Goal: Task Accomplishment & Management: Manage account settings

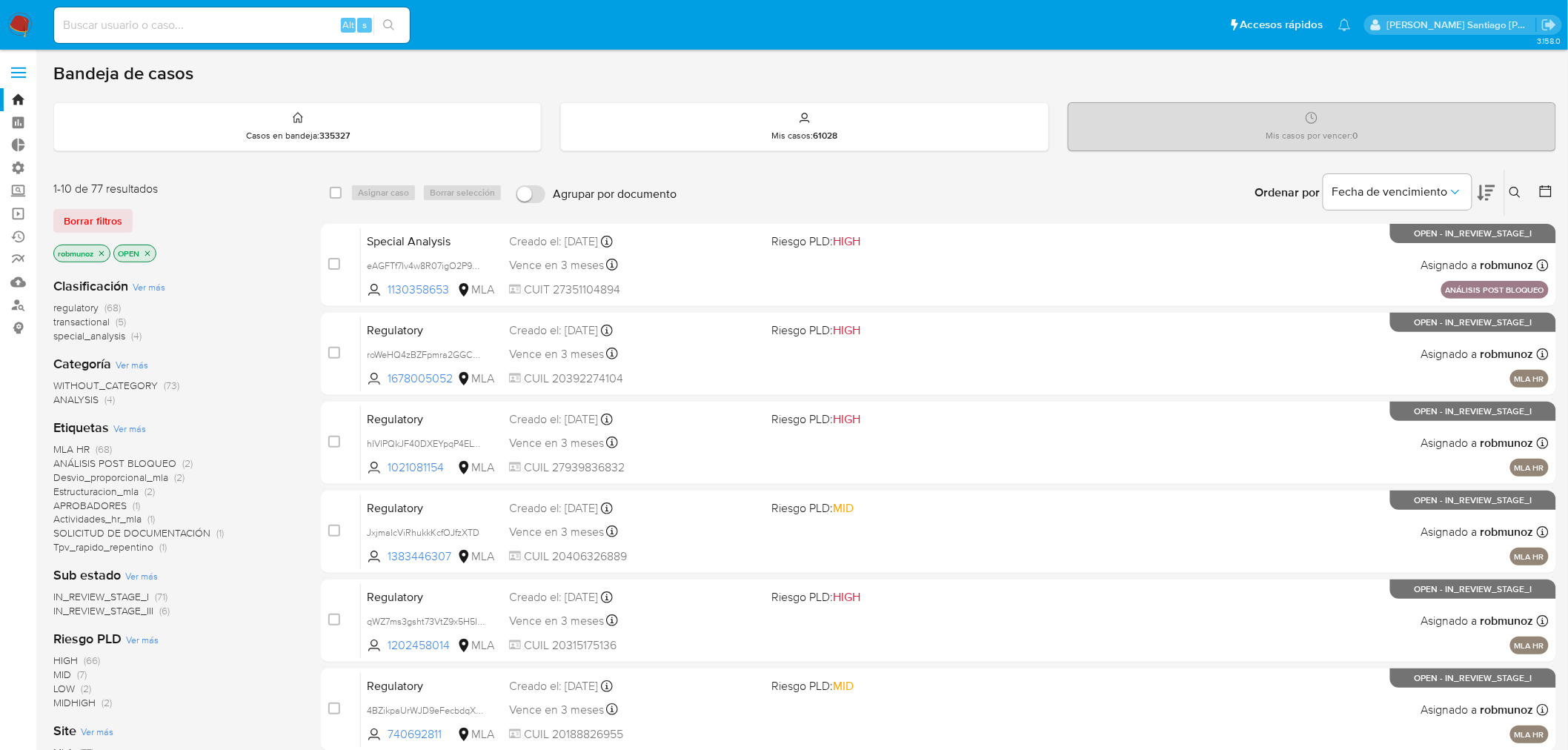
drag, startPoint x: 1519, startPoint y: 184, endPoint x: 1508, endPoint y: 200, distance: 19.4
click at [1518, 184] on button at bounding box center [1518, 193] width 25 height 18
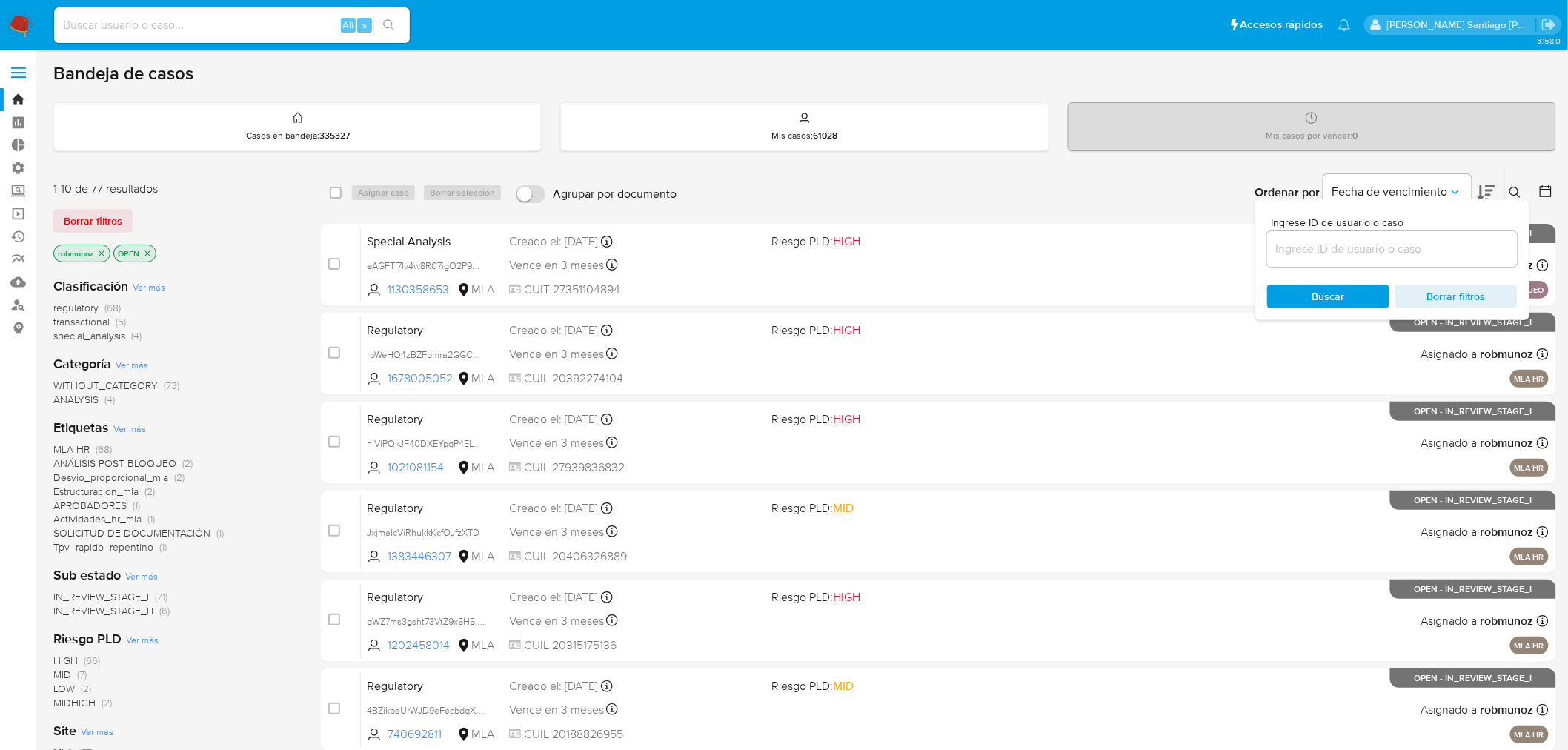
click at [1405, 254] on input at bounding box center [1392, 249] width 250 height 19
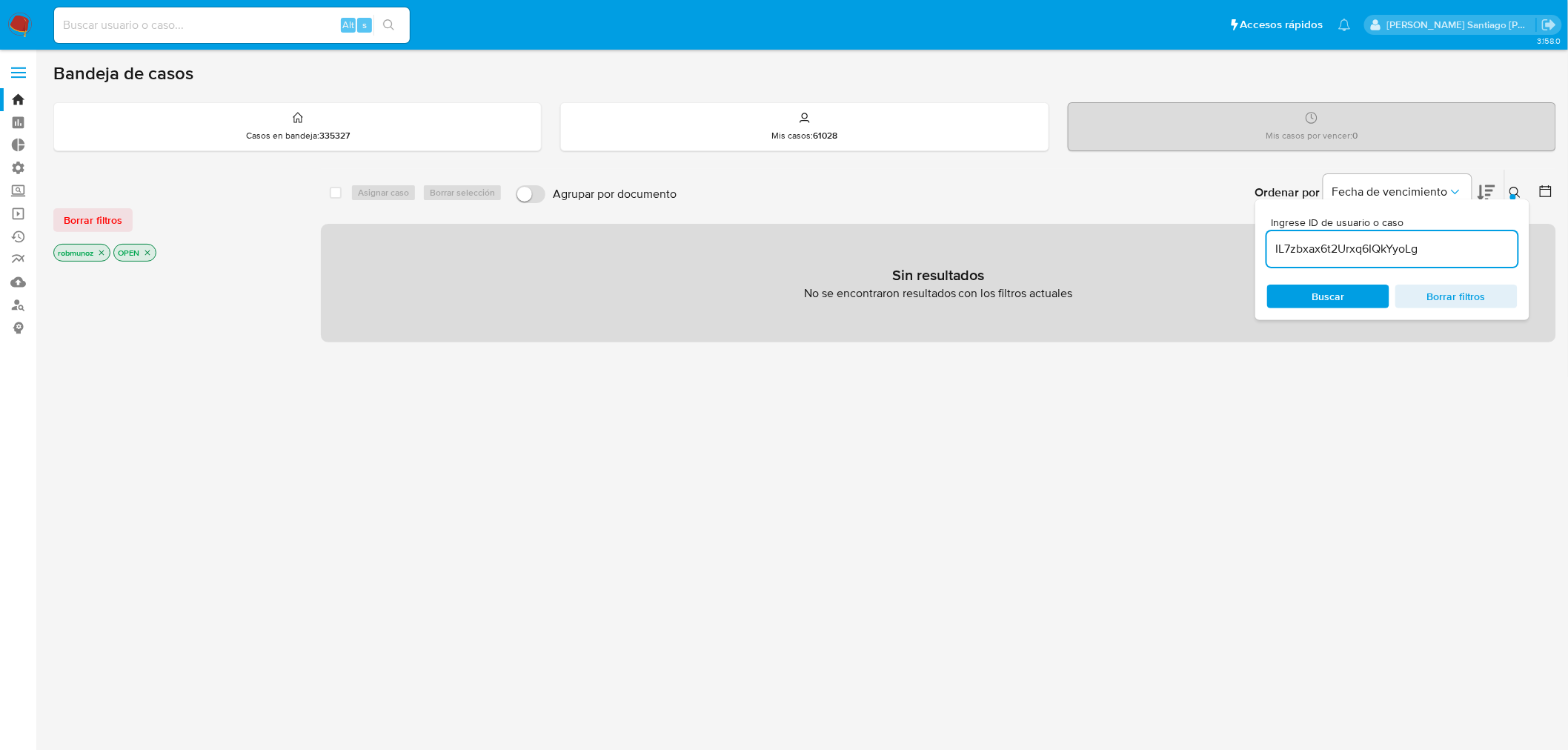
click at [121, 220] on button "Borrar filtros" at bounding box center [93, 220] width 79 height 24
click at [1454, 248] on input "IL7zbxax6t2Urxq6IQkYyoLg" at bounding box center [1392, 249] width 250 height 19
type input "IL7zbxax6t2Urxq6IQkYyoLg"
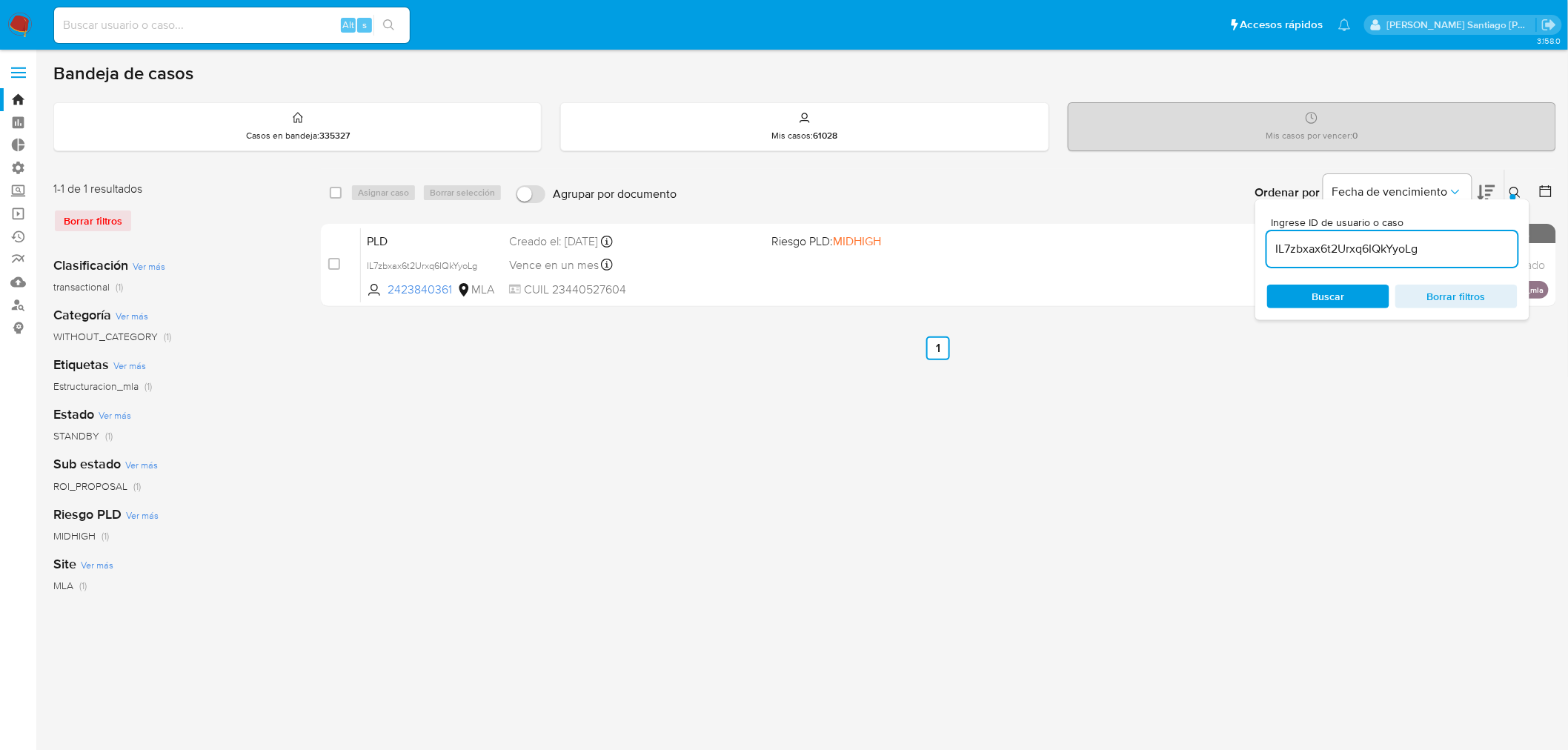
click at [1519, 188] on icon at bounding box center [1515, 192] width 12 height 12
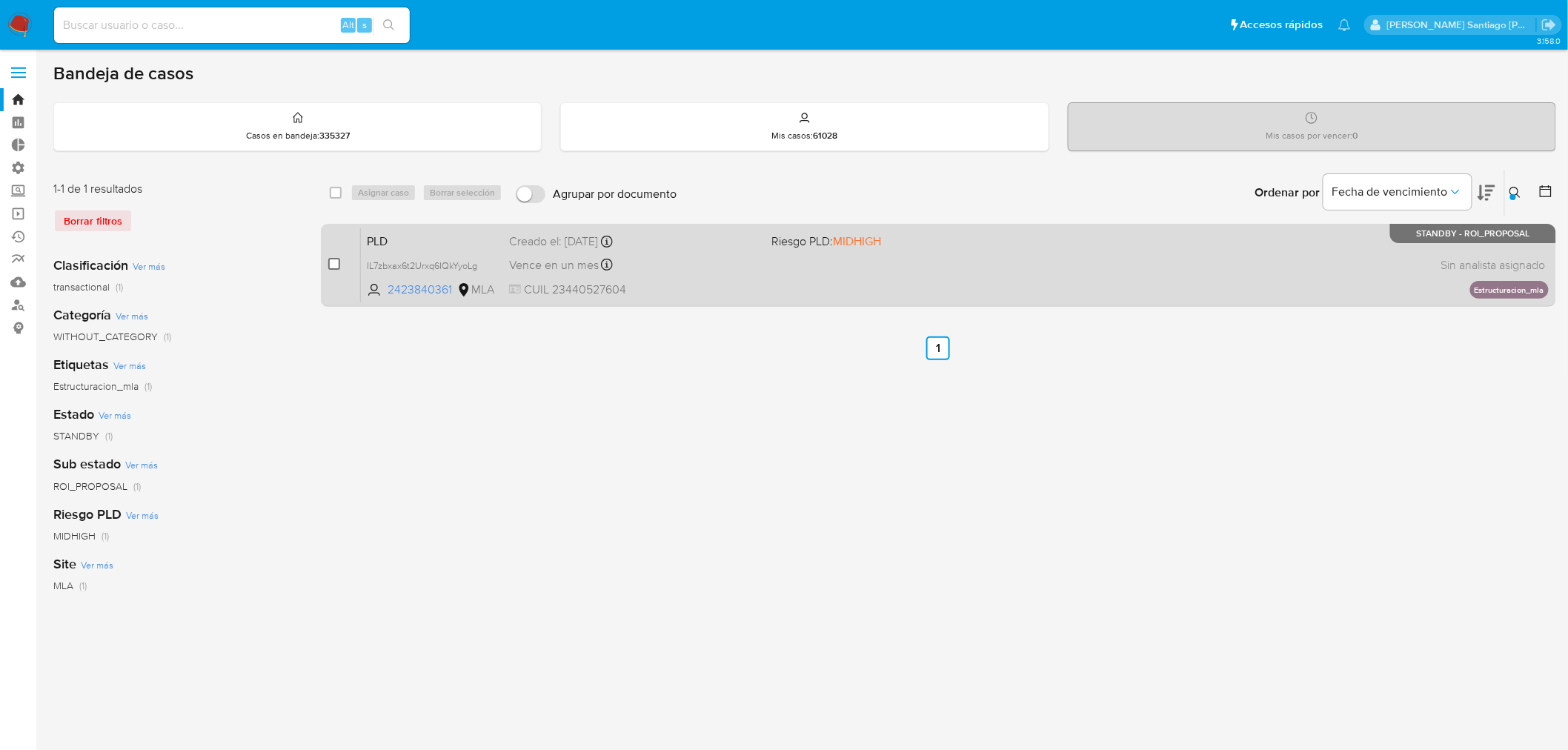
click at [332, 261] on input "checkbox" at bounding box center [334, 263] width 12 height 12
checkbox input "true"
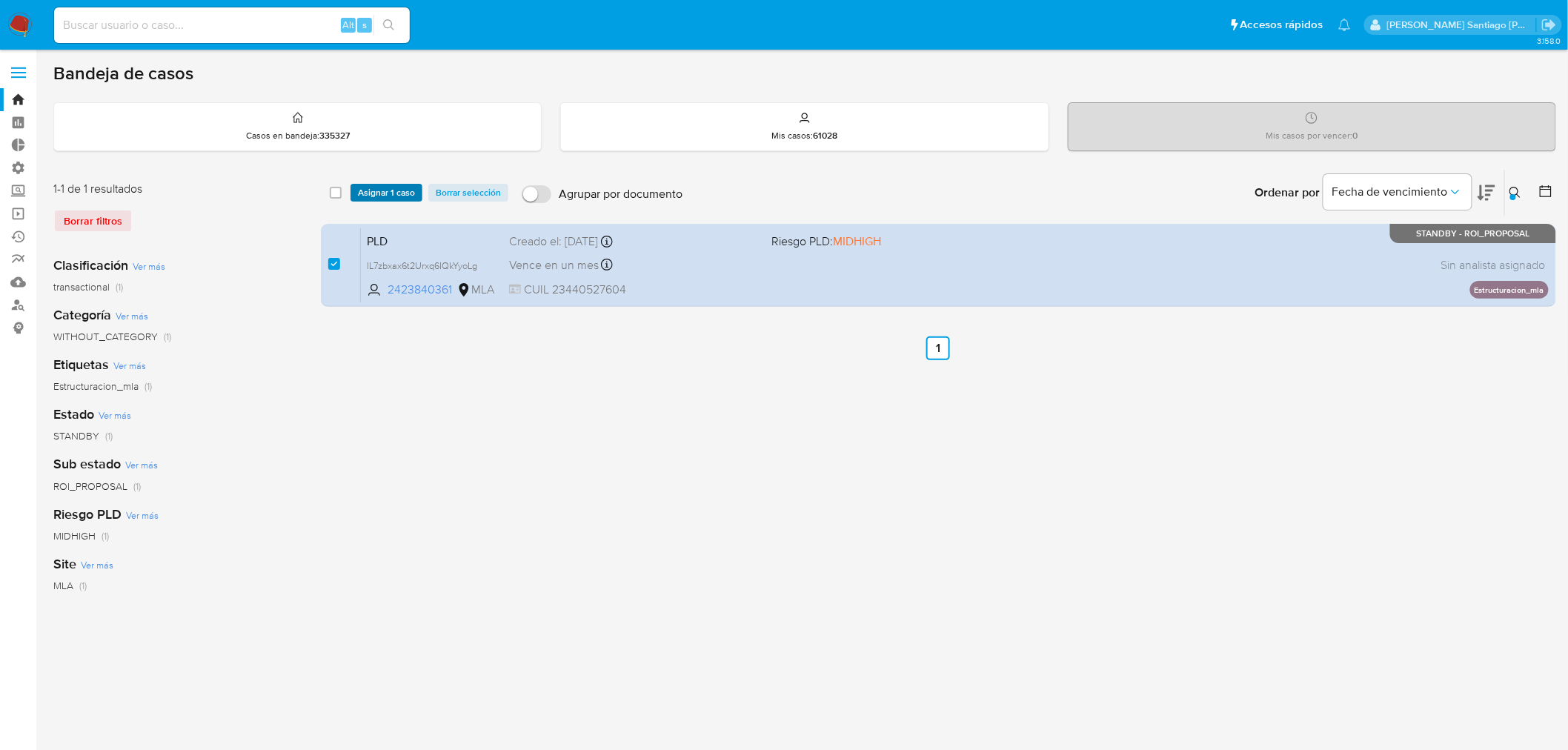
click at [386, 188] on span "Asignar 1 caso" at bounding box center [386, 192] width 57 height 15
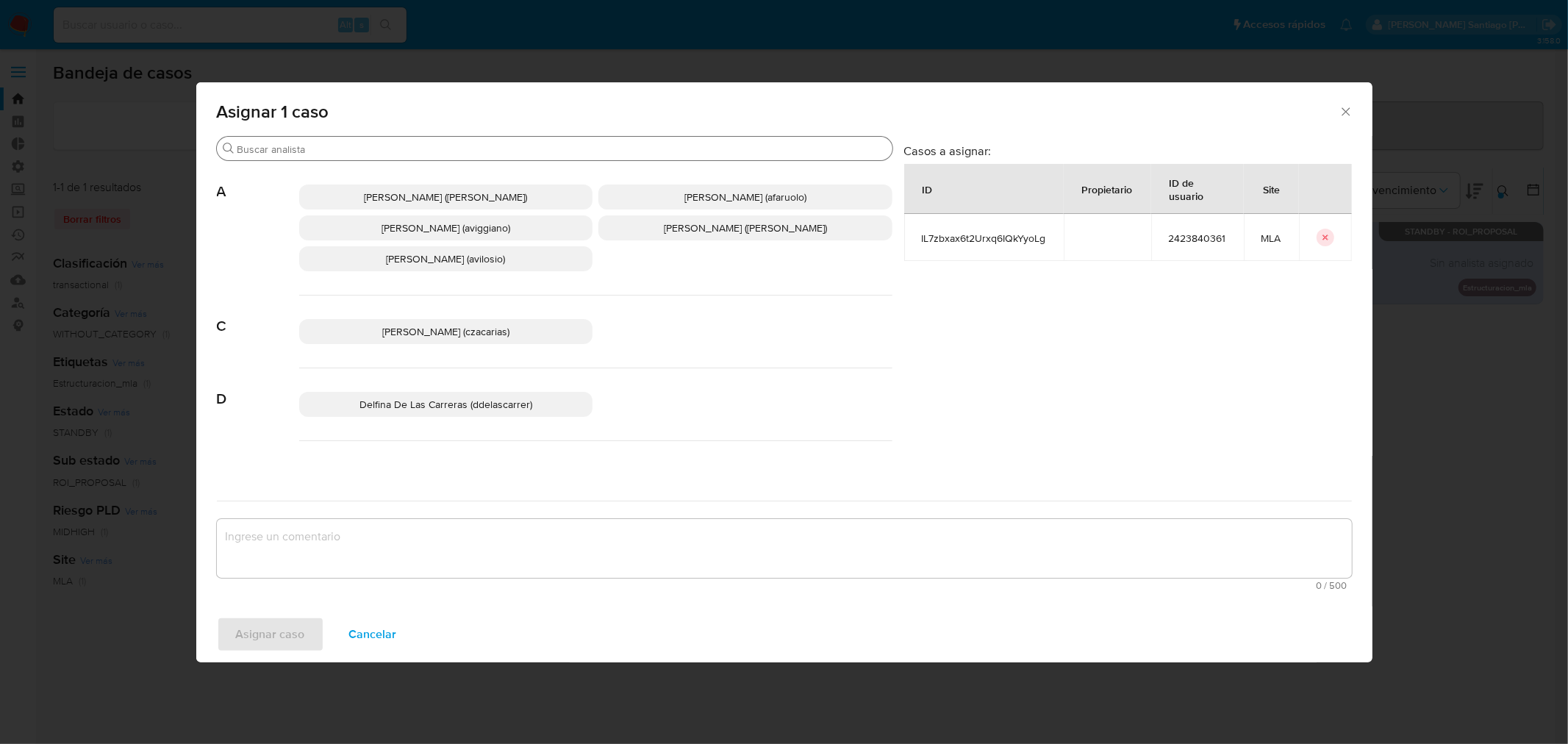
click at [374, 154] on input "Buscar" at bounding box center [562, 149] width 649 height 13
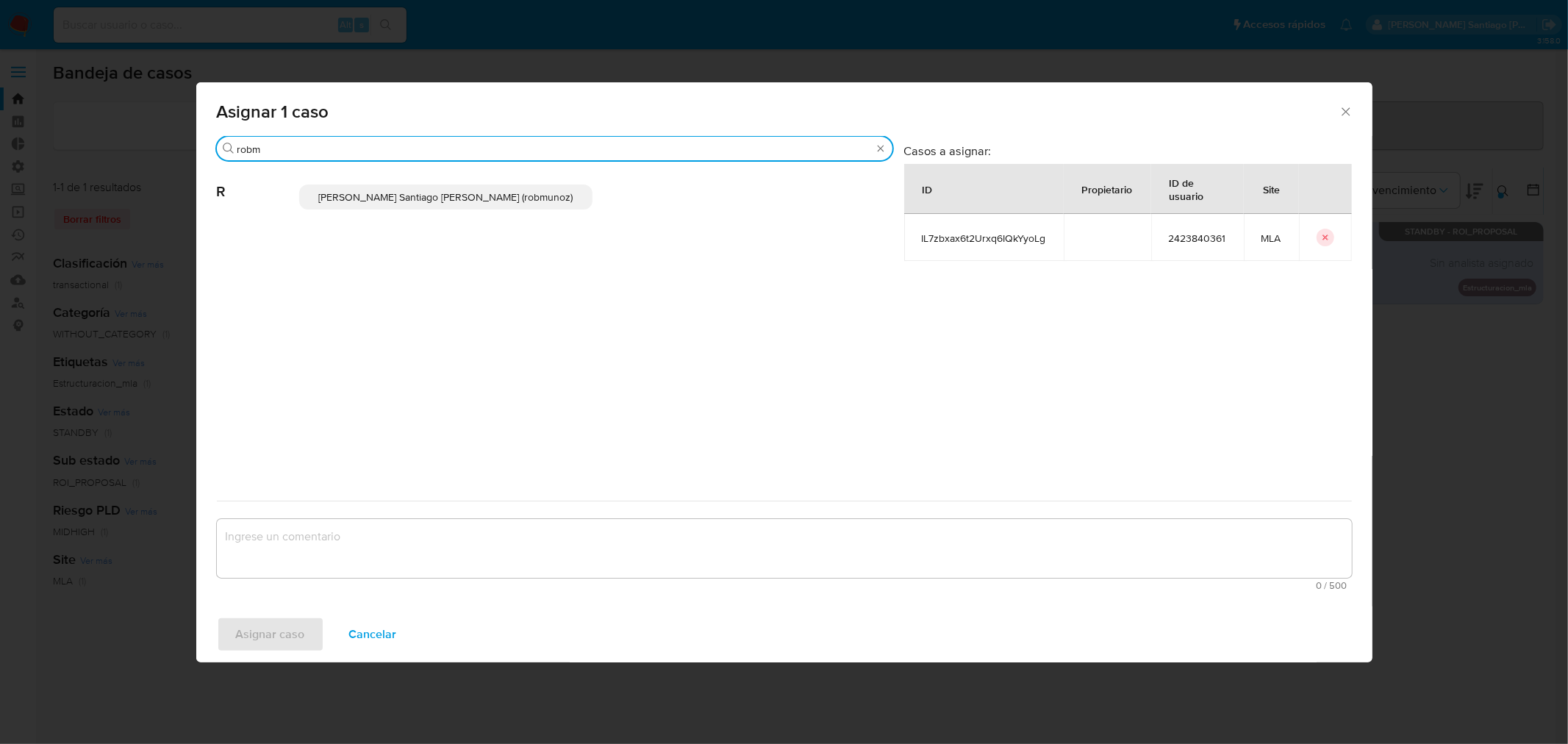
type input "robm"
click at [414, 200] on span "Roberto Santiago Munoz (robmunoz)" at bounding box center [446, 197] width 255 height 15
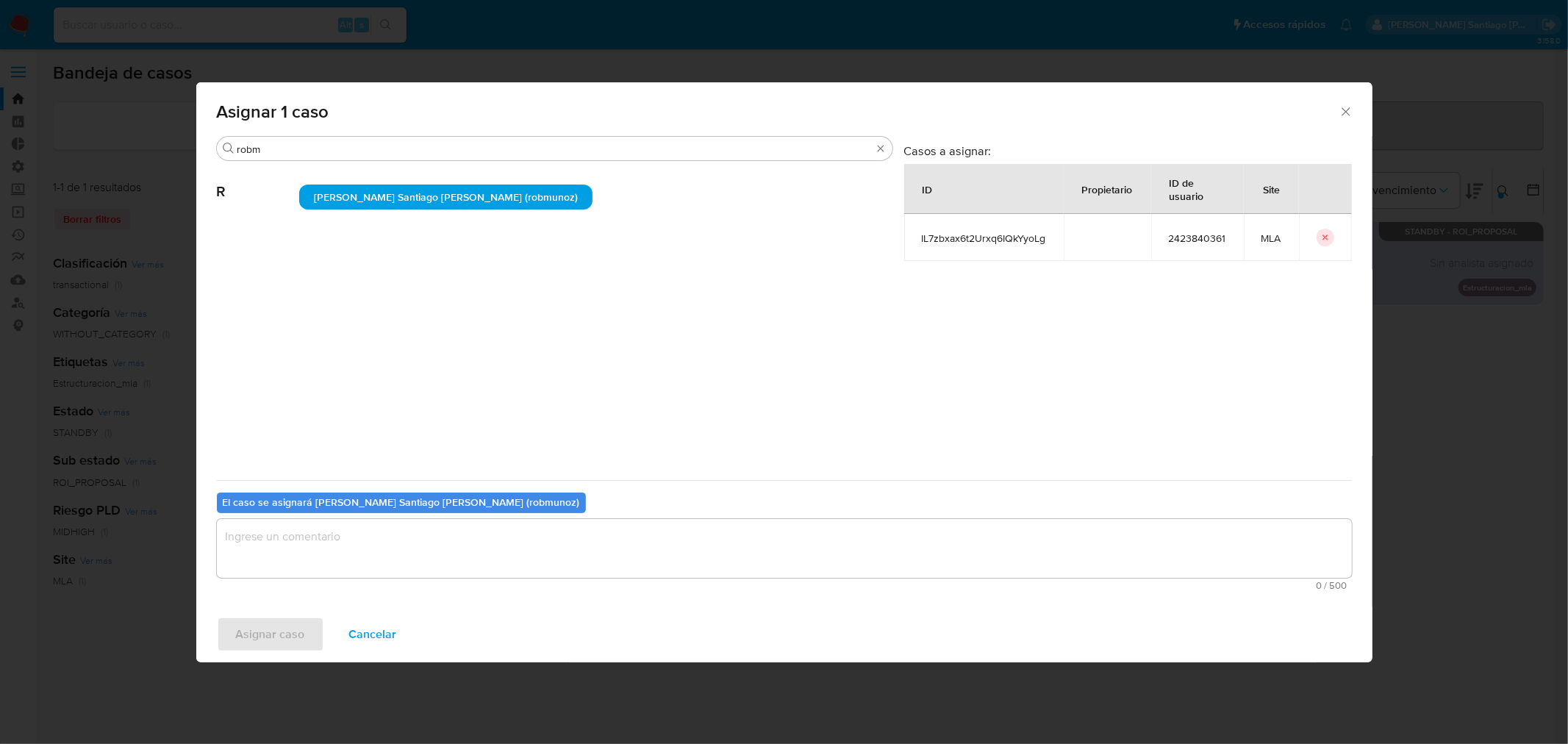
drag, startPoint x: 412, startPoint y: 556, endPoint x: 391, endPoint y: 568, distance: 24.2
click at [410, 554] on textarea "assign-modal" at bounding box center [785, 549] width 1135 height 59
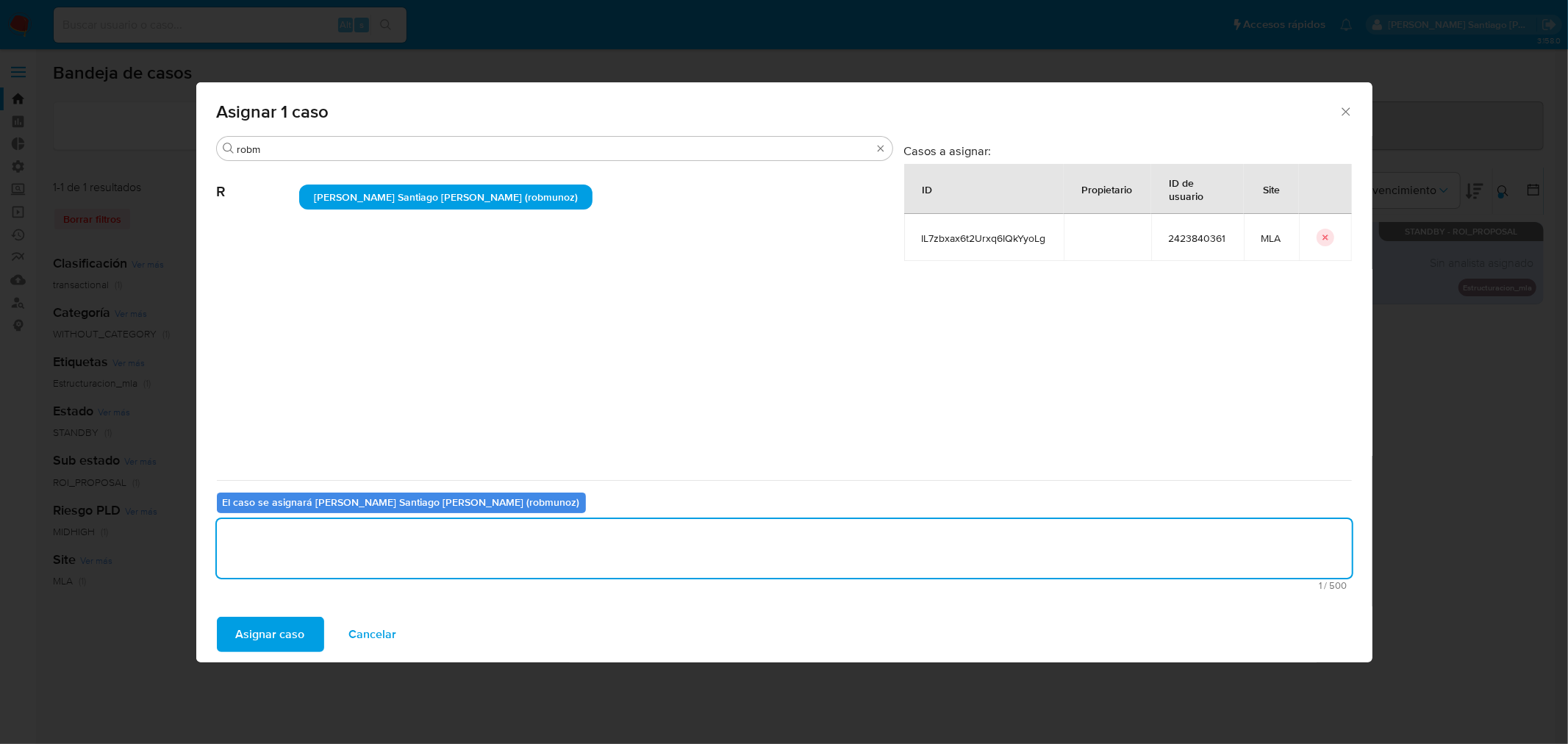
click at [267, 642] on span "Asignar caso" at bounding box center [270, 634] width 69 height 32
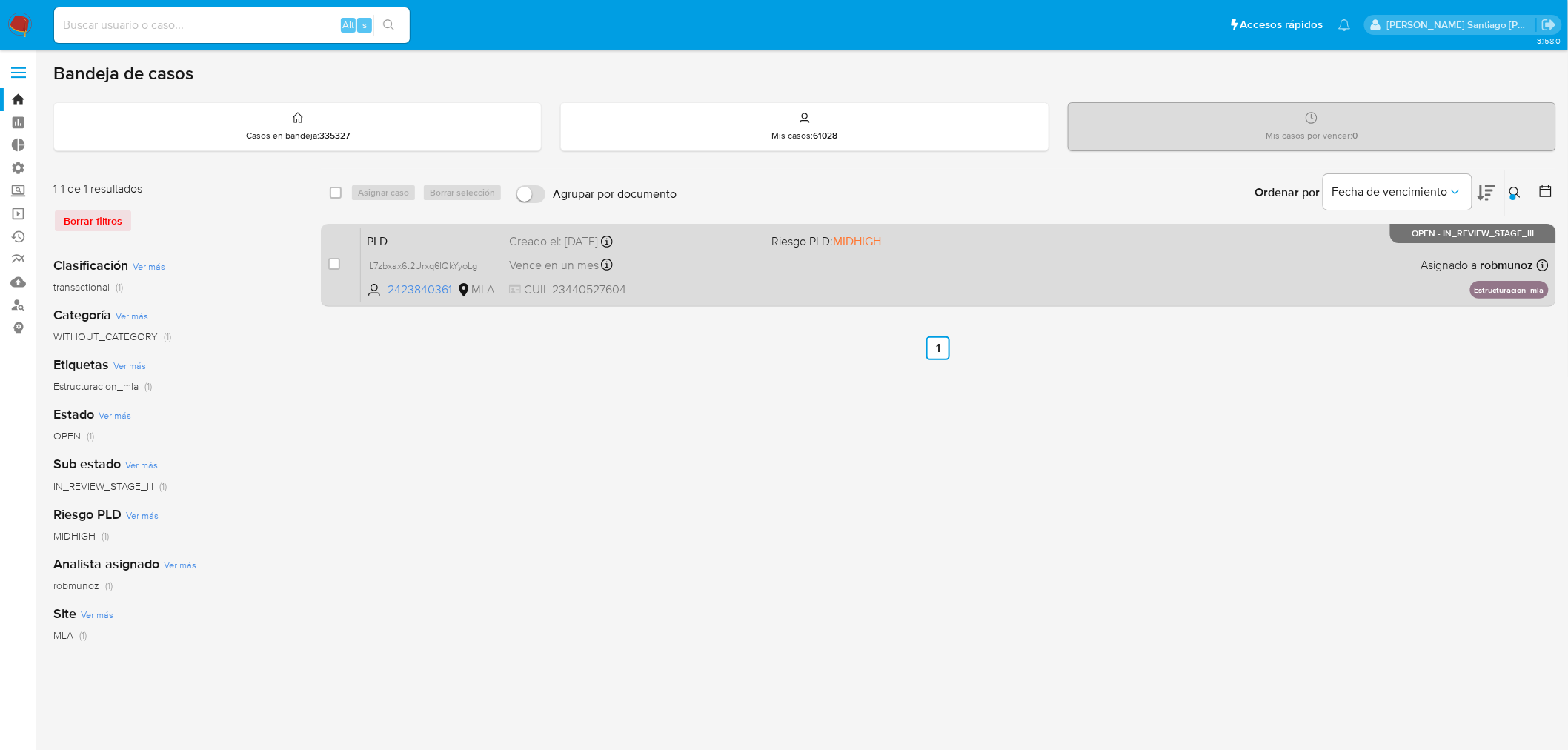
click at [1092, 278] on div "PLD IL7zbxax6t2Urxq6IQkYyoLg 2423840361 MLA Riesgo PLD: MIDHIGH Creado el: 12/0…" at bounding box center [955, 265] width 1188 height 75
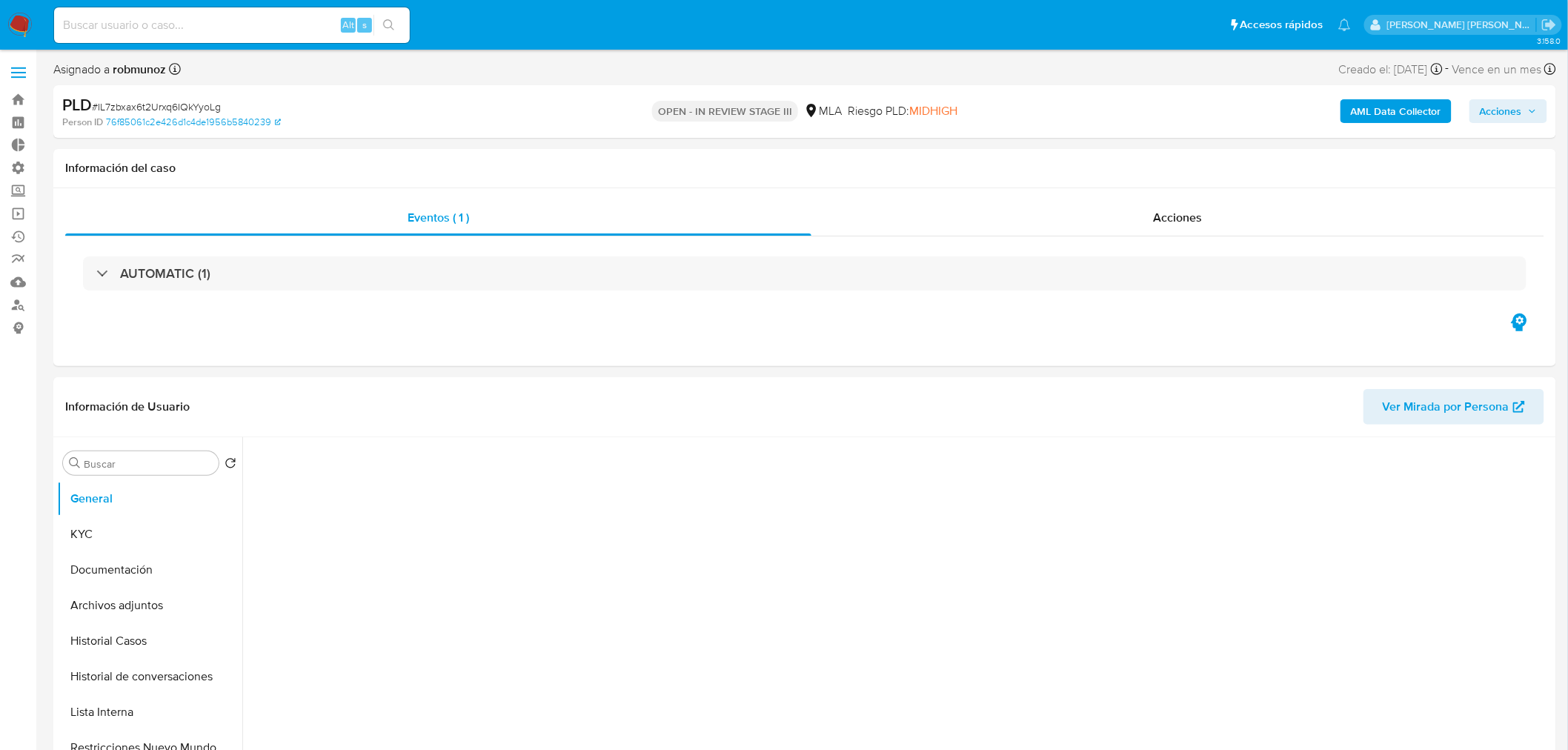
click at [1521, 112] on span "Acciones" at bounding box center [1500, 111] width 42 height 24
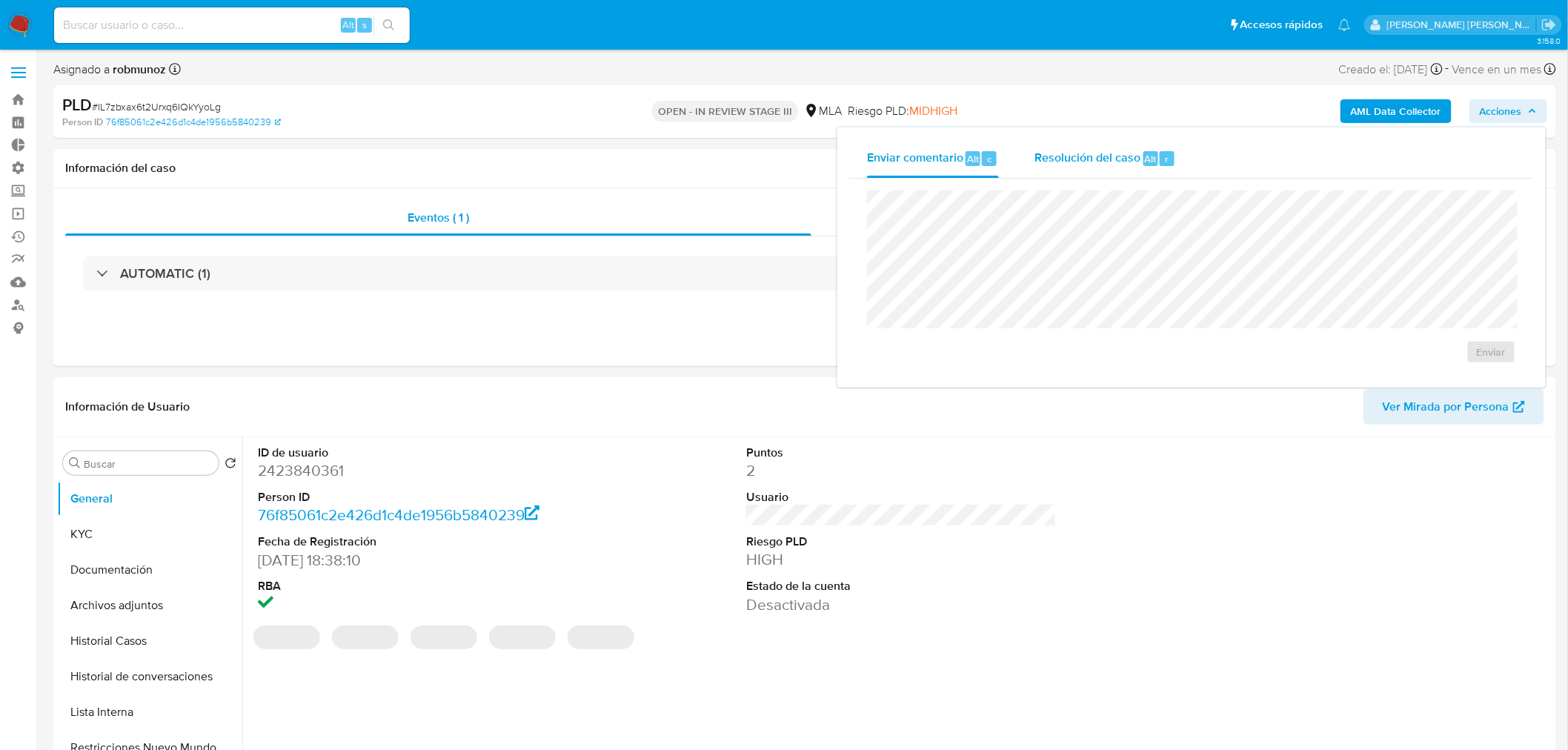
click at [1169, 174] on div "Resolución del caso Alt r" at bounding box center [1105, 159] width 141 height 39
select select "10"
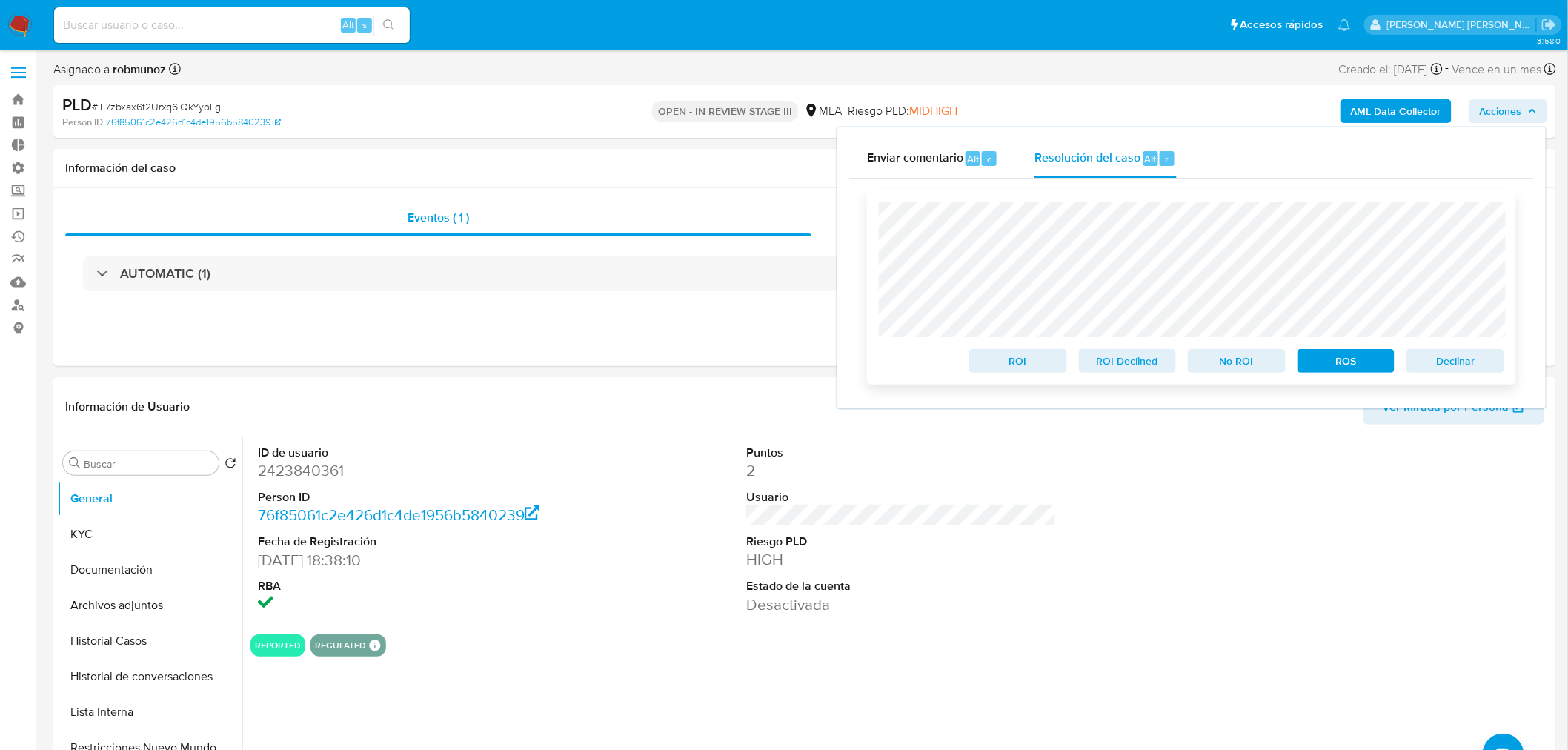
drag, startPoint x: 1484, startPoint y: 365, endPoint x: 1460, endPoint y: 384, distance: 30.6
click at [1480, 363] on span "Declinar" at bounding box center [1455, 360] width 77 height 21
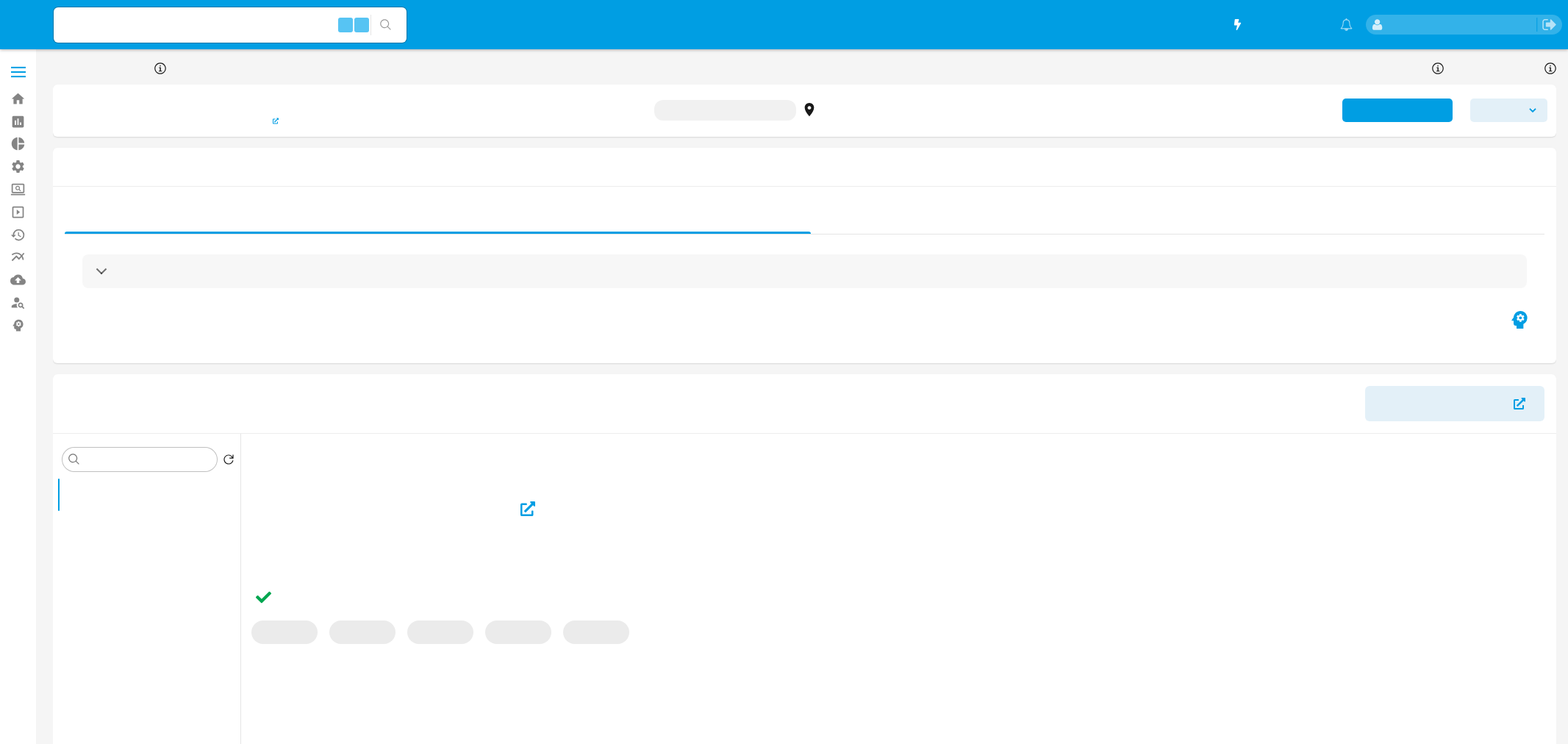
select select "10"
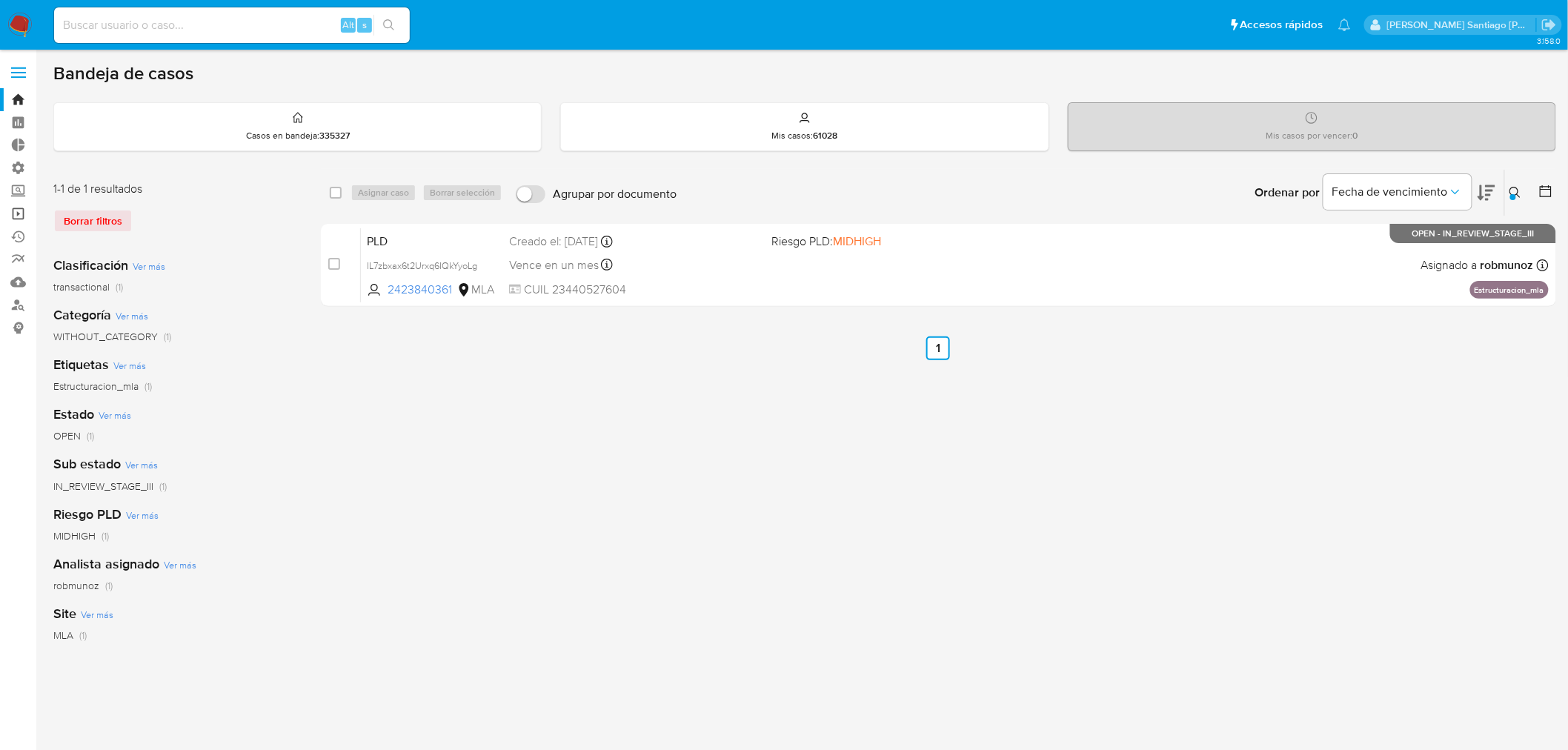
click at [23, 207] on link "Operaciones masivas" at bounding box center [88, 214] width 177 height 23
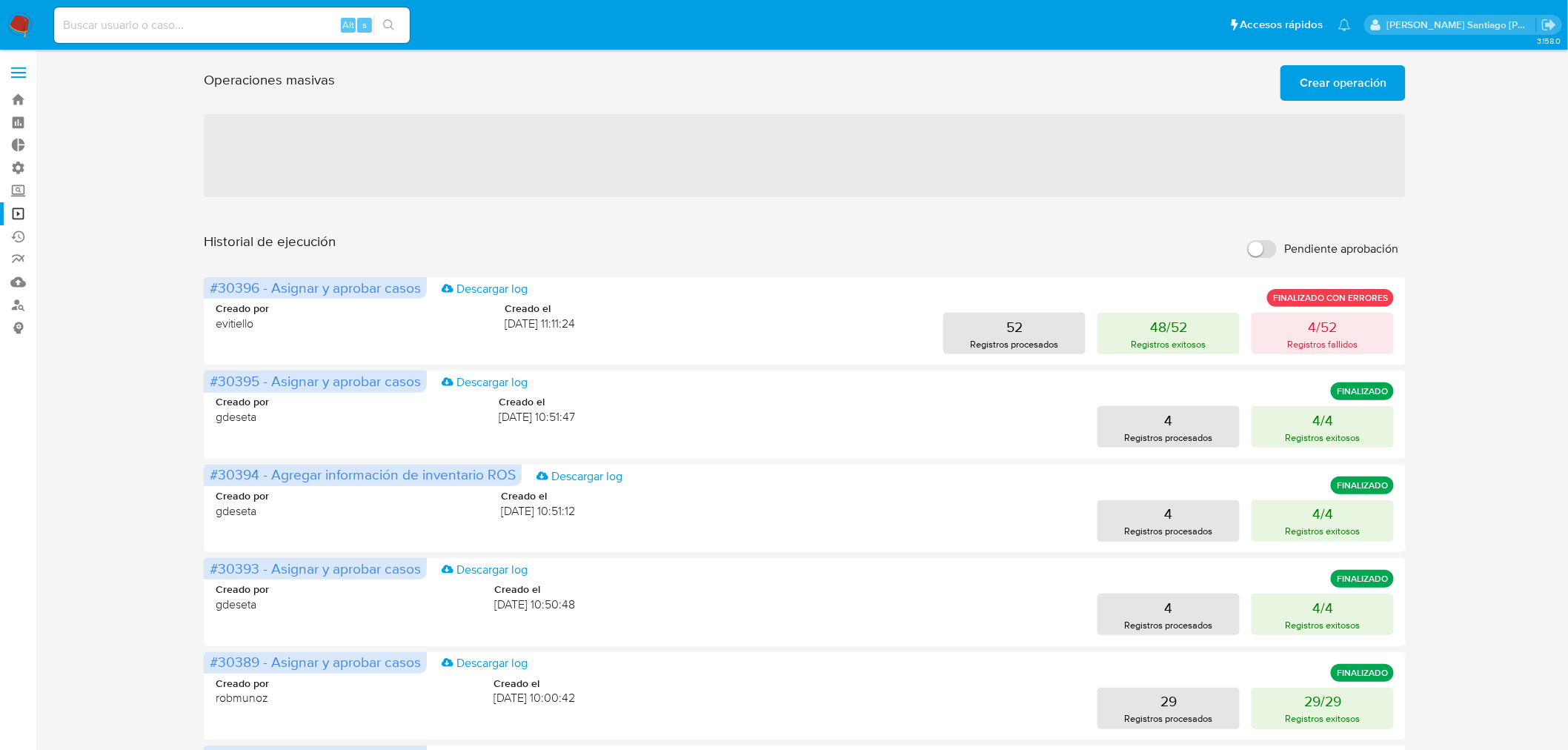
click at [1341, 85] on span "Crear operación" at bounding box center [1343, 83] width 87 height 32
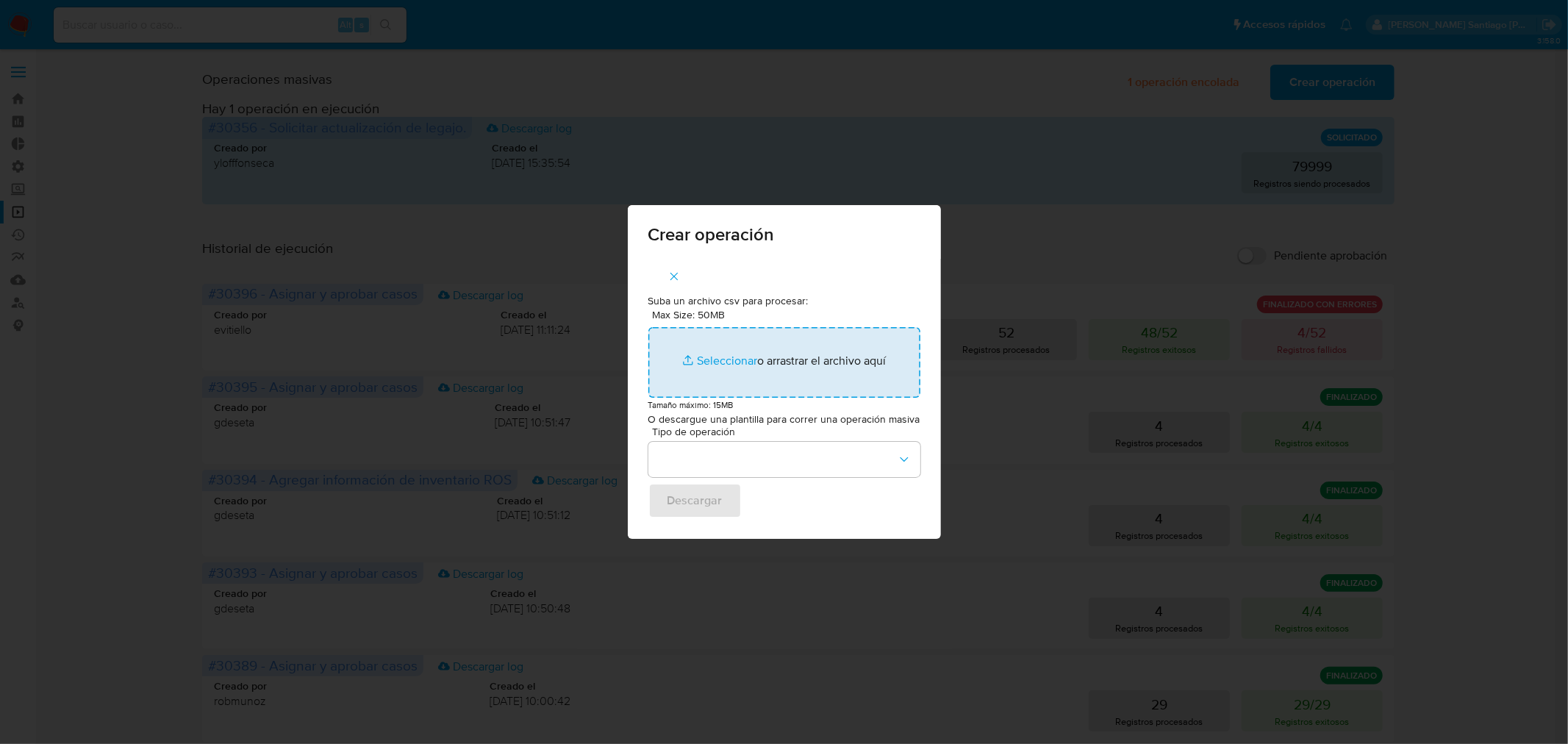
click at [821, 348] on input "Max Size: 50MB Seleccionar archivos" at bounding box center [785, 362] width 272 height 70
type input "C:\fakepath\APPLY_RESTRICTION .csv"
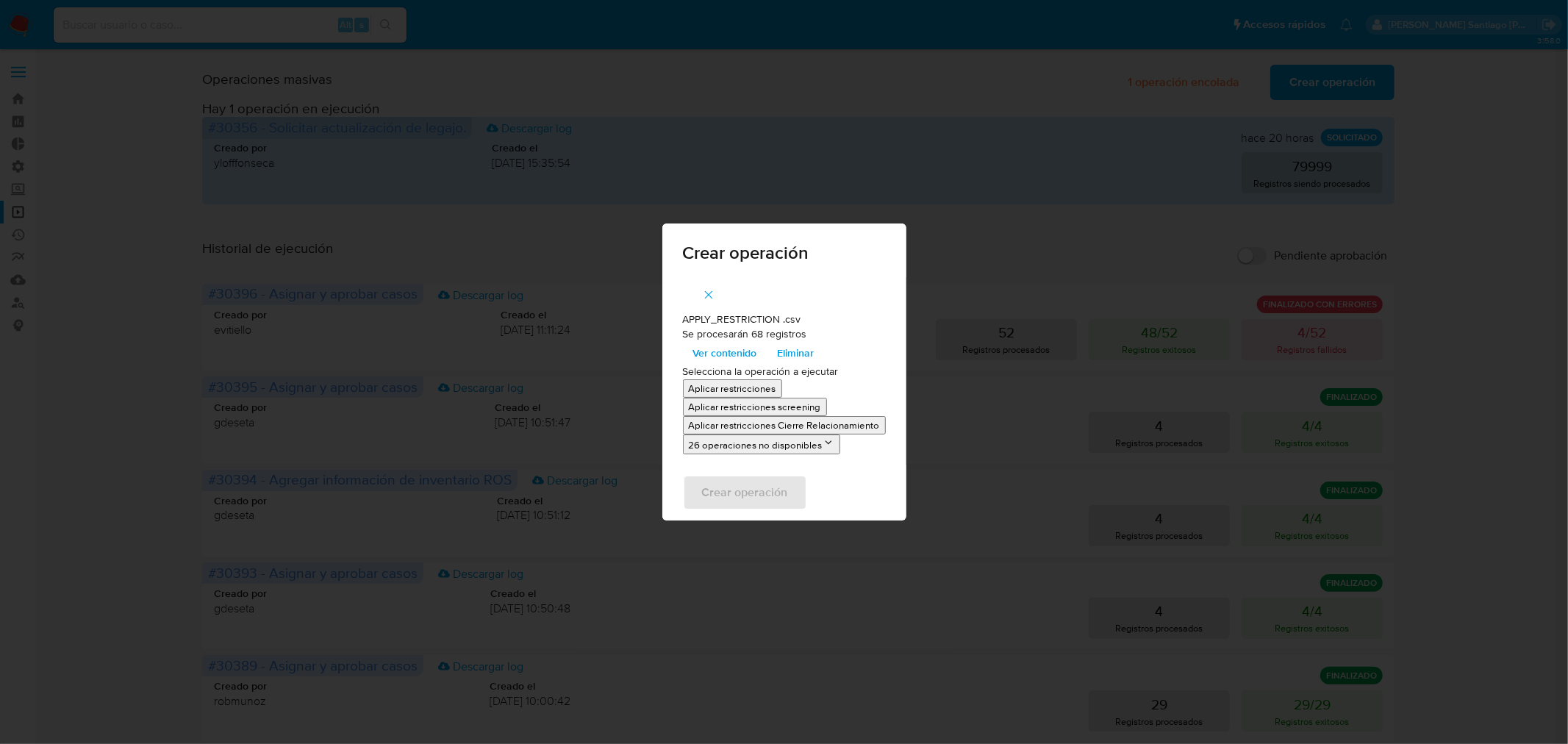
click at [760, 385] on p "Aplicar restricciones" at bounding box center [732, 388] width 88 height 14
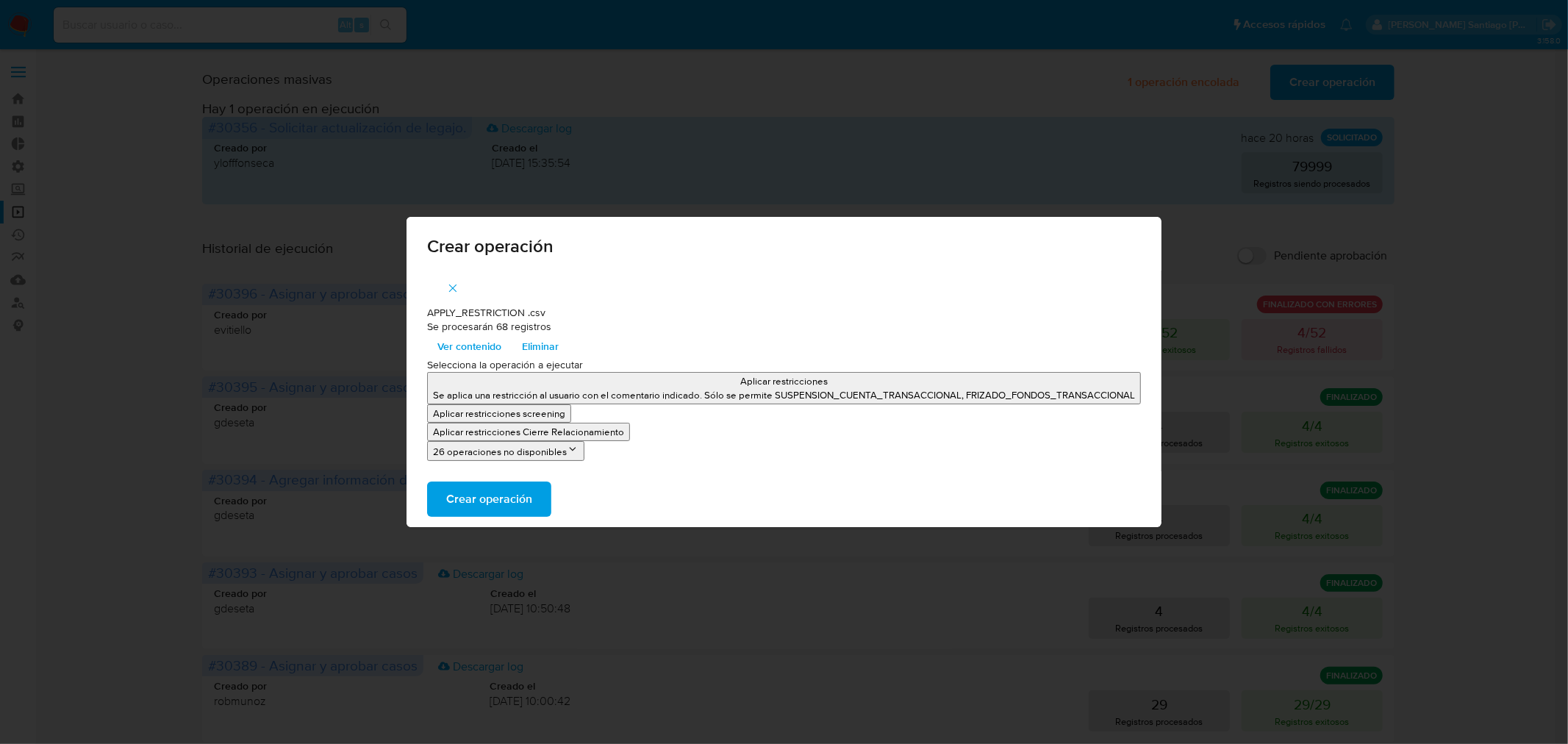
click at [537, 492] on button "Crear operación" at bounding box center [489, 499] width 125 height 35
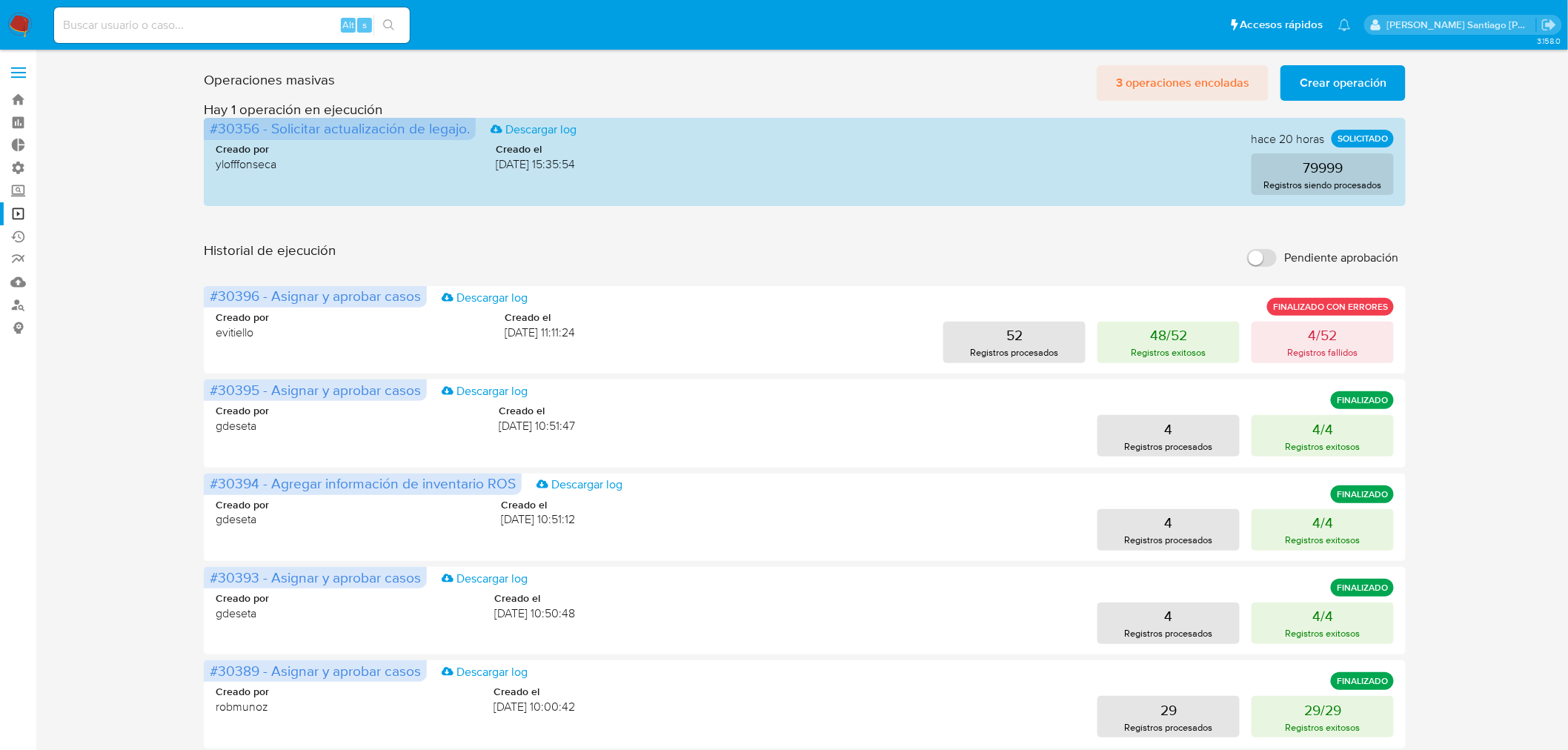
click at [1160, 85] on span "3 operaciones encoladas" at bounding box center [1183, 83] width 134 height 32
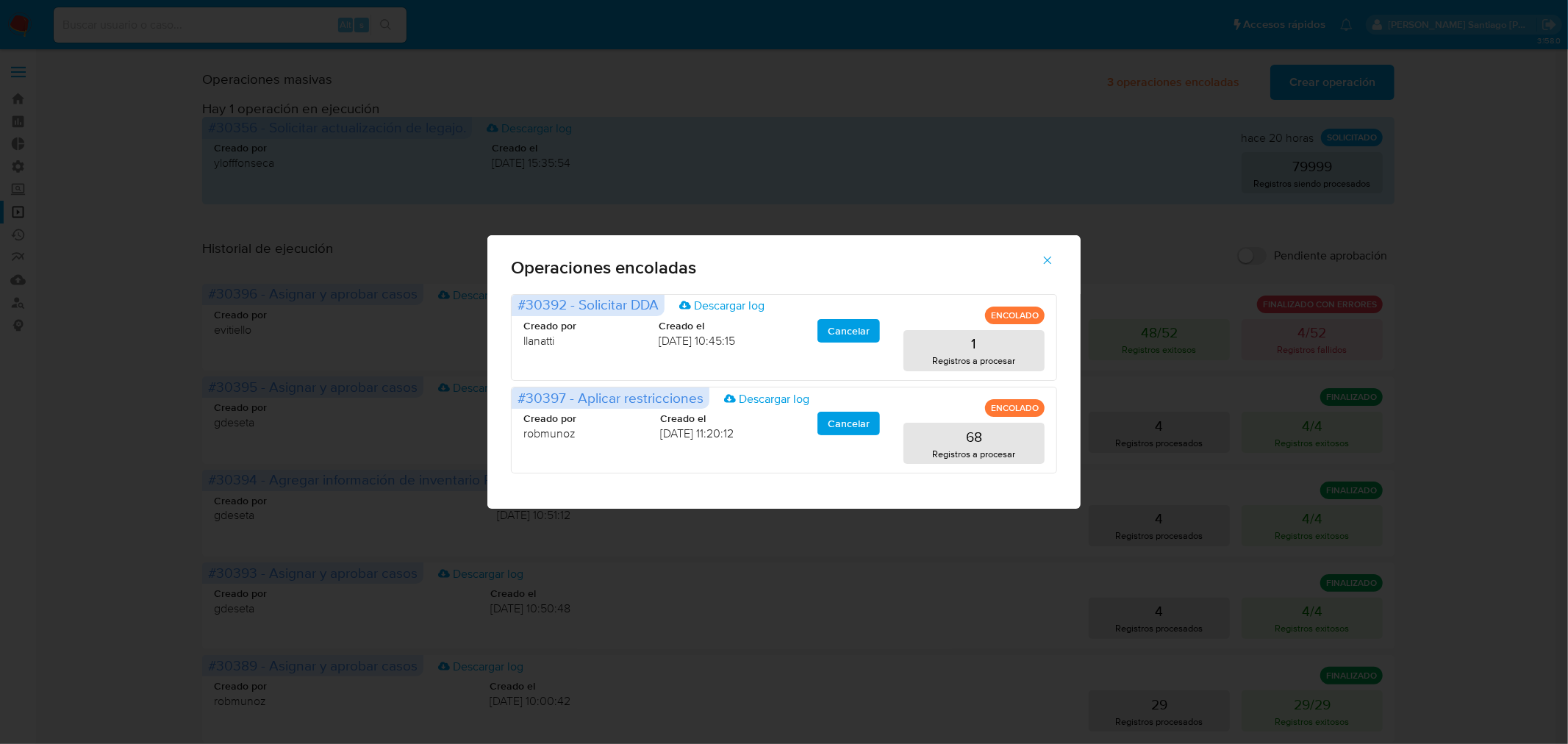
click at [1528, 336] on div "Operaciones encoladas #30392 - Solicitar DDA Descargar log ENCOLADO Creado por …" at bounding box center [784, 372] width 1568 height 744
click at [1051, 259] on icon "button" at bounding box center [1048, 261] width 13 height 13
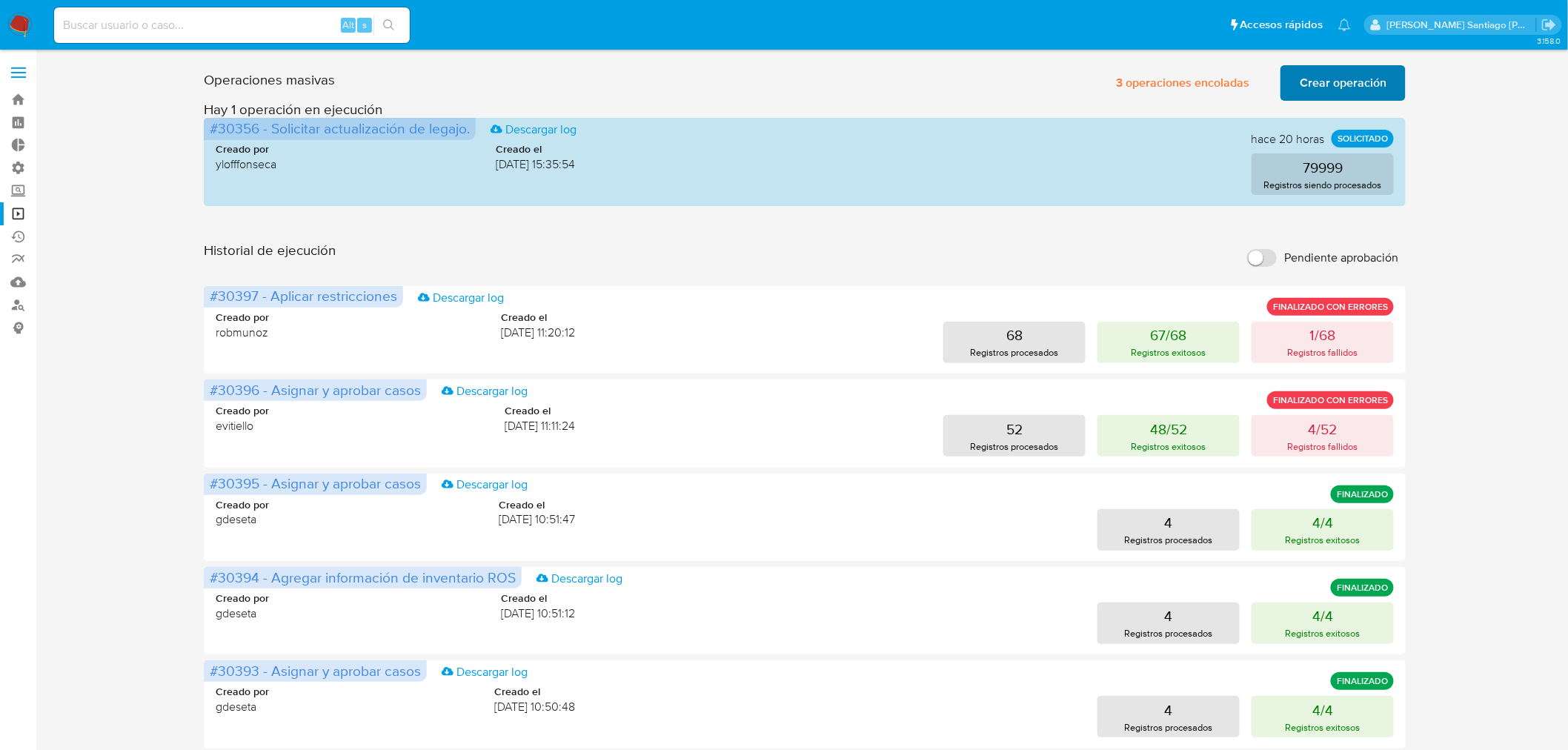
drag, startPoint x: 1368, startPoint y: 64, endPoint x: 1366, endPoint y: 84, distance: 20.1
click at [1368, 68] on div "Operaciones masivas 3 operaciones encoladas Crear operación Sólo puede haber ha…" at bounding box center [805, 80] width 1202 height 41
click at [1366, 85] on span "Crear operación" at bounding box center [1343, 83] width 87 height 32
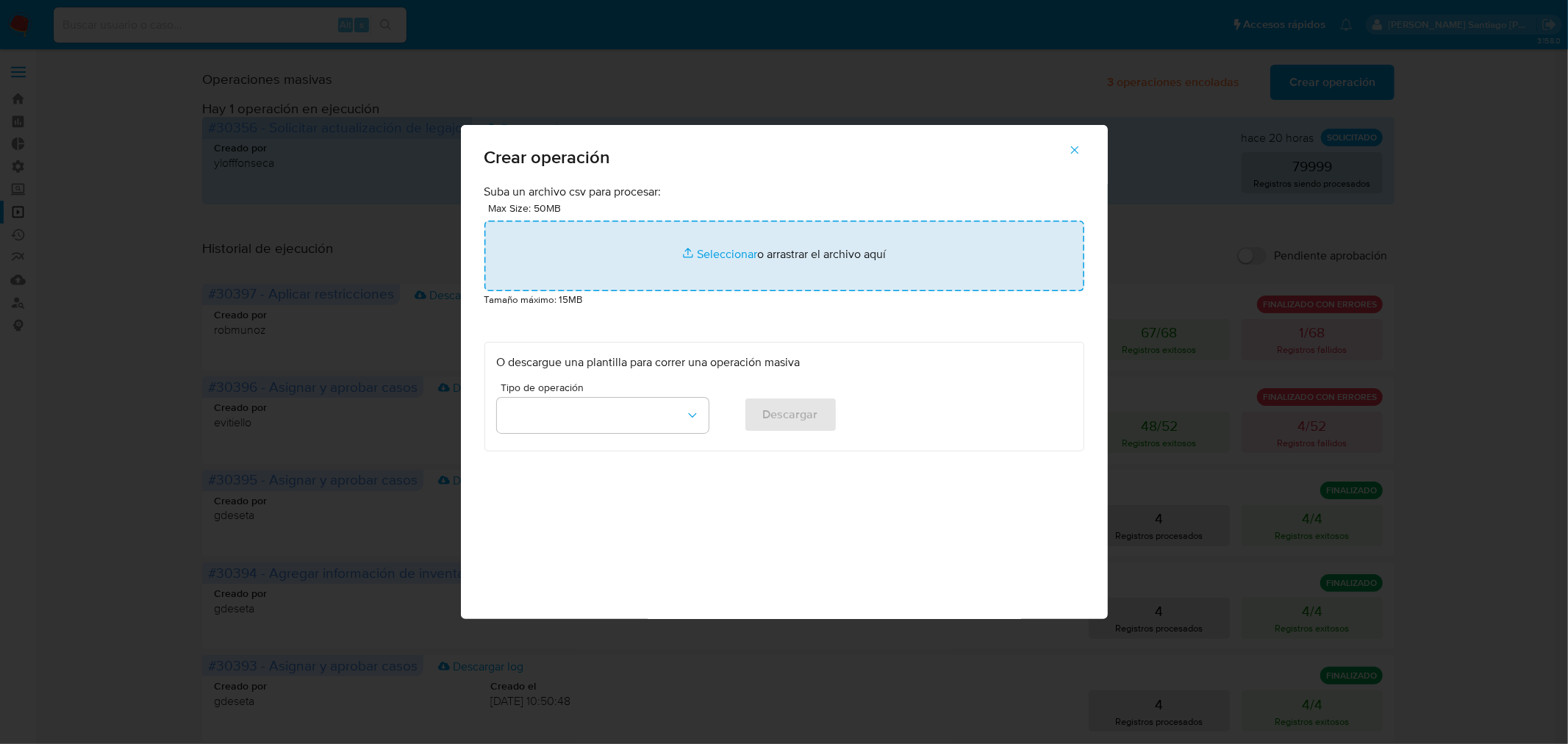
click at [756, 247] on input "file" at bounding box center [784, 256] width 600 height 70
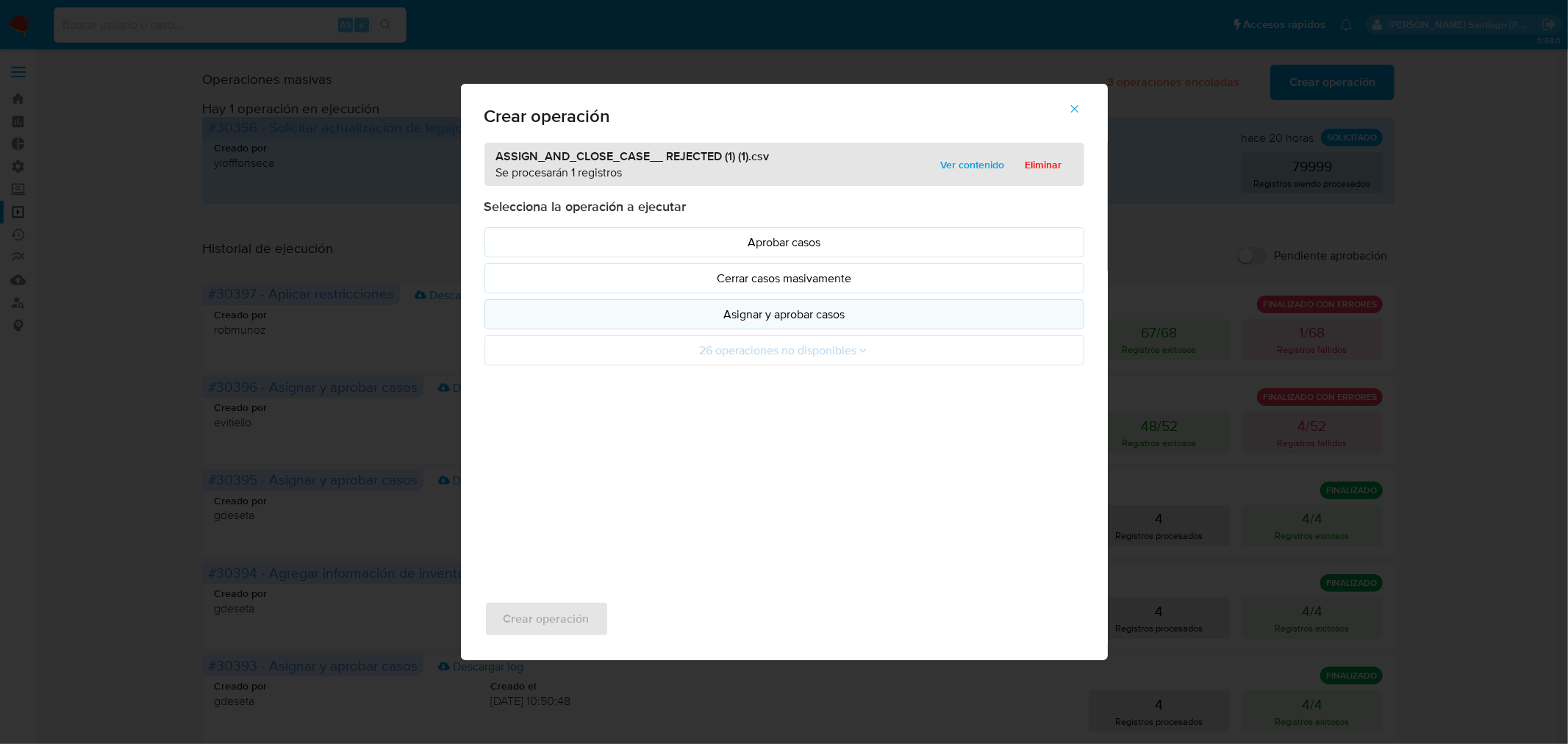
click at [804, 325] on button "Asignar y aprobar casos" at bounding box center [784, 314] width 600 height 30
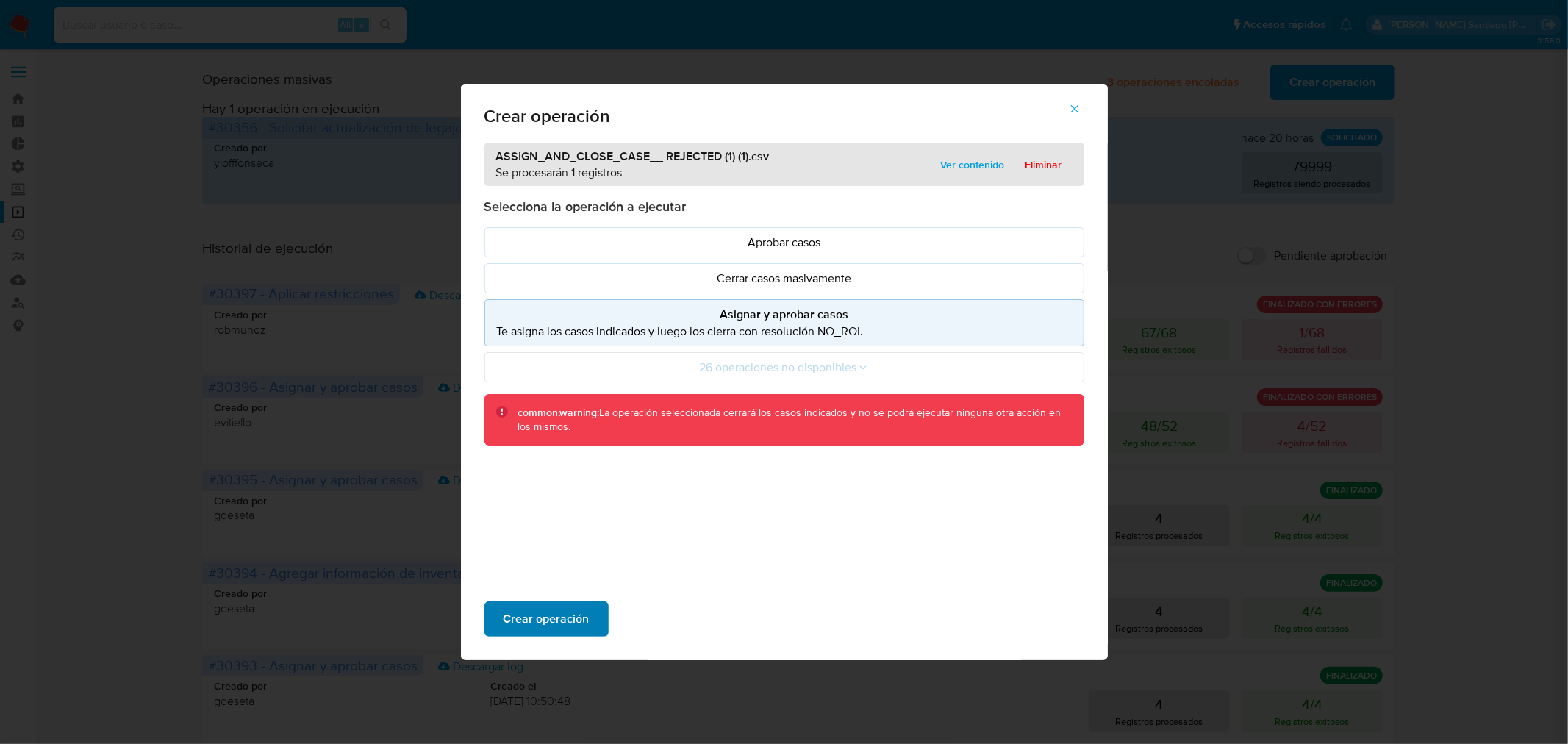
click at [591, 620] on button "Crear operación" at bounding box center [546, 619] width 125 height 35
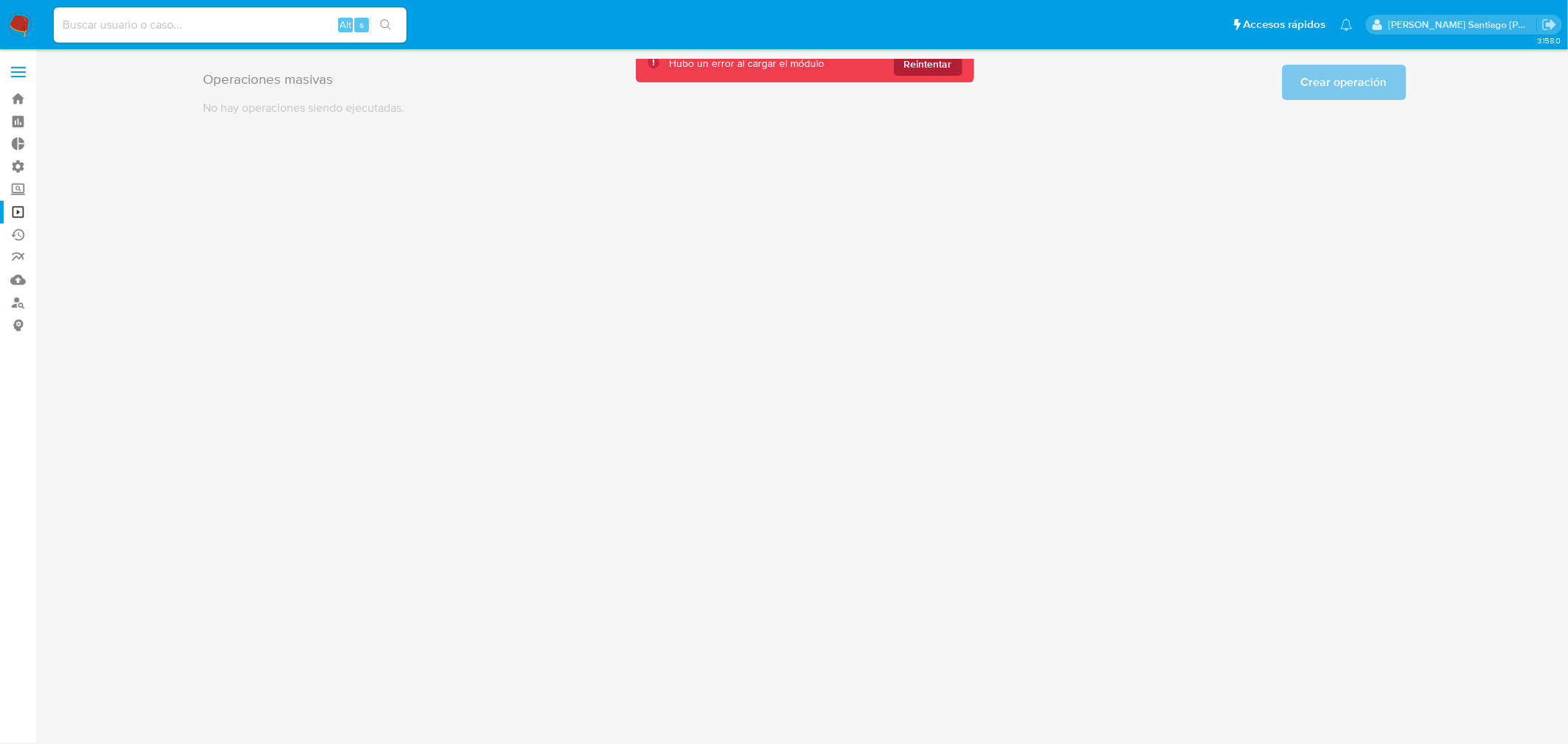
click at [942, 61] on span "Reintentar" at bounding box center [928, 64] width 48 height 24
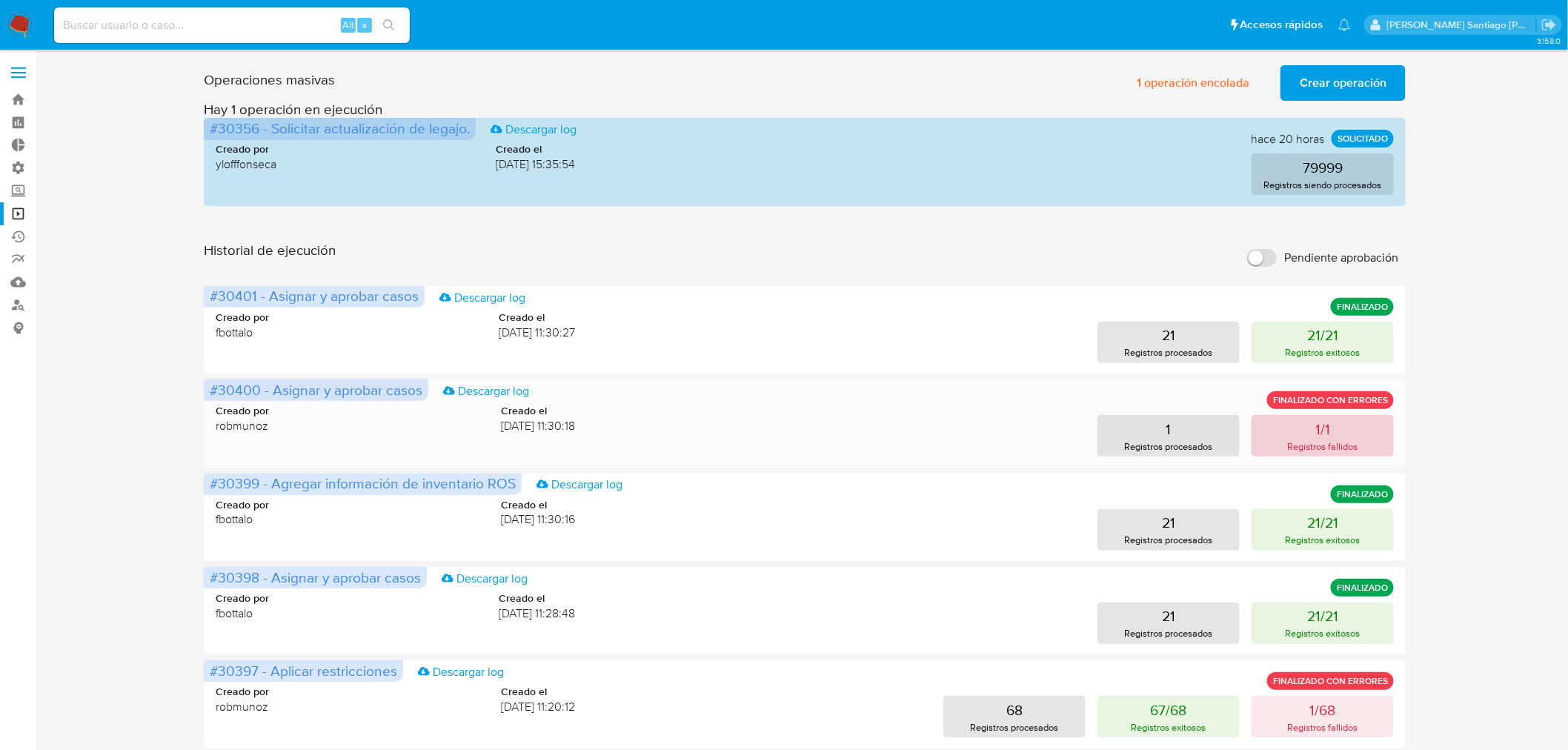
click at [1326, 421] on p "1/1" at bounding box center [1323, 429] width 15 height 21
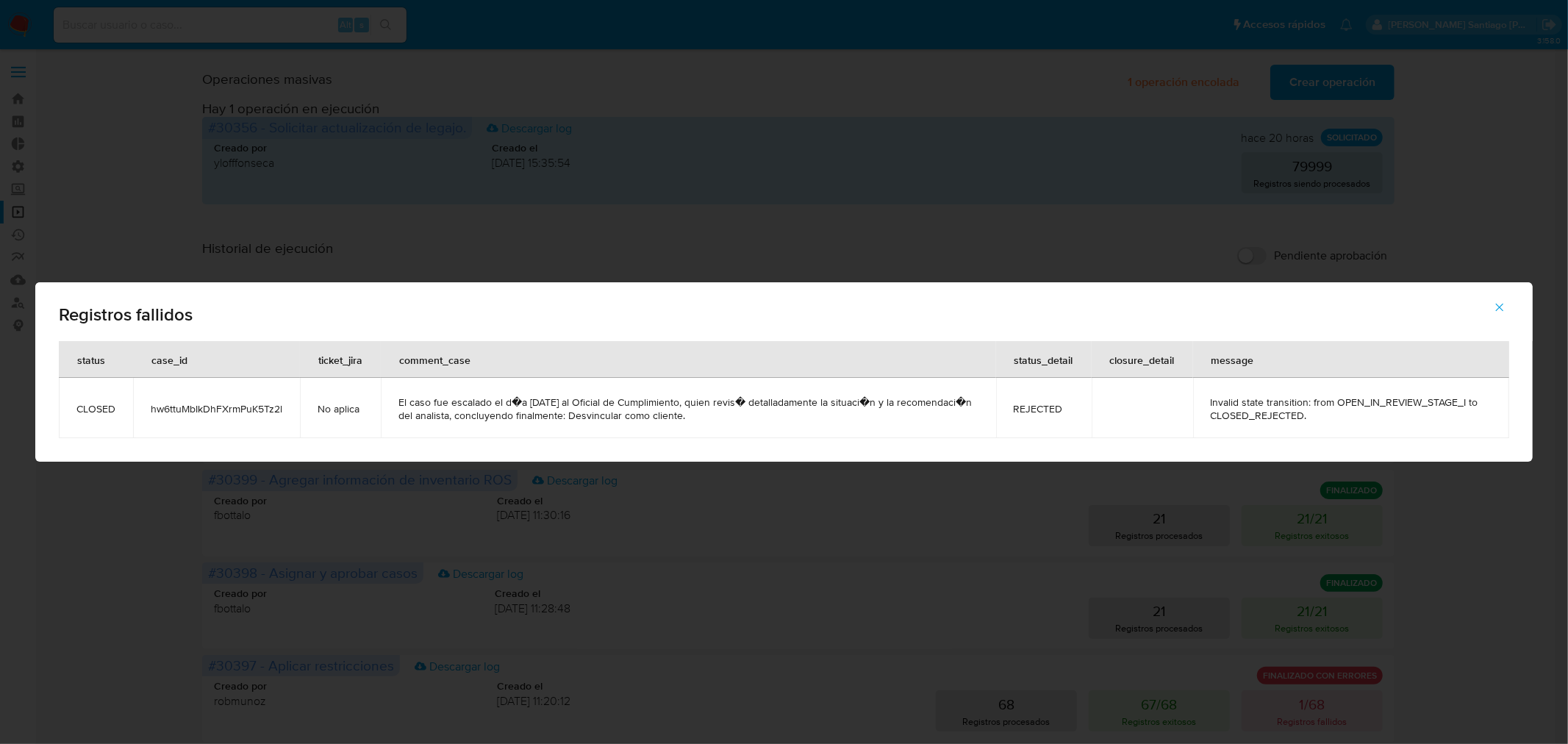
click at [1515, 488] on div "Registros fallidos status case_id ticket_jira comment_case status_detail closur…" at bounding box center [784, 372] width 1568 height 744
click at [1504, 305] on icon "button" at bounding box center [1500, 307] width 13 height 13
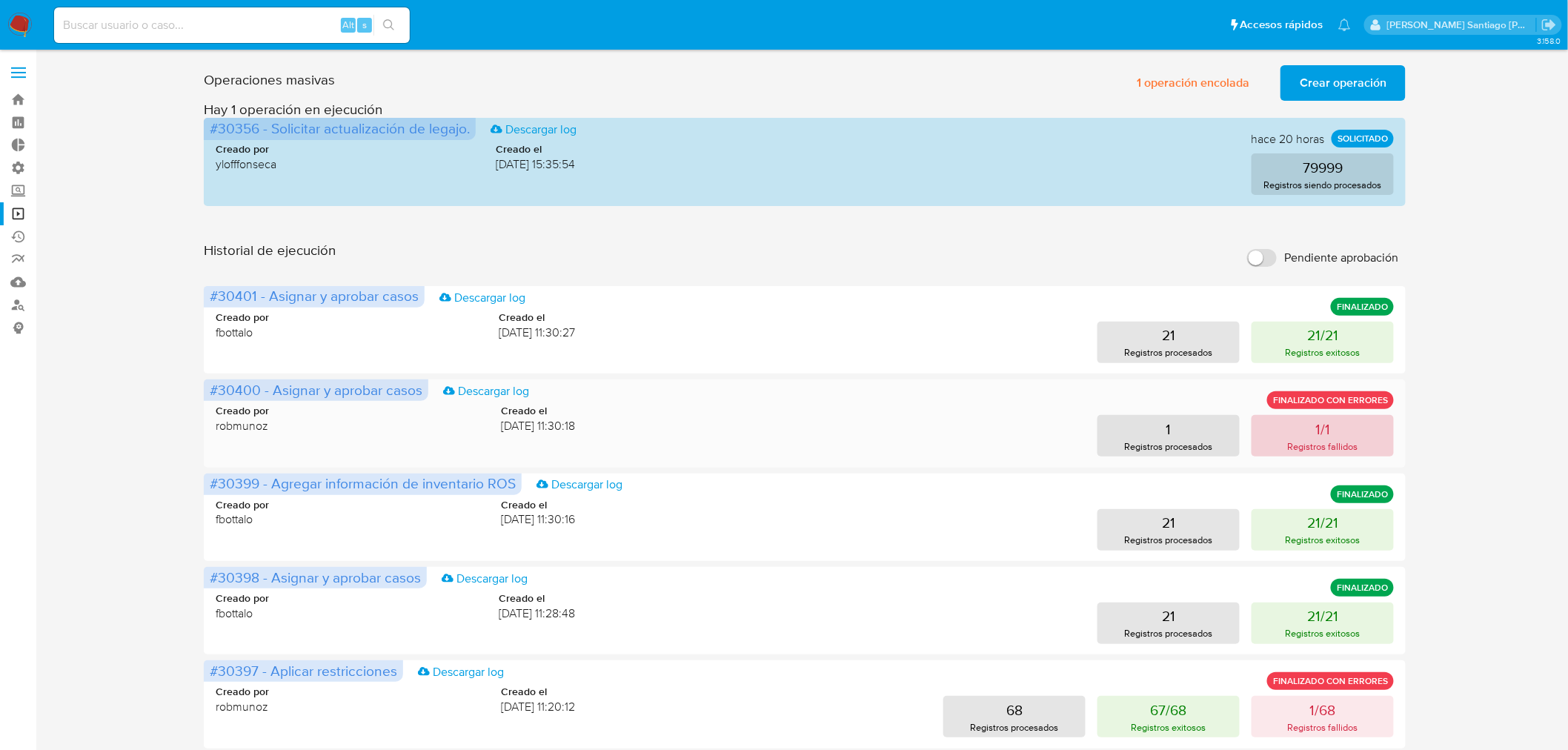
click at [1321, 434] on p "1/1" at bounding box center [1323, 429] width 15 height 21
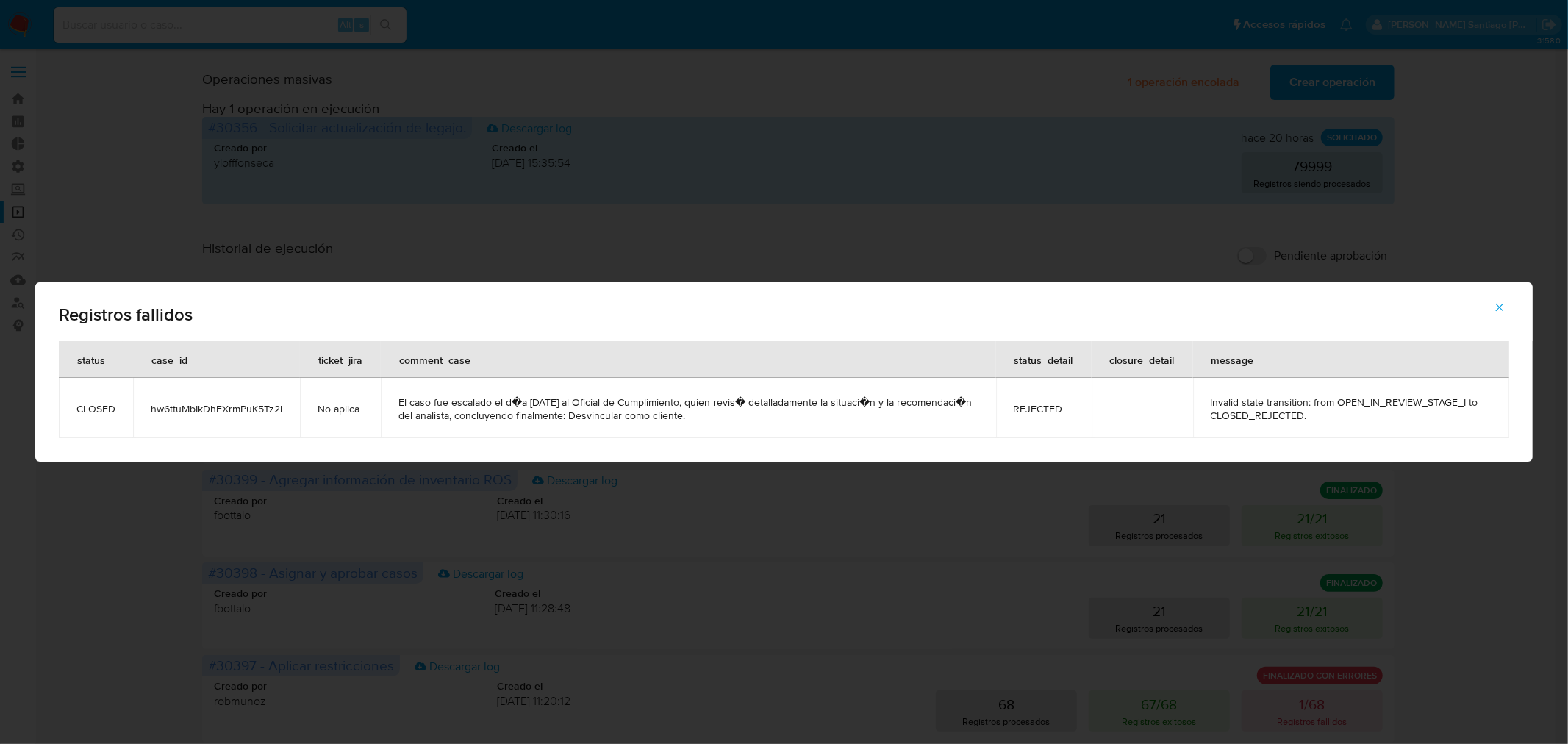
click at [236, 409] on span "hw6ttuMbIkDhFXrmPuK5Tz2l" at bounding box center [216, 409] width 132 height 13
click at [1496, 305] on icon "button" at bounding box center [1500, 307] width 13 height 13
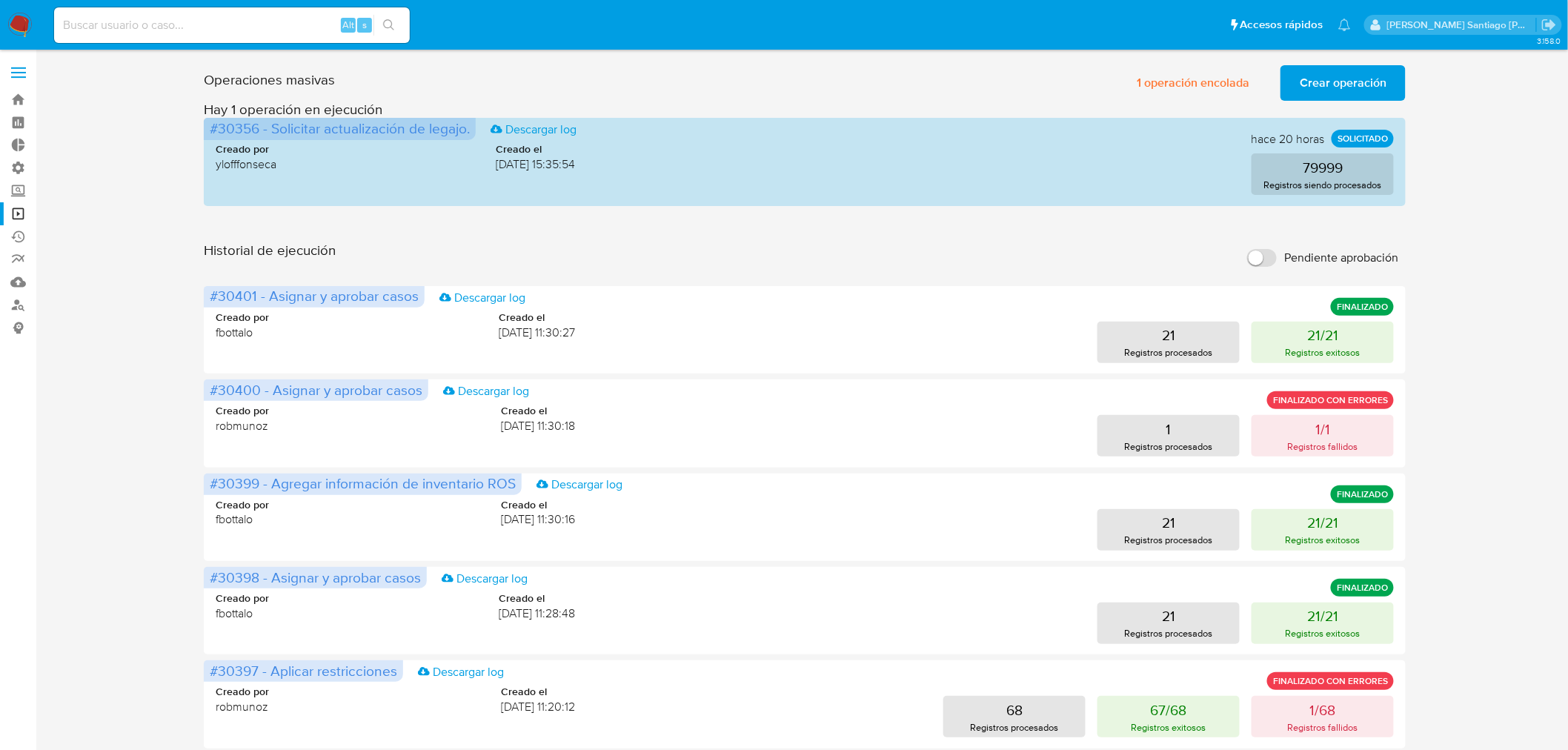
click at [1351, 83] on span "Crear operación" at bounding box center [1343, 83] width 87 height 32
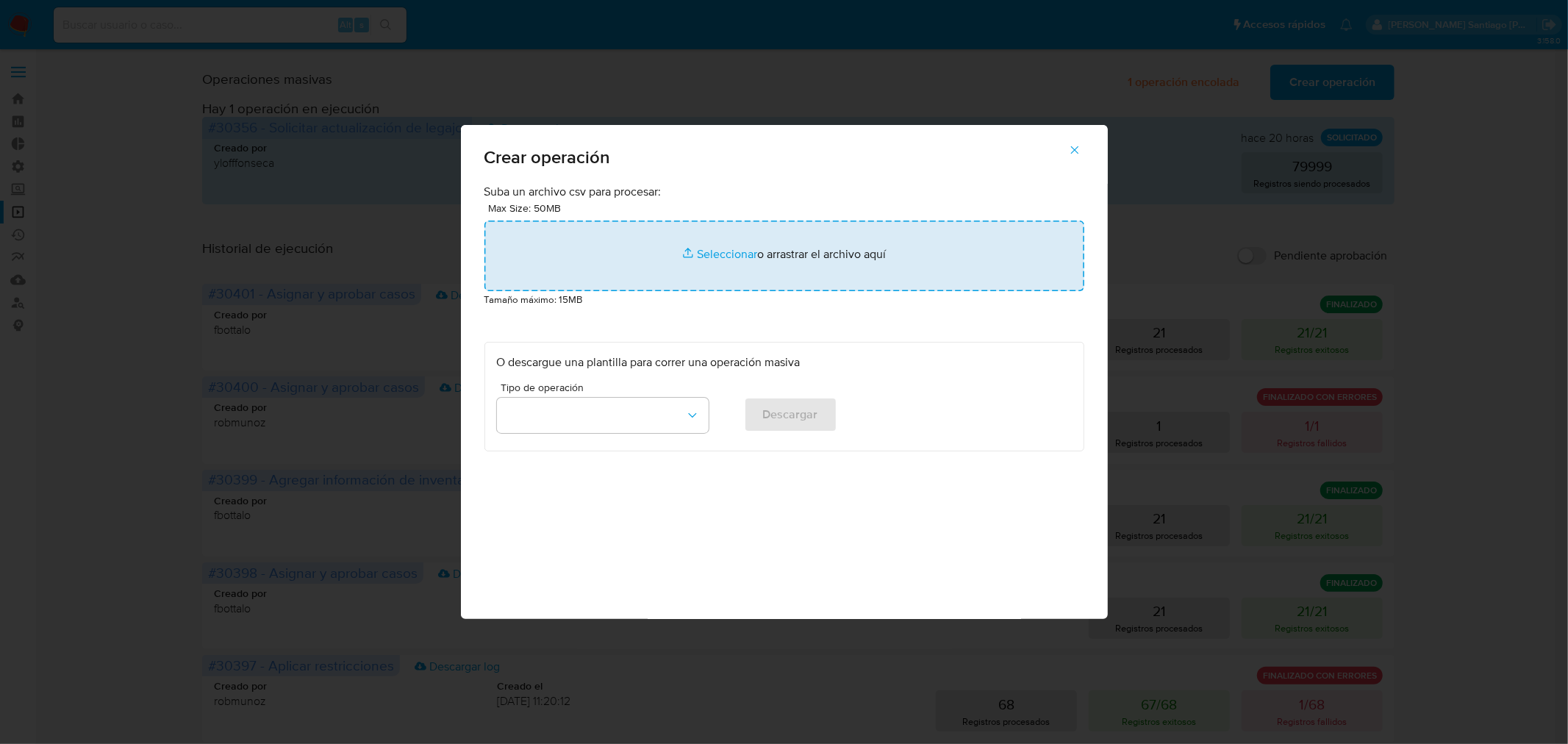
click at [625, 261] on input "file" at bounding box center [784, 256] width 600 height 70
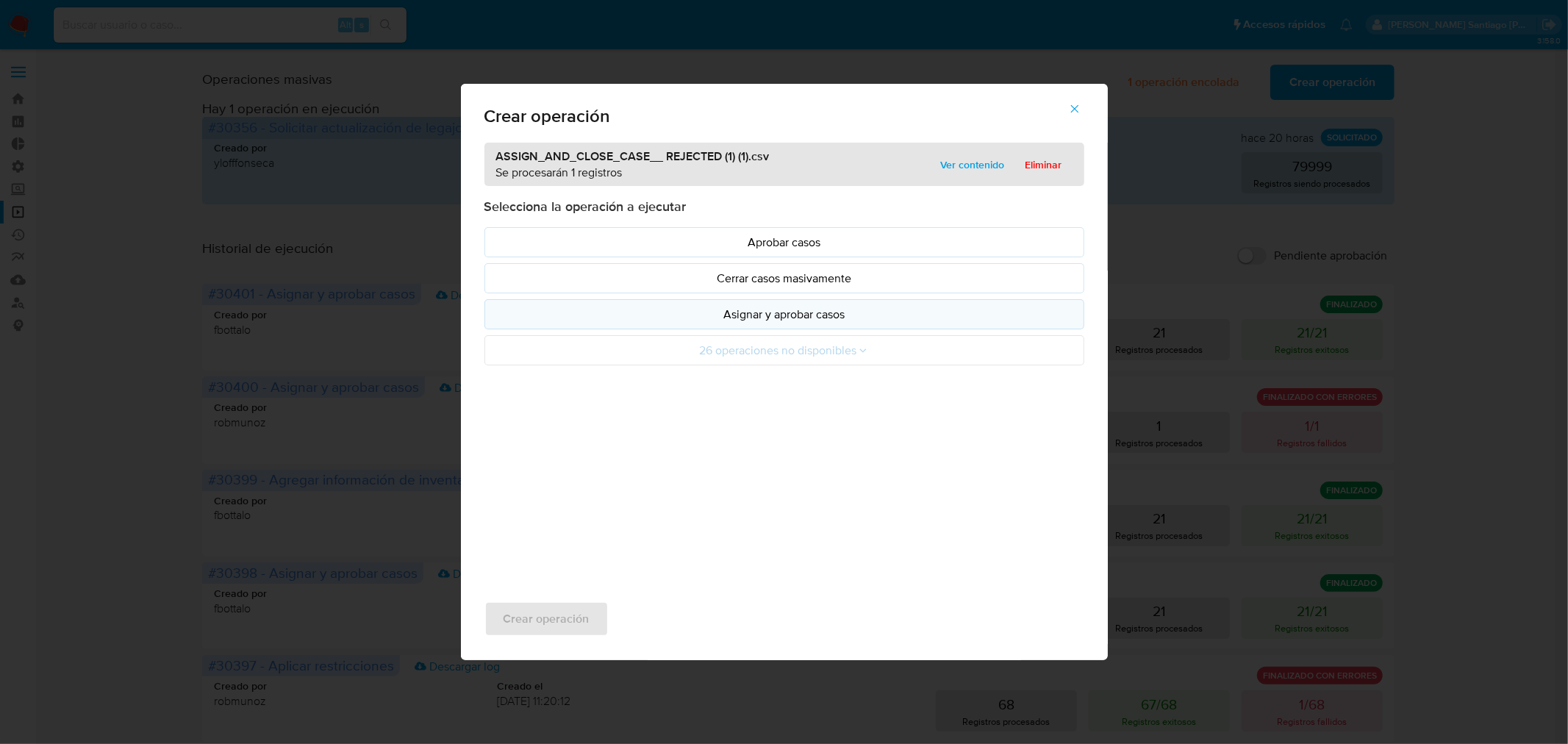
click at [755, 324] on button "Asignar y aprobar casos" at bounding box center [784, 314] width 600 height 30
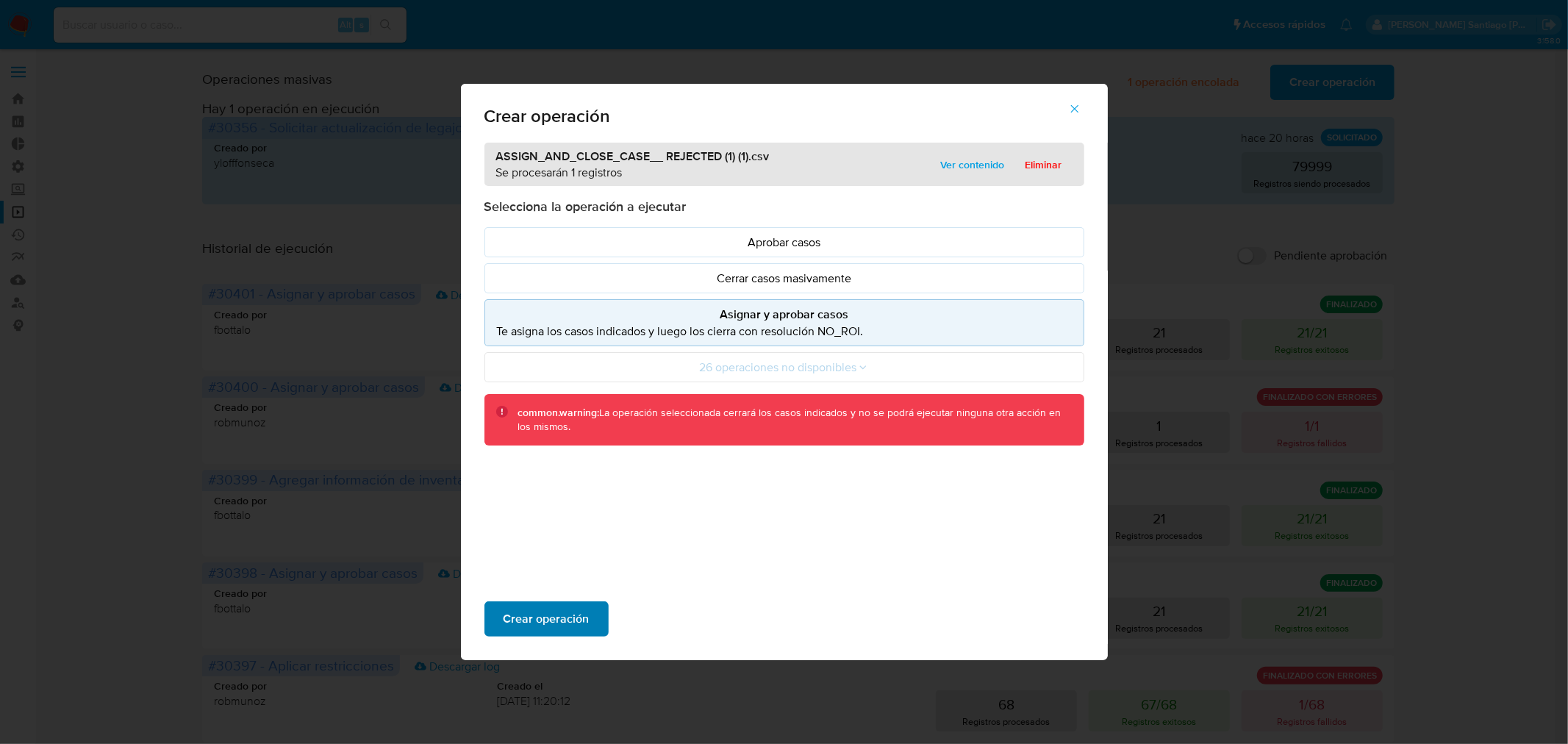
click at [568, 611] on span "Crear operación" at bounding box center [546, 619] width 86 height 32
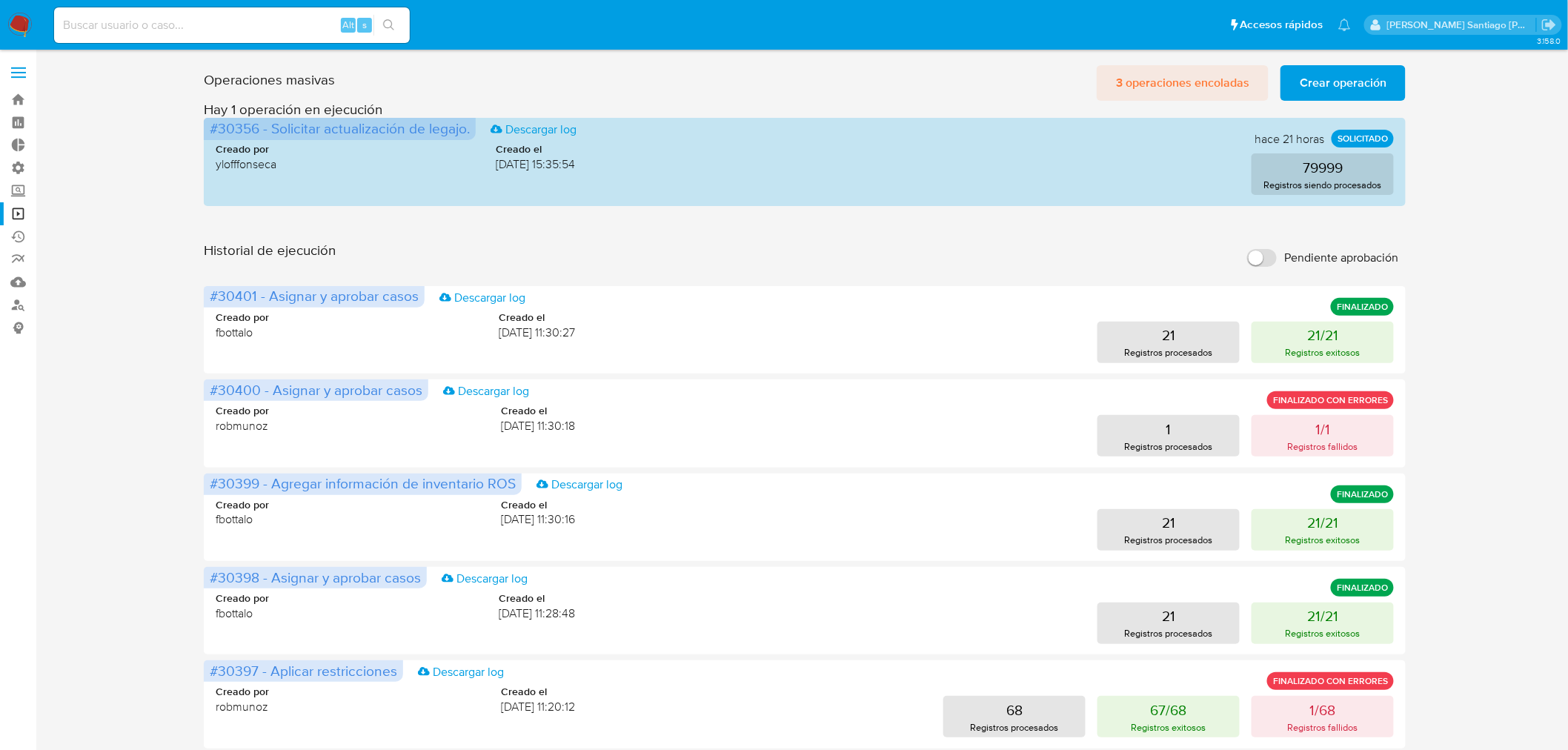
click at [1225, 74] on span "3 operaciones encoladas" at bounding box center [1183, 83] width 134 height 32
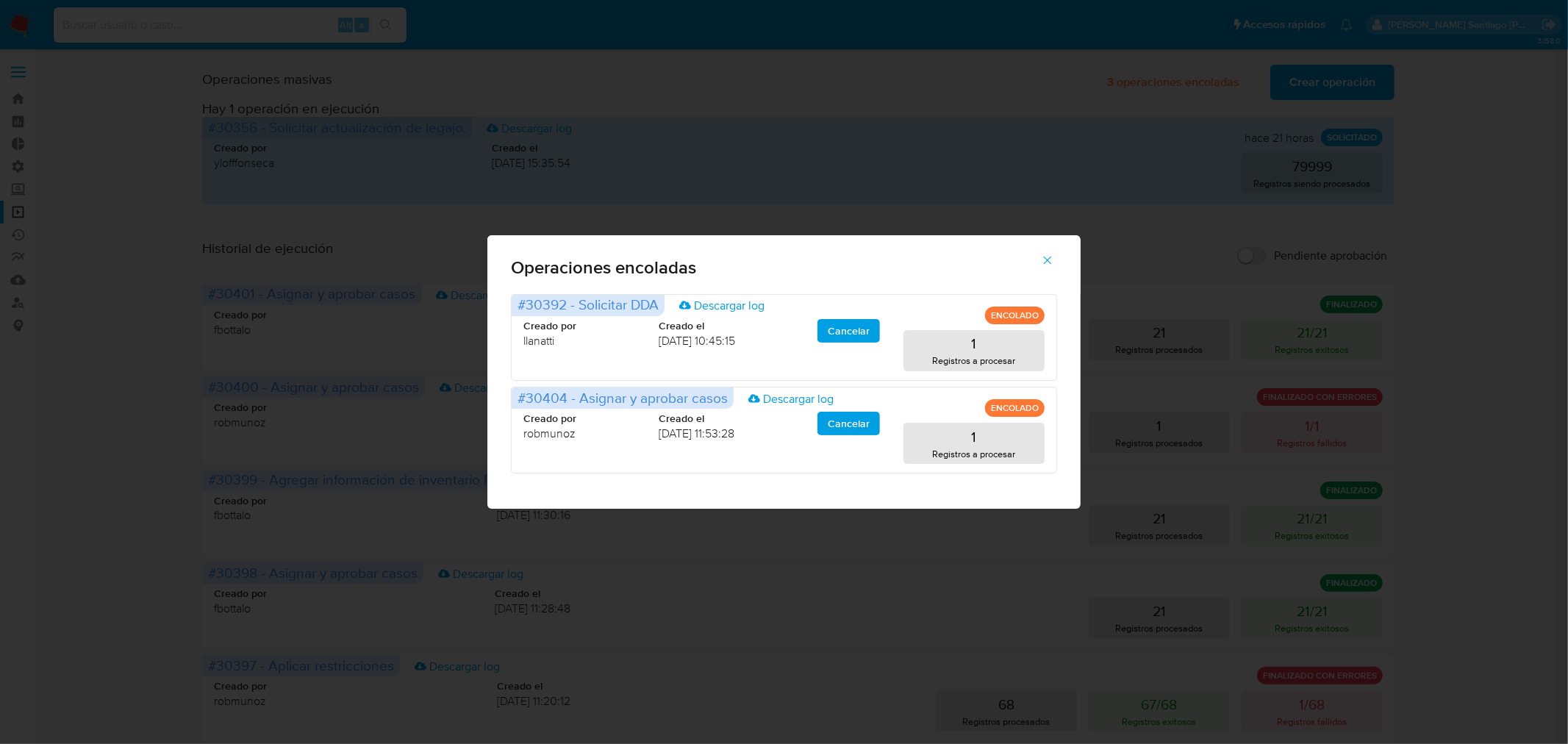
click at [1305, 75] on div "Operaciones encoladas #30392 - Solicitar DDA Descargar log ENCOLADO Creado por …" at bounding box center [784, 372] width 1568 height 744
click at [1050, 252] on span "button" at bounding box center [1048, 260] width 13 height 32
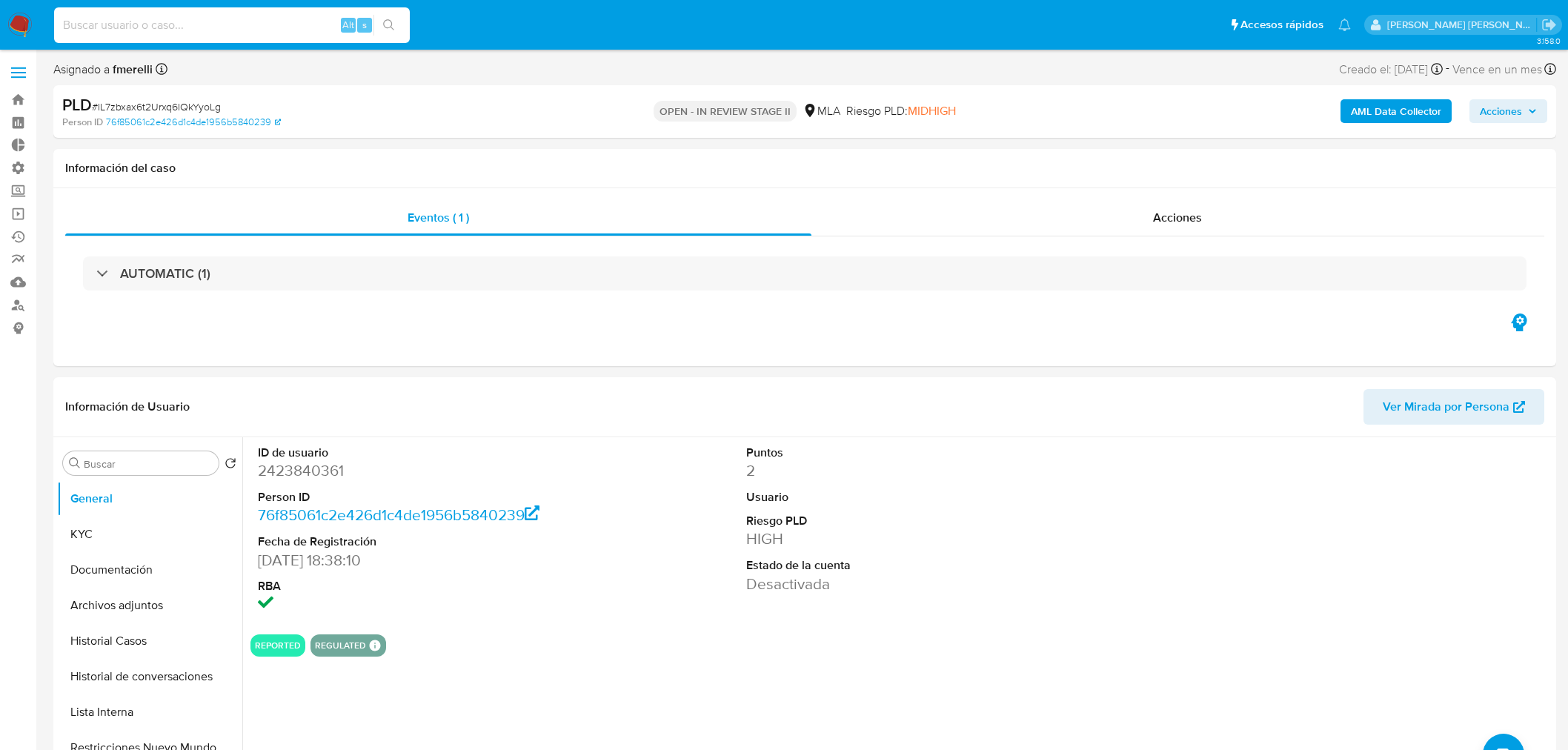
select select "10"
click at [193, 26] on input at bounding box center [232, 25] width 356 height 19
type input "hw6ttuMbIkDhFXrmPuK5Tz2l"
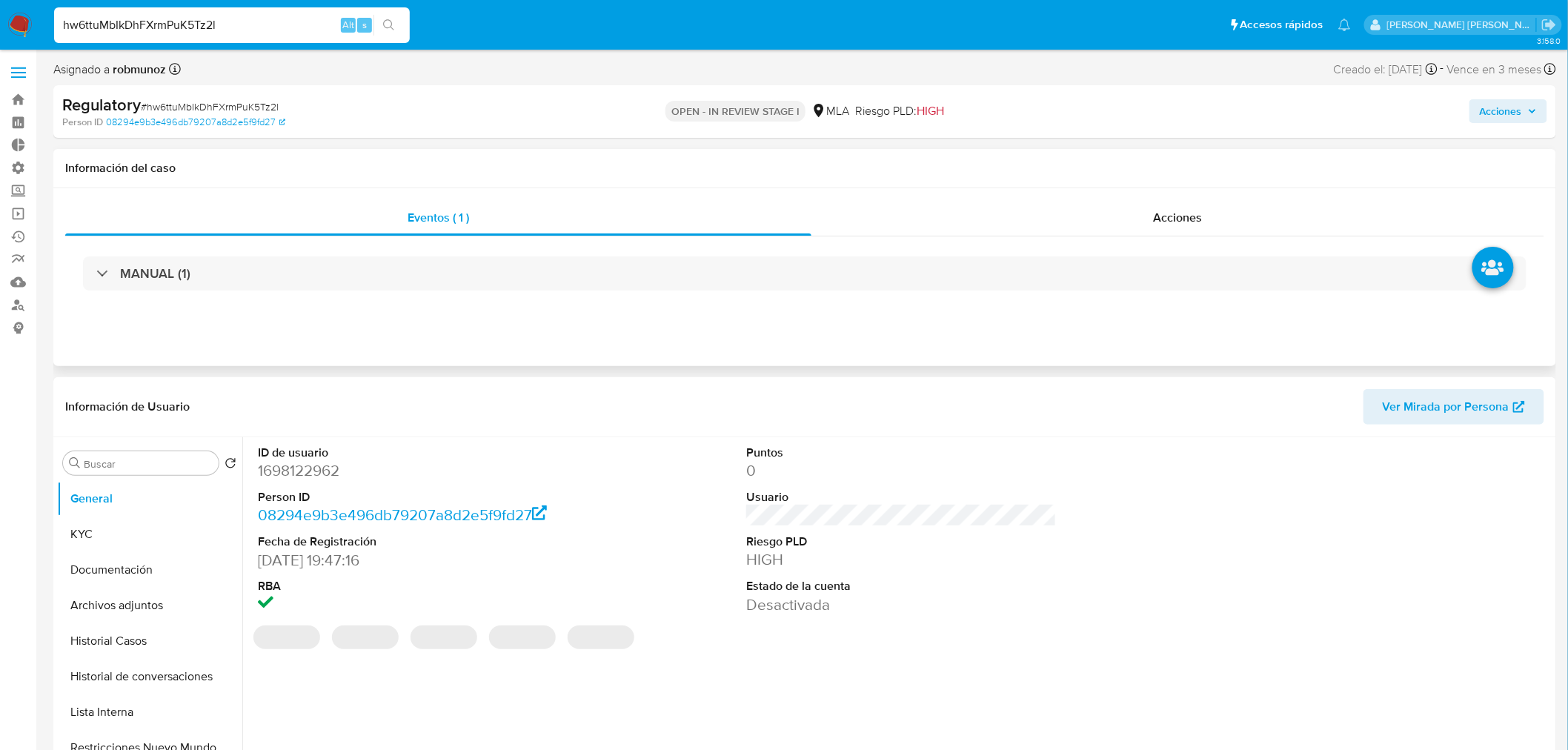
select select "10"
click at [1514, 120] on span "Acciones" at bounding box center [1500, 111] width 42 height 24
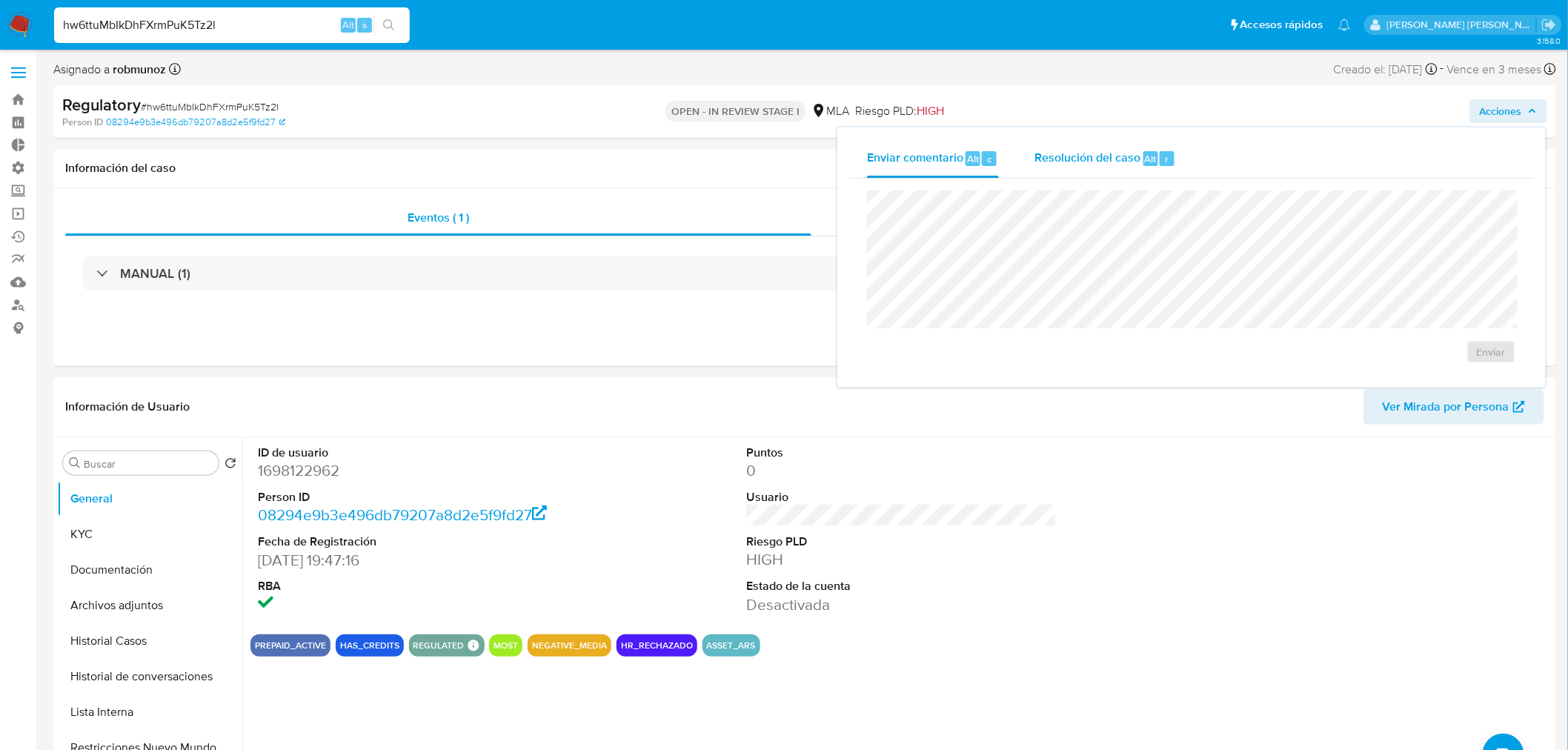
click at [1157, 149] on div "Resolución del caso Alt r" at bounding box center [1105, 159] width 141 height 39
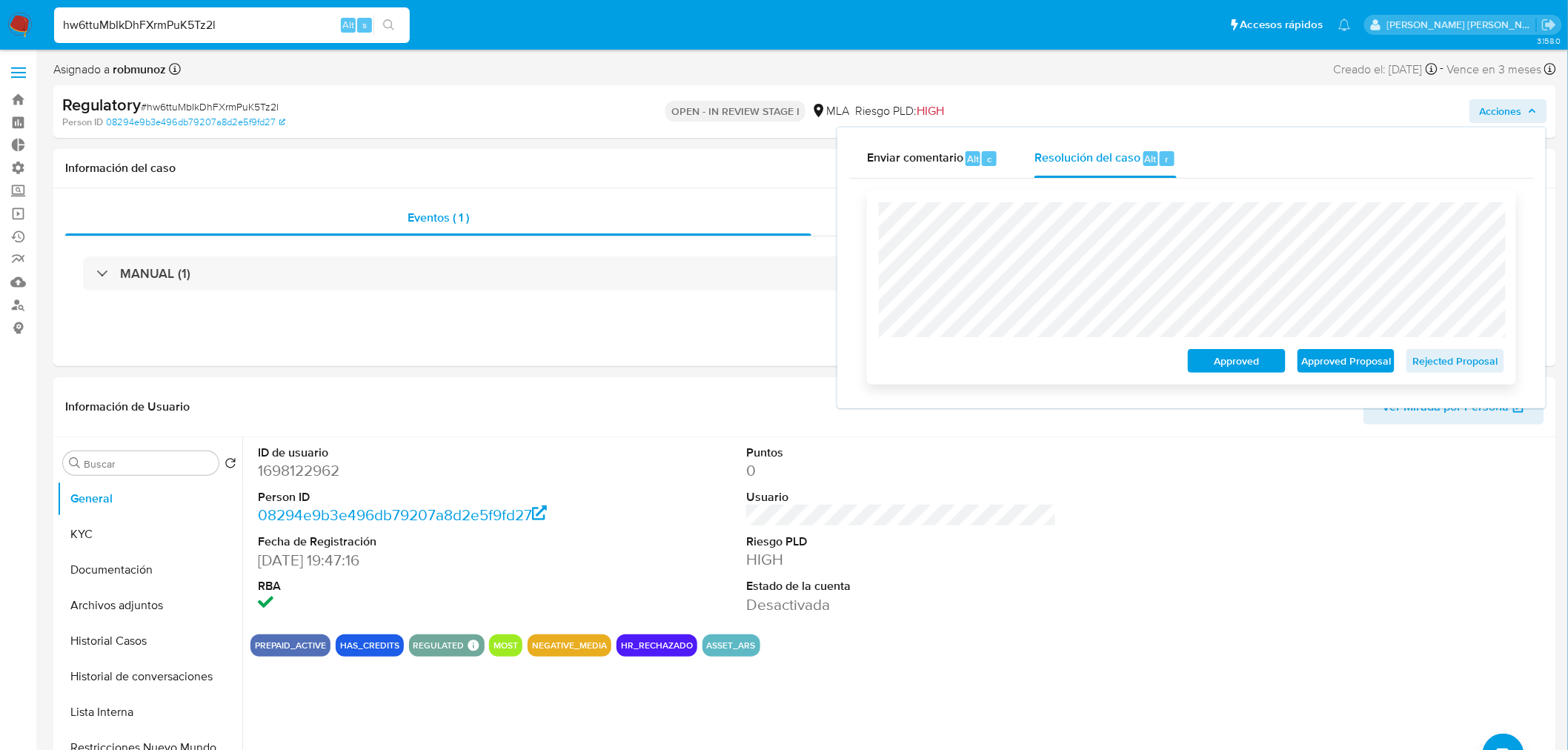
click at [1463, 361] on span "Rejected Proposal" at bounding box center [1455, 360] width 77 height 21
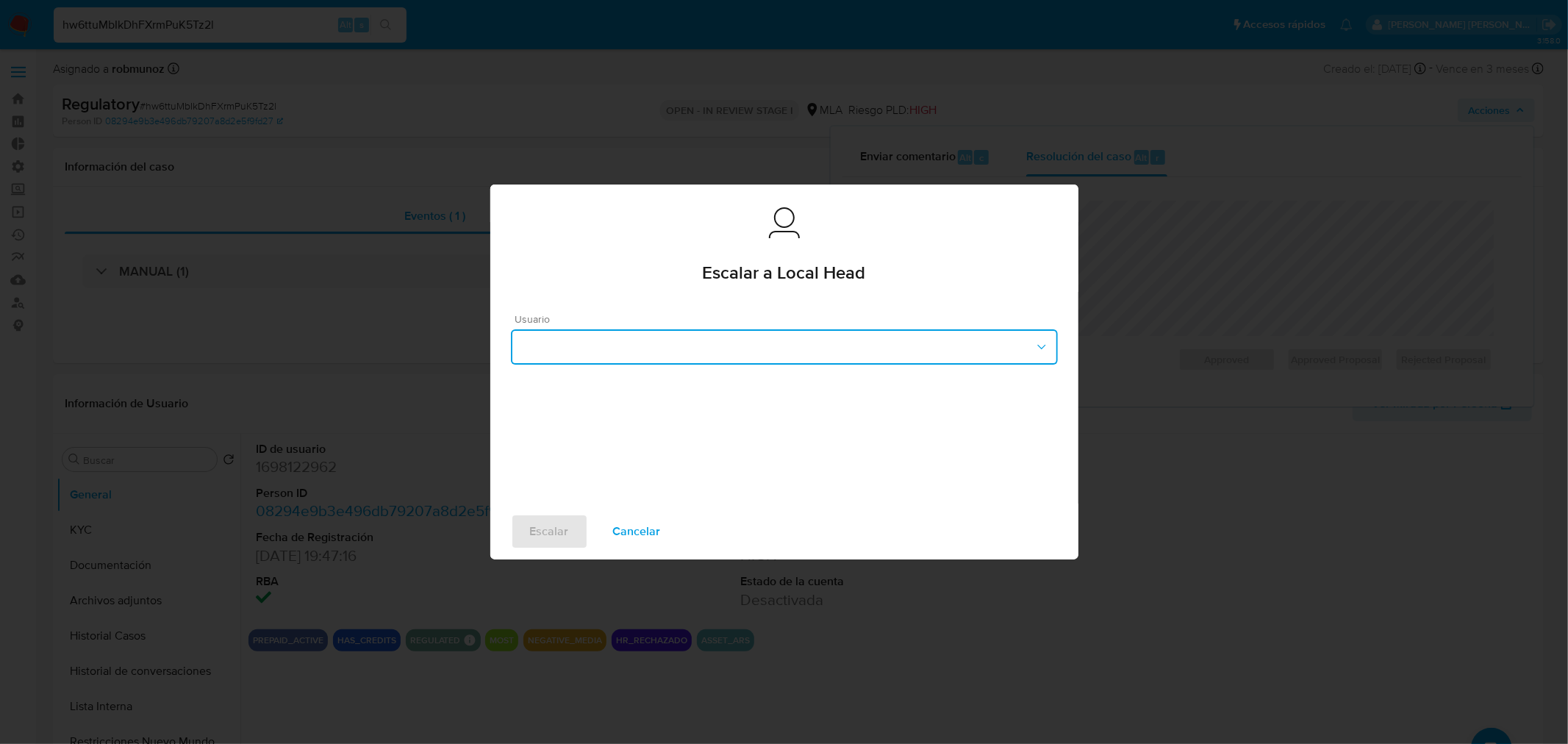
click at [850, 349] on button "button" at bounding box center [785, 347] width 547 height 35
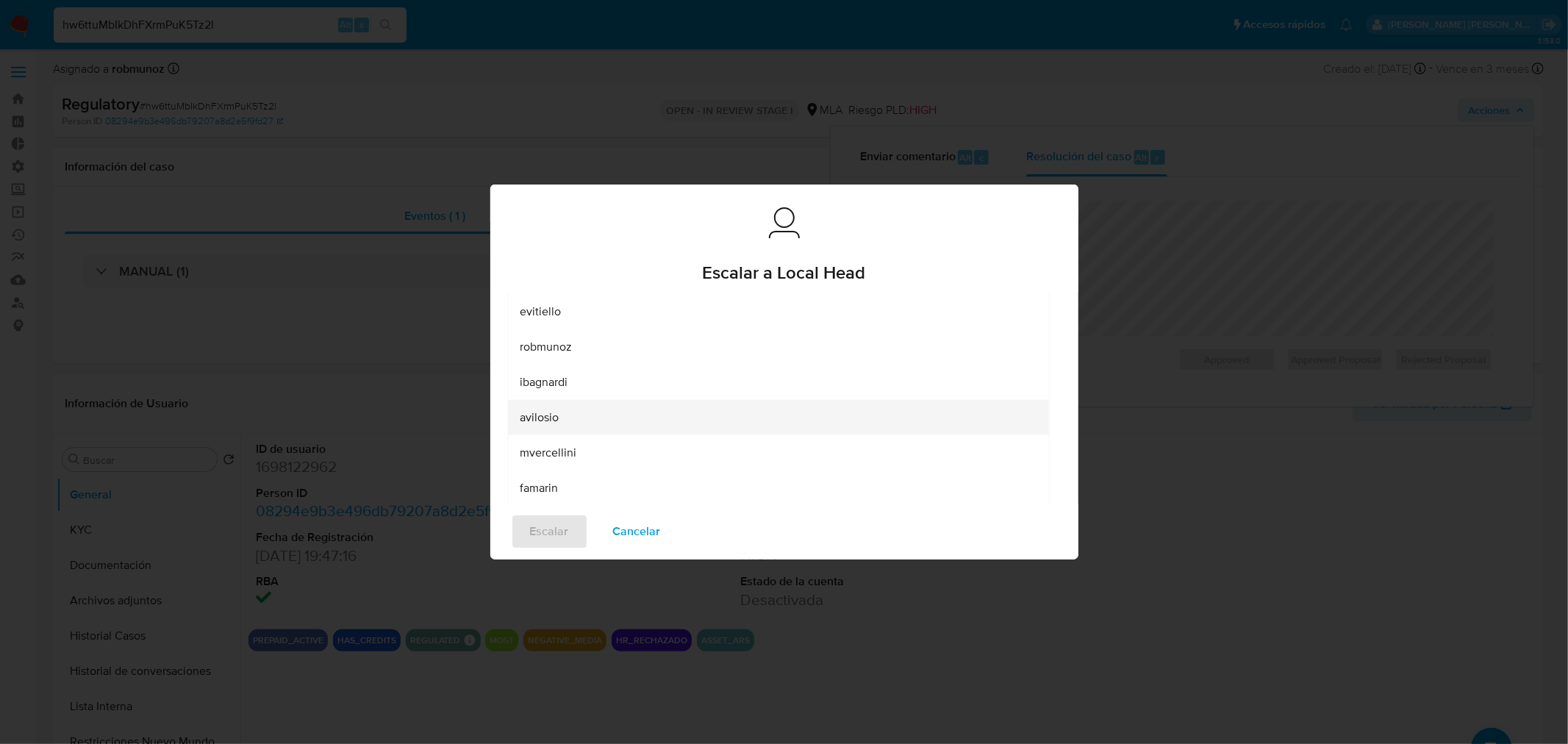
scroll to position [318, 0]
click at [610, 348] on div "robmunoz" at bounding box center [777, 345] width 517 height 35
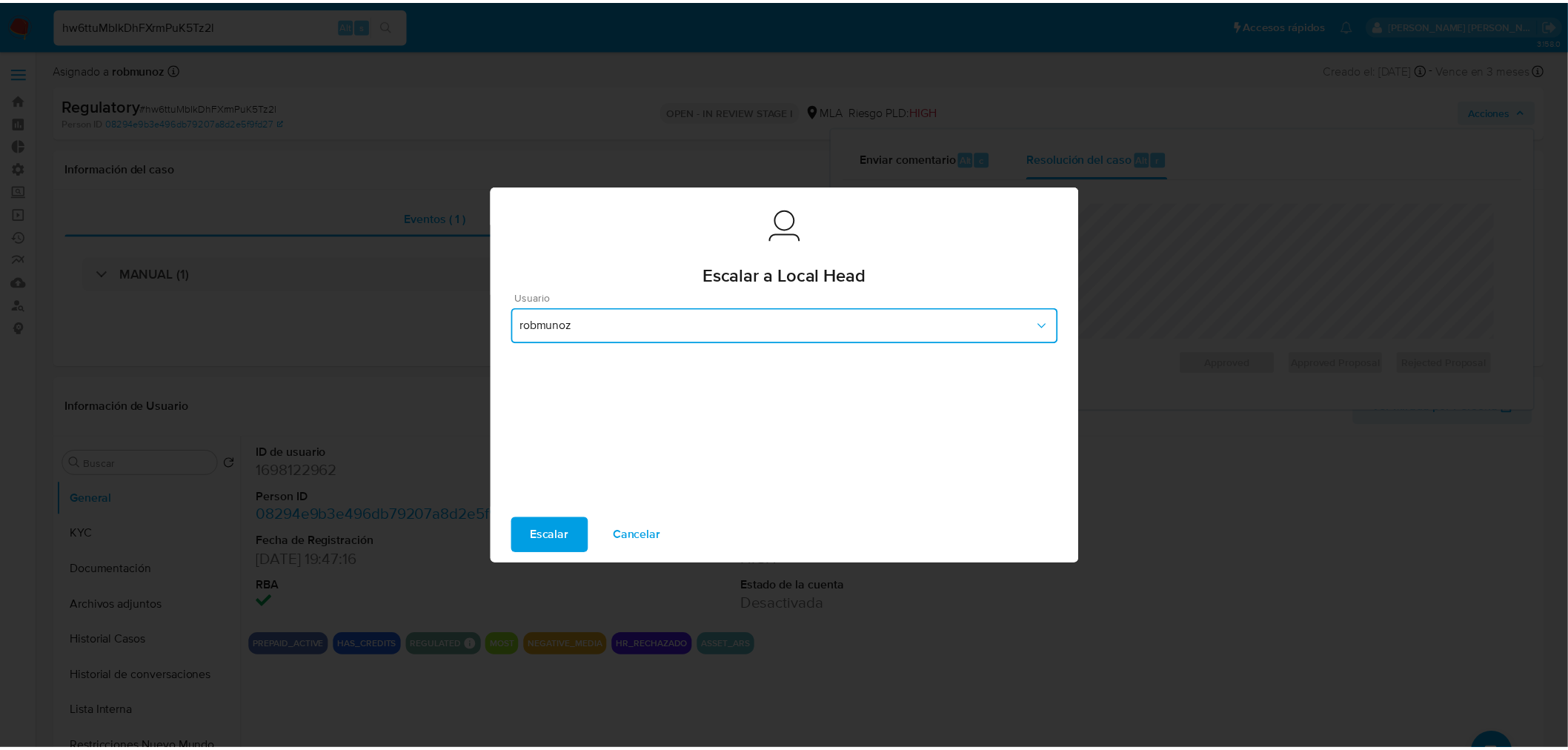
scroll to position [21, 0]
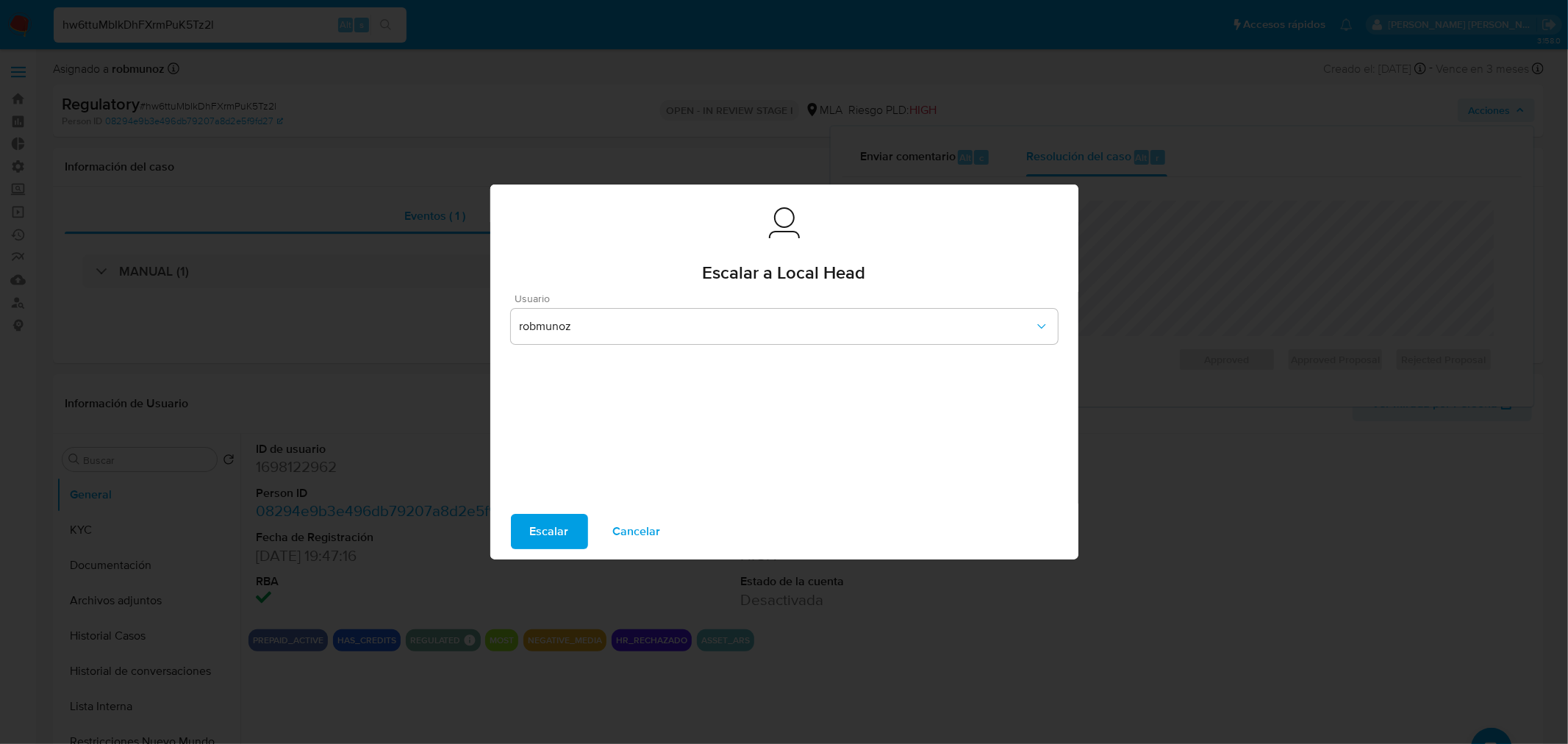
click at [560, 531] on span "Escalar" at bounding box center [550, 531] width 39 height 32
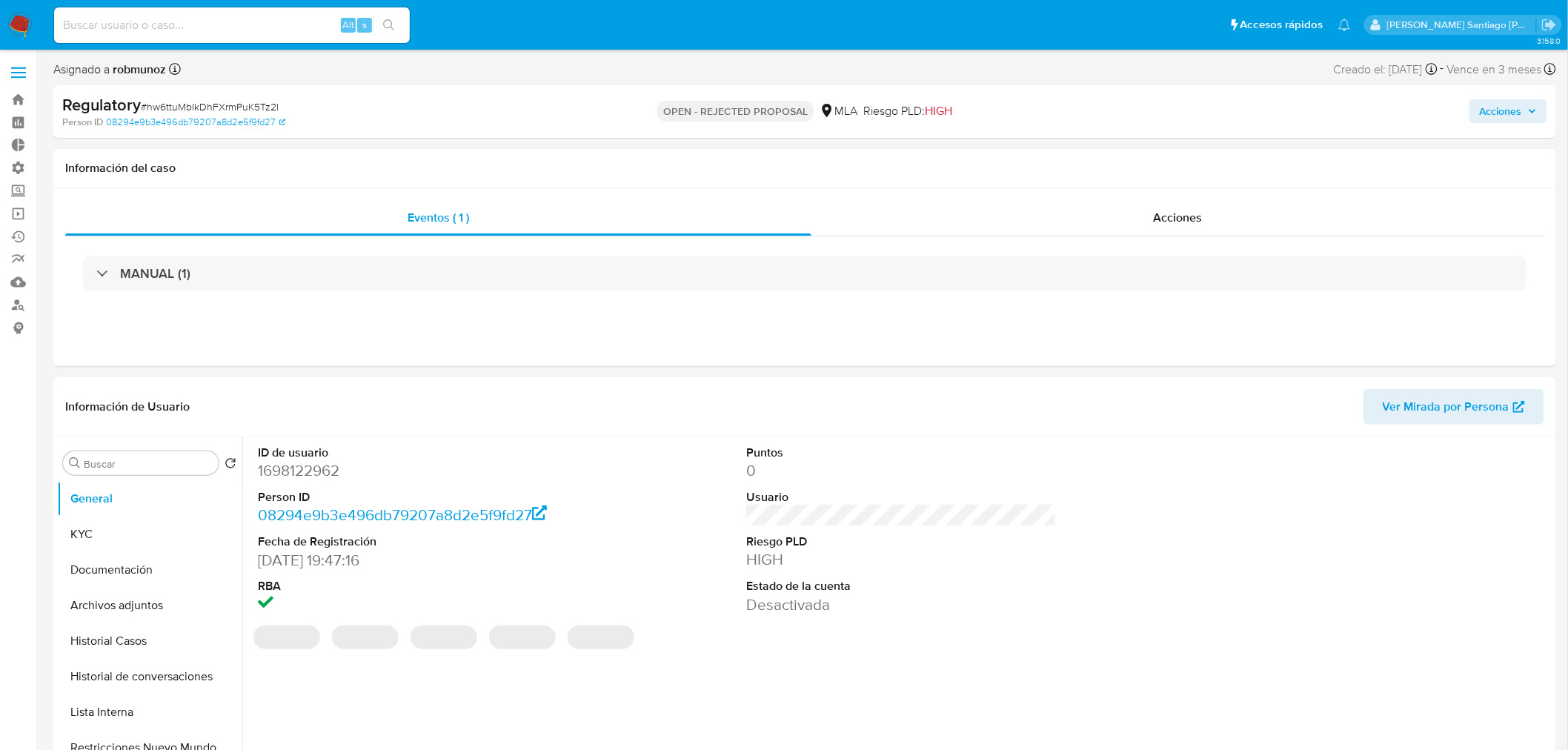
select select "10"
drag, startPoint x: 699, startPoint y: 109, endPoint x: 808, endPoint y: 136, distance: 112.3
click at [817, 123] on div "OPEN - REJECTED PROPOSAL MLA Riesgo PLD: HIGH" at bounding box center [805, 112] width 491 height 35
click at [808, 136] on div "Regulatory # hw6ttuMbIkDhFXrmPuK5Tz2l Person ID 08294e9b3e496db79207a8d2e5f9fd2…" at bounding box center [805, 112] width 1503 height 53
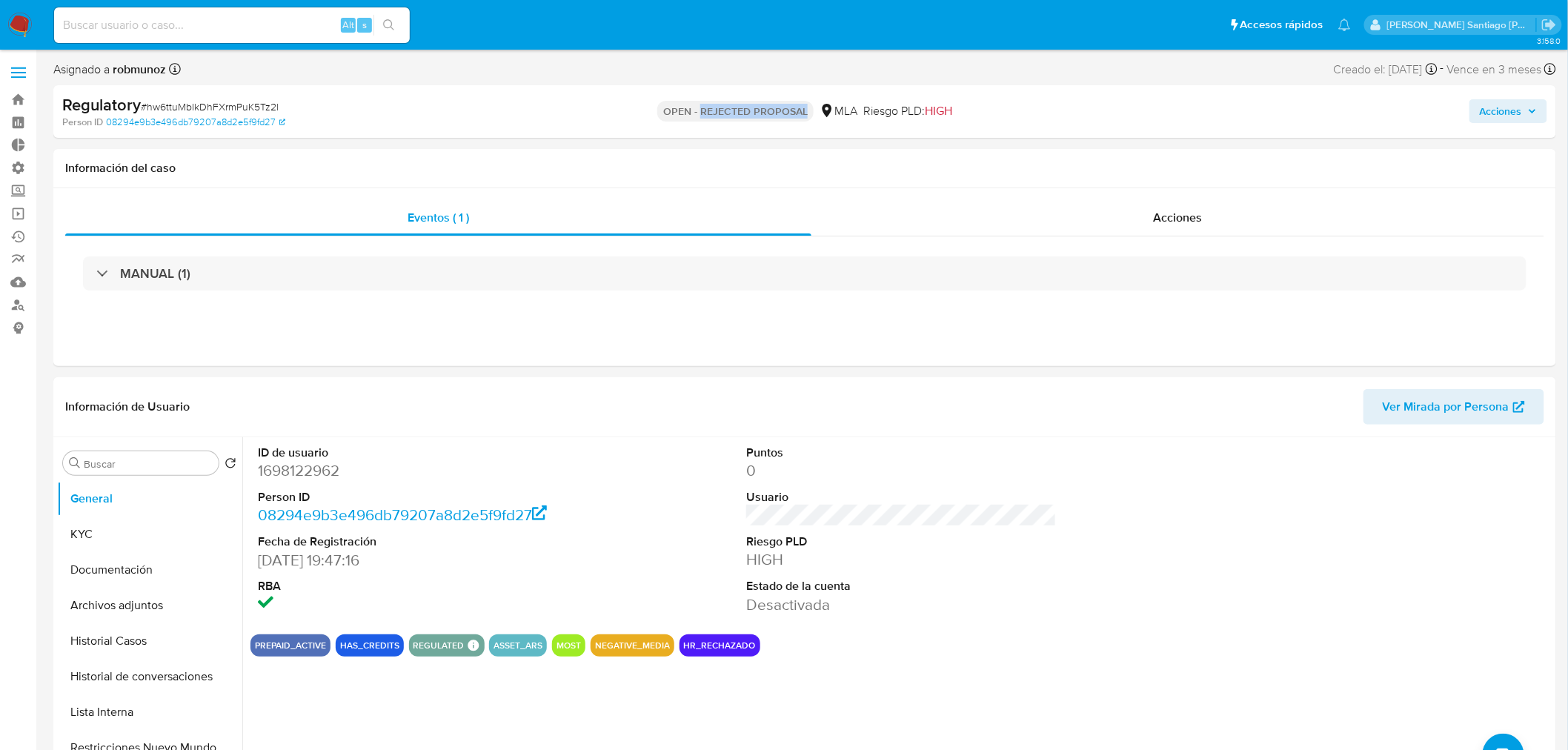
drag, startPoint x: 699, startPoint y: 109, endPoint x: 806, endPoint y: 120, distance: 107.6
click at [806, 120] on div "OPEN - REJECTED PROPOSAL MLA Riesgo PLD: HIGH" at bounding box center [805, 112] width 491 height 35
copy p "REJECTED PROPOSAL"
click at [15, 306] on link "Buscador de personas" at bounding box center [88, 305] width 177 height 23
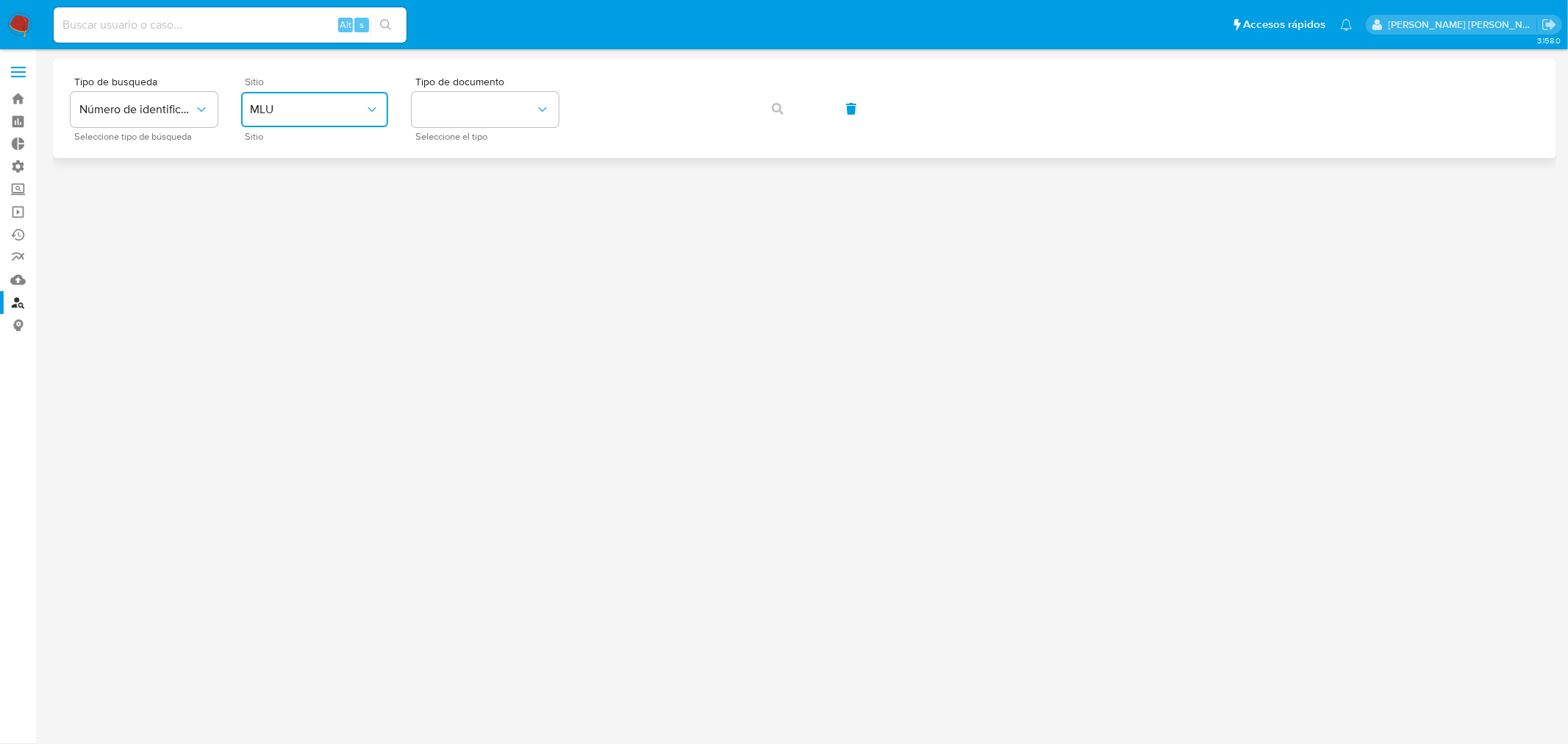
drag, startPoint x: 347, startPoint y: 107, endPoint x: 354, endPoint y: 120, distance: 14.8
click at [347, 107] on span "MLU" at bounding box center [307, 110] width 115 height 15
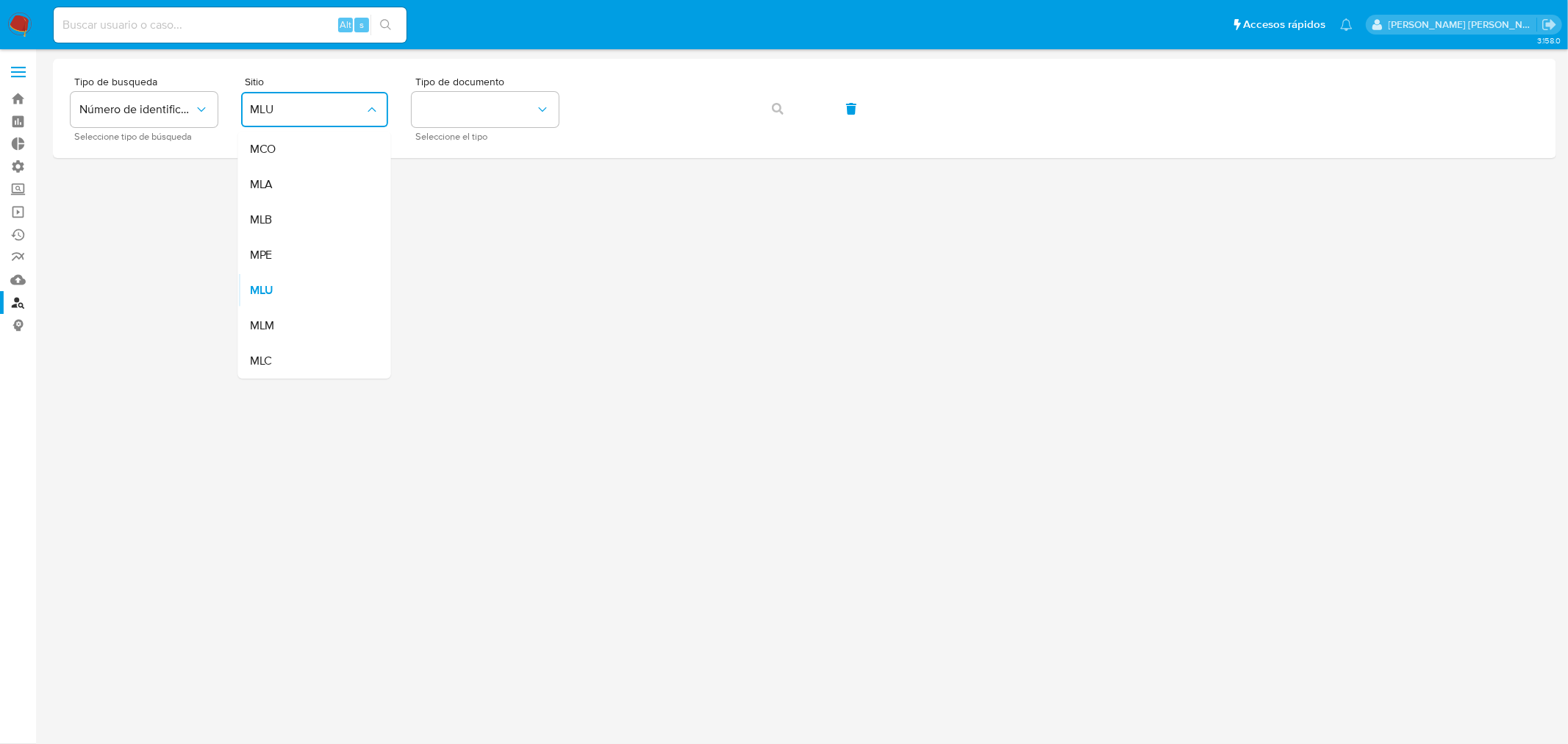
drag, startPoint x: 310, startPoint y: 191, endPoint x: 325, endPoint y: 188, distance: 15.3
click at [312, 189] on div "MLA" at bounding box center [310, 184] width 120 height 35
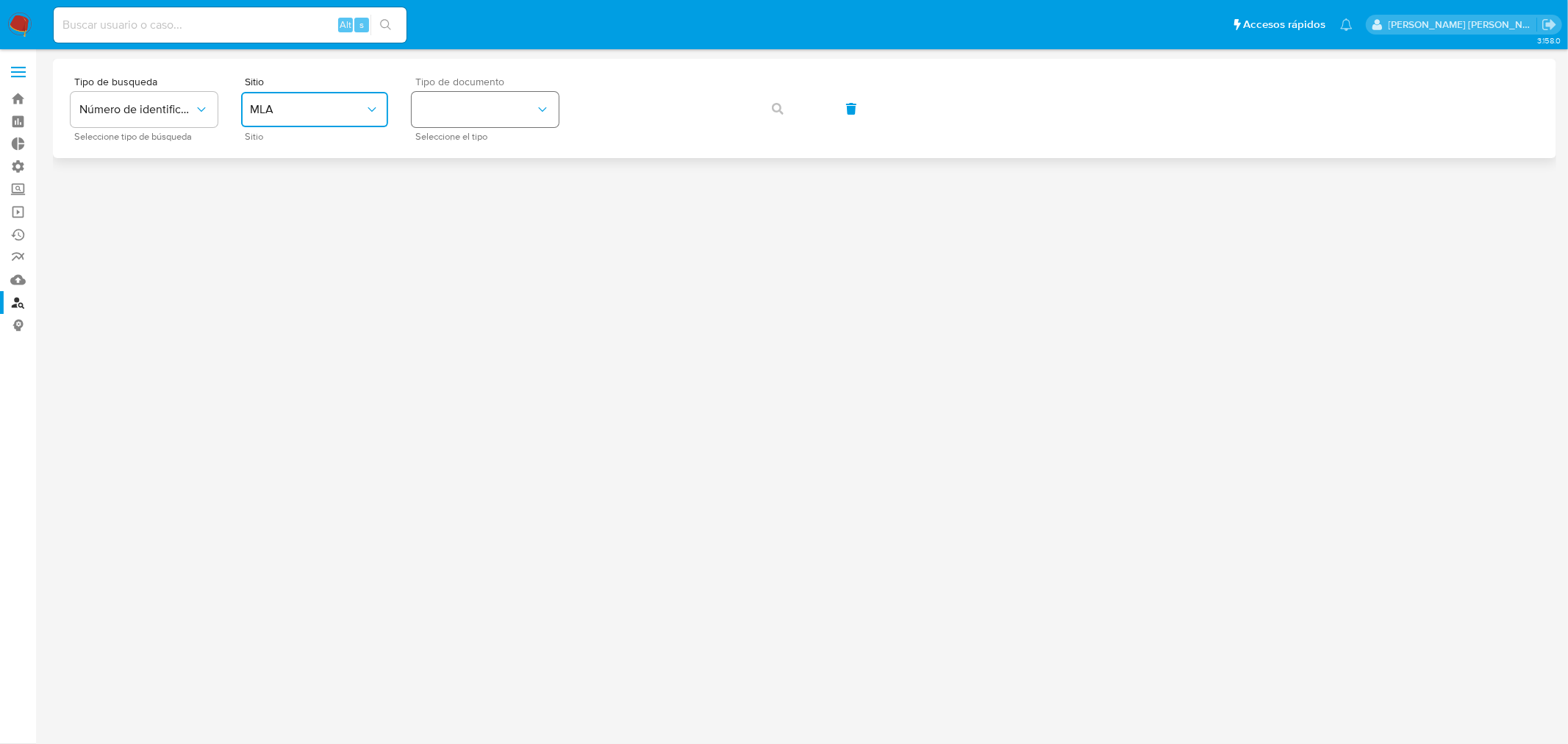
click at [527, 112] on button "identificationType" at bounding box center [485, 109] width 147 height 35
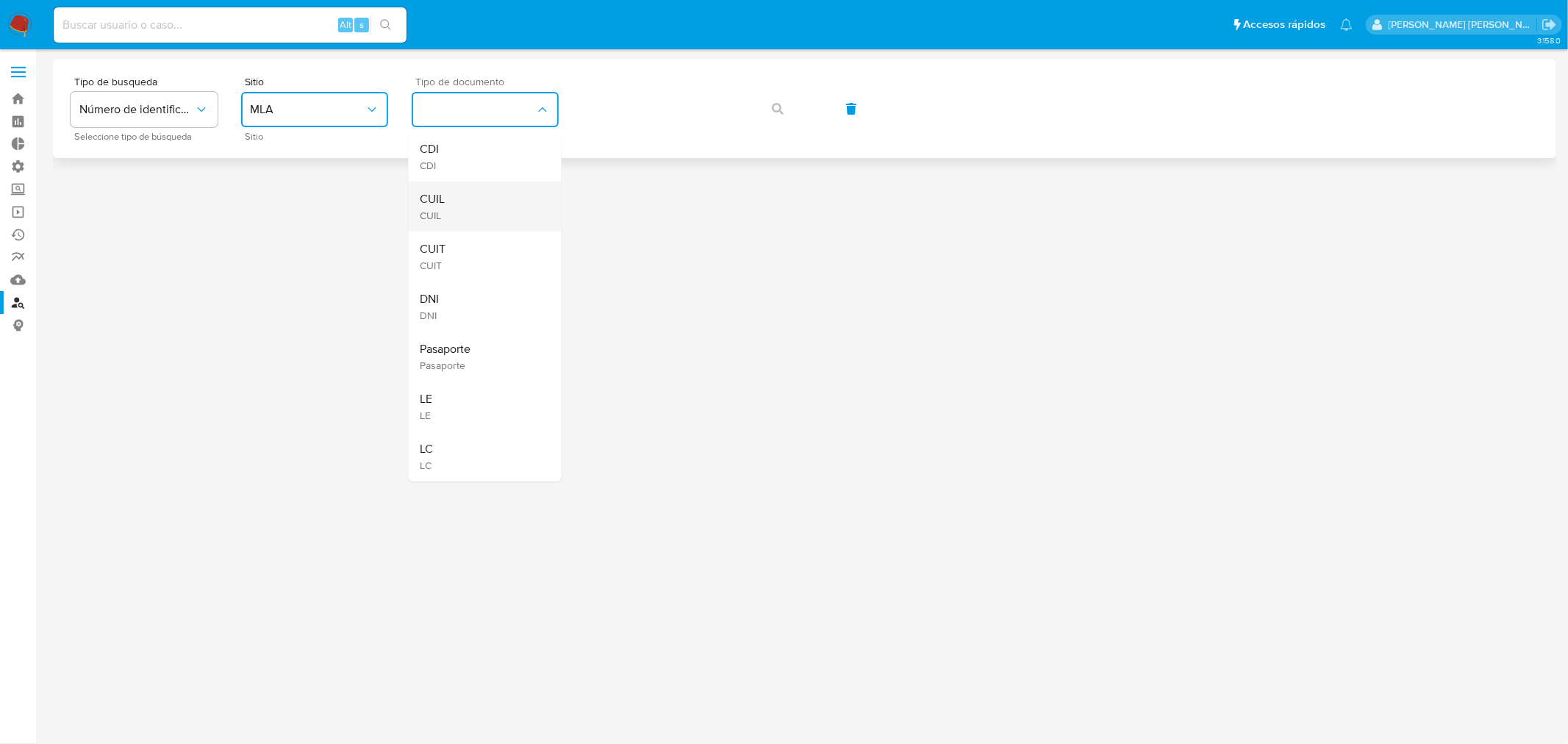
click at [493, 214] on div "CUIL CUIL" at bounding box center [480, 206] width 120 height 50
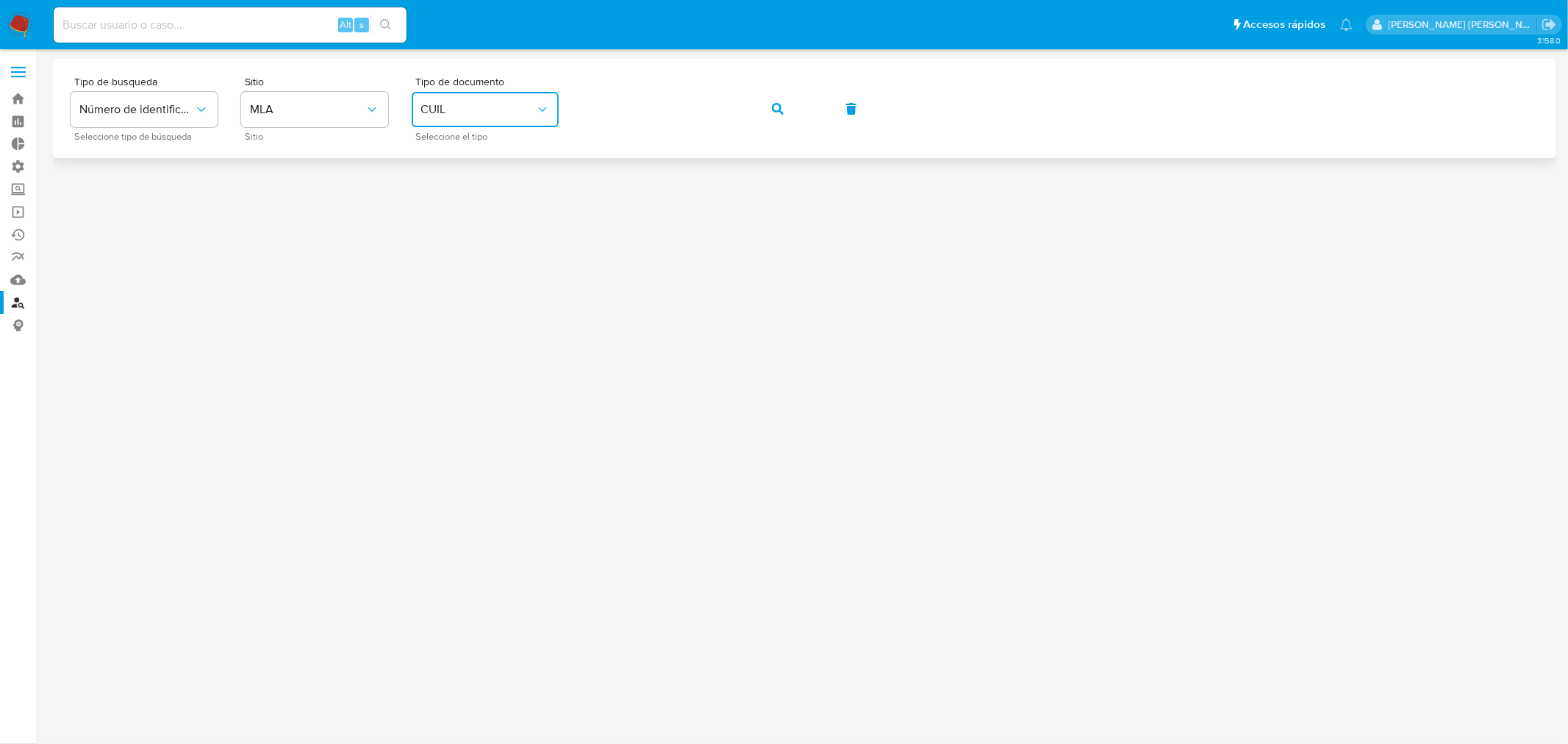
click at [764, 105] on button "button" at bounding box center [777, 108] width 50 height 35
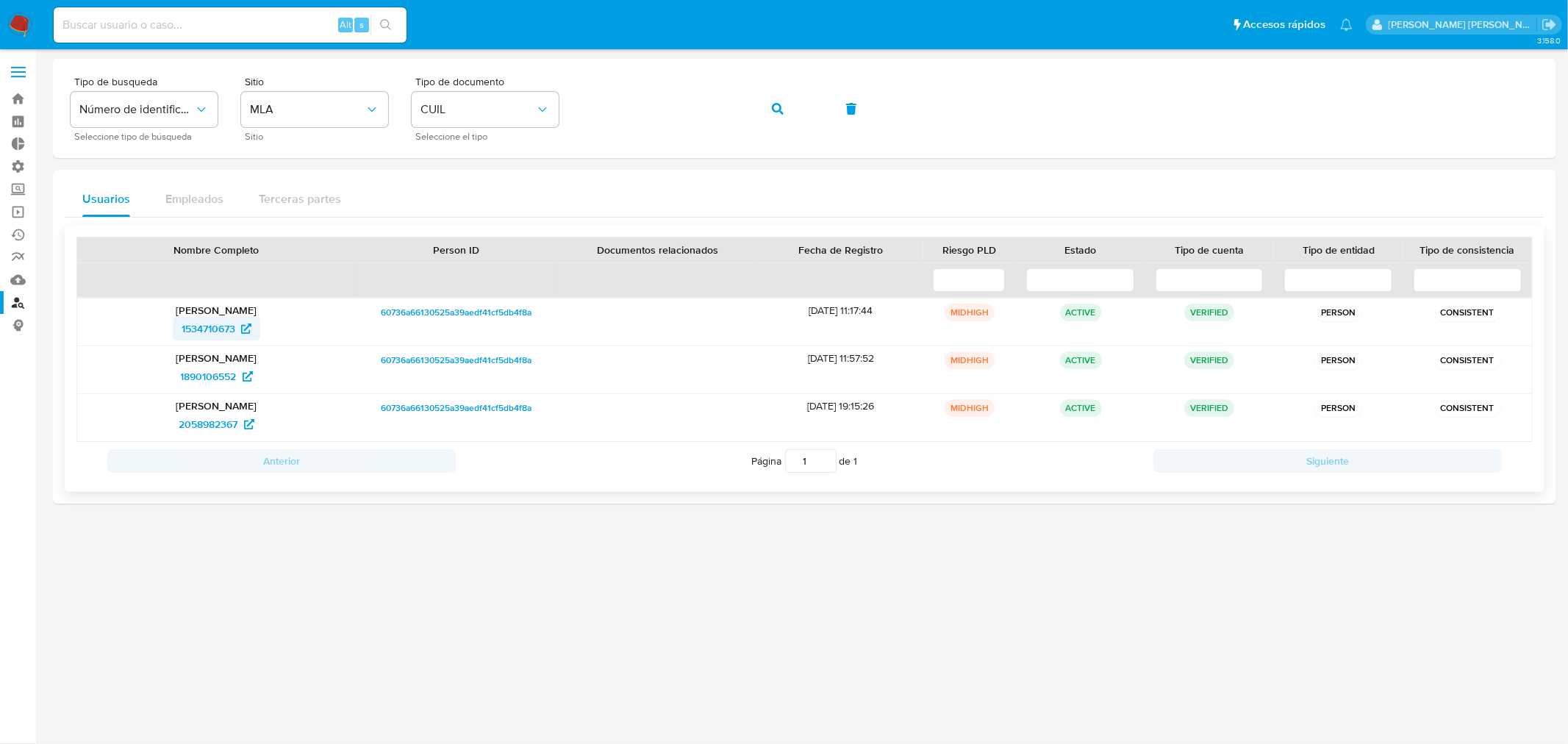
click at [224, 326] on span "1534710673" at bounding box center [209, 329] width 54 height 24
click at [773, 99] on span "button" at bounding box center [777, 108] width 11 height 32
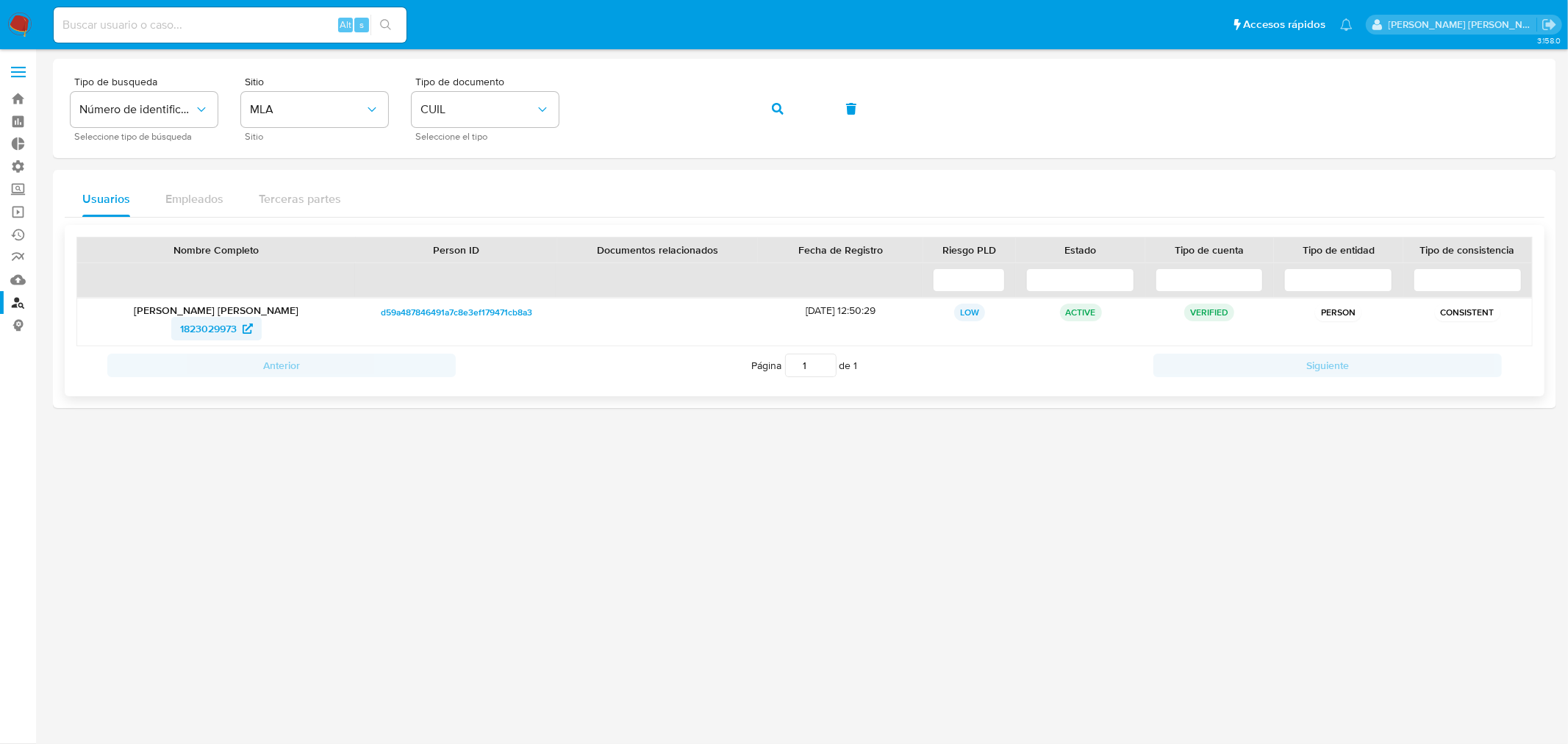
click at [220, 321] on span "1823029973" at bounding box center [208, 329] width 57 height 24
click at [22, 25] on img at bounding box center [20, 25] width 25 height 25
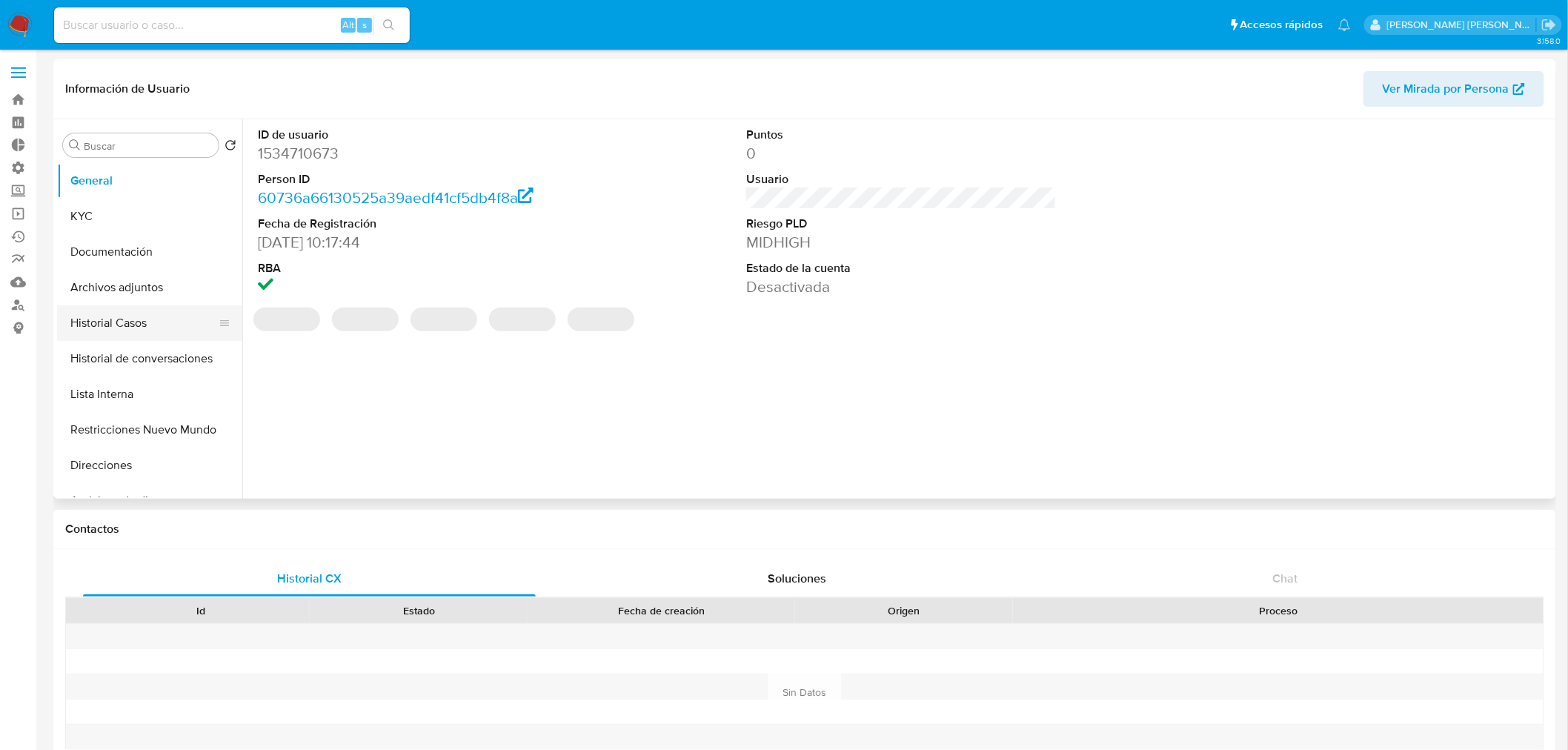
click at [143, 326] on button "Historial Casos" at bounding box center [144, 323] width 173 height 36
select select "10"
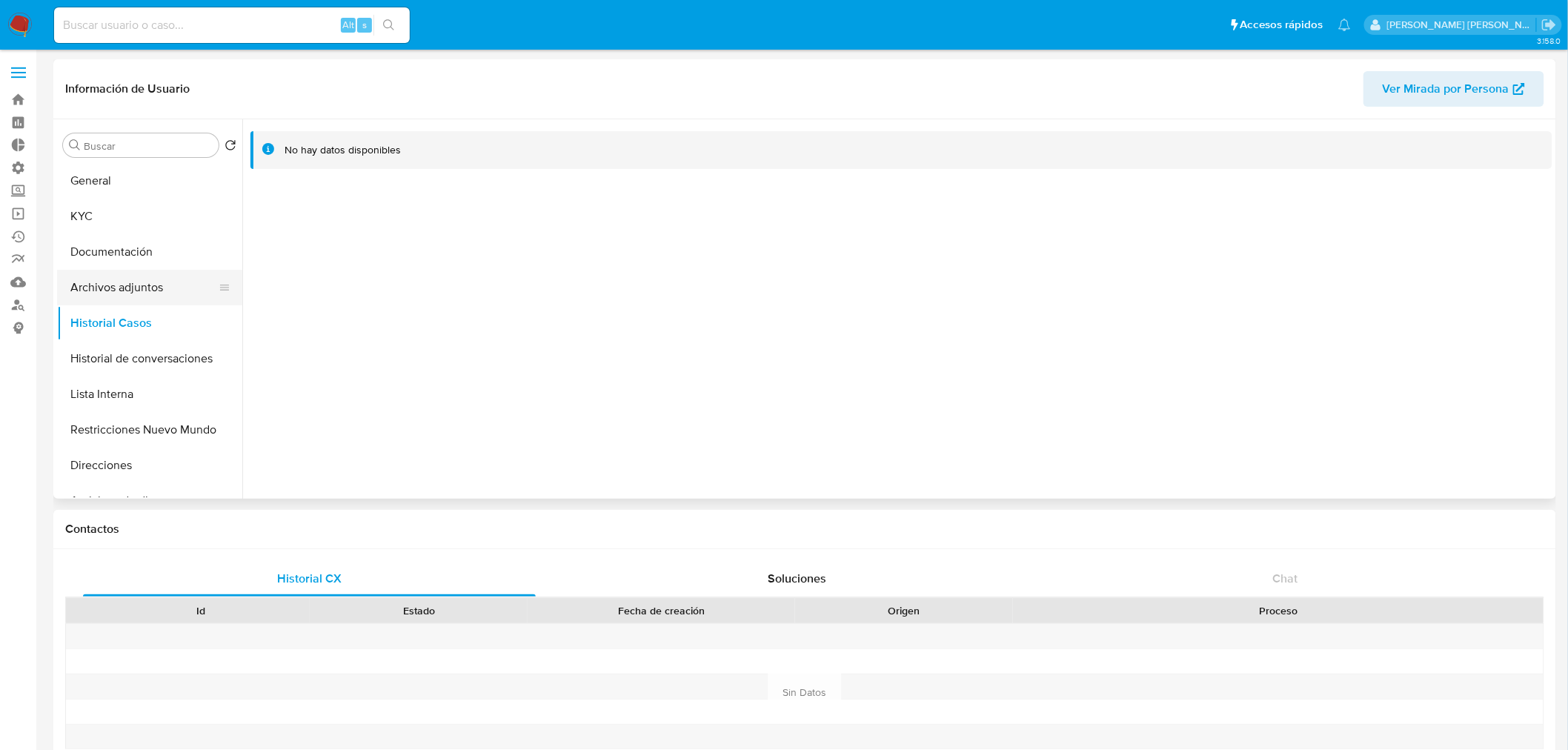
click at [127, 283] on button "Archivos adjuntos" at bounding box center [144, 287] width 173 height 36
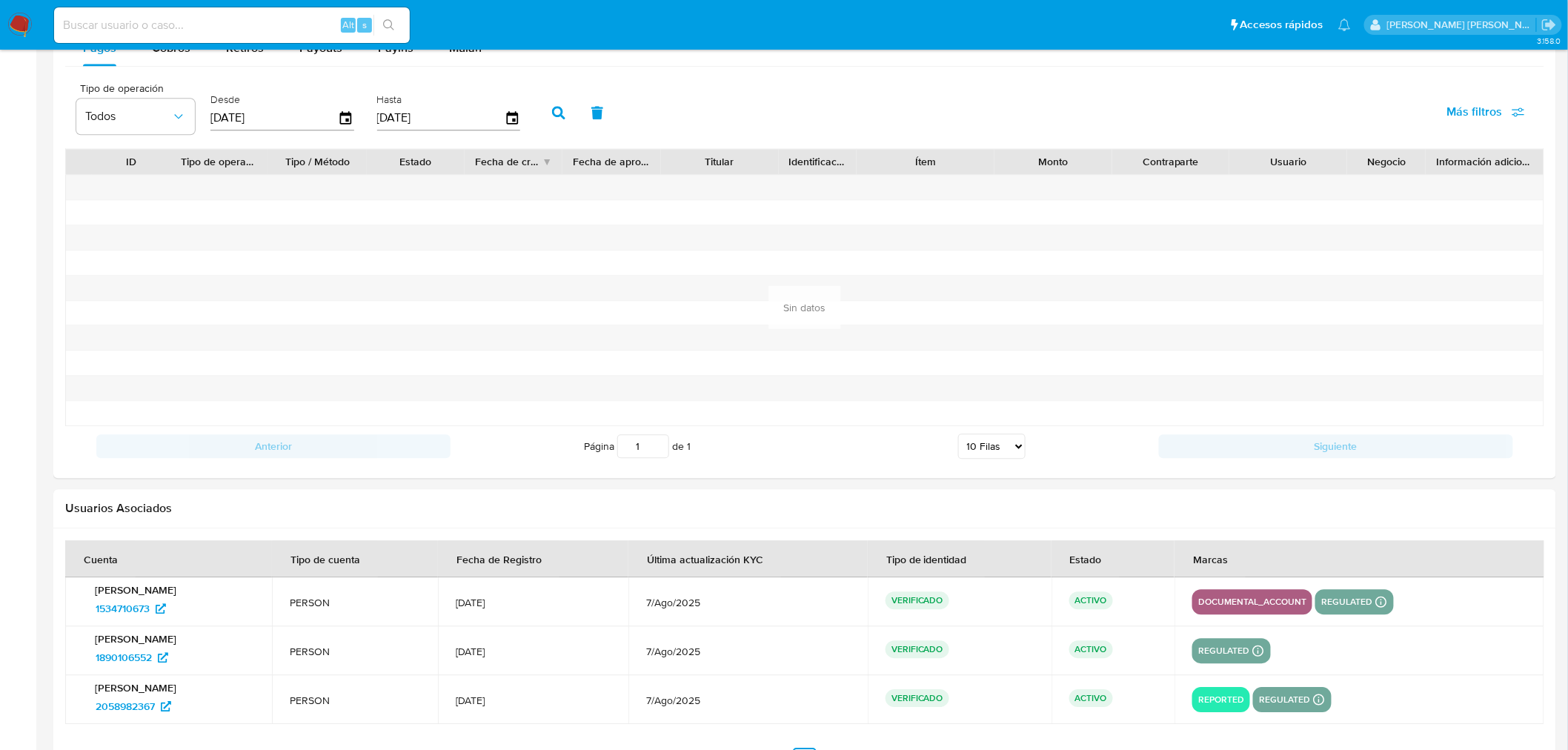
scroll to position [1492, 0]
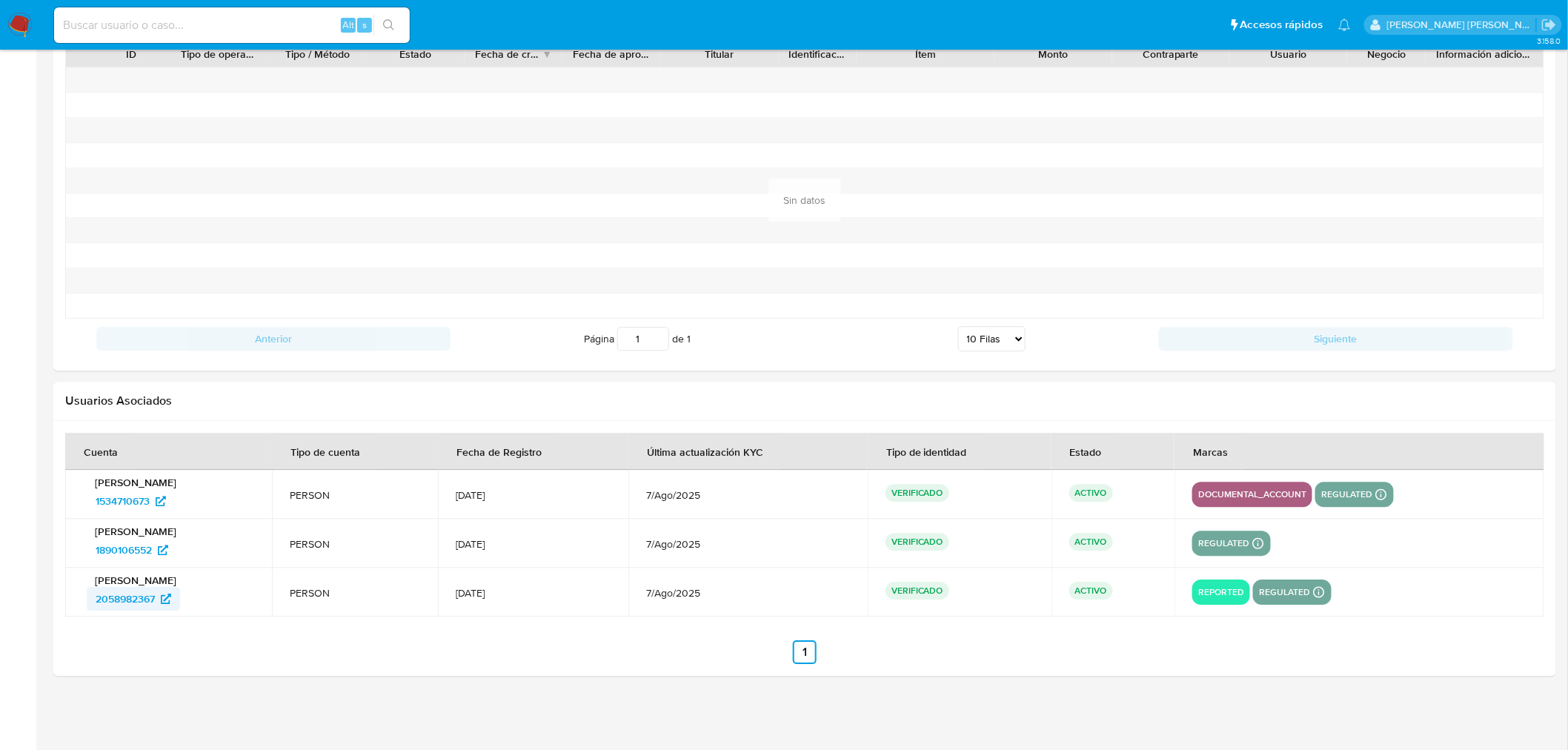
click at [130, 597] on span "2058982367" at bounding box center [126, 599] width 59 height 24
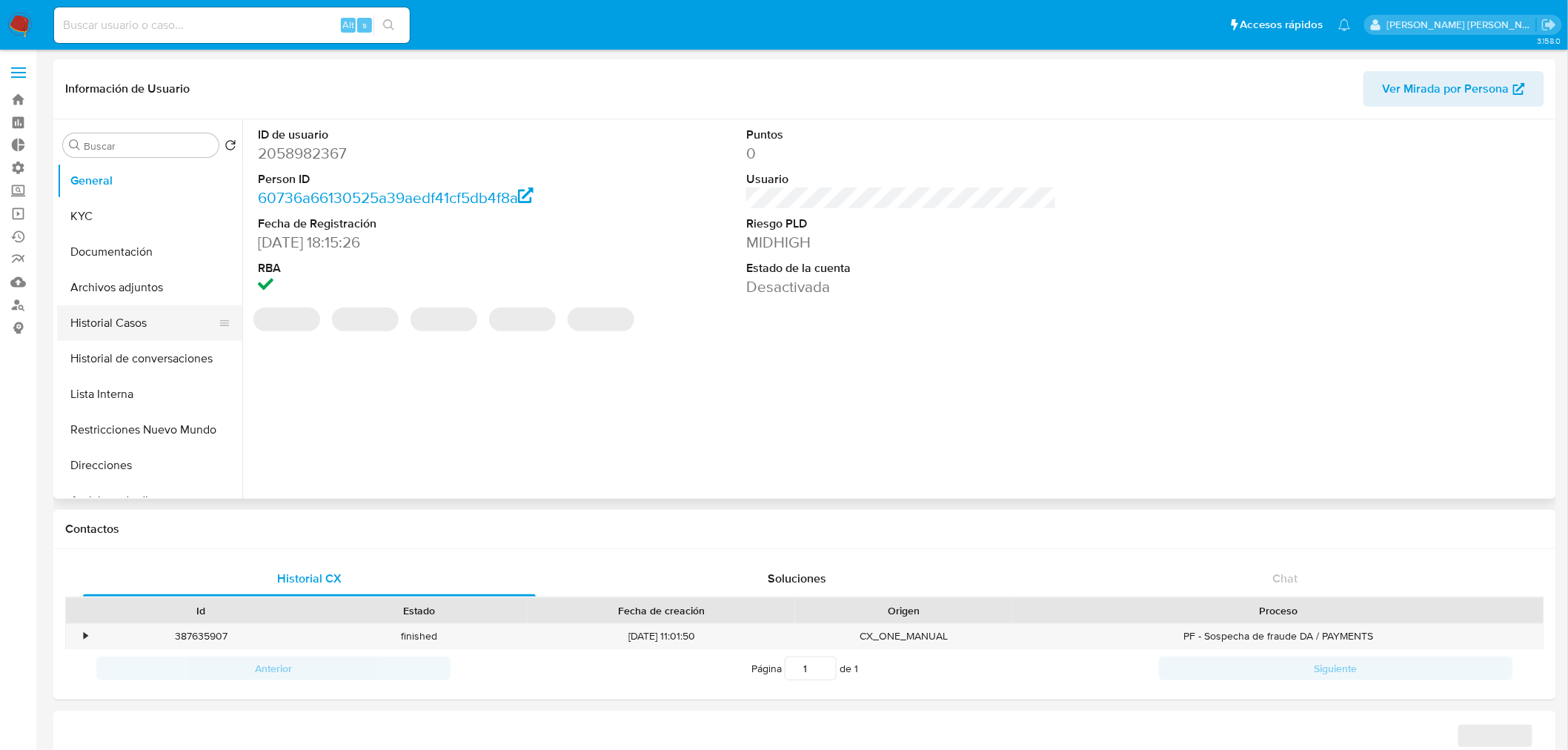
select select "10"
click at [119, 330] on button "Historial Casos" at bounding box center [144, 323] width 173 height 36
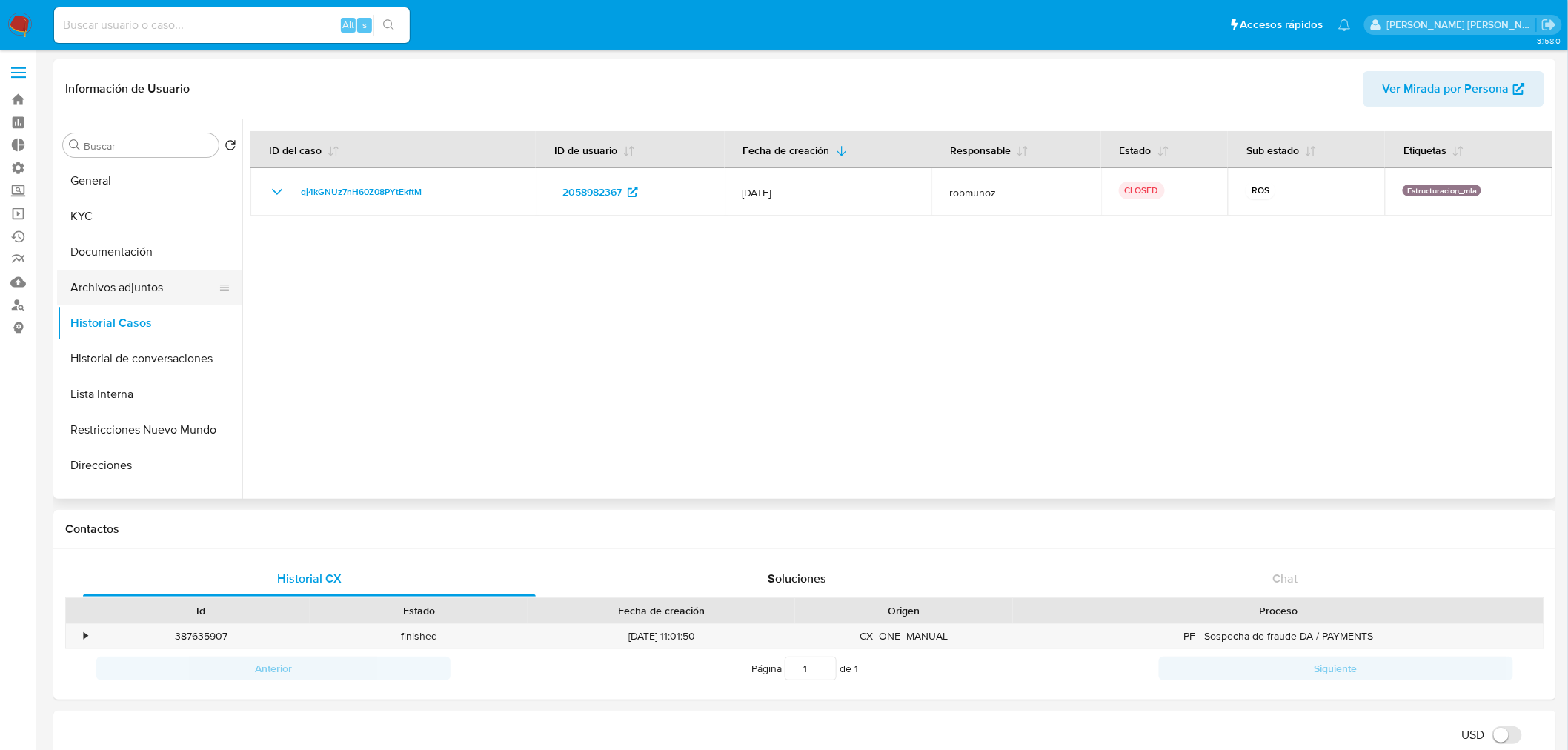
click at [132, 286] on button "Archivos adjuntos" at bounding box center [144, 287] width 173 height 36
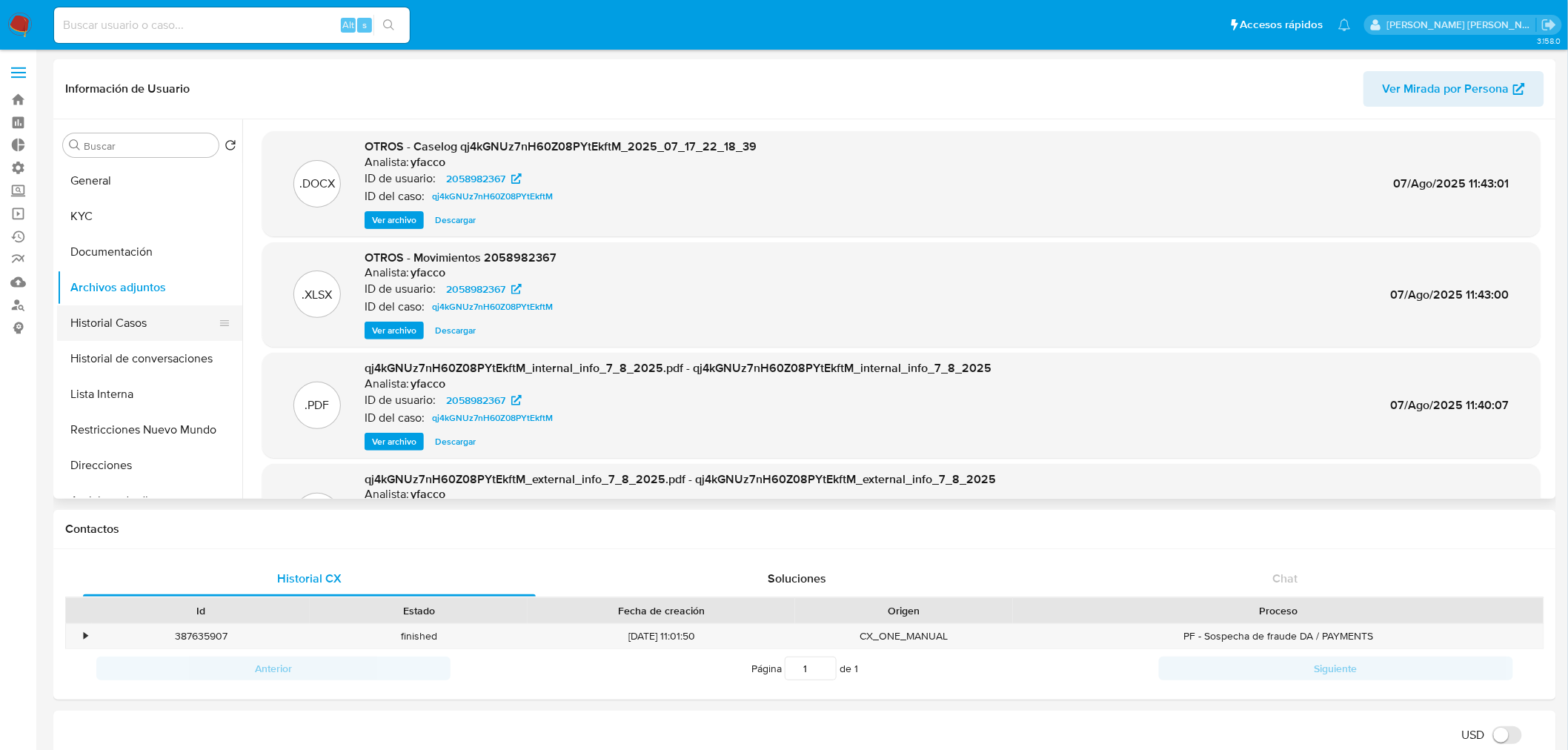
drag, startPoint x: 166, startPoint y: 316, endPoint x: 168, endPoint y: 323, distance: 7.3
click at [166, 317] on button "Historial Casos" at bounding box center [144, 323] width 173 height 36
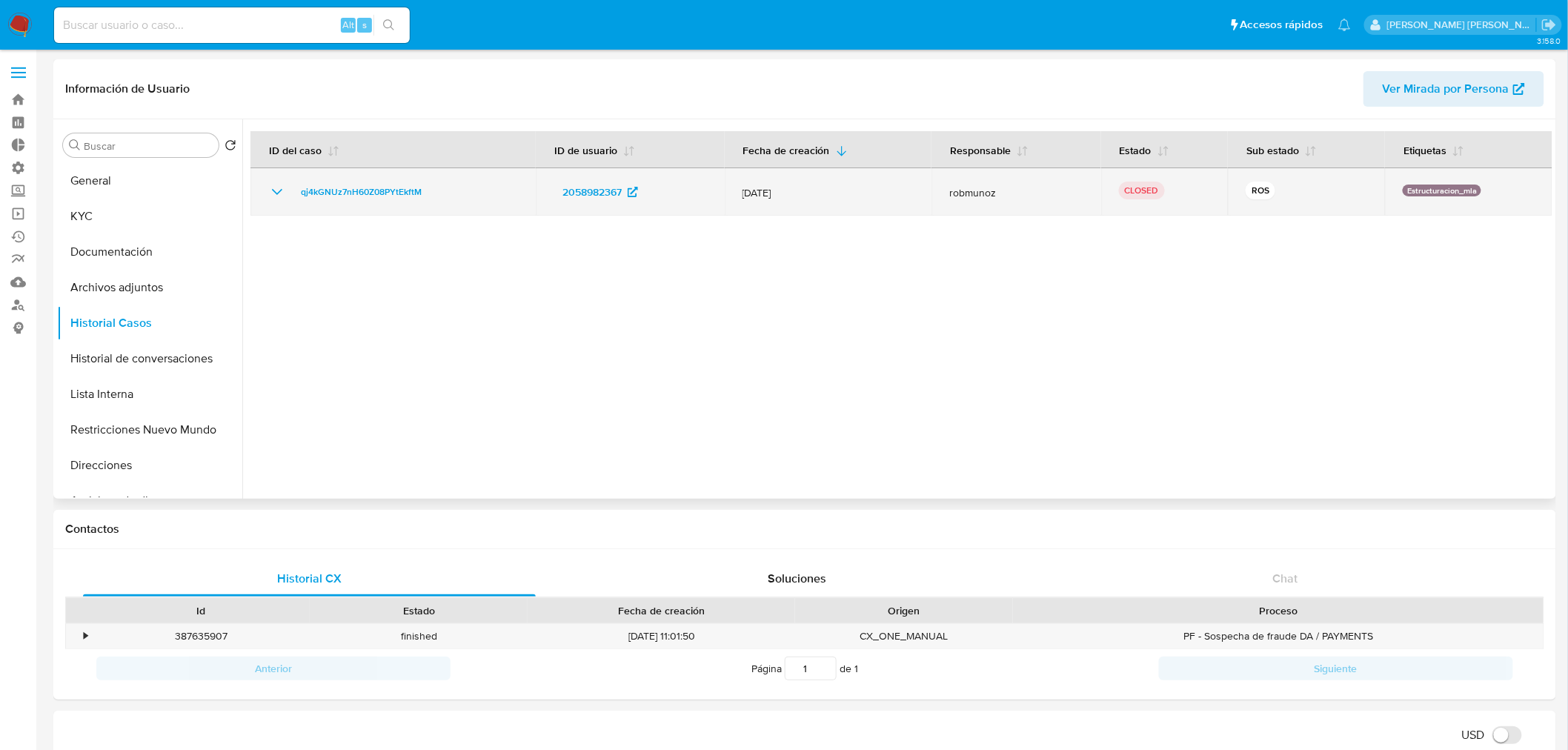
click at [283, 192] on icon "Mostrar/Ocultar" at bounding box center [277, 192] width 18 height 18
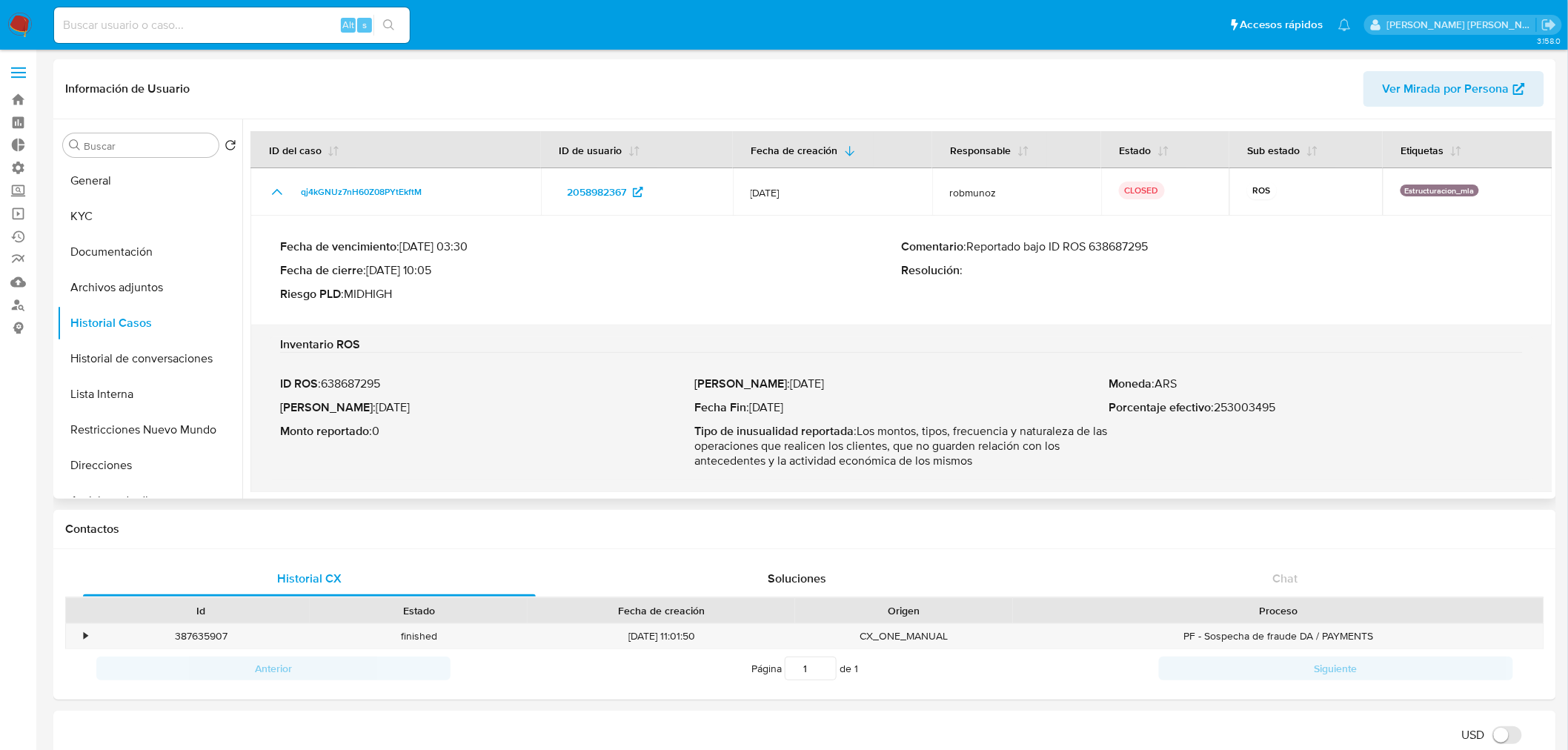
scroll to position [1, 0]
click at [1139, 250] on p "Comentario : Reportado bajo ID ROS 638687295" at bounding box center [1212, 246] width 622 height 15
click at [1139, 249] on p "Comentario : Reportado bajo ID ROS 638687295" at bounding box center [1212, 246] width 622 height 15
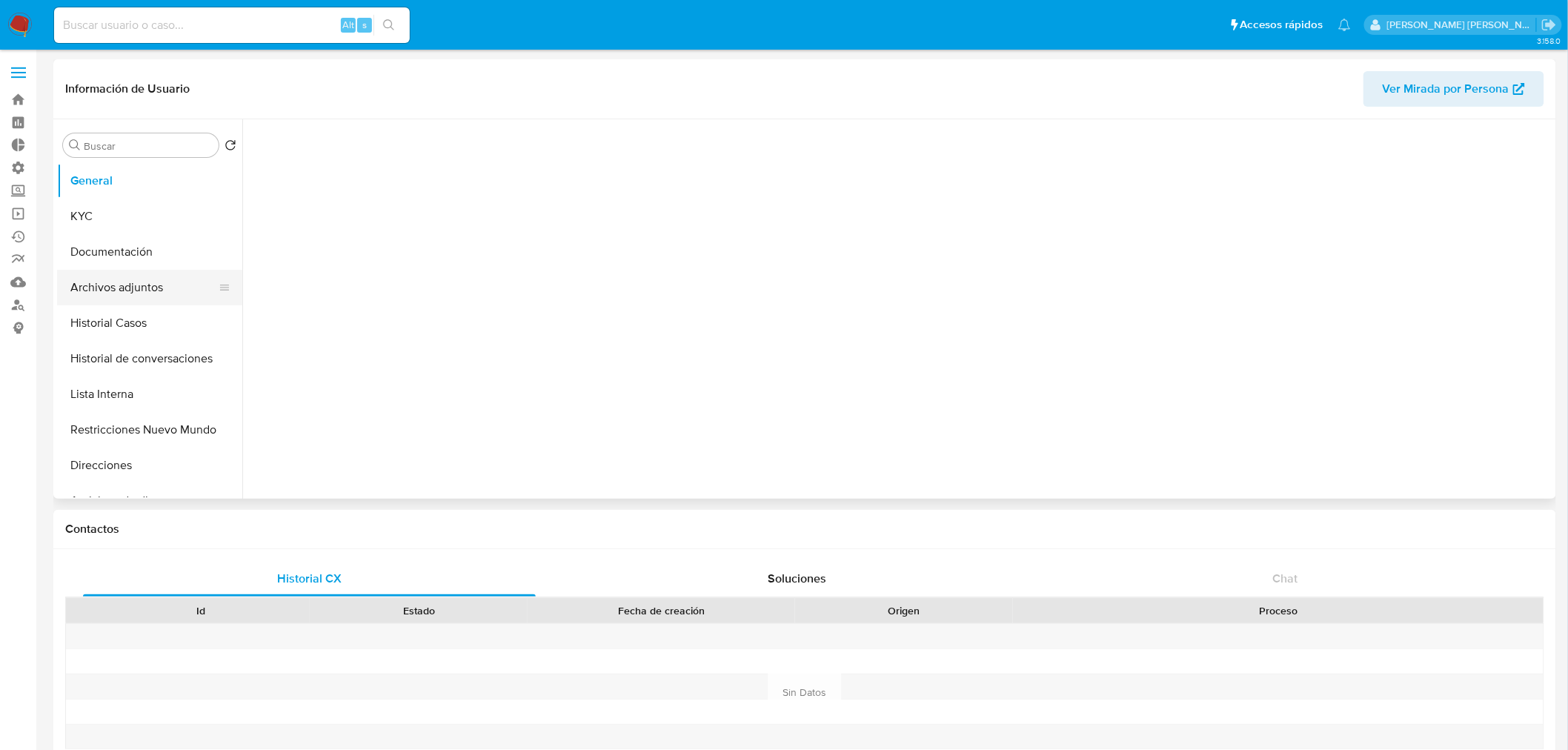
click at [102, 280] on button "Archivos adjuntos" at bounding box center [144, 287] width 173 height 36
select select "10"
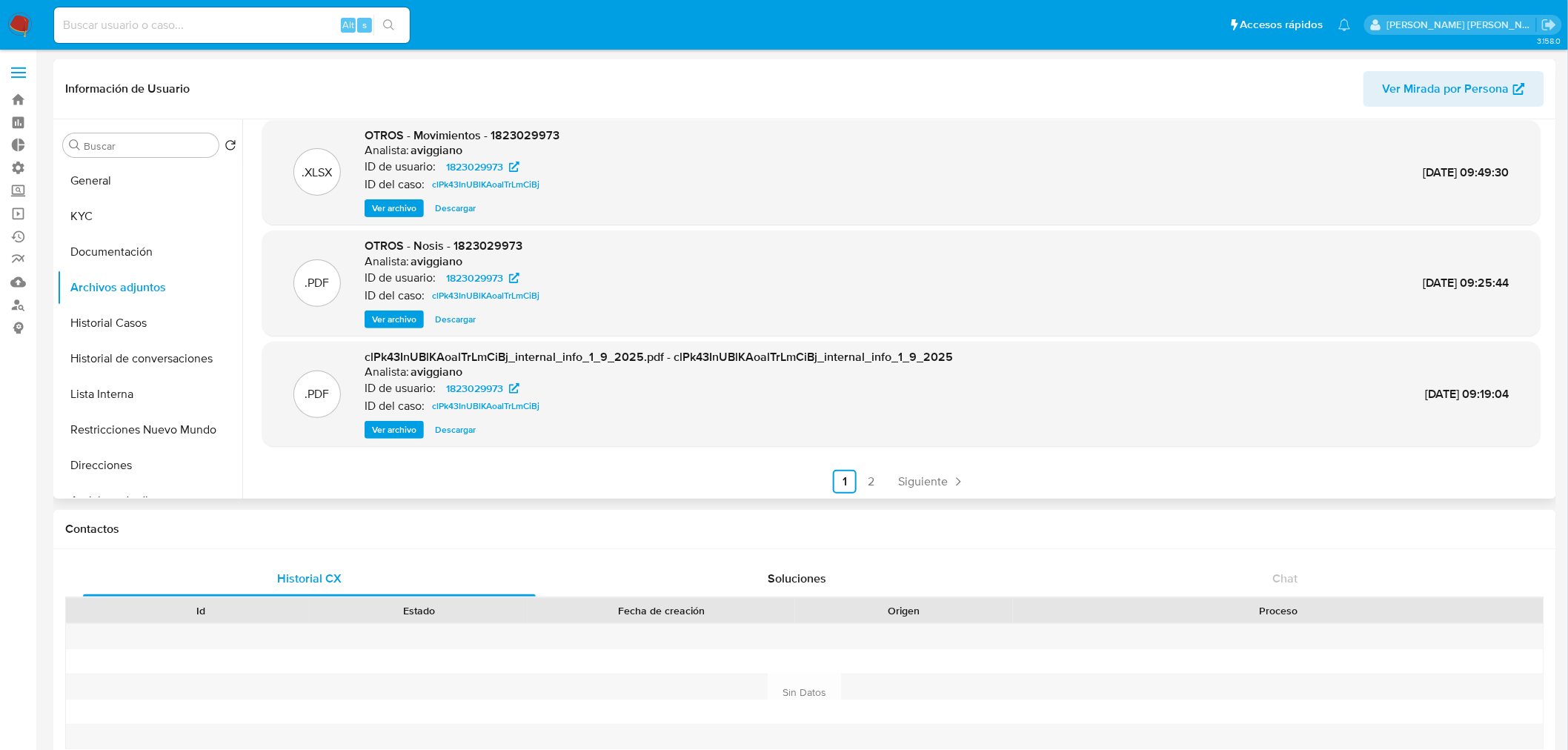
scroll to position [124, 0]
click at [132, 315] on button "Historial Casos" at bounding box center [144, 323] width 173 height 36
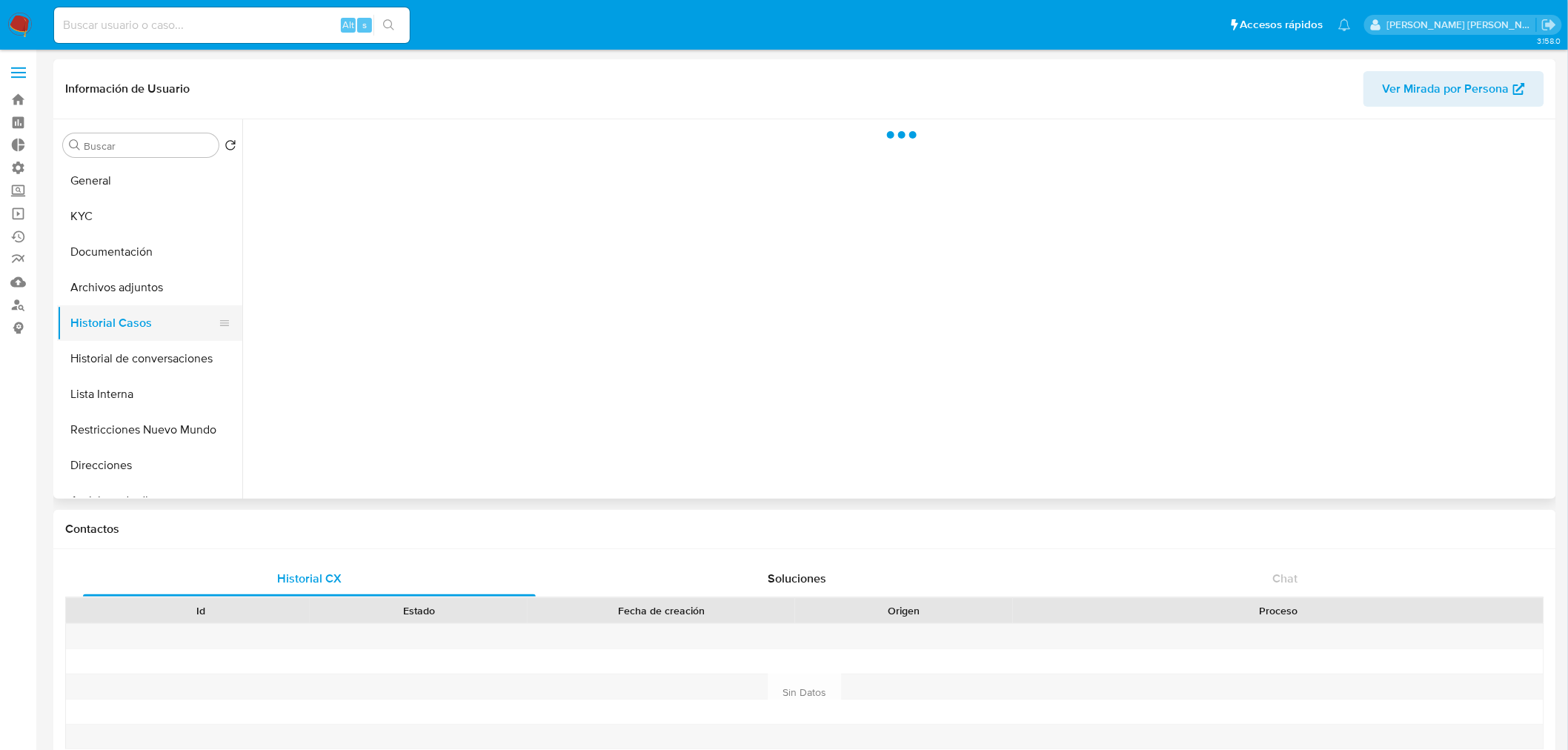
scroll to position [0, 0]
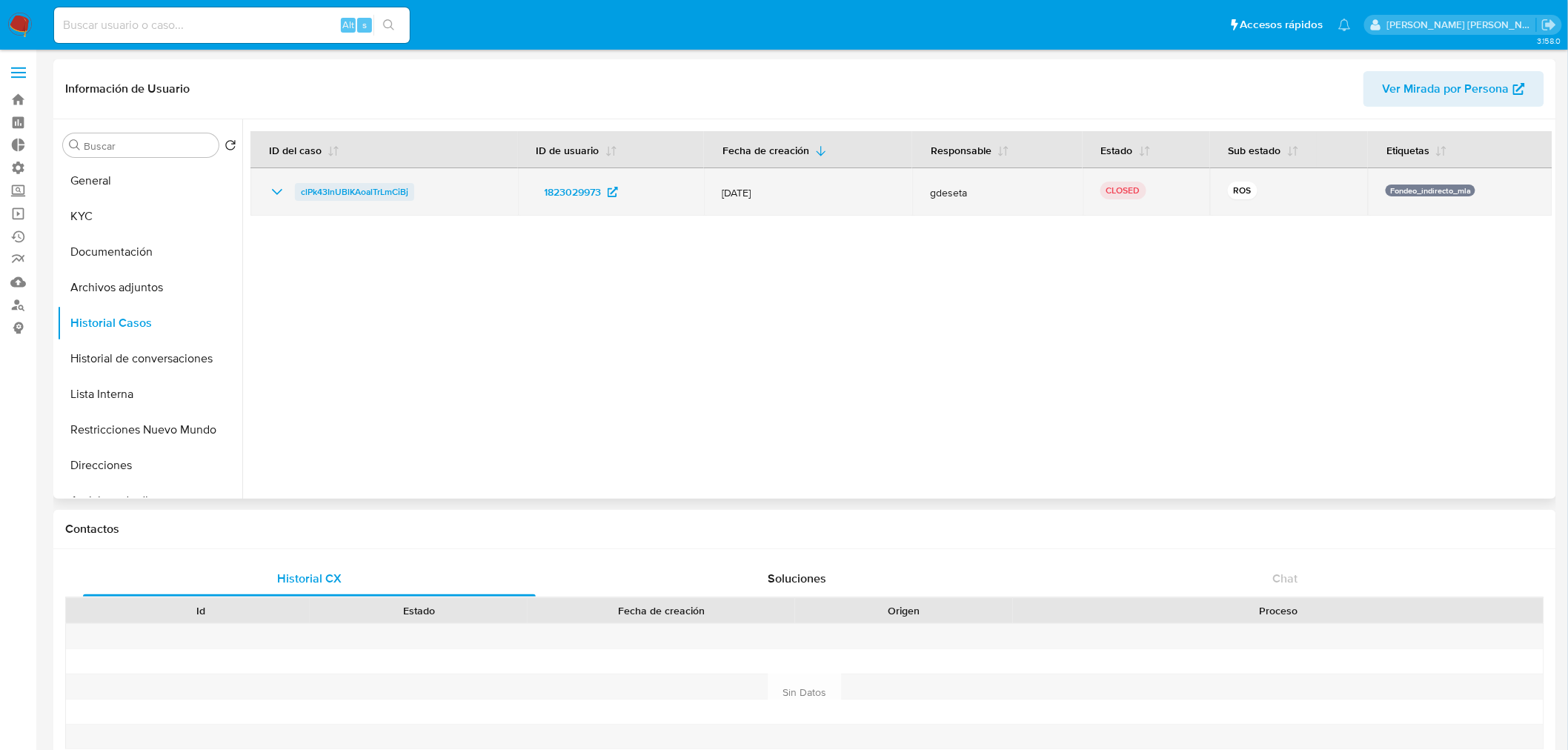
drag, startPoint x: 438, startPoint y: 201, endPoint x: 301, endPoint y: 200, distance: 137.0
click at [301, 200] on td "clPk43InUBlKAoalTrLmCiBj" at bounding box center [384, 192] width 268 height 47
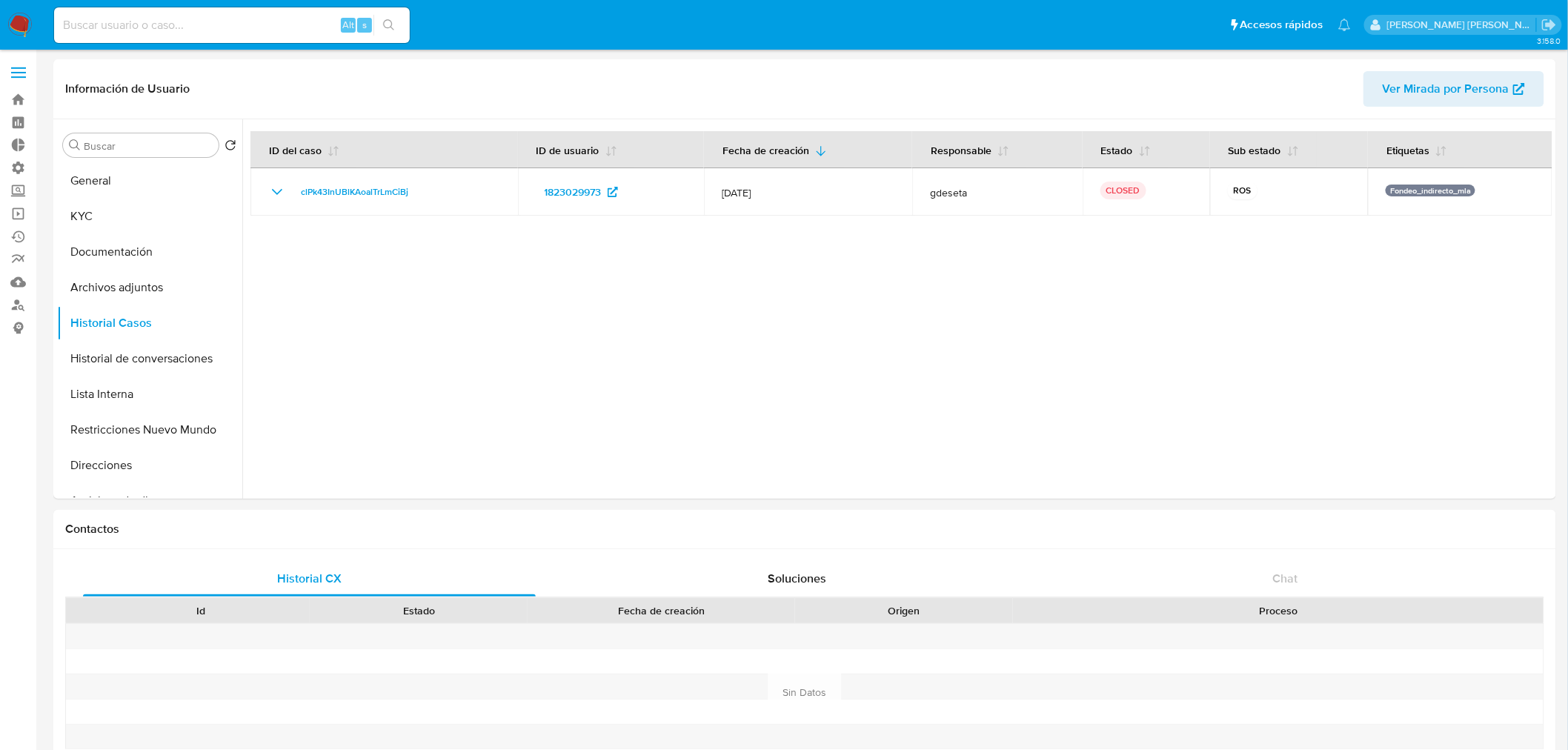
click at [178, 18] on input at bounding box center [232, 25] width 356 height 19
paste input "1038928449"
type input "1038928449"
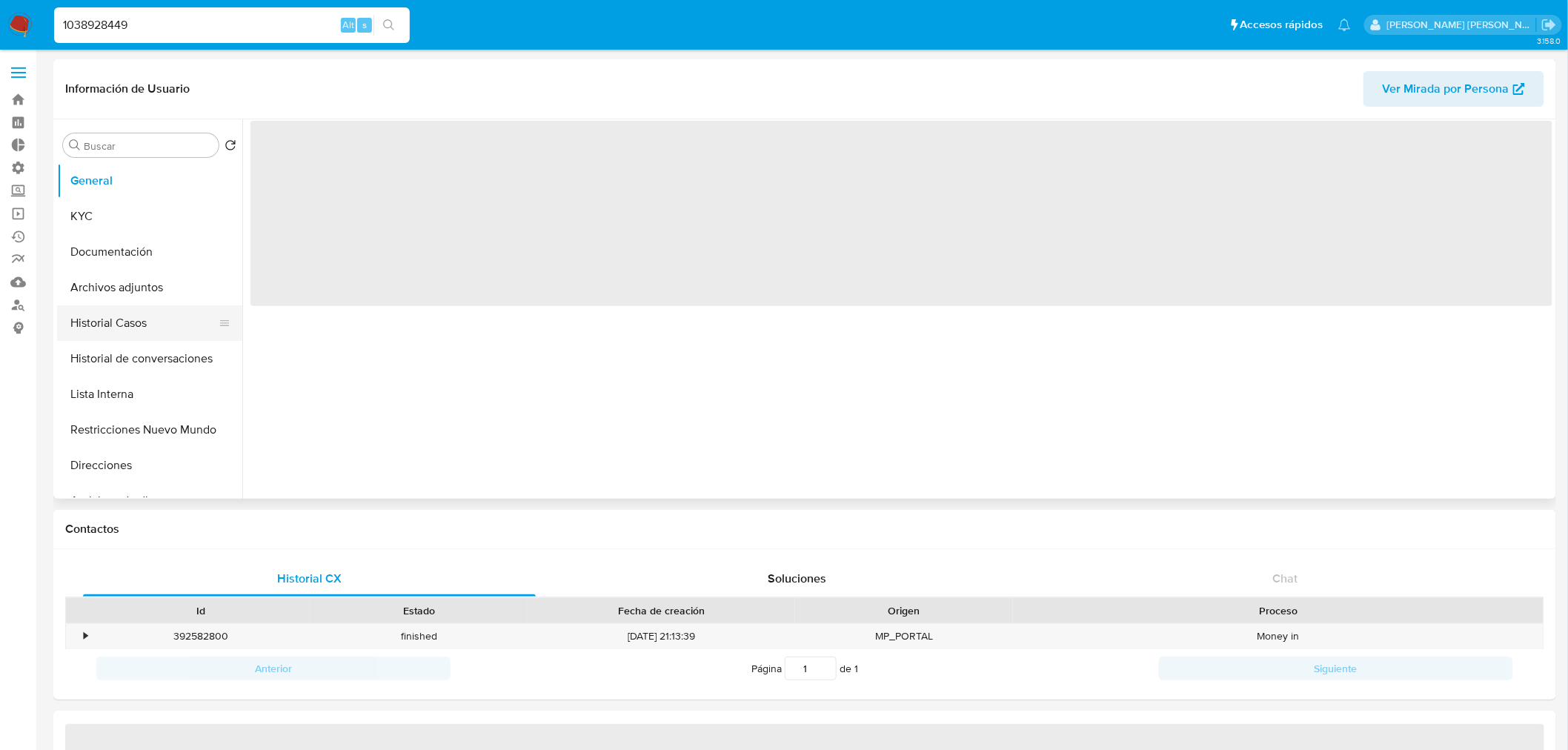
click at [107, 322] on button "Historial Casos" at bounding box center [144, 323] width 173 height 36
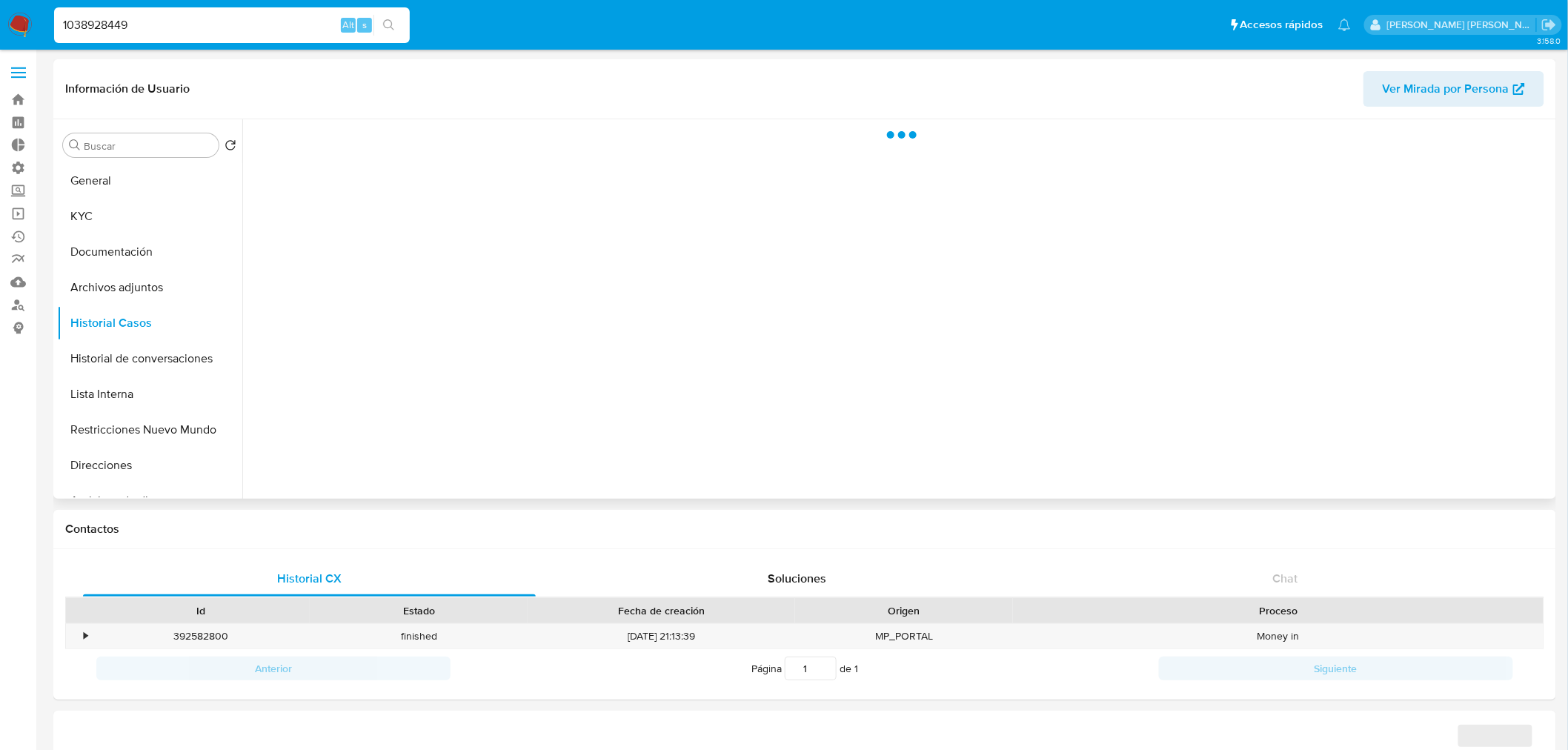
select select "10"
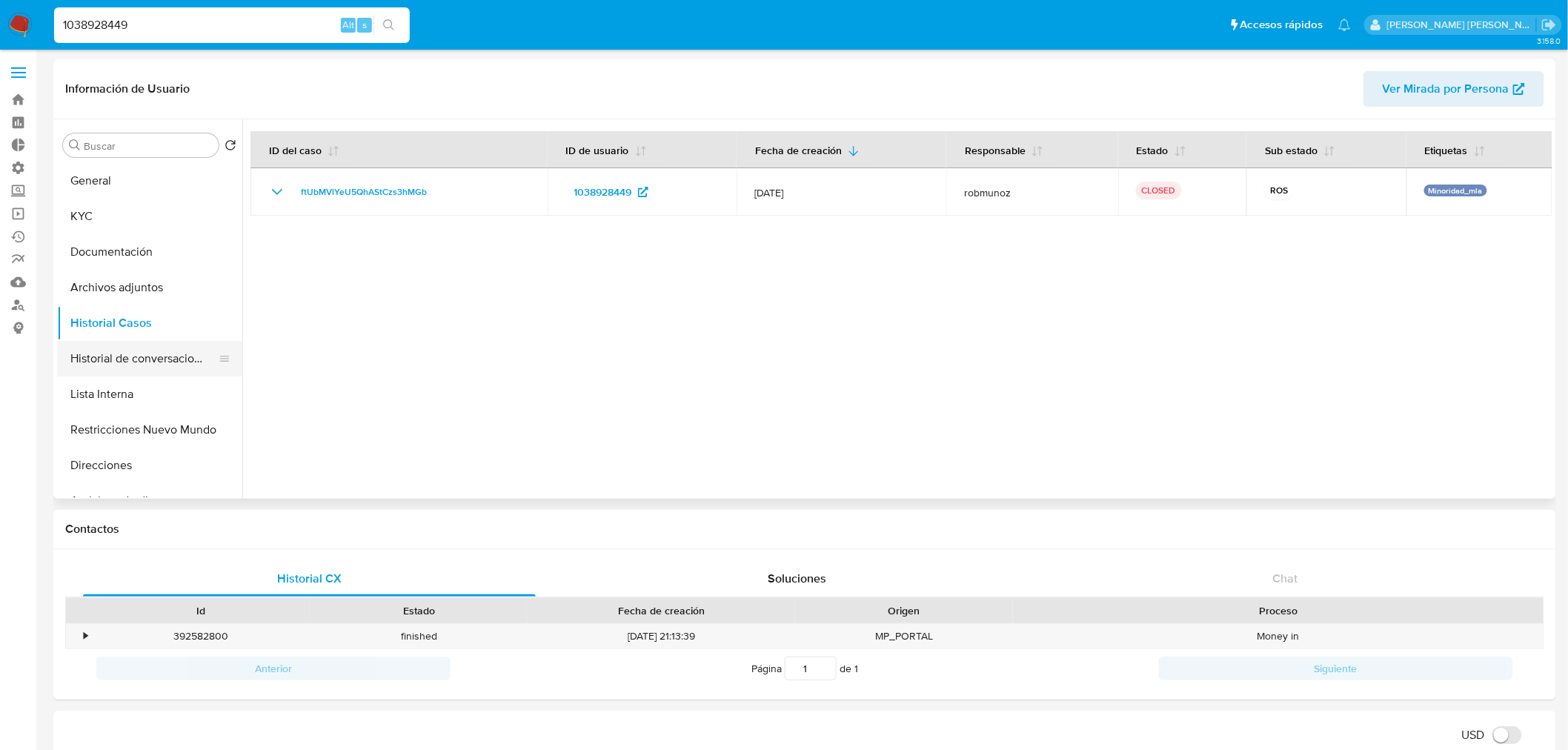
click at [107, 365] on button "Historial de conversaciones" at bounding box center [144, 358] width 173 height 36
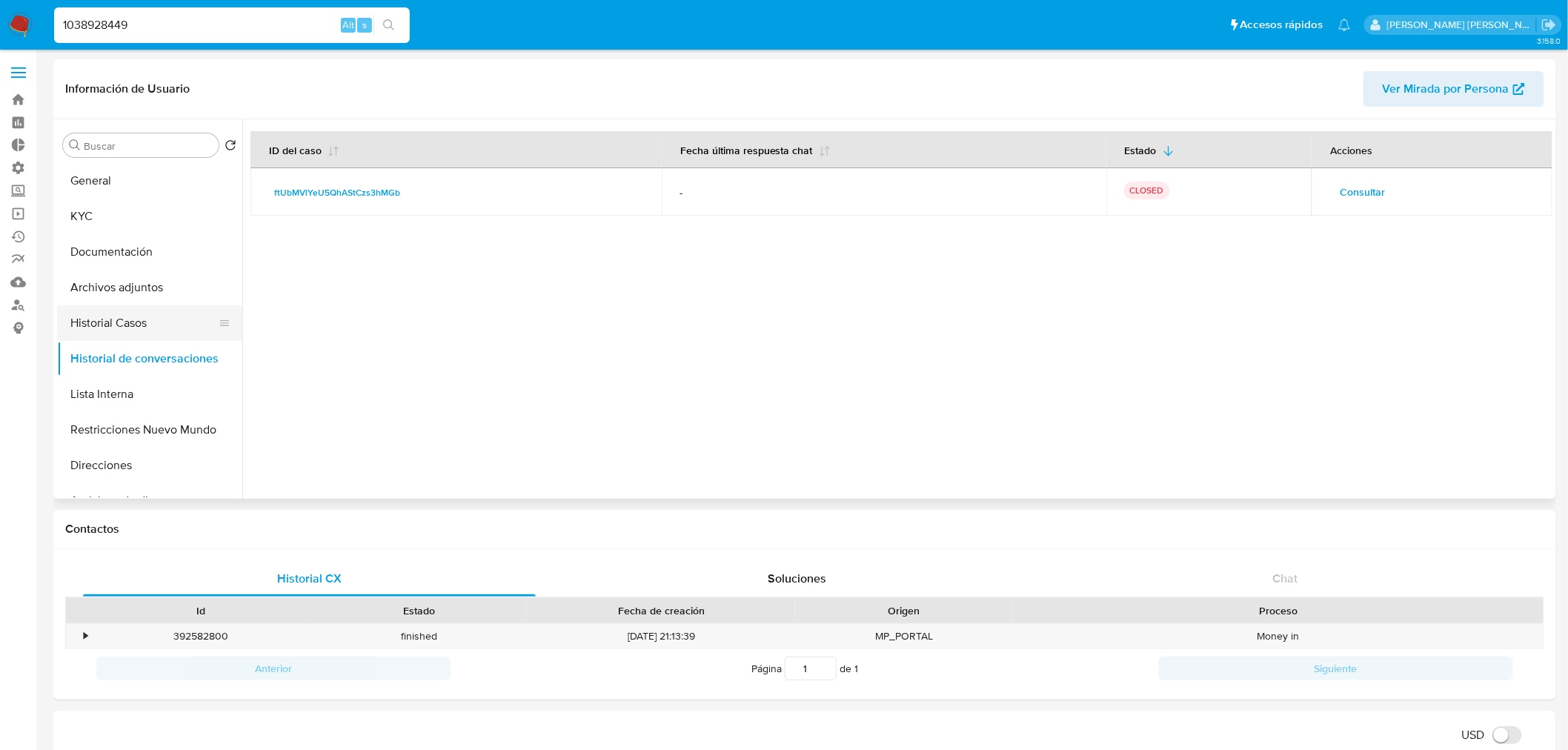
click at [115, 336] on button "Historial Casos" at bounding box center [144, 323] width 173 height 36
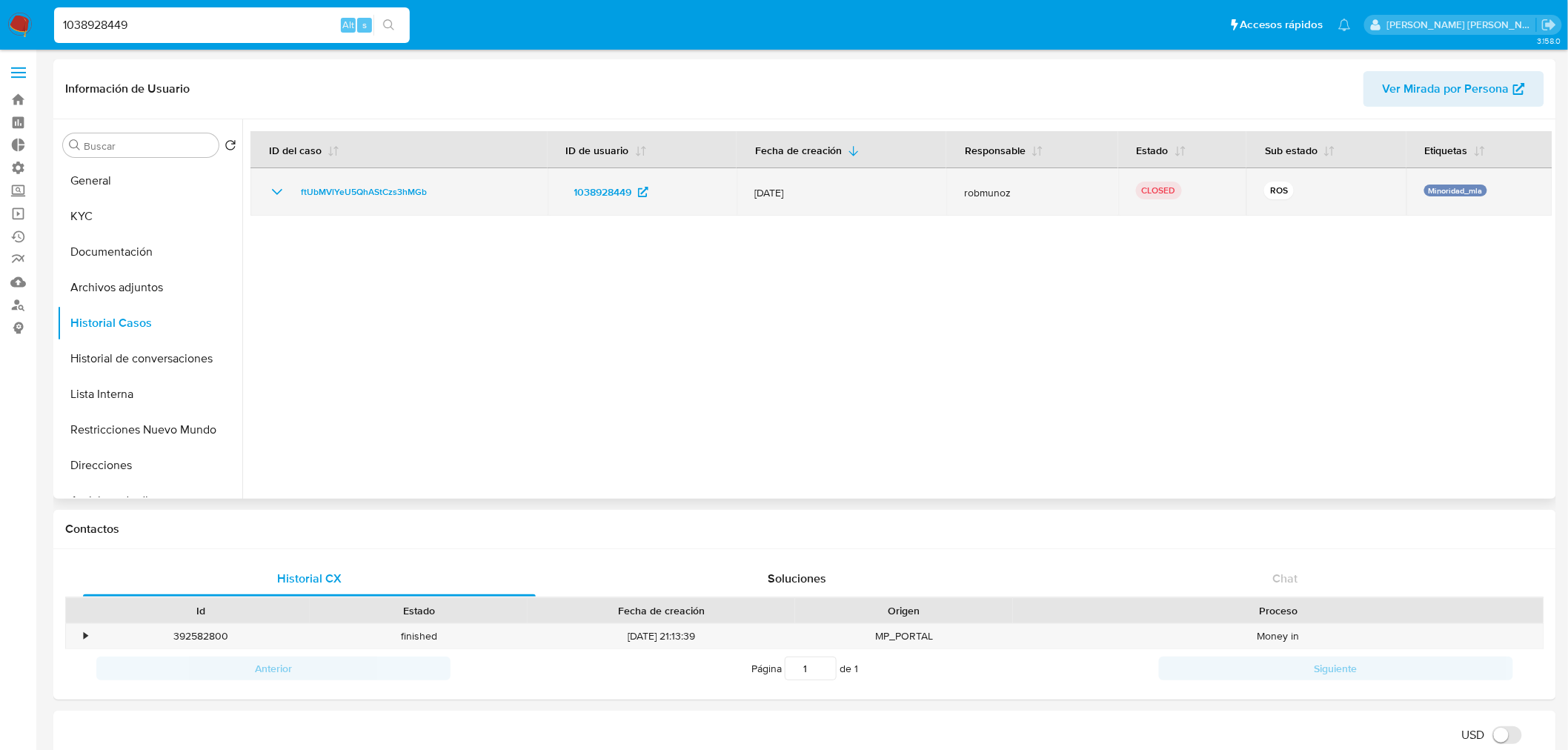
click at [272, 197] on icon "Mostrar/Ocultar" at bounding box center [277, 192] width 18 height 18
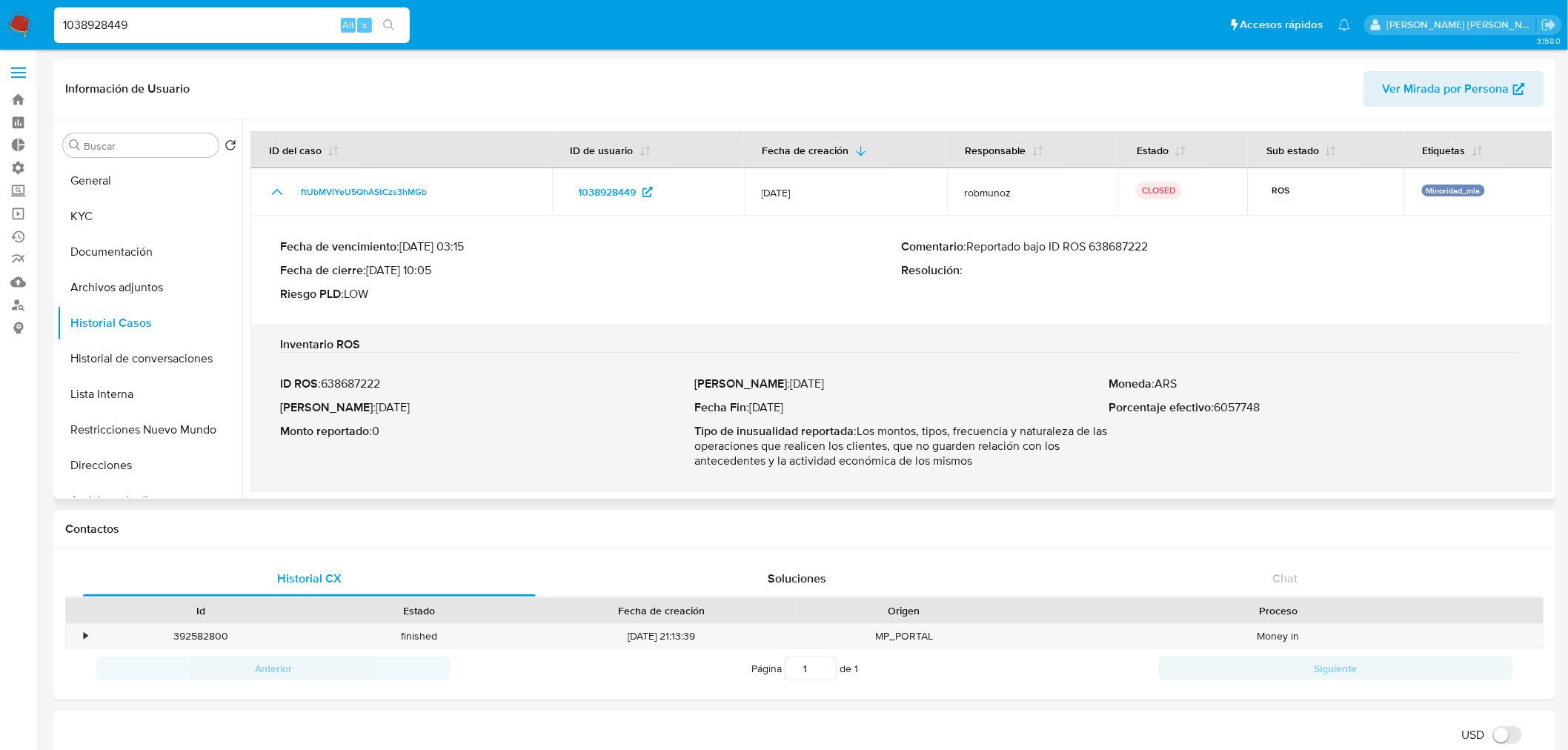
click at [349, 380] on p "ID ROS : 638687222" at bounding box center [487, 384] width 415 height 15
click at [579, 435] on p "Monto reportado : 0" at bounding box center [487, 430] width 415 height 15
drag, startPoint x: 761, startPoint y: 408, endPoint x: 825, endPoint y: 408, distance: 64.0
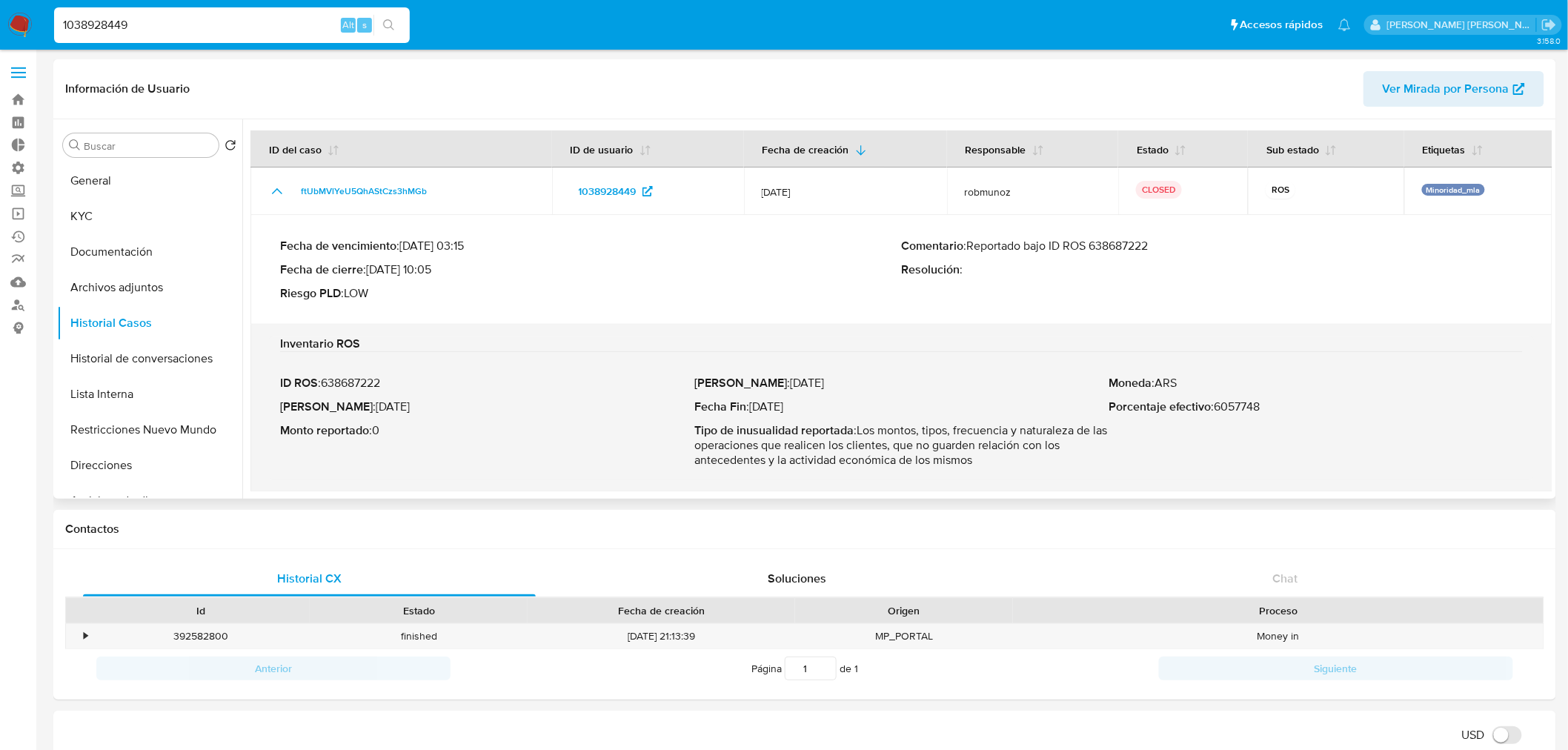
click at [825, 408] on p "Fecha Fin : [DATE]" at bounding box center [902, 407] width 415 height 15
click at [90, 213] on button "KYC" at bounding box center [144, 216] width 173 height 36
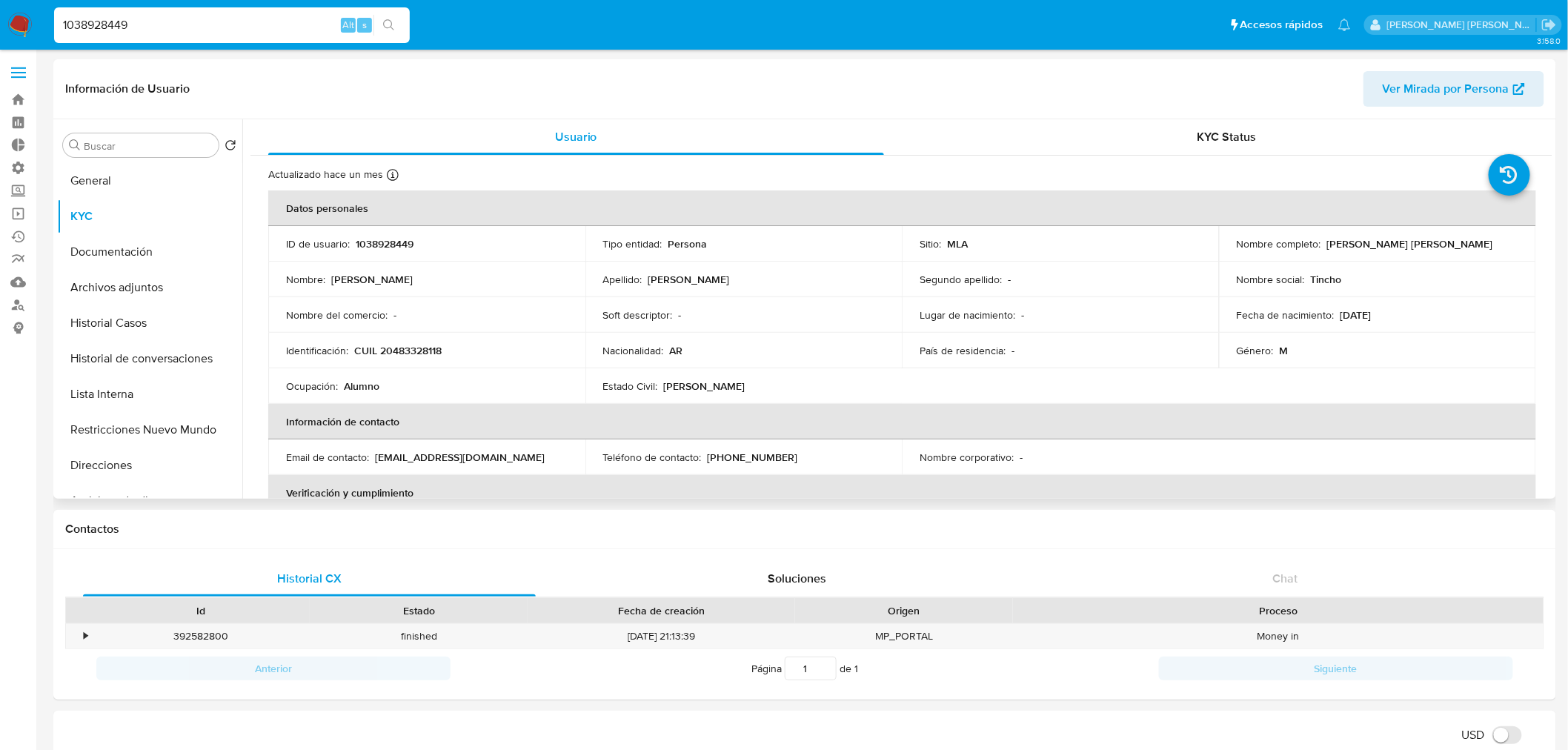
drag, startPoint x: 116, startPoint y: 334, endPoint x: 444, endPoint y: 390, distance: 332.7
click at [116, 332] on button "Historial Casos" at bounding box center [149, 323] width 185 height 36
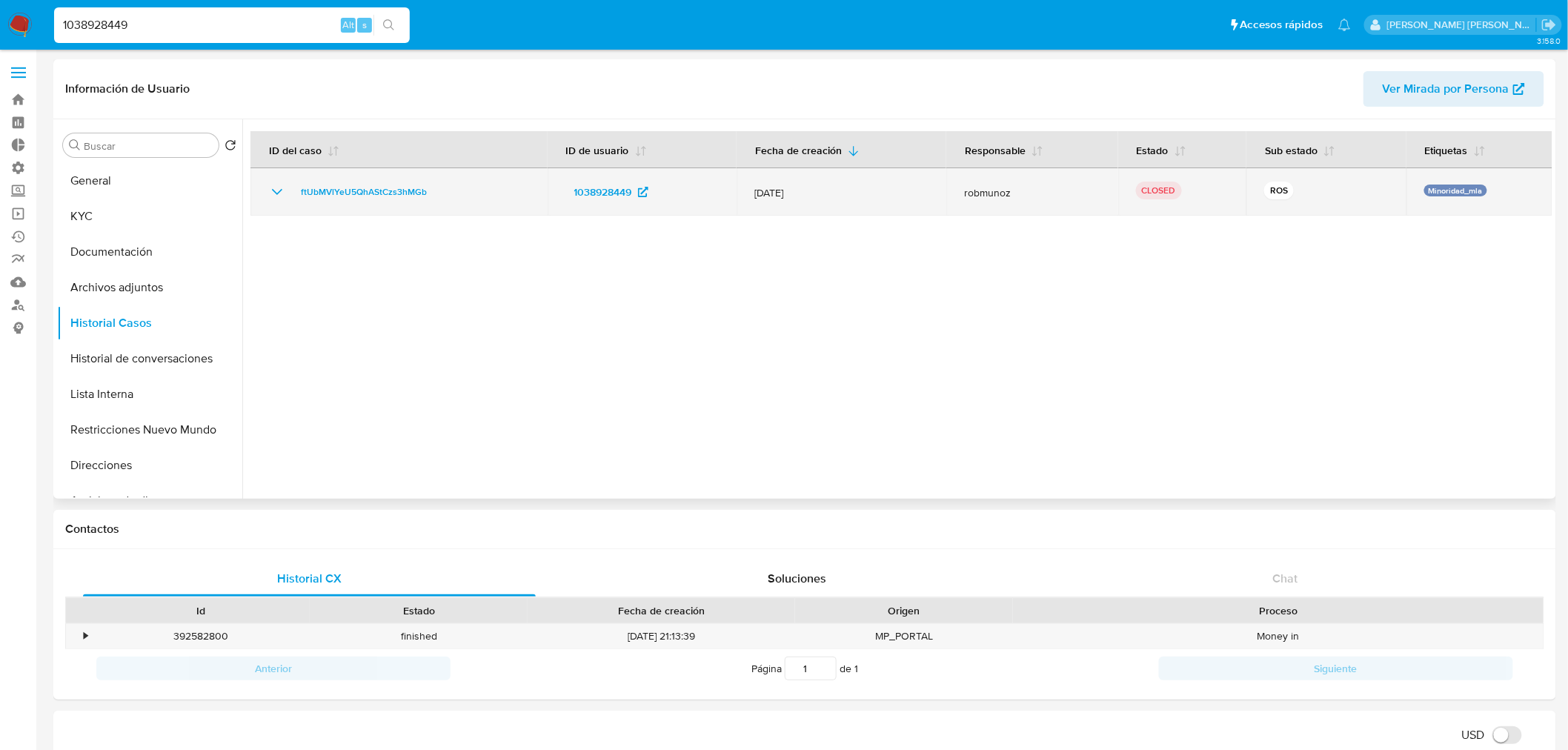
click at [264, 186] on td "ftUbMVlYeU5QhAStCzs3hMGb" at bounding box center [399, 192] width 297 height 47
click at [284, 198] on icon "Mostrar/Ocultar" at bounding box center [277, 192] width 18 height 18
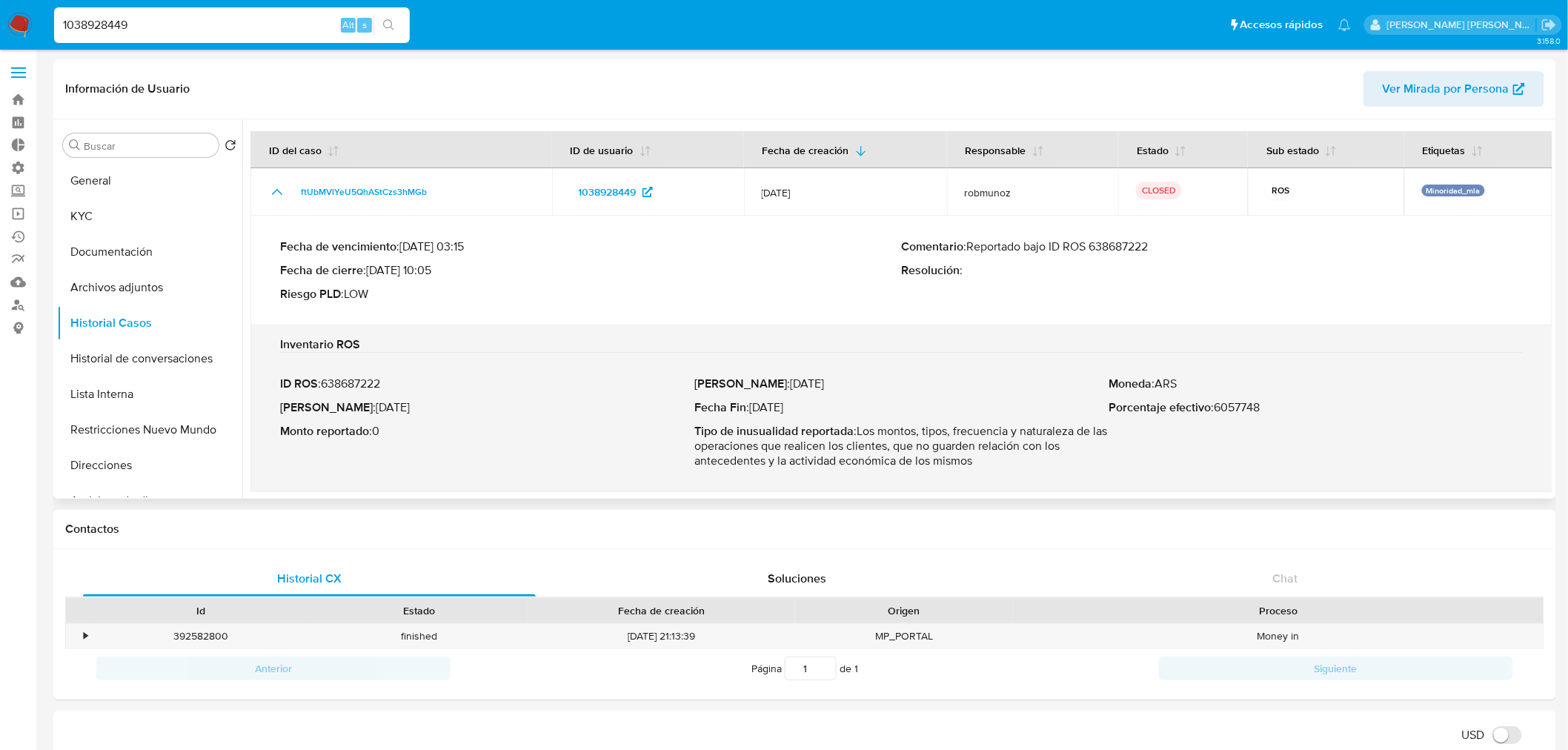
click at [378, 379] on p "ID ROS : 638687222" at bounding box center [487, 384] width 415 height 15
click at [595, 411] on p "Fecha ROS : [DATE]" at bounding box center [487, 408] width 415 height 15
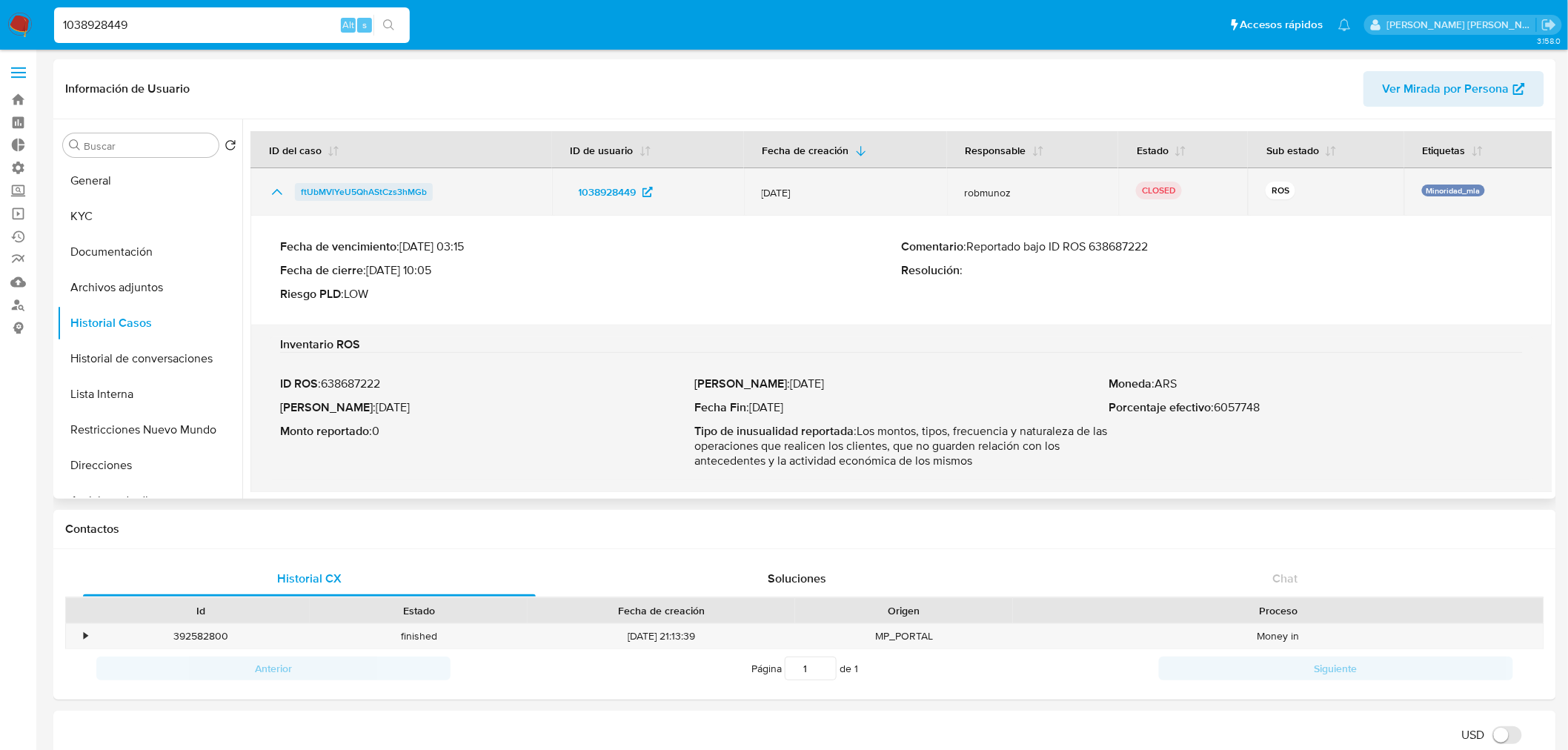
click at [378, 193] on span "ftUbMVlYeU5QhAStCzs3hMGb" at bounding box center [363, 192] width 126 height 18
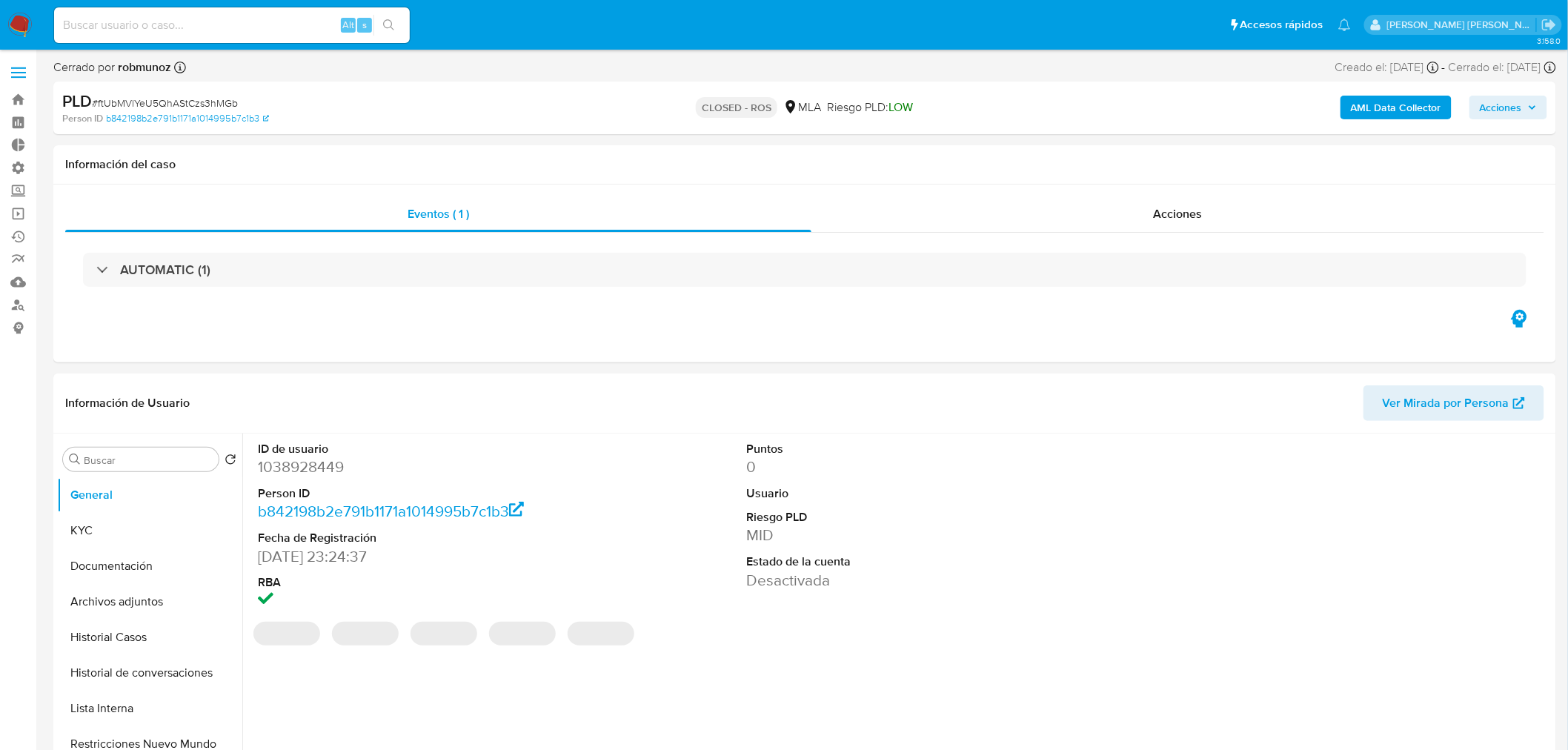
select select "10"
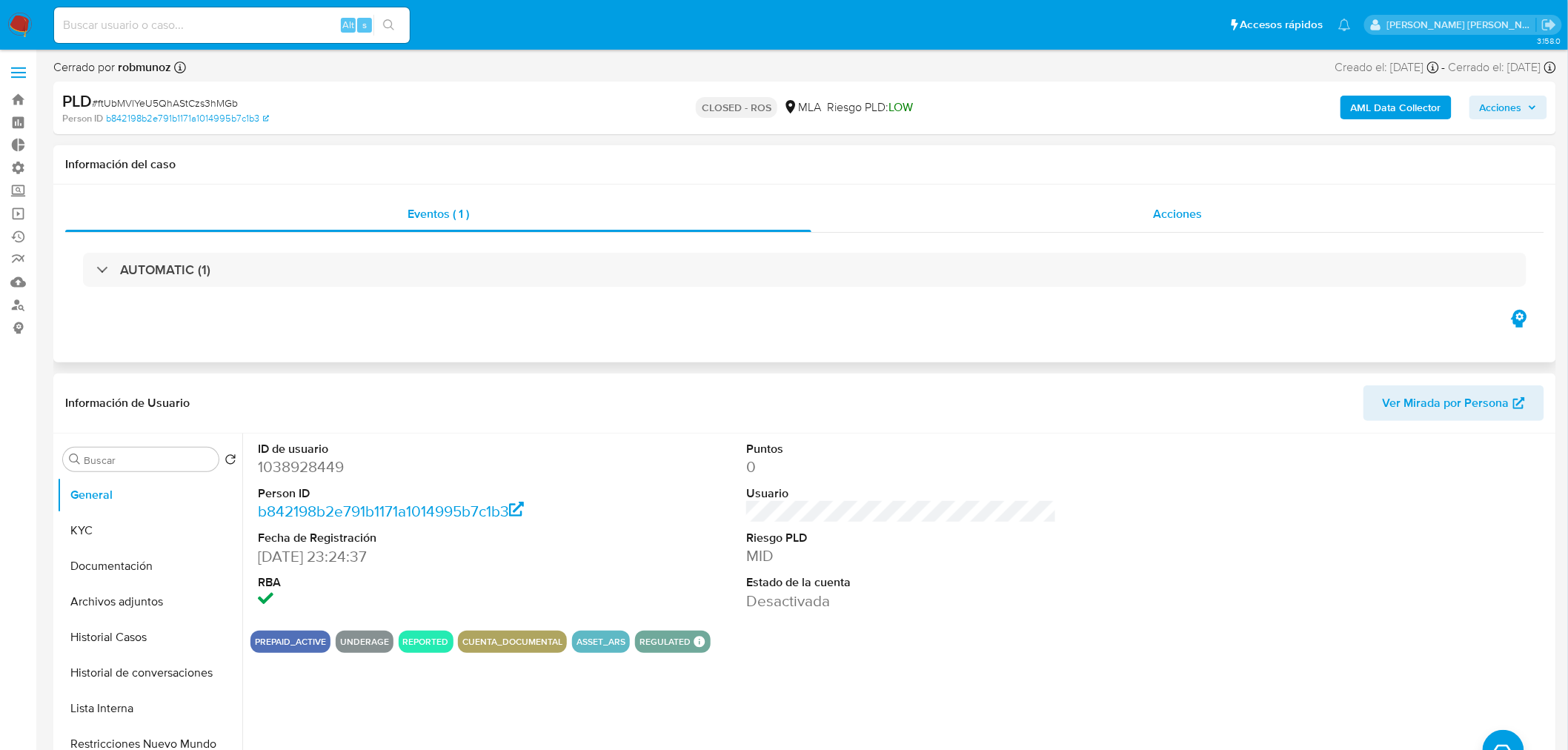
click at [1201, 202] on div "Acciones" at bounding box center [1178, 214] width 733 height 36
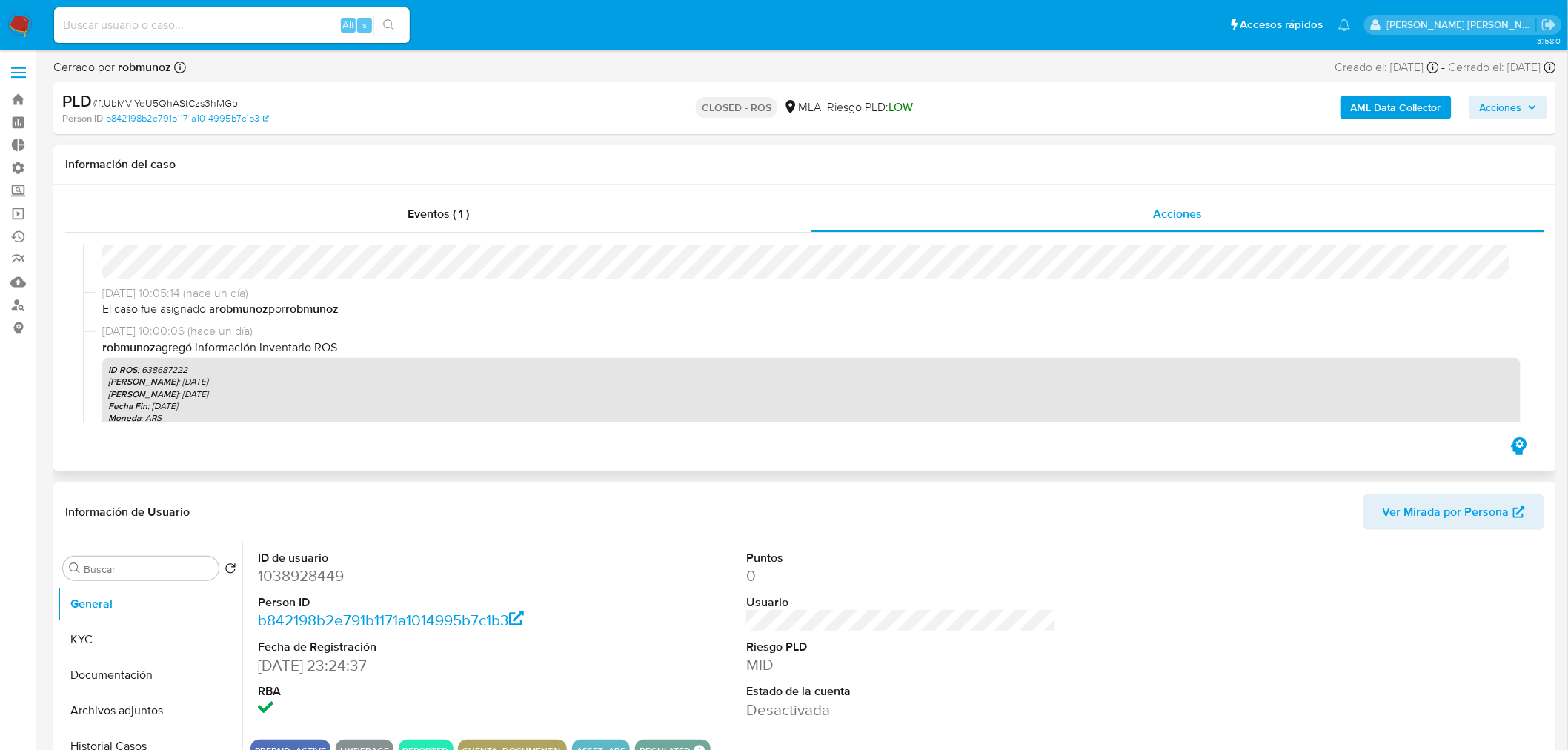
scroll to position [164, 0]
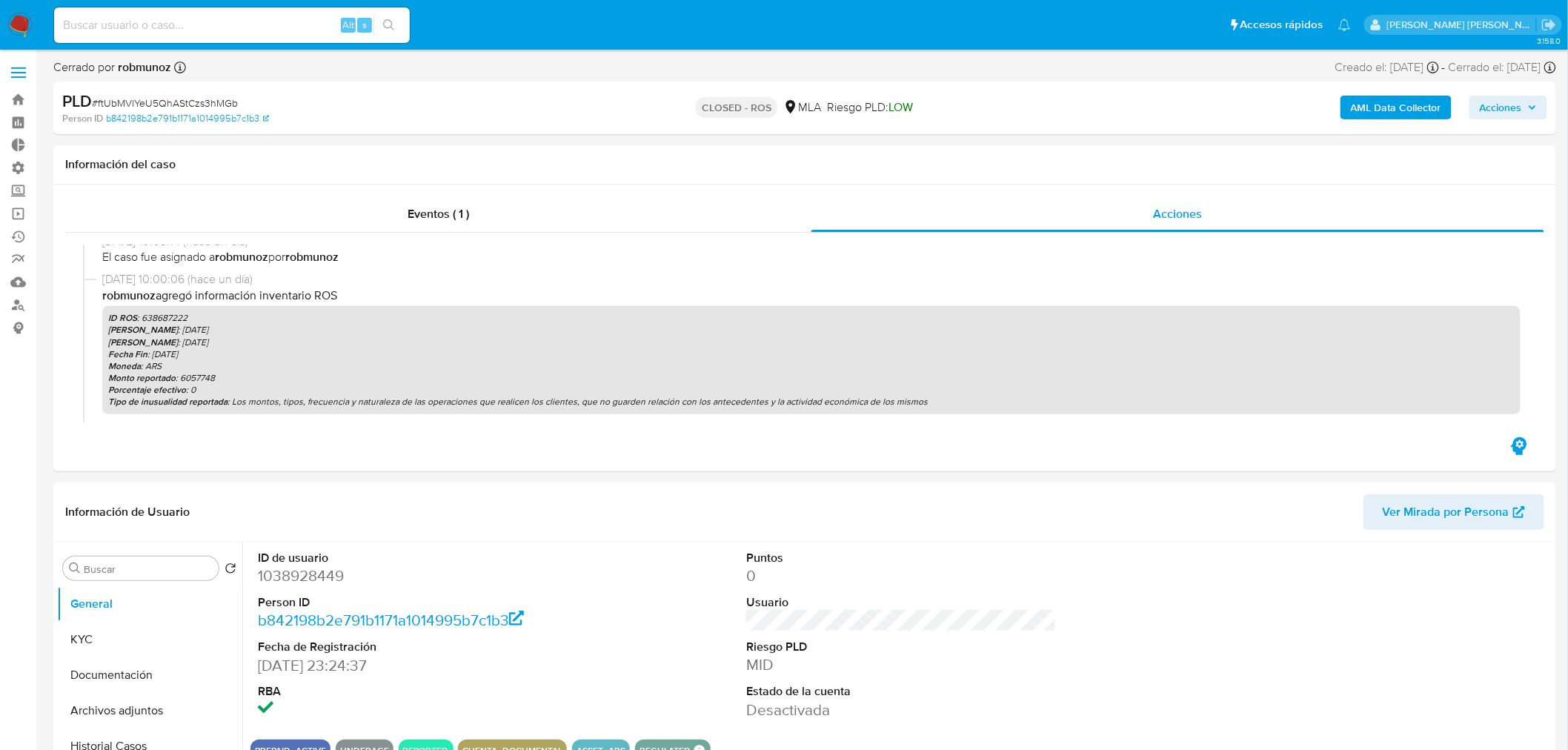
click at [208, 30] on input at bounding box center [232, 25] width 356 height 19
paste input "1634909750"
type input "1634909750"
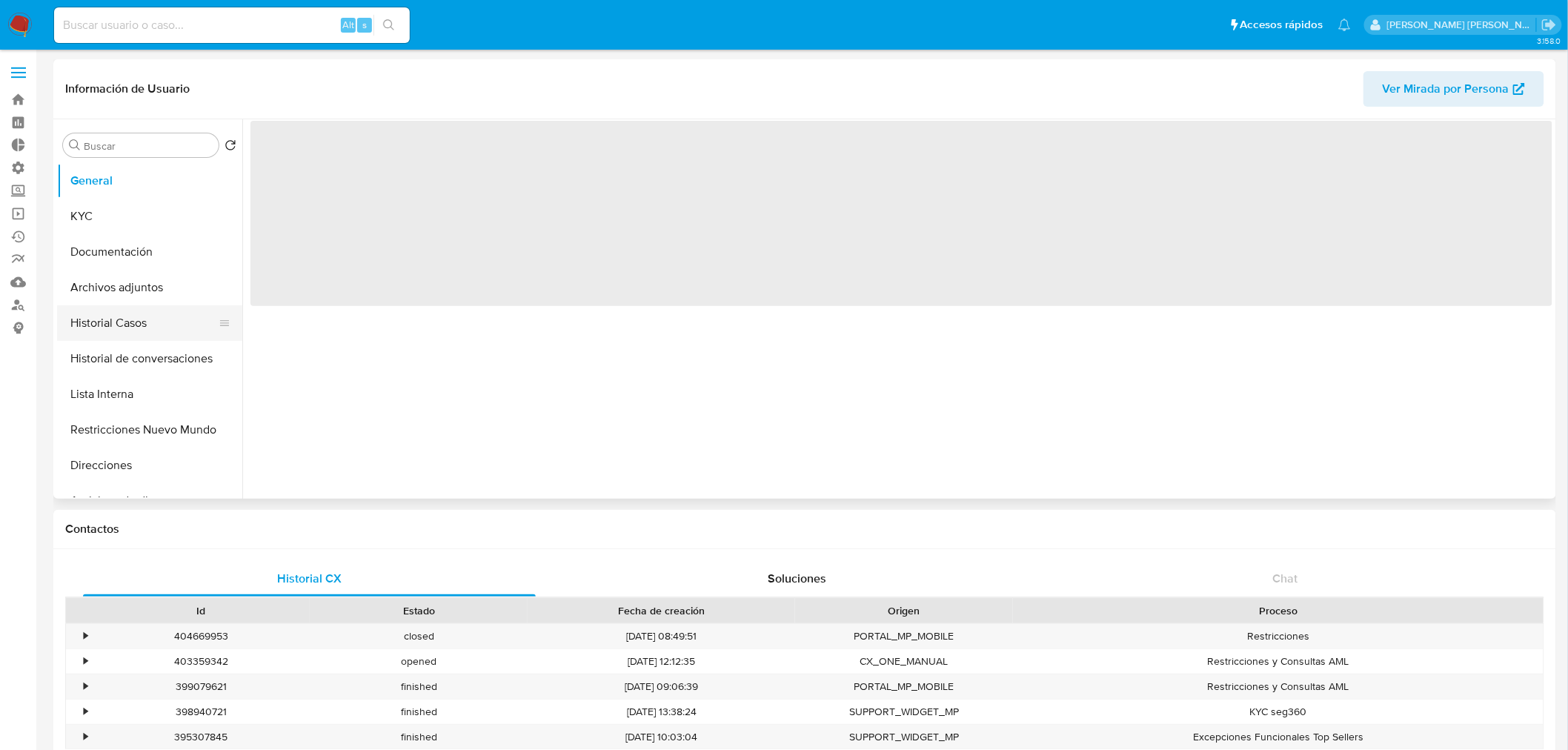
click at [127, 321] on button "Historial Casos" at bounding box center [144, 323] width 173 height 36
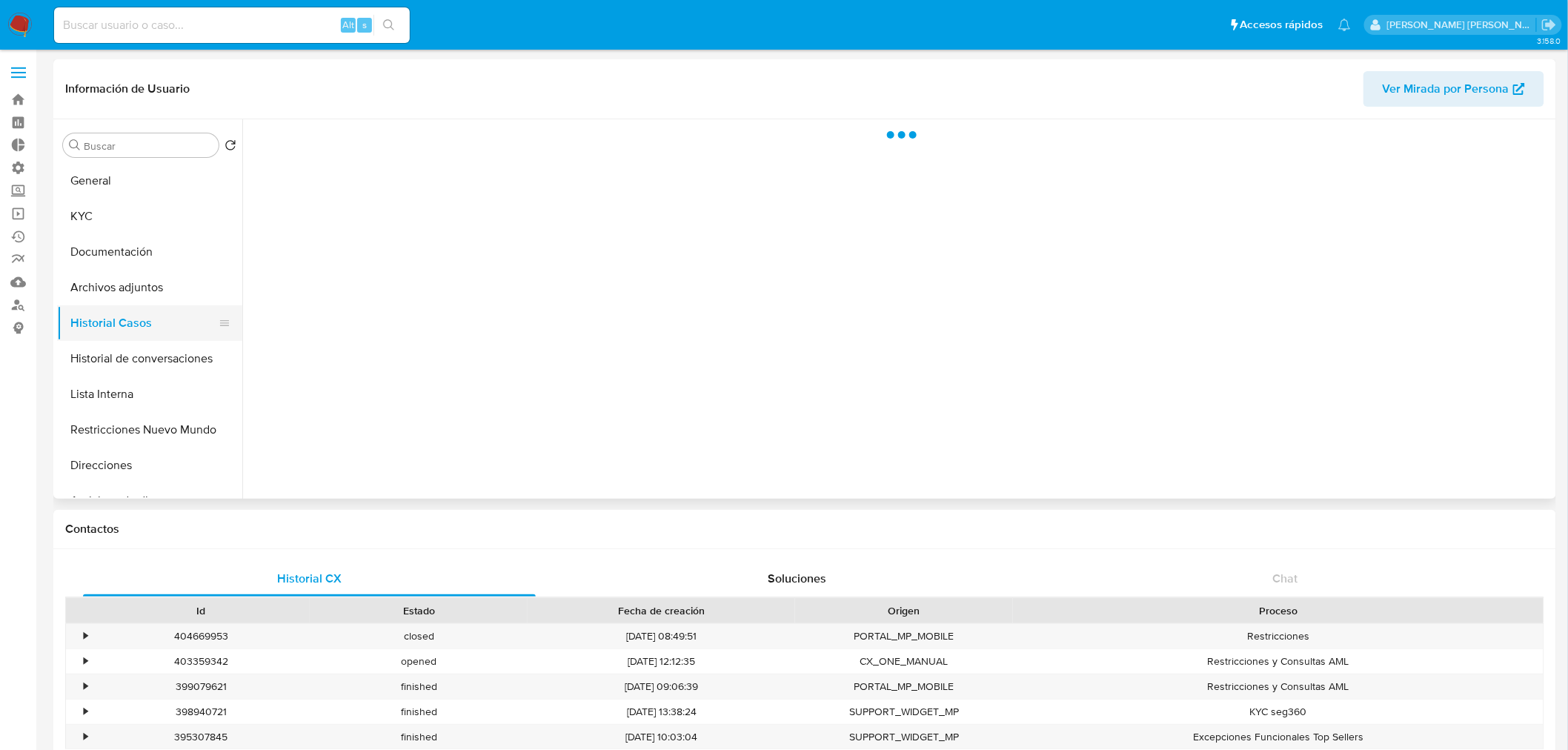
select select "10"
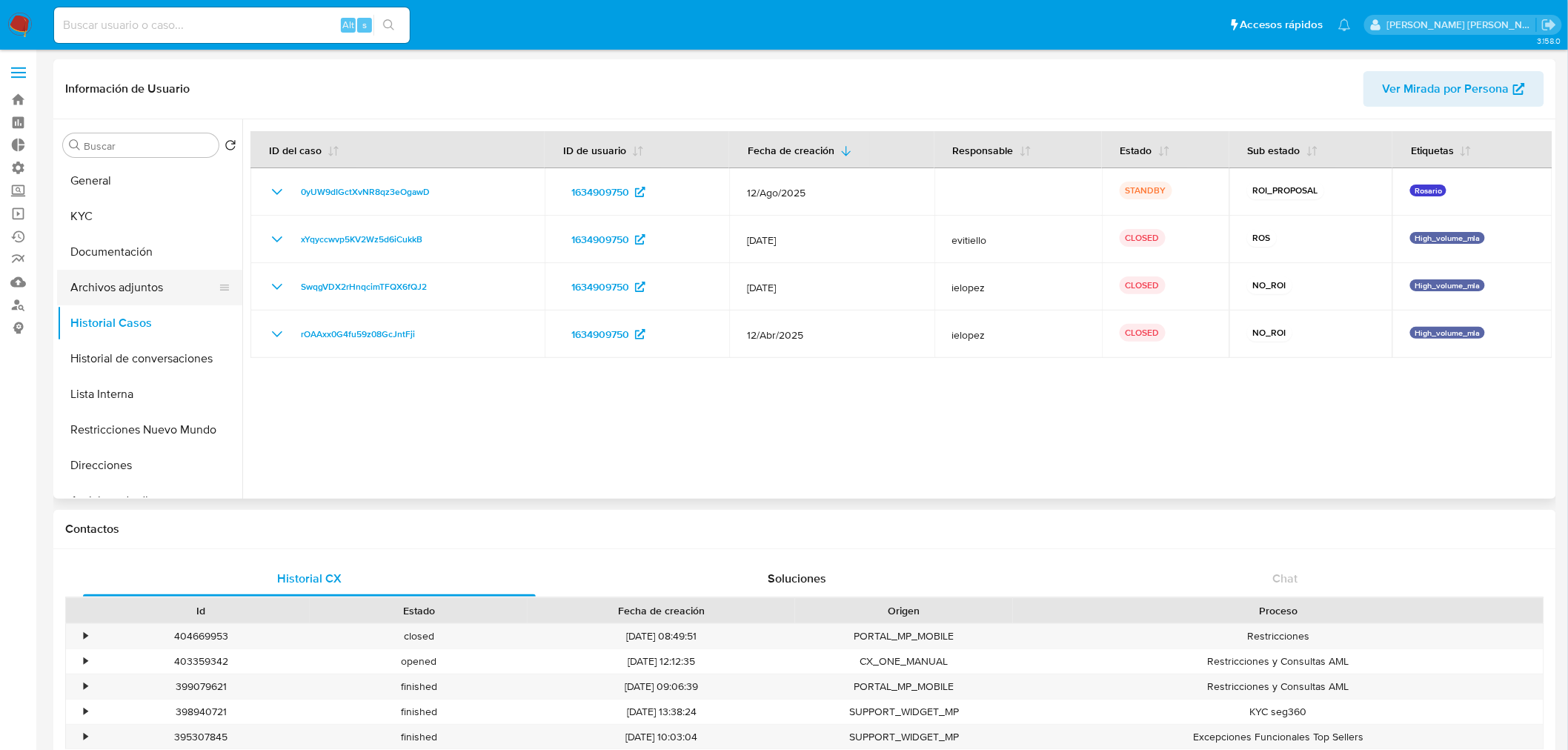
click at [131, 293] on button "Archivos adjuntos" at bounding box center [144, 287] width 173 height 36
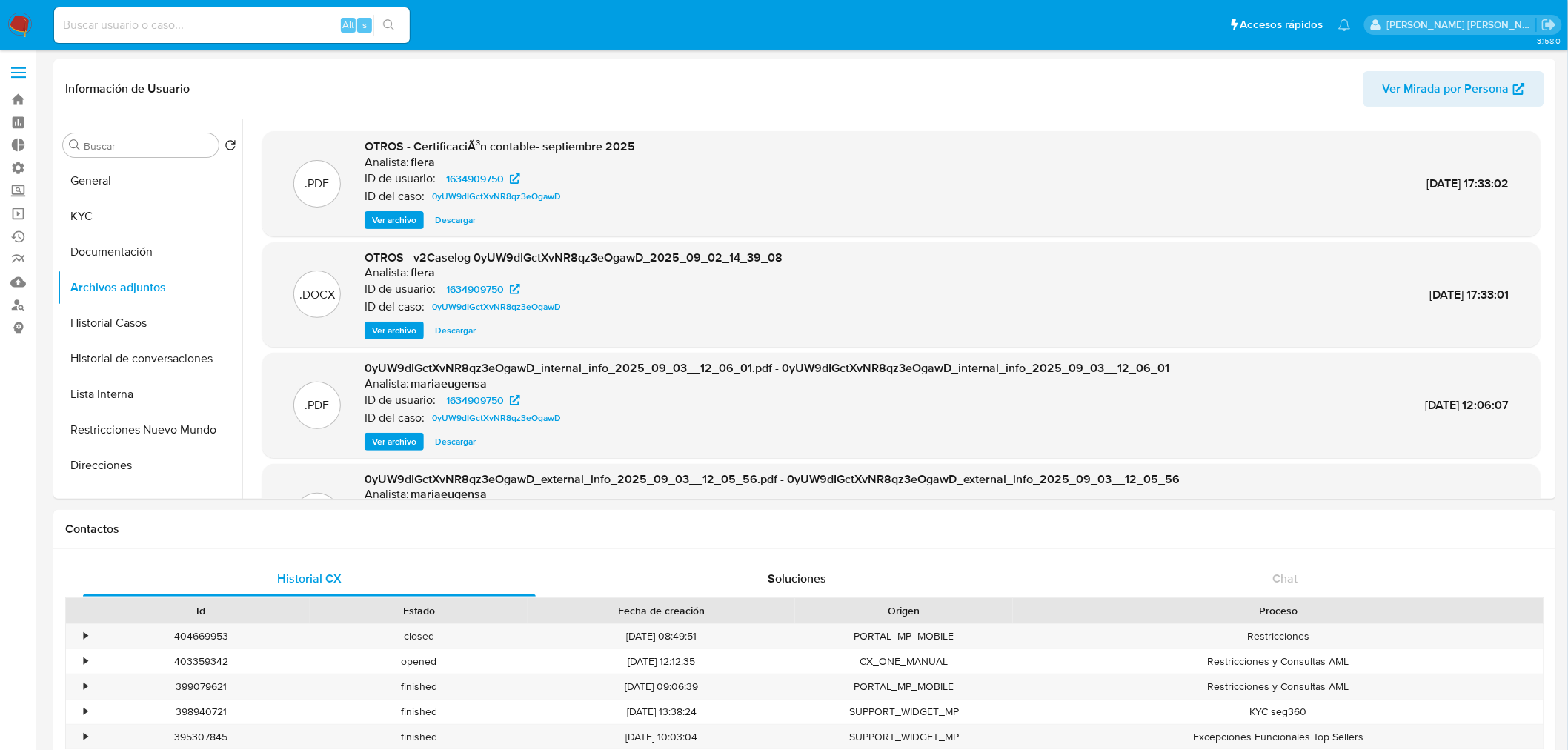
click at [260, 25] on input at bounding box center [232, 25] width 356 height 19
paste input "1634909750"
click at [383, 26] on icon "search-icon" at bounding box center [389, 25] width 12 height 12
click at [126, 197] on button "General" at bounding box center [144, 180] width 173 height 36
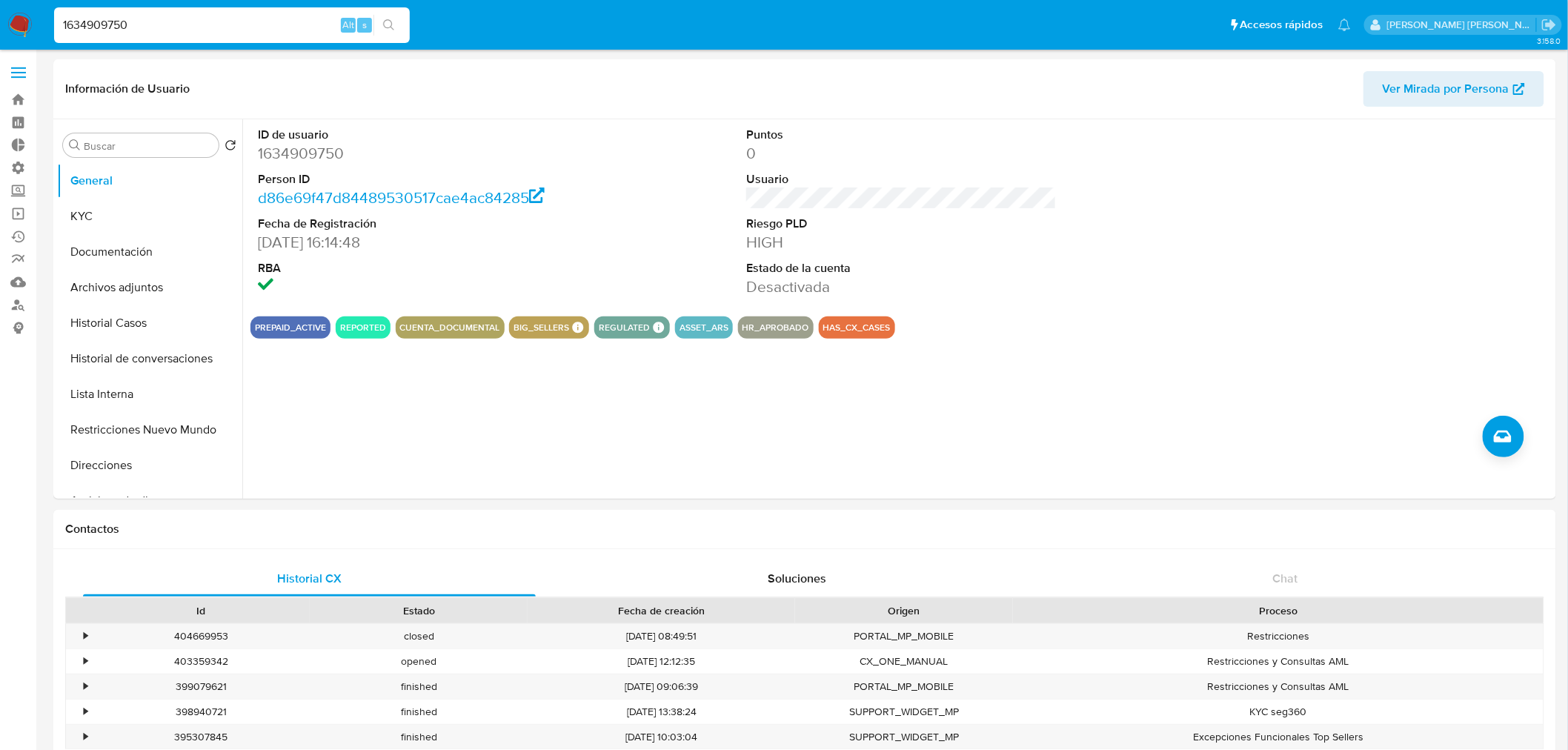
click at [193, 36] on div "1634909750 Alt s" at bounding box center [232, 25] width 356 height 36
click at [192, 27] on input "1634909750" at bounding box center [232, 25] width 356 height 19
click at [192, 26] on input "1634909750" at bounding box center [232, 25] width 356 height 19
paste input "495328552"
type input "495328552"
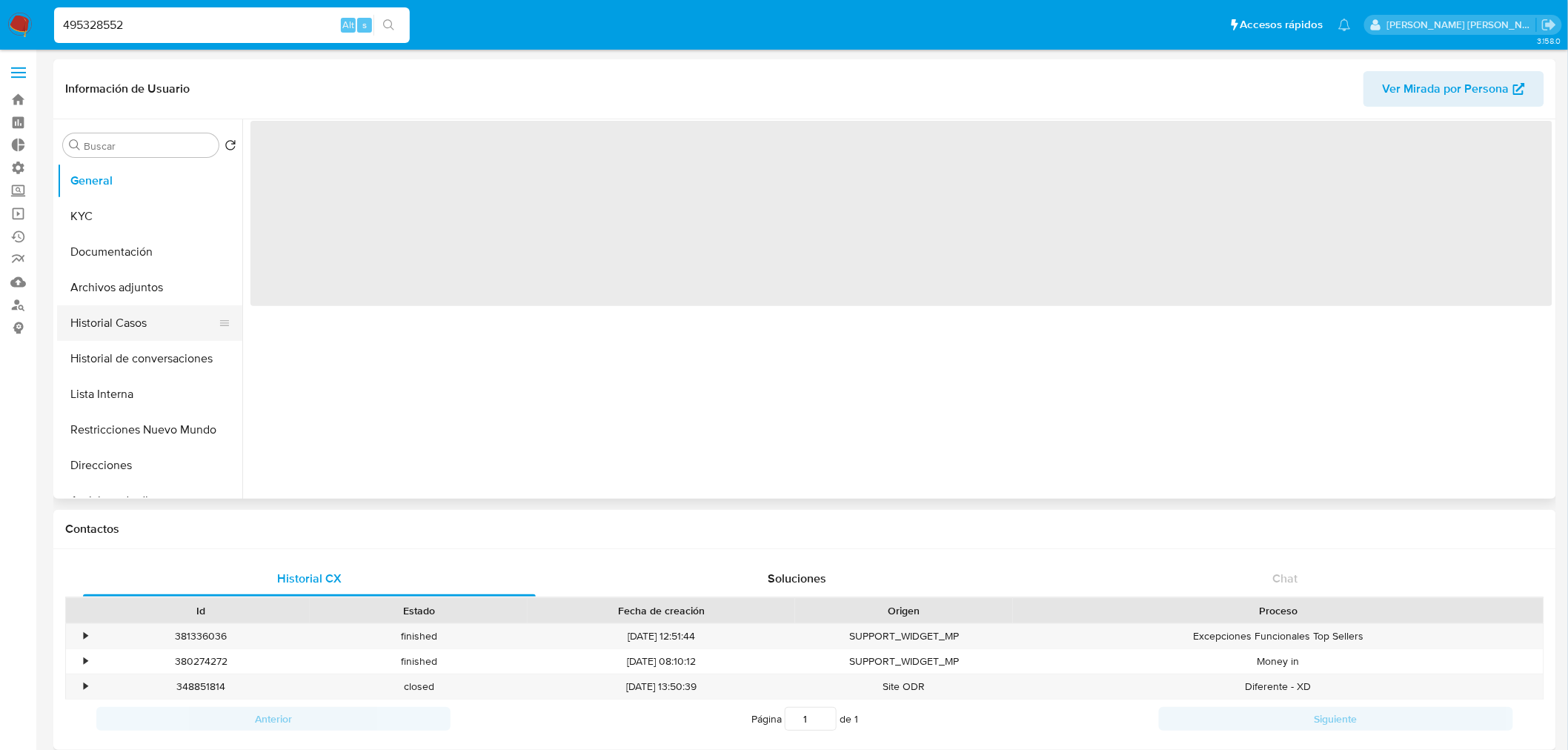
click at [121, 330] on button "Historial Casos" at bounding box center [144, 323] width 173 height 36
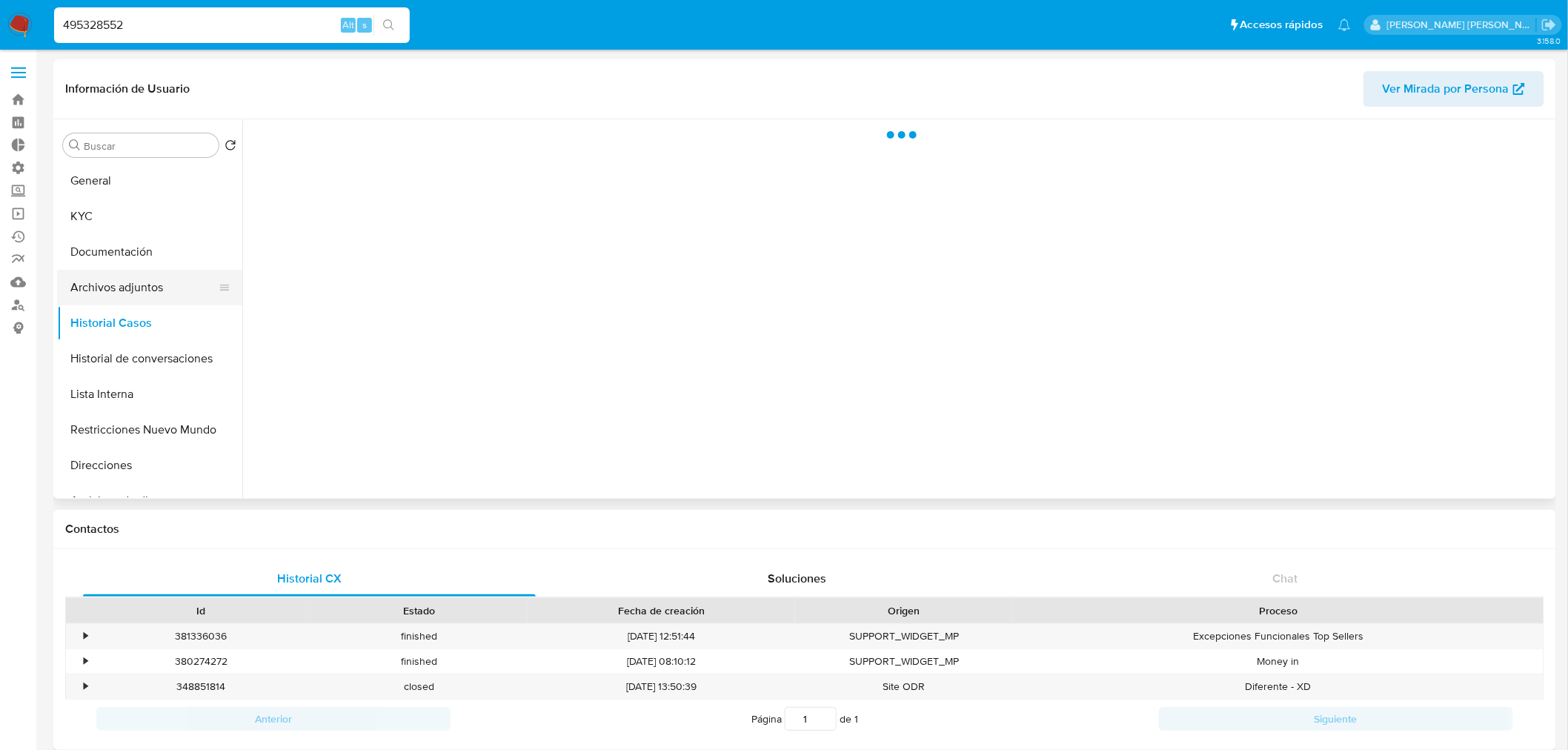
click at [134, 270] on button "Archivos adjuntos" at bounding box center [144, 287] width 173 height 36
select select "10"
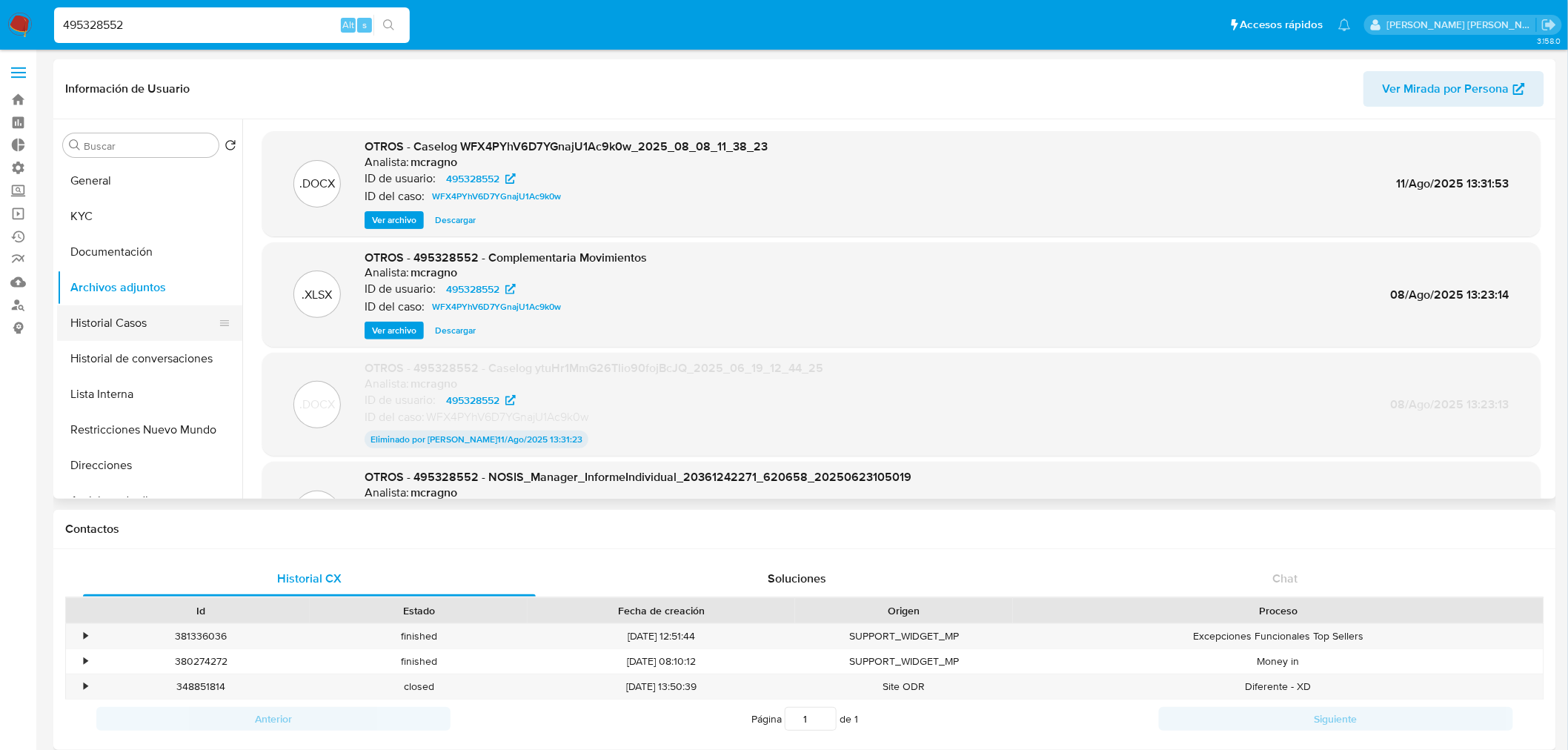
drag, startPoint x: 127, startPoint y: 321, endPoint x: 164, endPoint y: 337, distance: 40.3
click at [127, 320] on button "Historial Casos" at bounding box center [144, 323] width 173 height 36
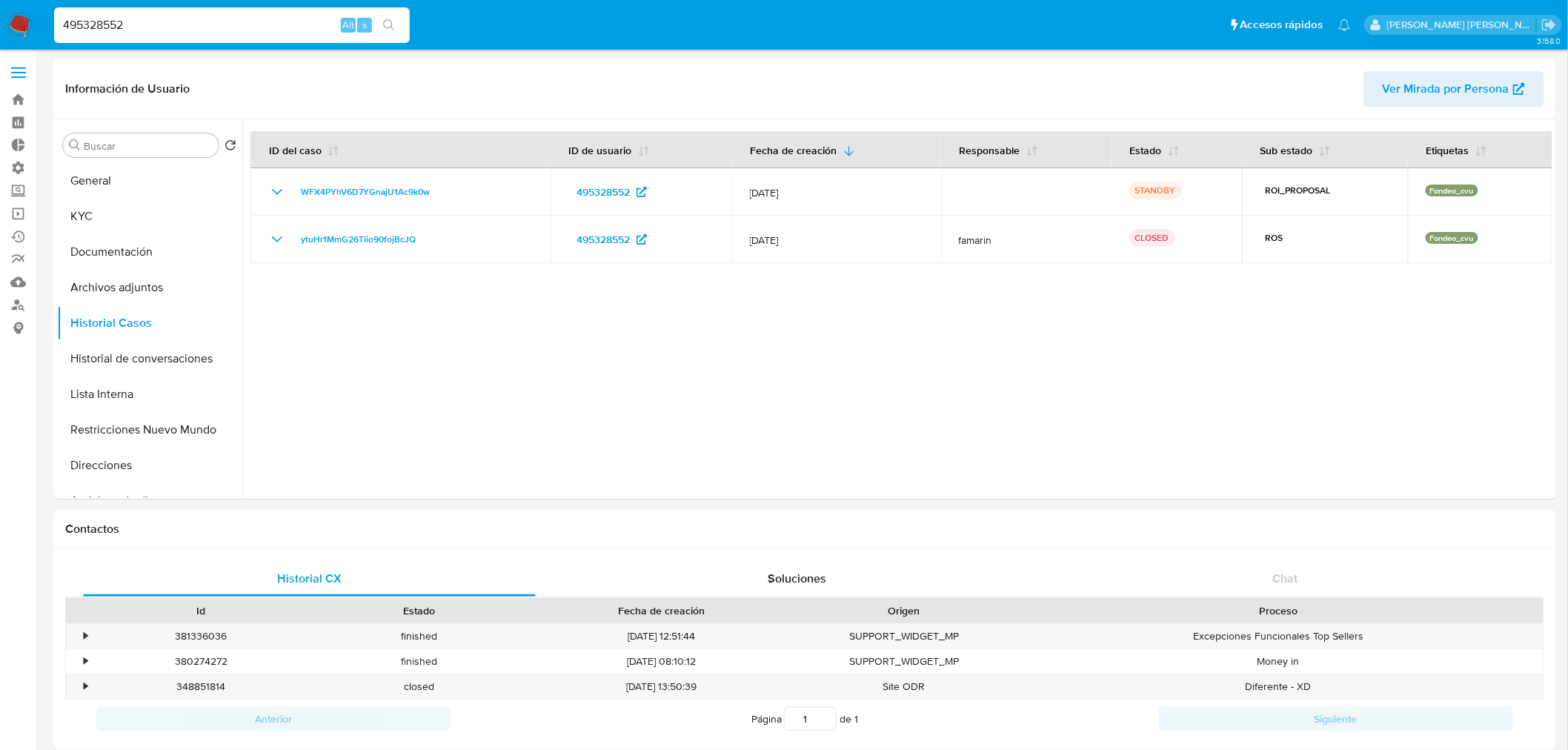
click at [242, 16] on input "495328552" at bounding box center [232, 25] width 356 height 19
paste input "IL7zbxax6t2Urxq6IQkYyoLg"
type input "IL7zbxax6t2Urxq6IQkYyoLg"
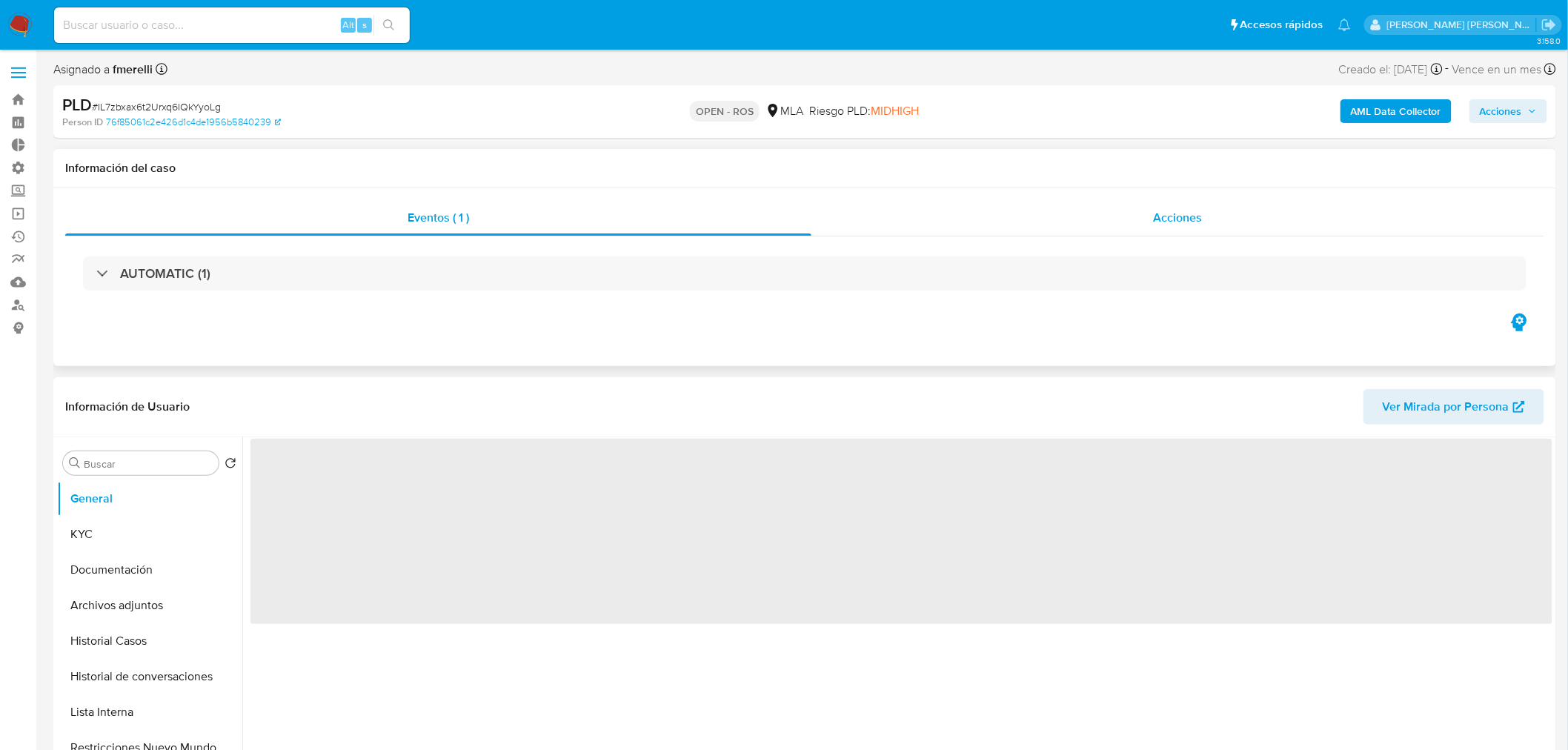
click at [1189, 213] on span "Acciones" at bounding box center [1177, 217] width 49 height 17
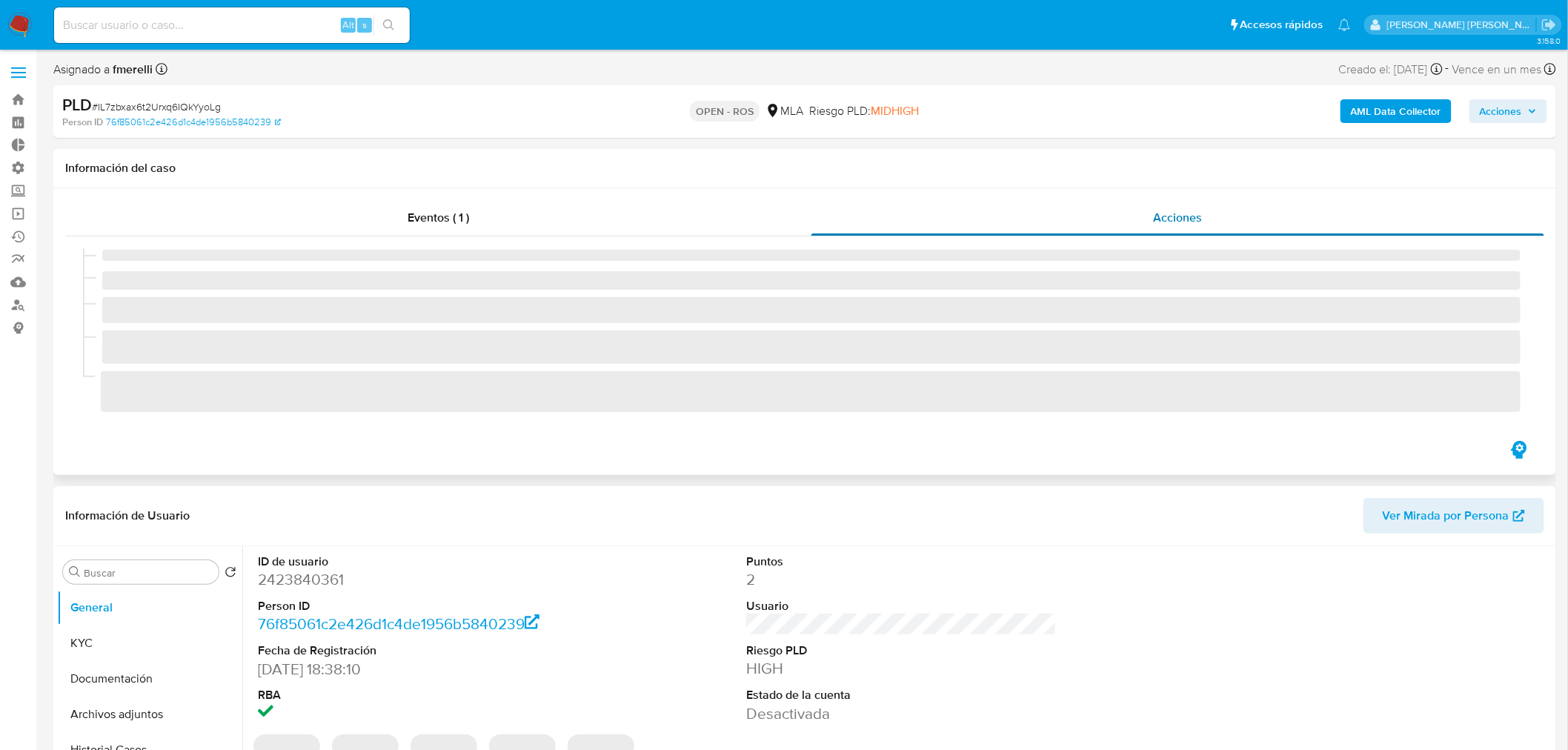
select select "10"
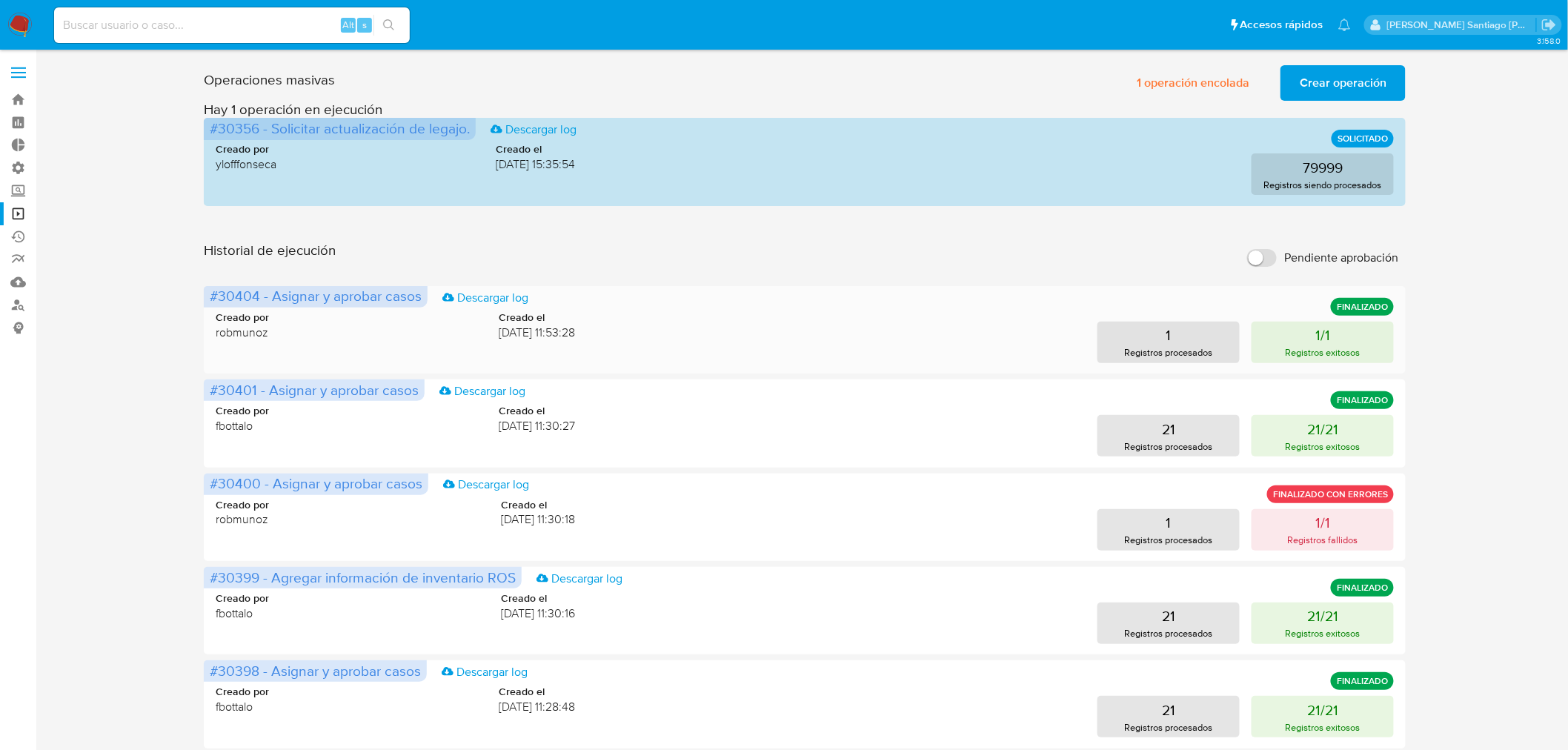
click at [1321, 320] on div "Creado por robmunoz Creado el [DATE] 11:53:28 1 Registros procesados 1/1 Regist…" at bounding box center [804, 328] width 1178 height 71
click at [1336, 339] on button "1/1 Registros exitosos" at bounding box center [1323, 342] width 142 height 41
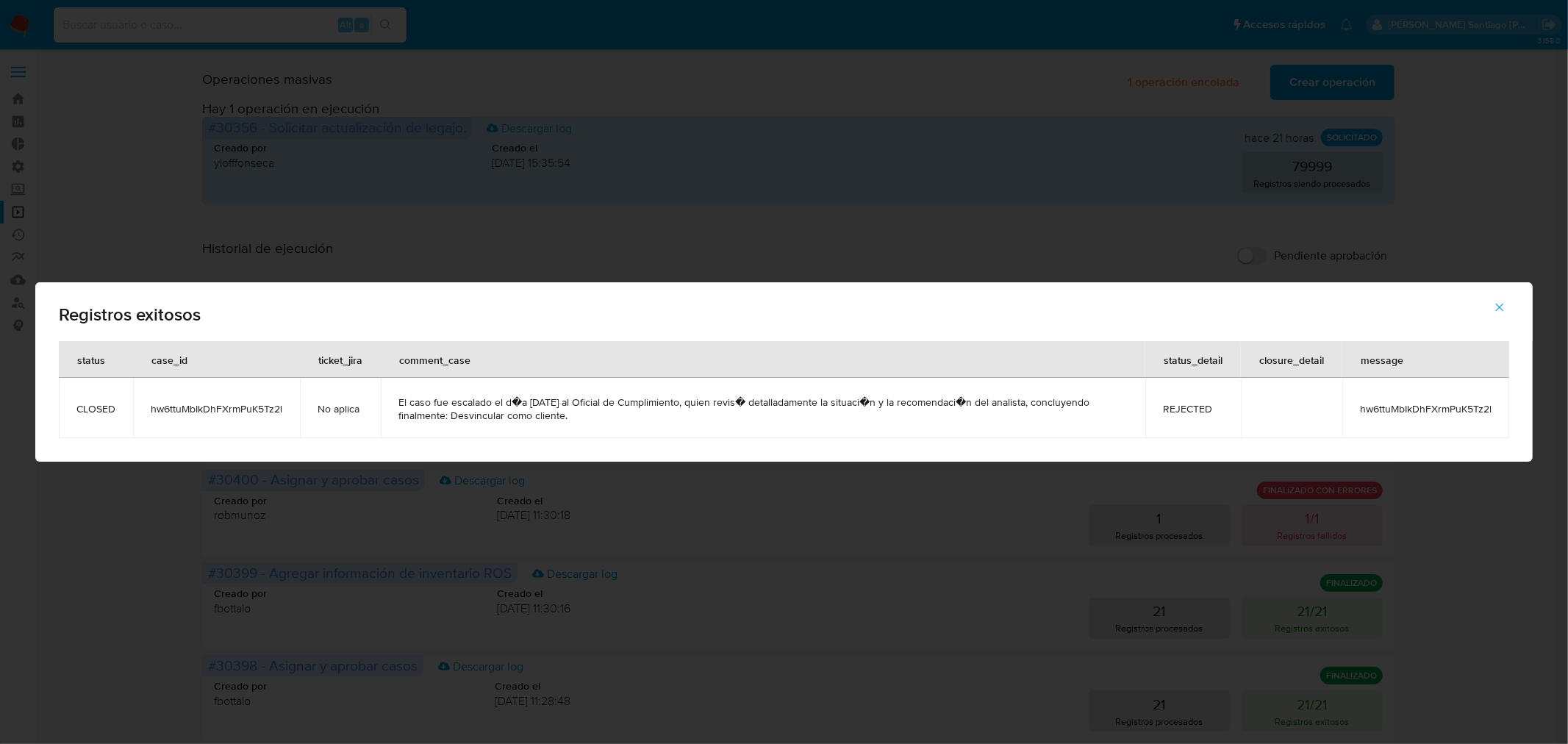
click at [1443, 158] on div "Registros exitosos status case_id ticket_jira comment_case status_detail closur…" at bounding box center [784, 372] width 1568 height 744
click at [1505, 306] on icon "button" at bounding box center [1500, 307] width 13 height 13
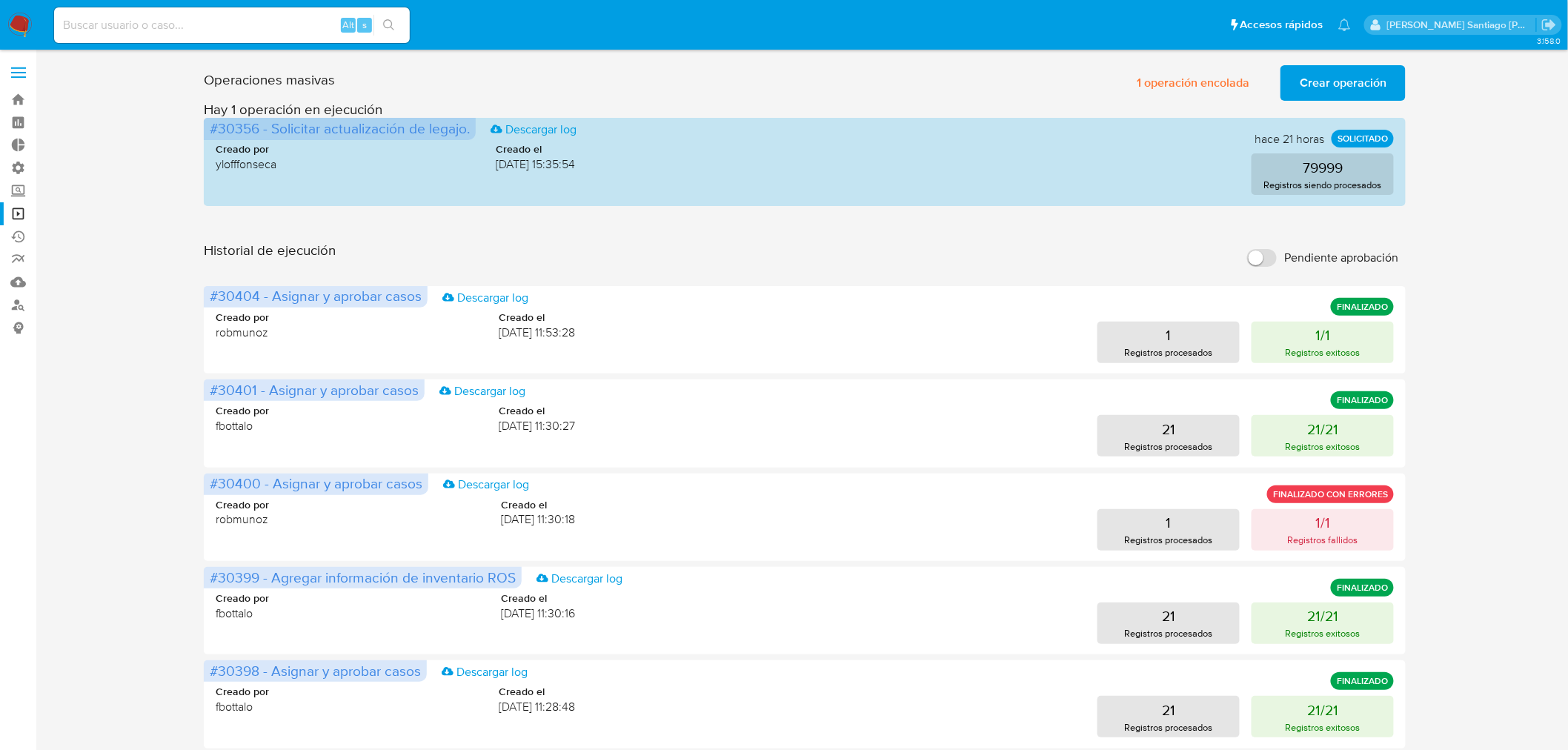
click at [1383, 82] on span "Crear operación" at bounding box center [1343, 83] width 87 height 32
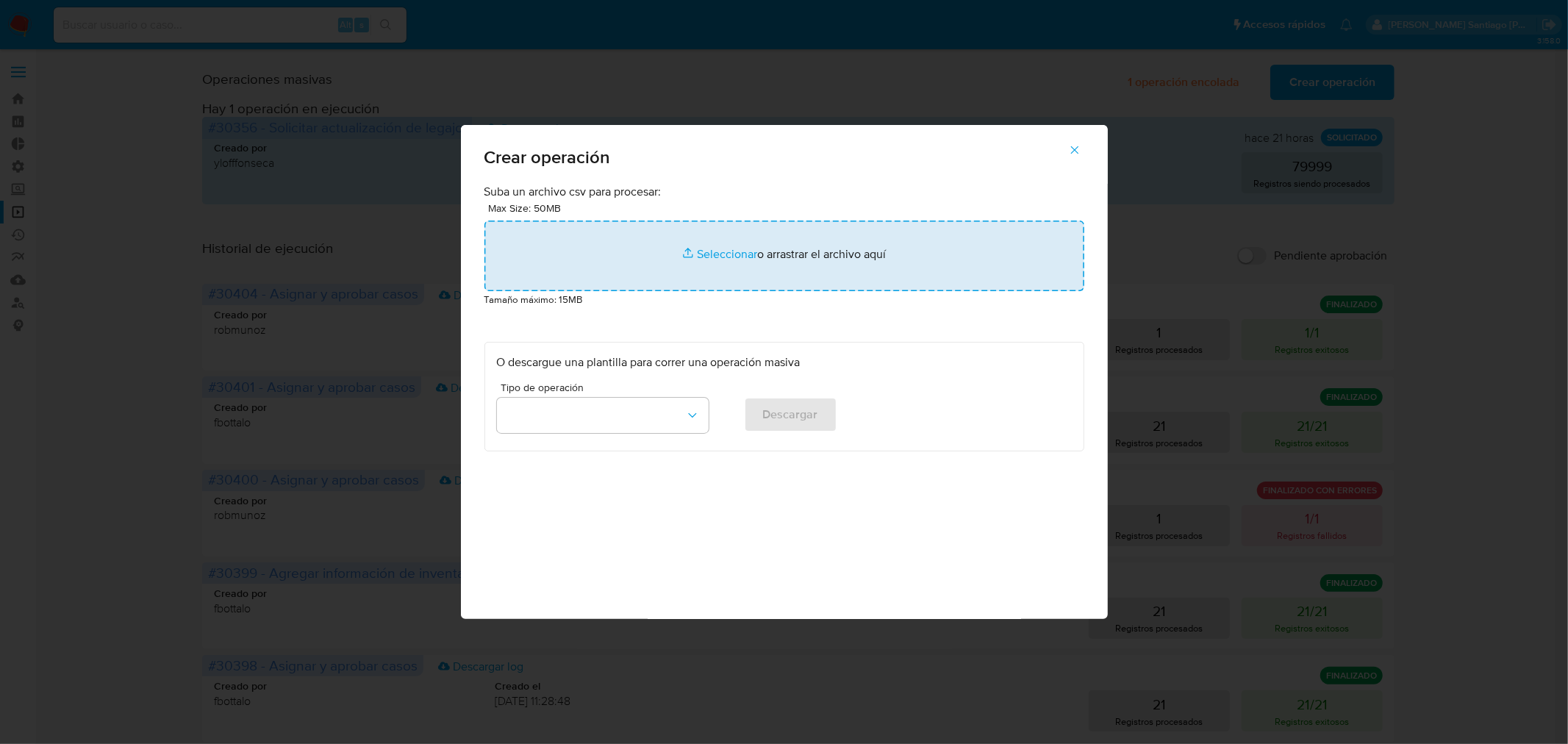
click at [737, 274] on input "file" at bounding box center [784, 256] width 600 height 70
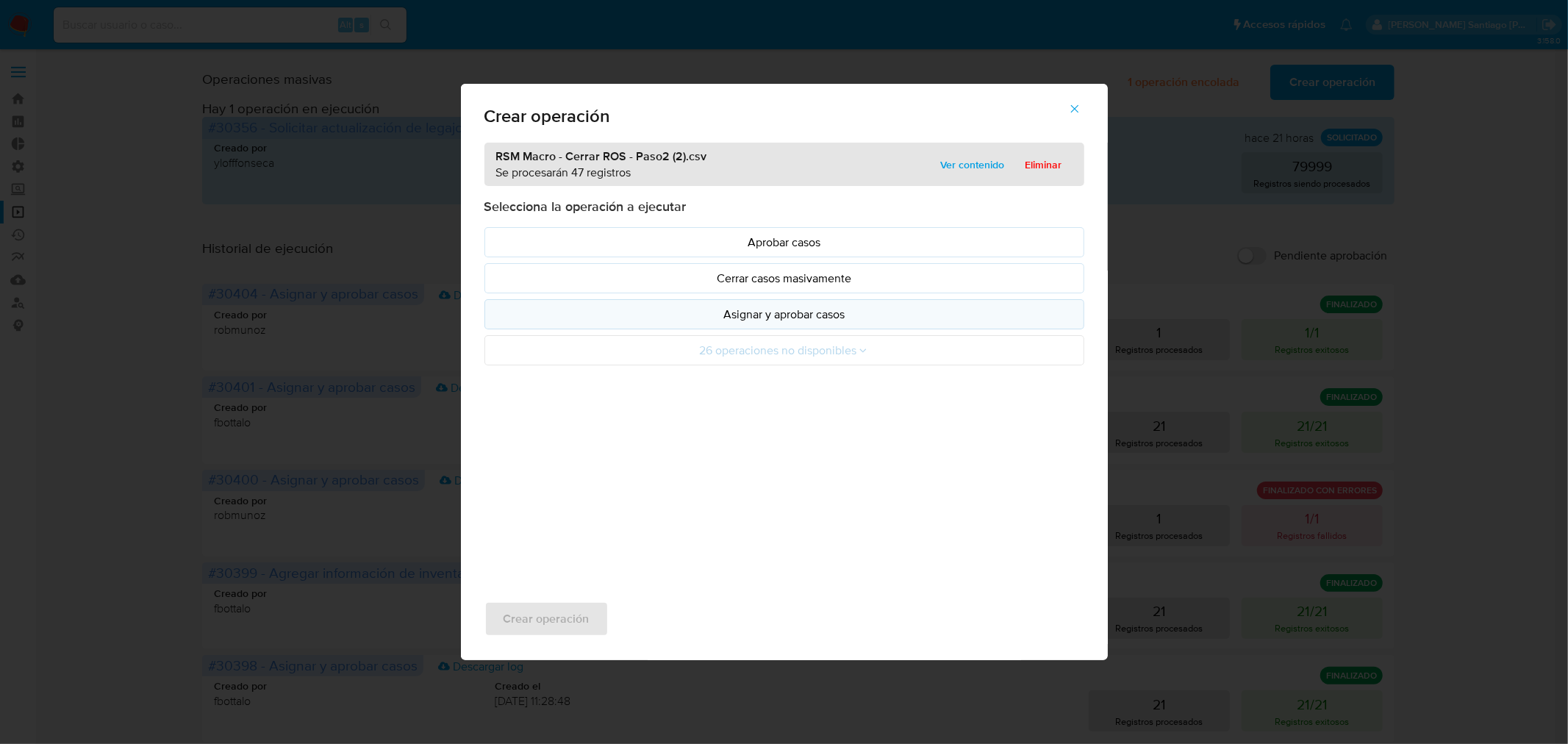
click at [809, 327] on button "Asignar y aprobar casos" at bounding box center [784, 314] width 600 height 30
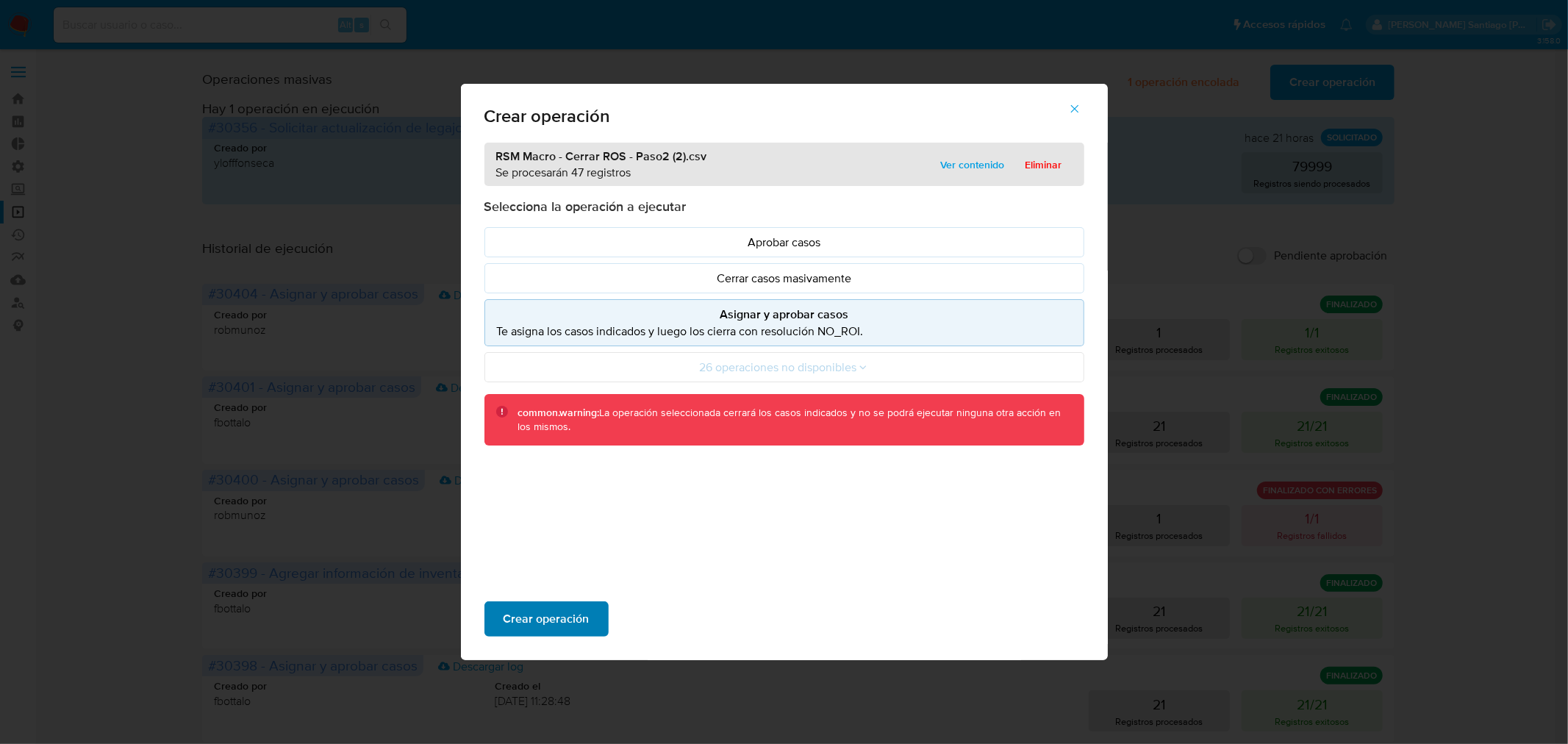
click at [570, 625] on span "Crear operación" at bounding box center [546, 619] width 86 height 32
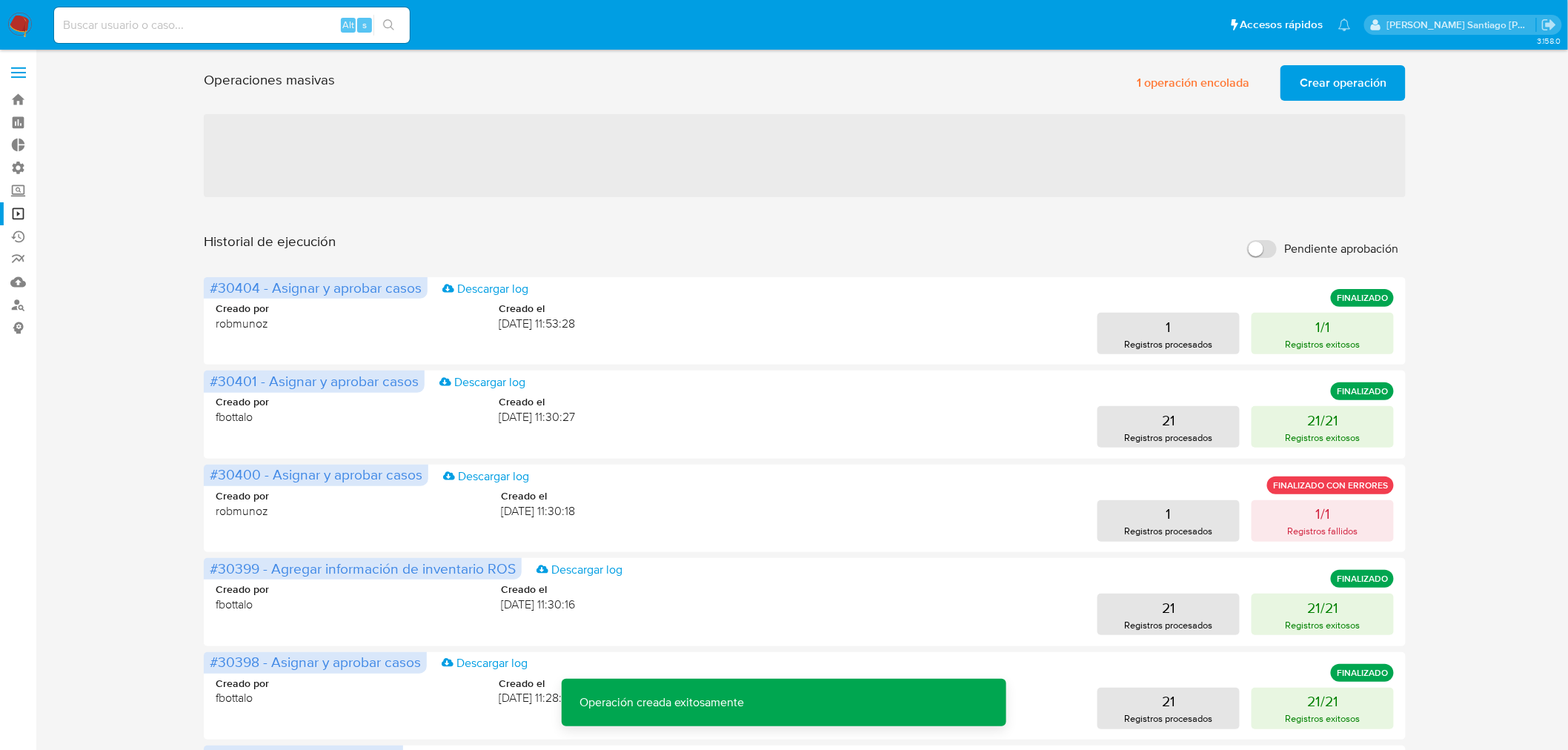
click at [1315, 90] on span "Crear operación" at bounding box center [1343, 83] width 87 height 32
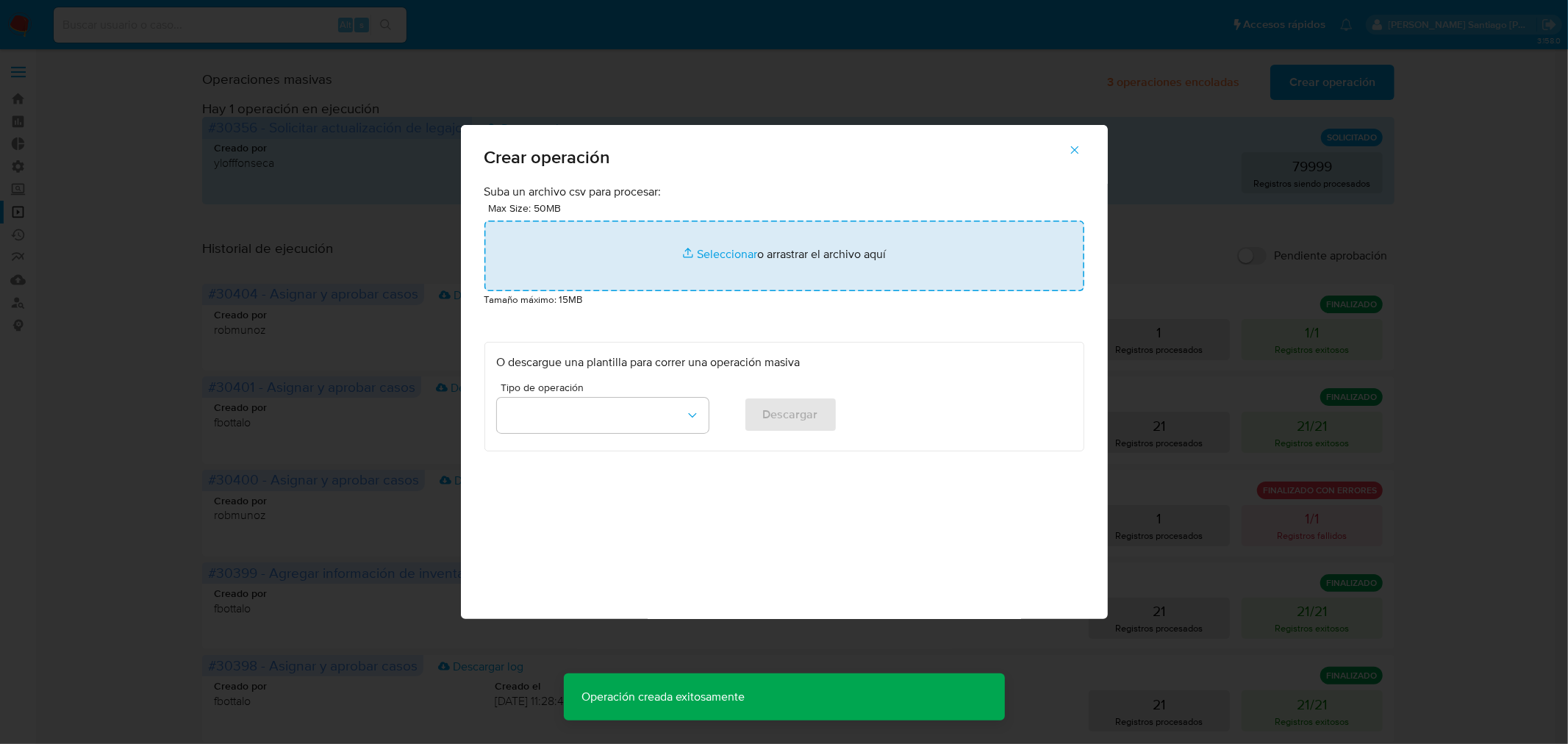
click at [739, 279] on input "file" at bounding box center [784, 256] width 600 height 70
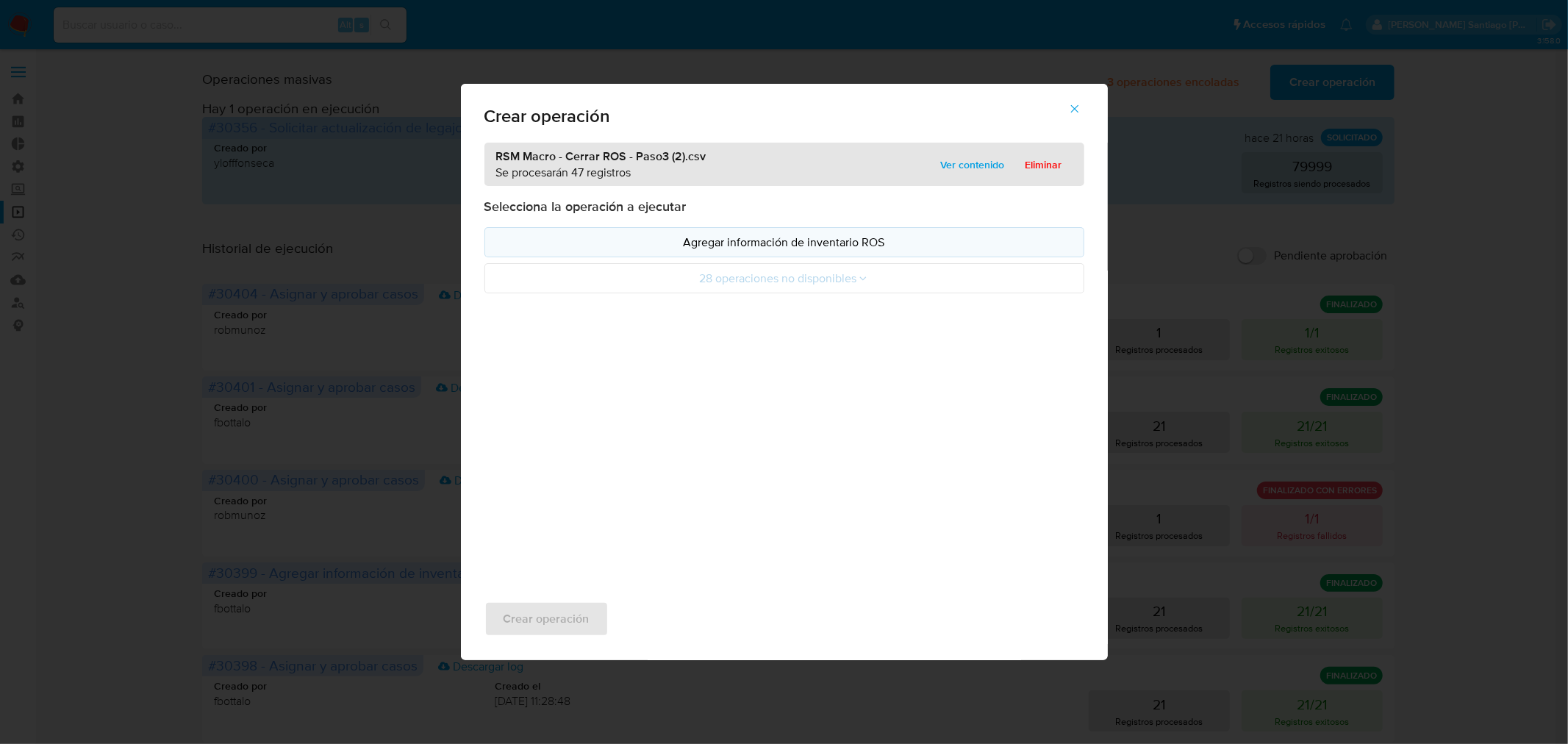
click at [772, 238] on p "Agregar información de inventario ROS" at bounding box center [785, 242] width 575 height 17
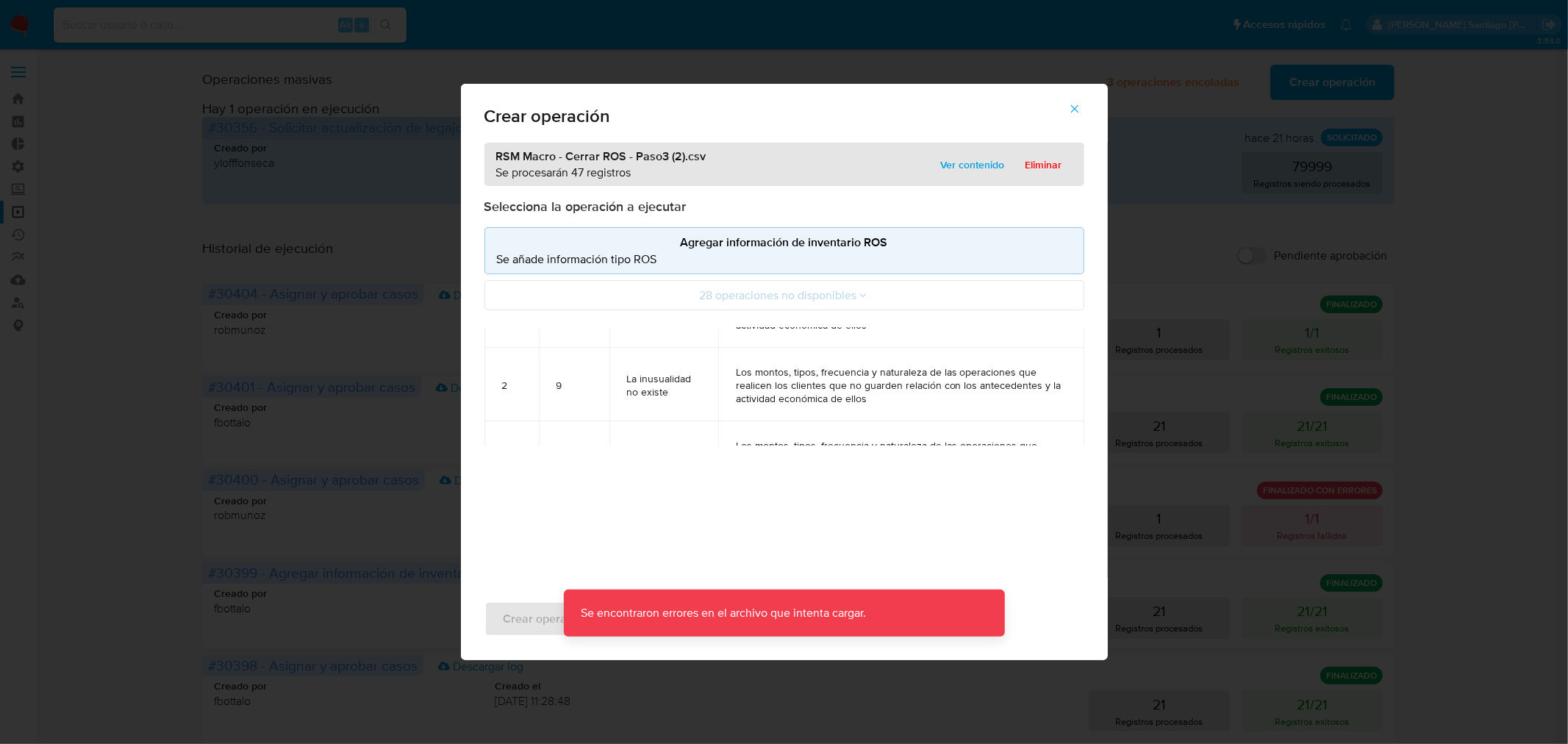
scroll to position [163, 0]
click at [1049, 157] on span "Eliminar" at bounding box center [1044, 164] width 37 height 20
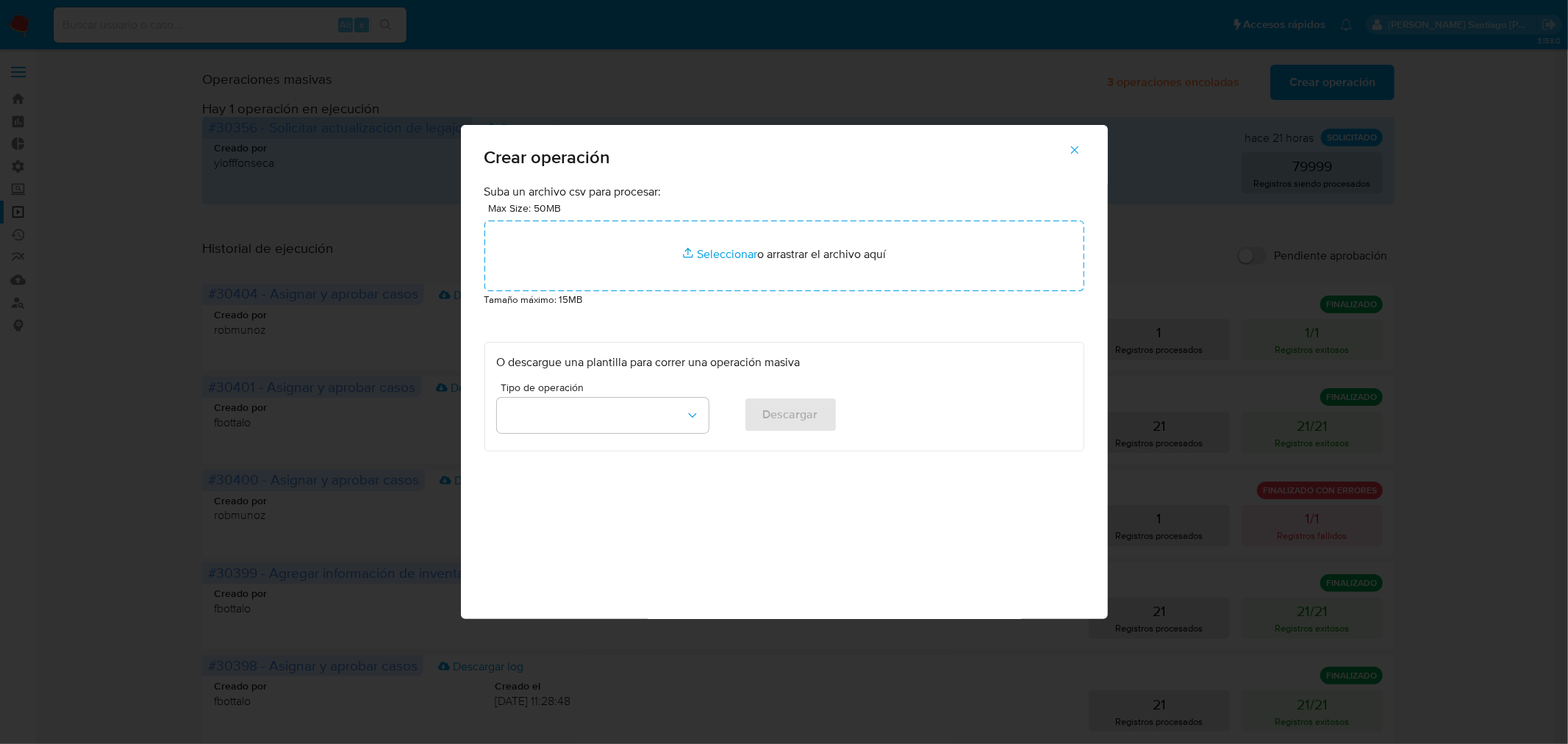
drag, startPoint x: 1078, startPoint y: 143, endPoint x: 1074, endPoint y: 150, distance: 8.1
click at [1077, 143] on icon "button" at bounding box center [1075, 150] width 13 height 13
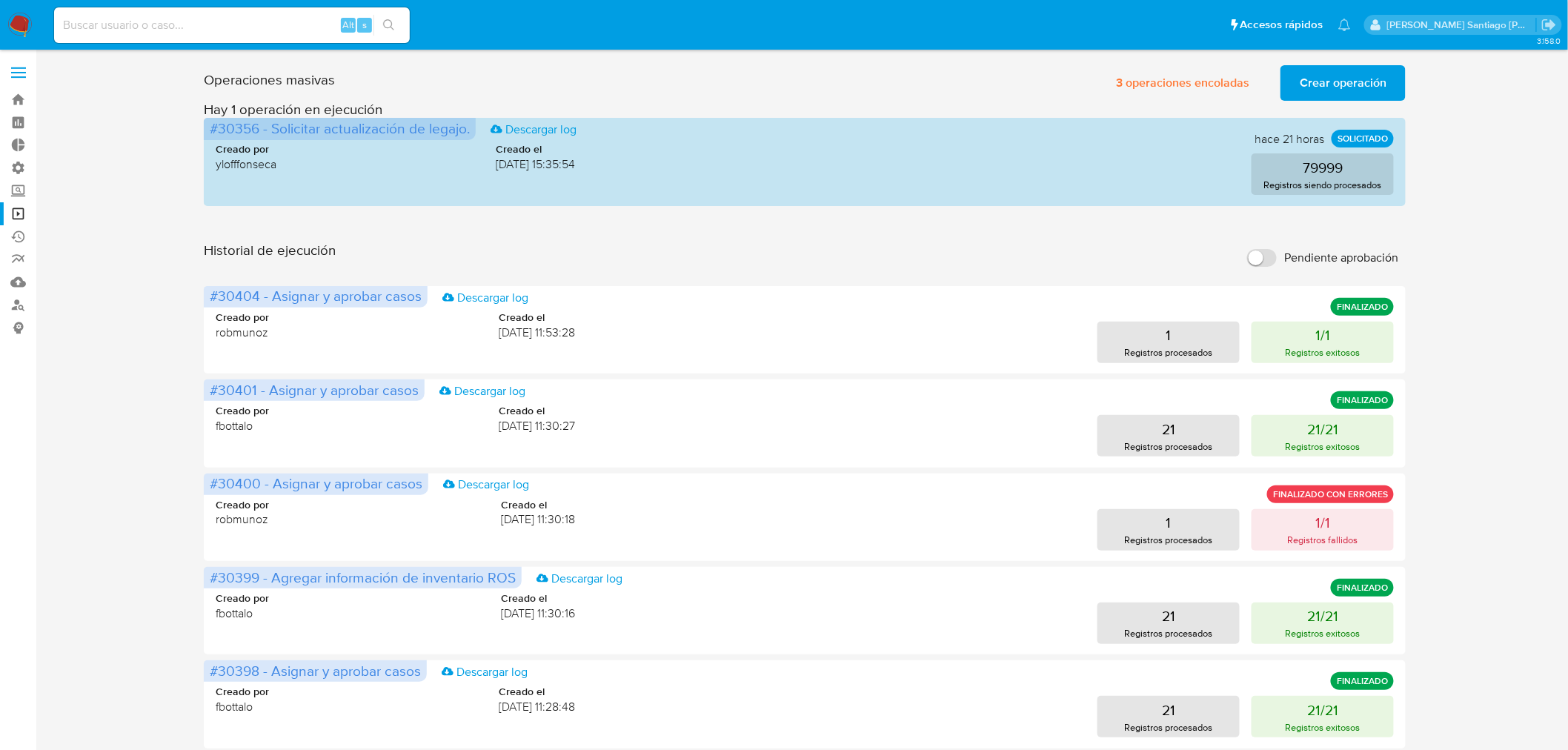
click at [1336, 73] on span "Crear operación" at bounding box center [1343, 83] width 87 height 32
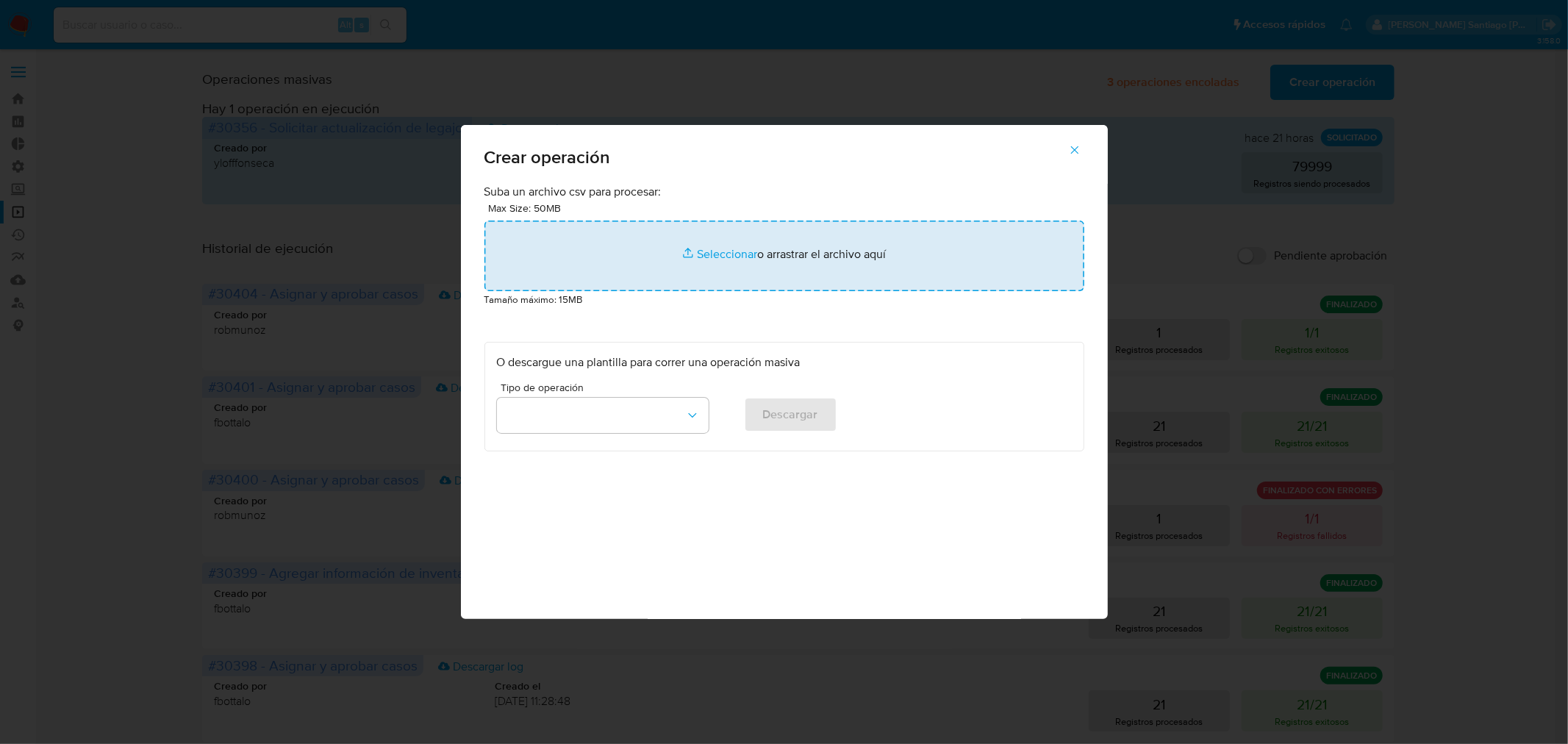
click at [797, 241] on input "file" at bounding box center [784, 256] width 600 height 70
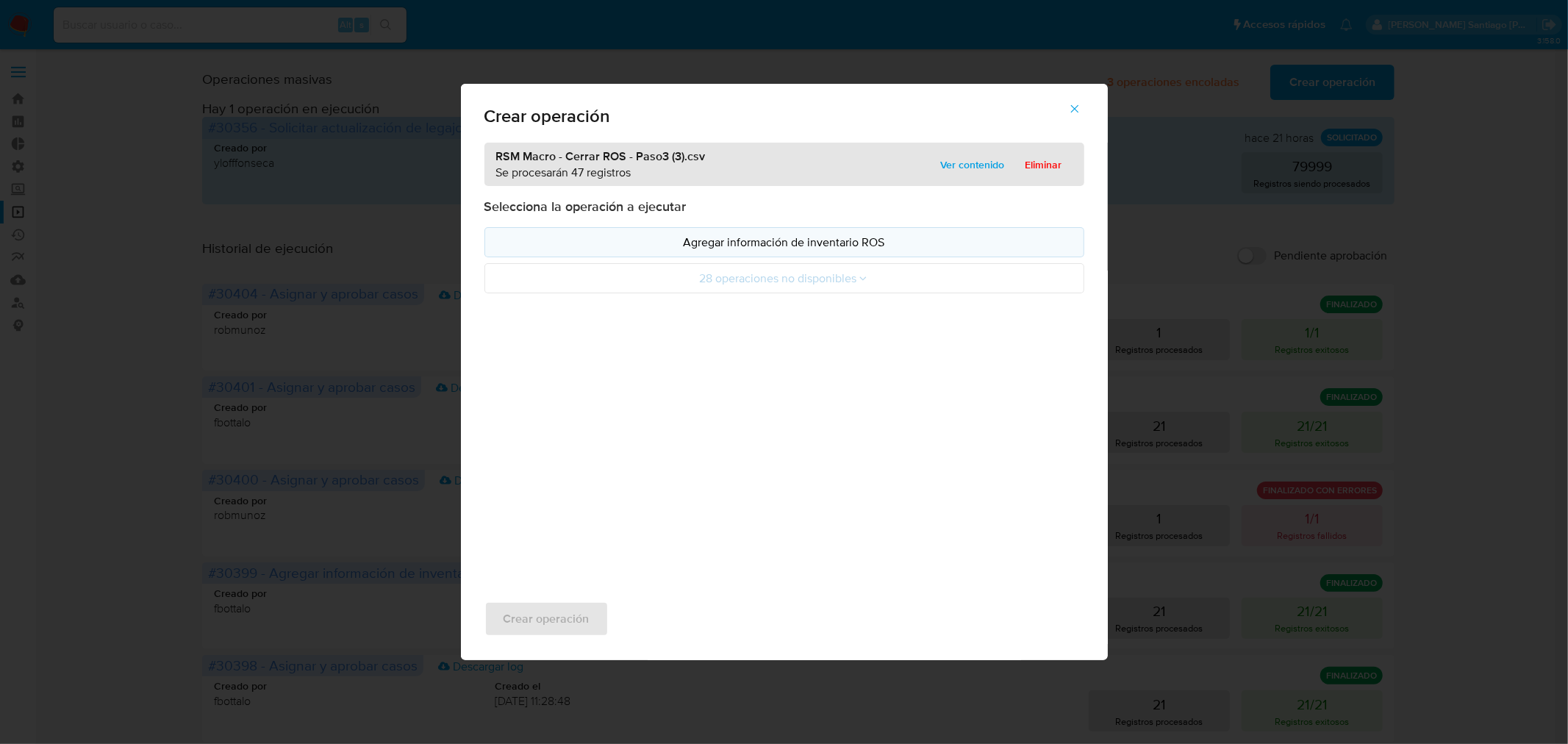
click at [818, 238] on p "Agregar información de inventario ROS" at bounding box center [785, 242] width 575 height 17
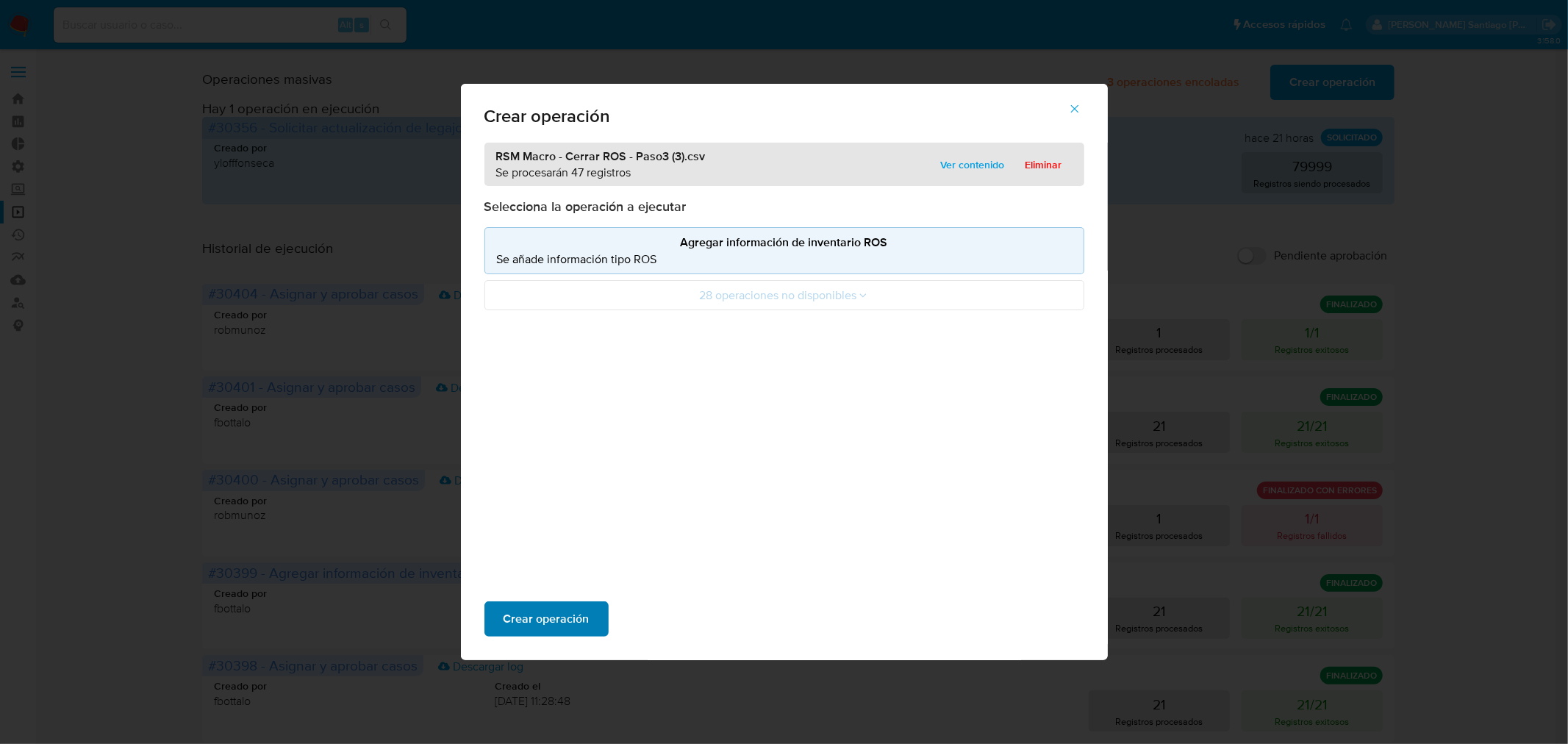
click at [600, 619] on button "Crear operación" at bounding box center [546, 619] width 125 height 35
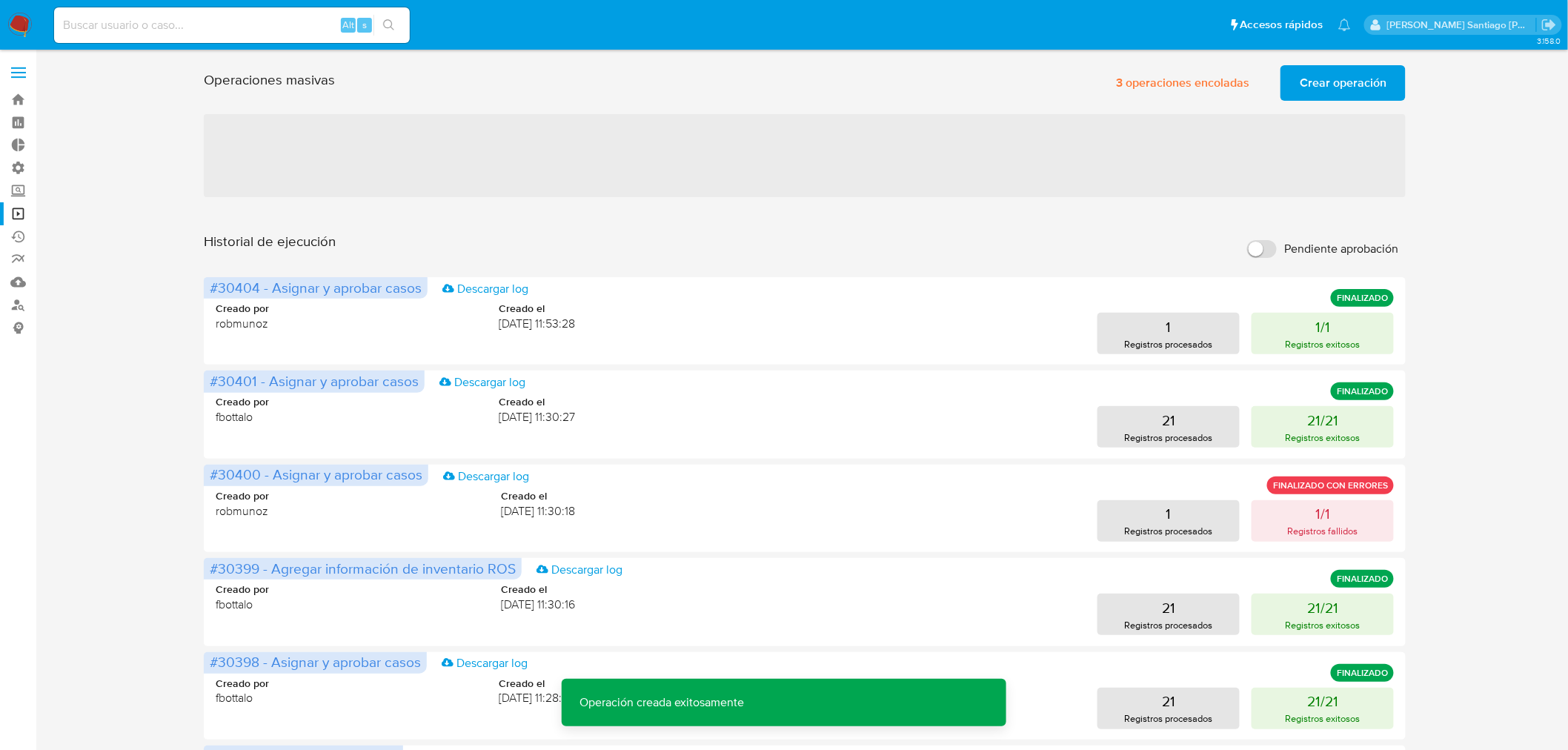
click at [1352, 91] on span "Crear operación" at bounding box center [1343, 83] width 87 height 32
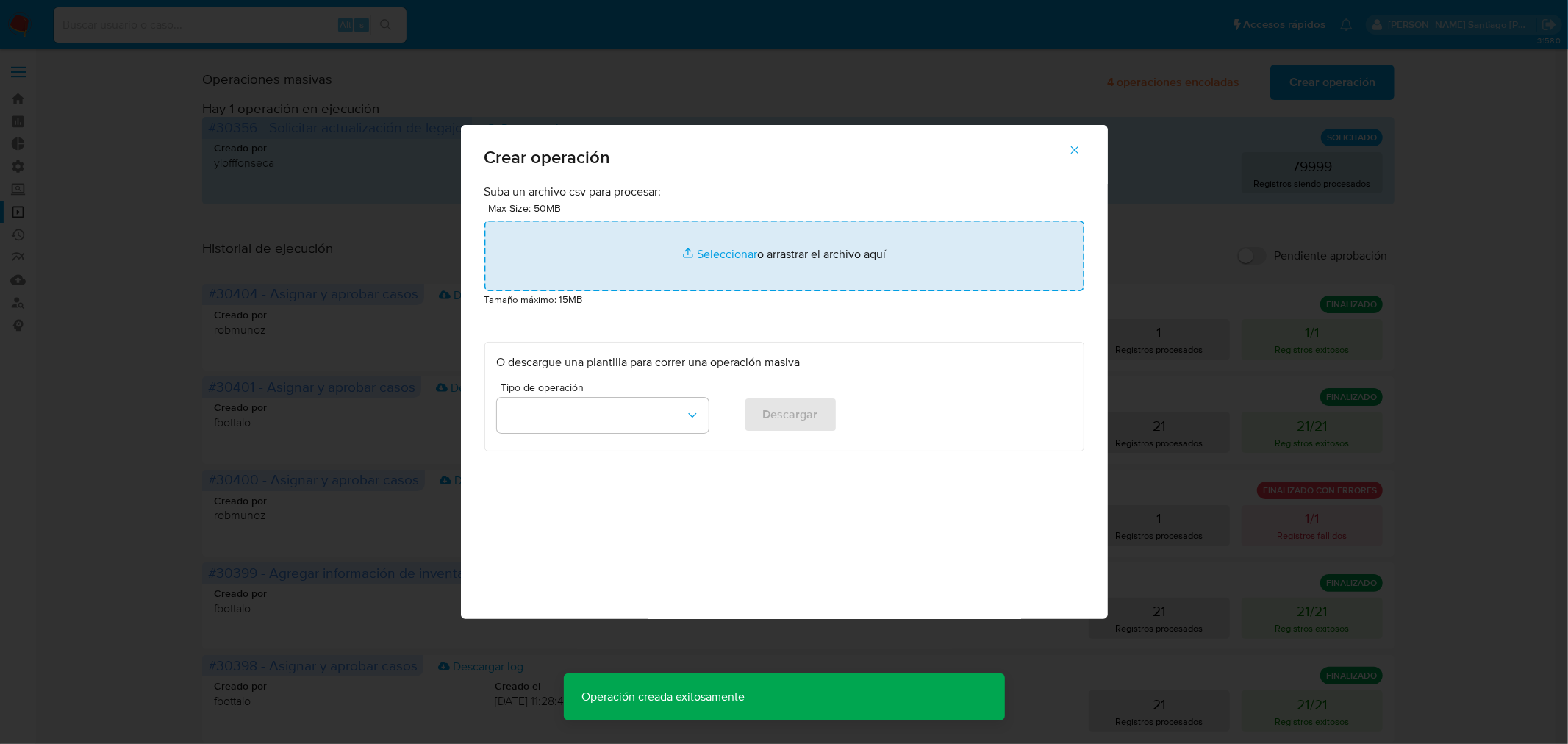
click at [872, 274] on input "file" at bounding box center [784, 256] width 600 height 70
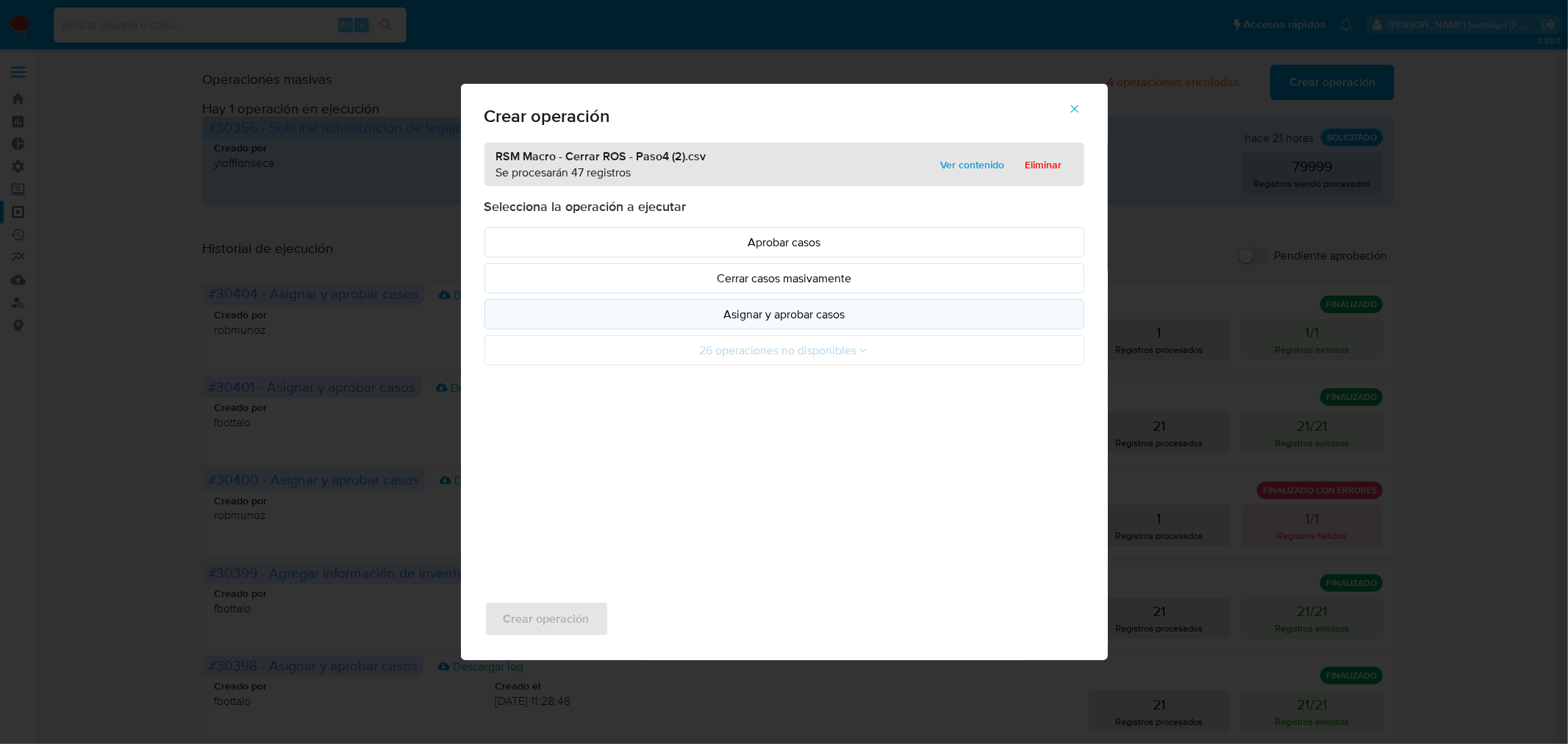
click at [844, 328] on button "Asignar y aprobar casos" at bounding box center [784, 314] width 600 height 30
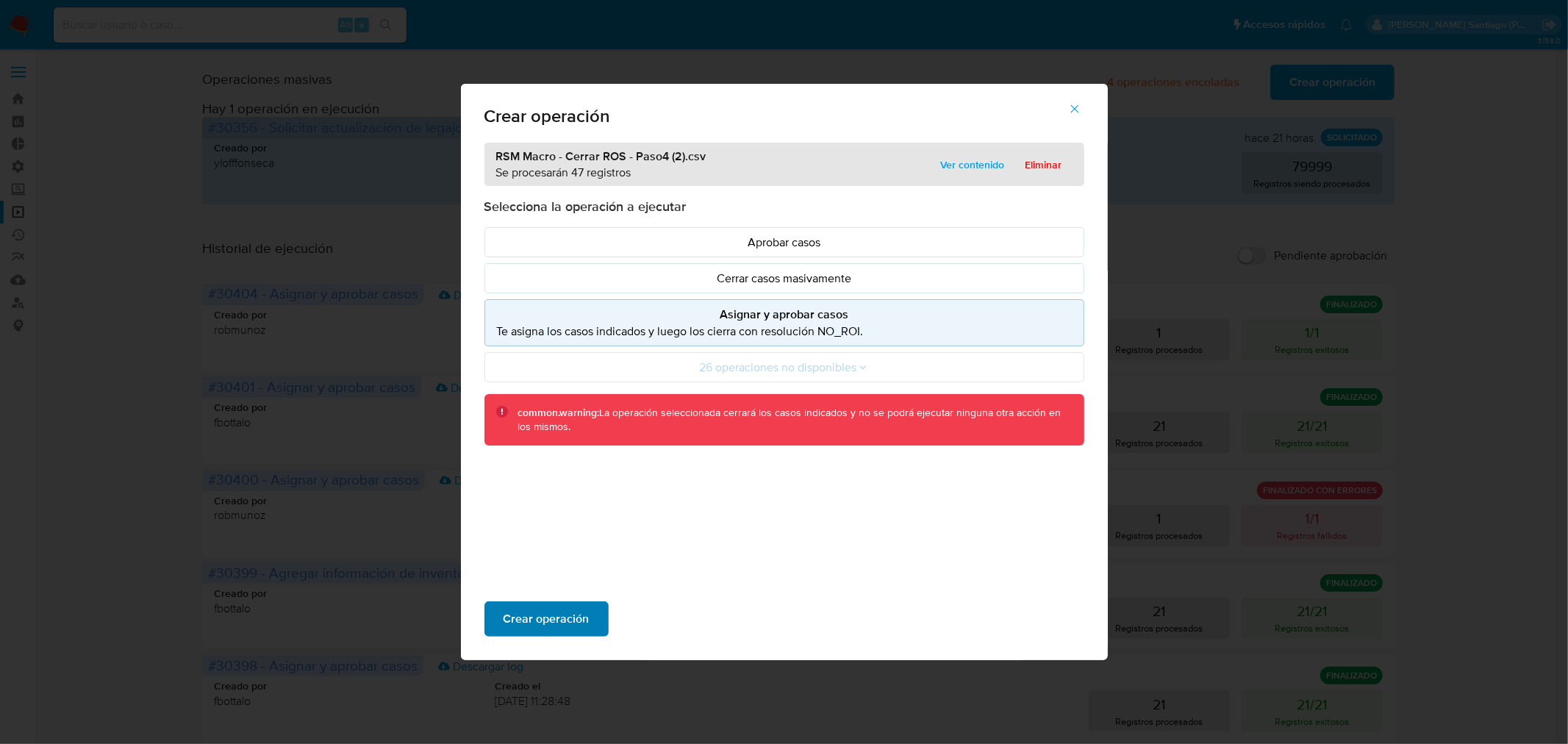
click at [546, 624] on span "Crear operación" at bounding box center [546, 619] width 86 height 32
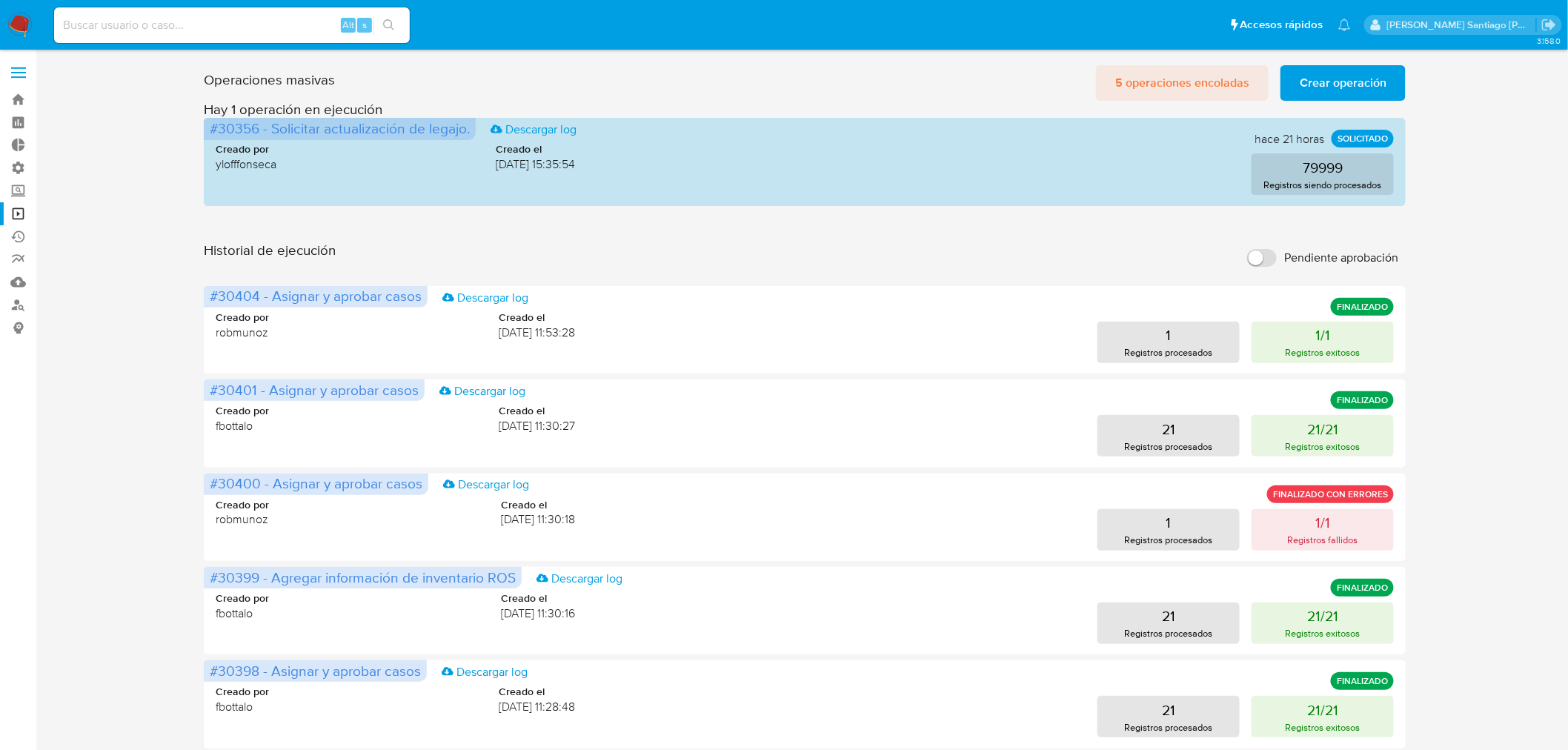
click at [1225, 84] on span "5 operaciones encoladas" at bounding box center [1182, 83] width 134 height 32
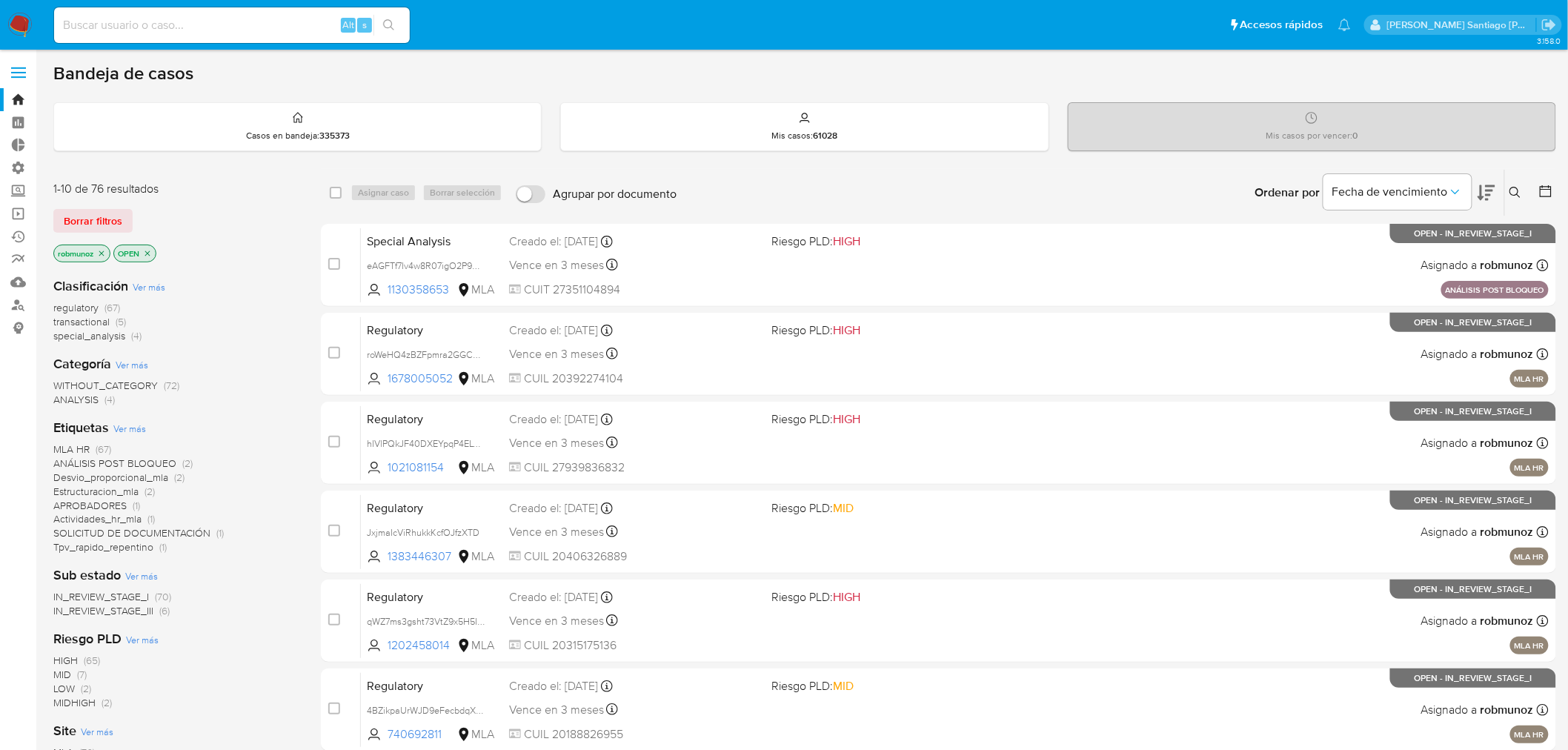
click at [1524, 191] on button at bounding box center [1518, 193] width 25 height 18
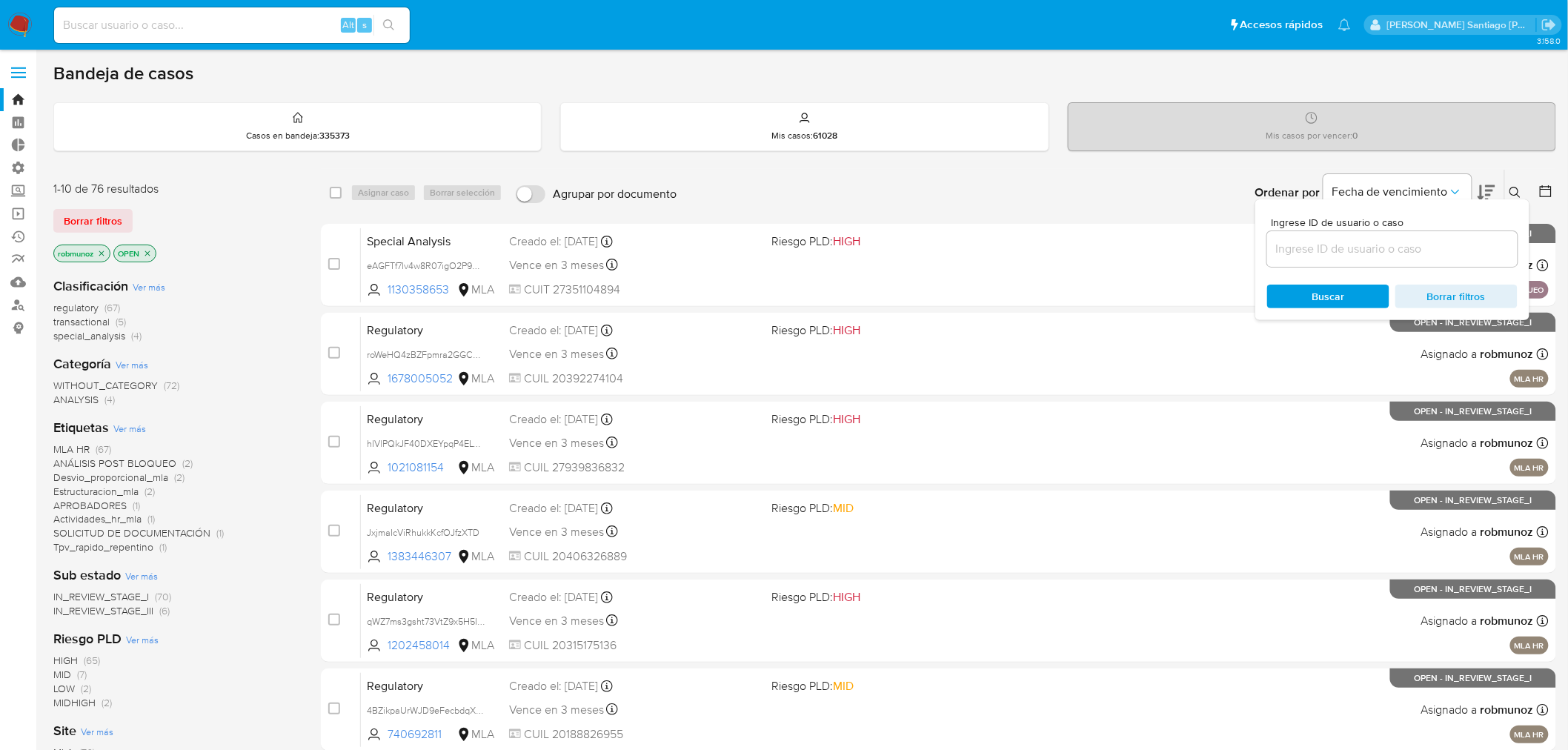
click at [1442, 254] on input at bounding box center [1392, 249] width 250 height 19
type input "IL7zbxax6t2Urxq6IQkYyoLg"
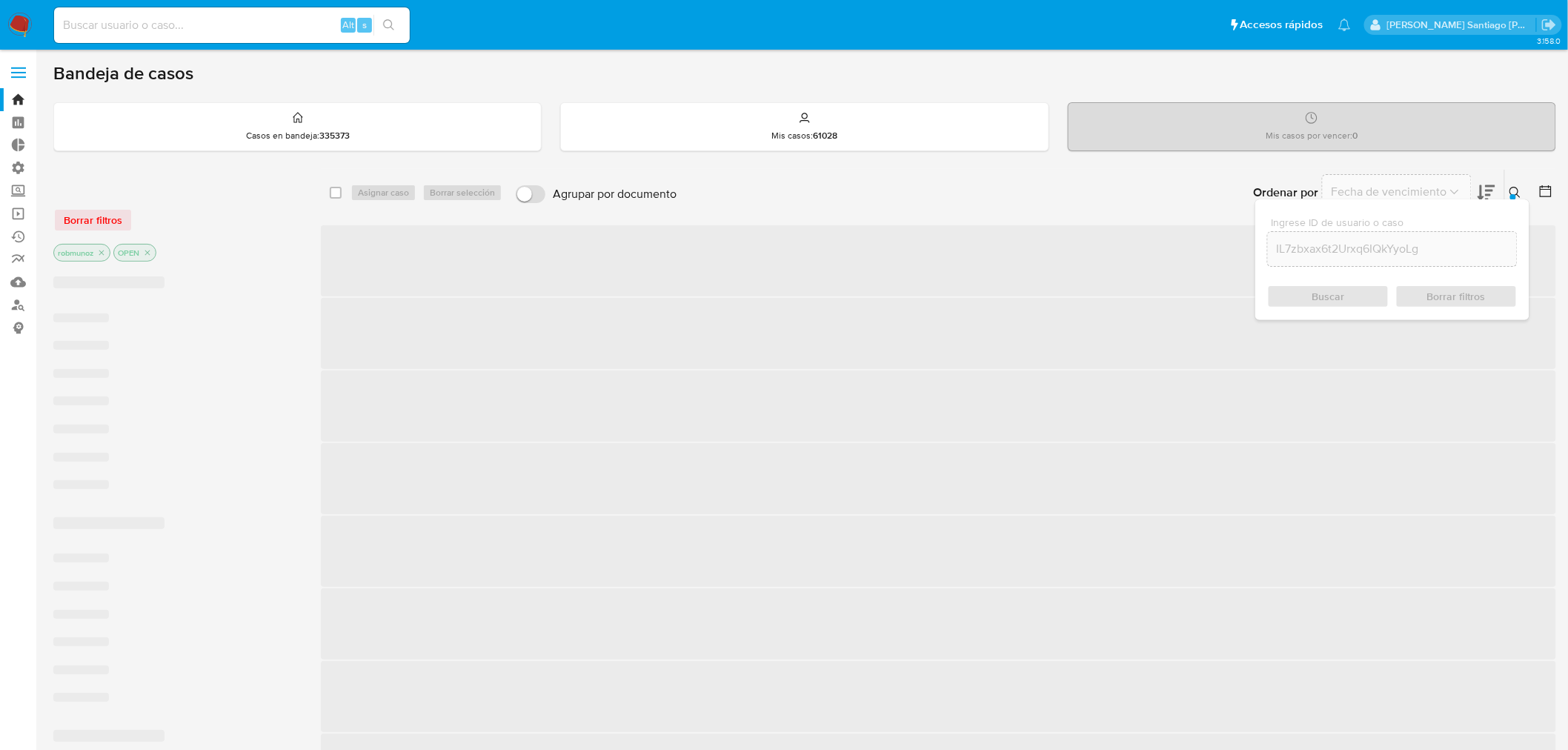
click at [83, 218] on span "Borrar filtros" at bounding box center [92, 220] width 59 height 21
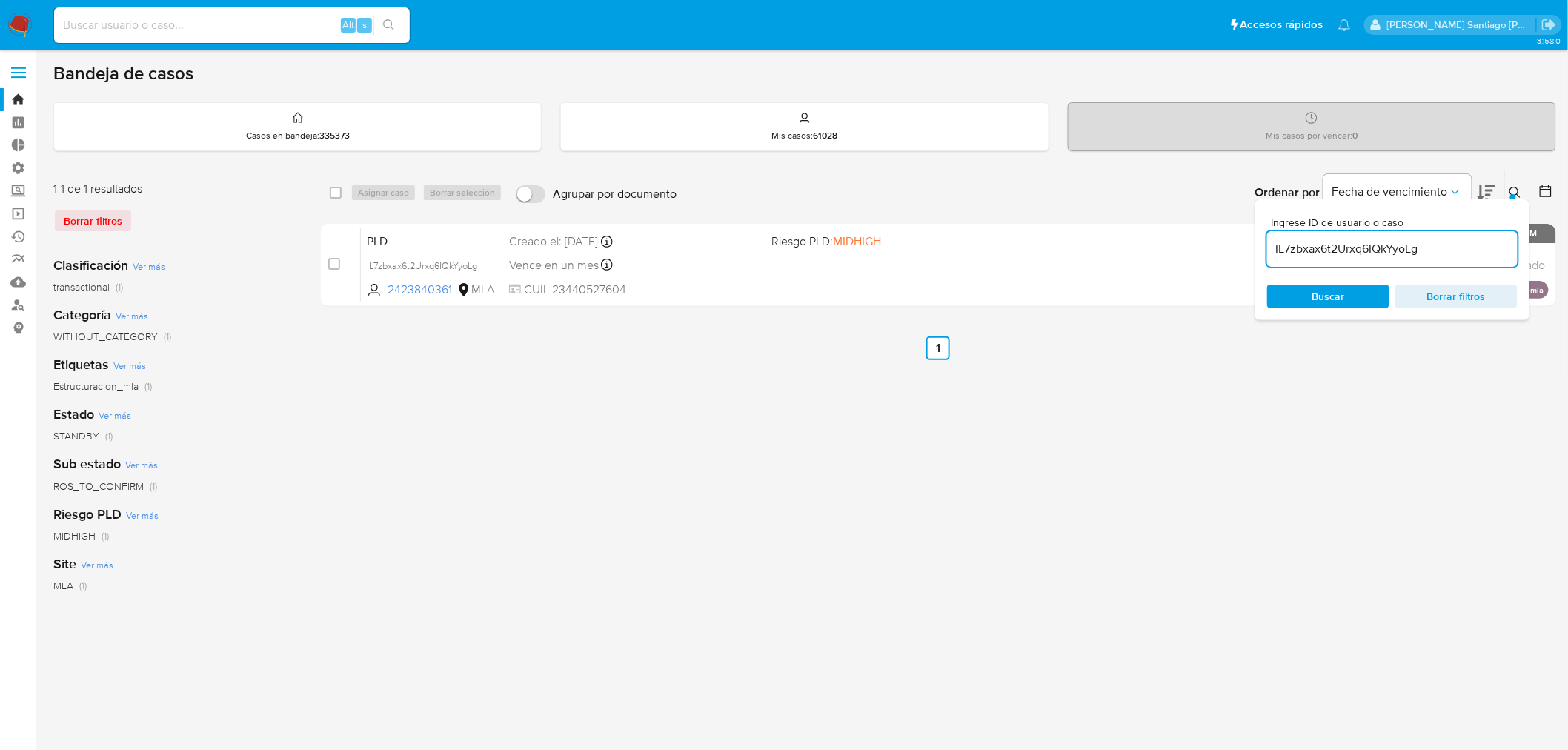
click at [1523, 184] on button at bounding box center [1518, 193] width 25 height 18
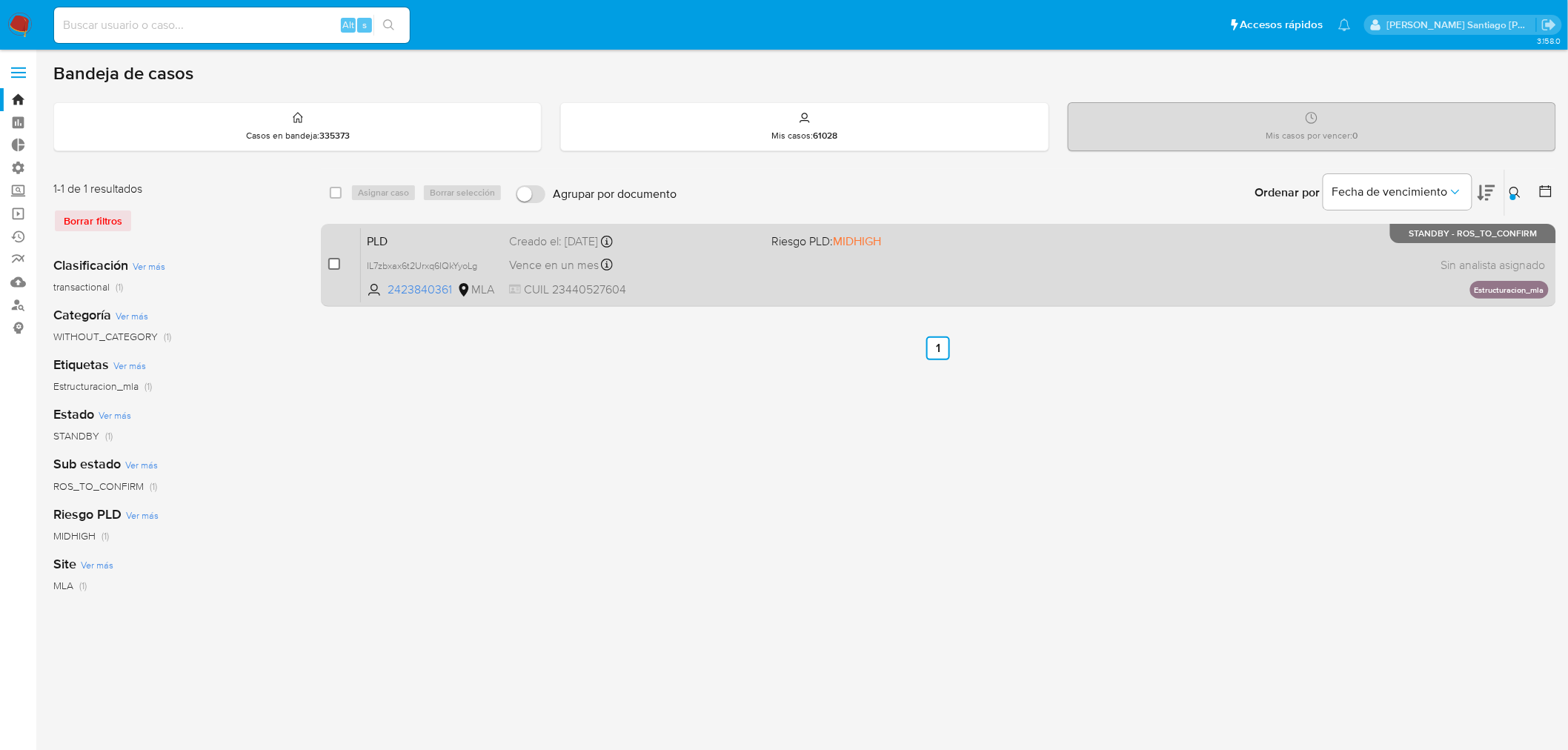
click at [329, 261] on input "checkbox" at bounding box center [334, 263] width 12 height 12
checkbox input "true"
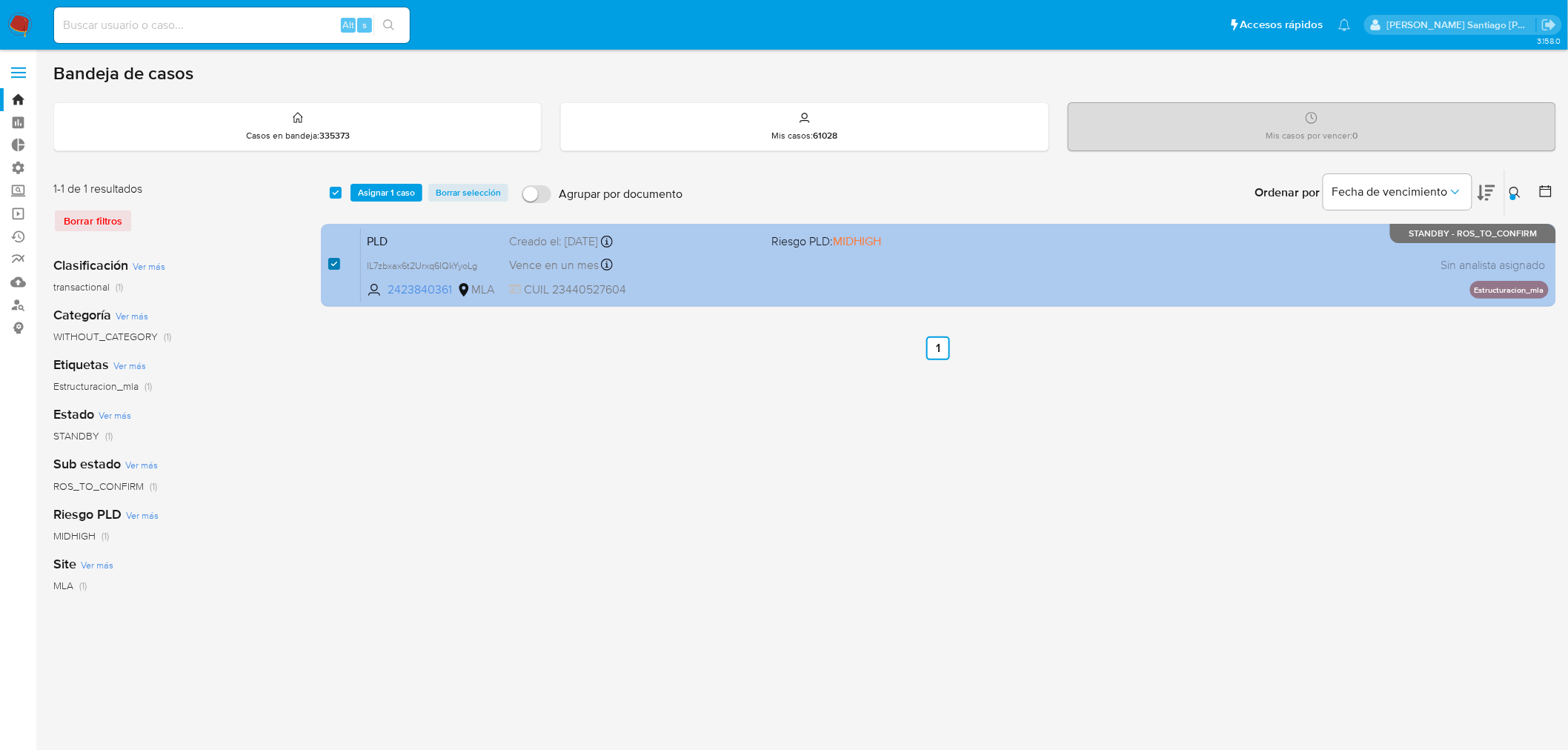
checkbox input "true"
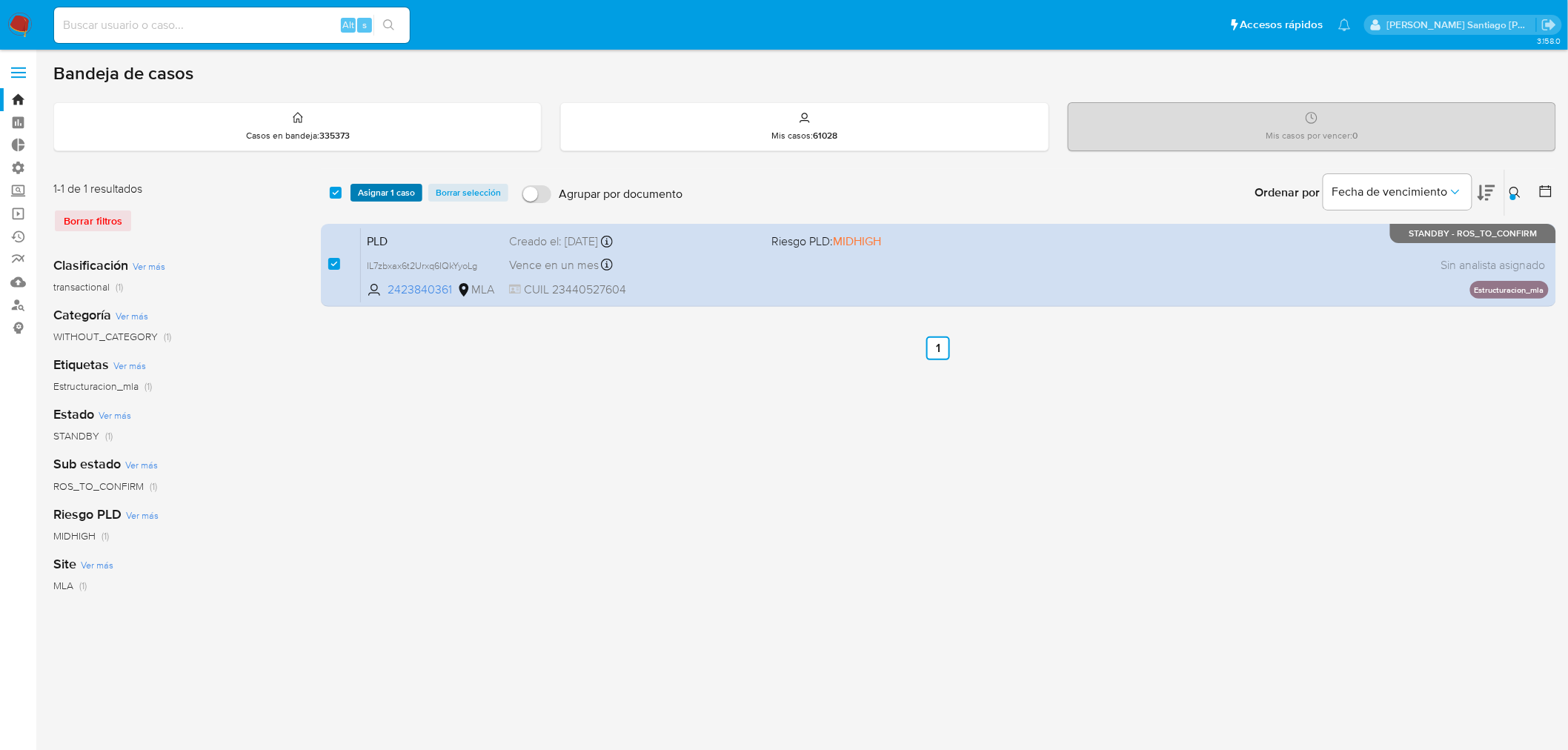
click at [386, 194] on span "Asignar 1 caso" at bounding box center [386, 192] width 57 height 15
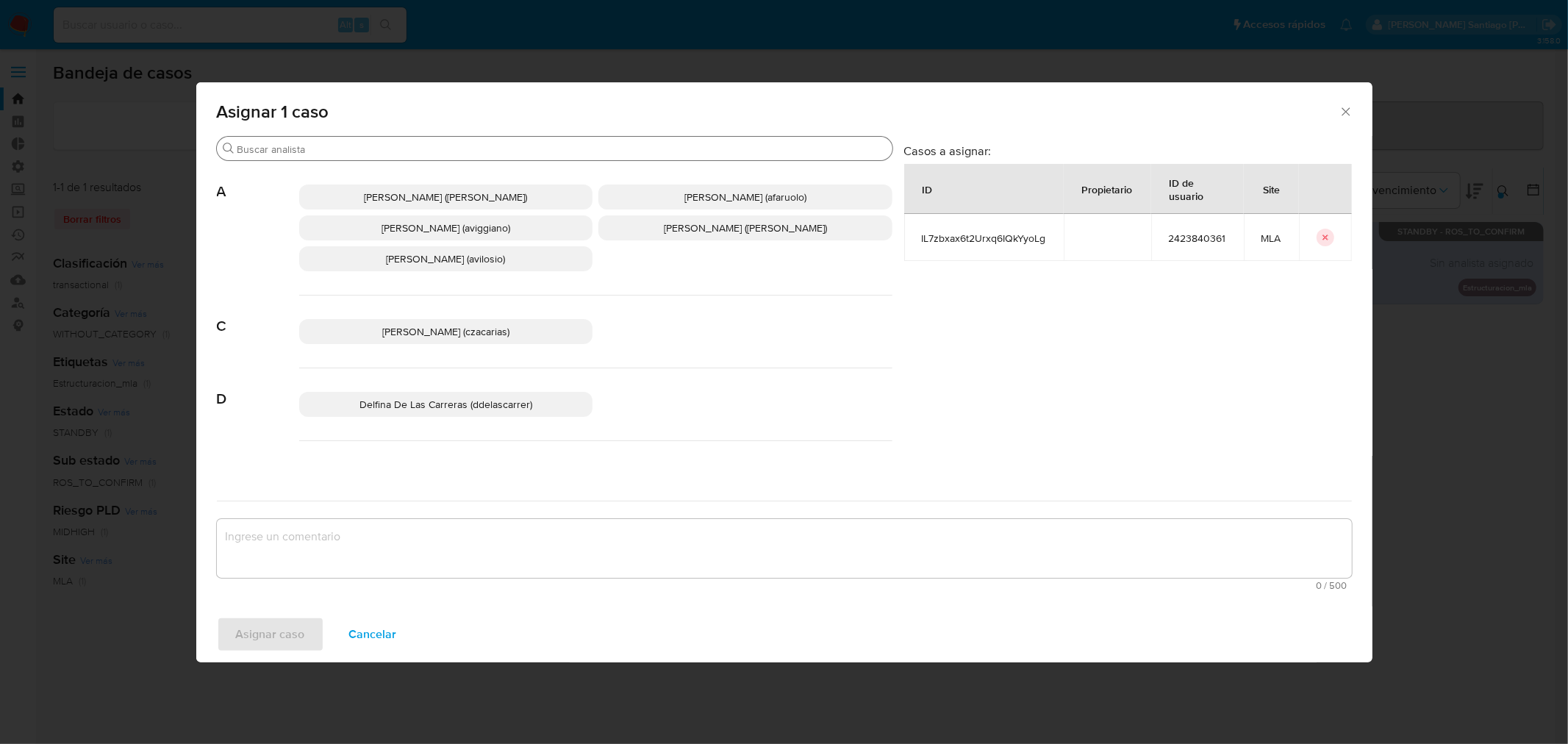
click at [405, 157] on div "Buscar" at bounding box center [555, 148] width 676 height 24
click at [405, 153] on input "Buscar" at bounding box center [562, 149] width 649 height 13
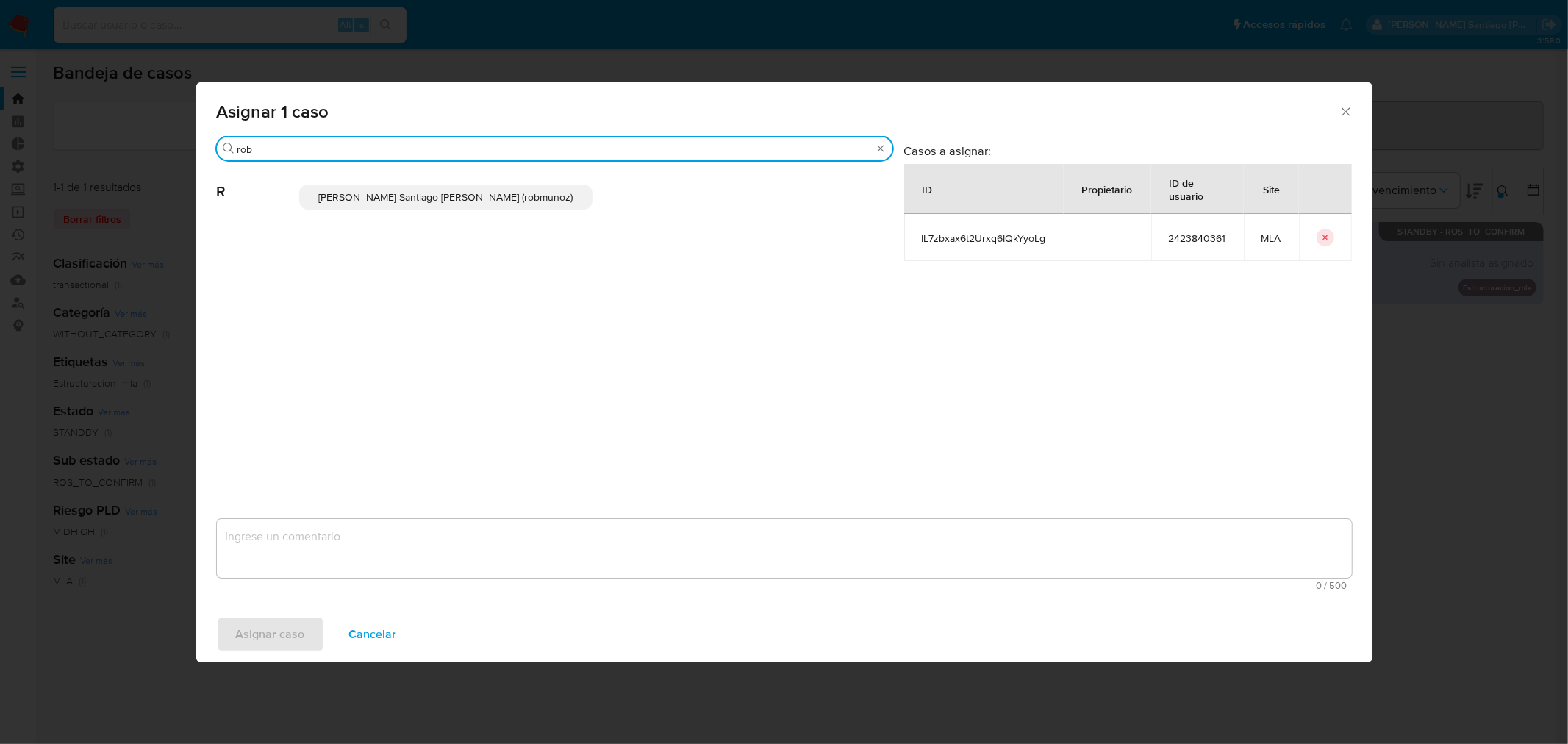
type input "rob"
click at [395, 193] on span "Roberto Santiago Munoz (robmunoz)" at bounding box center [446, 197] width 255 height 15
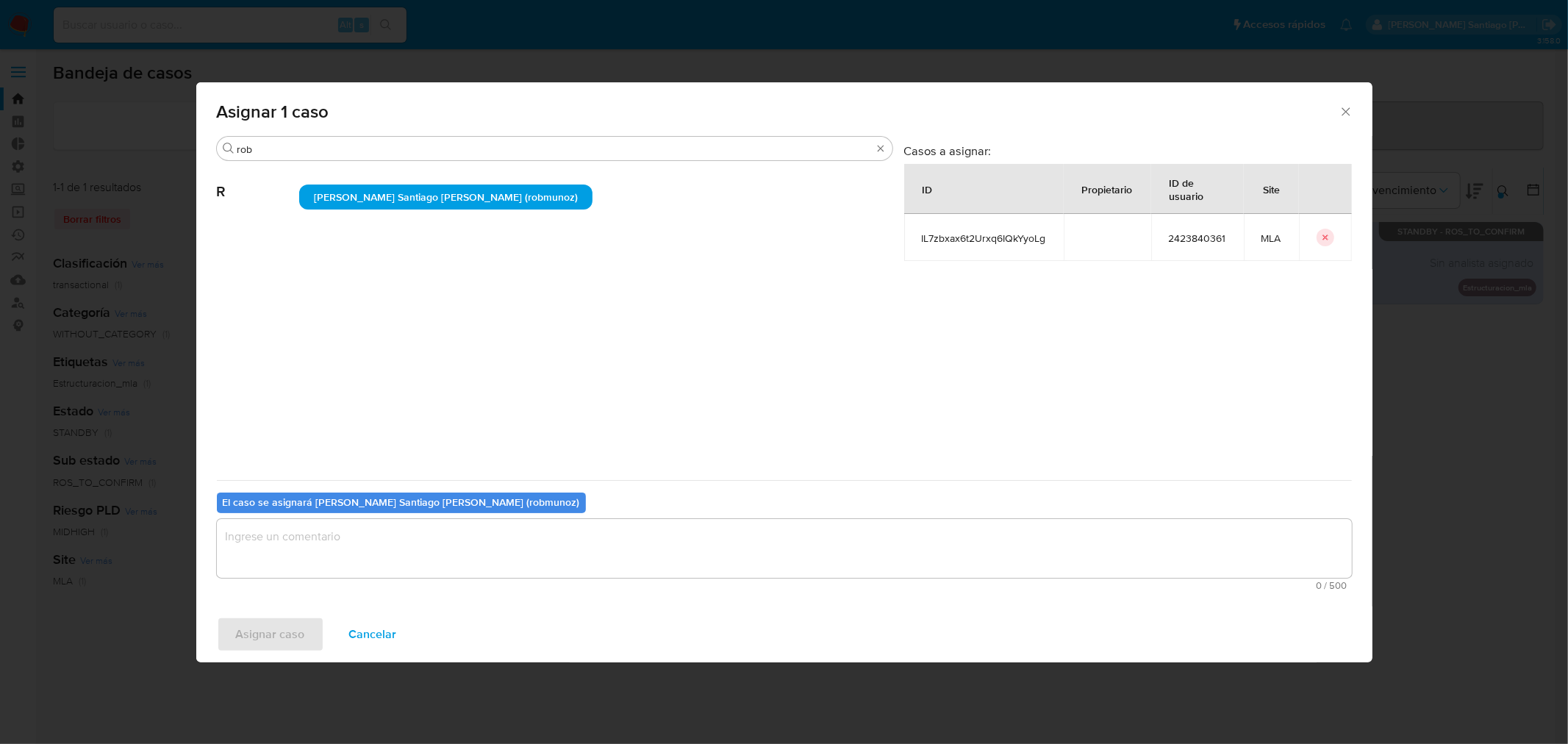
click at [351, 534] on textarea "assign-modal" at bounding box center [785, 549] width 1135 height 59
click at [267, 630] on span "Asignar caso" at bounding box center [270, 634] width 69 height 32
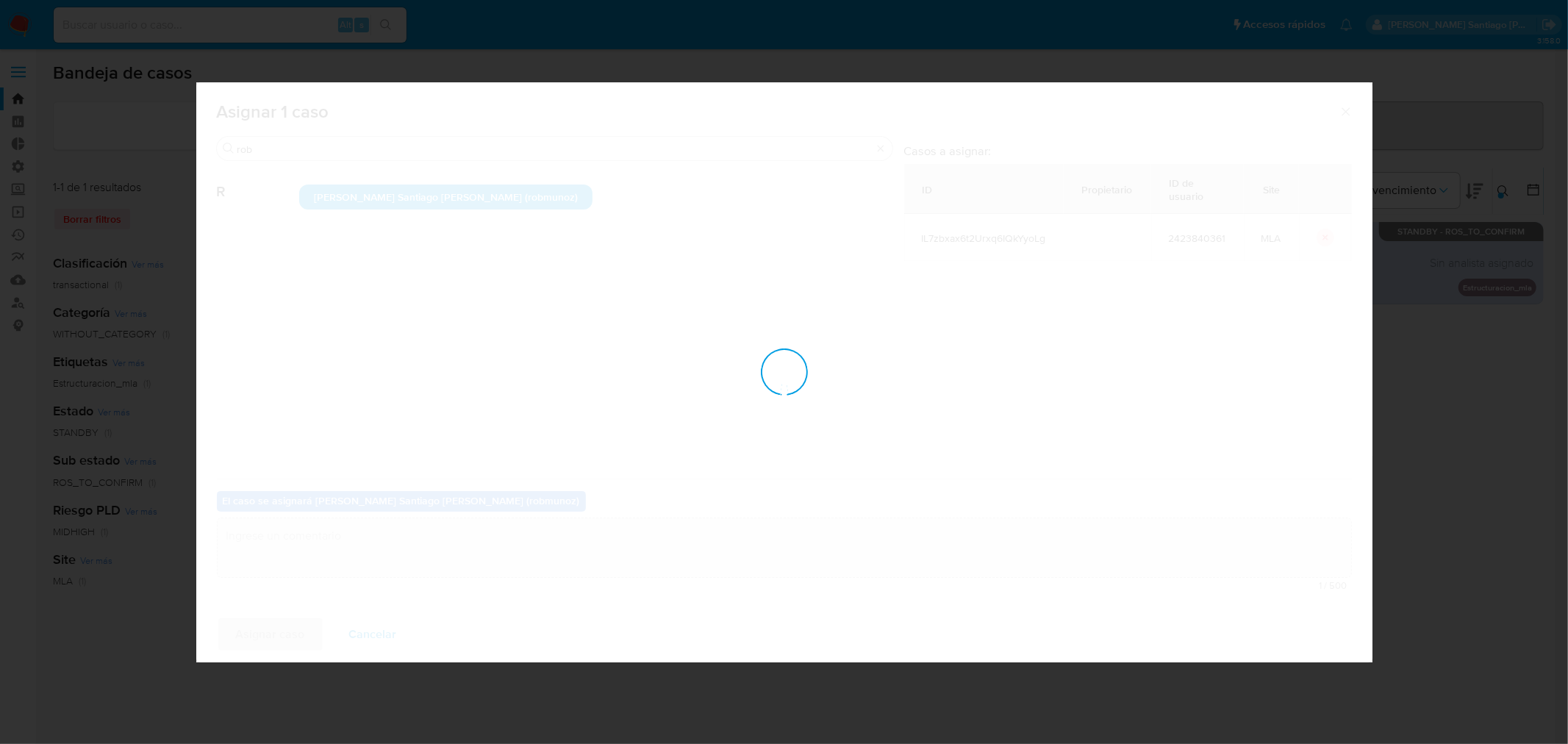
checkbox input "false"
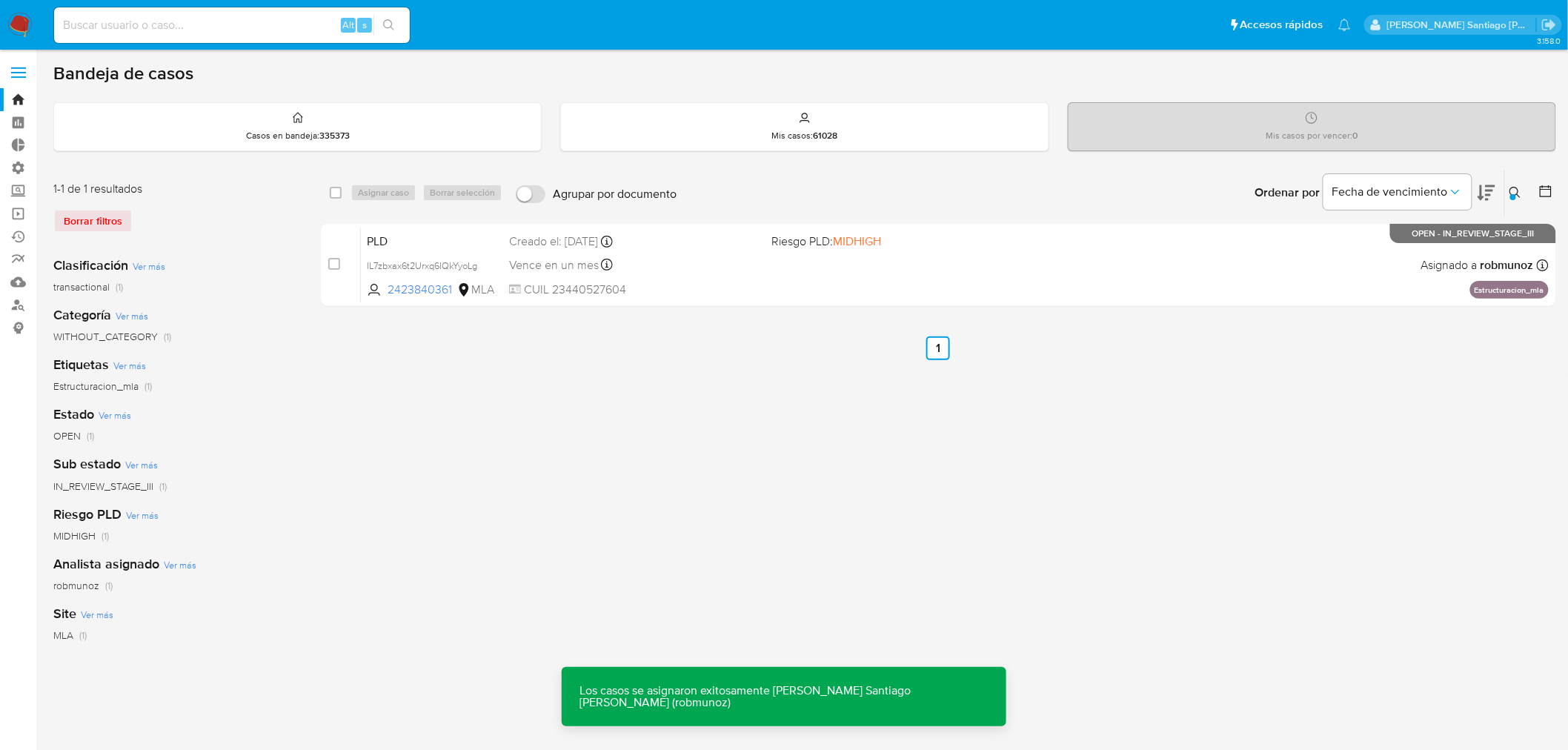
click at [815, 265] on div "PLD IL7zbxax6t2Urxq6IQkYyoLg 2423840361 MLA Riesgo PLD: MIDHIGH Creado el: 12/0…" at bounding box center [955, 265] width 1188 height 75
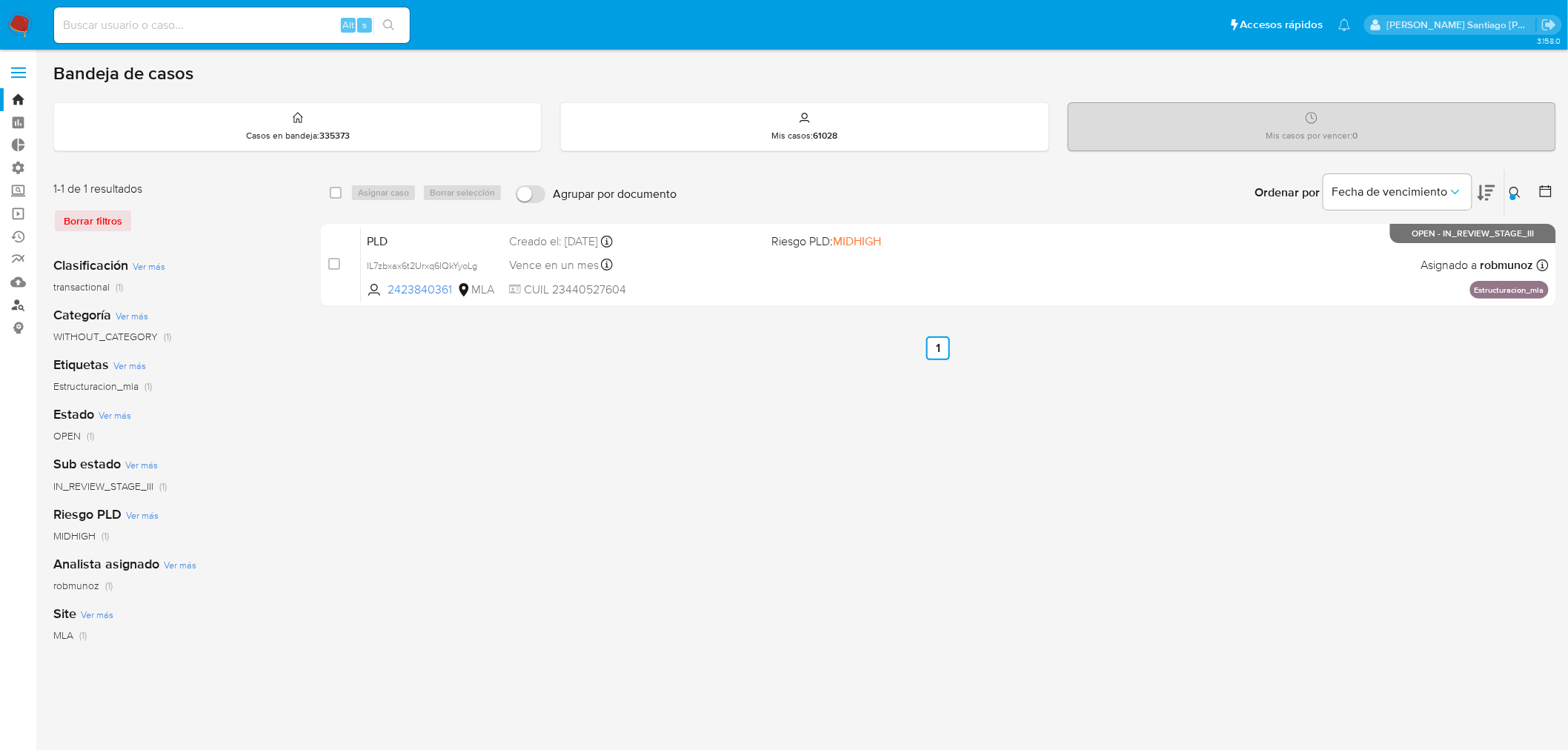
click at [26, 307] on link "Buscador de personas" at bounding box center [88, 305] width 177 height 23
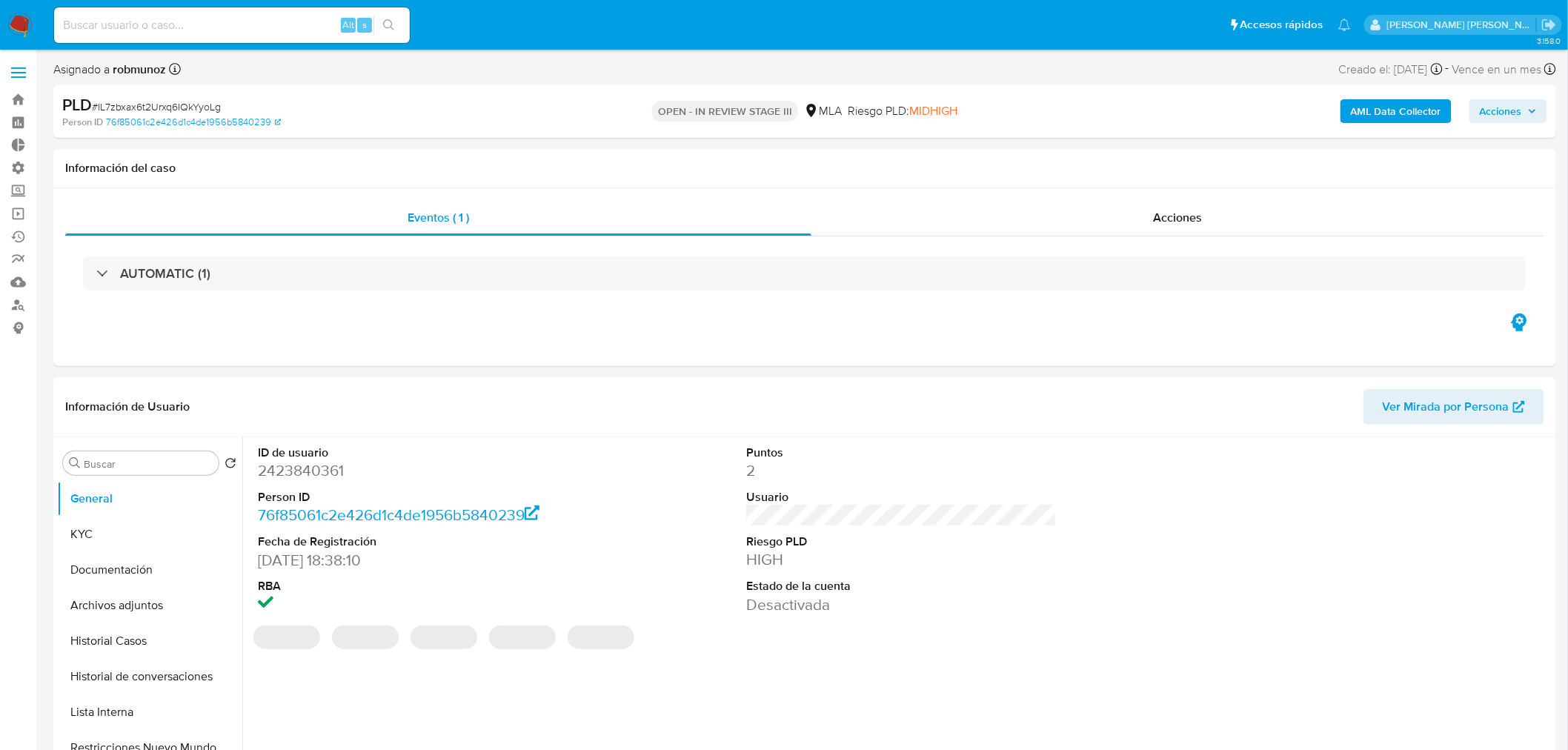
select select "10"
click at [1525, 109] on span "Acciones" at bounding box center [1508, 111] width 57 height 21
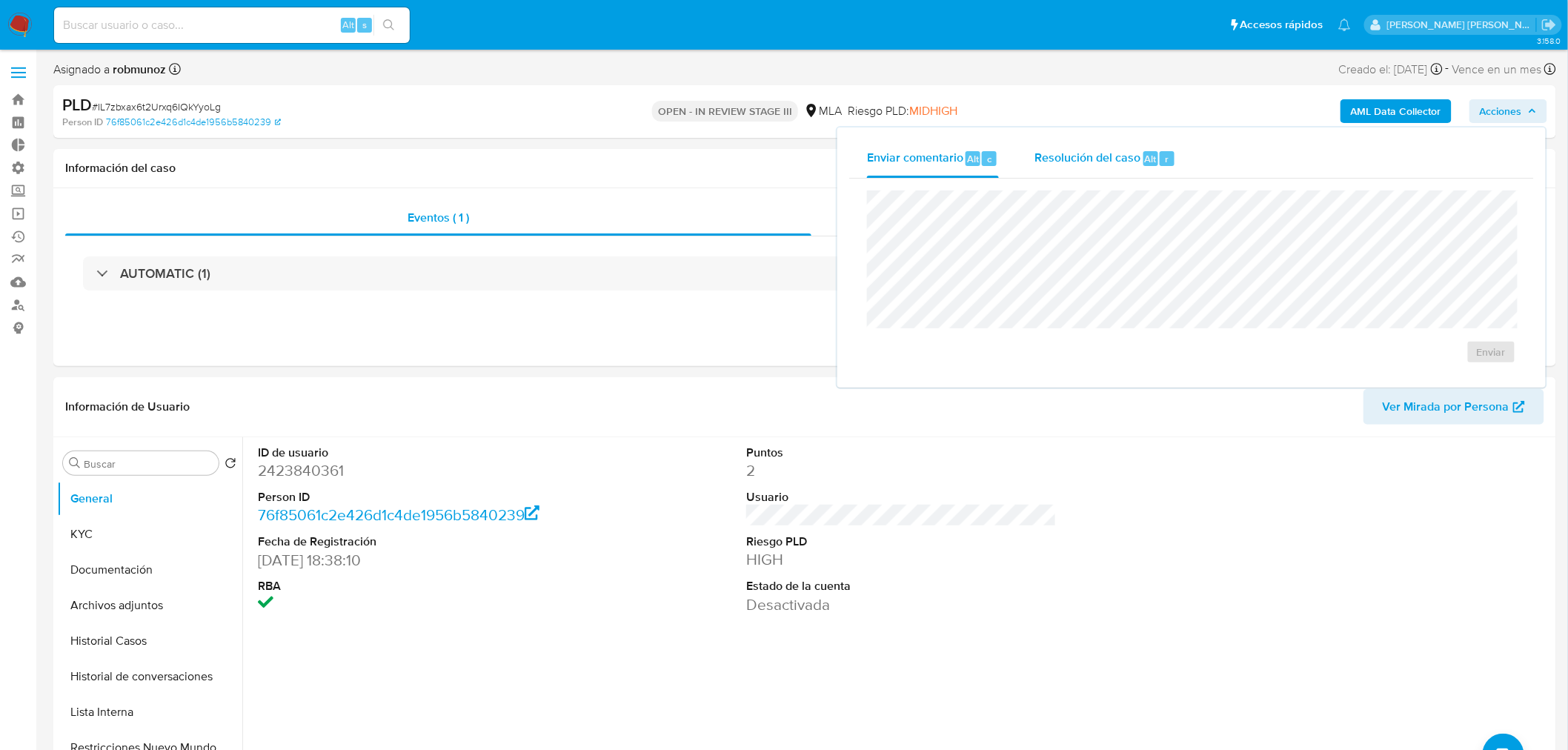
click at [1193, 160] on div "Enviar comentario Alt c Resolución del caso Alt r" at bounding box center [1191, 159] width 685 height 39
click at [1141, 165] on div "Resolución del caso Alt r" at bounding box center [1105, 159] width 141 height 39
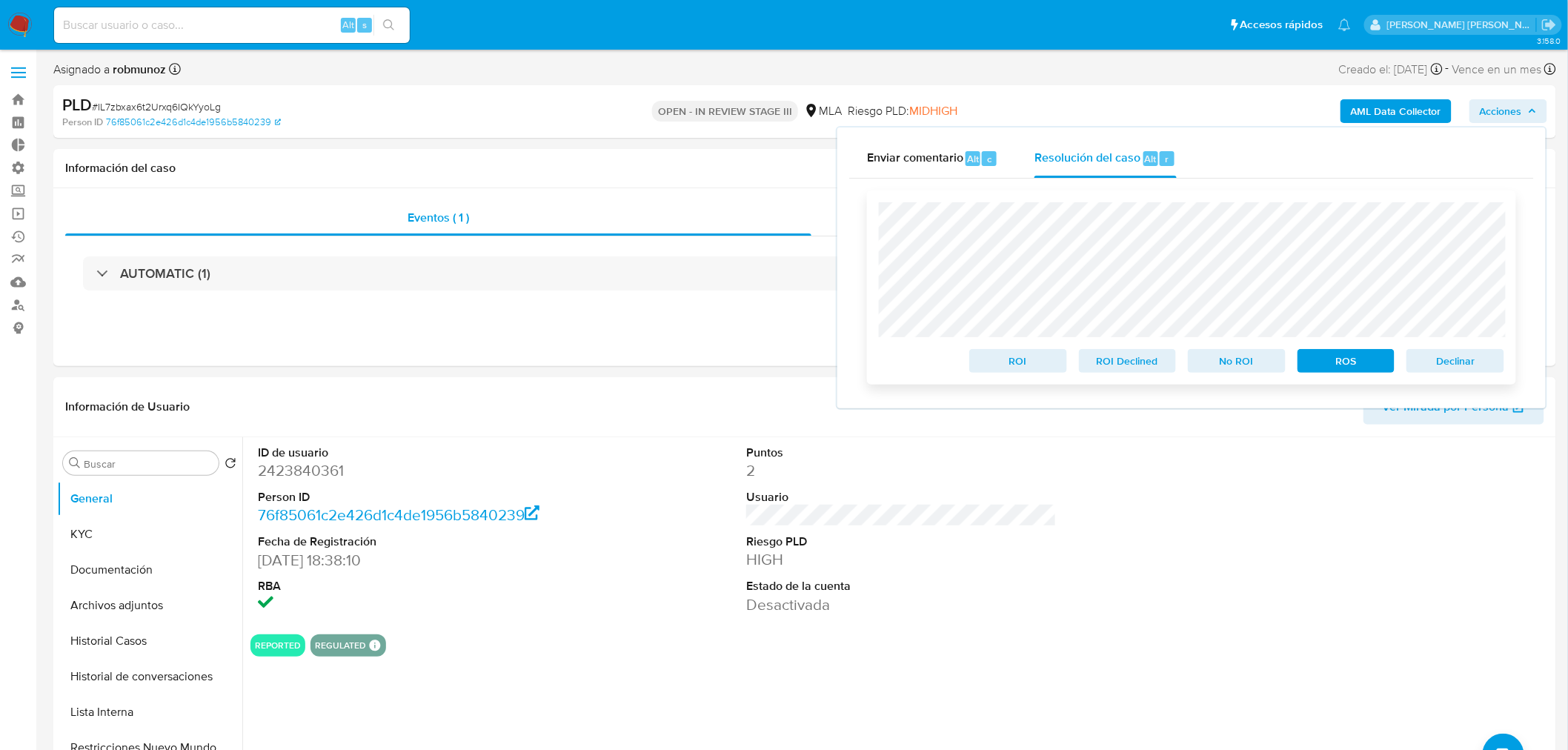
click at [1439, 357] on span "Declinar" at bounding box center [1455, 360] width 77 height 21
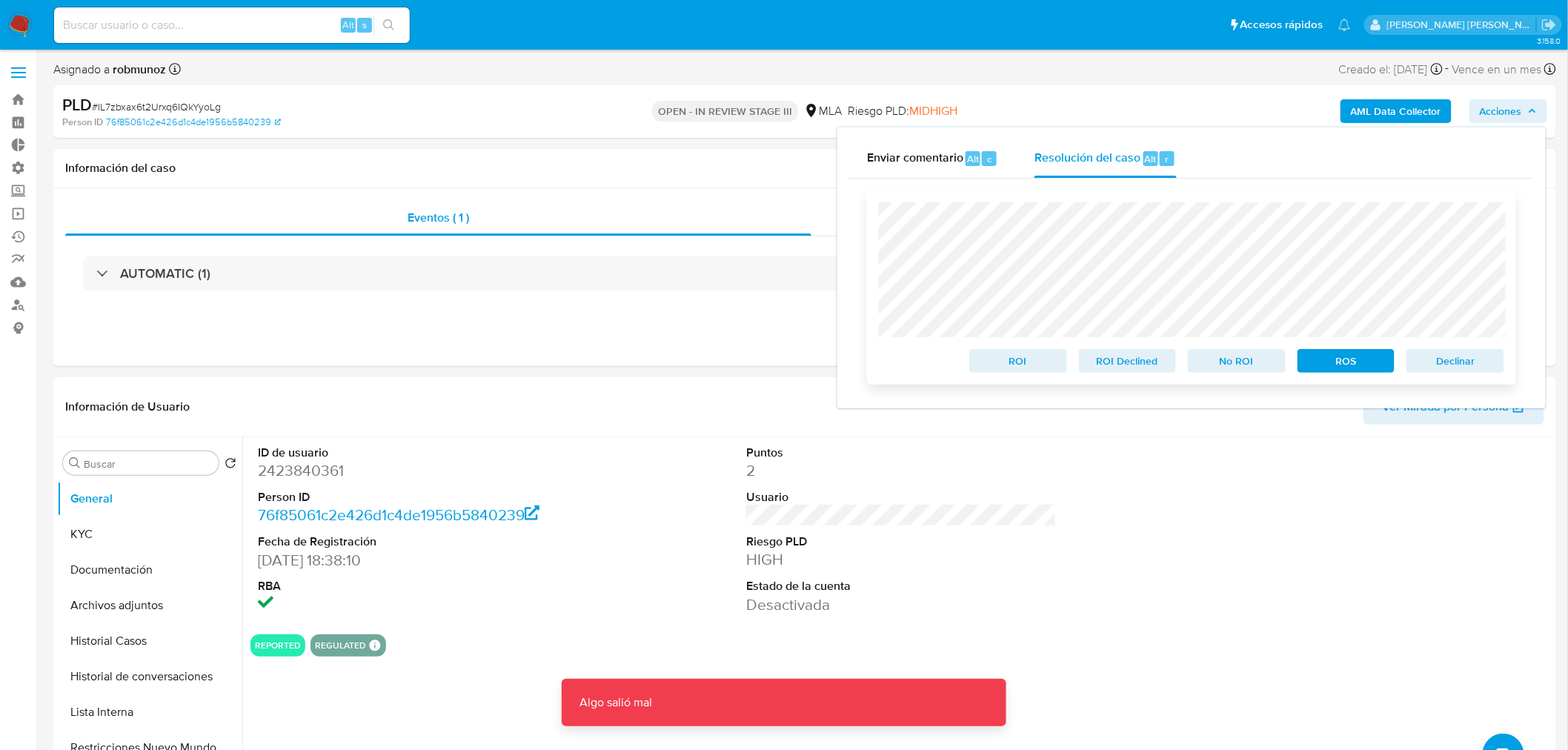
click at [1472, 363] on span "Declinar" at bounding box center [1455, 360] width 77 height 21
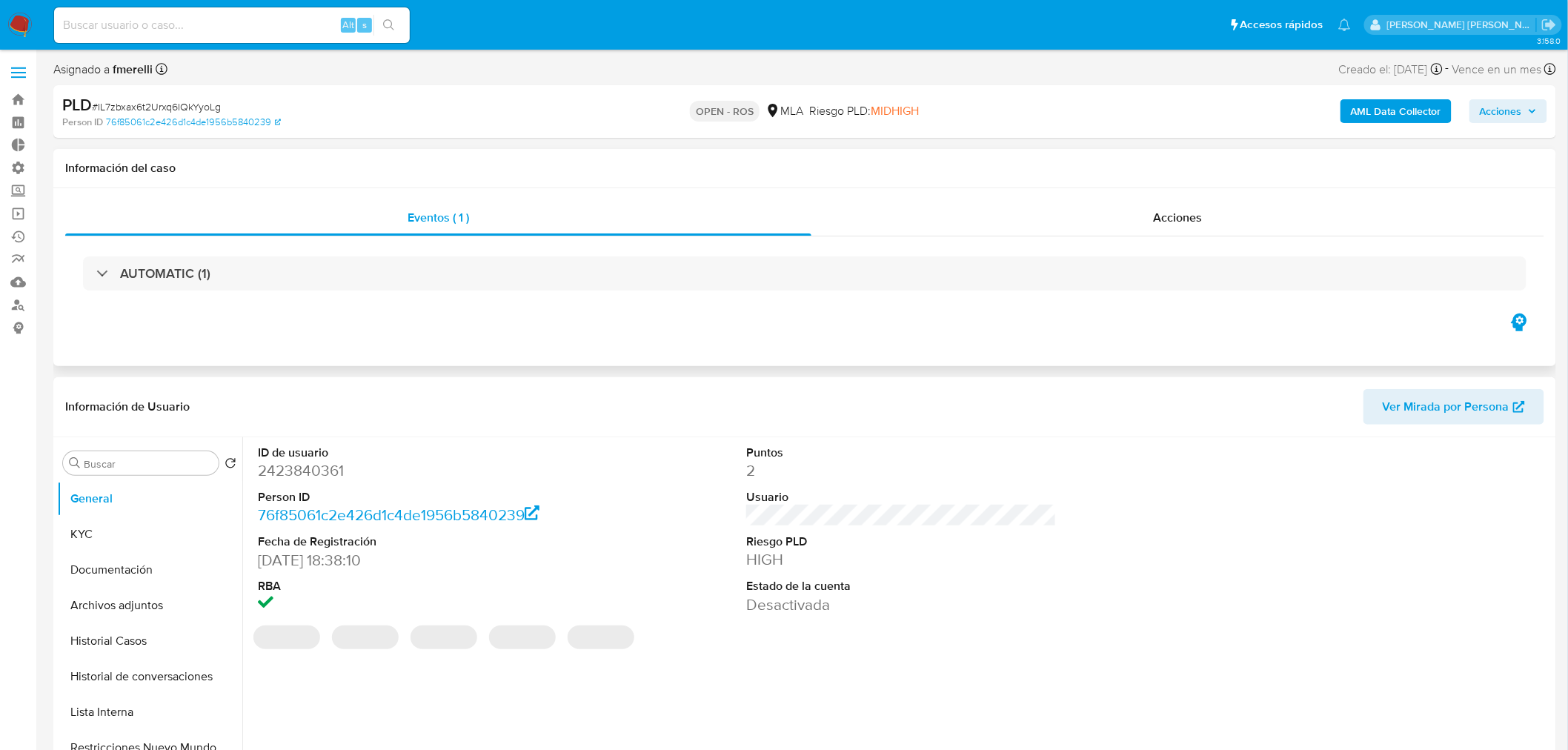
select select "10"
click at [216, 32] on input at bounding box center [232, 25] width 356 height 19
paste input "86626272"
type input "86626272"
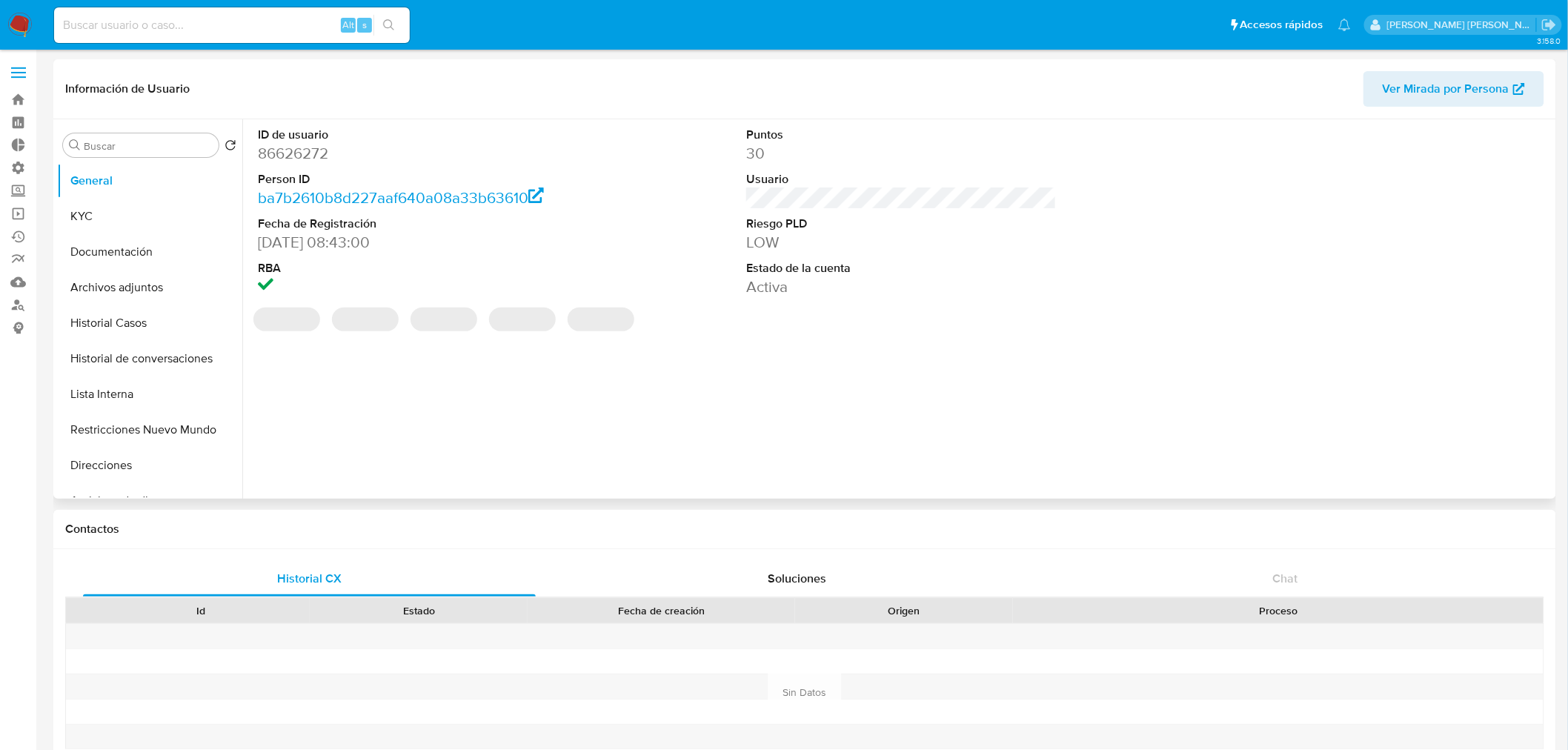
select select "10"
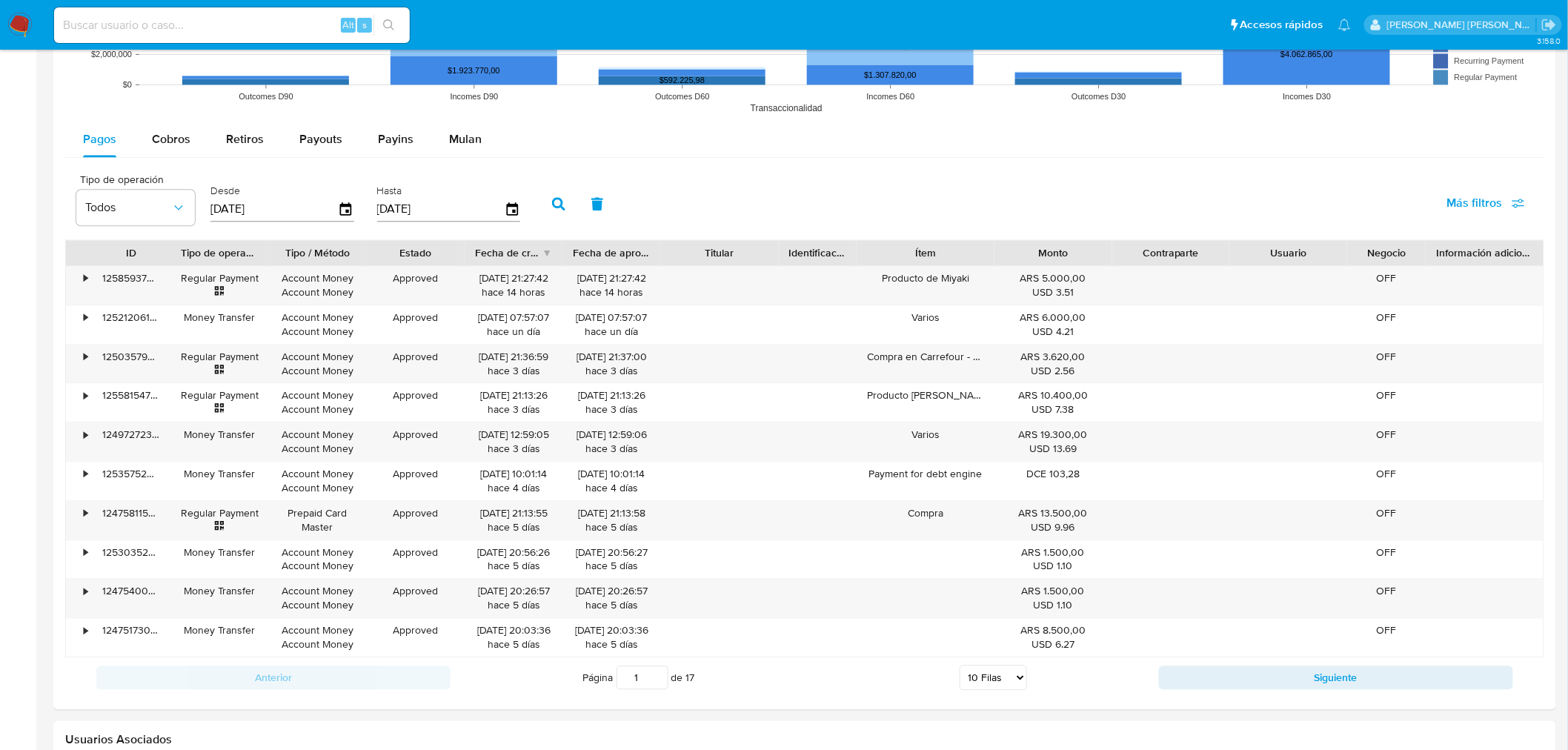
scroll to position [1326, 0]
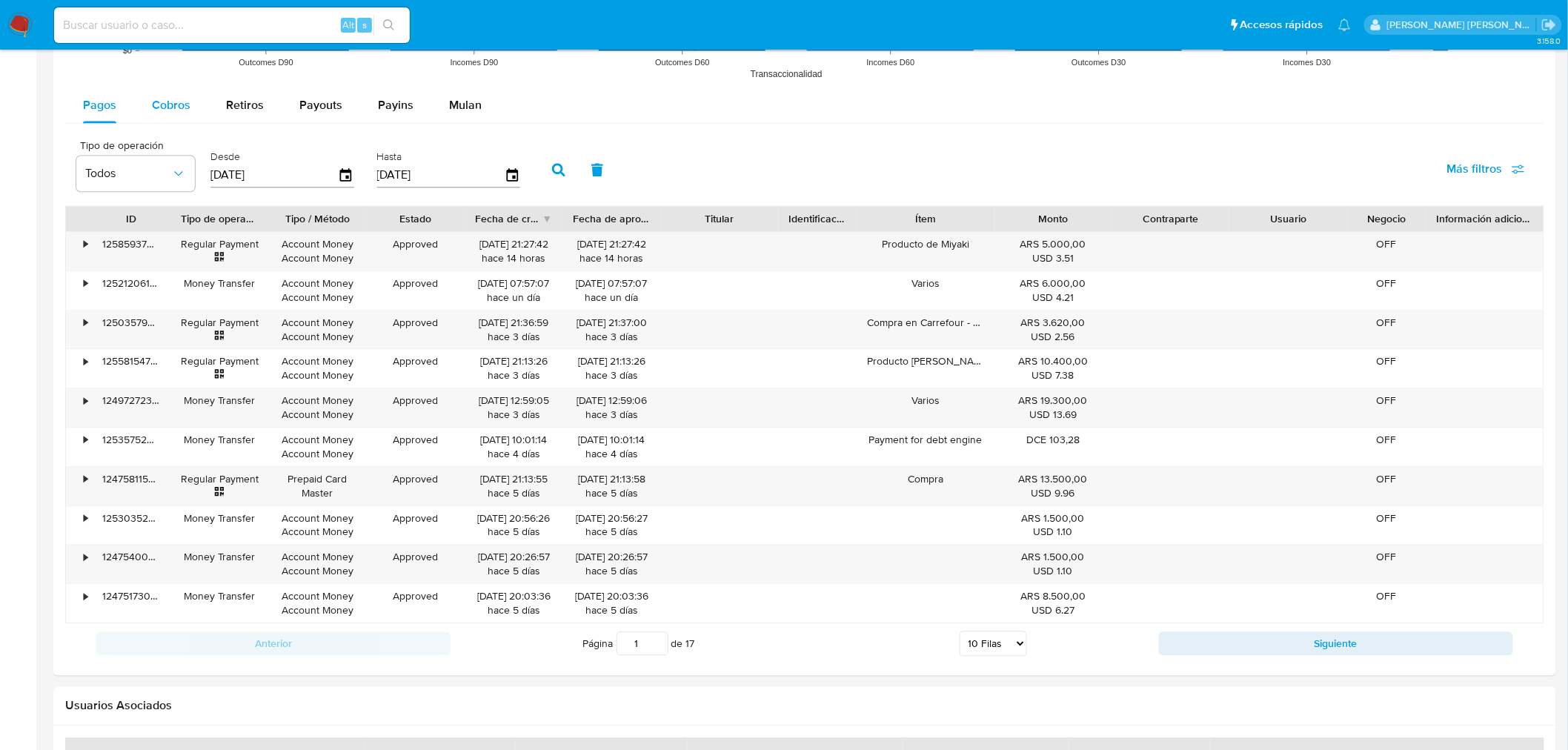
click at [153, 105] on span "Cobros" at bounding box center [171, 105] width 39 height 17
select select "10"
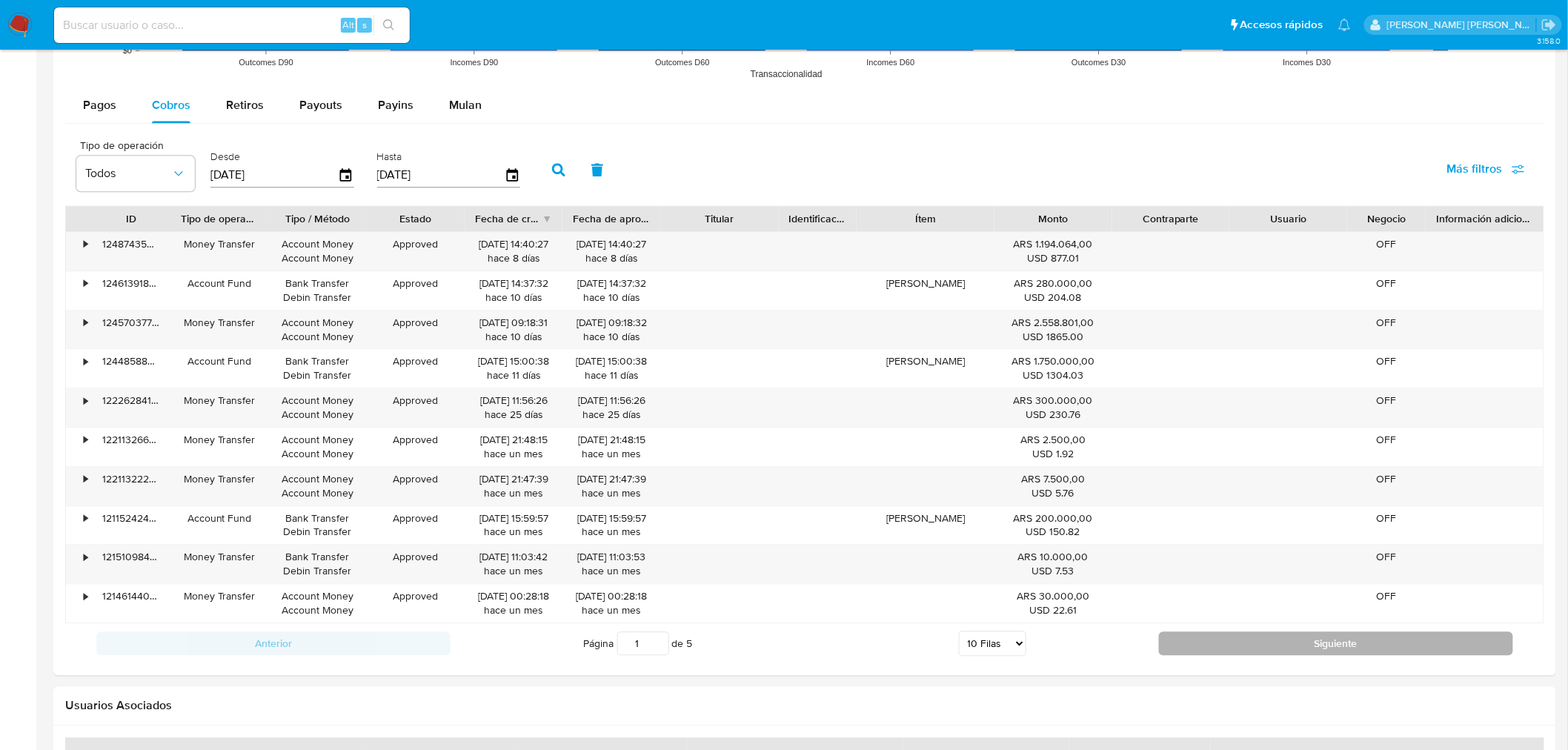
click at [1248, 638] on button "Siguiente" at bounding box center [1336, 643] width 354 height 24
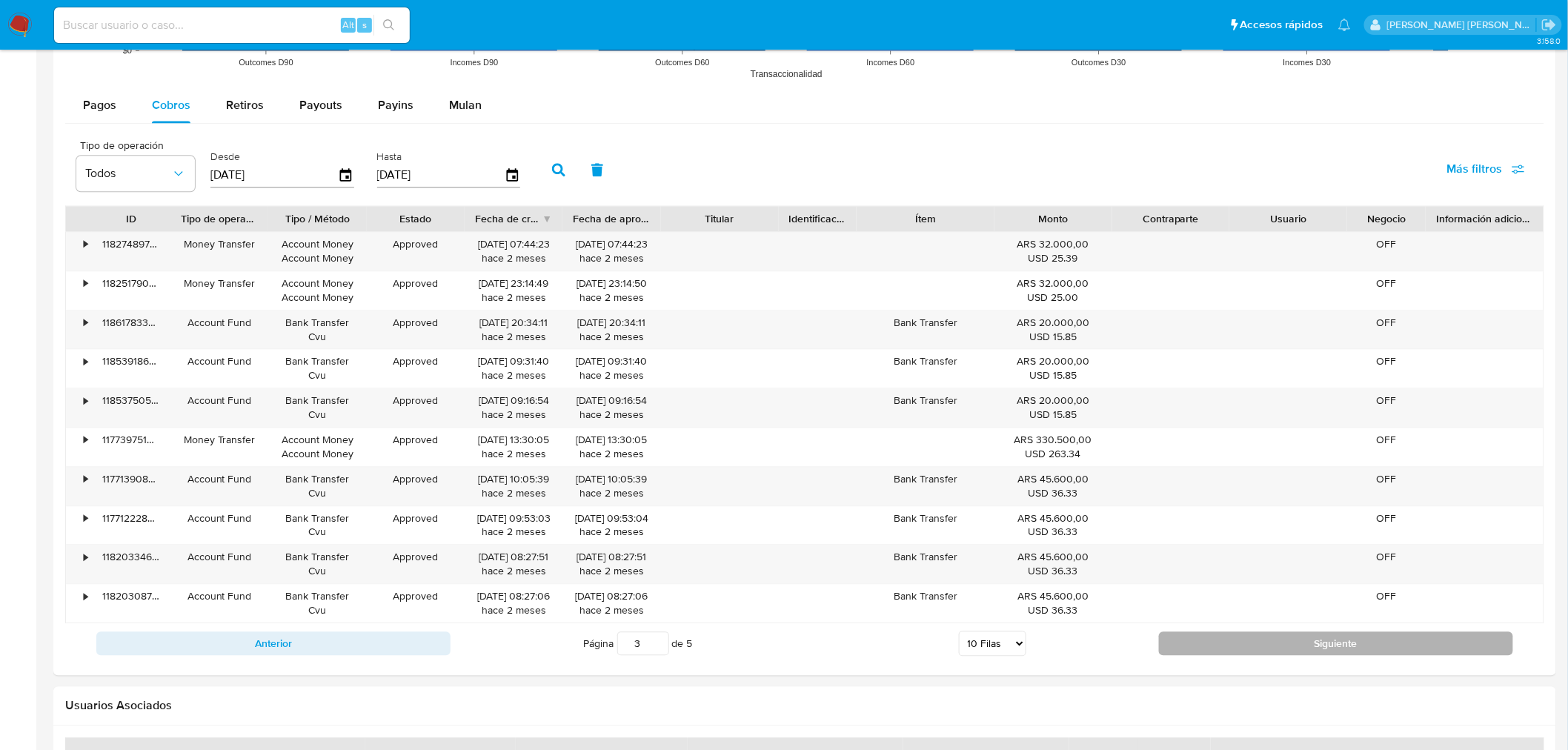
click at [1248, 638] on button "Siguiente" at bounding box center [1336, 643] width 354 height 24
type input "4"
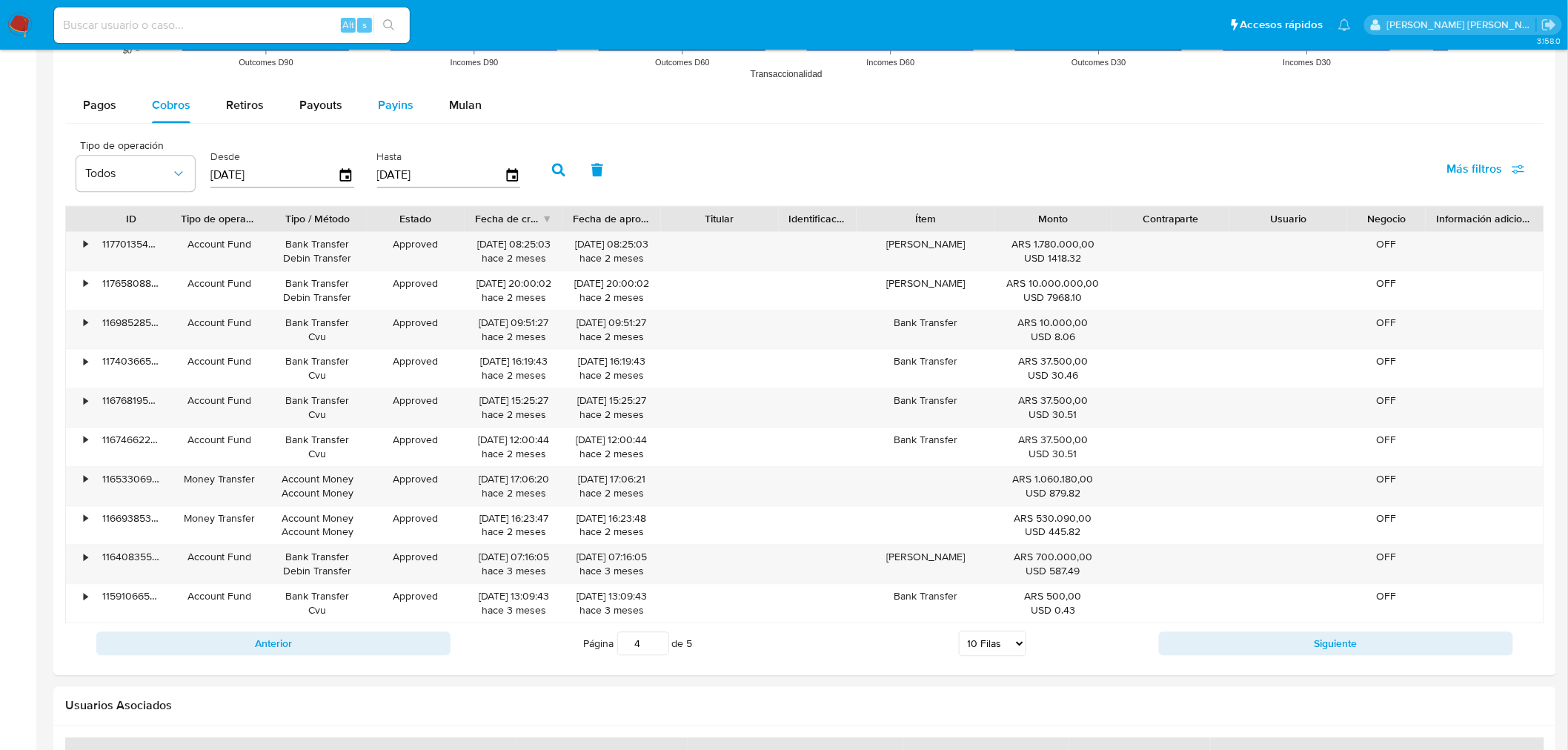
click at [391, 104] on span "Payins" at bounding box center [396, 105] width 36 height 17
select select "10"
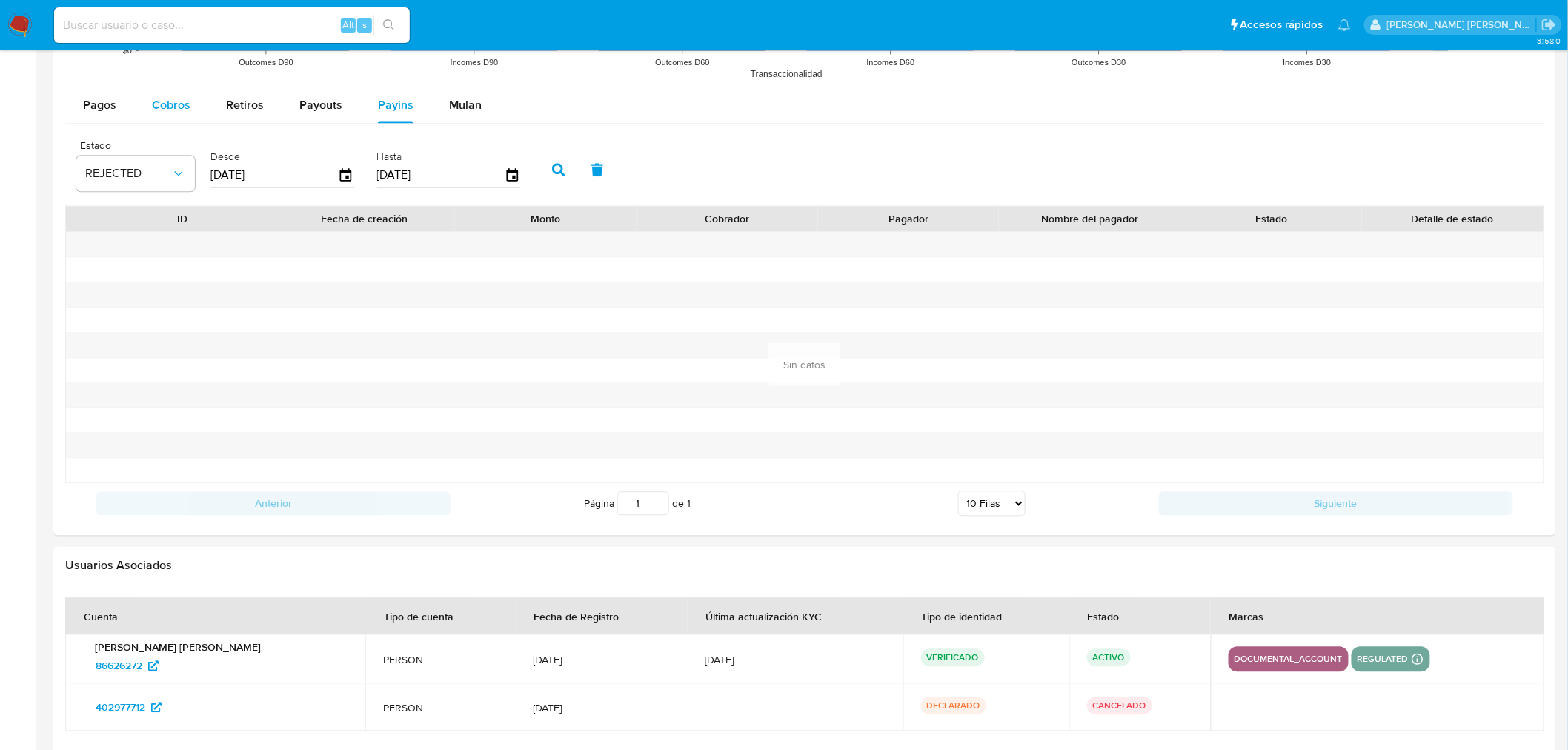
click at [188, 101] on span "Cobros" at bounding box center [171, 105] width 39 height 17
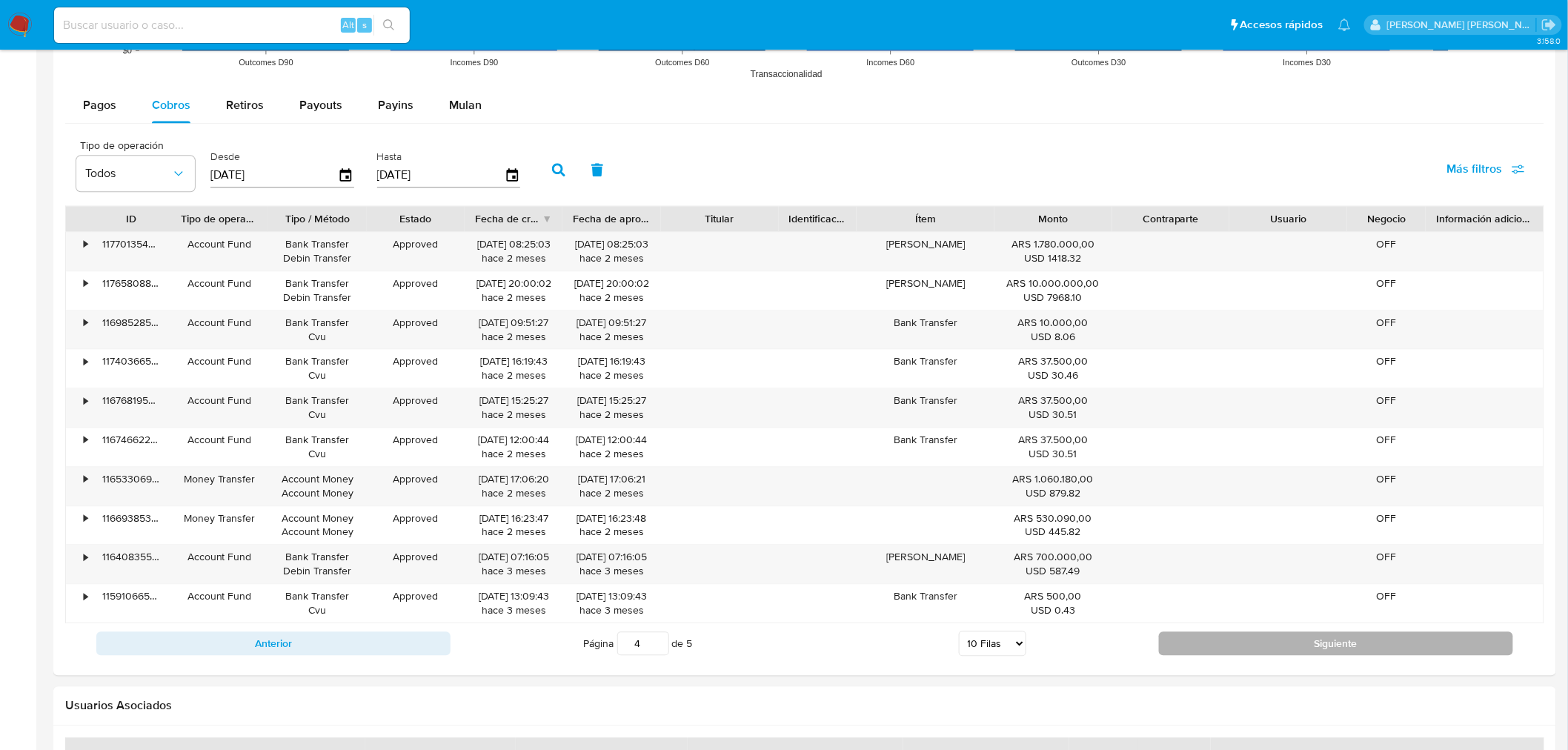
click at [1307, 653] on button "Siguiente" at bounding box center [1336, 643] width 354 height 24
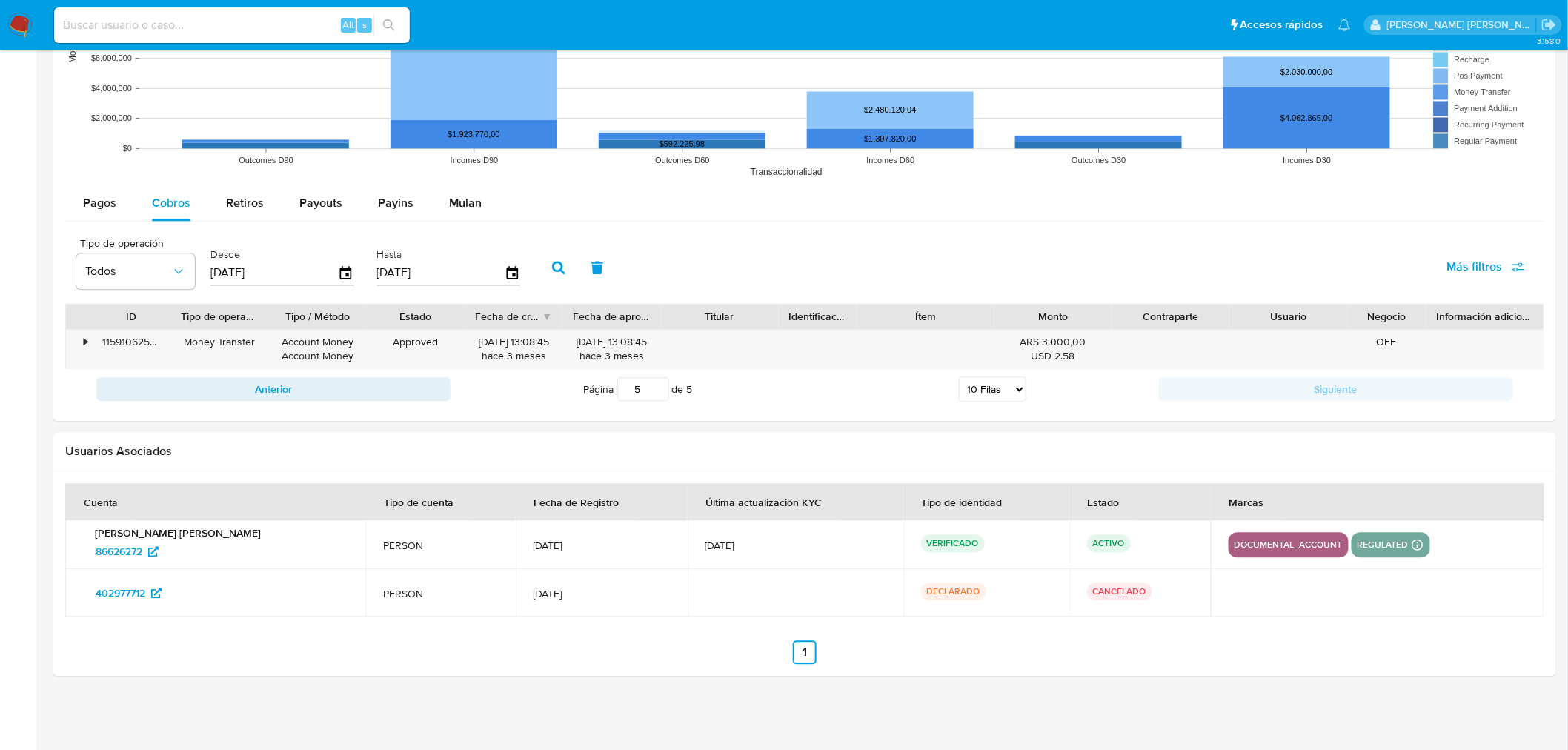
scroll to position [1227, 0]
click at [419, 392] on button "Anterior" at bounding box center [273, 389] width 354 height 24
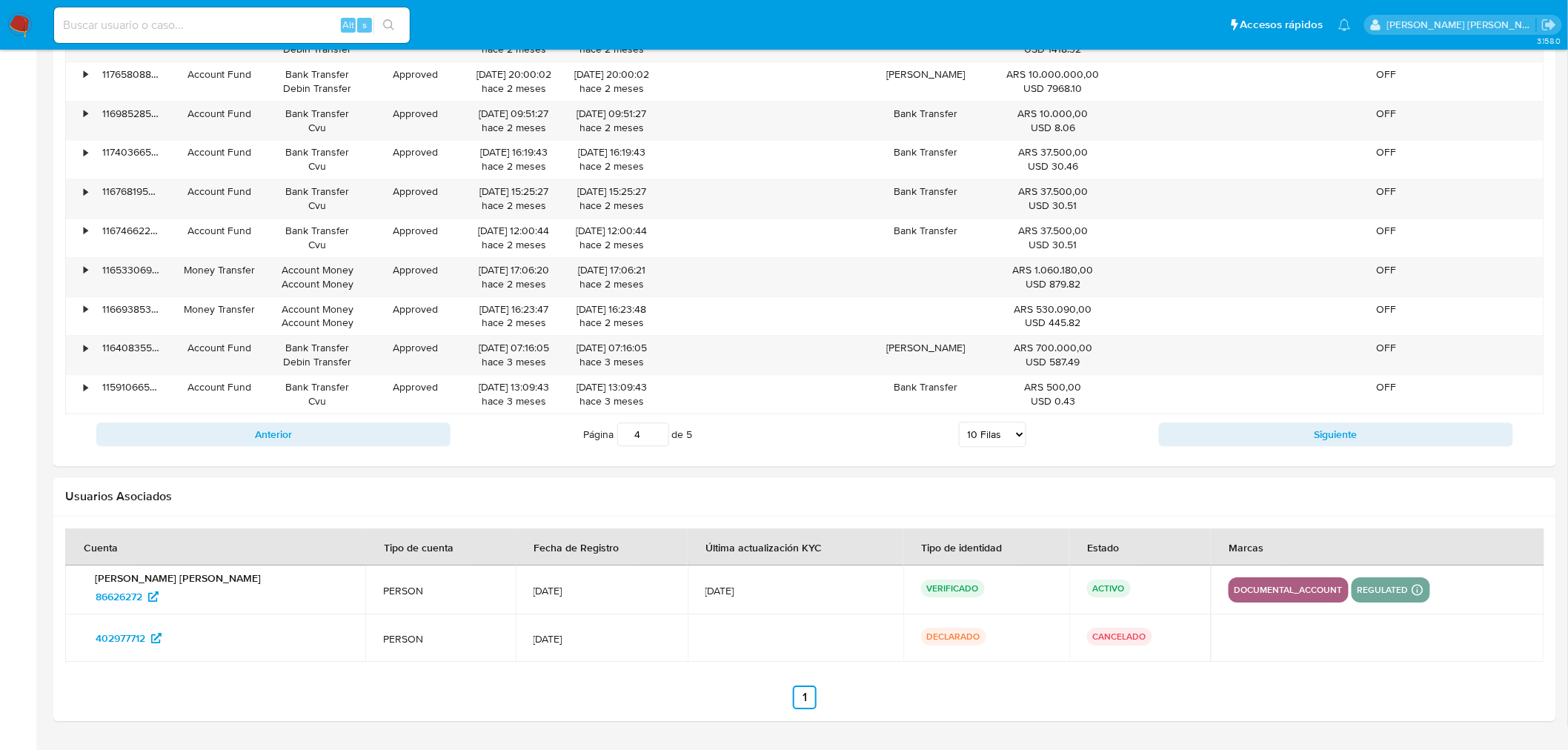
scroll to position [1531, 0]
click at [349, 453] on div "Anterior Página 4 de 5 5 Filas 10 Filas 20 Filas 25 Filas 50 Filas 100 Filas Si…" at bounding box center [804, 437] width 1479 height 40
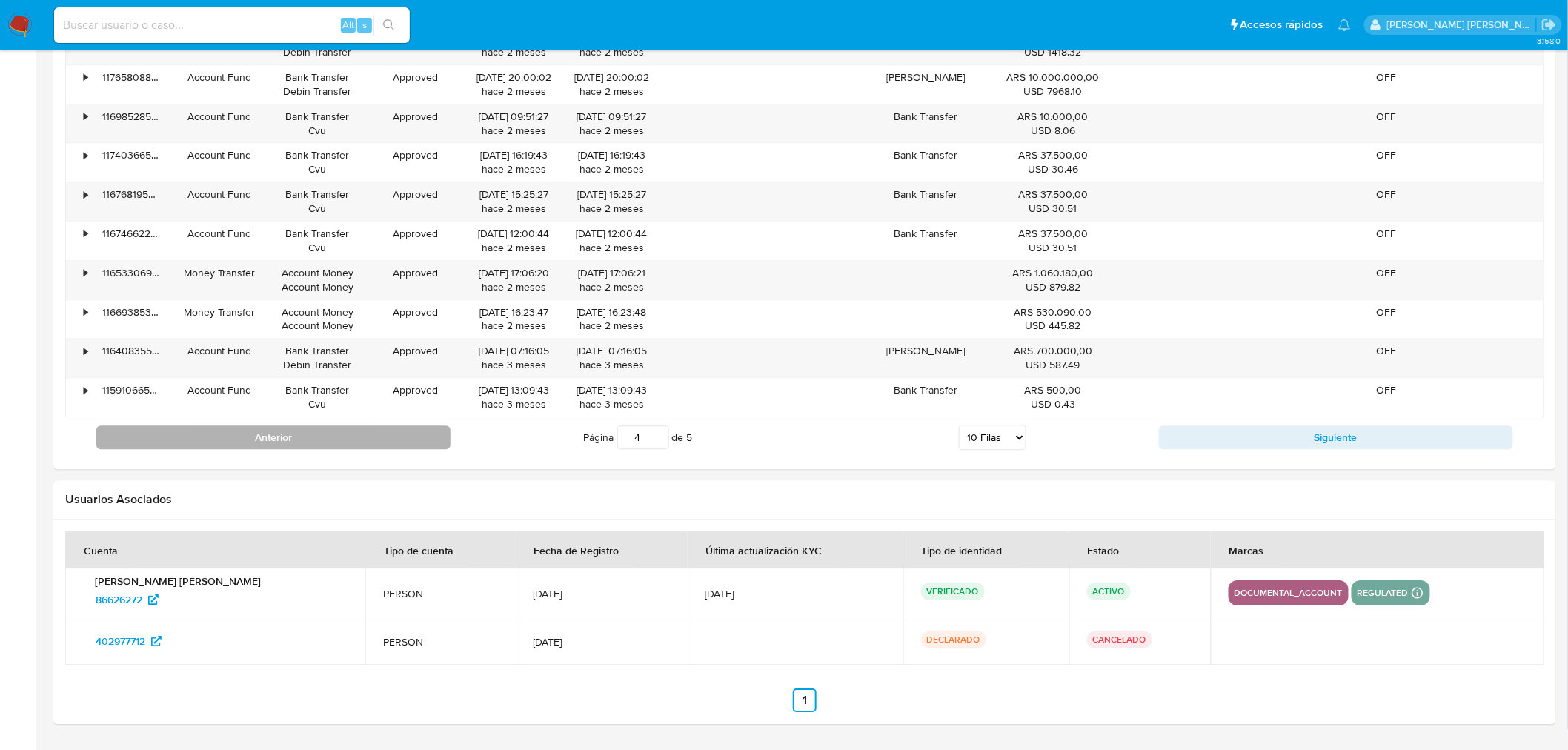
click at [326, 442] on button "Anterior" at bounding box center [273, 437] width 354 height 24
type input "3"
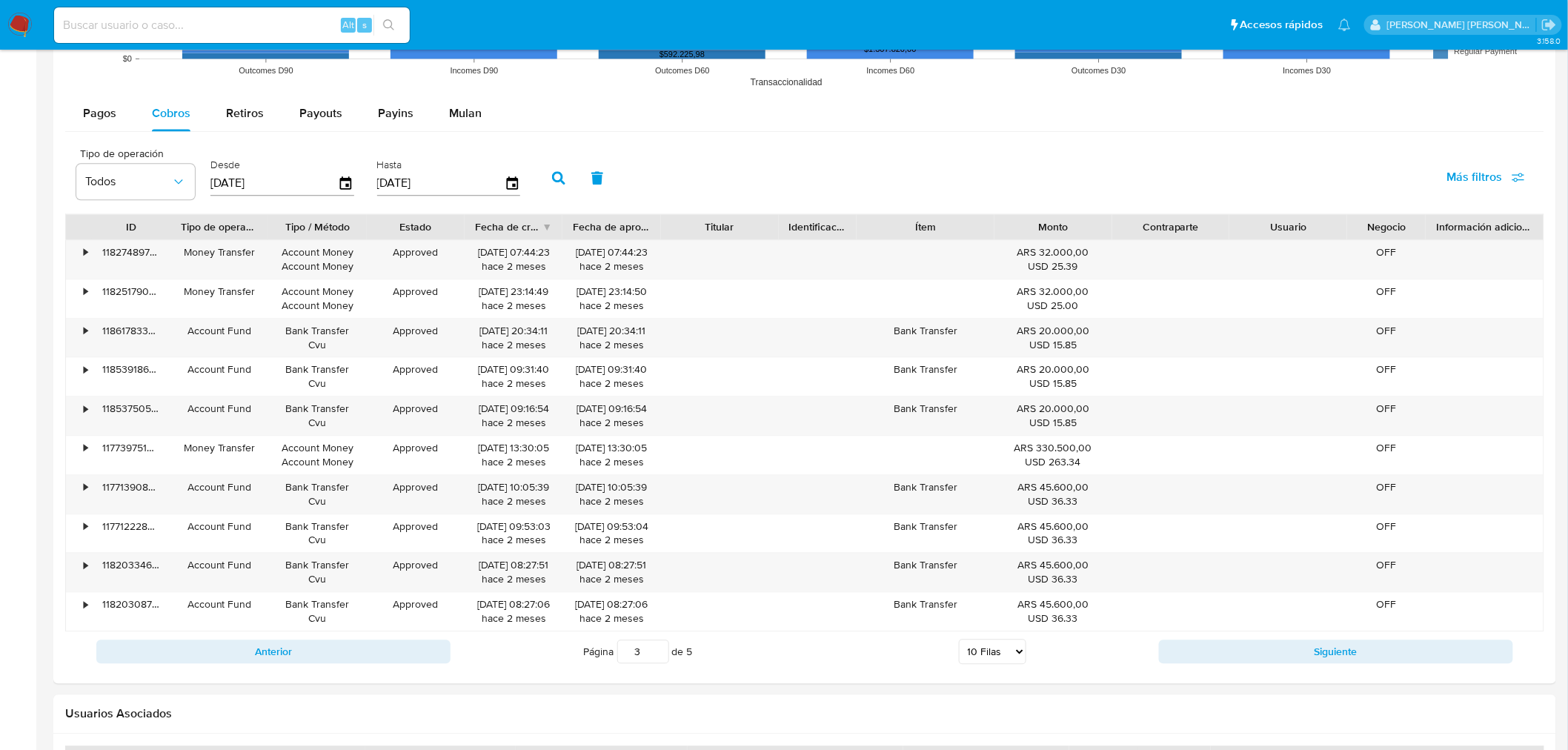
scroll to position [1320, 0]
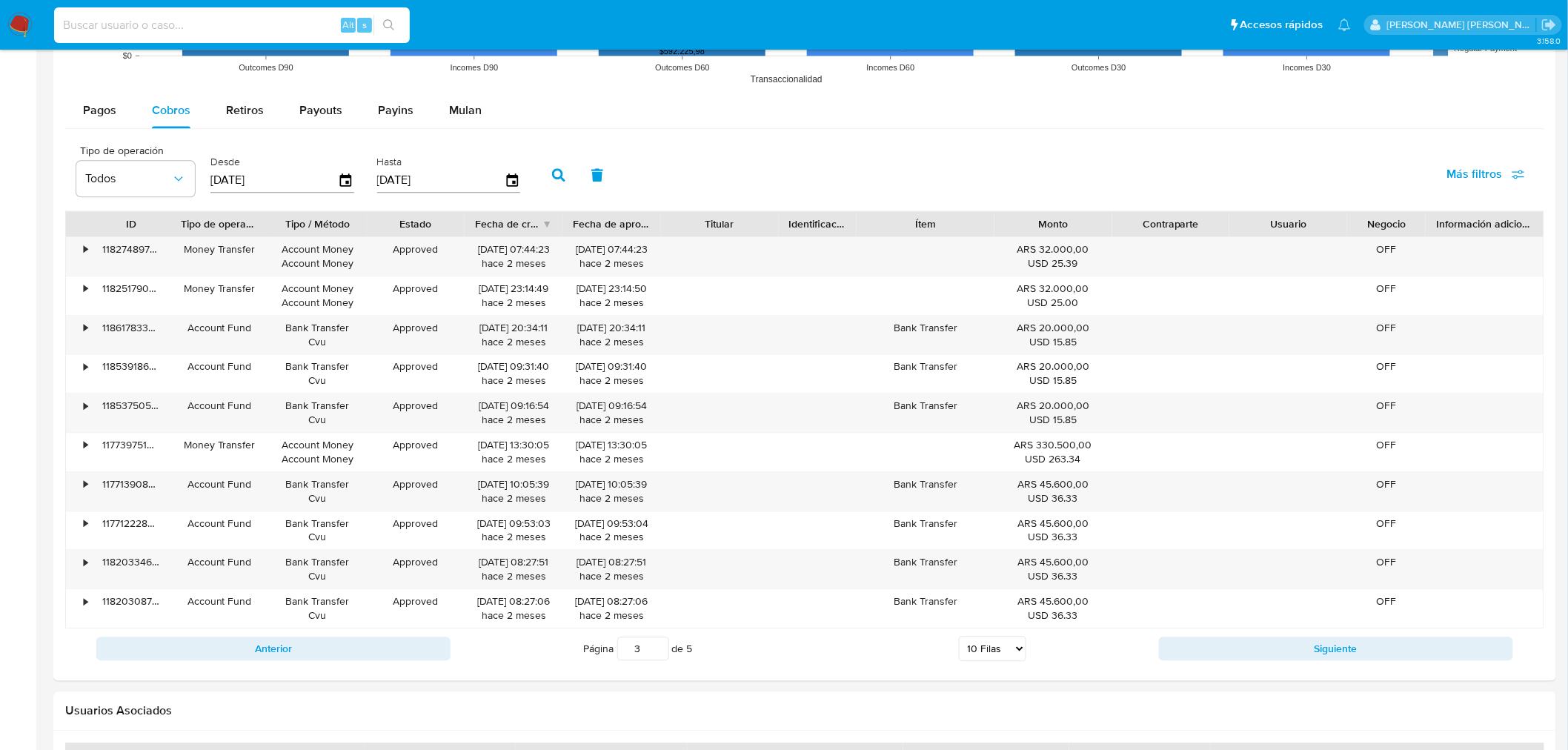
click at [114, 22] on input at bounding box center [232, 25] width 356 height 19
paste input "530419925"
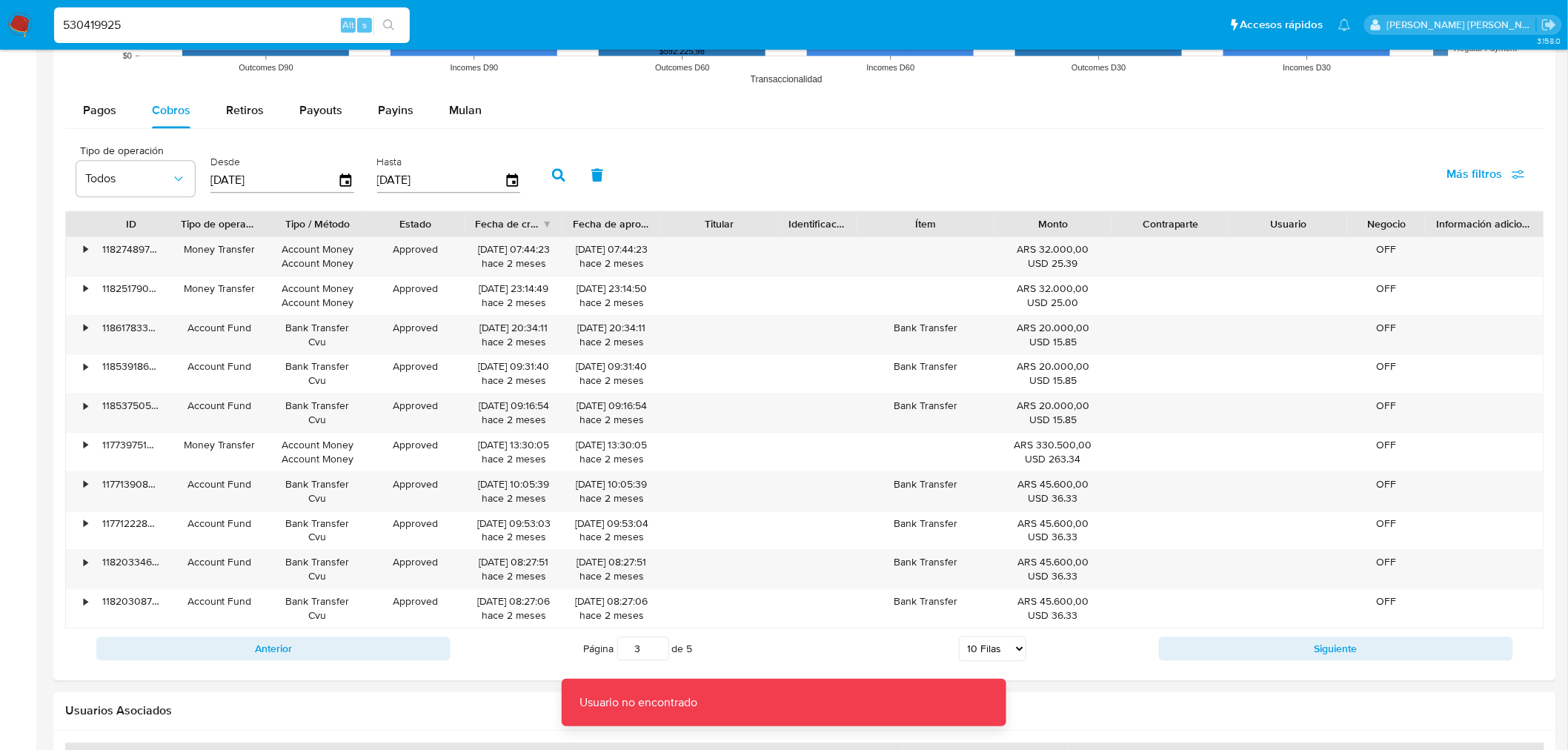
click at [114, 22] on input "530419925" at bounding box center [232, 25] width 356 height 19
click at [141, 27] on input "530419925" at bounding box center [232, 25] width 356 height 19
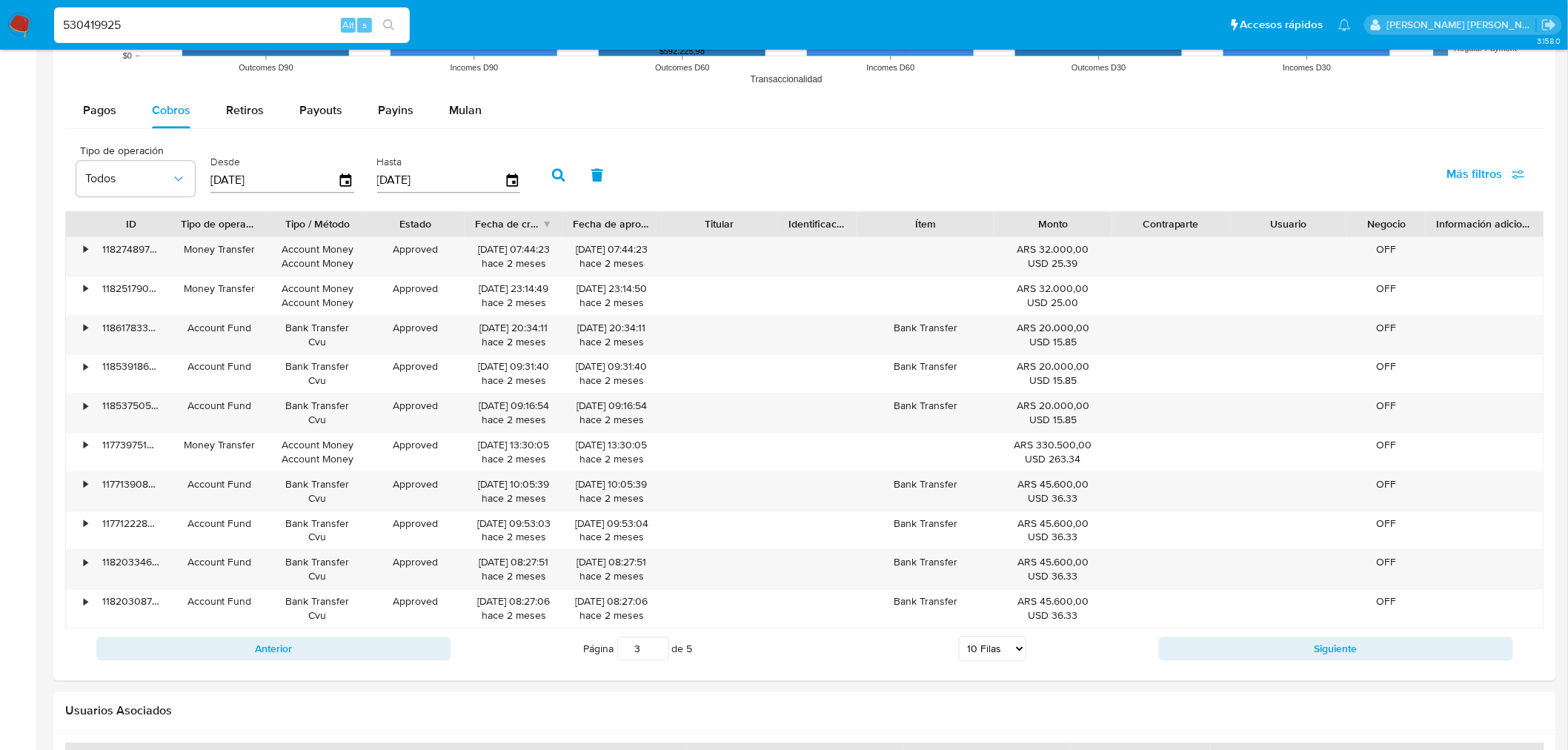
click at [69, 23] on input "530419925" at bounding box center [232, 25] width 356 height 19
type input "530419925"
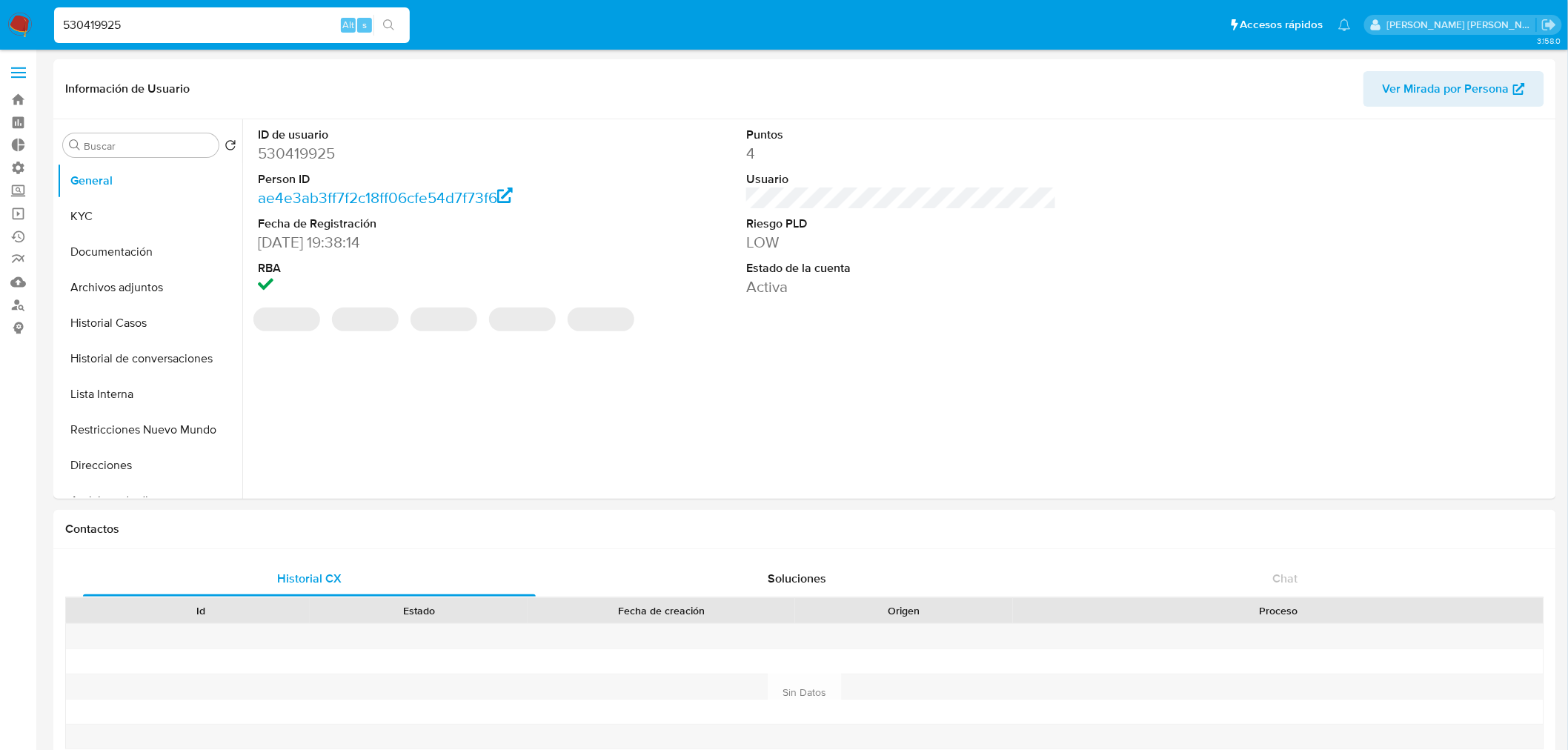
select select "10"
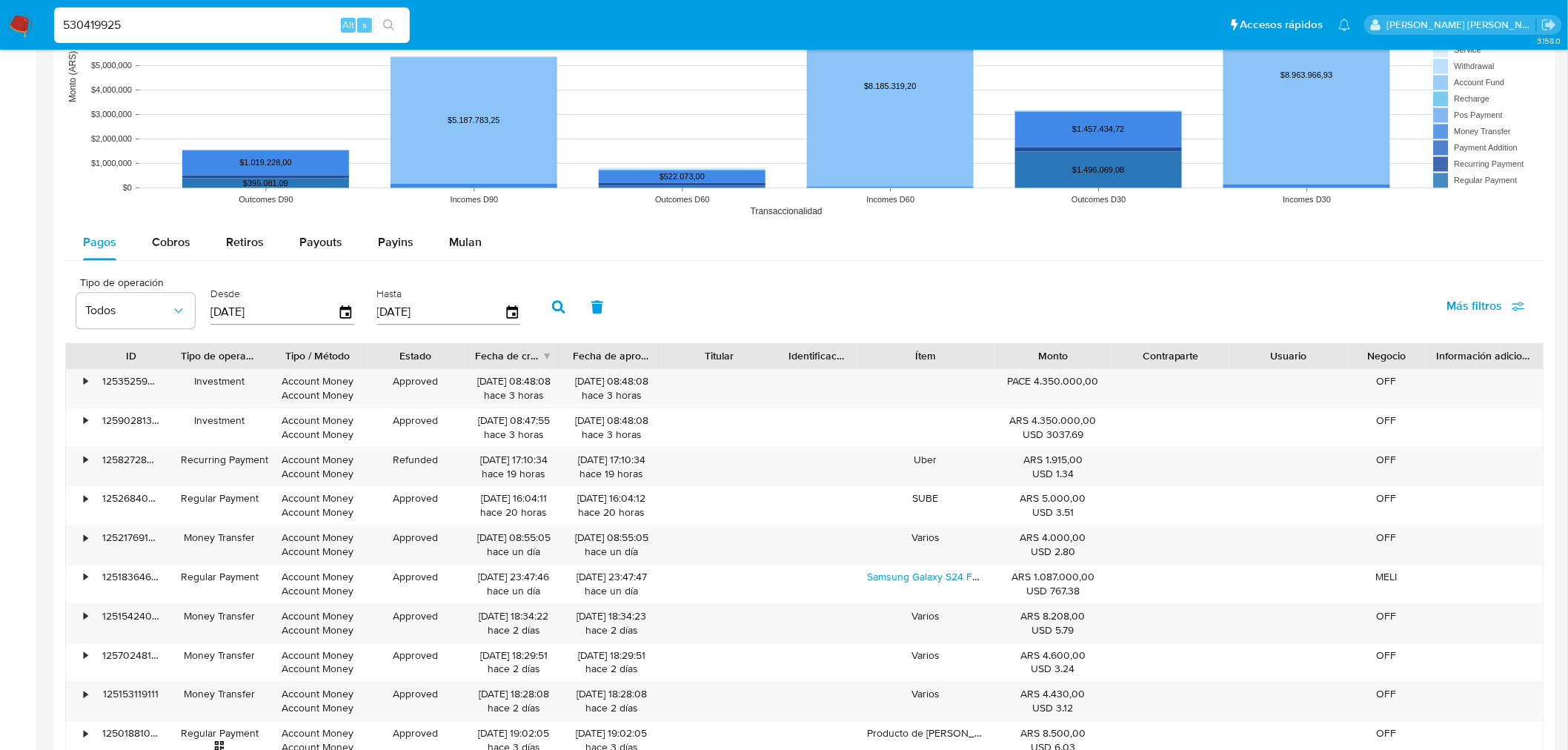
scroll to position [1254, 0]
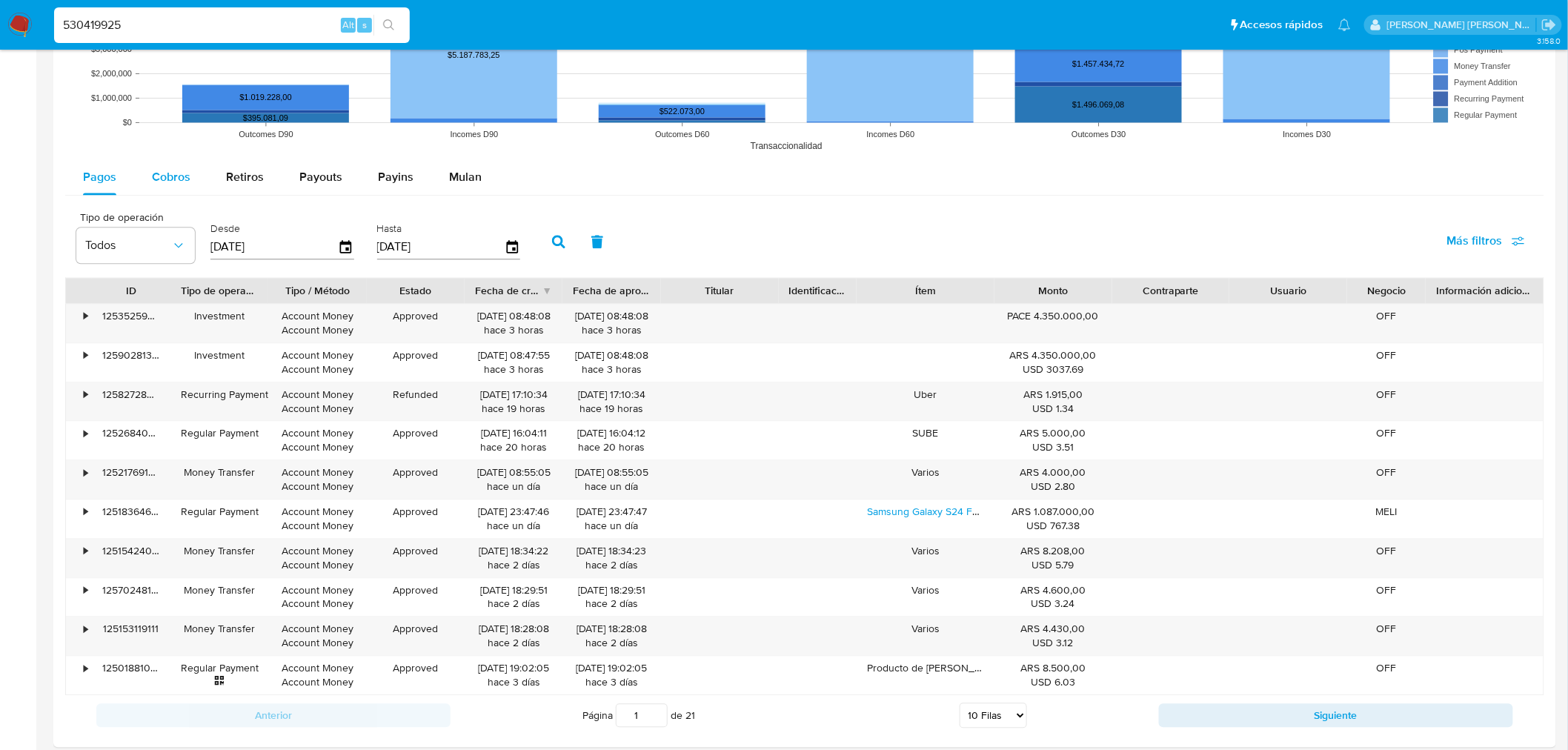
click at [175, 182] on span "Cobros" at bounding box center [171, 177] width 39 height 17
select select "10"
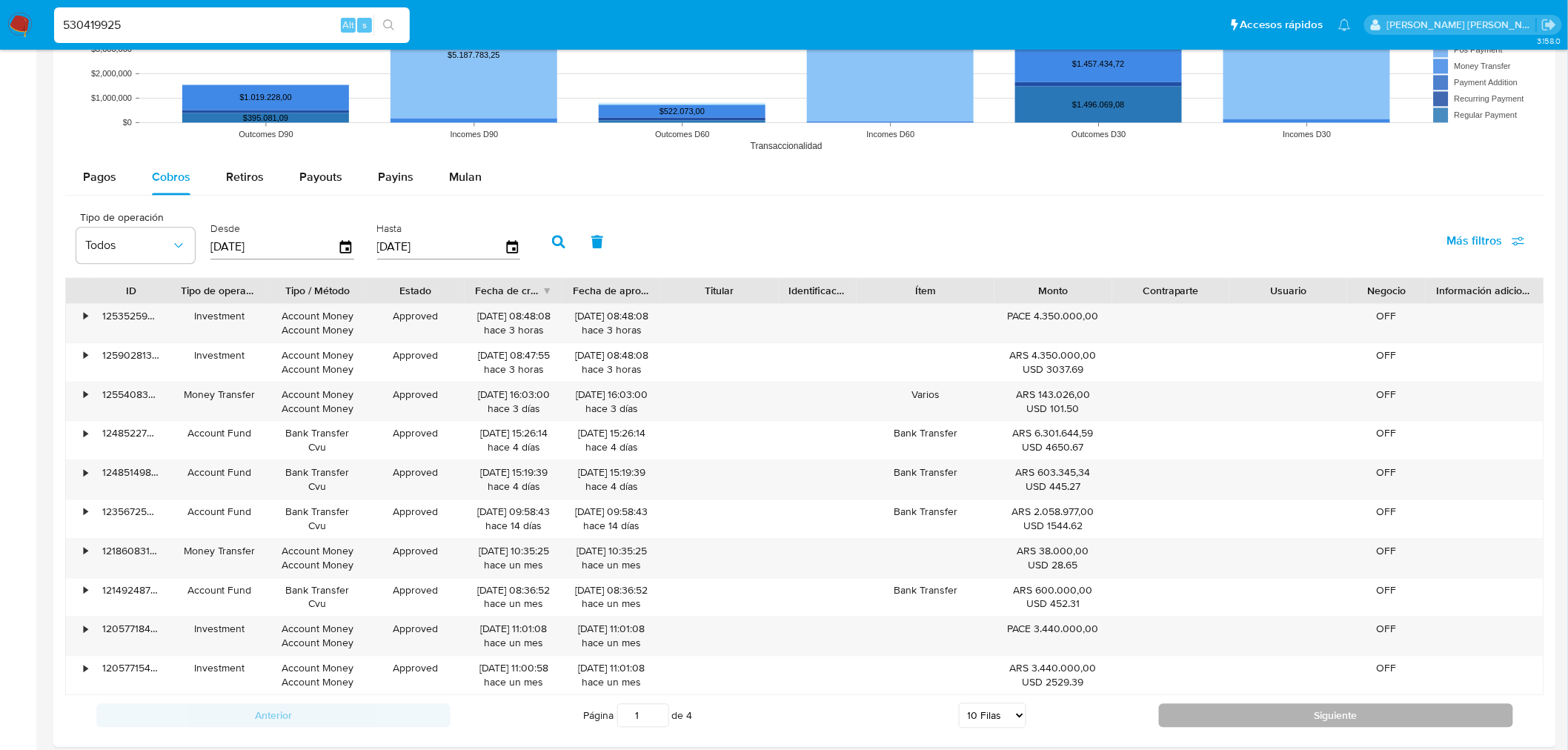
click at [1241, 725] on button "Siguiente" at bounding box center [1336, 715] width 354 height 24
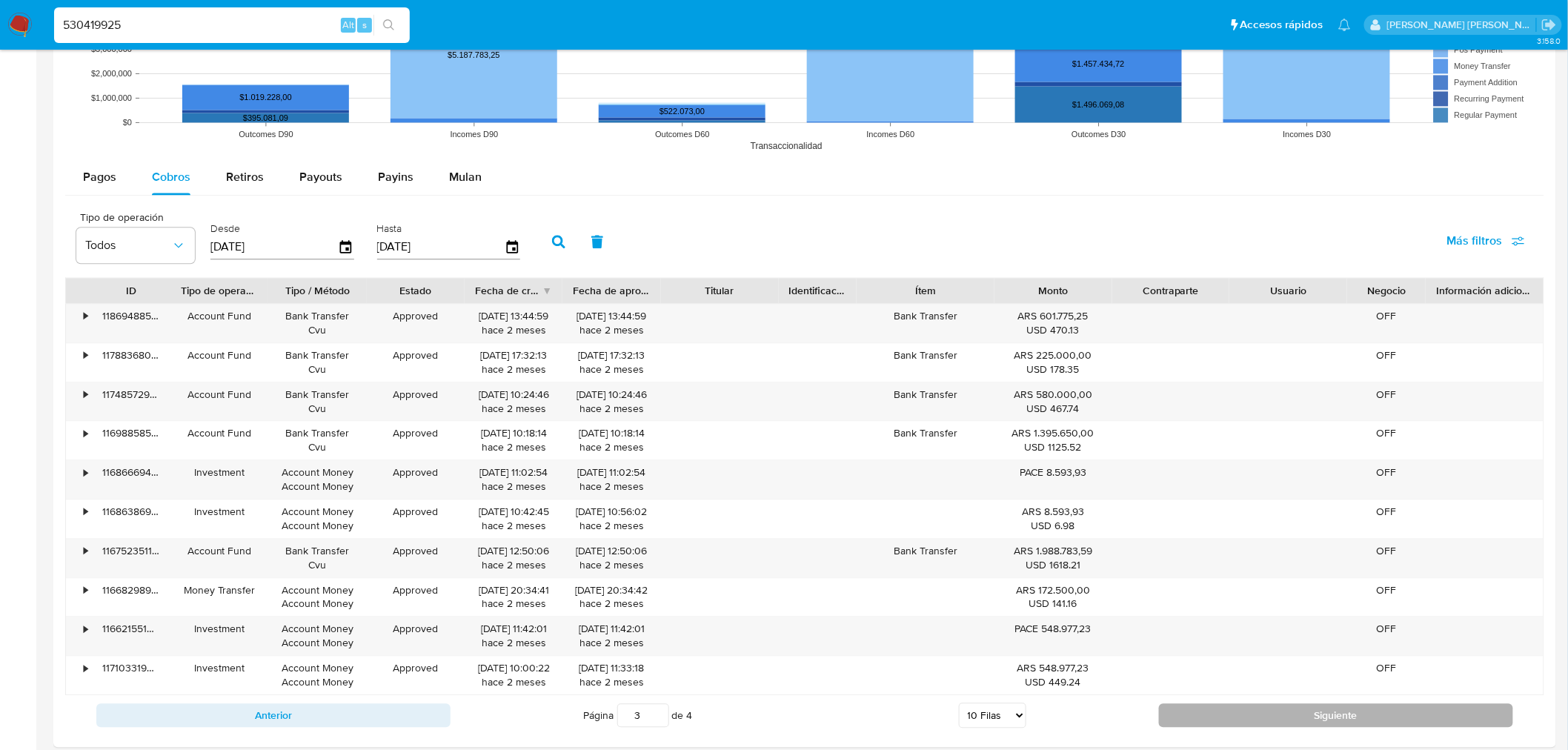
click at [1241, 725] on button "Siguiente" at bounding box center [1336, 715] width 354 height 24
type input "4"
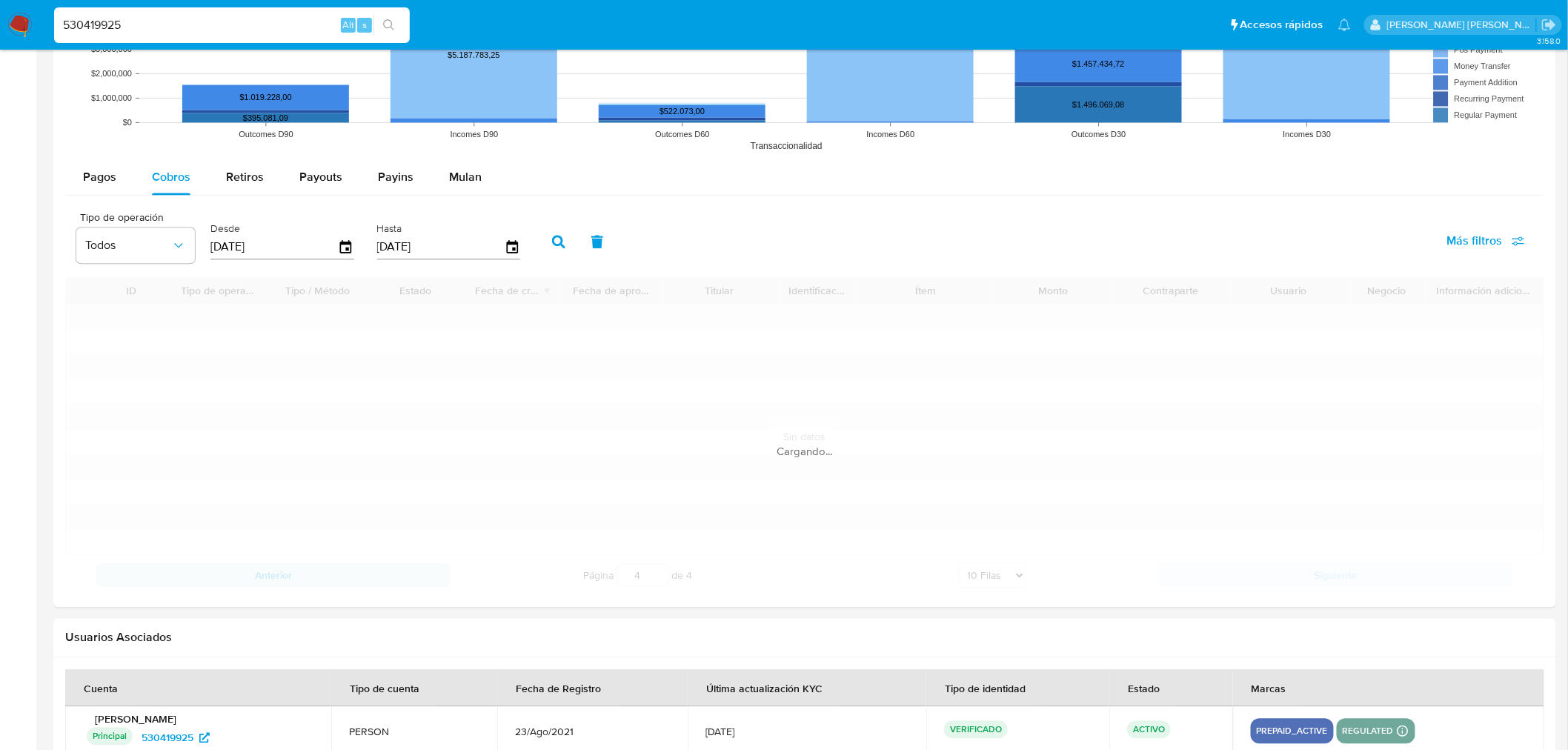
scroll to position [1219, 0]
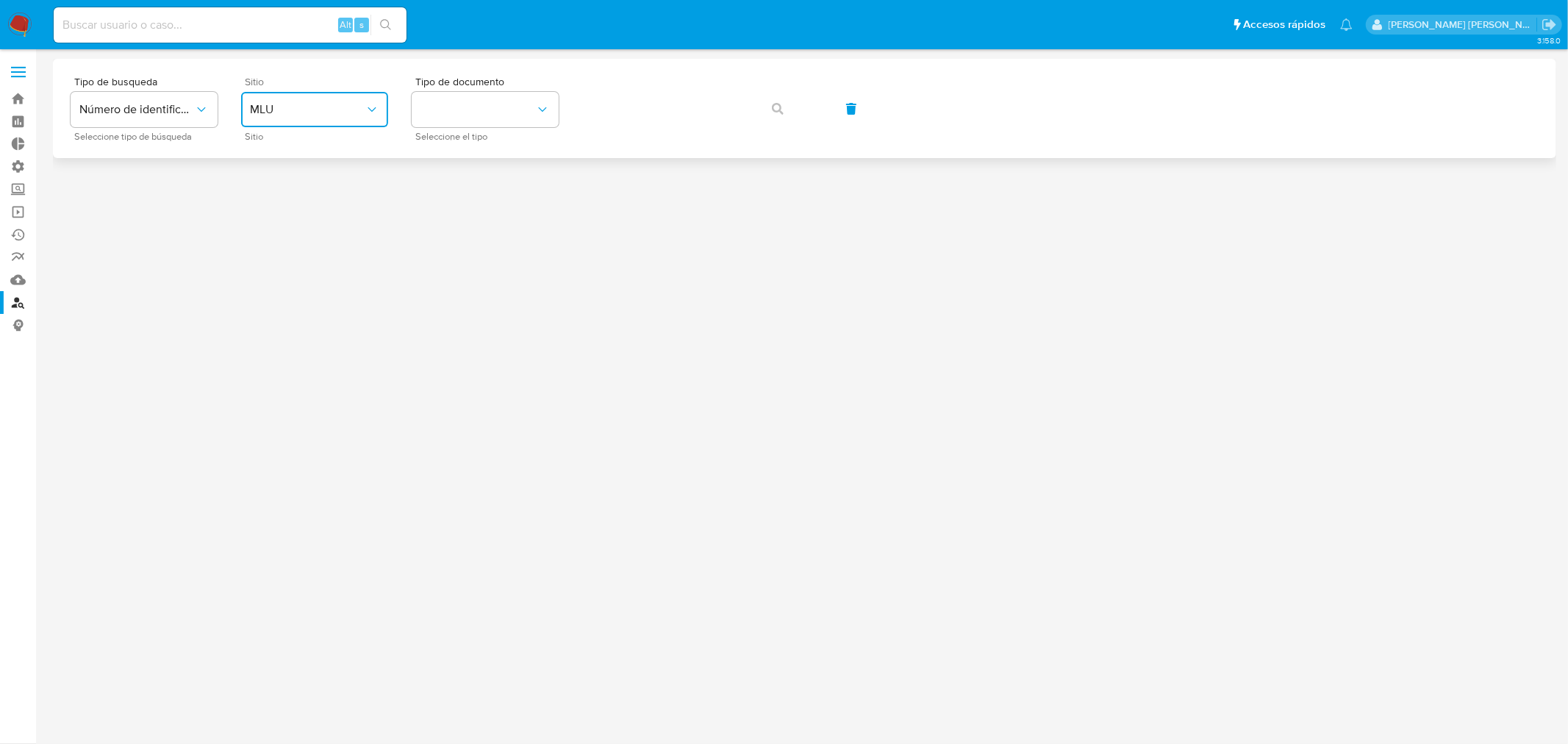
click at [322, 96] on button "MLU" at bounding box center [314, 109] width 147 height 35
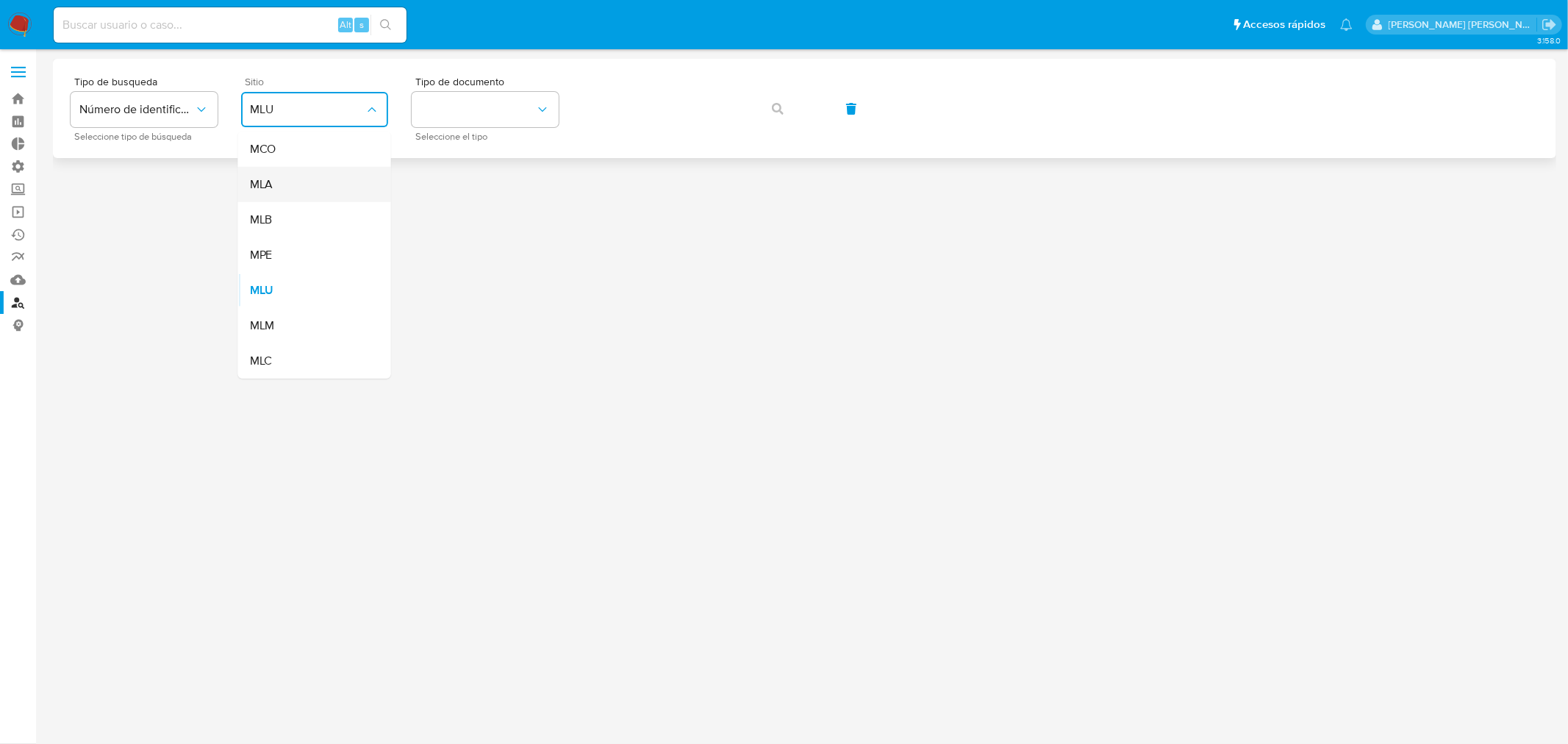
click at [333, 187] on div "MLA" at bounding box center [310, 184] width 120 height 35
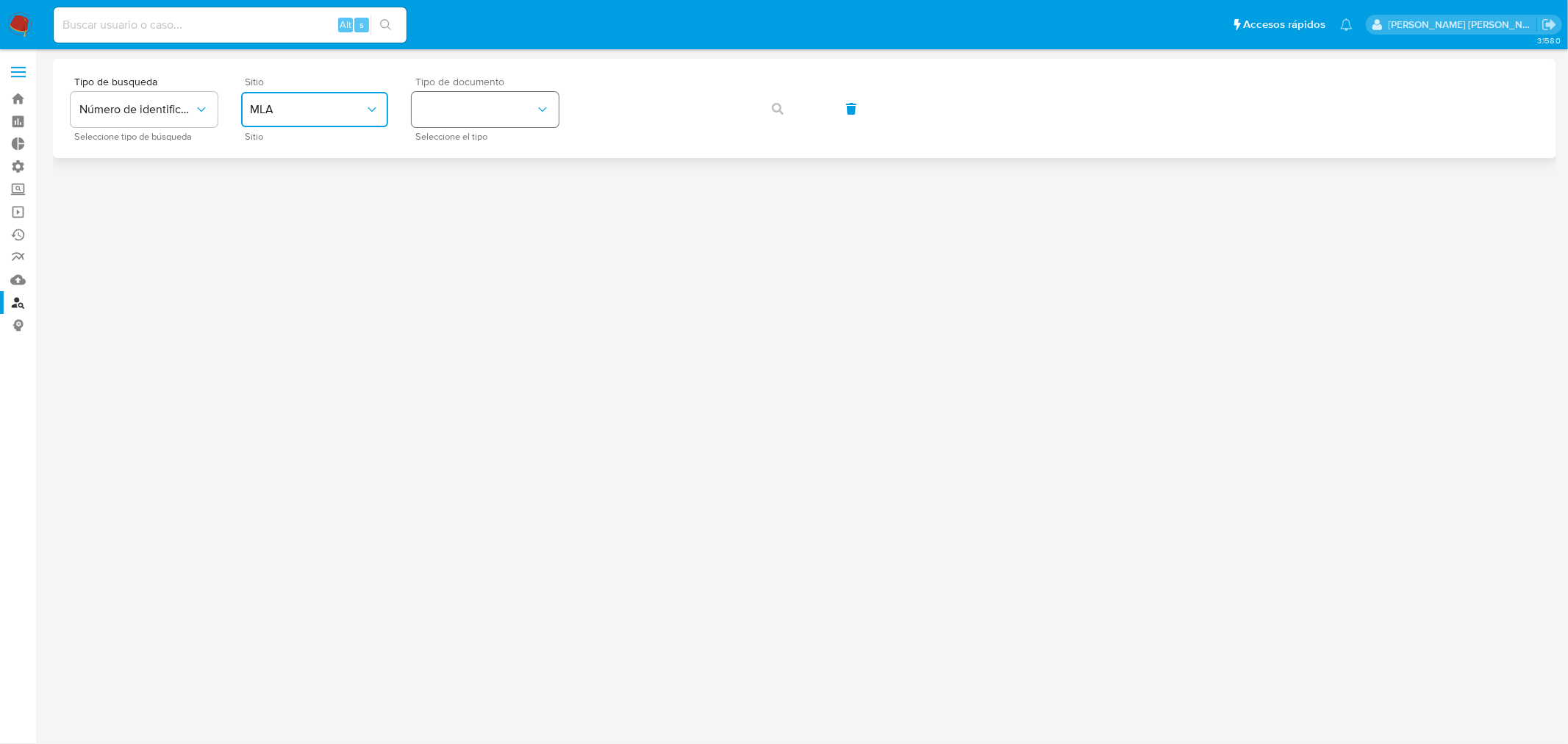
click at [476, 121] on button "identificationType" at bounding box center [485, 109] width 147 height 35
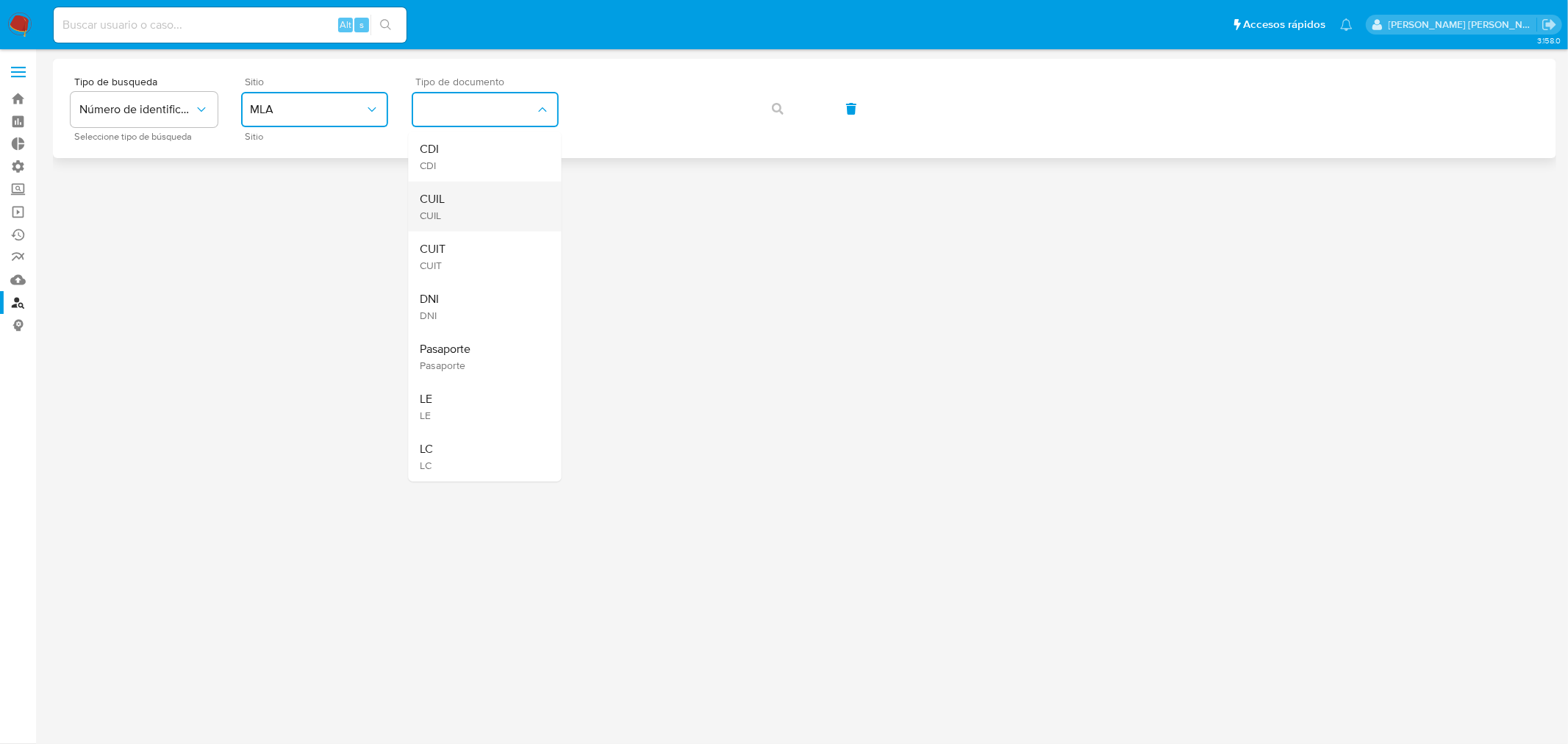
click at [476, 197] on div "CUIL CUIL" at bounding box center [480, 206] width 120 height 50
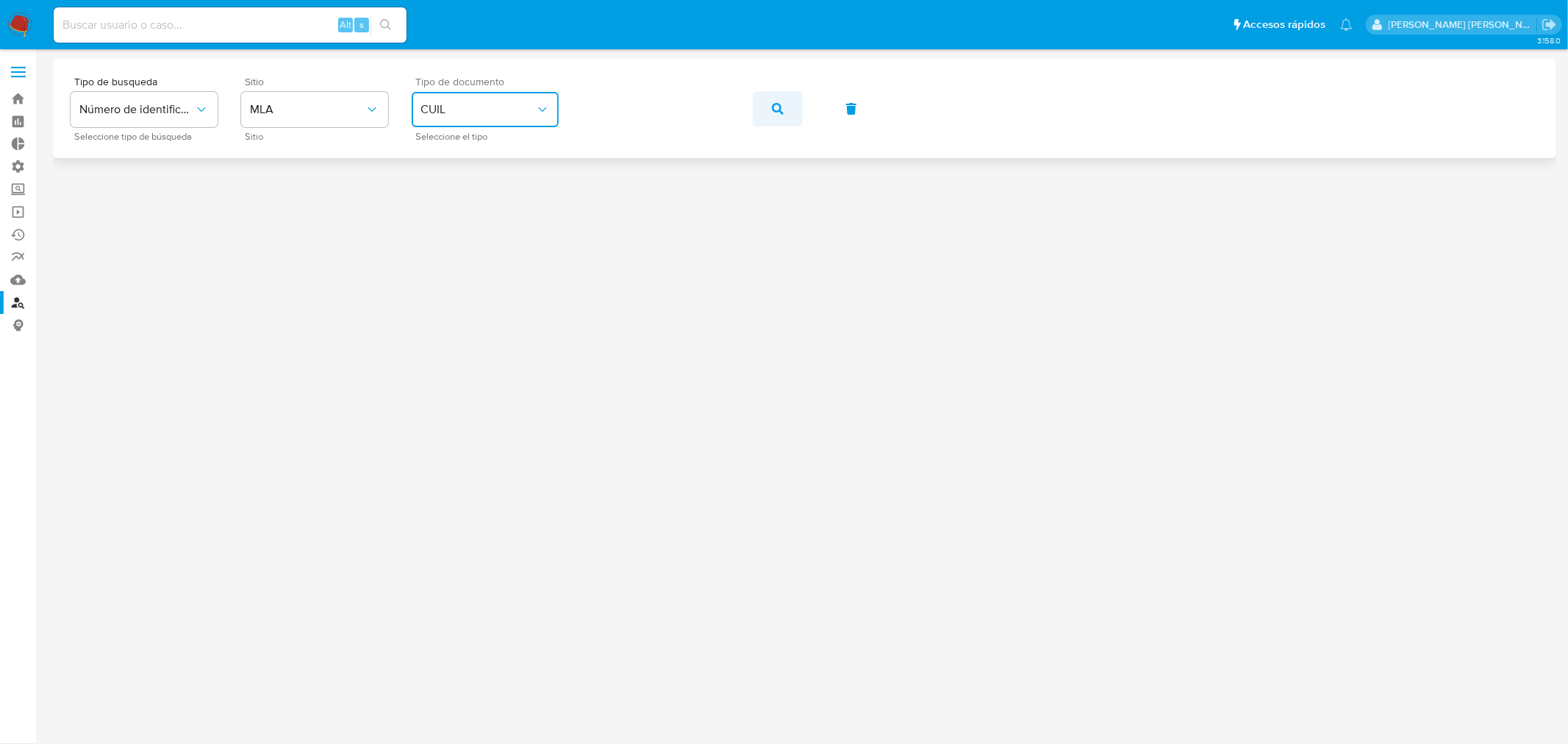
click at [774, 114] on span "button" at bounding box center [777, 108] width 11 height 32
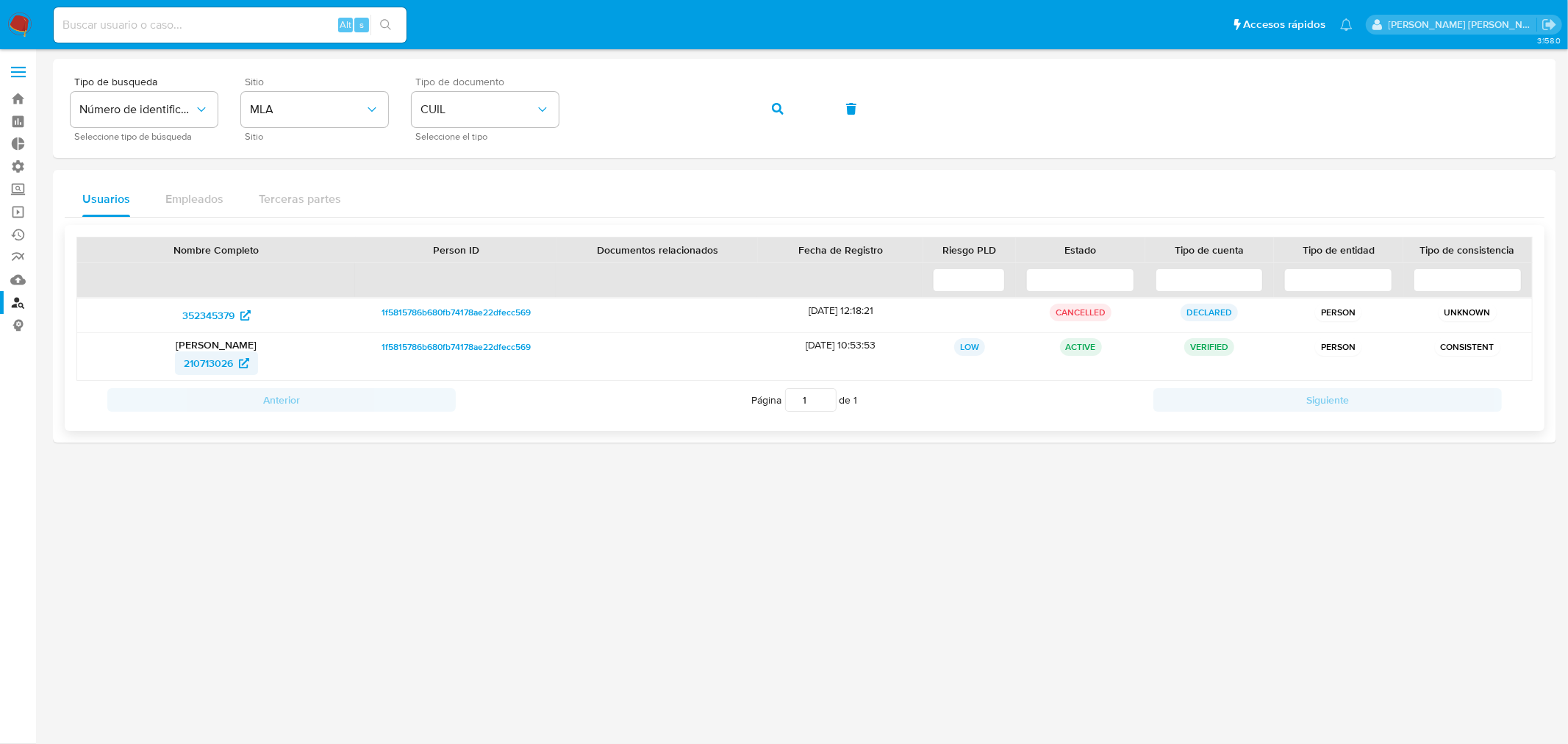
click at [206, 364] on span "210713026" at bounding box center [208, 363] width 49 height 24
click at [17, 214] on link "Operaciones masivas" at bounding box center [88, 212] width 175 height 23
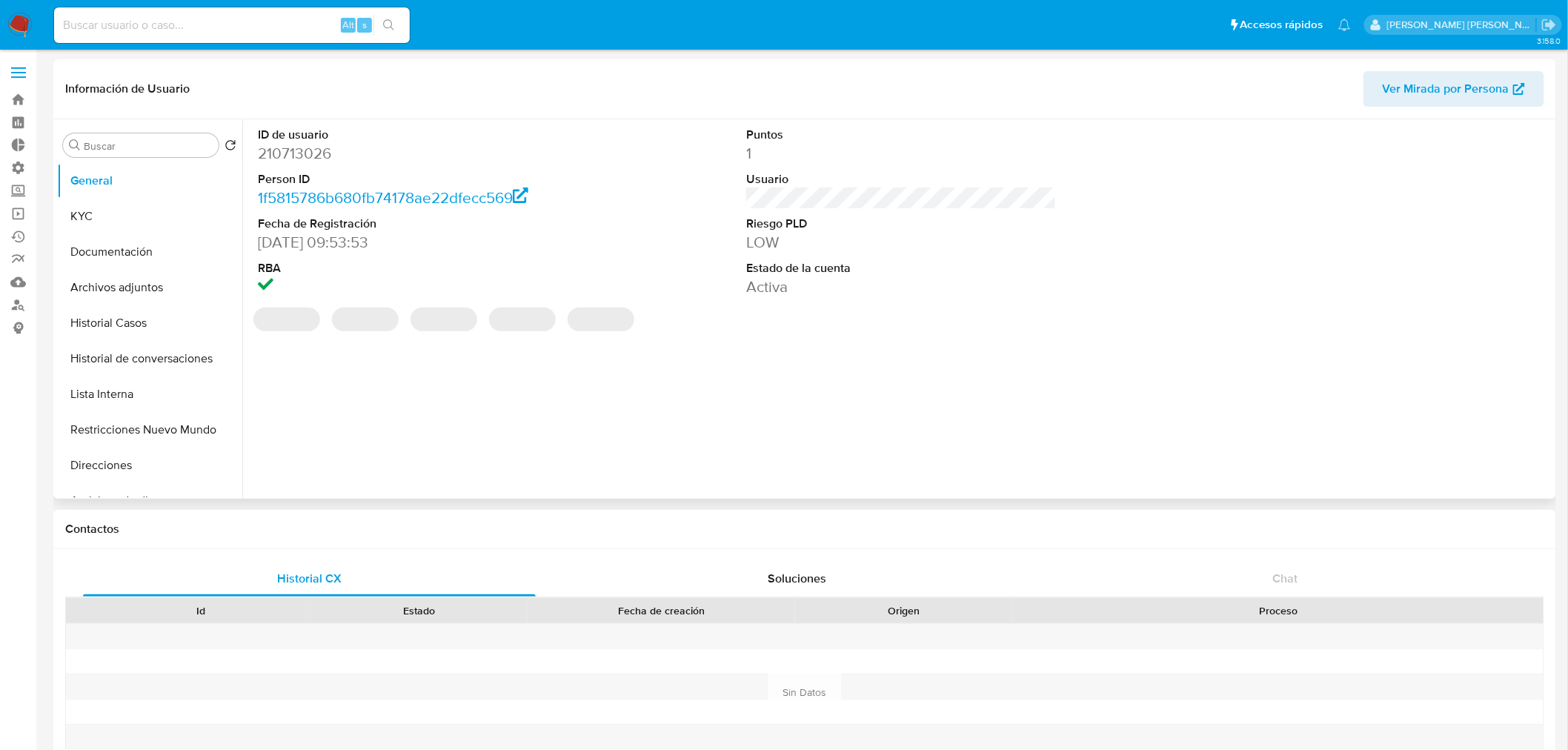
select select "10"
click at [319, 150] on dd "210713026" at bounding box center [413, 153] width 310 height 21
copy dd "210713026"
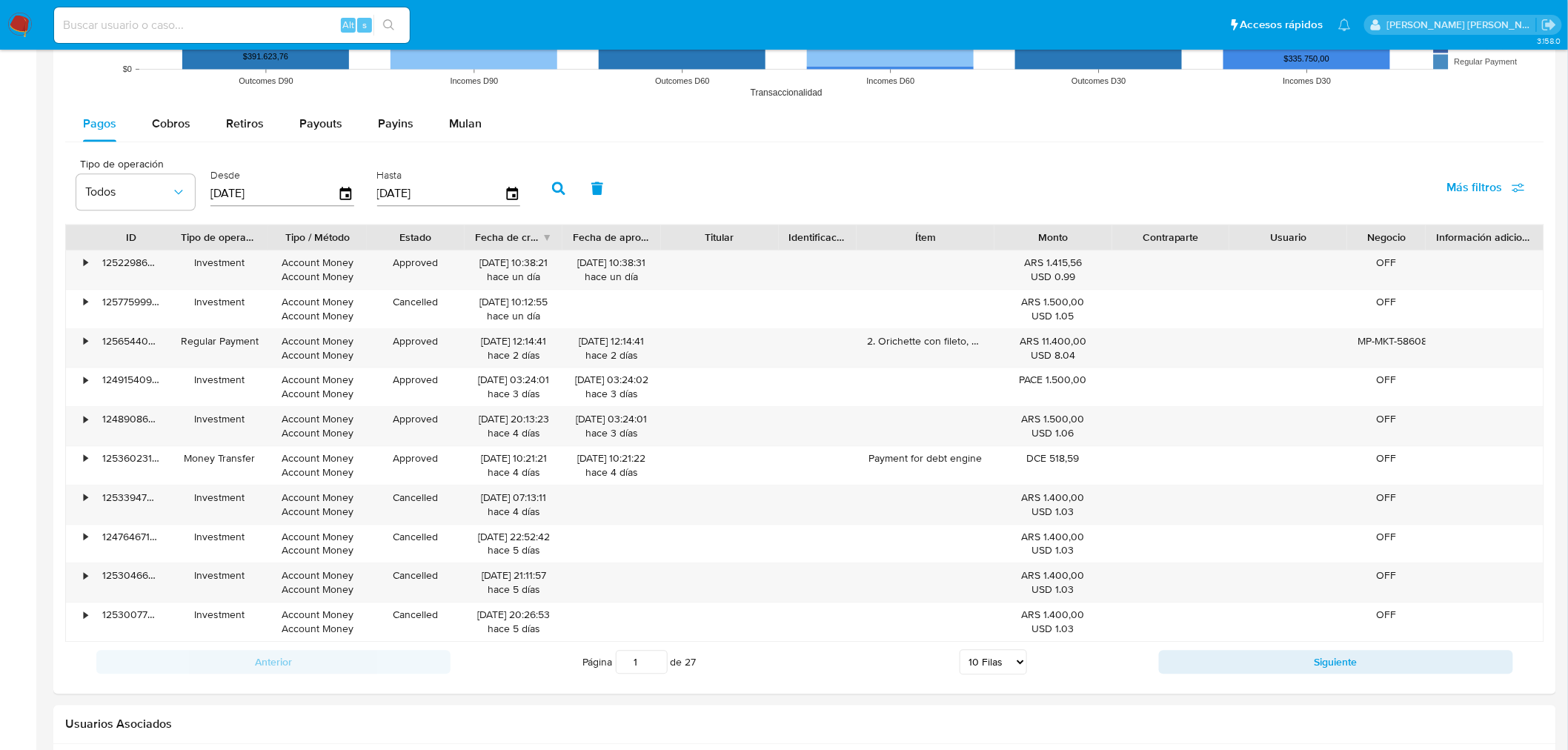
scroll to position [1315, 0]
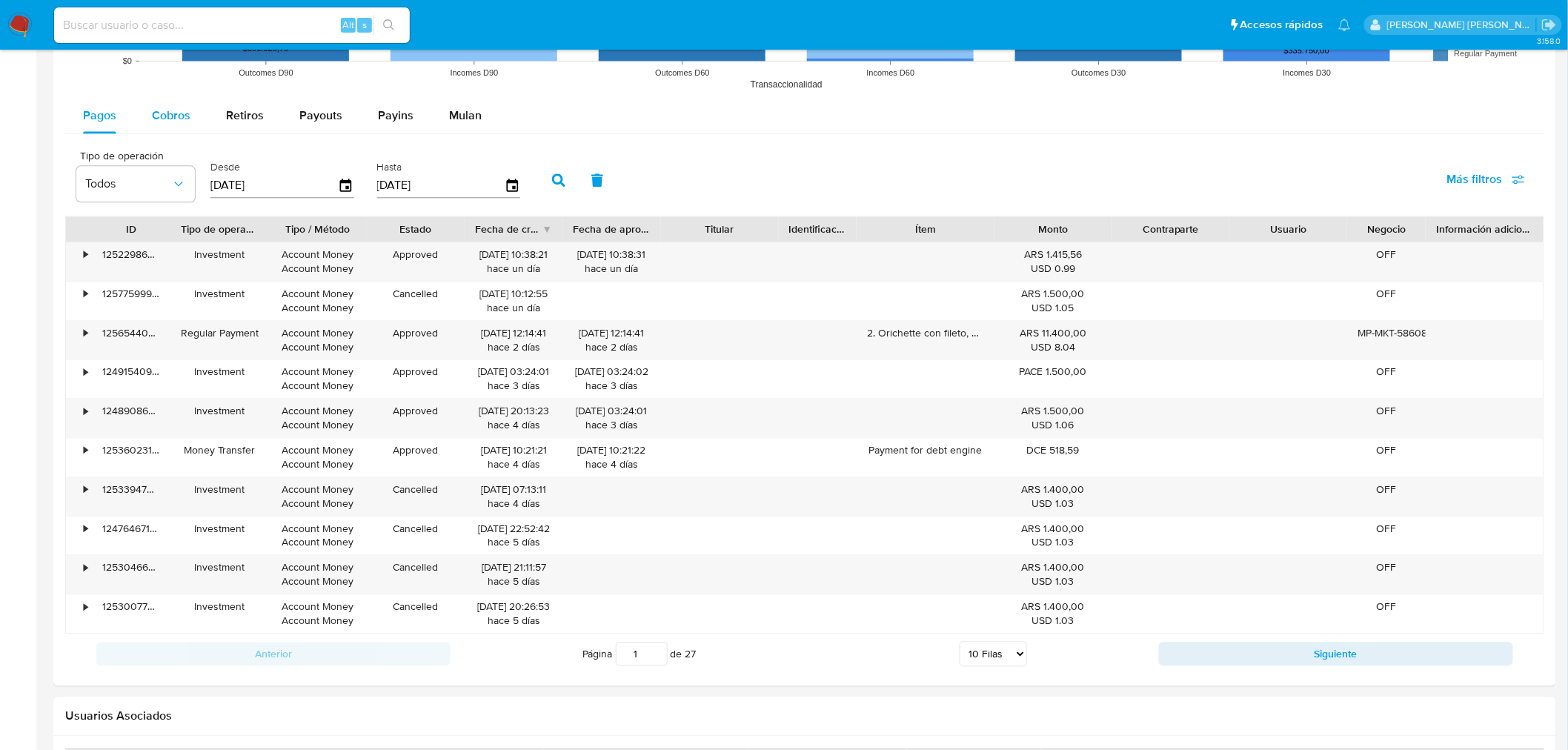
click at [173, 128] on div "Cobros" at bounding box center [171, 115] width 39 height 36
select select "10"
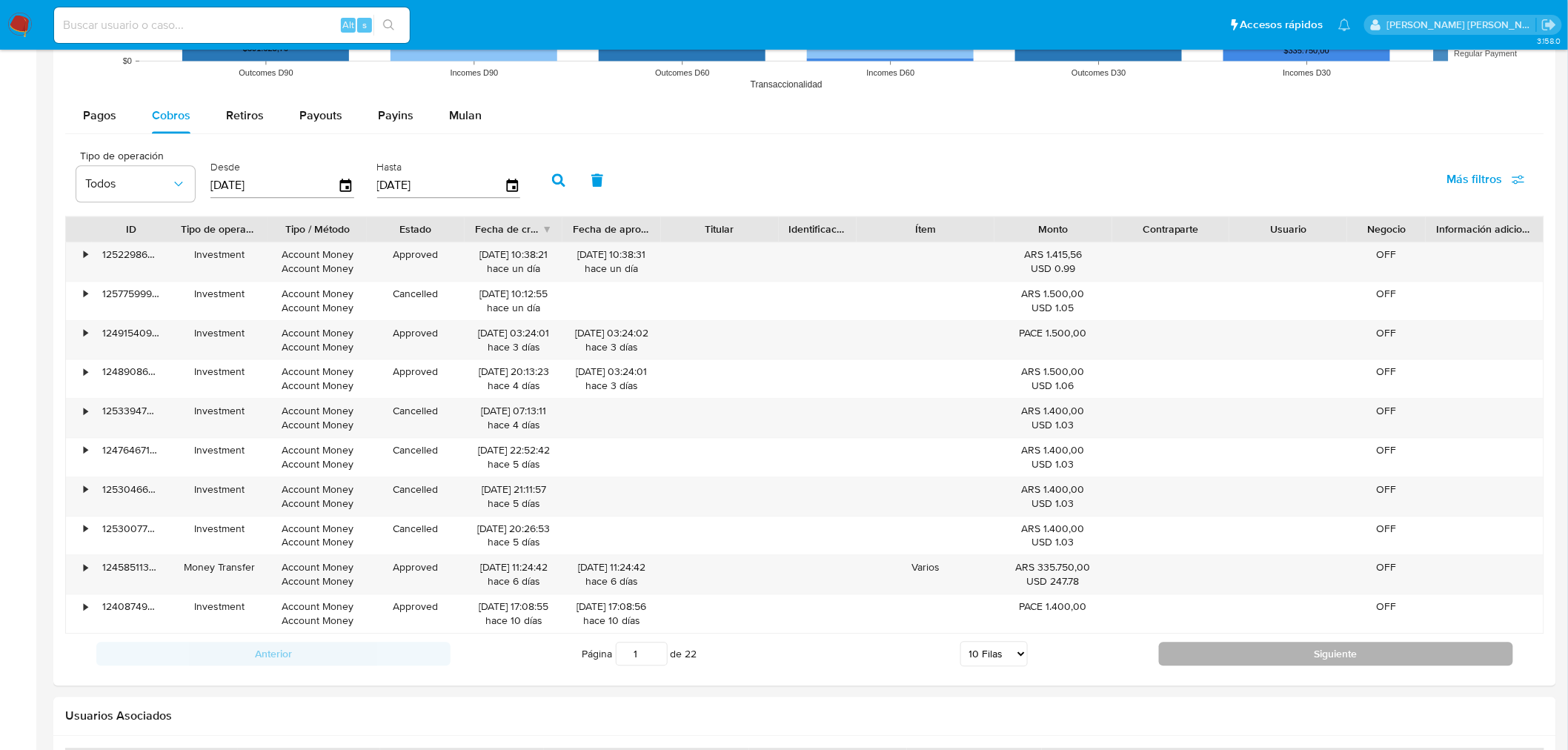
click at [1334, 657] on button "Siguiente" at bounding box center [1336, 653] width 354 height 24
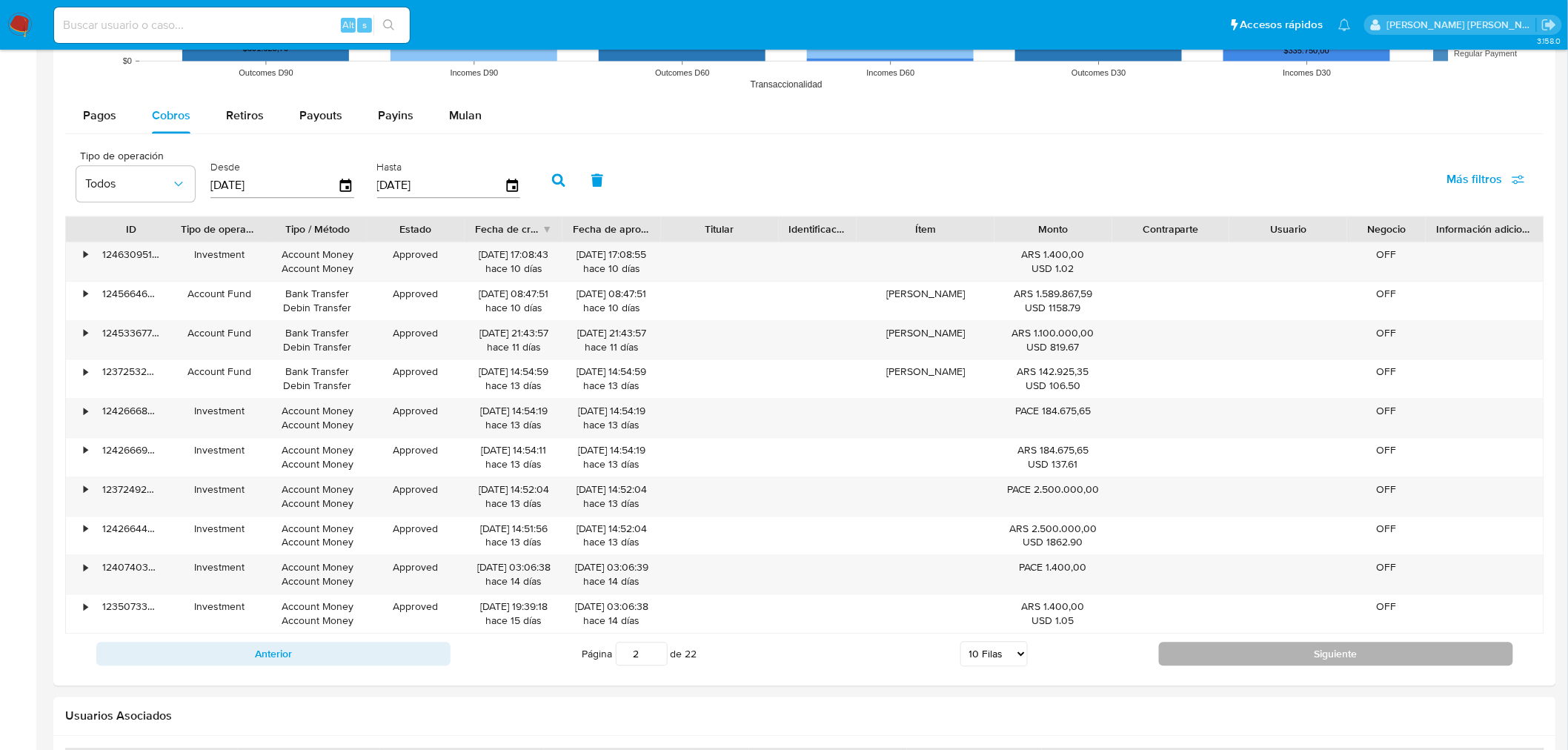
click at [1334, 657] on button "Siguiente" at bounding box center [1336, 653] width 354 height 24
type input "5"
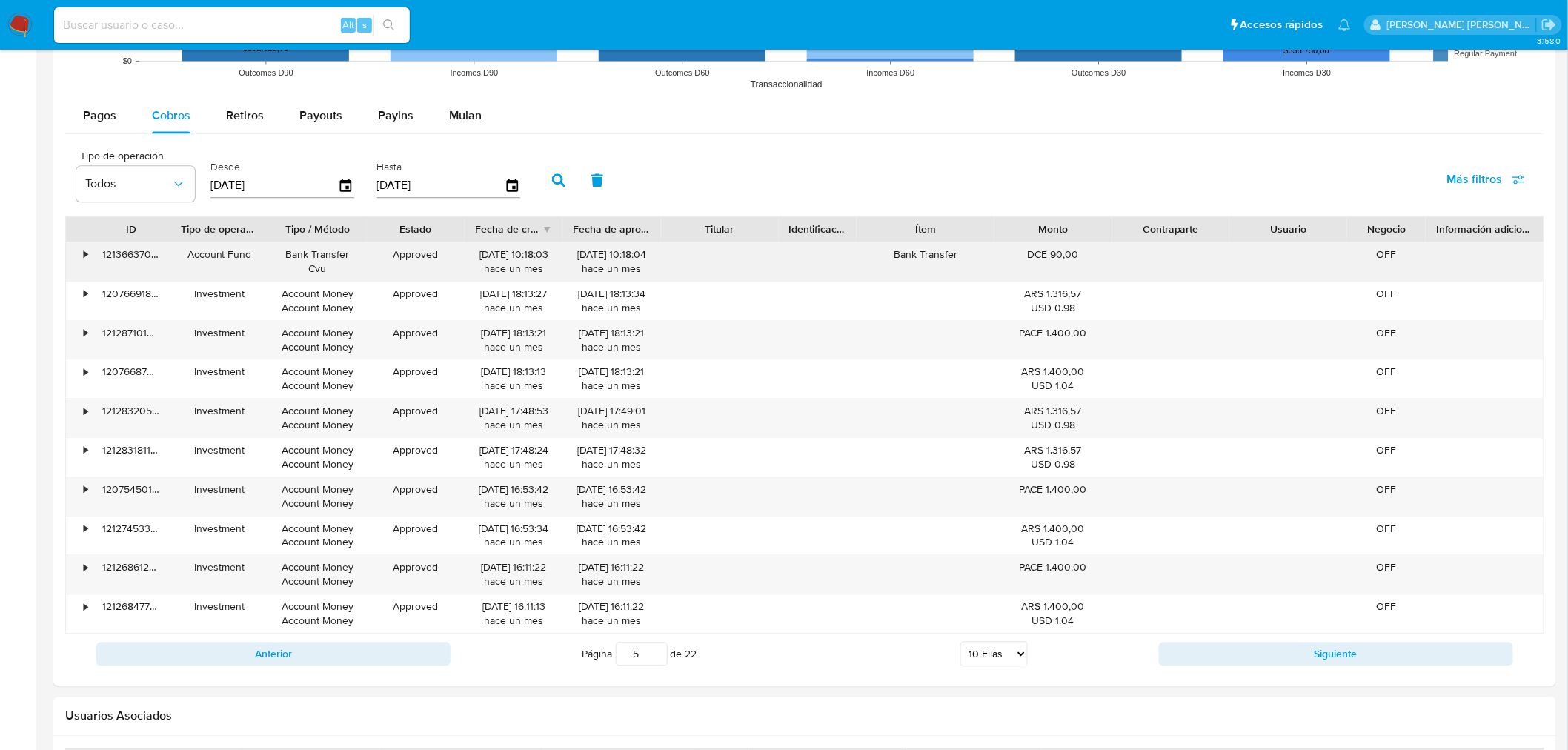
click at [80, 258] on div "•" at bounding box center [78, 261] width 26 height 39
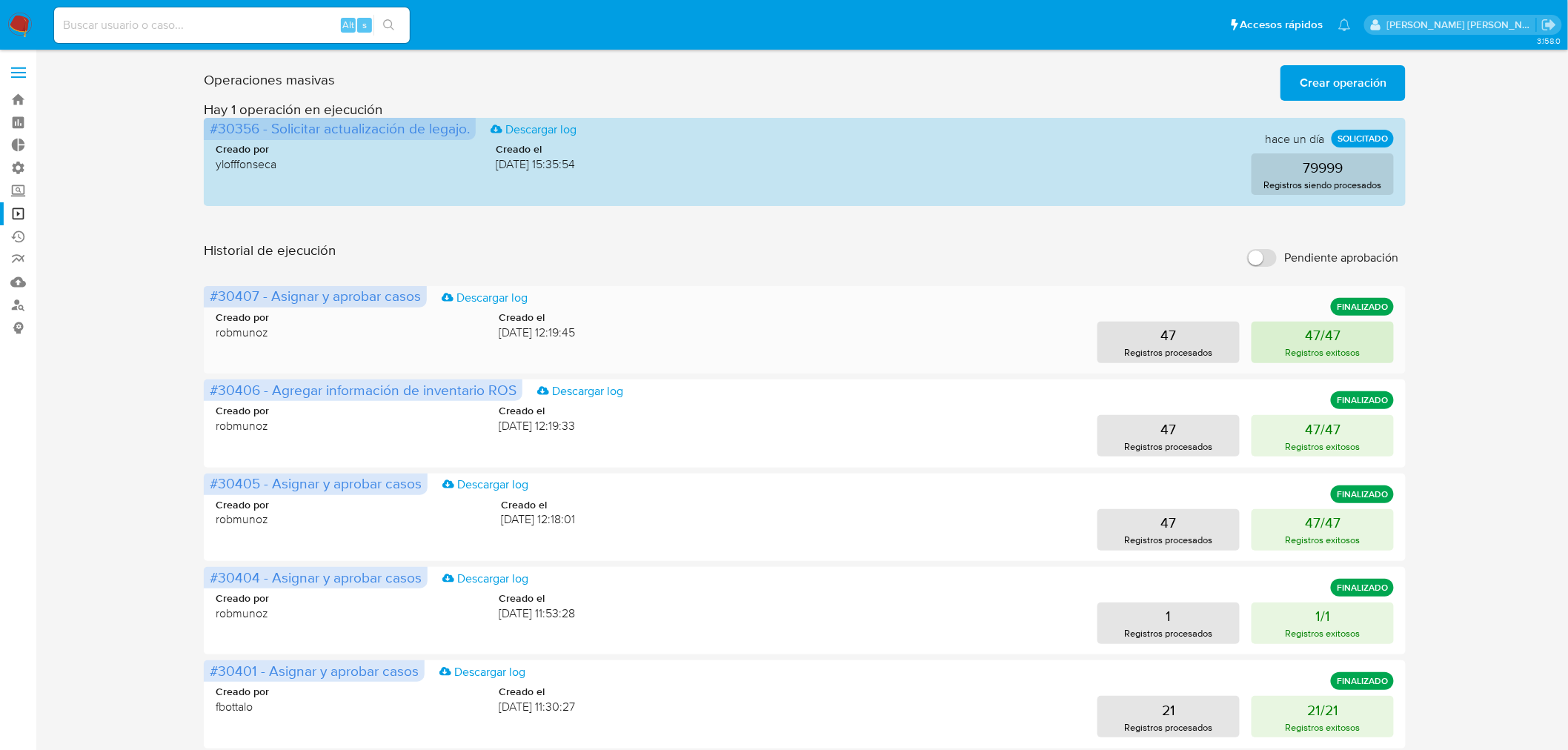
click at [1314, 352] on p "Registros exitosos" at bounding box center [1323, 352] width 75 height 14
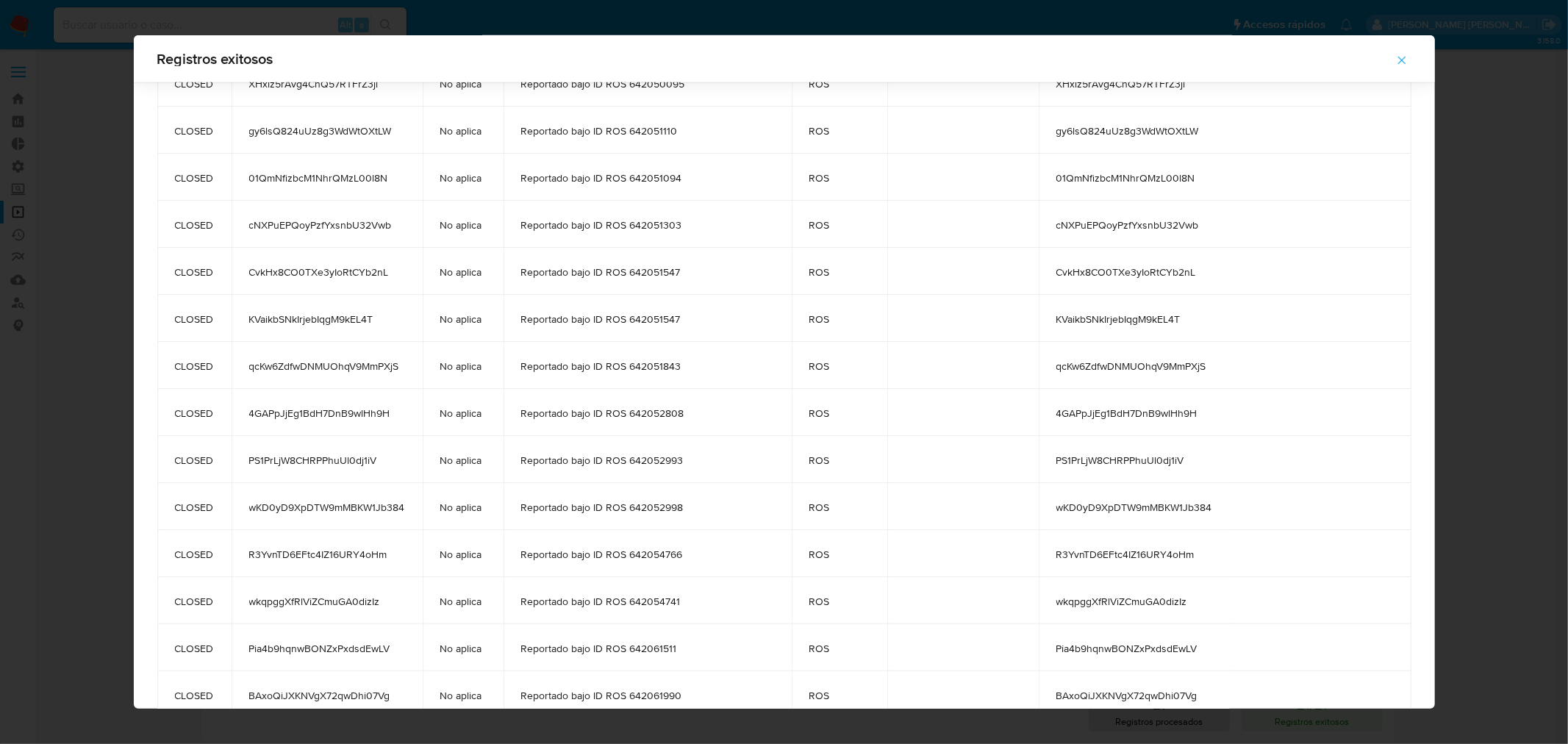
scroll to position [1645, 0]
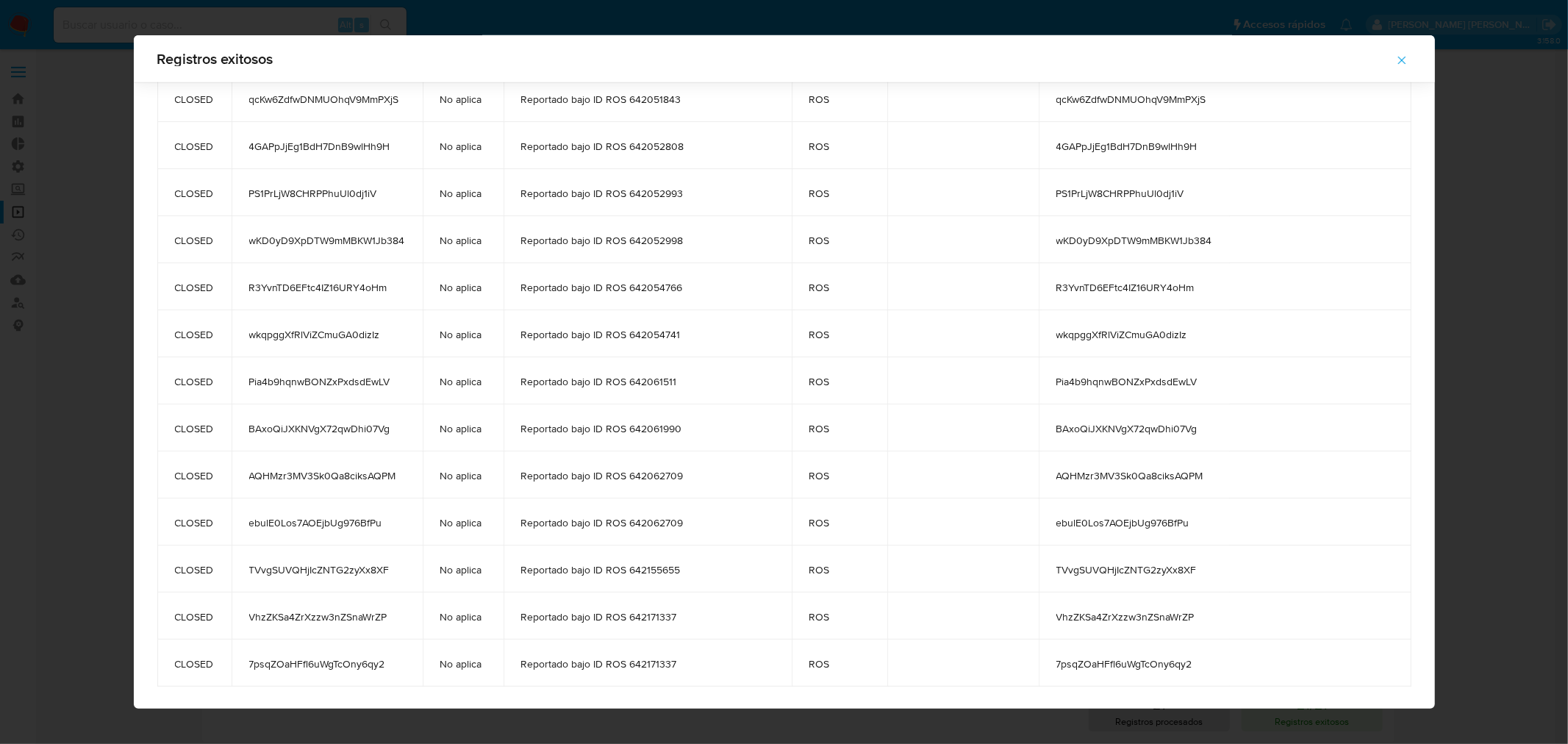
click at [1528, 342] on div "Registros exitosos status case_id ticket_jira comment_case status_detail closur…" at bounding box center [784, 372] width 1568 height 744
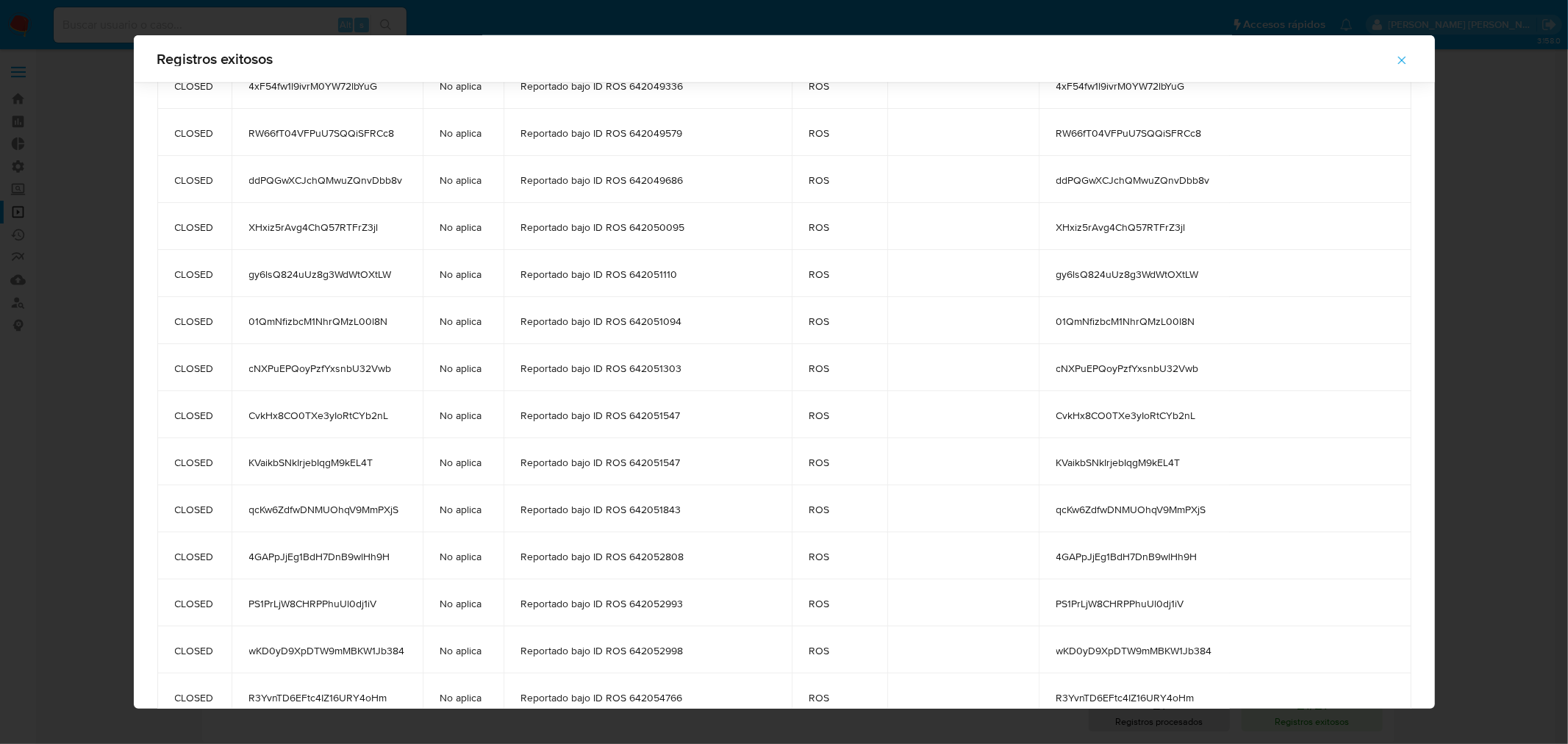
scroll to position [0, 0]
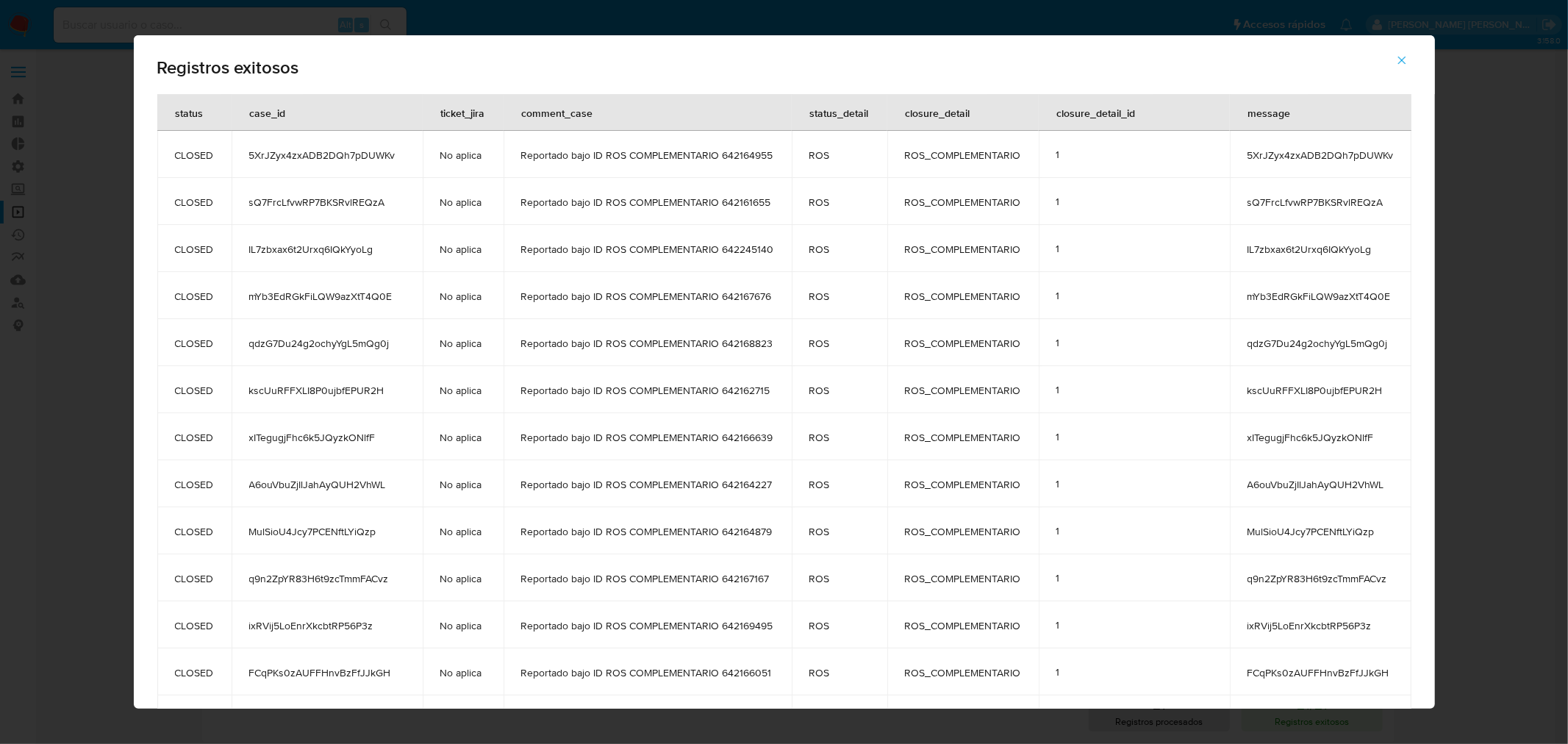
drag, startPoint x: 1194, startPoint y: 665, endPoint x: 1186, endPoint y: 116, distance: 549.1
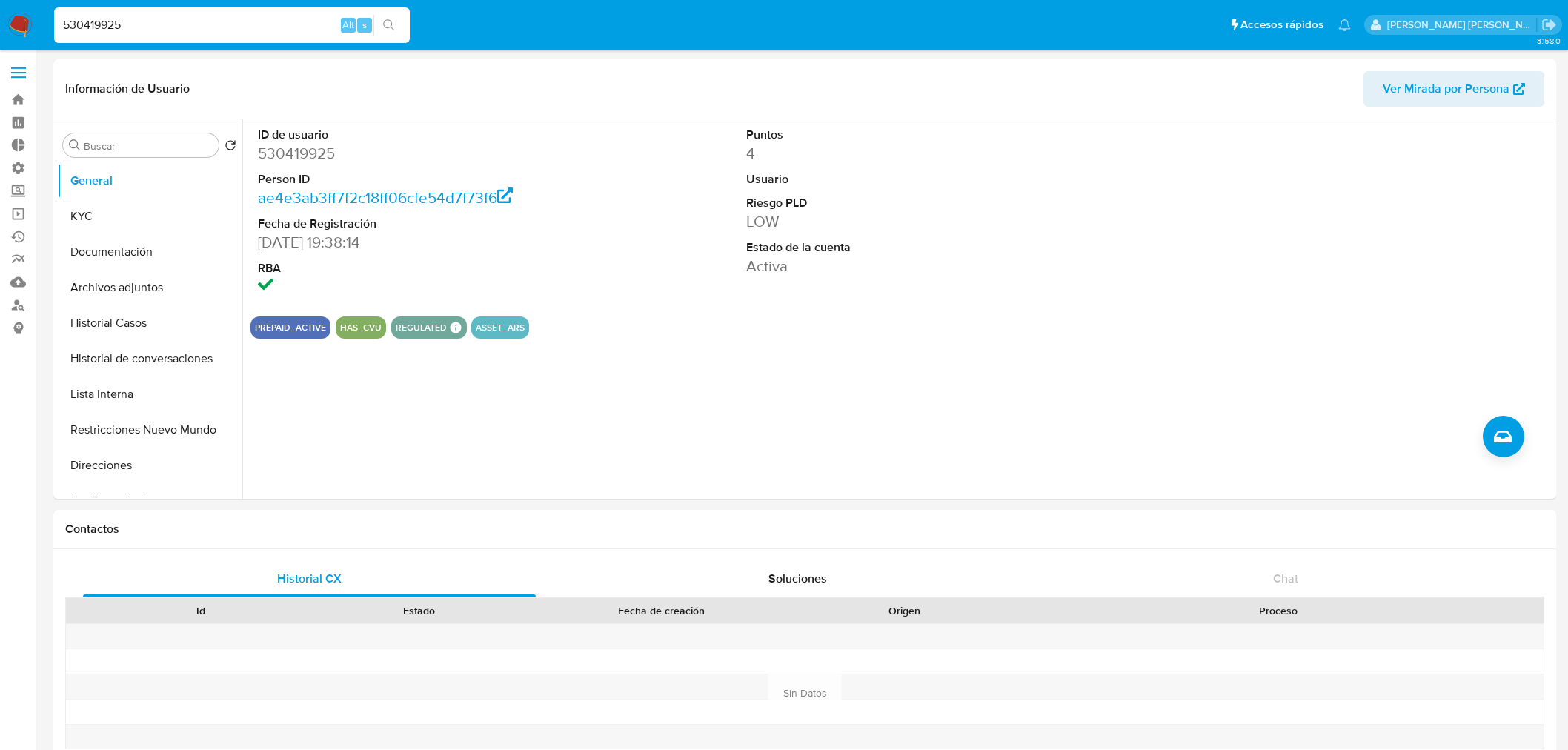
select select "10"
click at [212, 19] on input "530419925" at bounding box center [232, 25] width 356 height 19
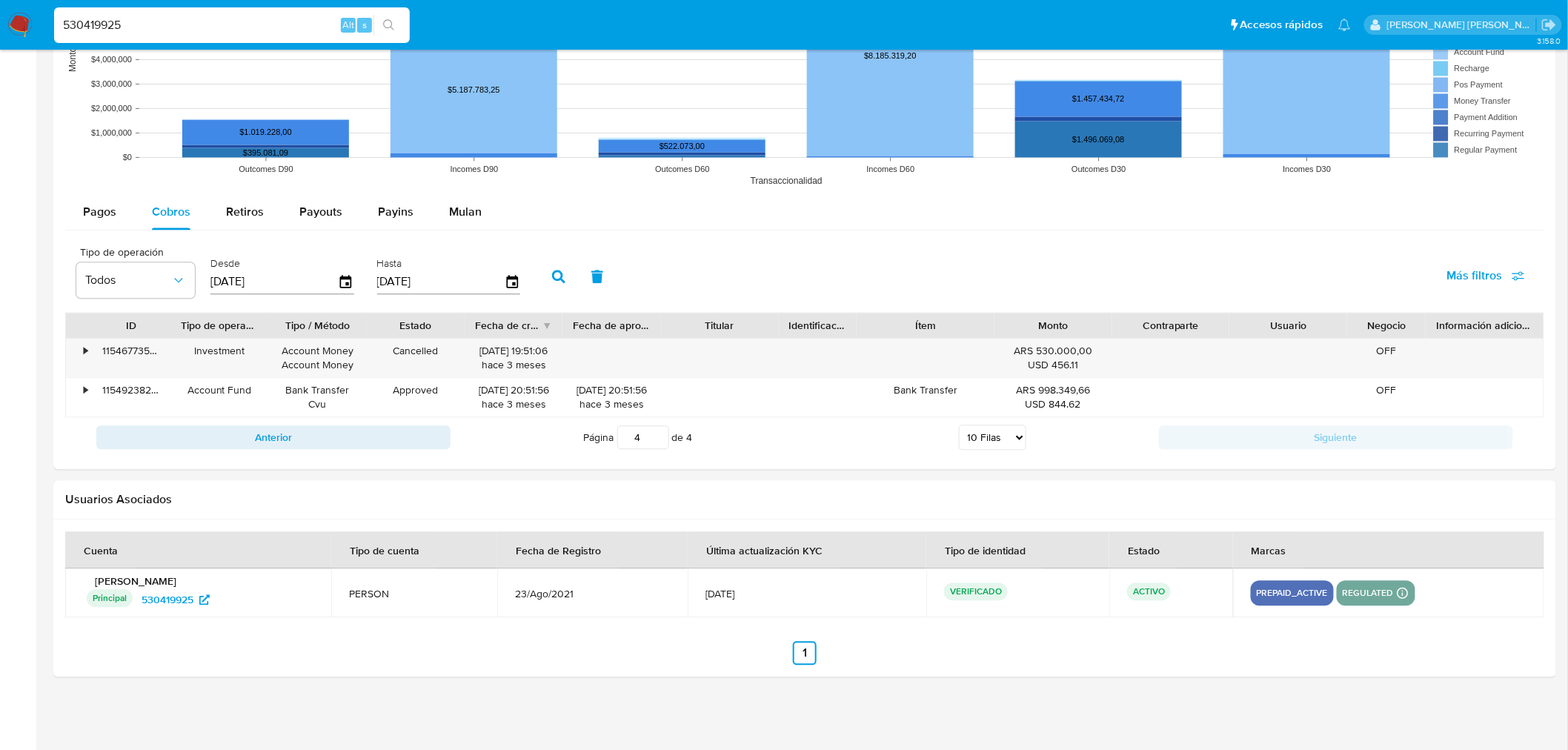
drag, startPoint x: 0, startPoint y: 0, endPoint x: 212, endPoint y: 18, distance: 212.8
click at [212, 18] on input "530419925" at bounding box center [232, 25] width 356 height 19
type input "k3EhqLyPzvWlOf6Mv7jiuUcw"
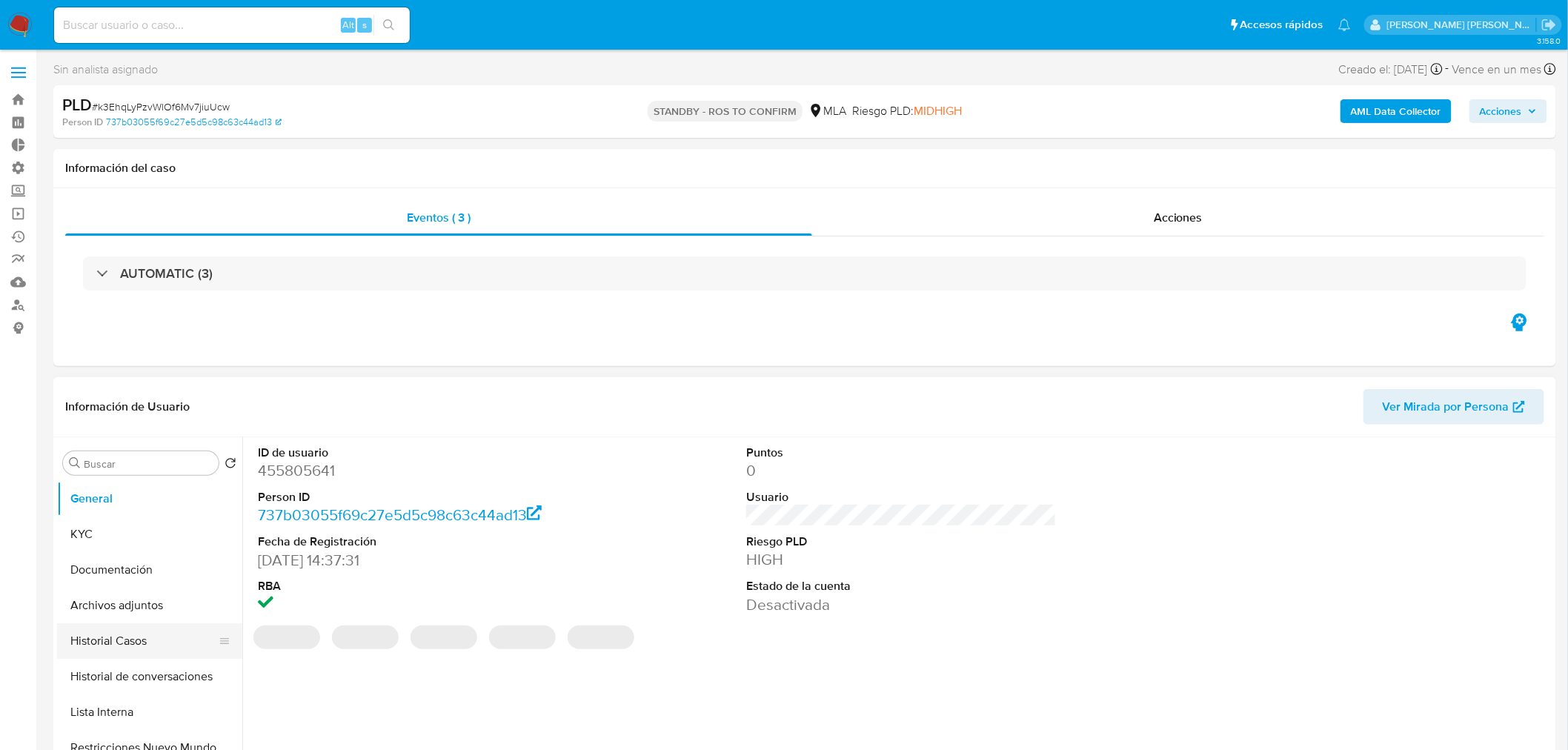
click at [129, 635] on button "Historial Casos" at bounding box center [144, 641] width 173 height 36
select select "10"
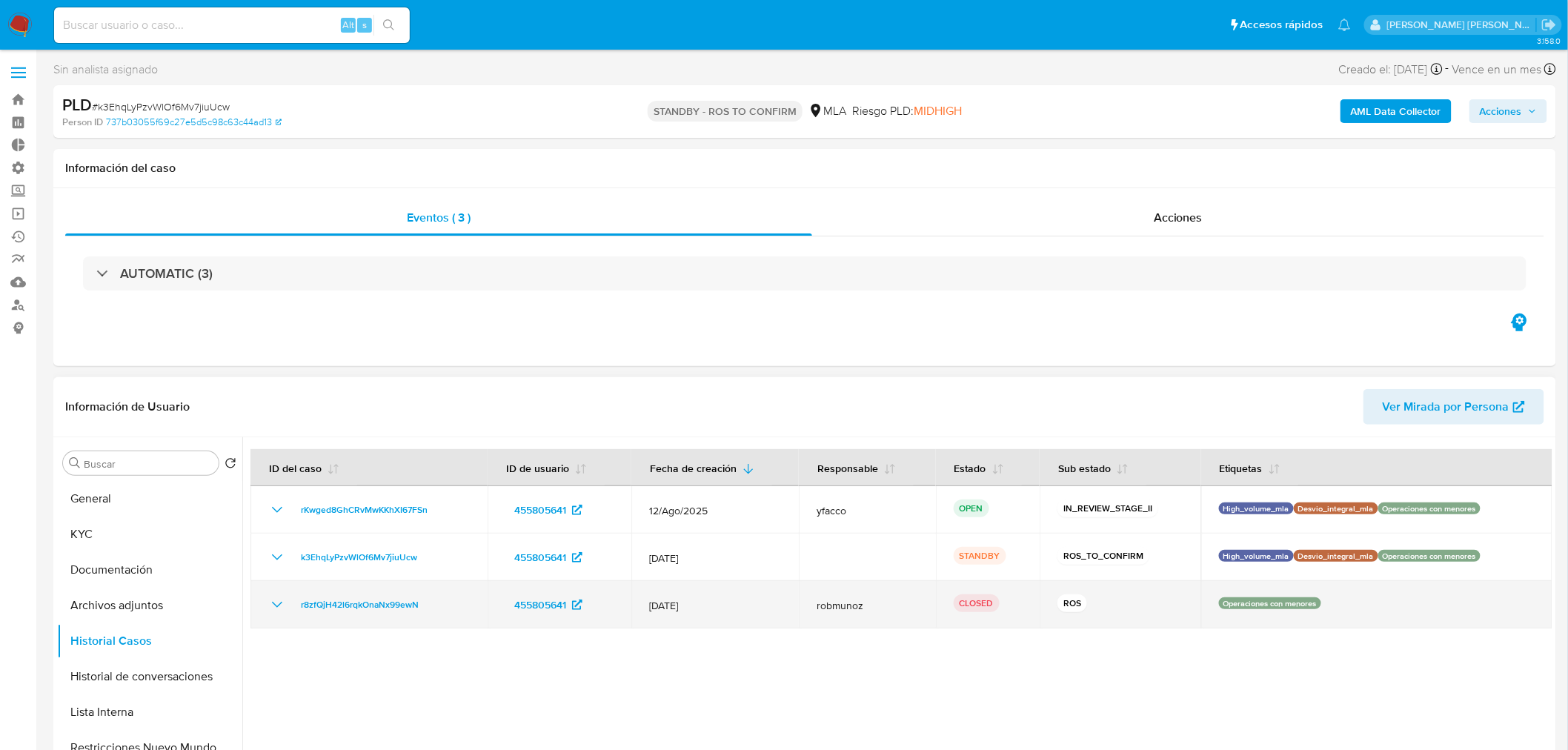
click at [270, 609] on icon "Mostrar/Ocultar" at bounding box center [277, 605] width 18 height 18
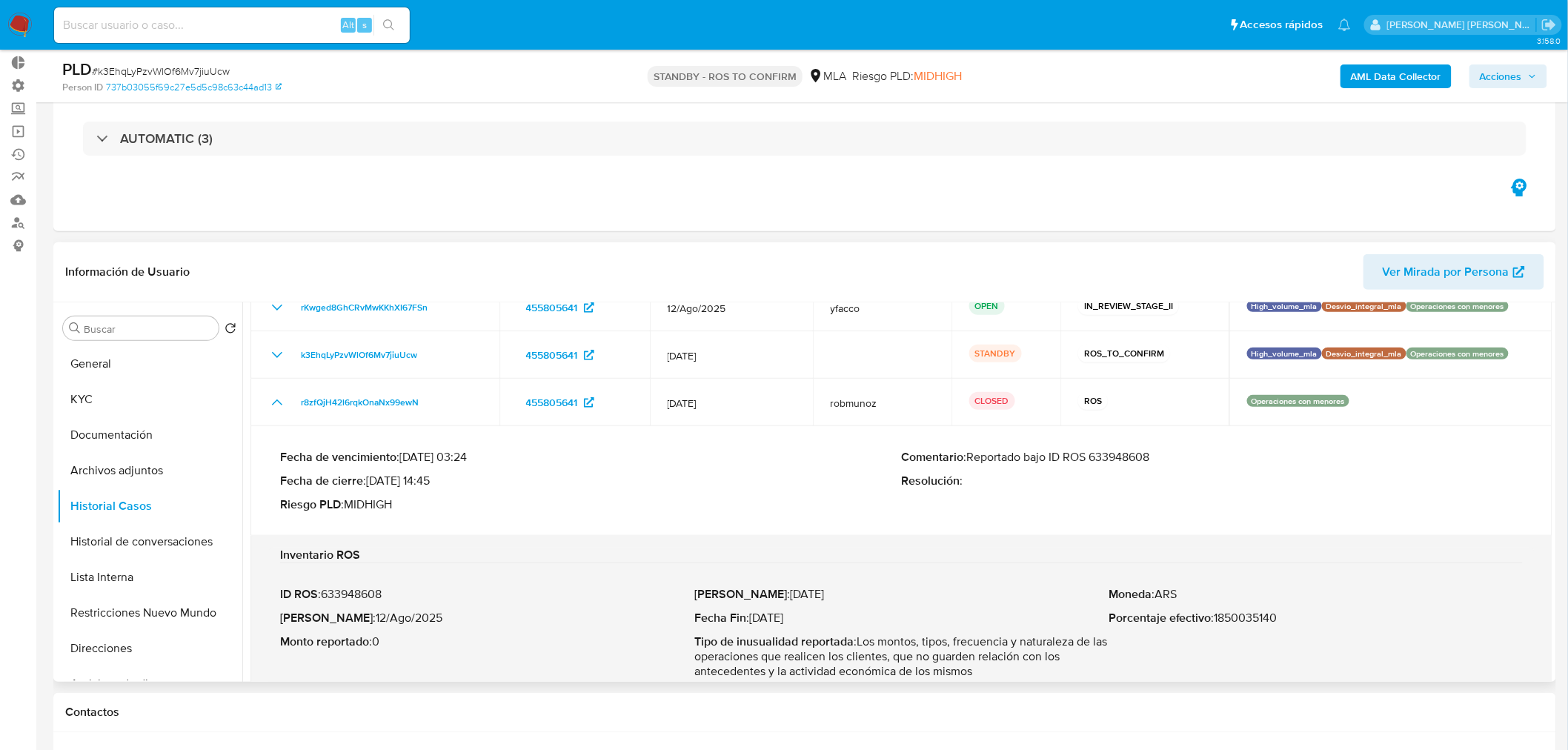
scroll to position [95, 0]
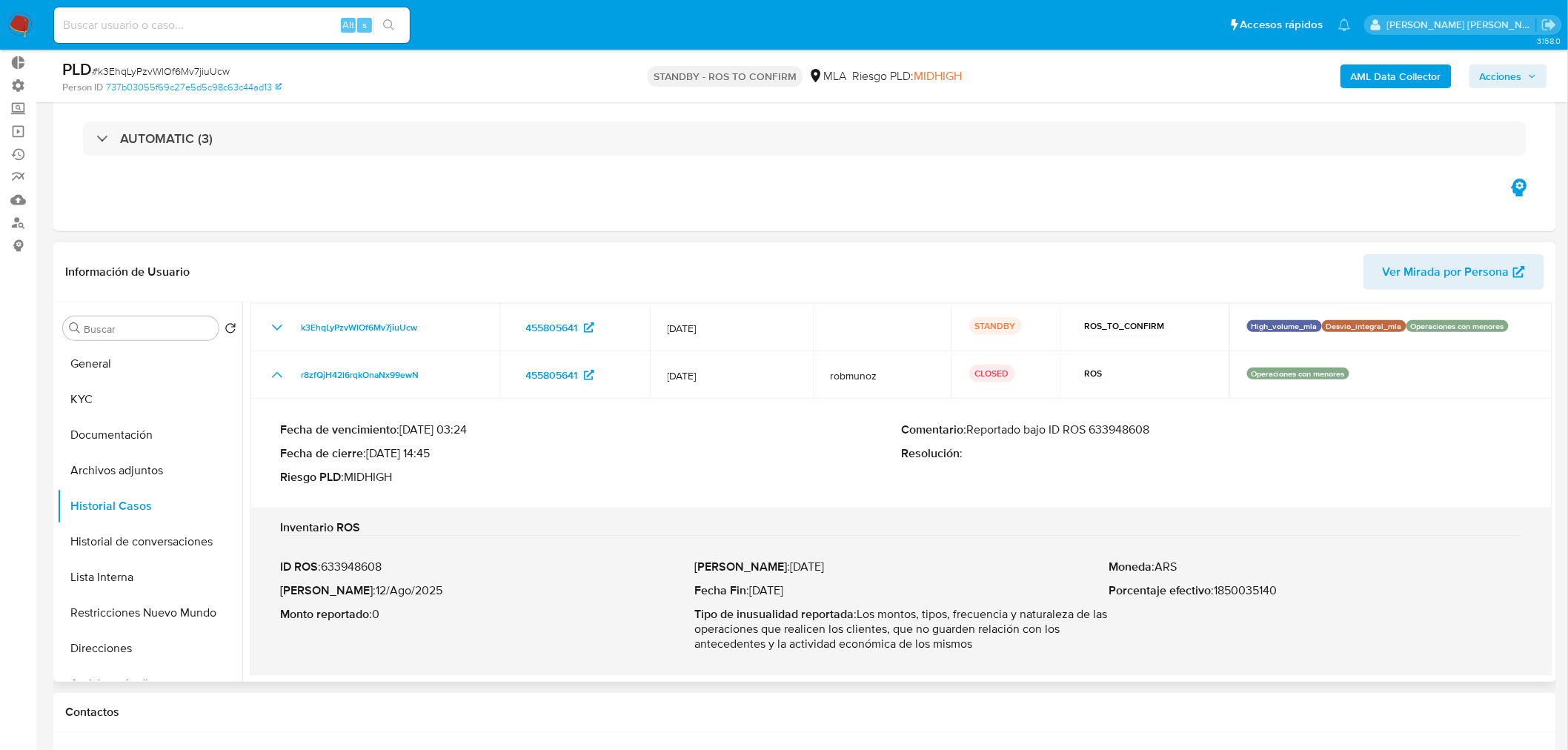
click at [358, 567] on p "ID ROS : 633948608" at bounding box center [487, 567] width 415 height 15
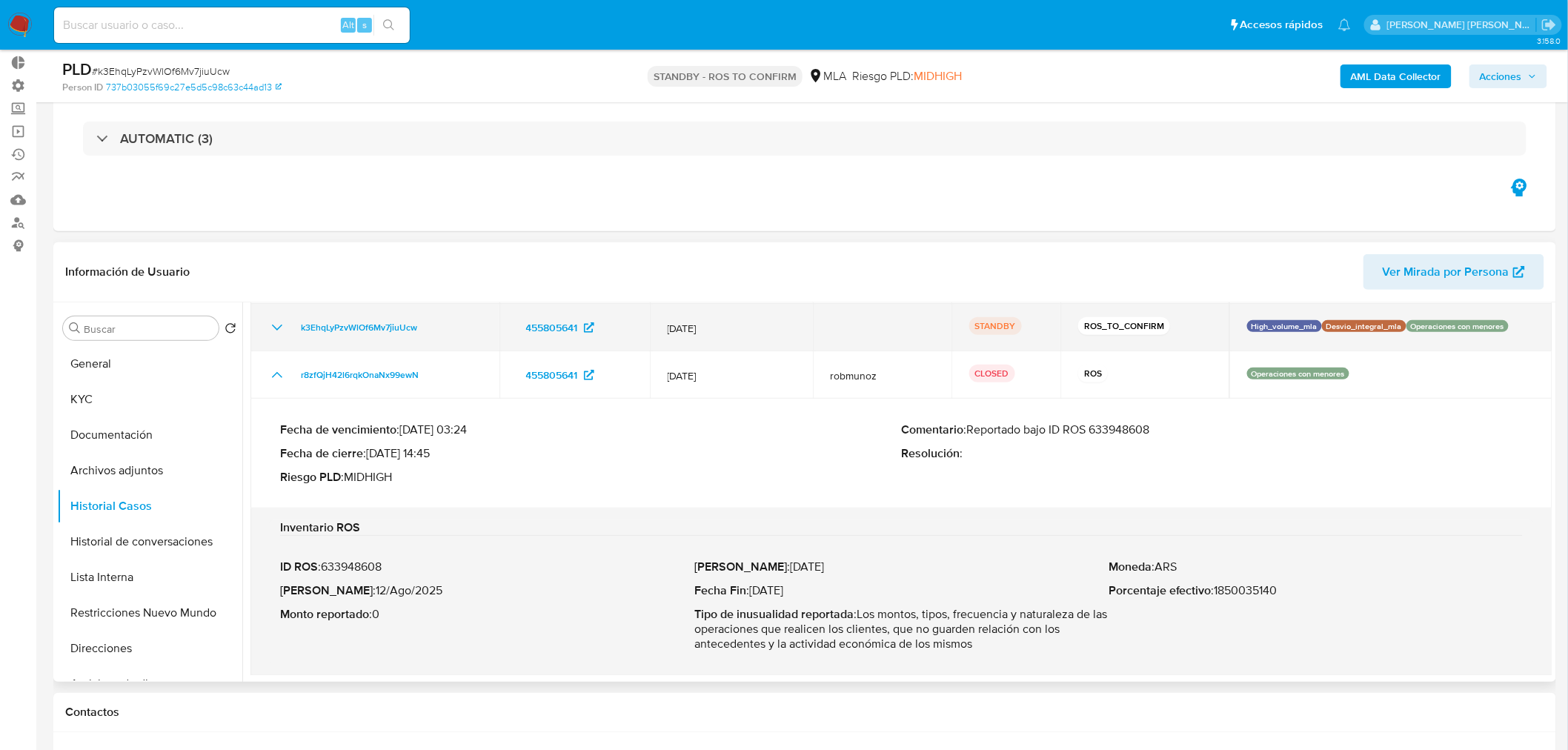
click at [366, 315] on td "k3EhqLyPzvWlOf6Mv7jiuUcw" at bounding box center [375, 327] width 249 height 47
click at [380, 328] on span "k3EhqLyPzvWlOf6Mv7jiuUcw" at bounding box center [358, 328] width 116 height 18
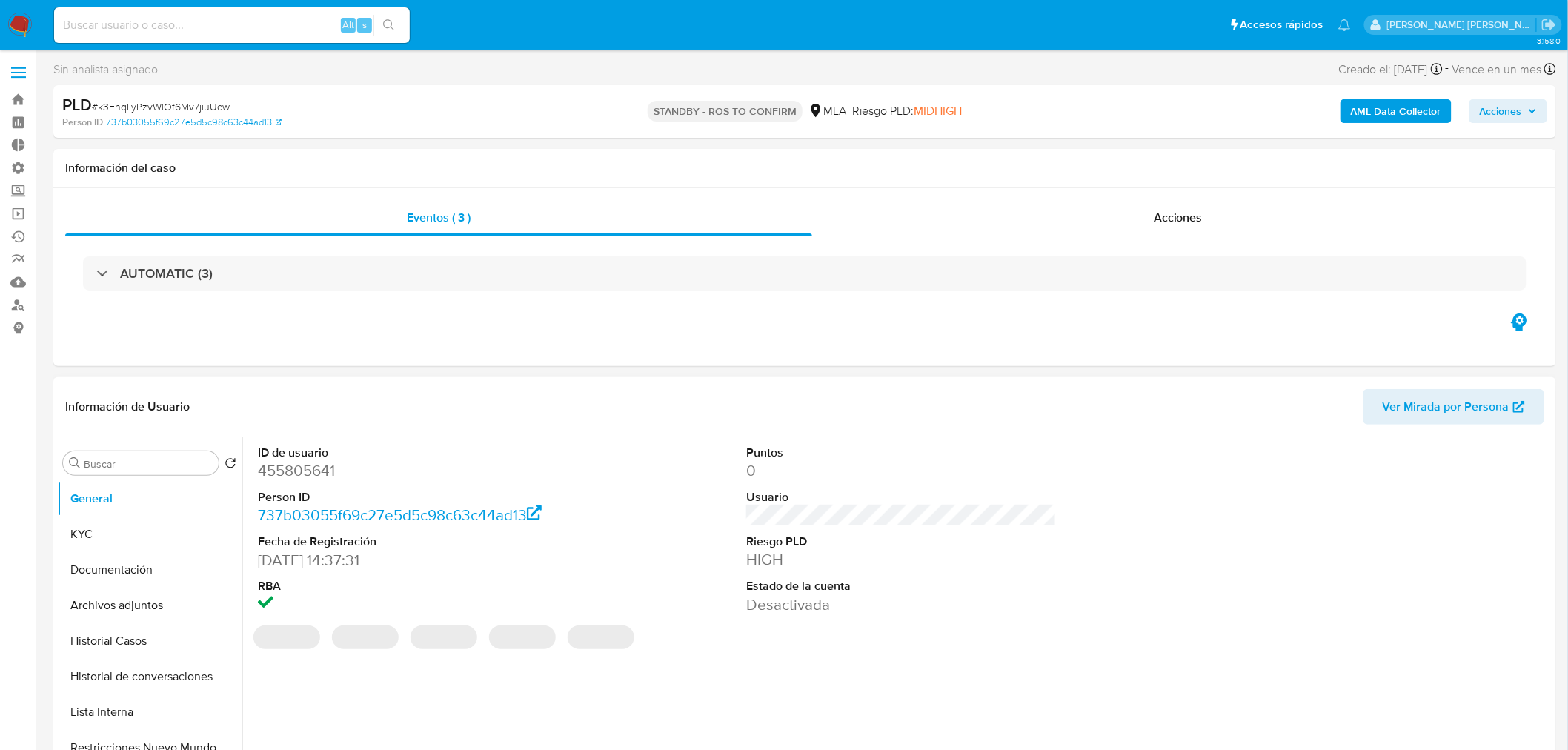
select select "10"
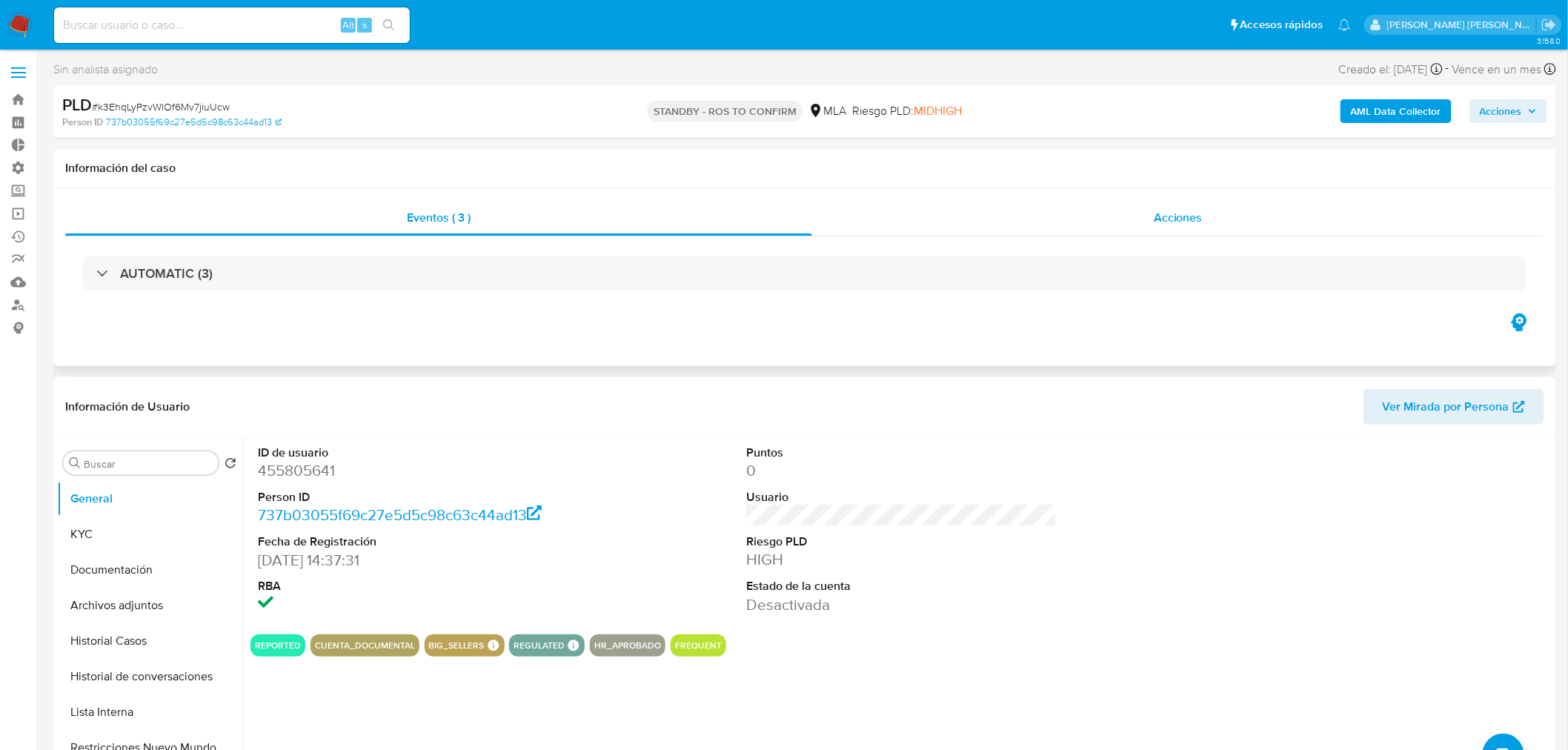
click at [1232, 231] on div "Acciones" at bounding box center [1178, 217] width 732 height 36
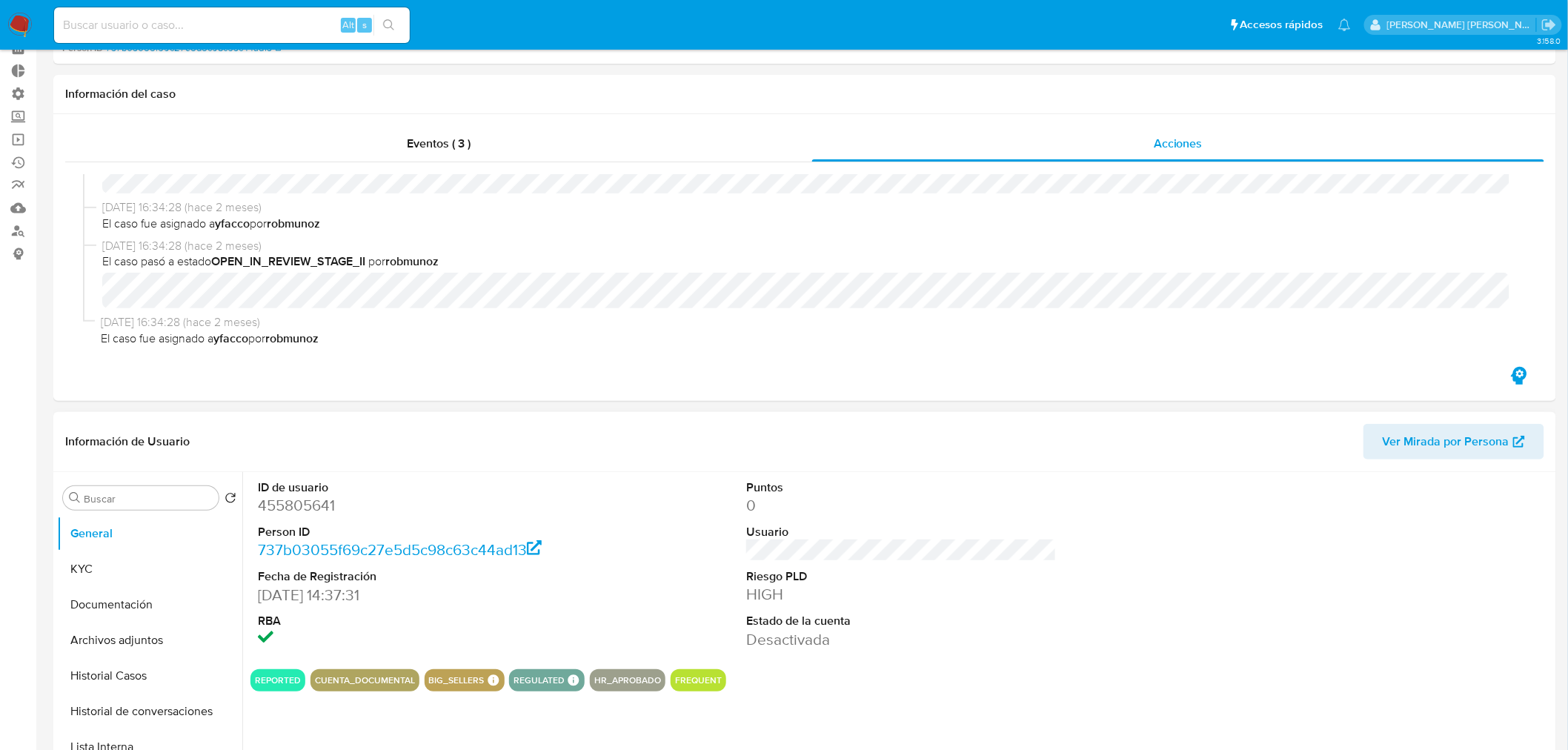
scroll to position [164, 0]
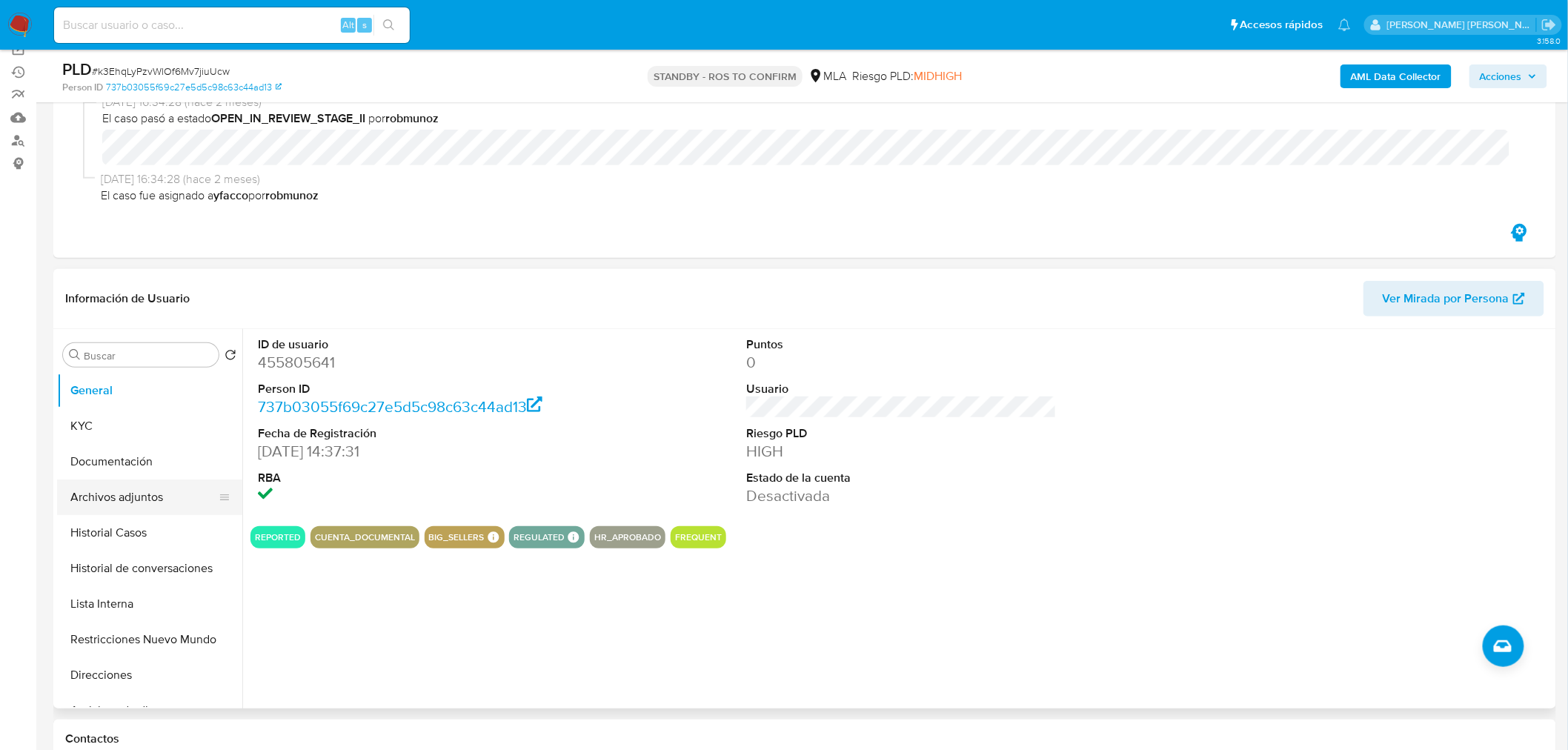
click at [93, 500] on button "Archivos adjuntos" at bounding box center [144, 497] width 173 height 36
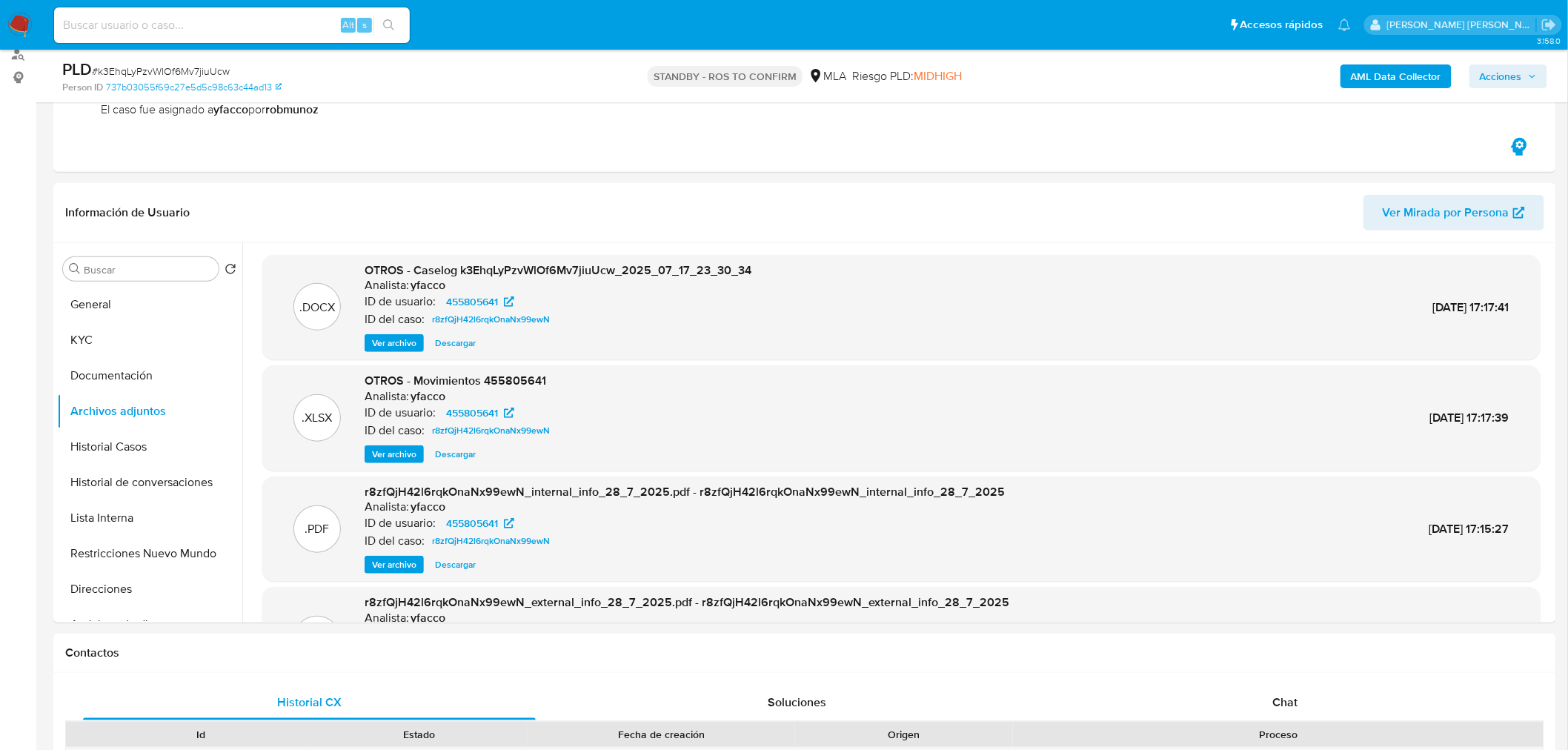
scroll to position [247, 0]
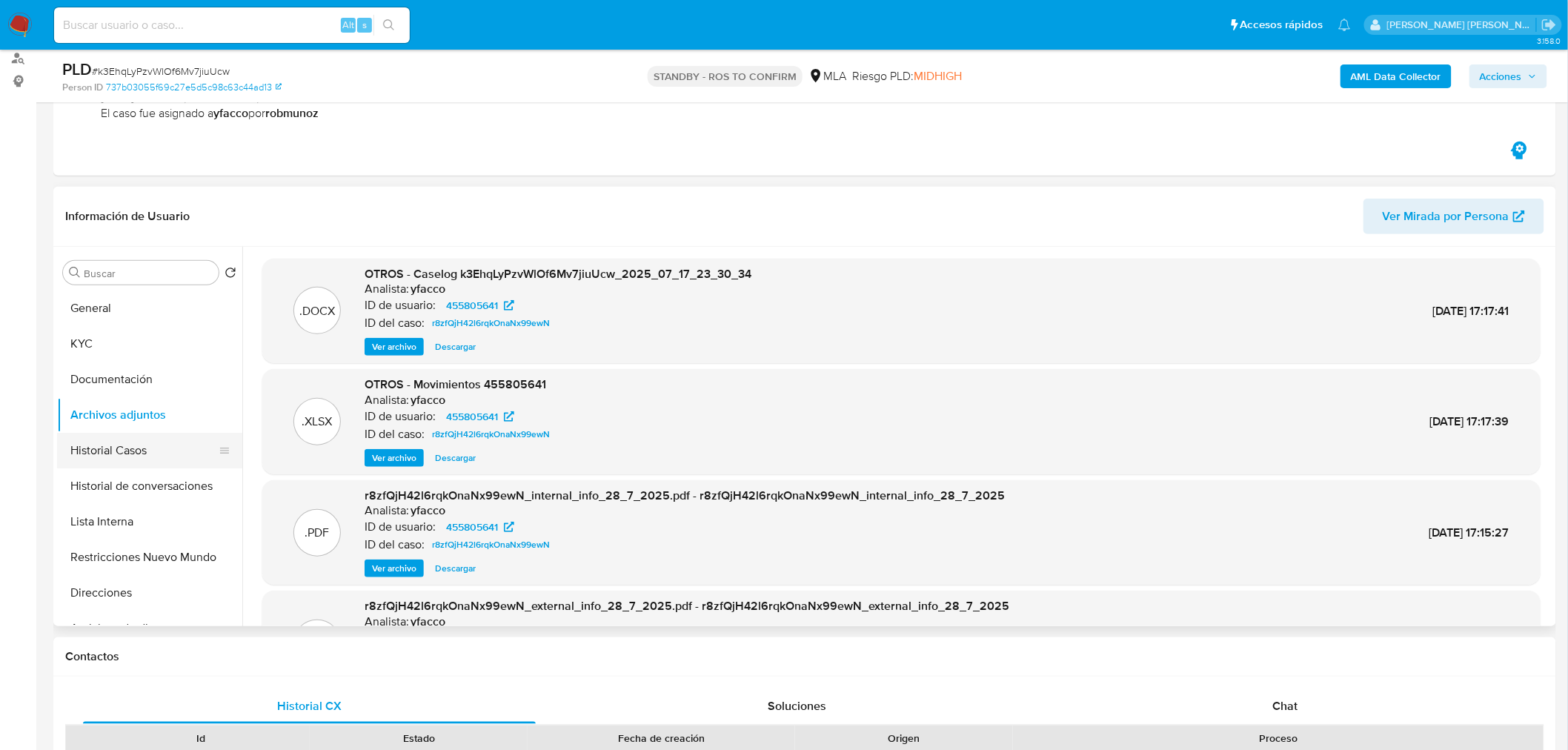
click at [154, 457] on button "Historial Casos" at bounding box center [144, 450] width 173 height 36
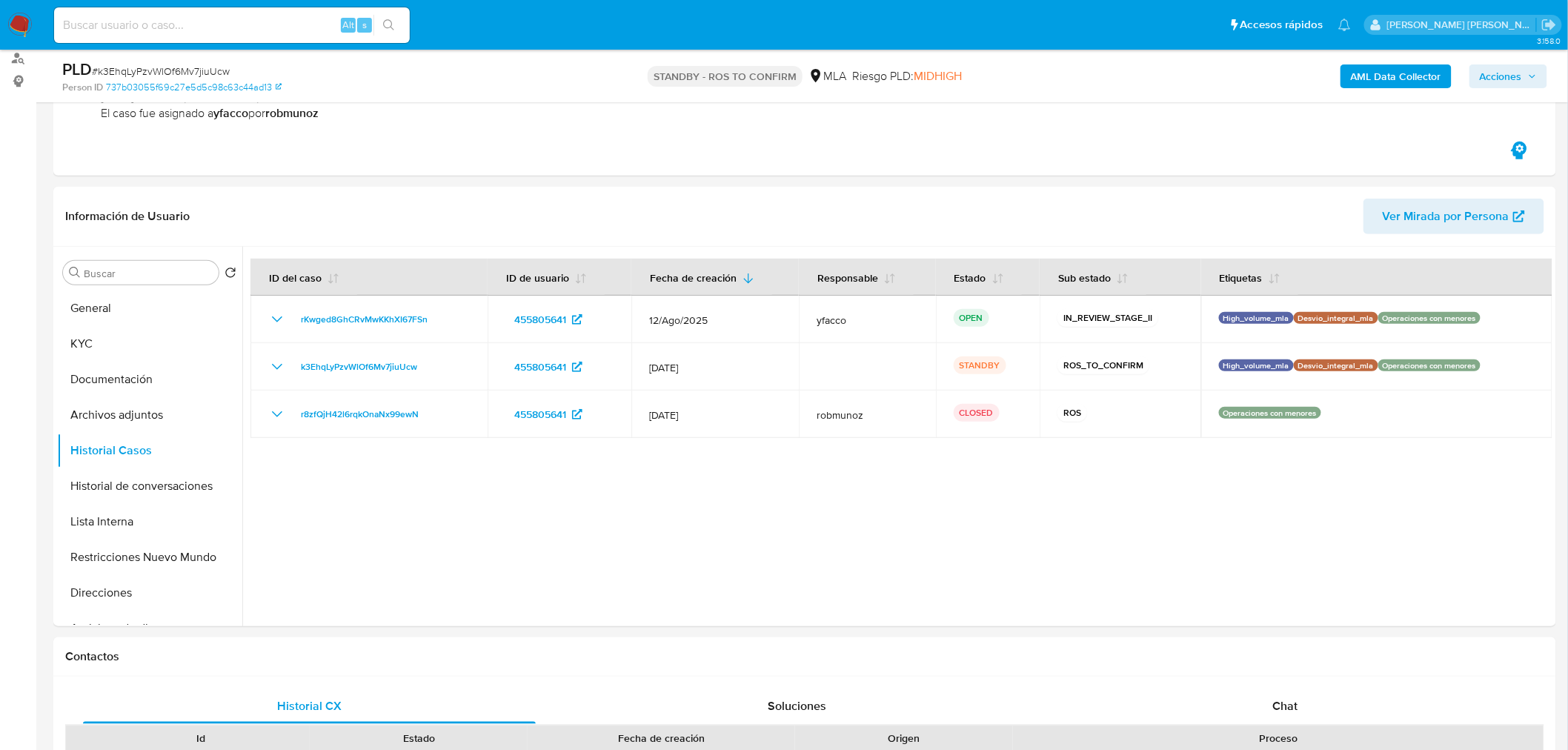
click at [1524, 75] on span "Acciones" at bounding box center [1508, 76] width 57 height 21
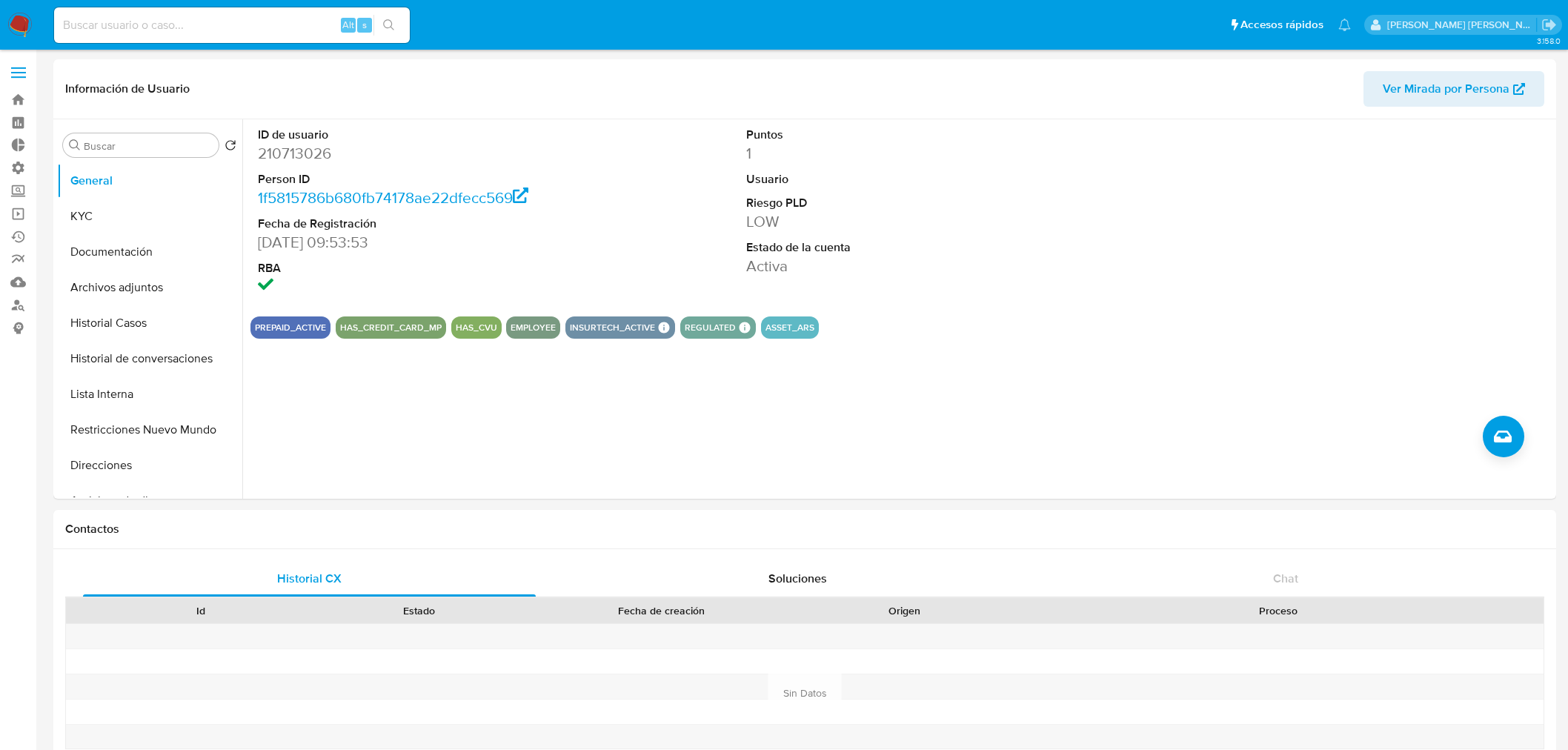
select select "10"
click at [8, 19] on img at bounding box center [20, 25] width 26 height 26
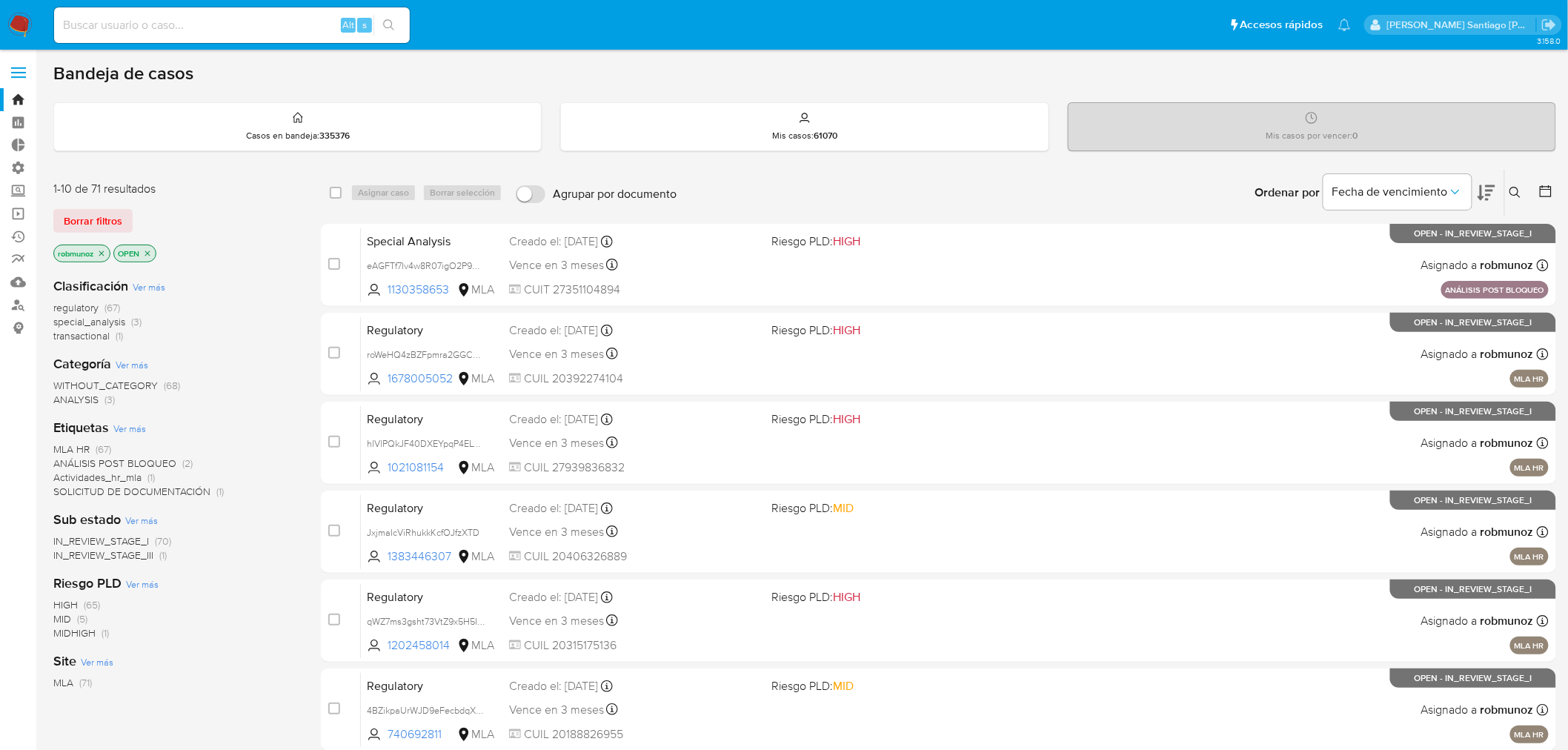
click at [1514, 191] on icon at bounding box center [1515, 192] width 12 height 12
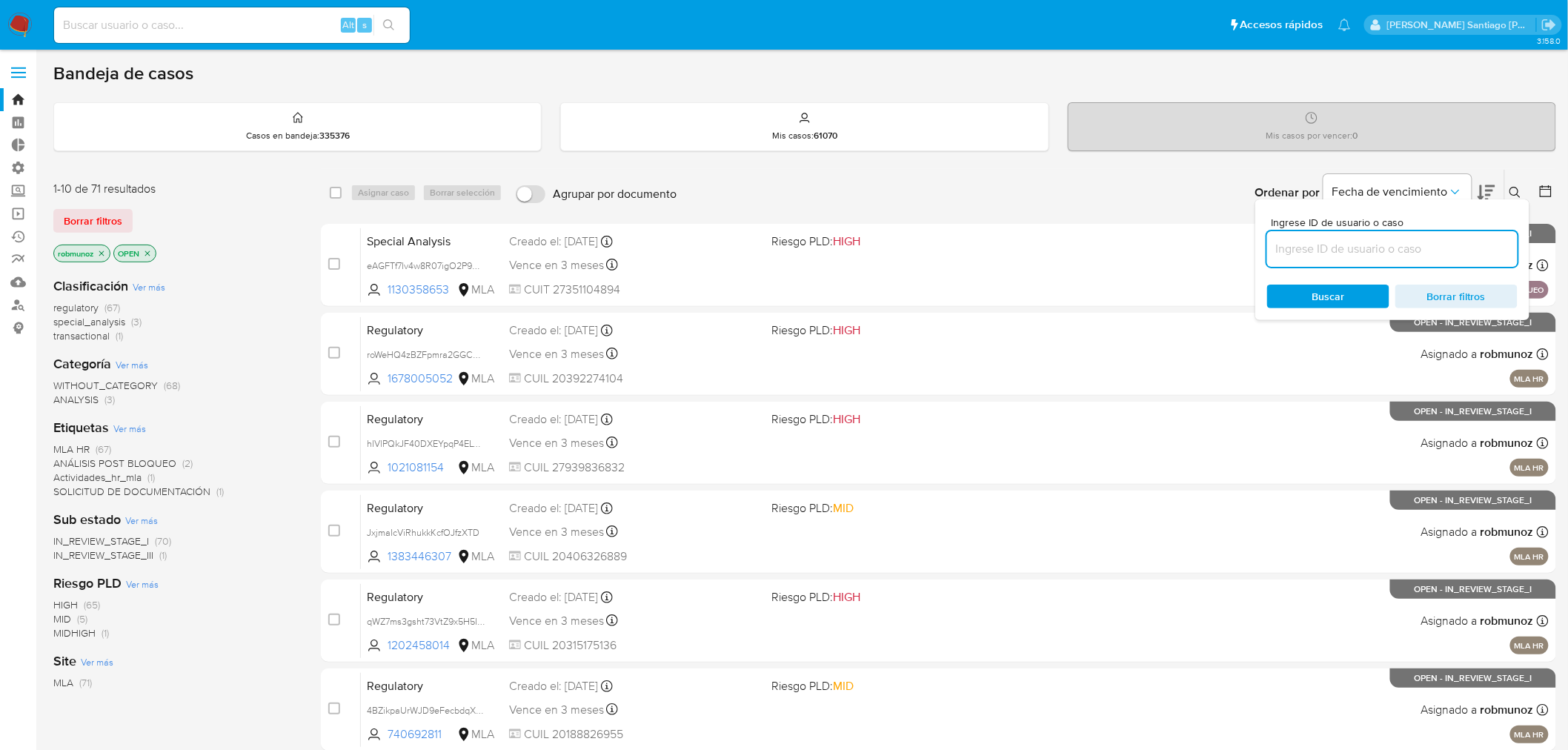
click at [1461, 250] on input at bounding box center [1392, 249] width 250 height 19
type input "k3EhqLyPzvWlOf6Mv7jiuUcw"
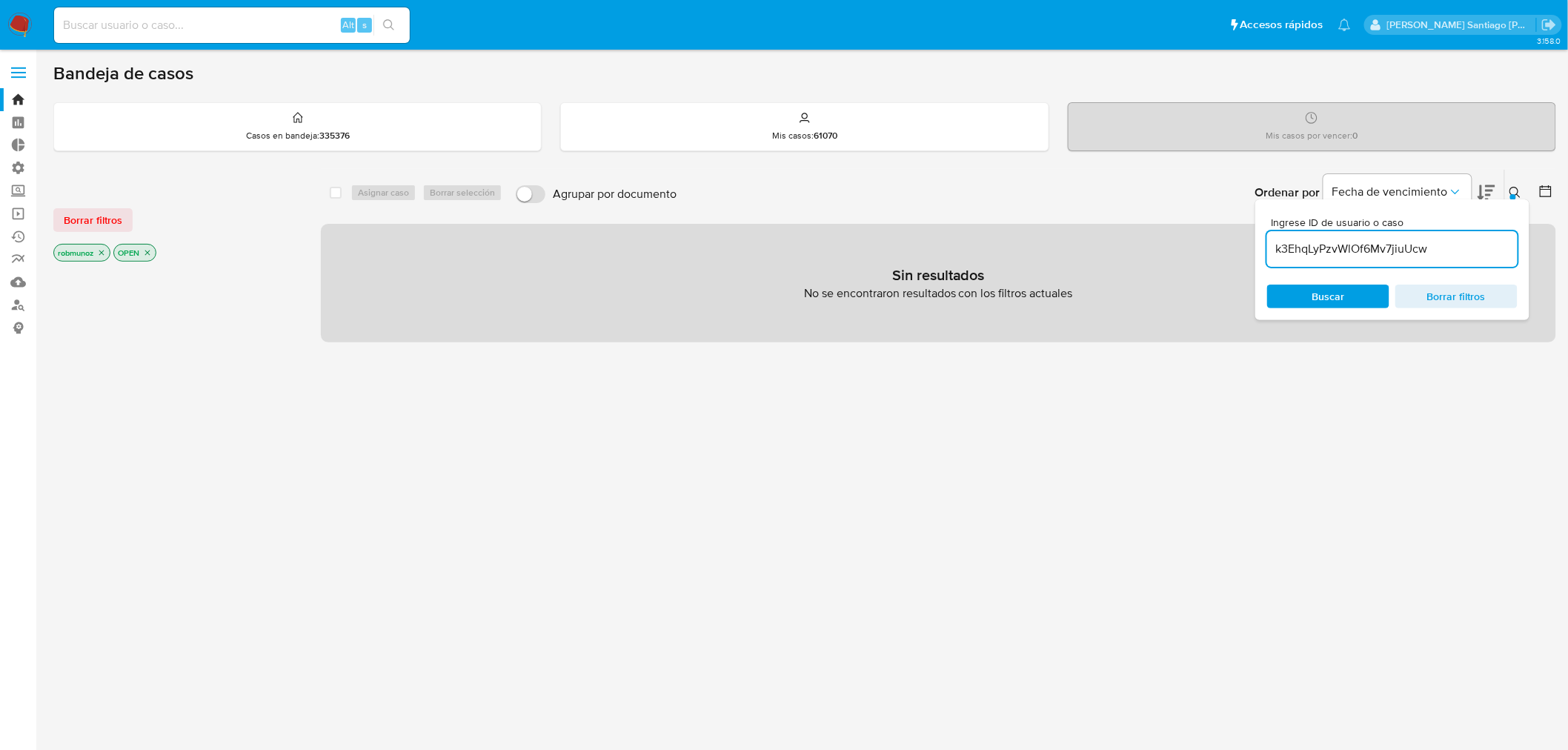
click at [99, 213] on span "Borrar filtros" at bounding box center [92, 220] width 59 height 21
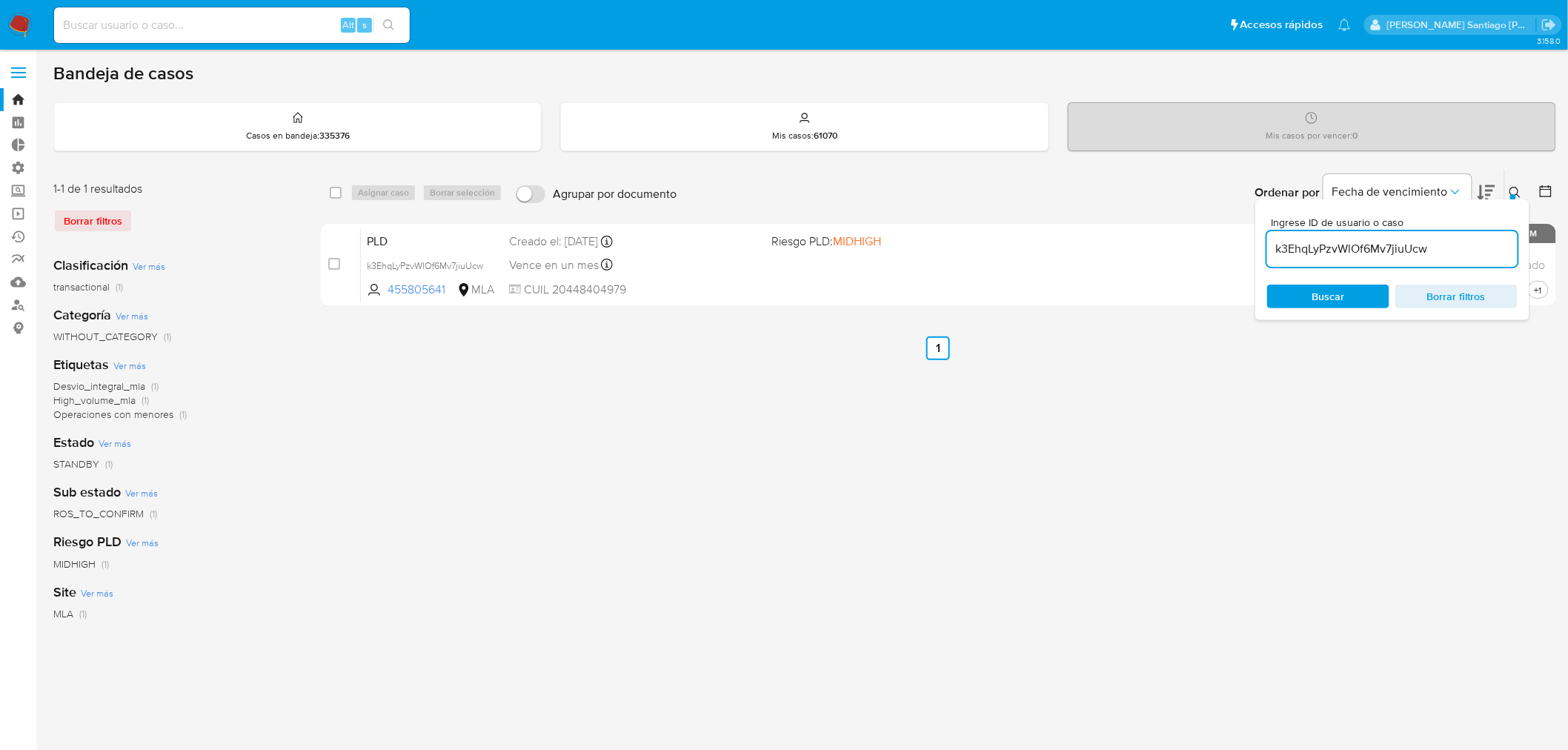
drag, startPoint x: 1517, startPoint y: 191, endPoint x: 1416, endPoint y: 213, distance: 103.4
click at [1516, 191] on icon at bounding box center [1515, 192] width 12 height 12
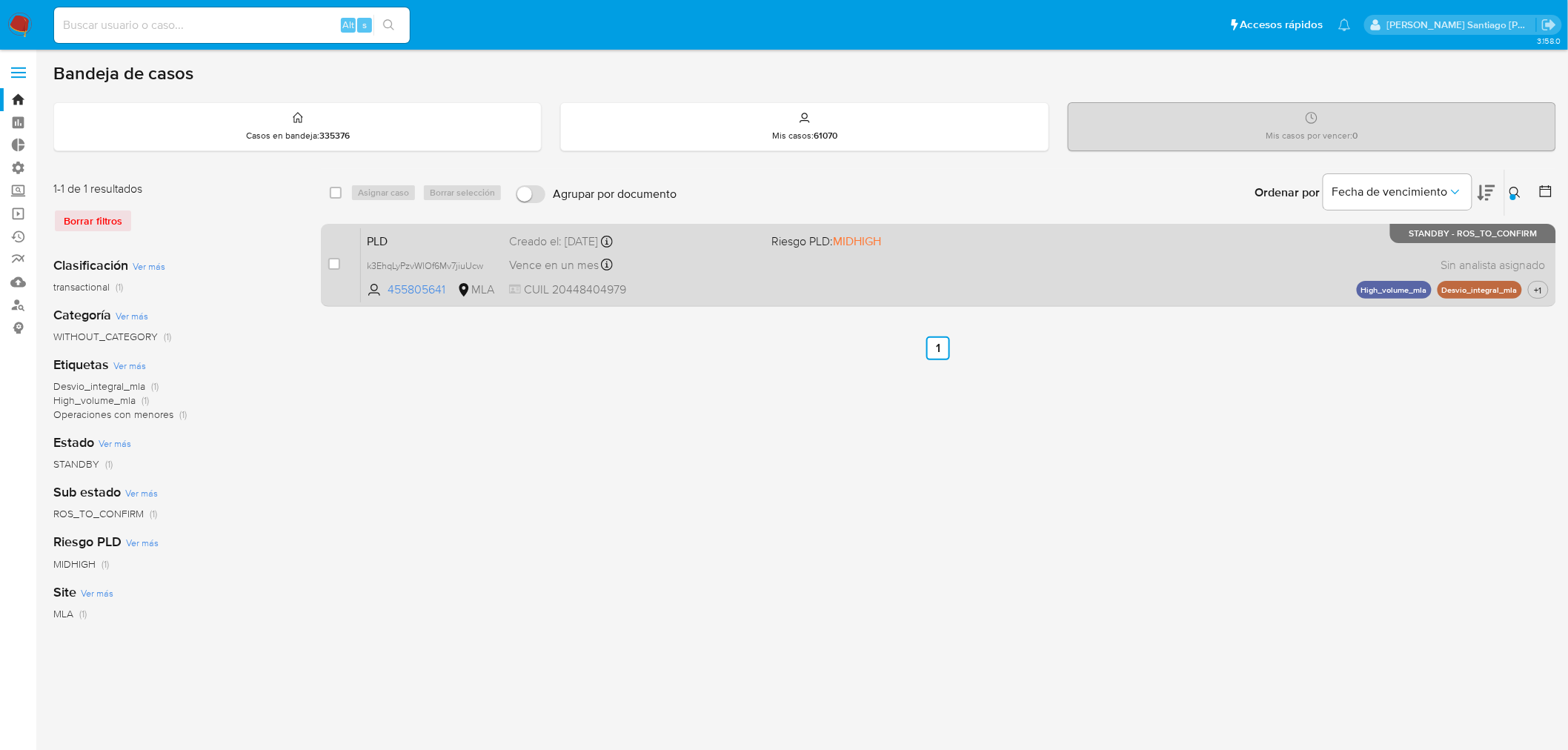
click at [341, 263] on div "case-item-checkbox No es posible asignar el caso" at bounding box center [344, 265] width 32 height 75
click at [335, 265] on input "checkbox" at bounding box center [334, 263] width 12 height 12
checkbox input "true"
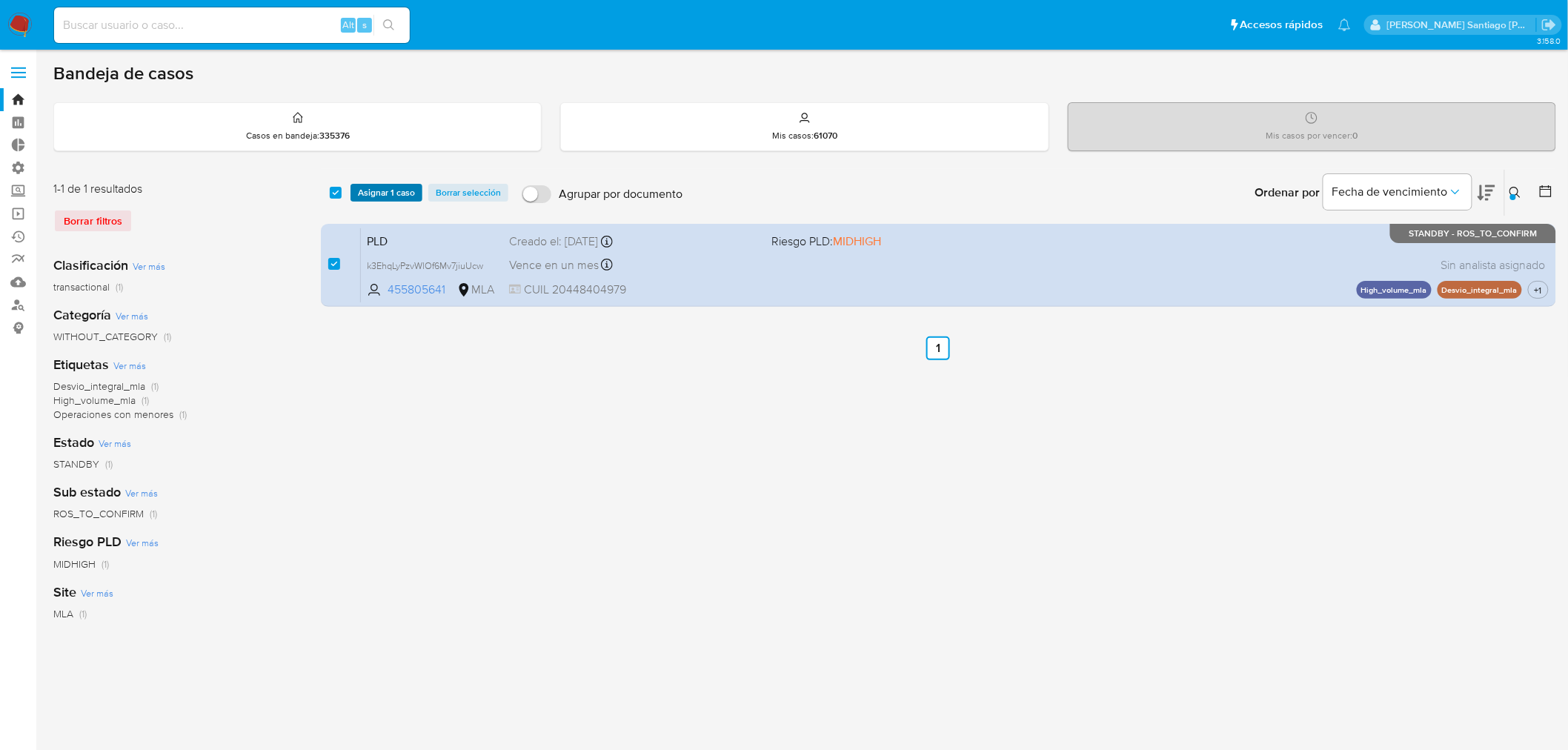
click at [384, 183] on div "select-all-cases-checkbox Asignar 1 caso Borrar selección Agrupar por documento…" at bounding box center [939, 193] width 1235 height 46
click at [386, 188] on span "Asignar 1 caso" at bounding box center [386, 192] width 57 height 15
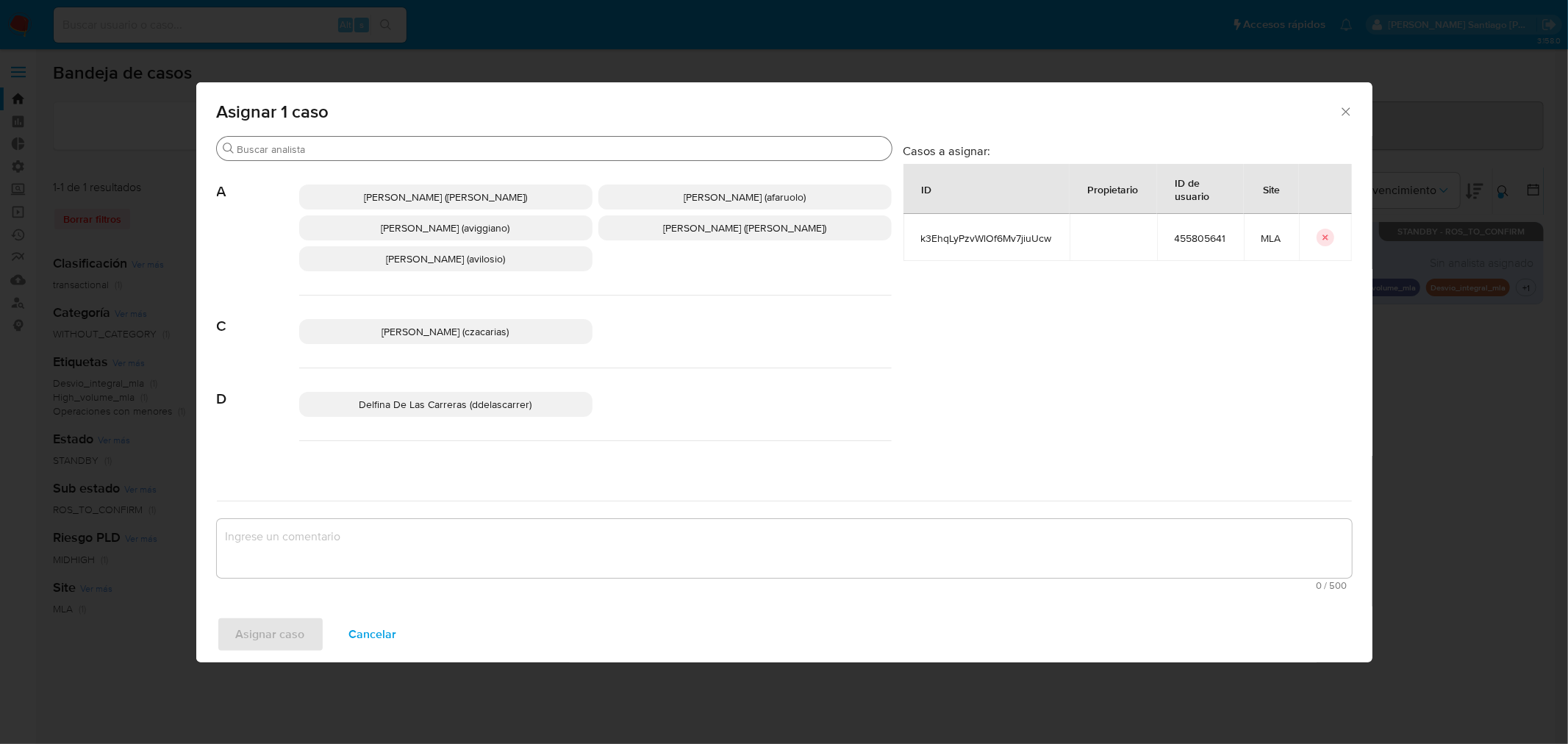
click at [374, 140] on div "Buscar" at bounding box center [555, 148] width 675 height 24
click at [376, 147] on input "Buscar" at bounding box center [562, 149] width 649 height 13
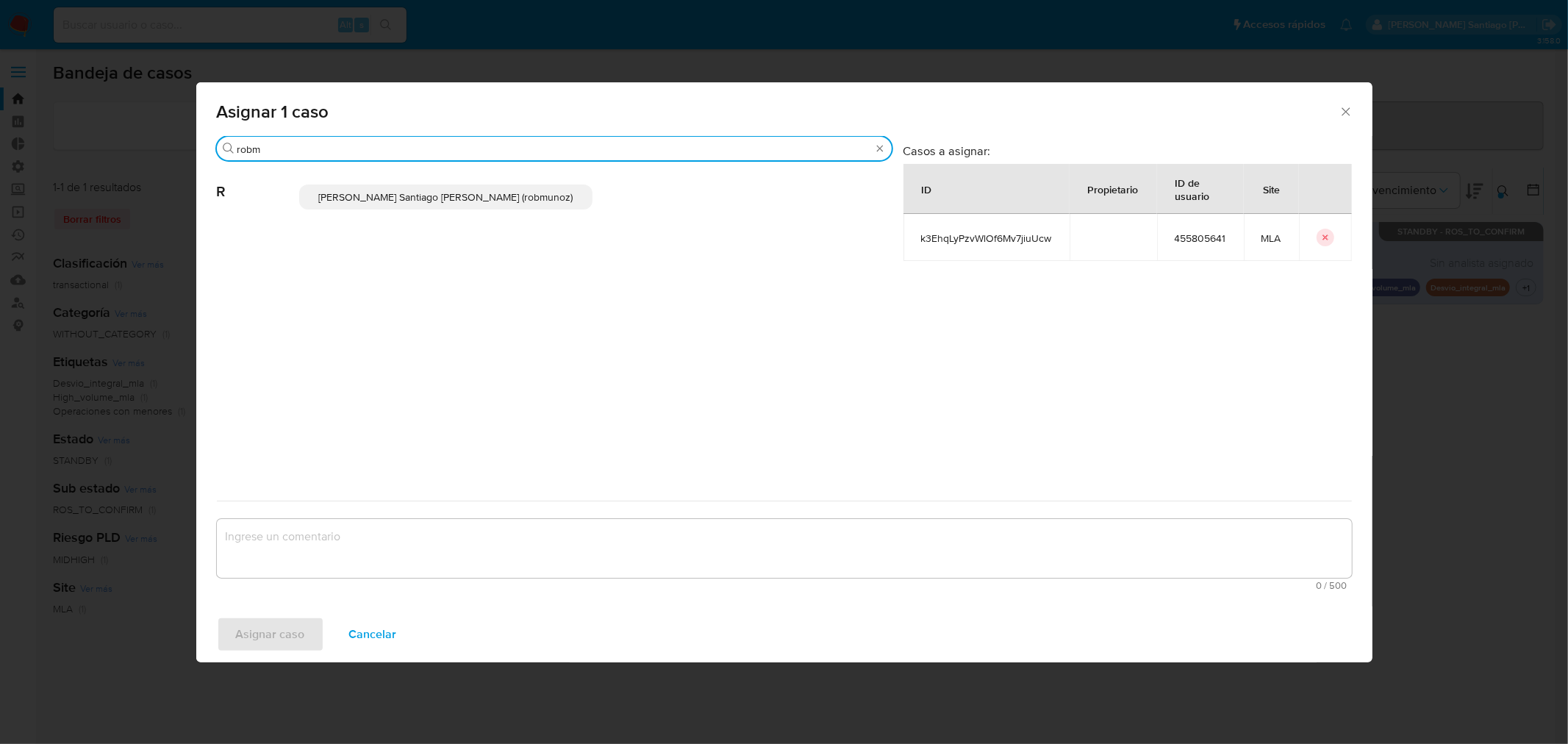
type input "robm"
click at [443, 204] on p "Roberto Santiago Munoz (robmunoz)" at bounding box center [446, 197] width 293 height 25
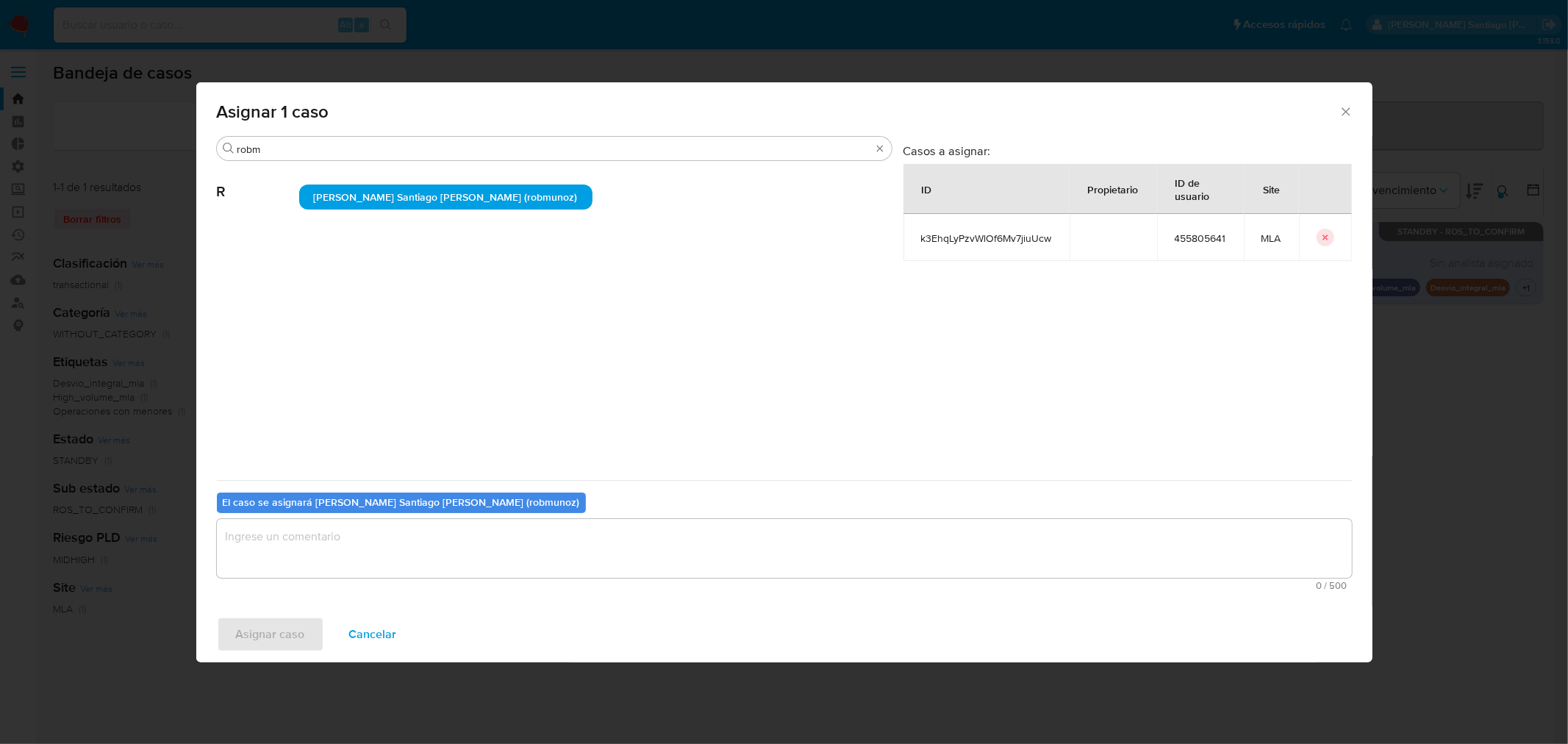
click at [378, 538] on textarea "assign-modal" at bounding box center [785, 549] width 1135 height 59
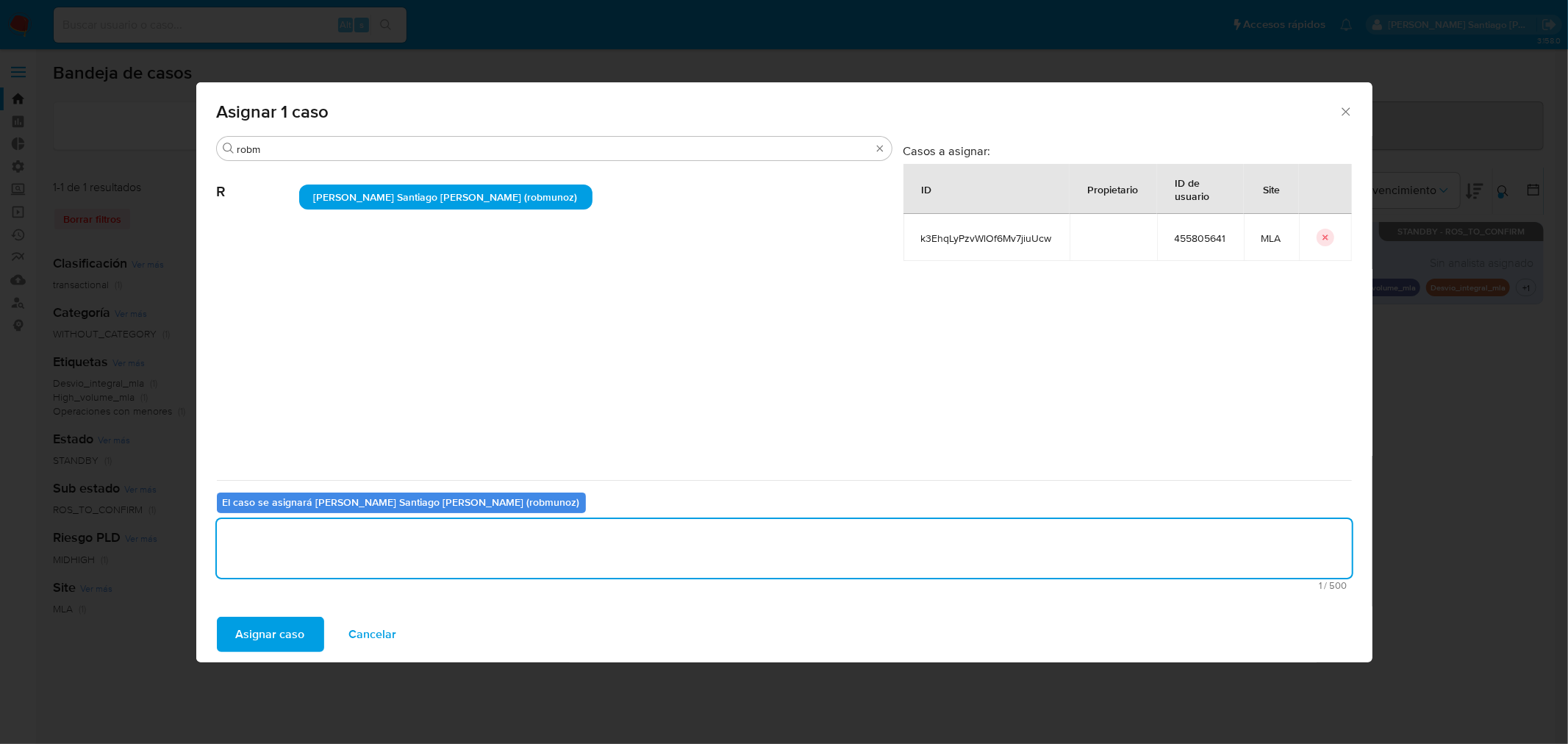
click at [291, 635] on span "Asignar caso" at bounding box center [270, 634] width 69 height 32
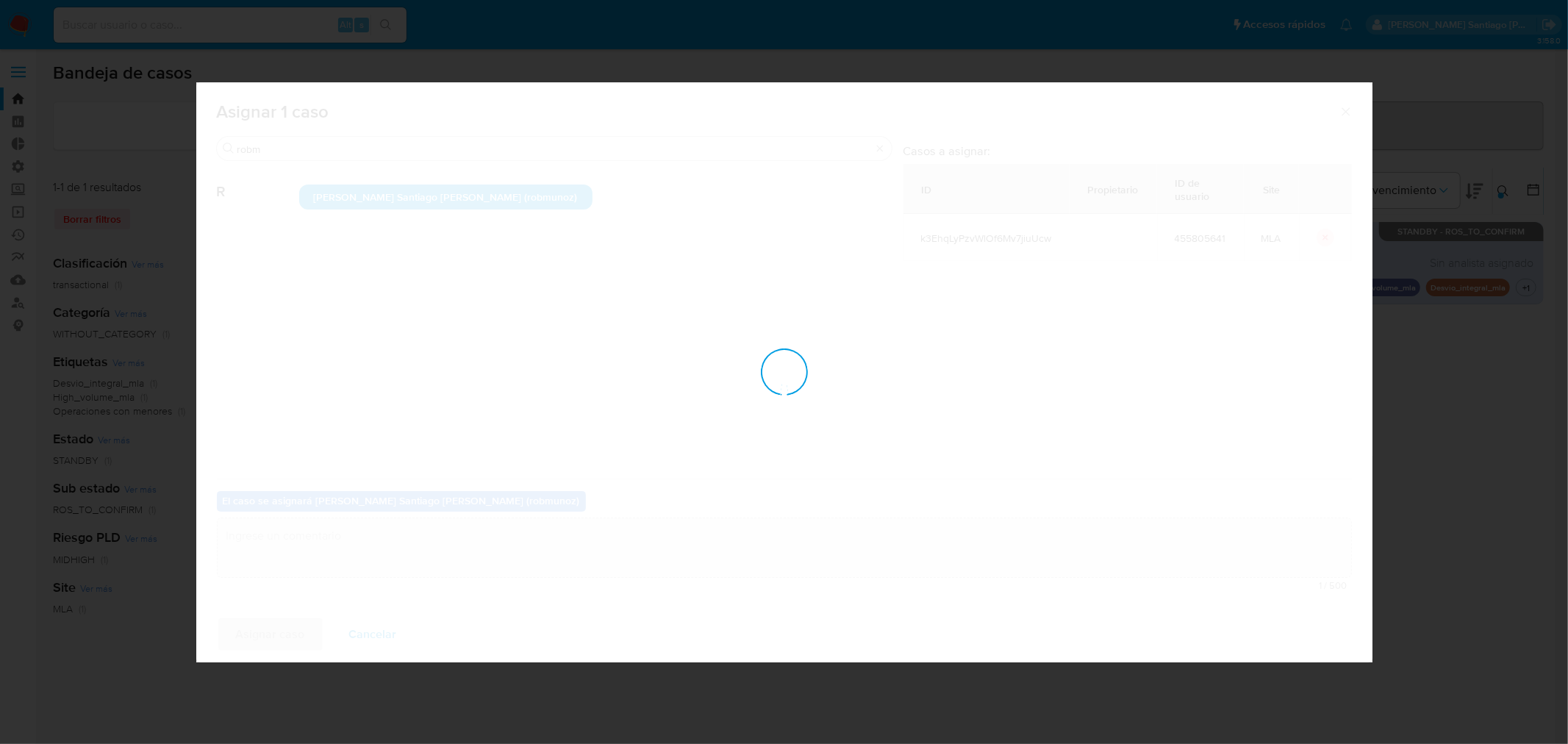
checkbox input "false"
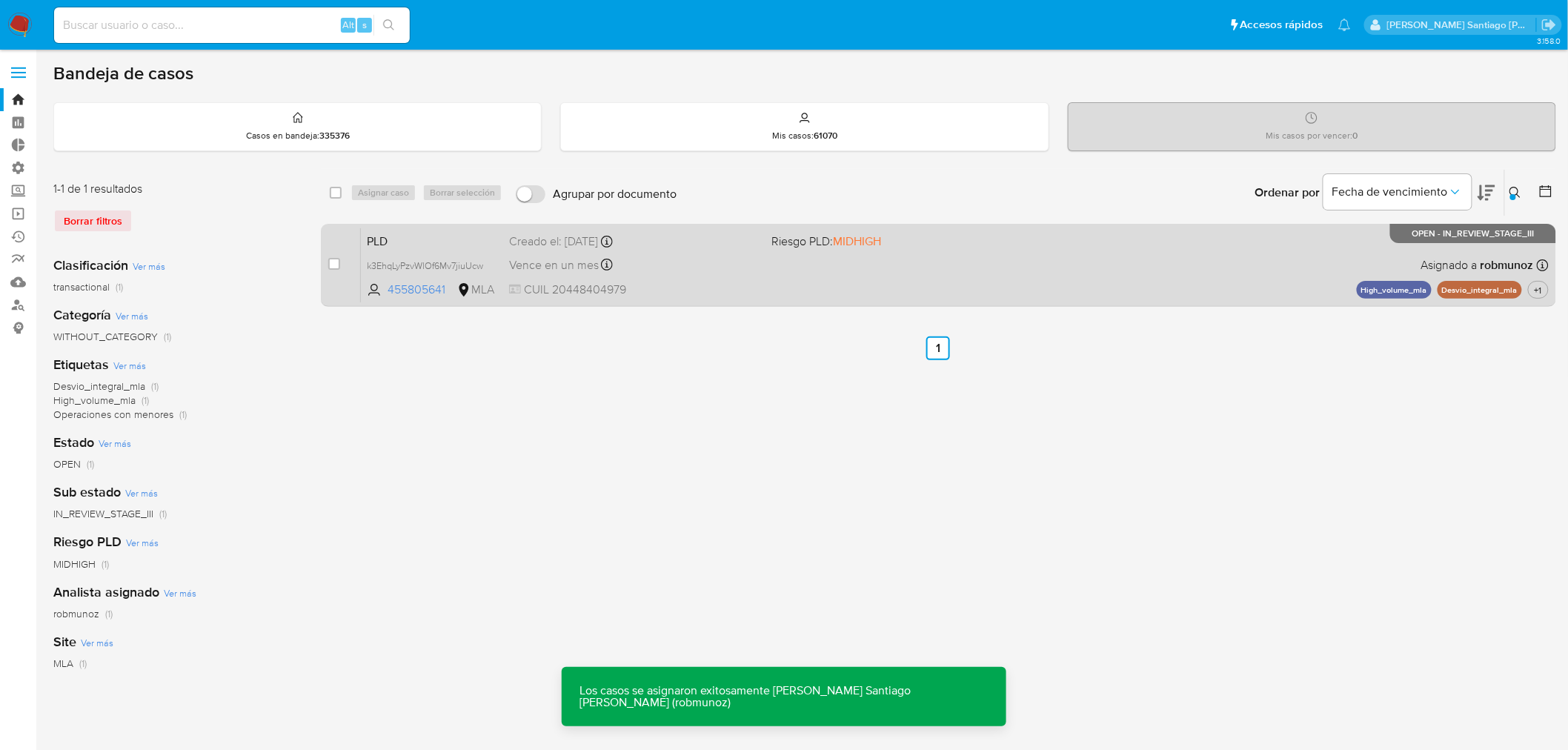
click at [1275, 283] on div "PLD k3EhqLyPzvWlOf6Mv7jiuUcw 455805641 MLA Riesgo PLD: MIDHIGH Creado el: 12/07…" at bounding box center [955, 265] width 1188 height 75
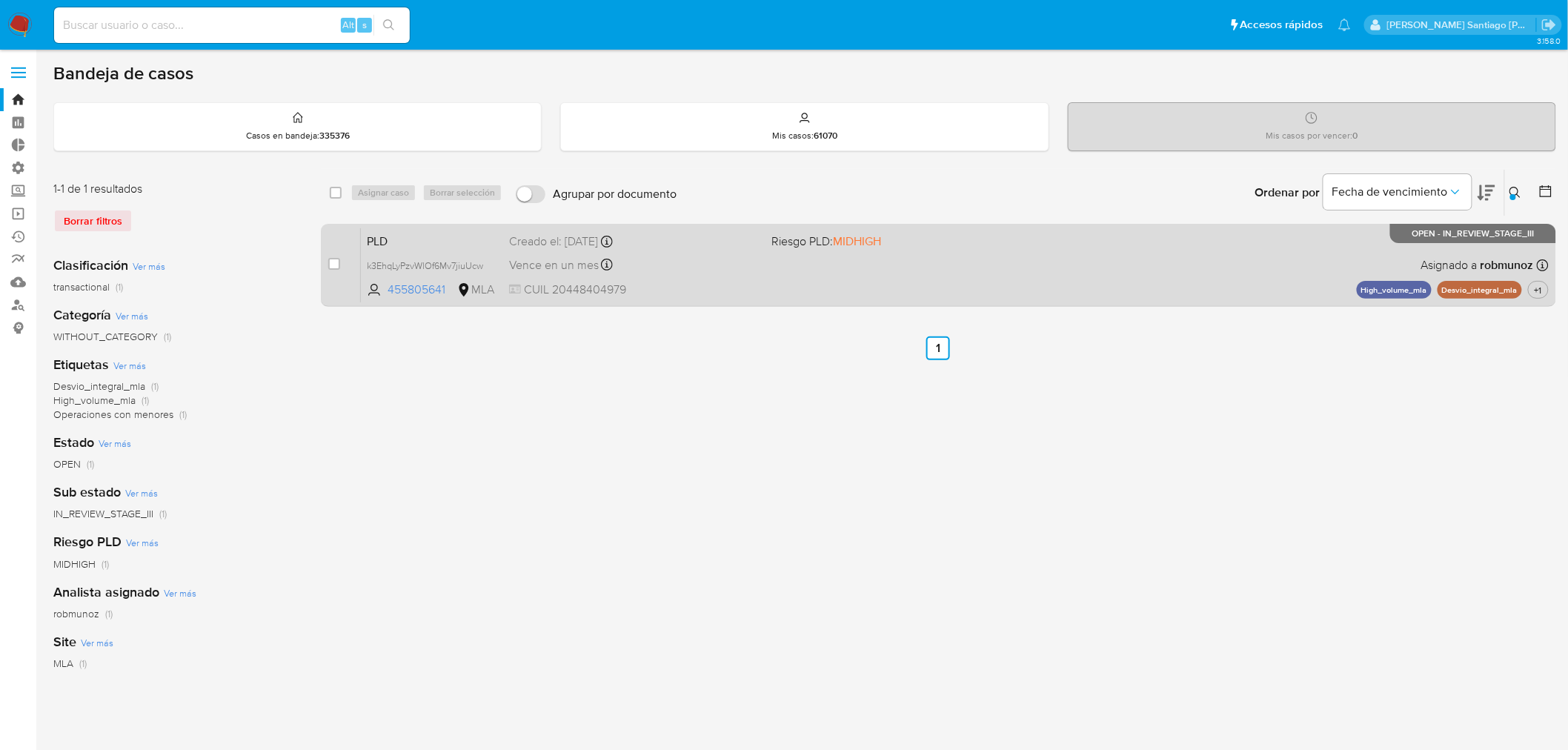
drag, startPoint x: 329, startPoint y: 263, endPoint x: 350, endPoint y: 240, distance: 31.1
click at [329, 263] on input "checkbox" at bounding box center [334, 263] width 12 height 12
checkbox input "true"
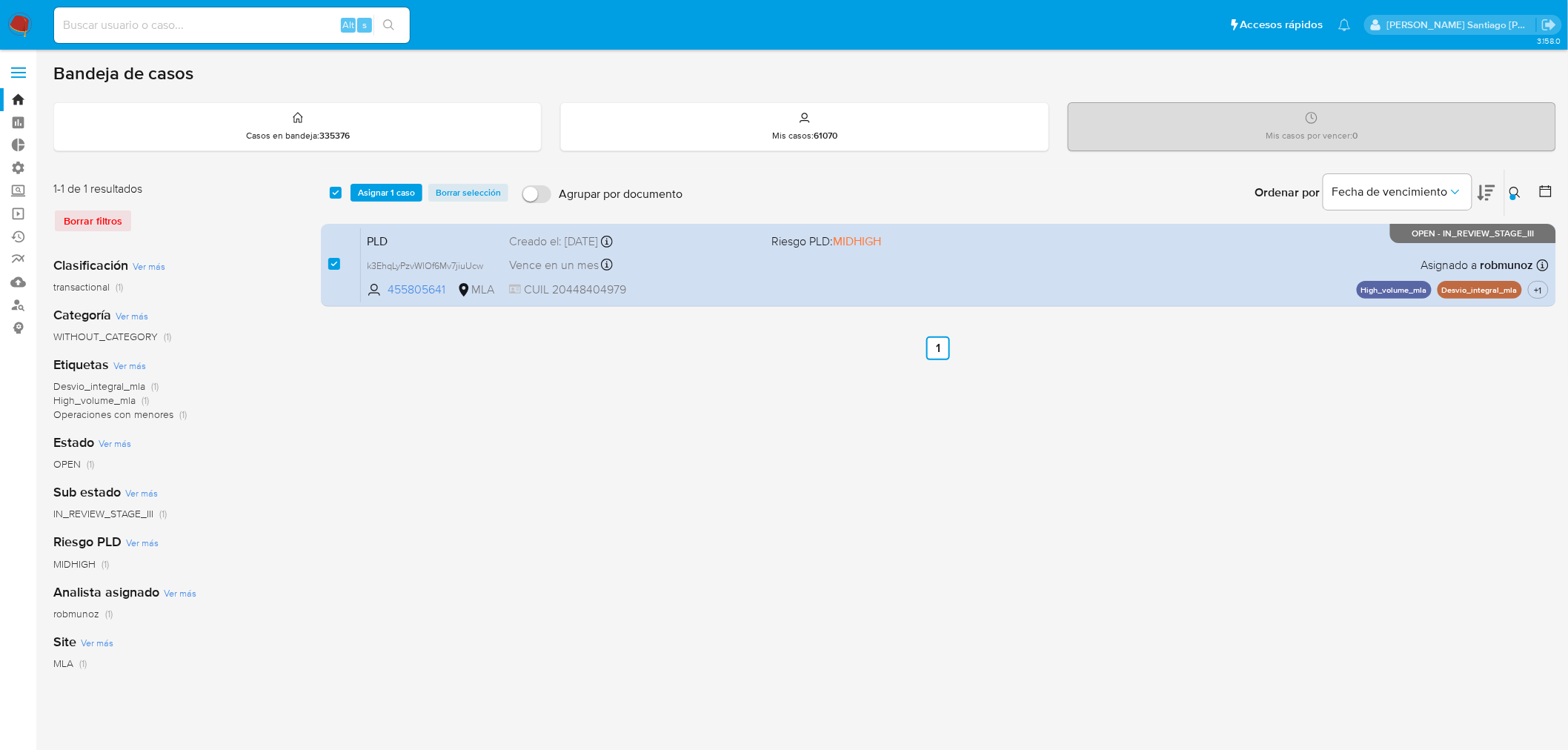
drag, startPoint x: 387, startPoint y: 186, endPoint x: 397, endPoint y: 202, distance: 18.9
click at [388, 188] on span "Asignar 1 caso" at bounding box center [386, 192] width 57 height 15
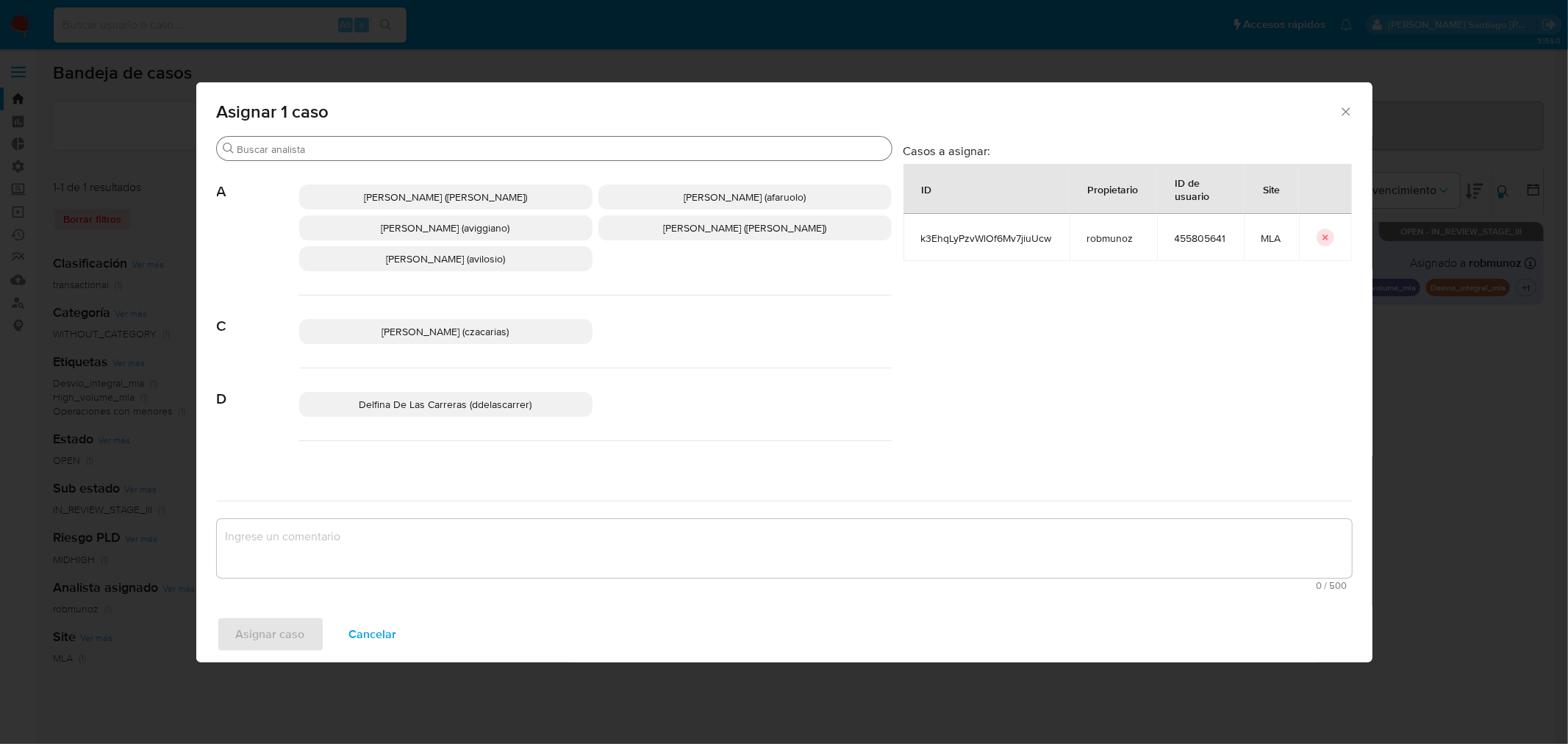
click at [379, 144] on input "Buscar" at bounding box center [562, 149] width 649 height 13
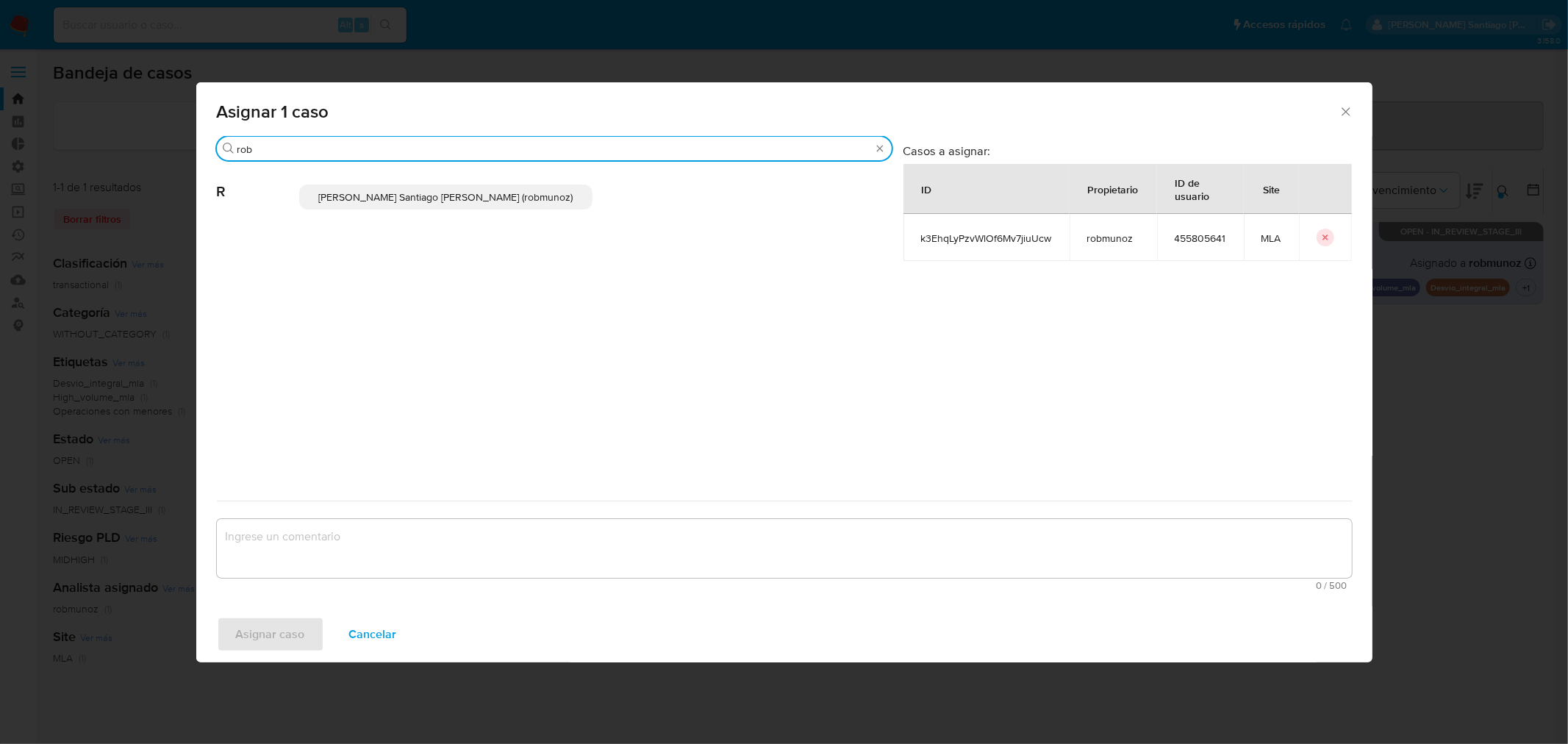
type input "rob"
drag, startPoint x: 391, startPoint y: 202, endPoint x: 386, endPoint y: 305, distance: 103.1
click at [391, 204] on p "Roberto Santiago Munoz (robmunoz)" at bounding box center [446, 197] width 293 height 25
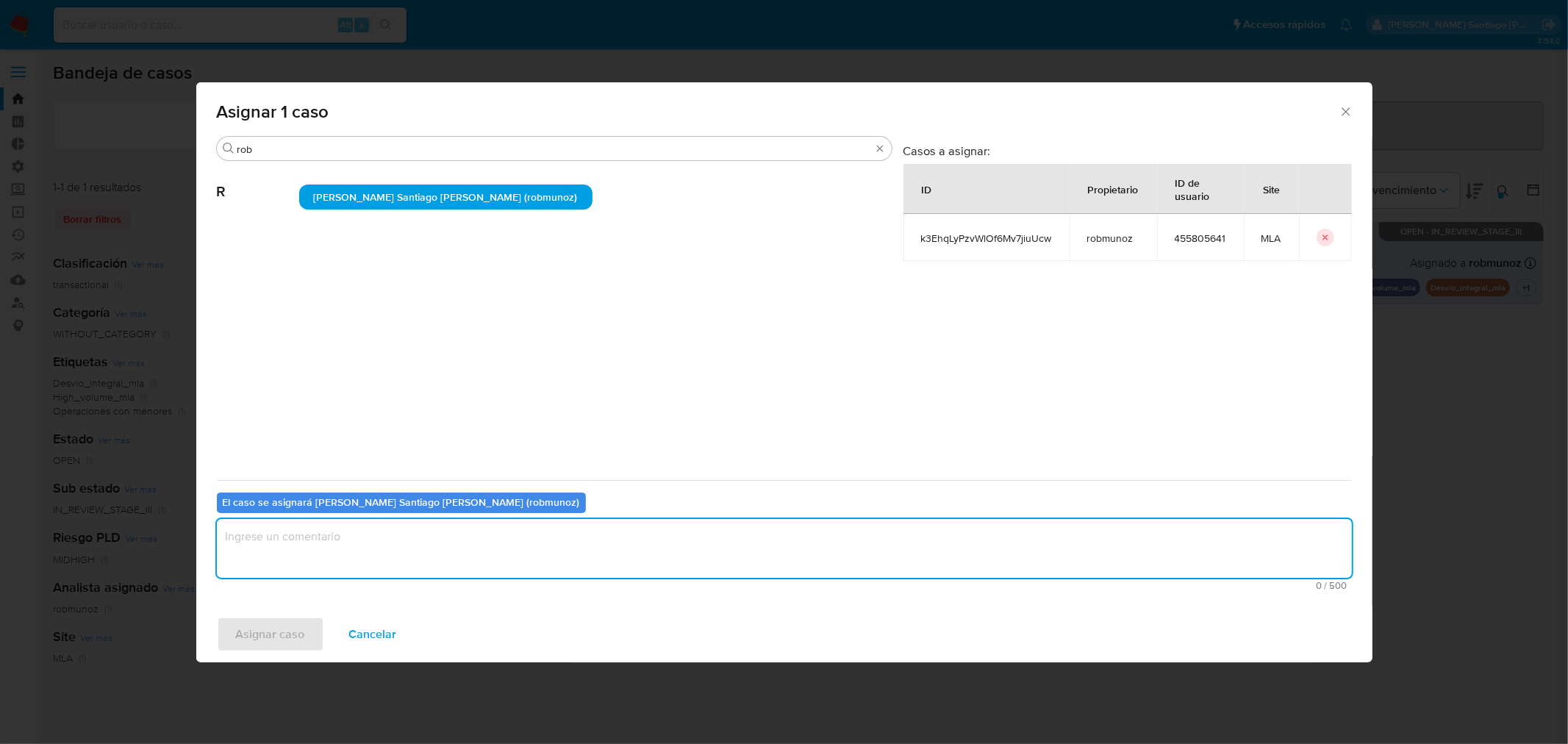
drag, startPoint x: 422, startPoint y: 551, endPoint x: 281, endPoint y: 629, distance: 161.1
click at [420, 552] on textarea "assign-modal" at bounding box center [785, 549] width 1135 height 59
click at [265, 637] on span "Asignar caso" at bounding box center [270, 634] width 69 height 32
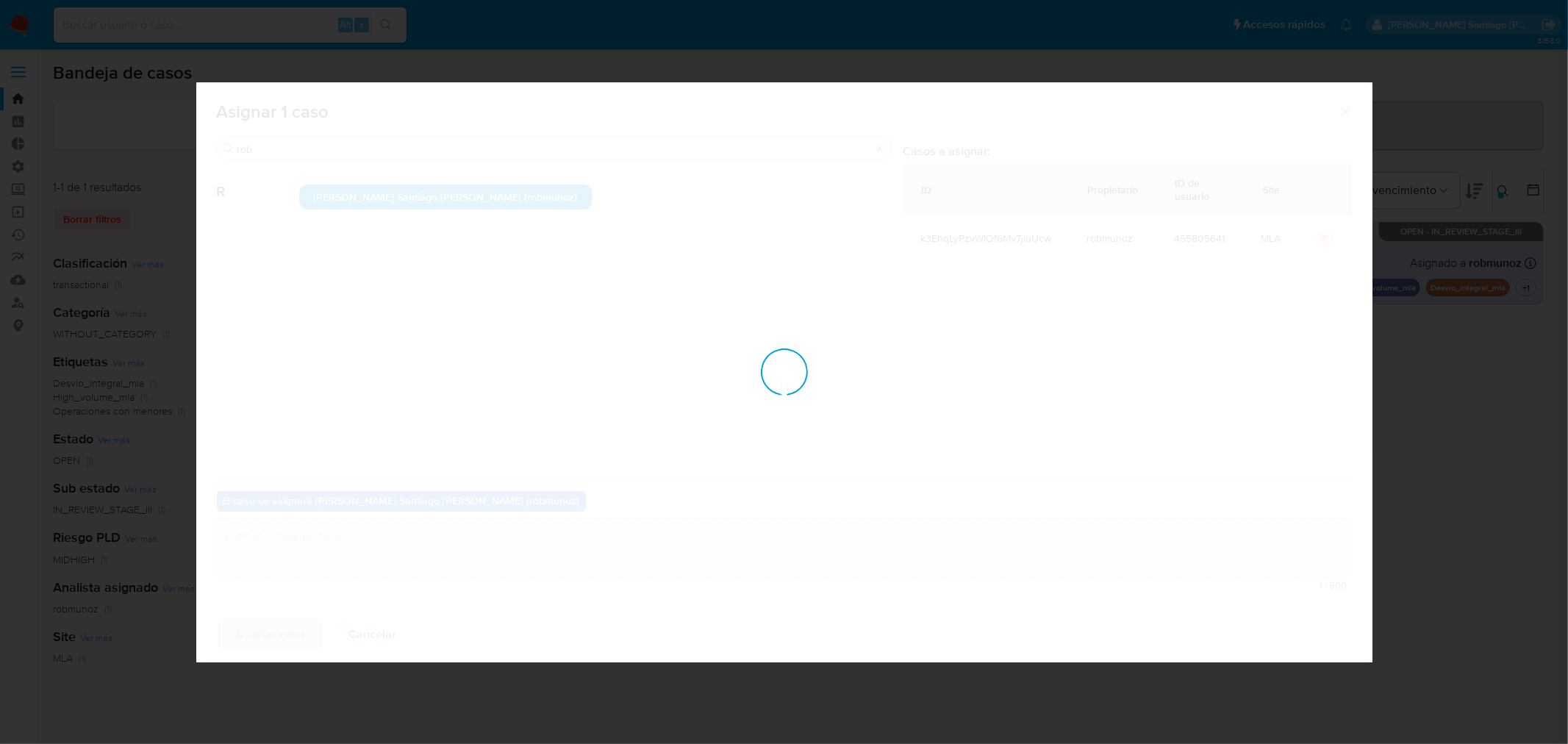
checkbox input "false"
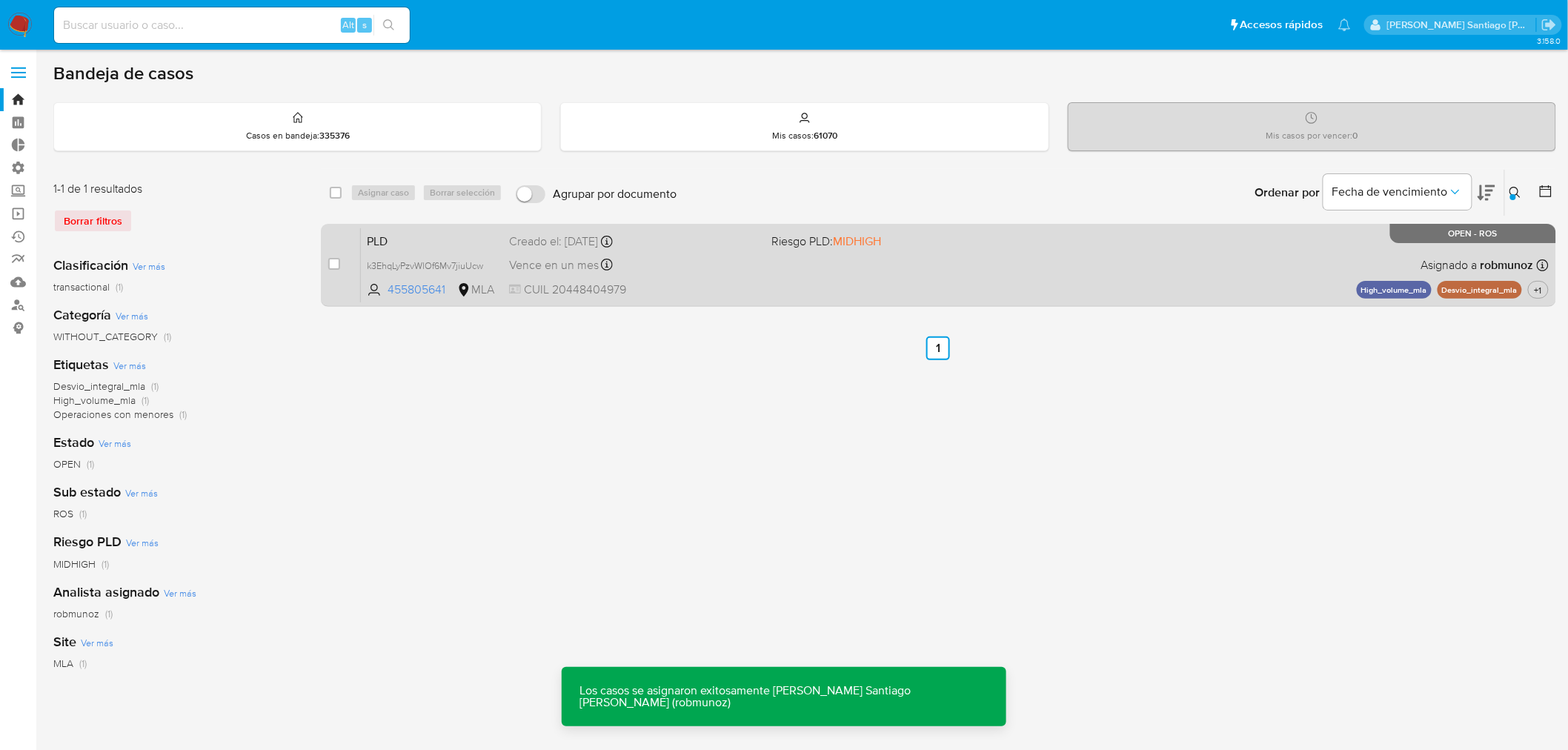
click at [840, 280] on div "PLD k3EhqLyPzvWlOf6Mv7jiuUcw 455805641 MLA Riesgo PLD: MIDHIGH Creado el: 12/07…" at bounding box center [955, 265] width 1188 height 75
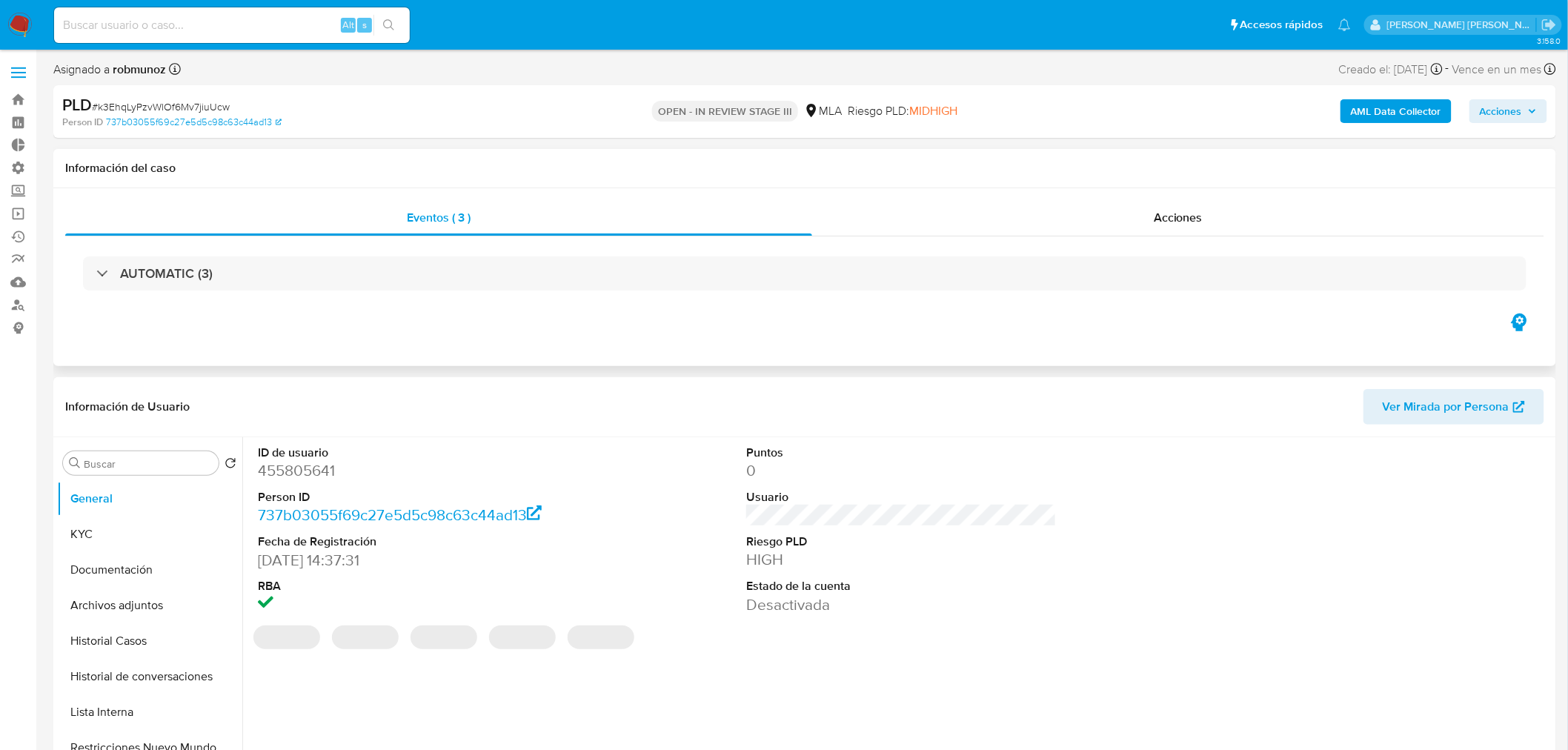
select select "10"
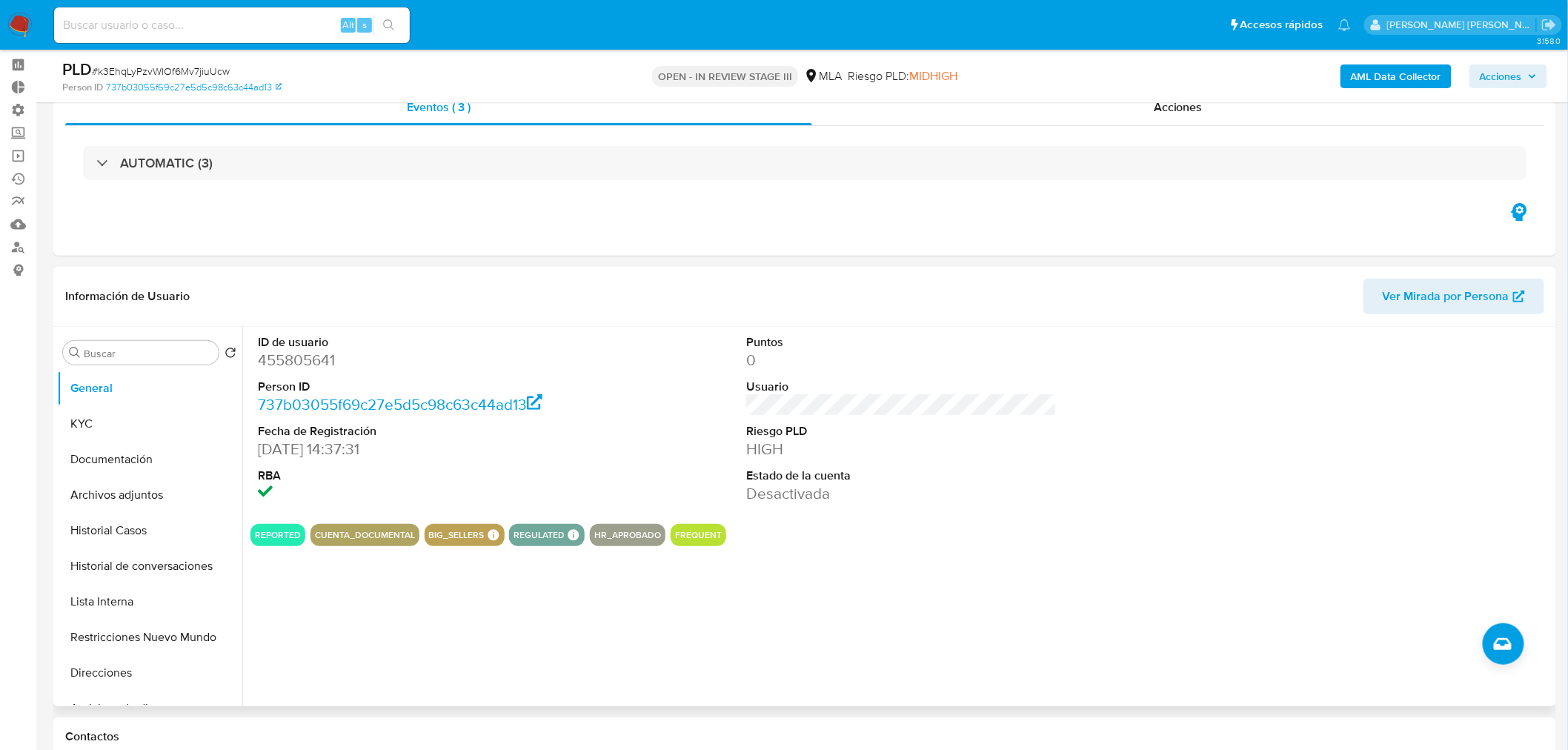
scroll to position [164, 0]
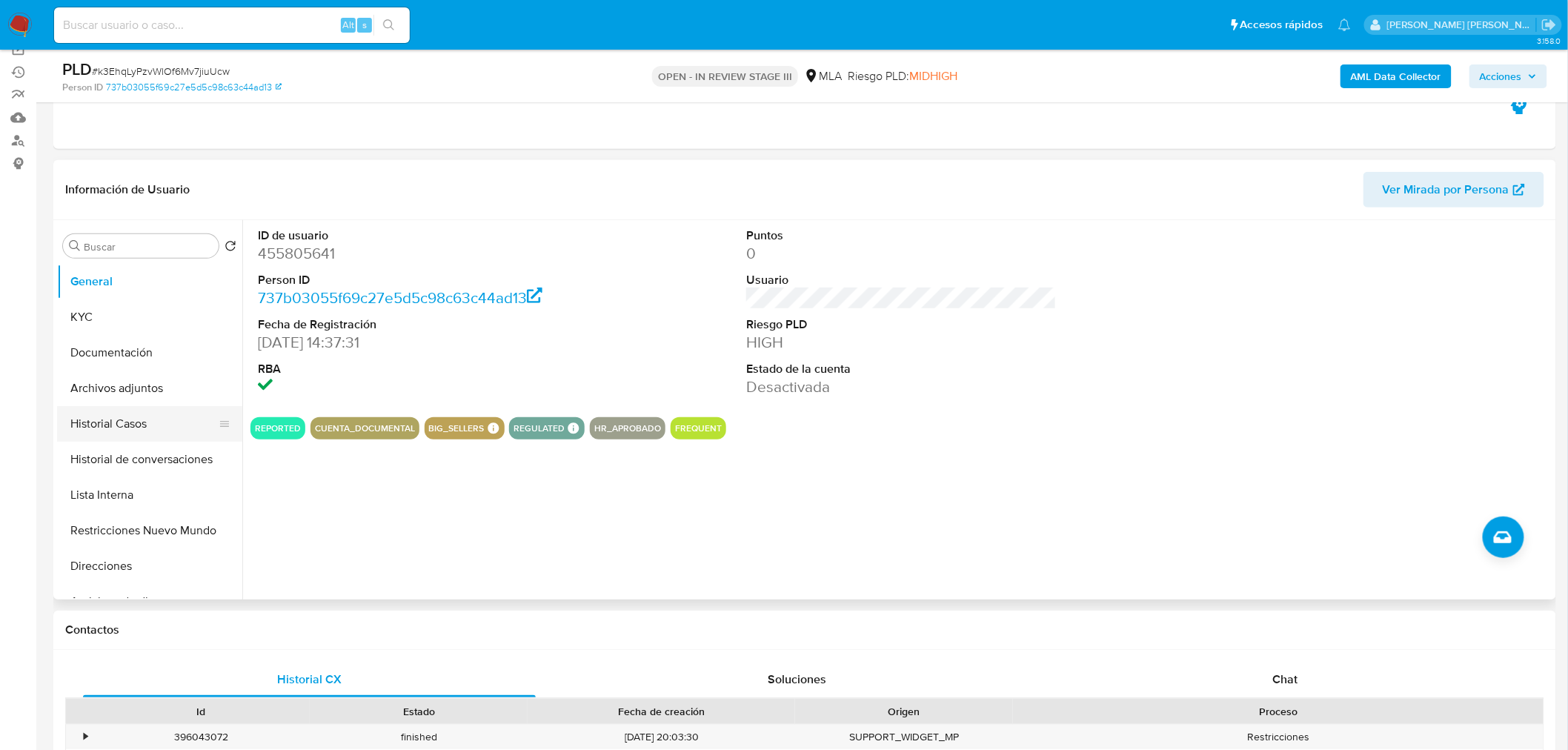
click at [137, 434] on button "Historial Casos" at bounding box center [144, 424] width 173 height 36
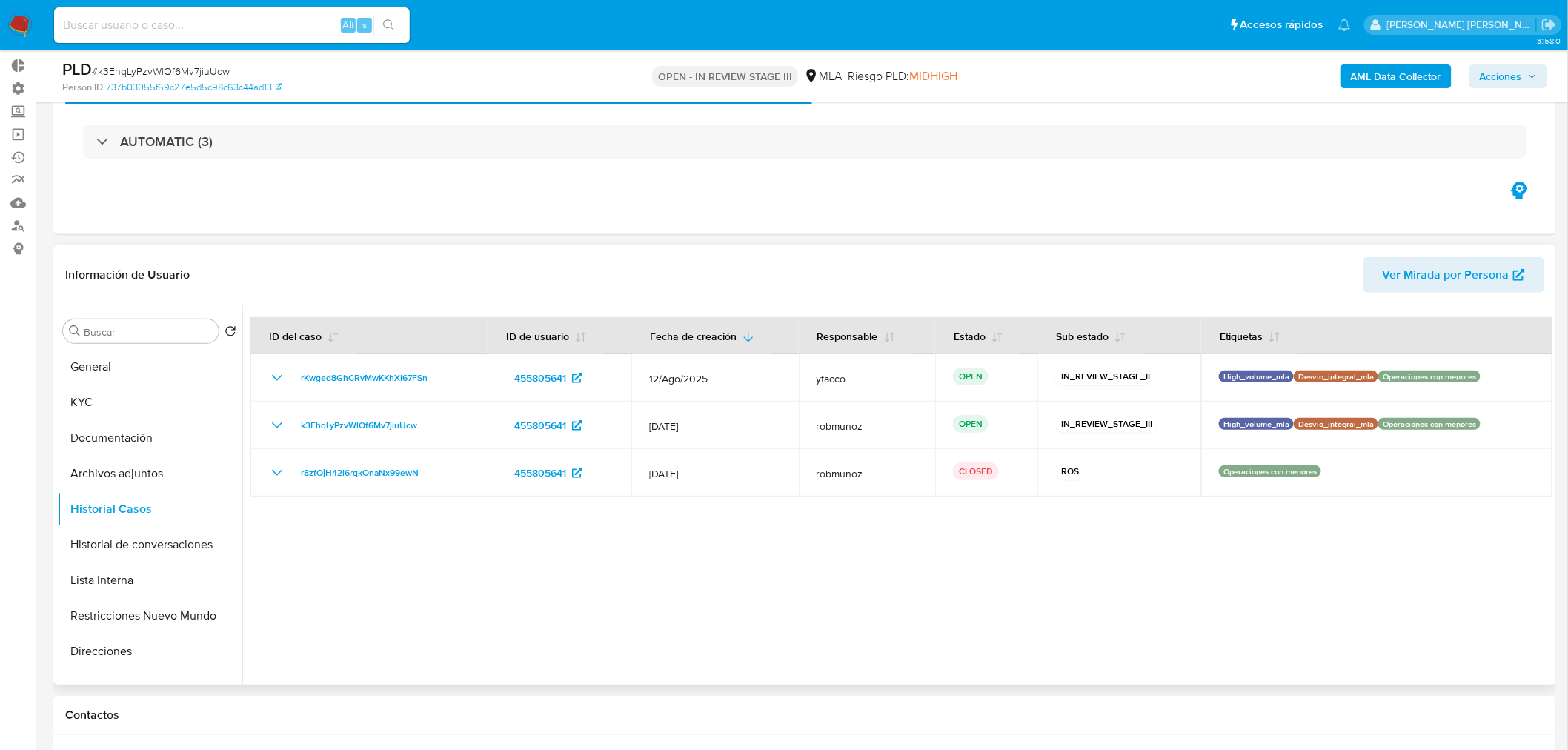
scroll to position [0, 0]
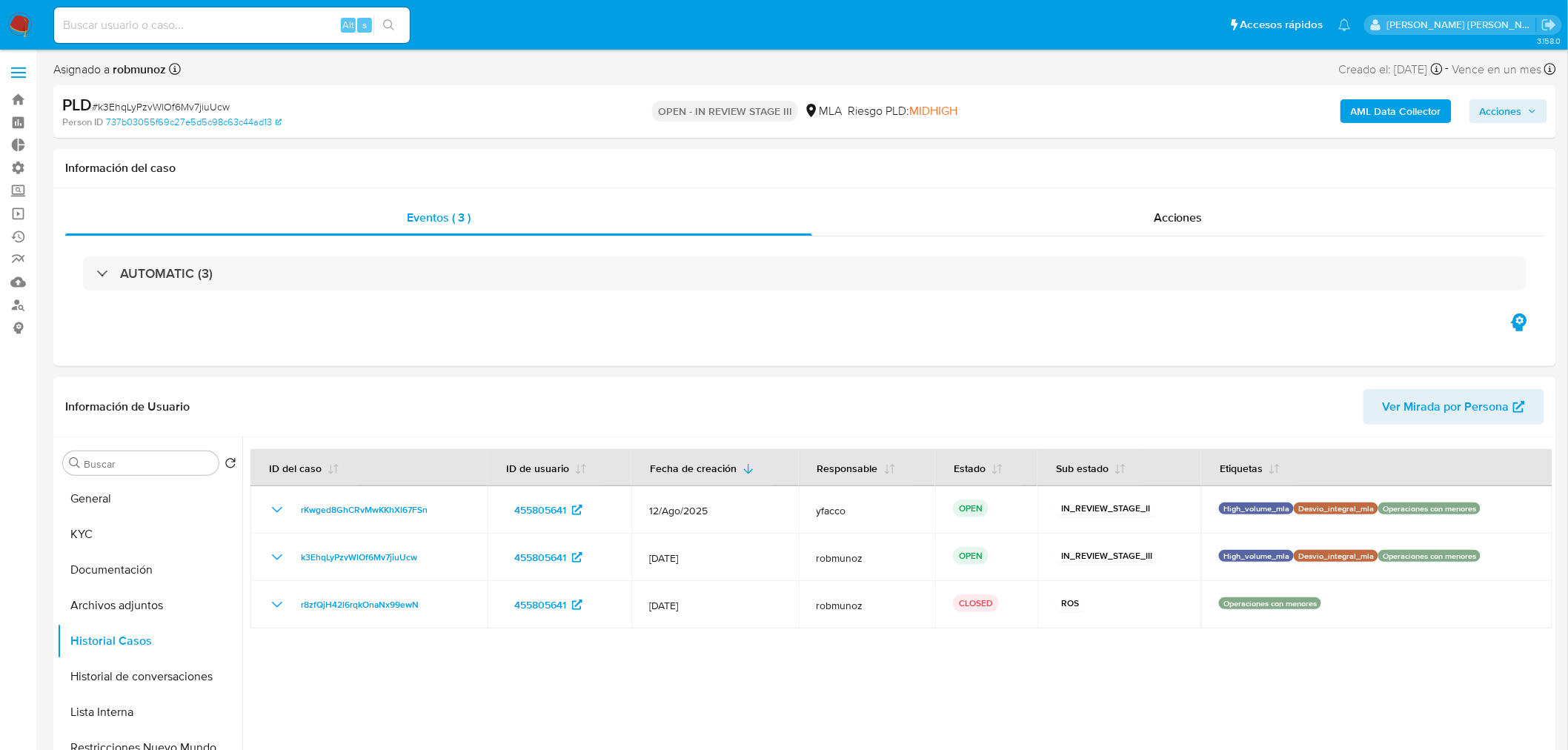
drag, startPoint x: 1487, startPoint y: 117, endPoint x: 1478, endPoint y: 121, distance: 9.8
click at [1487, 117] on span "Acciones" at bounding box center [1500, 111] width 42 height 24
drag, startPoint x: 1089, startPoint y: 159, endPoint x: 1091, endPoint y: 167, distance: 8.2
click at [1089, 160] on span "Resolución del caso" at bounding box center [1087, 158] width 106 height 17
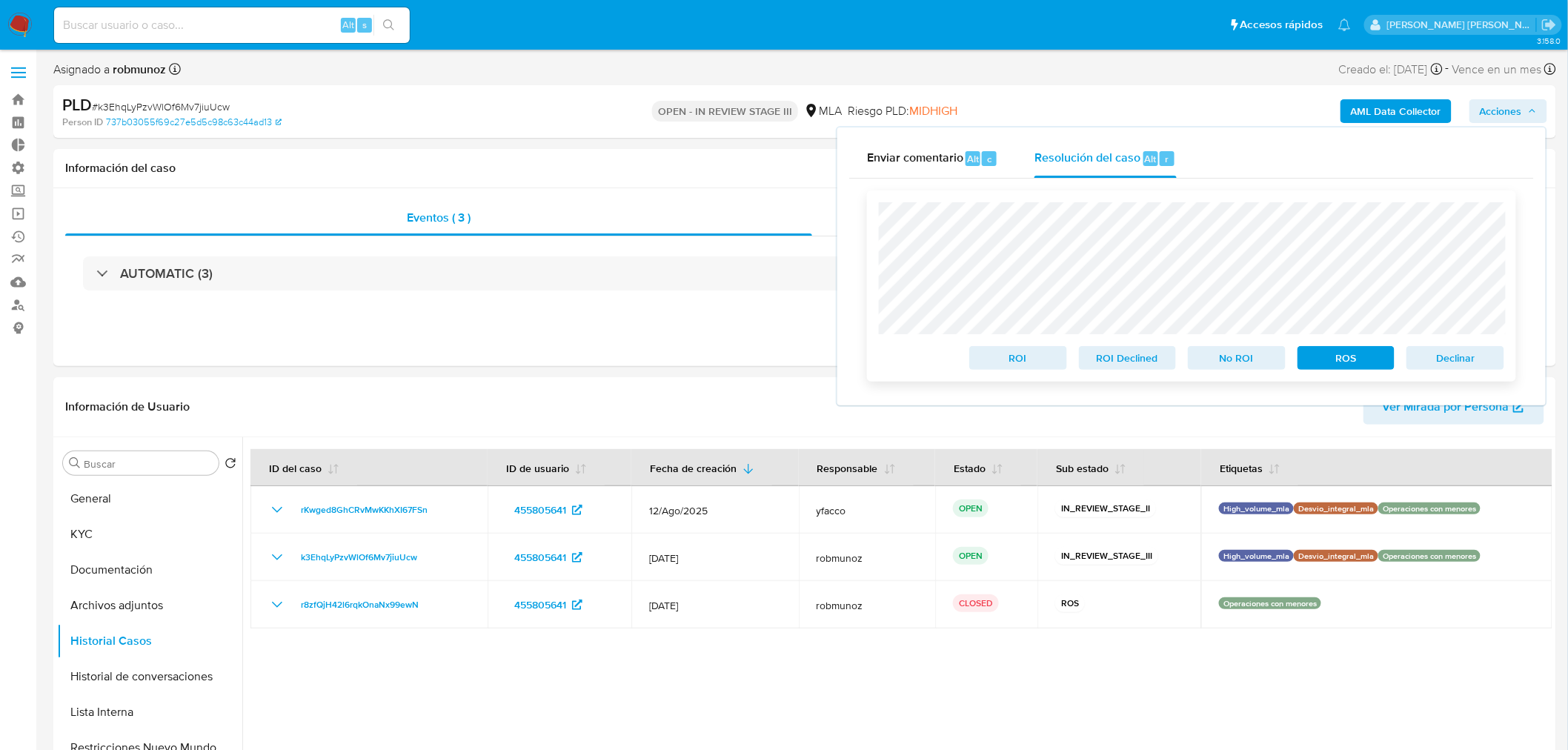
click at [1341, 362] on span "ROS" at bounding box center [1346, 358] width 77 height 21
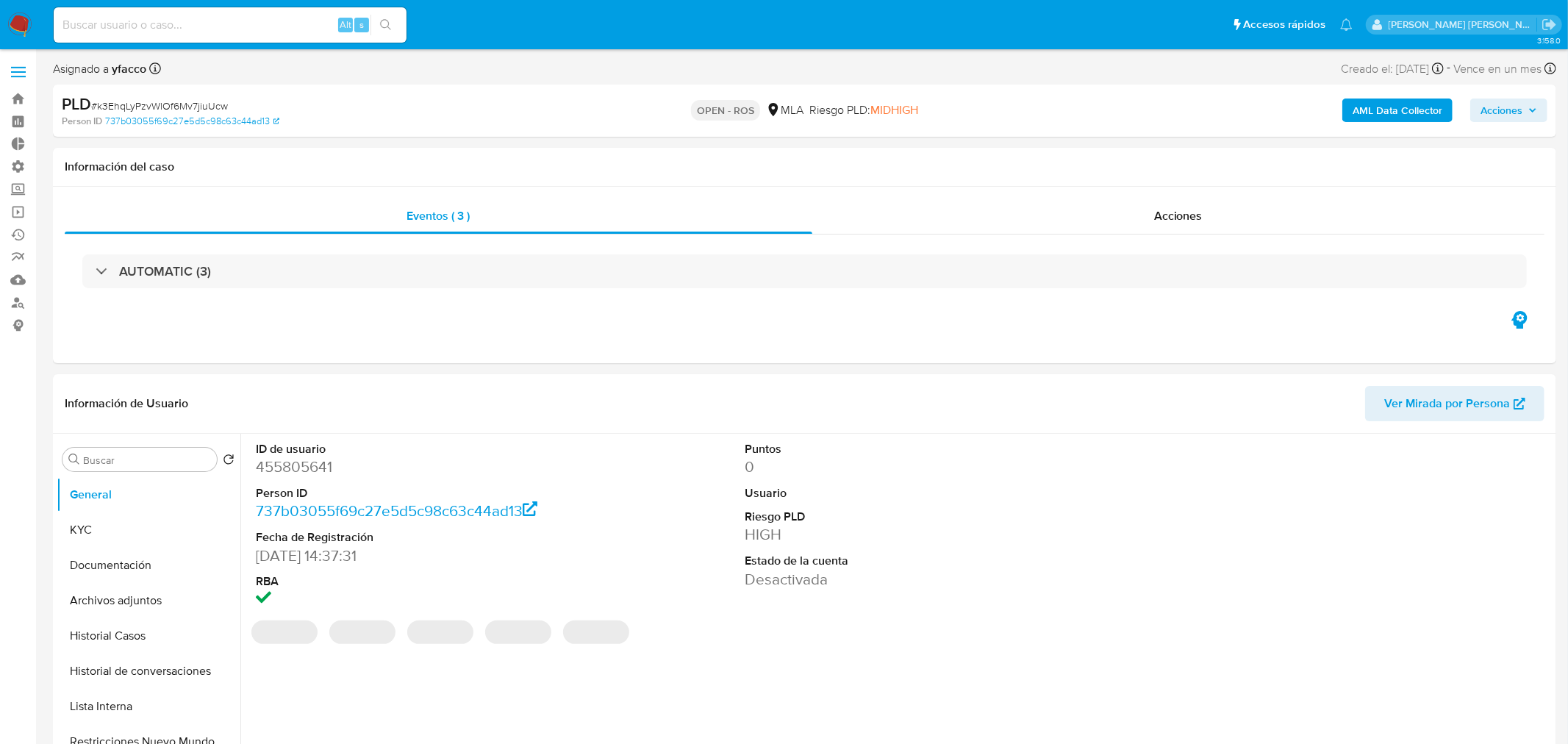
select select "10"
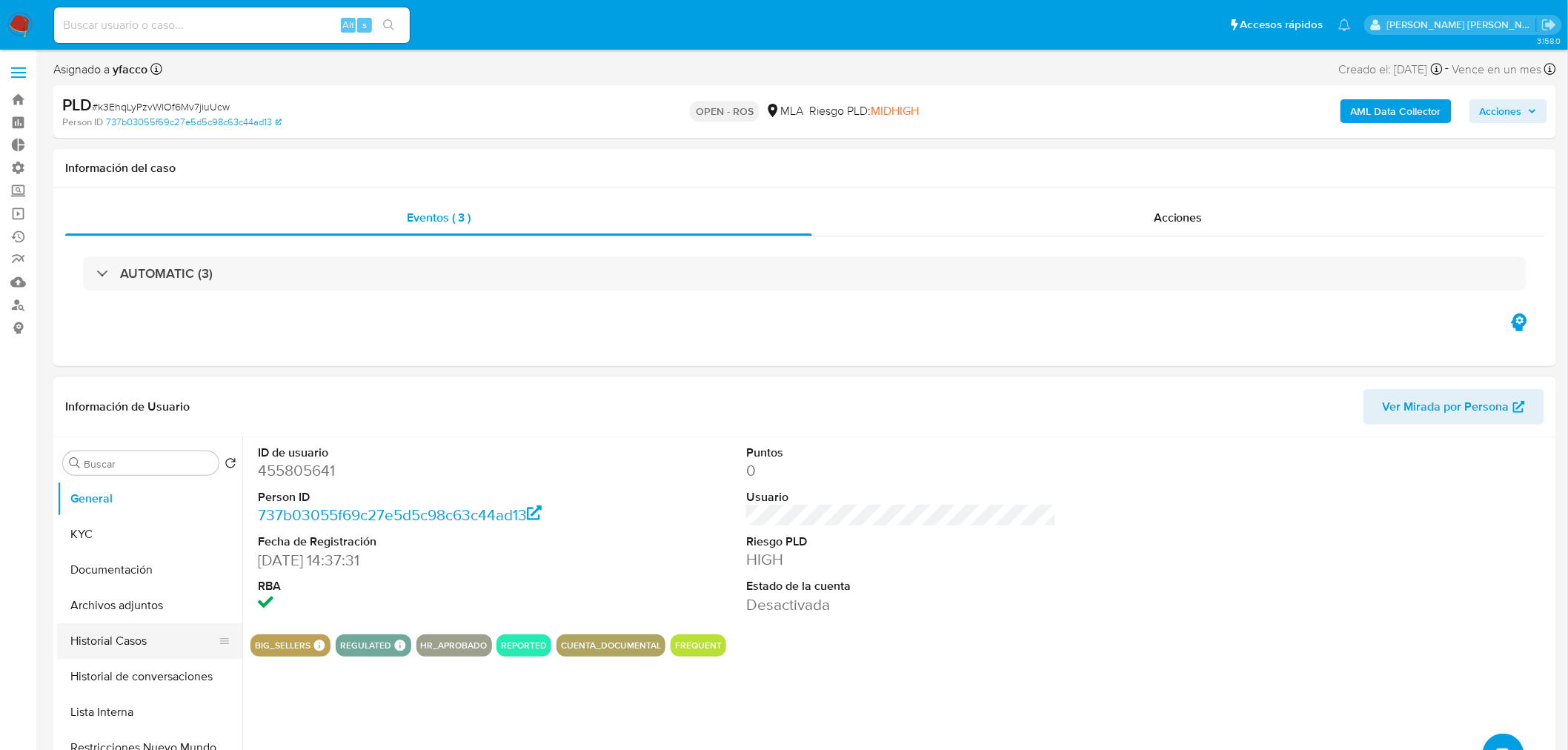
click at [144, 634] on button "Historial Casos" at bounding box center [144, 641] width 173 height 36
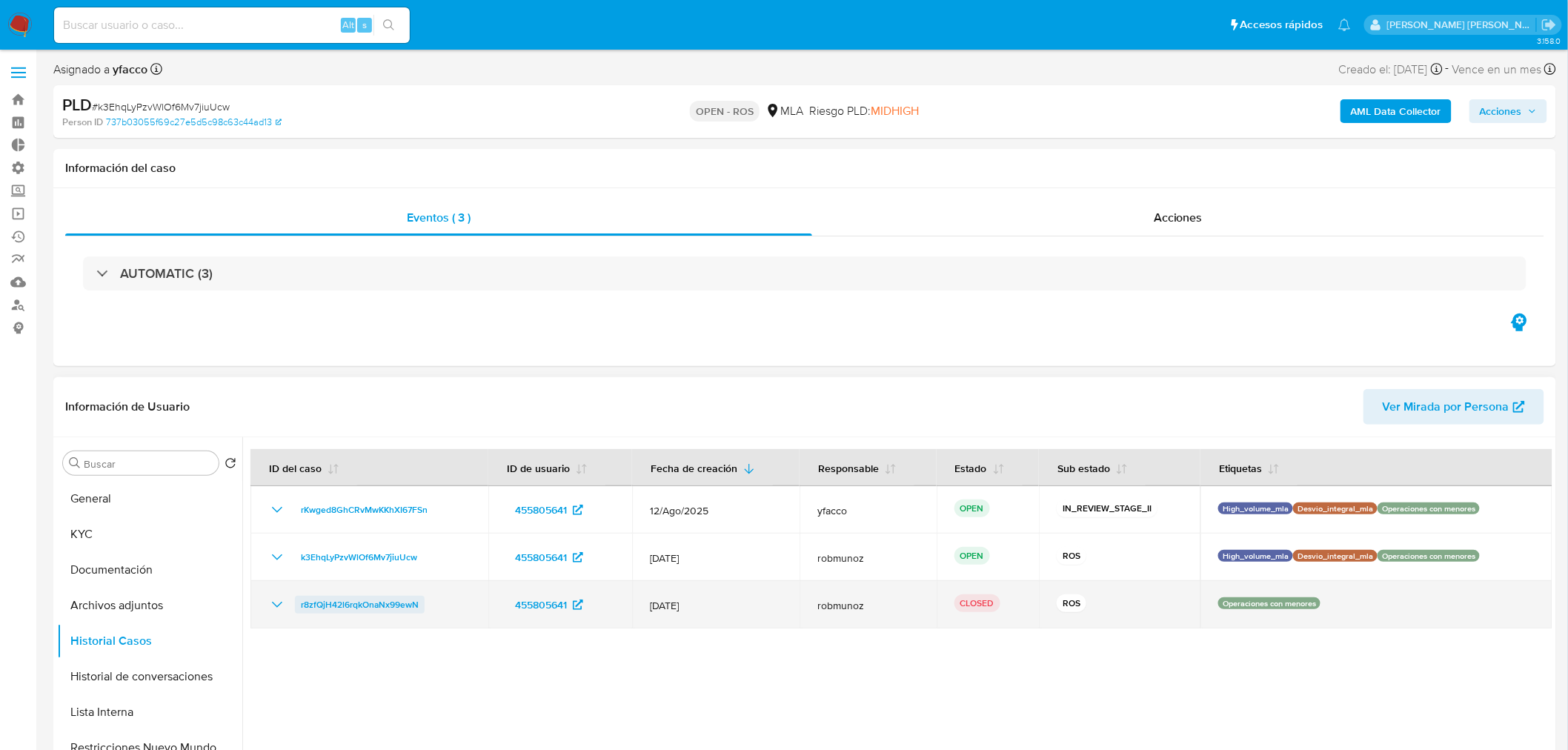
click at [379, 608] on span "r8zfQjH42l6rqkOnaNx99ewN" at bounding box center [359, 605] width 118 height 18
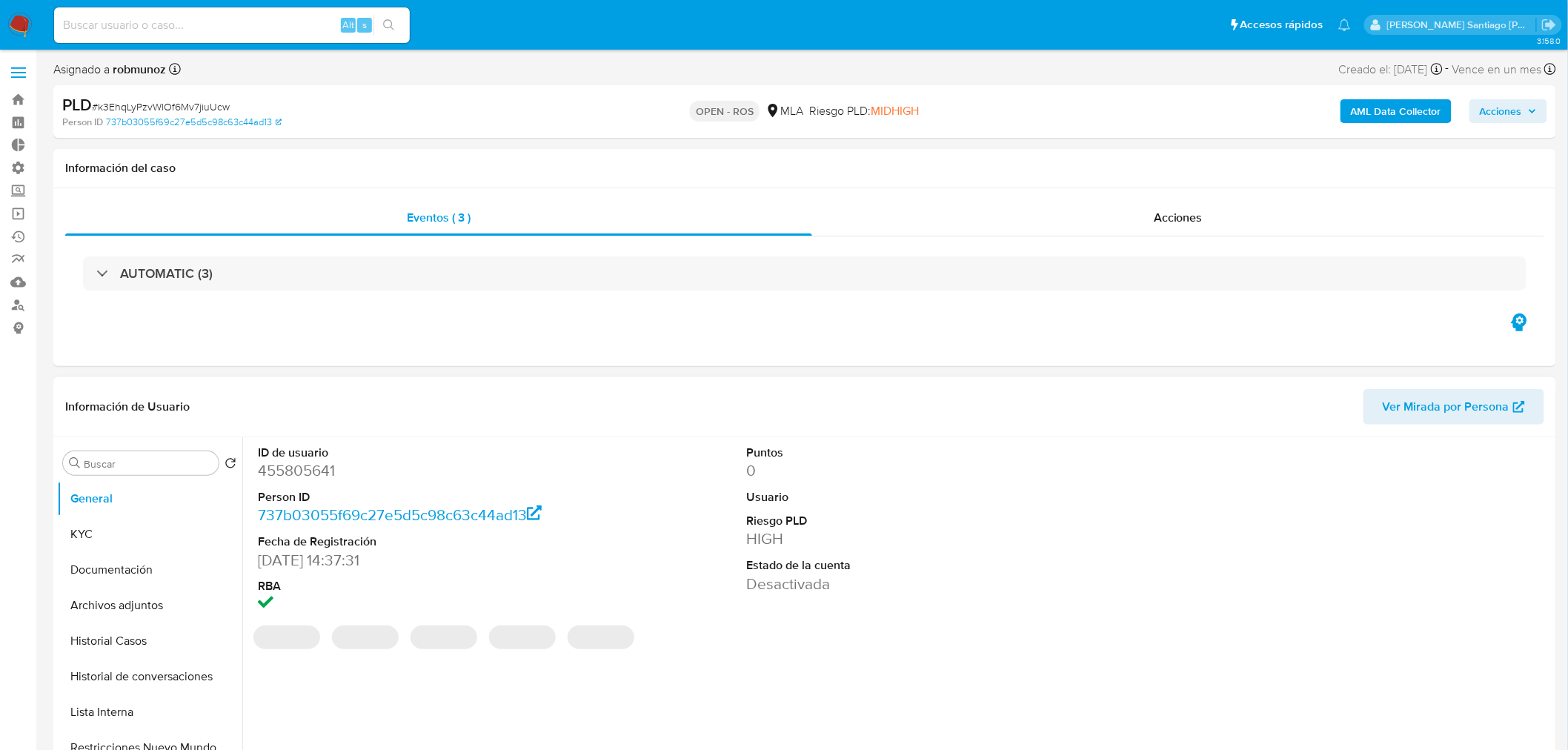
select select "10"
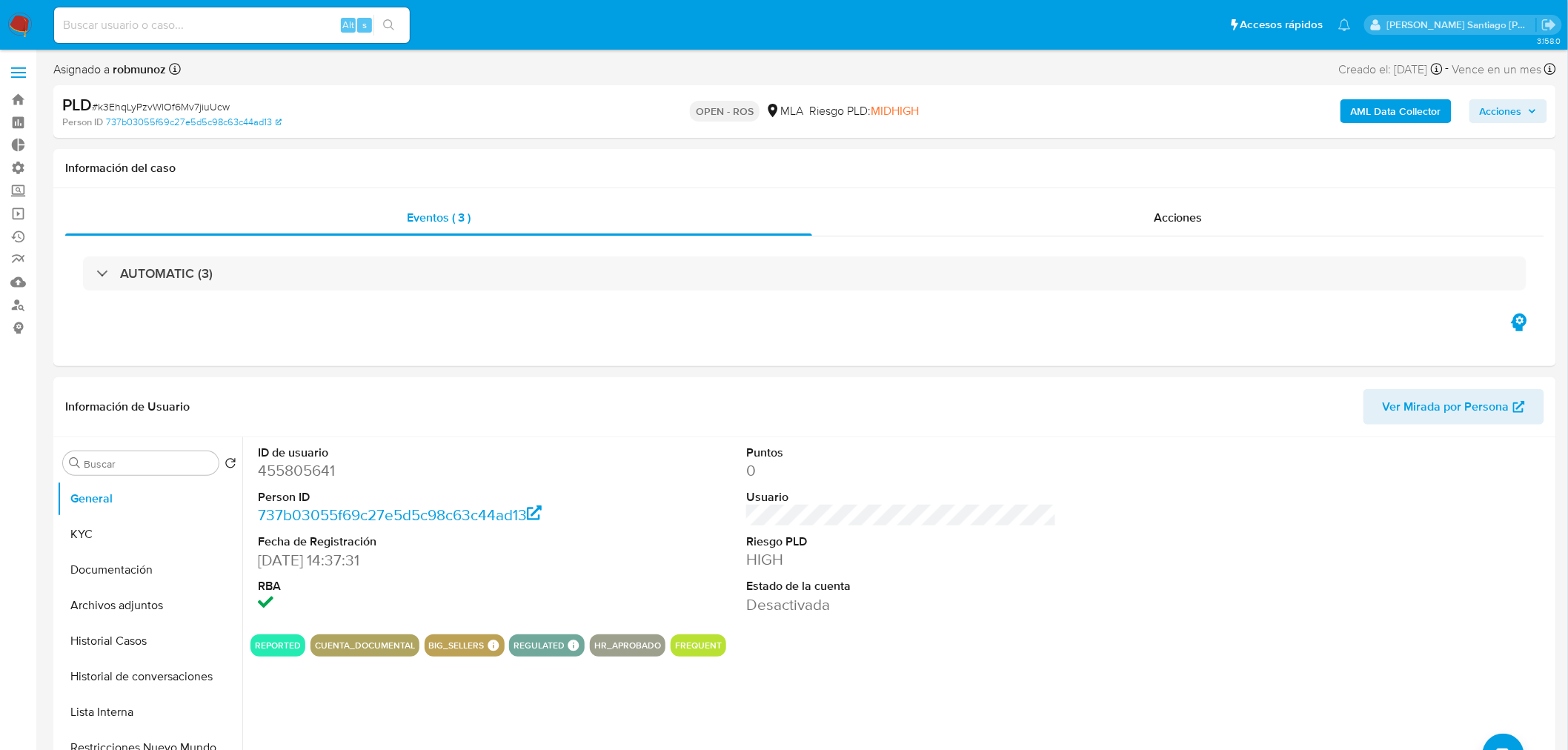
drag, startPoint x: 1517, startPoint y: 101, endPoint x: 1499, endPoint y: 121, distance: 26.9
click at [1517, 102] on span "Acciones" at bounding box center [1500, 111] width 42 height 24
click at [1120, 159] on span "Resolución del caso" at bounding box center [1087, 158] width 106 height 17
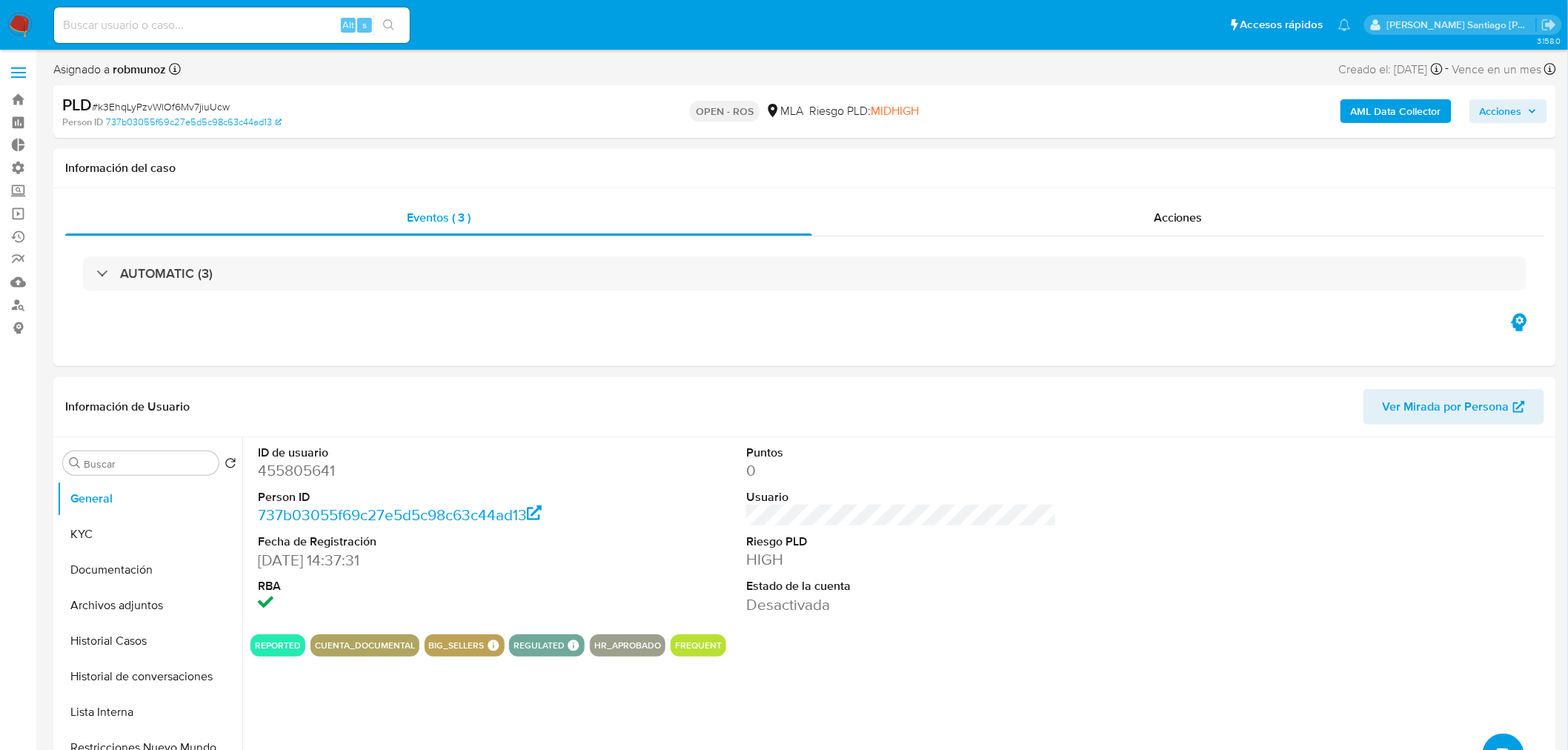
drag, startPoint x: 1502, startPoint y: 110, endPoint x: 1455, endPoint y: 123, distance: 48.8
click at [1499, 112] on span "Acciones" at bounding box center [1500, 111] width 42 height 24
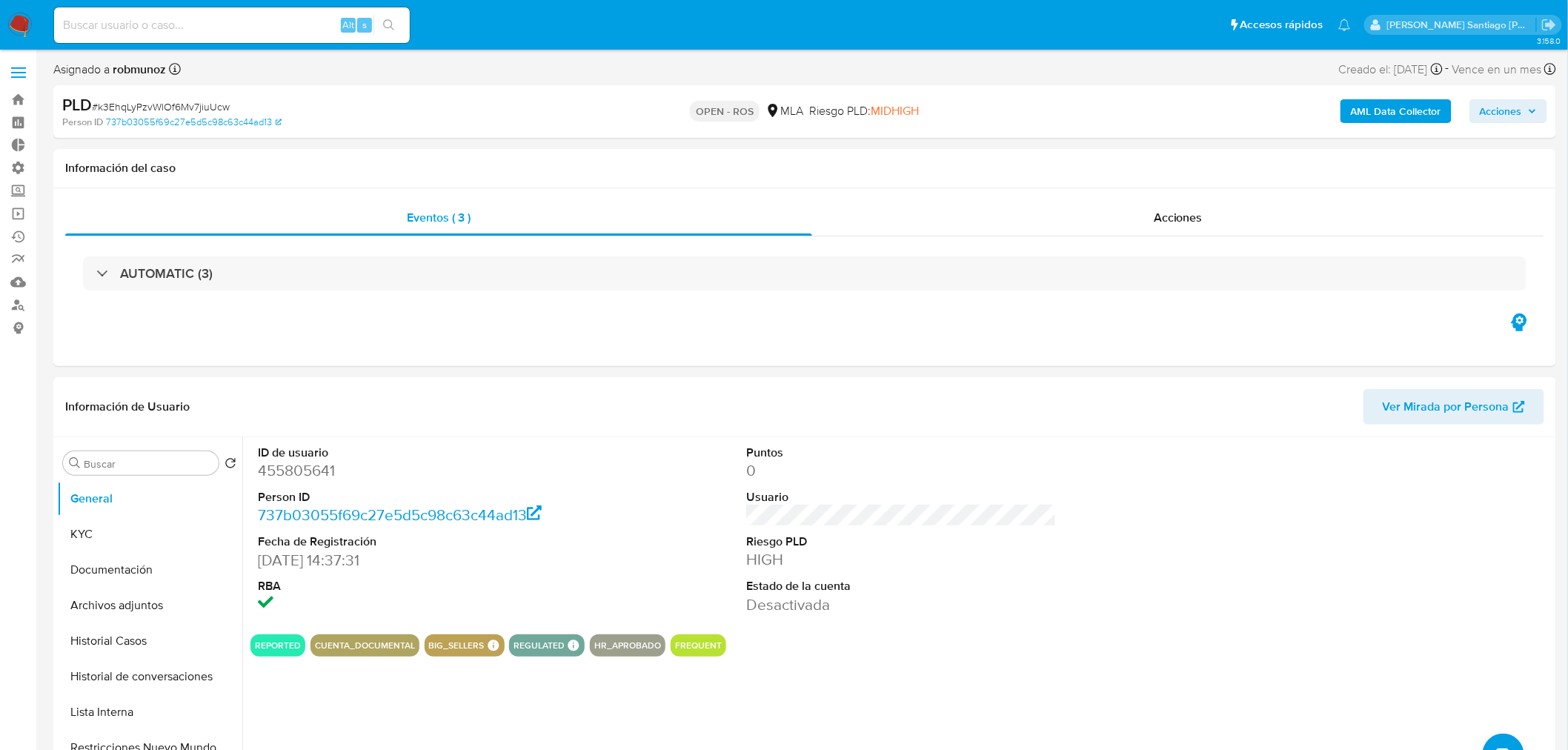
click at [1510, 112] on span "Acciones" at bounding box center [1500, 111] width 42 height 24
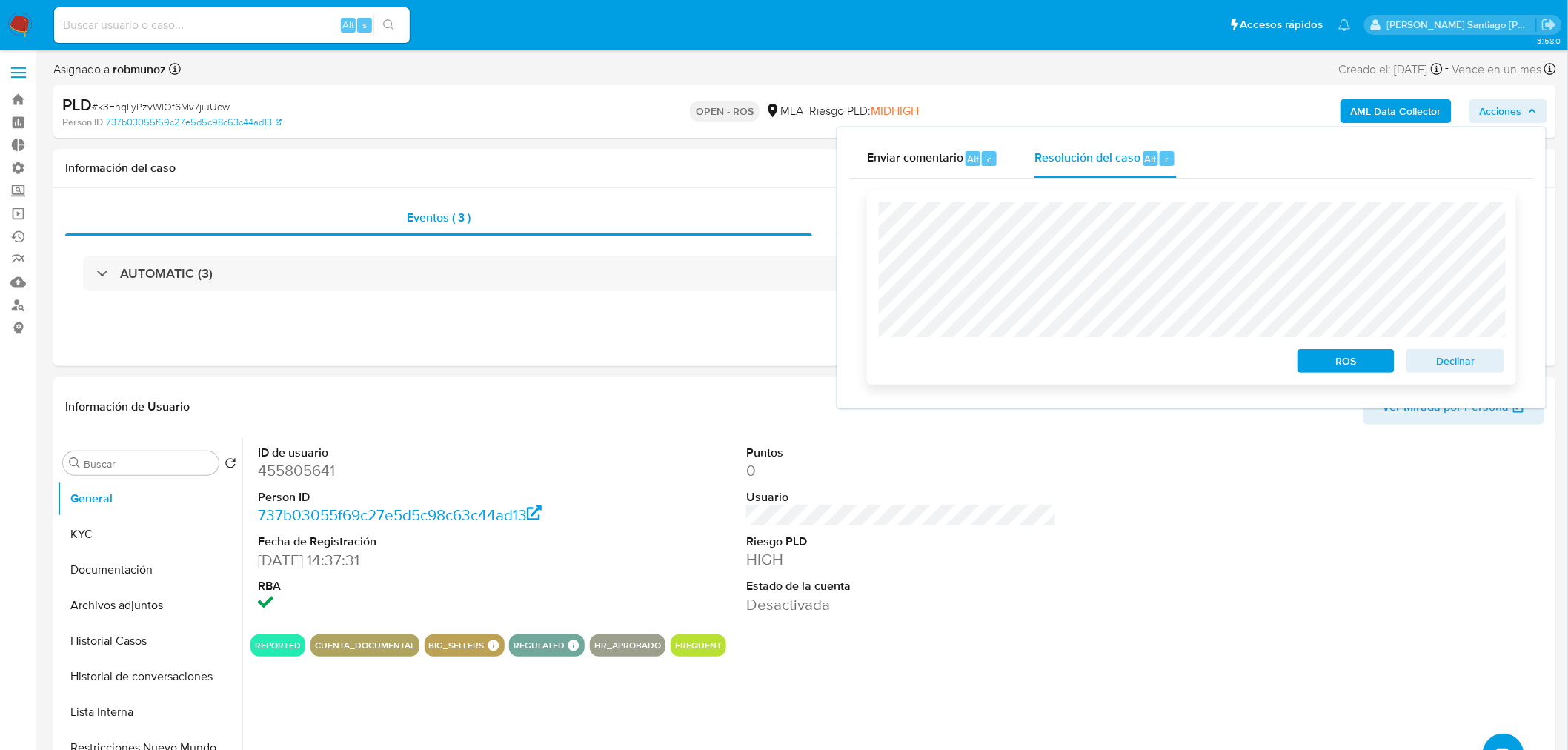
click at [1369, 354] on span "ROS" at bounding box center [1346, 360] width 77 height 21
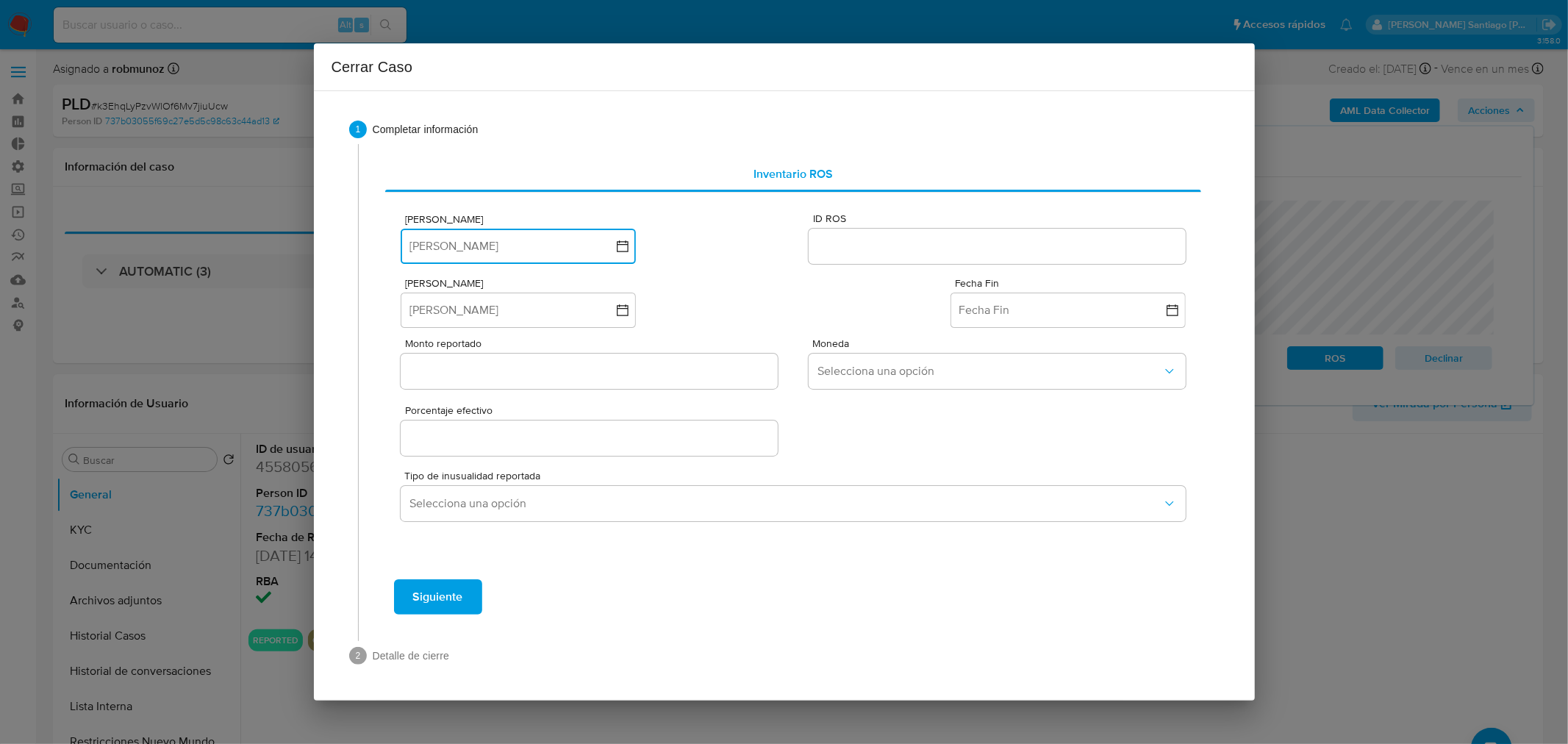
click at [457, 238] on button "[PERSON_NAME]" at bounding box center [518, 246] width 235 height 35
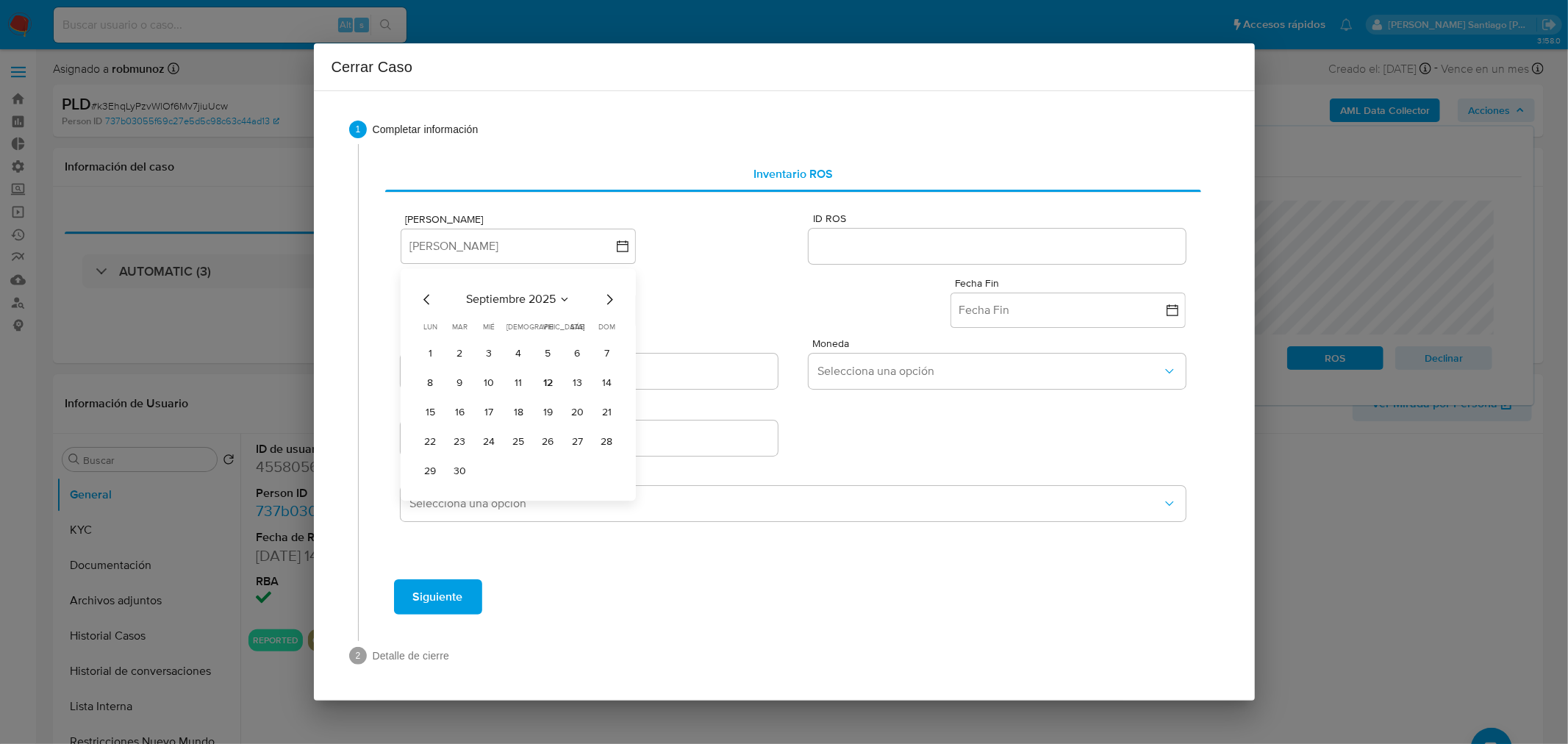
click at [428, 294] on icon "Mes anterior" at bounding box center [428, 299] width 18 height 18
click at [483, 417] on button "13" at bounding box center [488, 412] width 24 height 24
click at [958, 240] on input "ID ROS" at bounding box center [996, 246] width 376 height 19
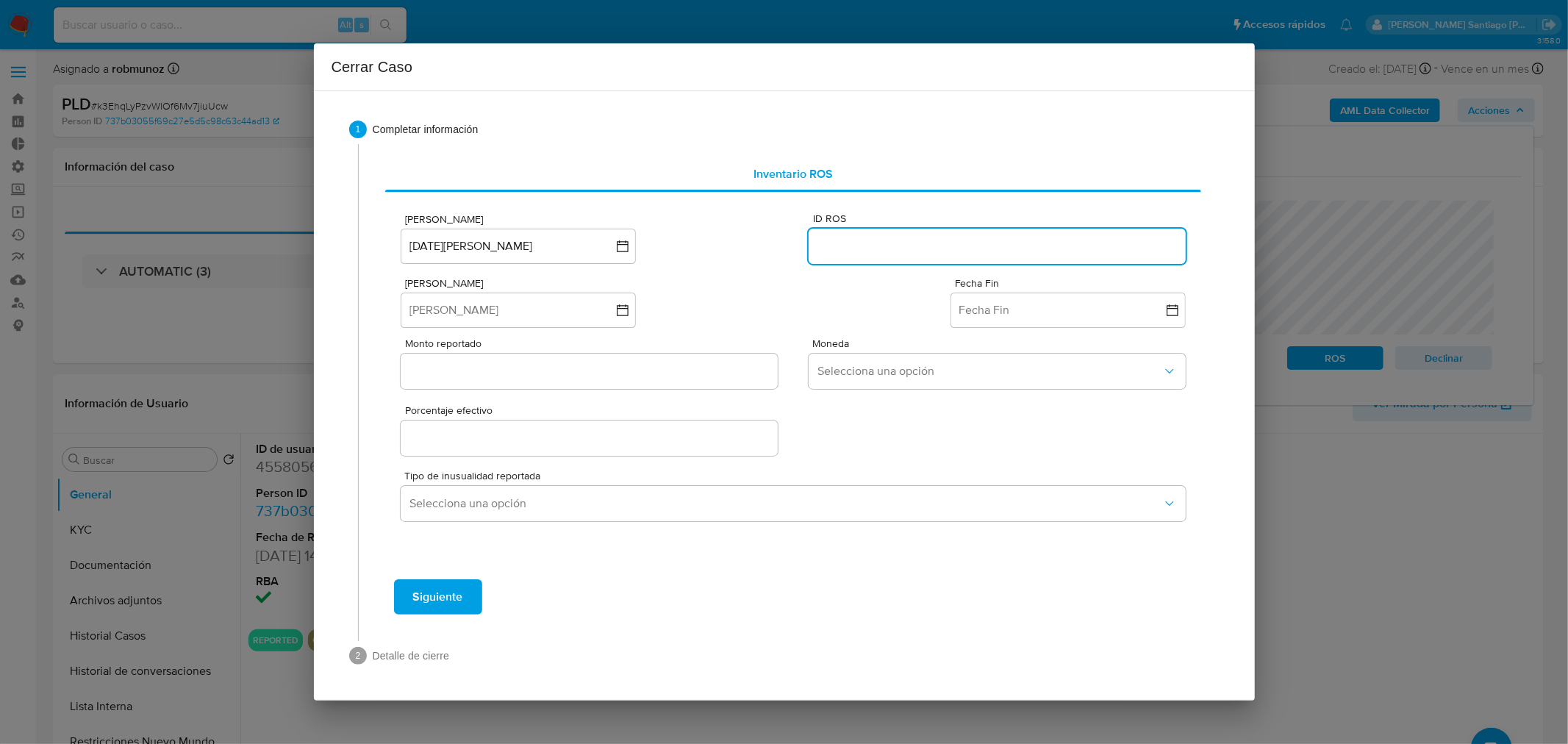
paste input "633948608"
type input "633948608"
click at [496, 297] on button "[PERSON_NAME]" at bounding box center [518, 310] width 235 height 35
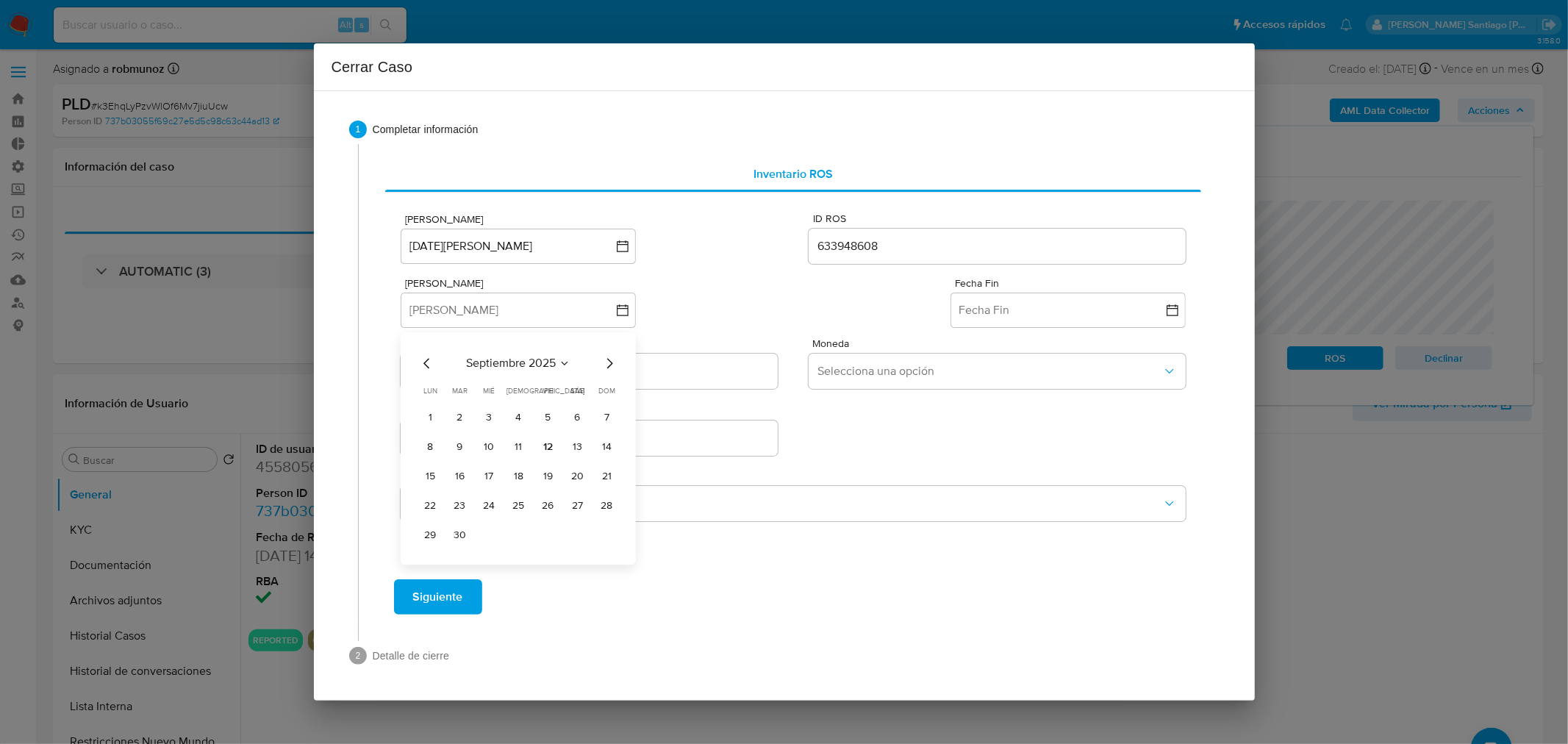
click at [427, 365] on icon "Mes anterior" at bounding box center [426, 363] width 6 height 11
click at [425, 364] on icon "Mes anterior" at bounding box center [426, 363] width 6 height 11
drag, startPoint x: 427, startPoint y: 364, endPoint x: 437, endPoint y: 387, distance: 25.1
click at [425, 364] on icon "Mes anterior" at bounding box center [428, 364] width 18 height 18
click at [605, 418] on button "1" at bounding box center [606, 417] width 24 height 24
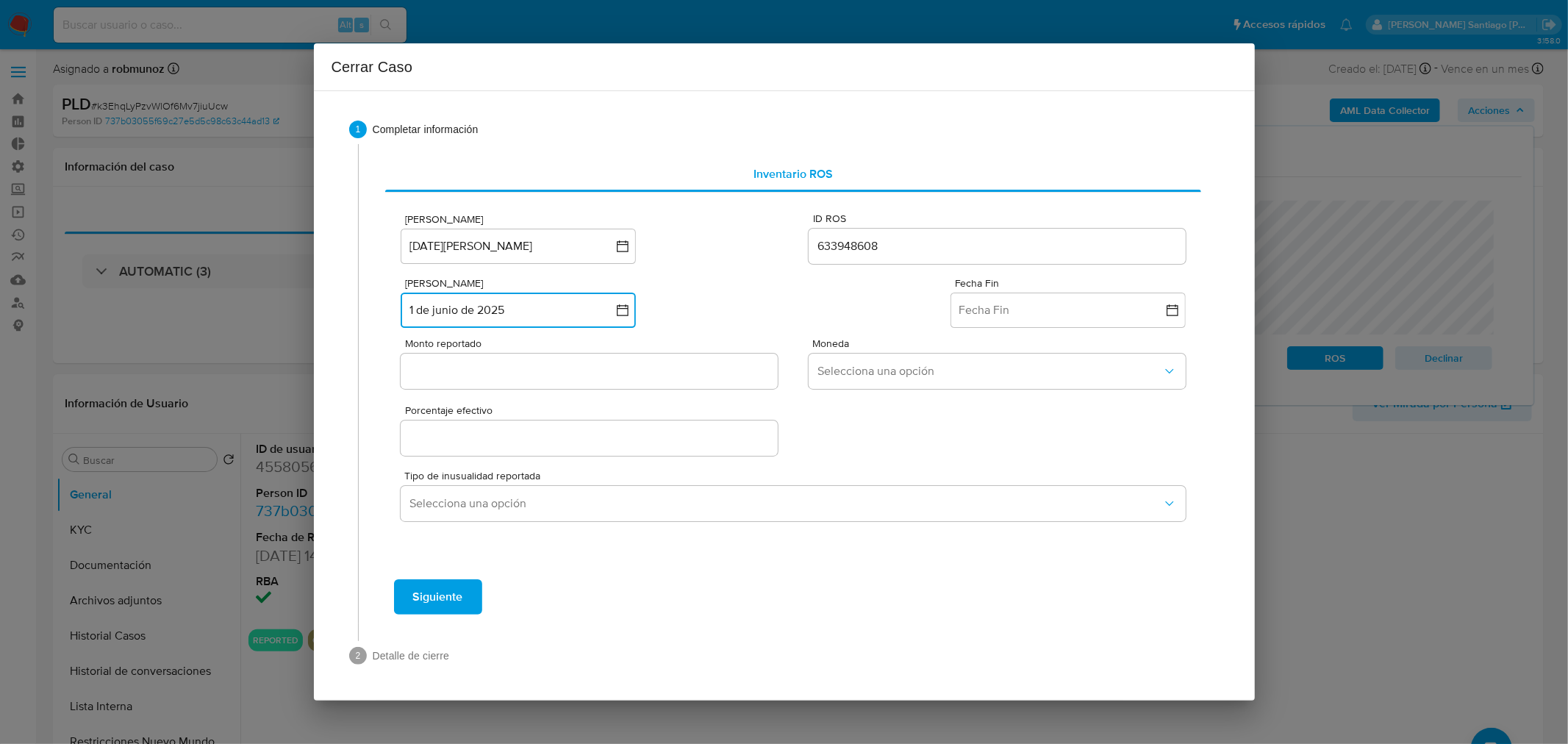
click at [535, 303] on button "1 de junio de 2025" at bounding box center [518, 310] width 235 height 35
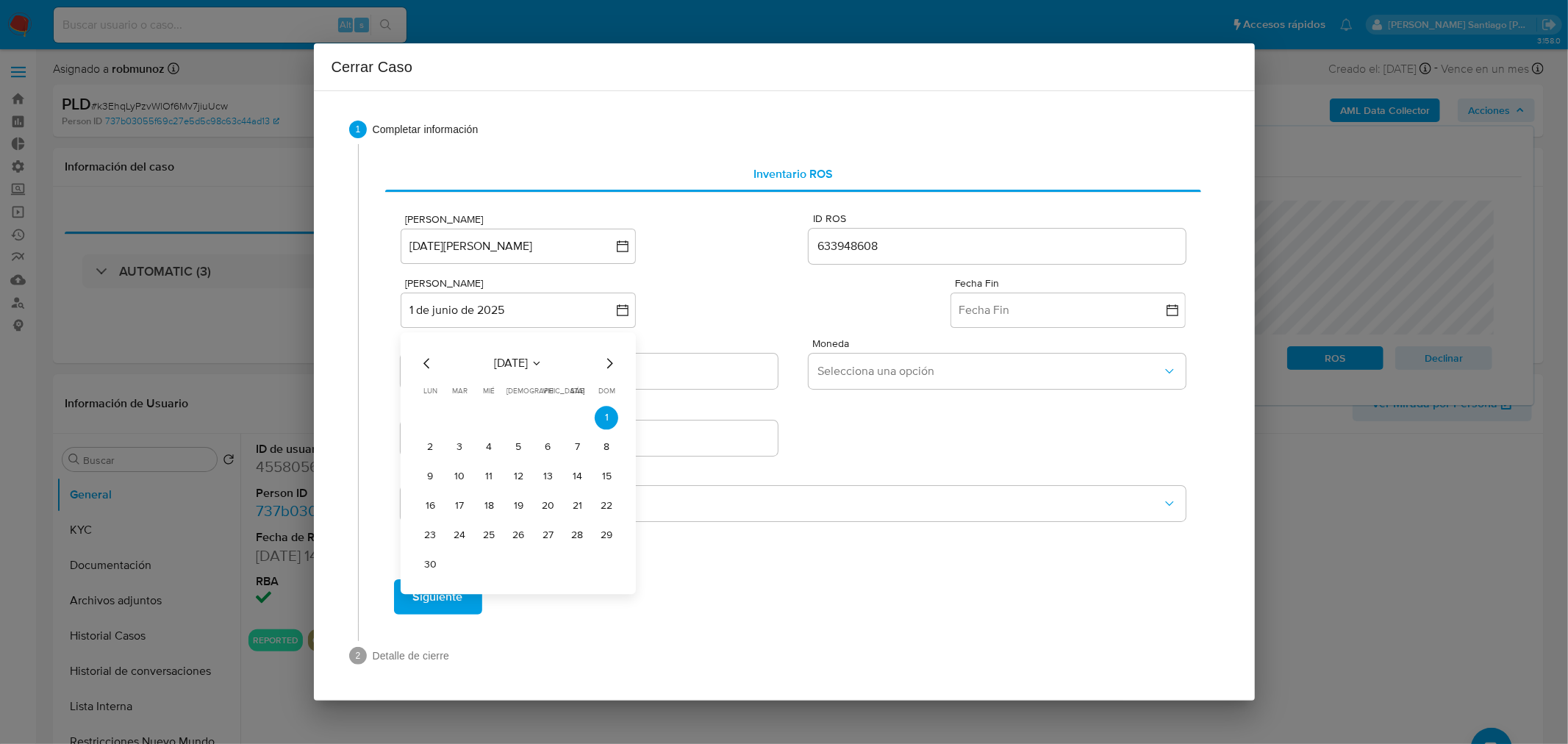
click at [429, 364] on icon "Mes anterior" at bounding box center [428, 364] width 18 height 18
click at [429, 363] on icon "Mes anterior" at bounding box center [428, 364] width 18 height 18
click at [429, 362] on icon "Mes anterior" at bounding box center [428, 364] width 18 height 18
drag, startPoint x: 581, startPoint y: 422, endPoint x: 757, endPoint y: 380, distance: 180.9
click at [579, 412] on button "1" at bounding box center [577, 417] width 24 height 24
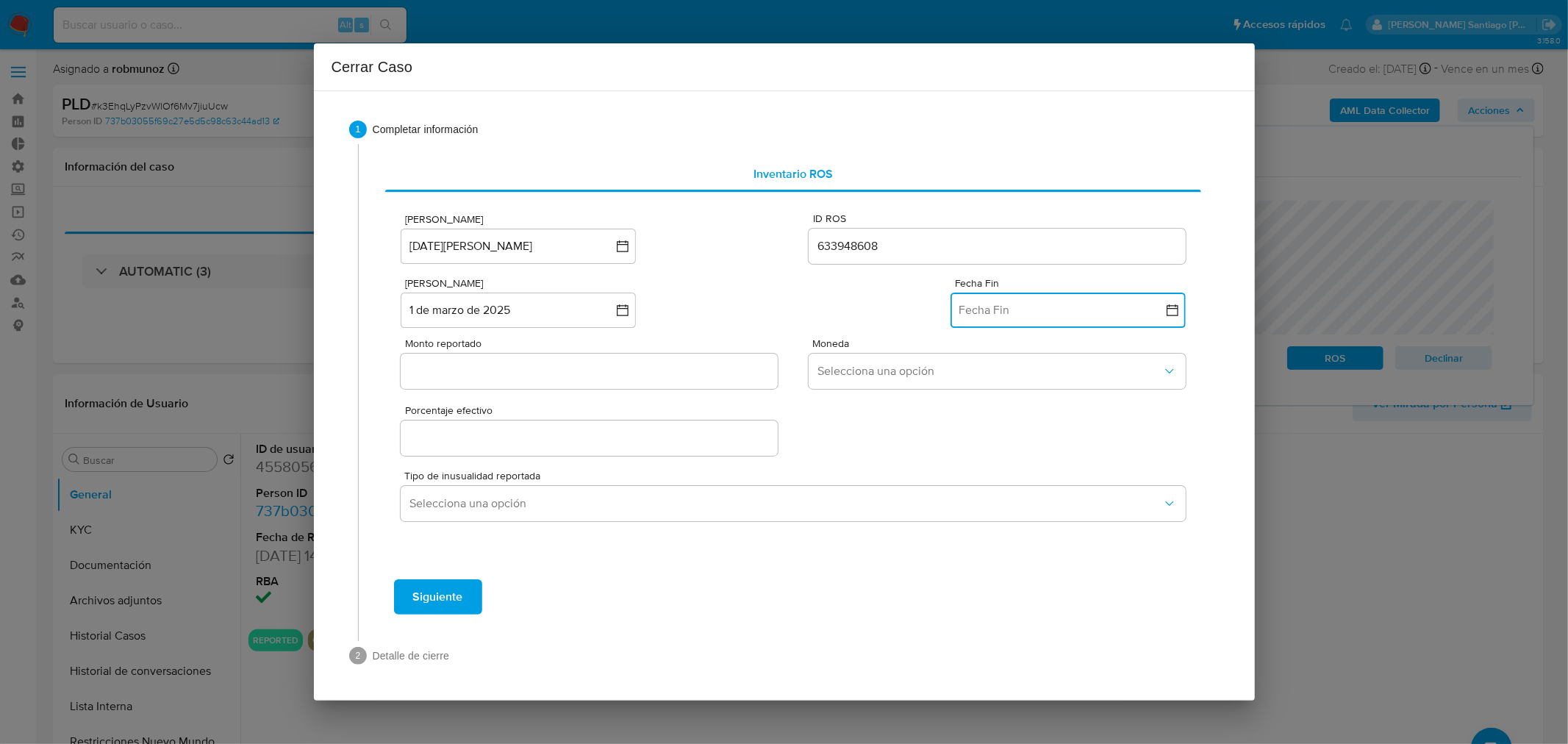
click at [1036, 304] on button "Fecha Fin" at bounding box center [1067, 310] width 235 height 35
click at [977, 370] on icon "Mes anterior" at bounding box center [977, 364] width 18 height 18
click at [981, 575] on button "30" at bounding box center [980, 565] width 24 height 24
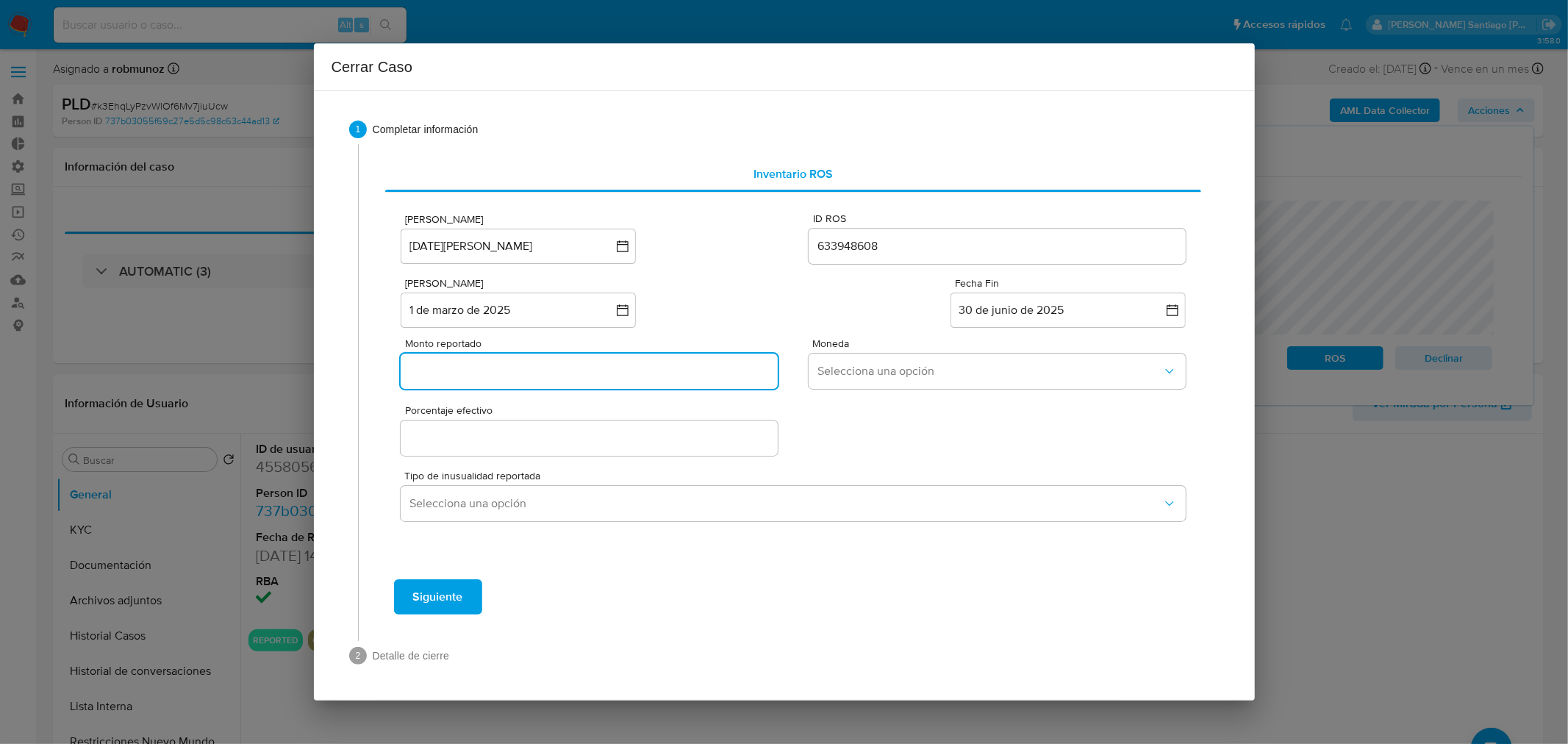
click at [621, 365] on input "Monto reportado" at bounding box center [588, 371] width 376 height 19
paste input "1850035140"
type input "1850035140"
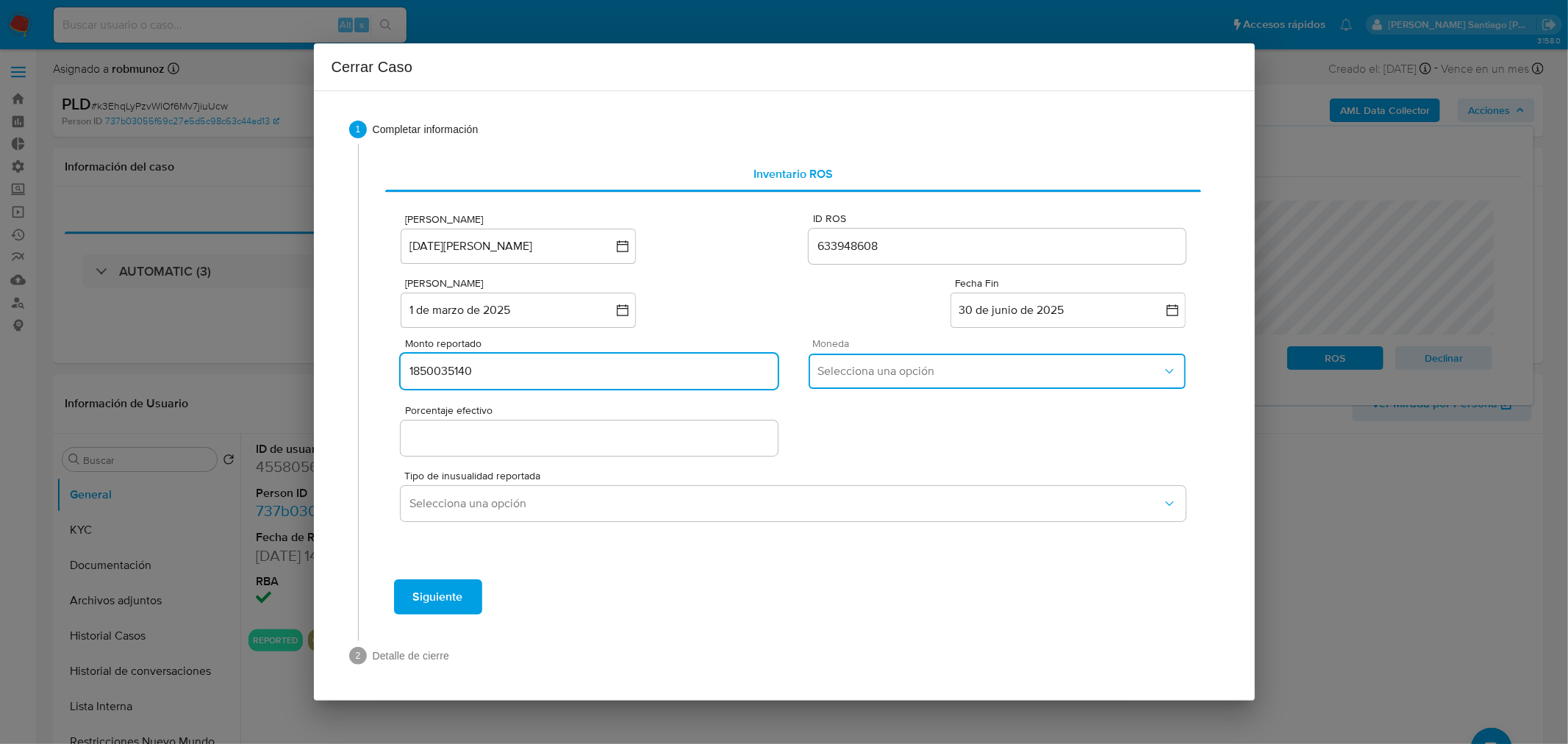
click at [897, 364] on span "Selecciona una opción" at bounding box center [990, 371] width 344 height 15
drag, startPoint x: 877, startPoint y: 483, endPoint x: 616, endPoint y: 447, distance: 263.5
click at [871, 482] on div "ARS" at bounding box center [998, 484] width 359 height 35
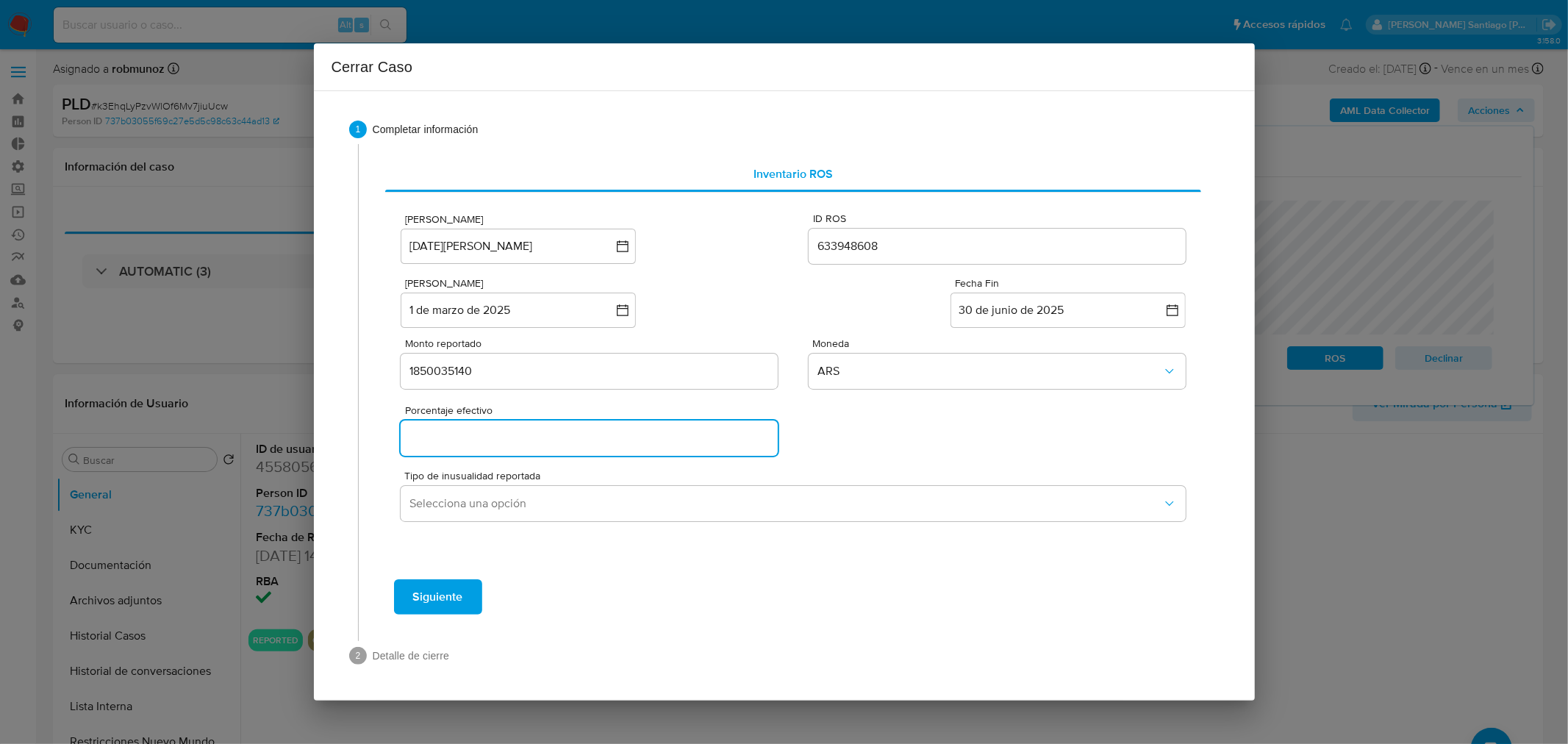
click at [610, 443] on input "Porcentaje efectivo" at bounding box center [588, 438] width 376 height 19
type input "0%"
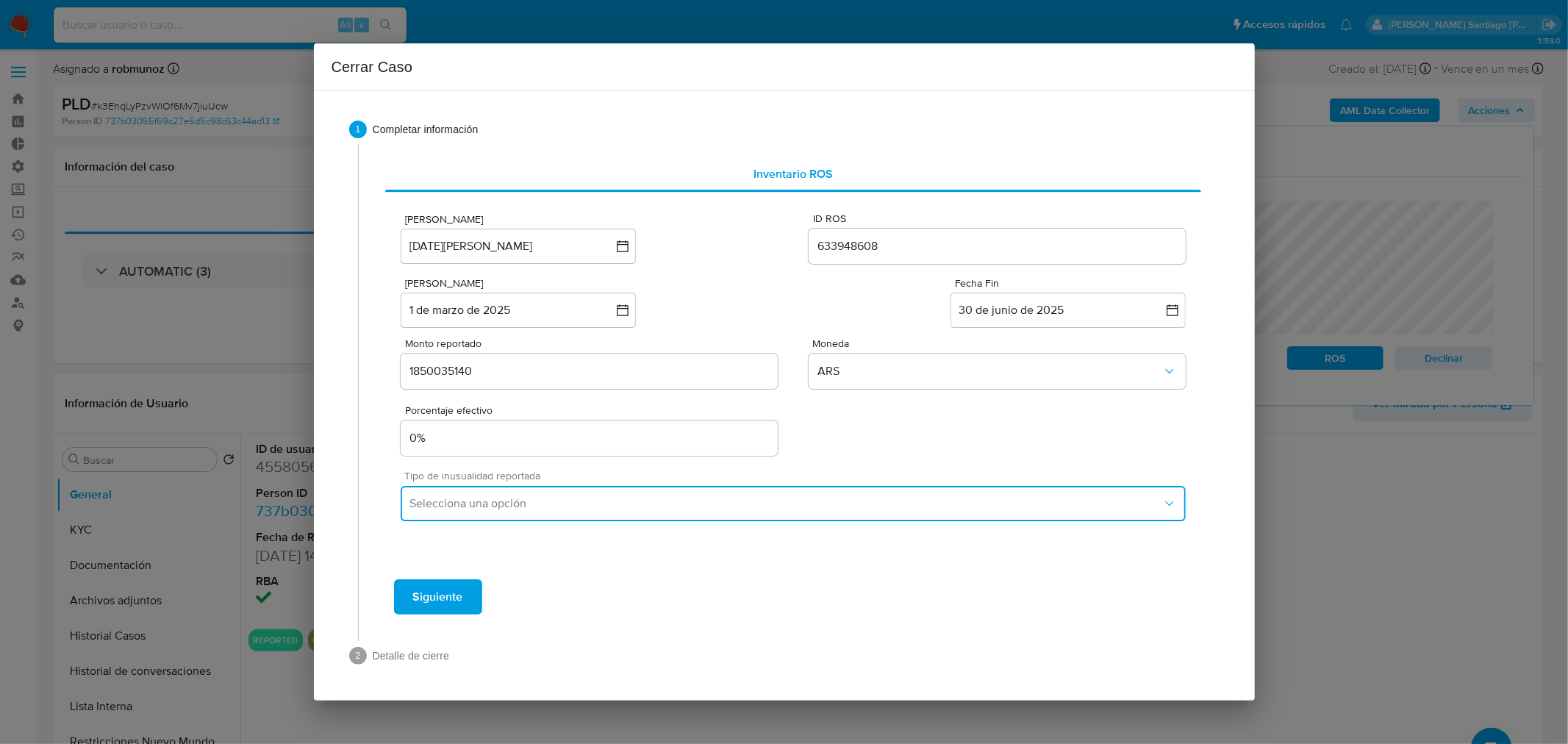
click at [759, 492] on button "Selecciona una opción" at bounding box center [793, 503] width 785 height 35
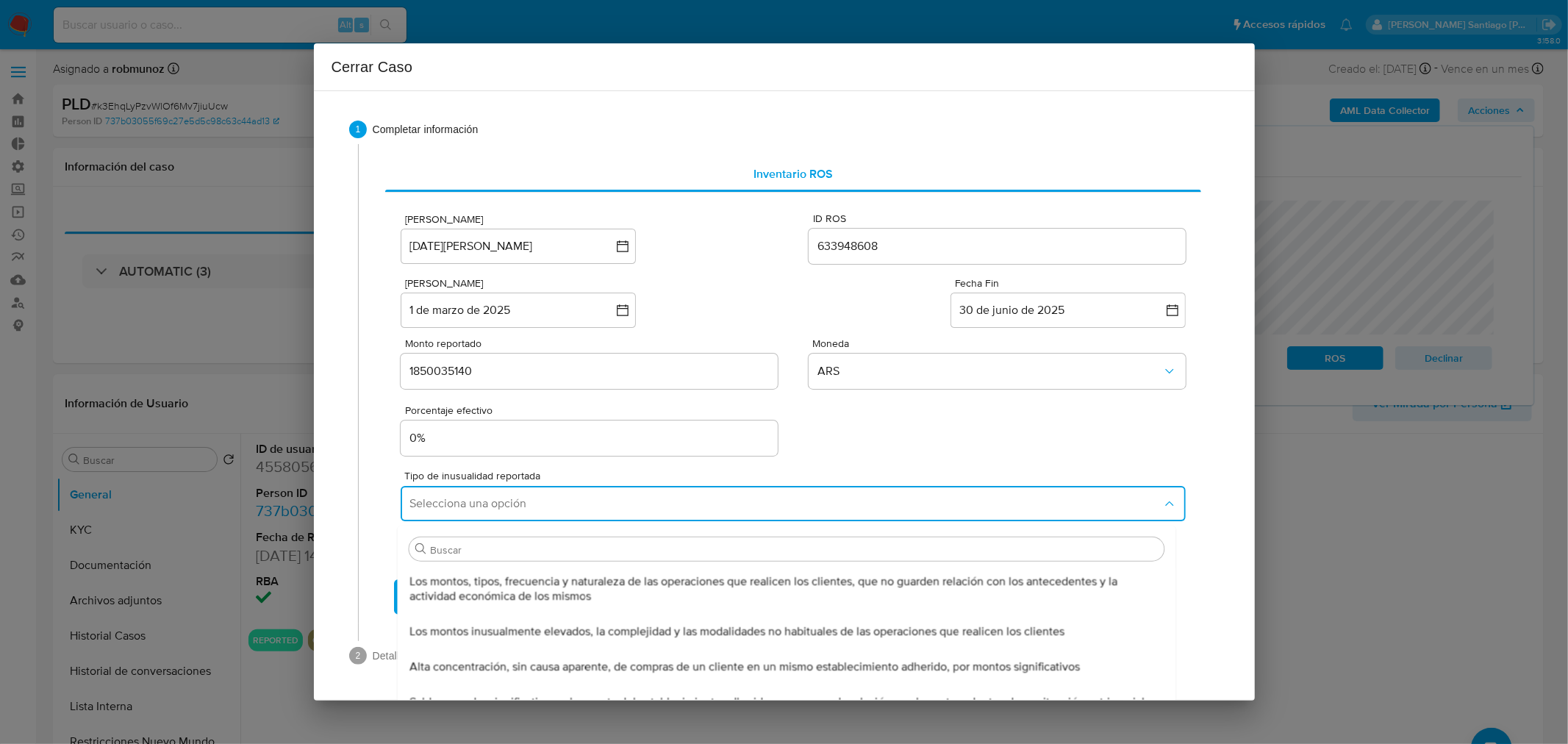
drag, startPoint x: 684, startPoint y: 578, endPoint x: 677, endPoint y: 584, distance: 9.2
click at [682, 577] on span "Los montos, tipos, frecuencia y naturaleza de las operaciones que realicen los …" at bounding box center [787, 589] width 755 height 29
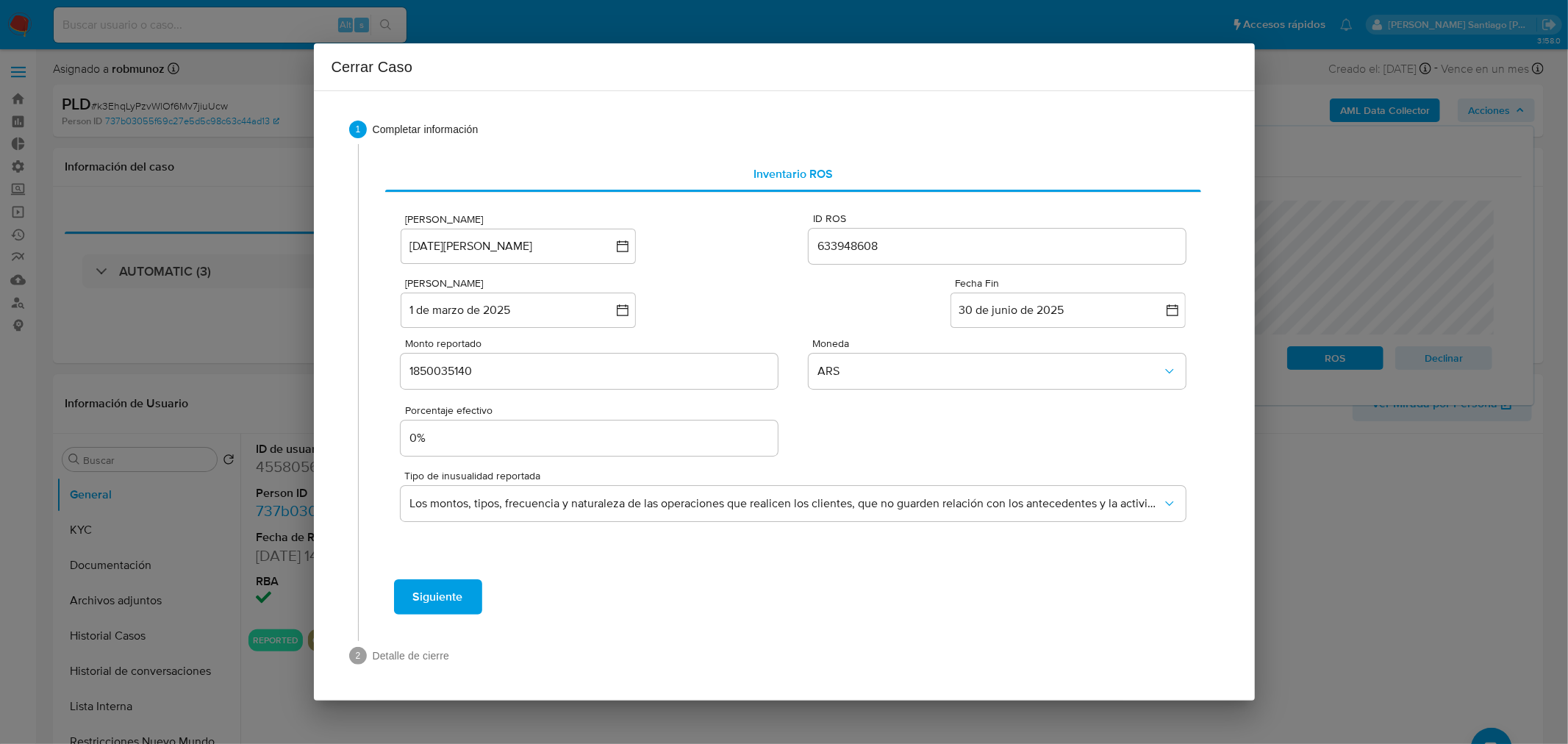
click at [450, 606] on span "Siguiente" at bounding box center [437, 597] width 50 height 32
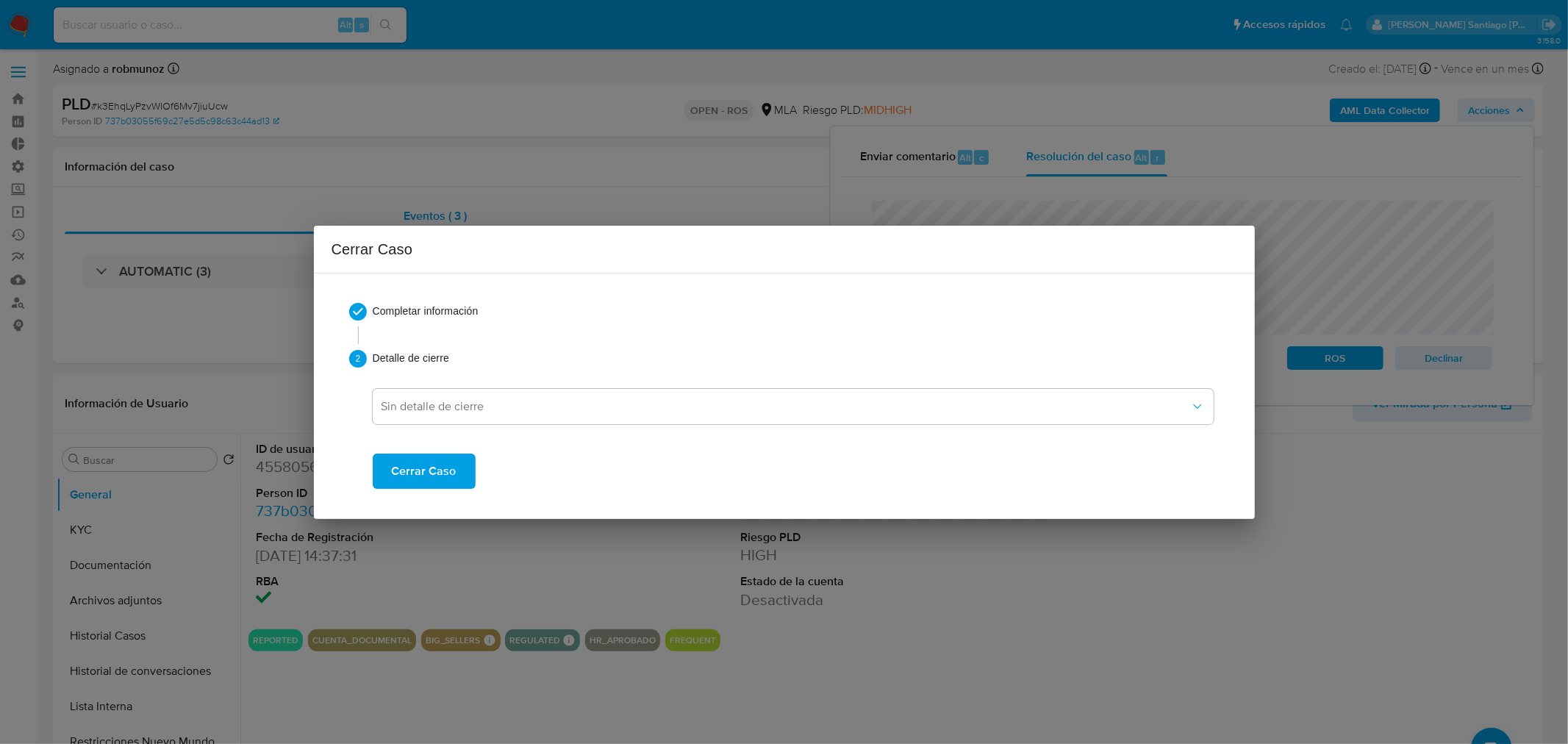
click at [425, 461] on span "Cerrar Caso" at bounding box center [424, 471] width 65 height 32
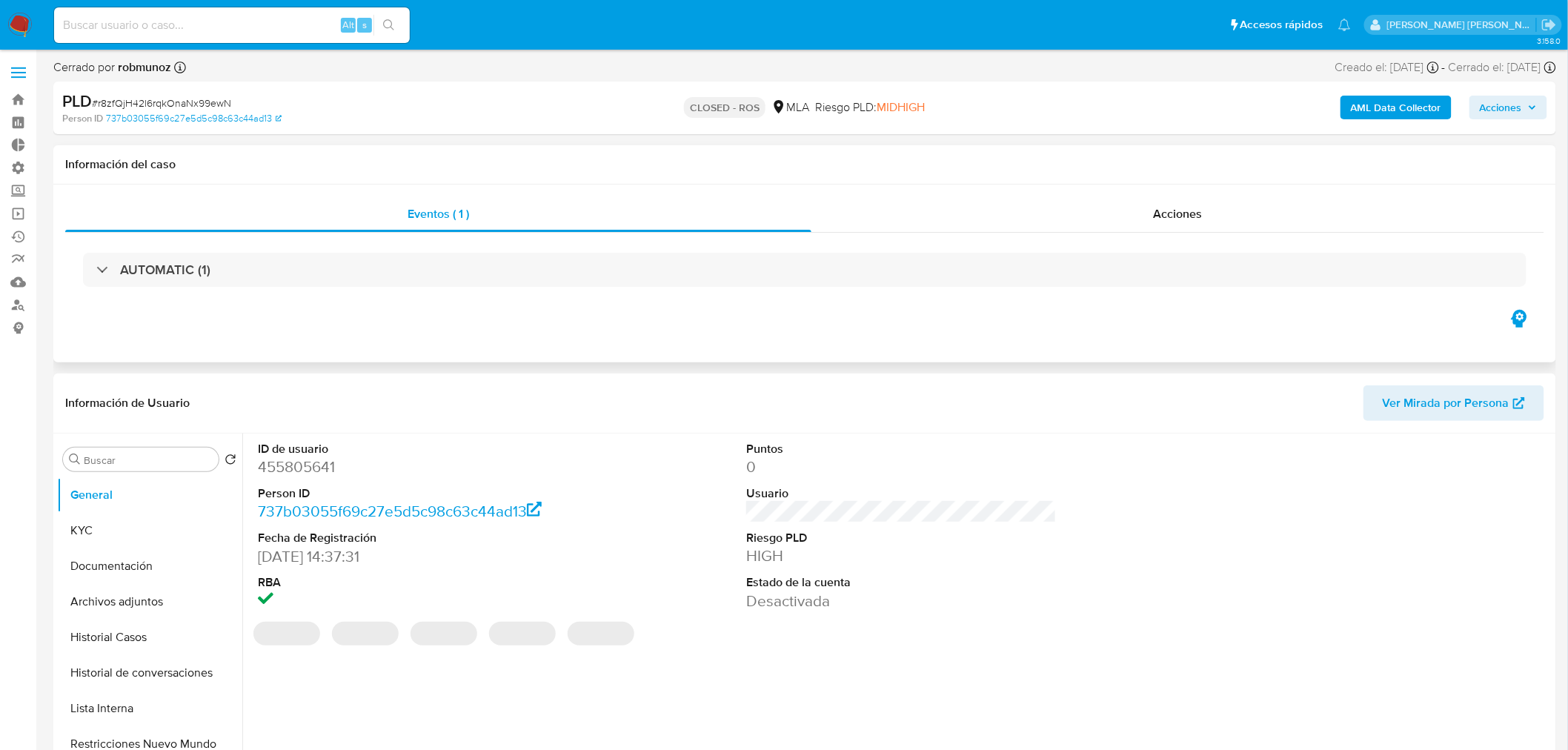
select select "10"
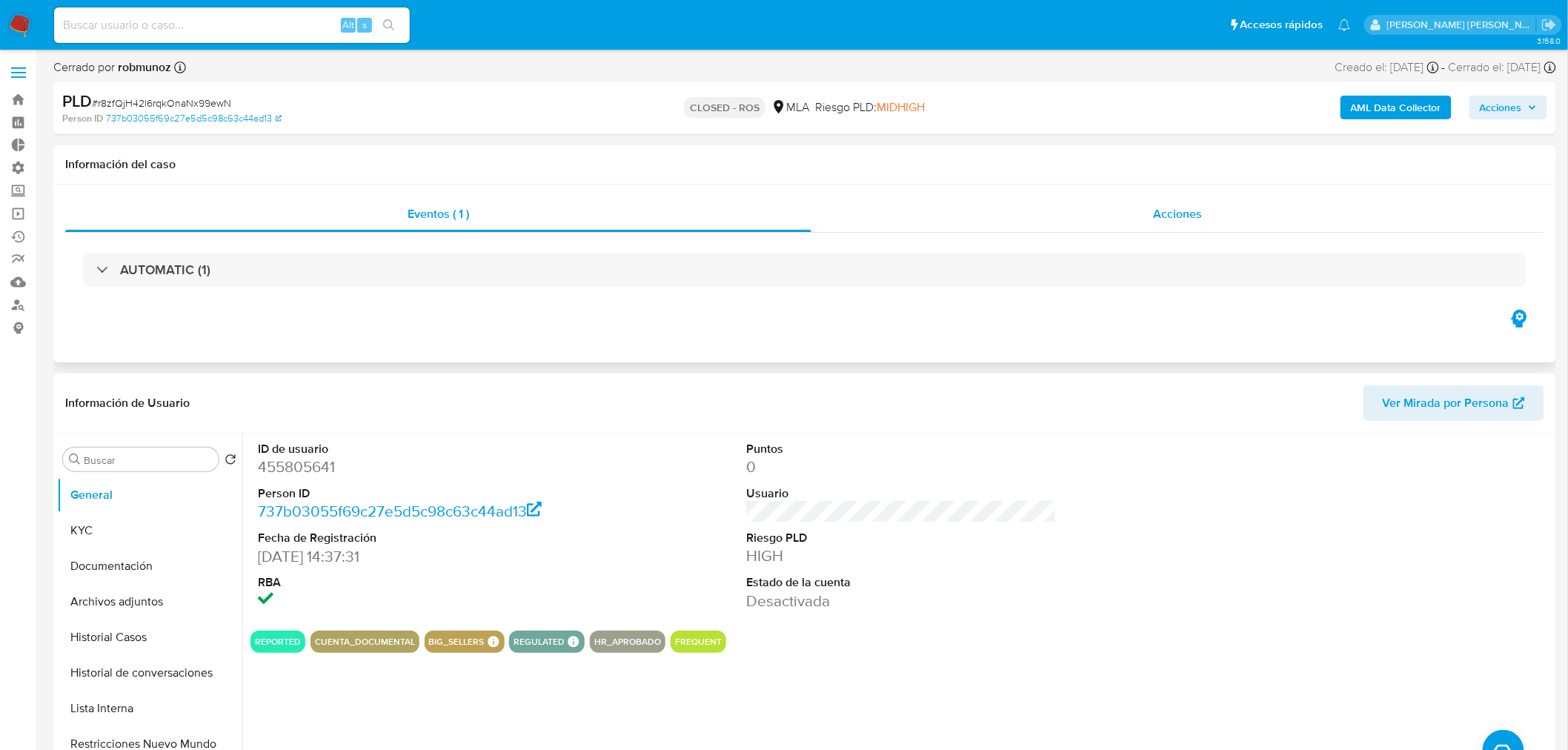
drag, startPoint x: 1277, startPoint y: 204, endPoint x: 1265, endPoint y: 202, distance: 12.2
click at [1277, 203] on div "Acciones" at bounding box center [1178, 214] width 733 height 36
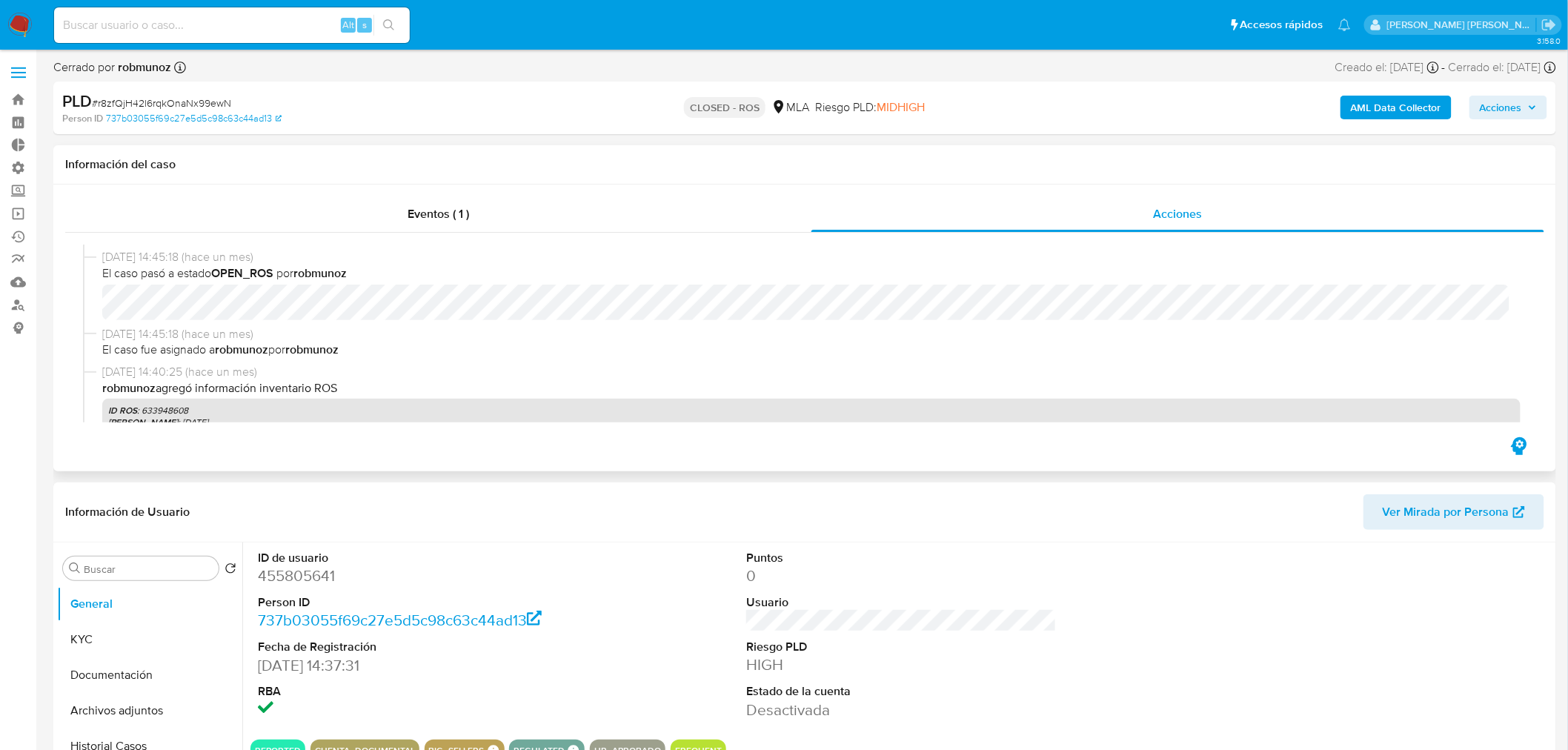
scroll to position [164, 0]
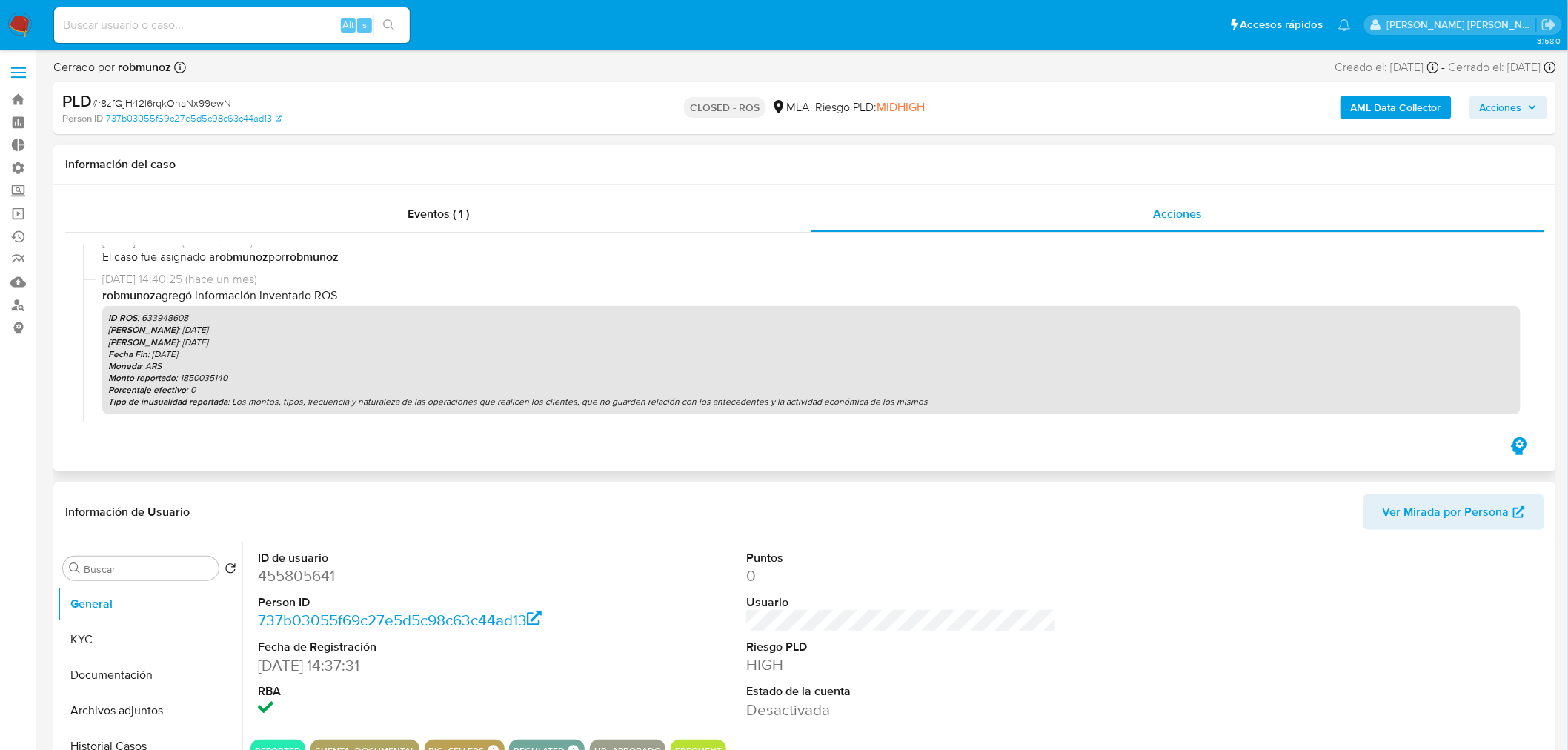
click at [179, 315] on p "ID ROS : 633948608" at bounding box center [811, 318] width 1406 height 12
click at [179, 314] on p "ID ROS : 633948608" at bounding box center [811, 318] width 1406 height 12
copy p "633948608"
click at [216, 381] on p "Monto reportado : 1850035140" at bounding box center [811, 378] width 1406 height 12
click at [216, 380] on p "Monto reportado : 1850035140" at bounding box center [811, 378] width 1406 height 12
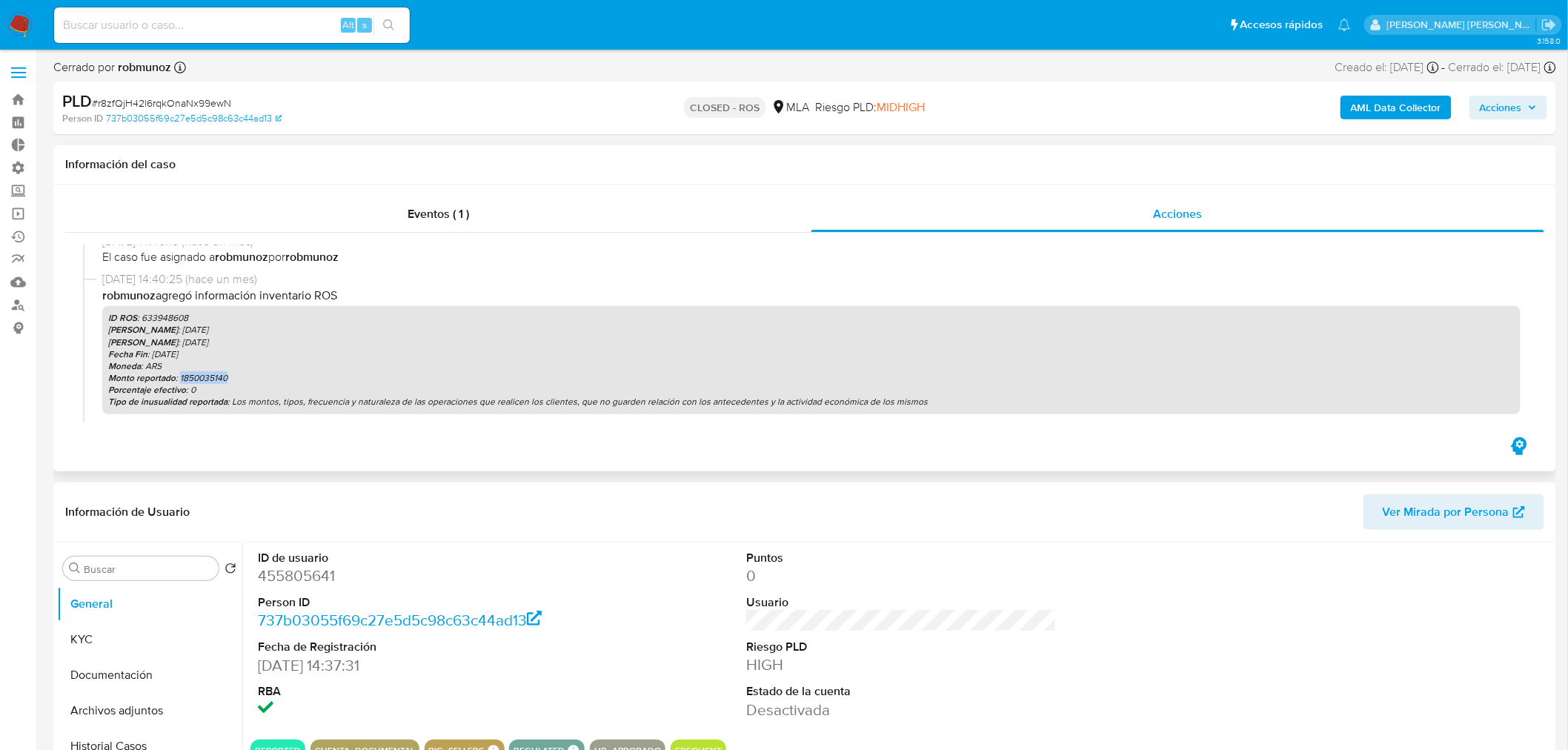
copy p "1850035140"
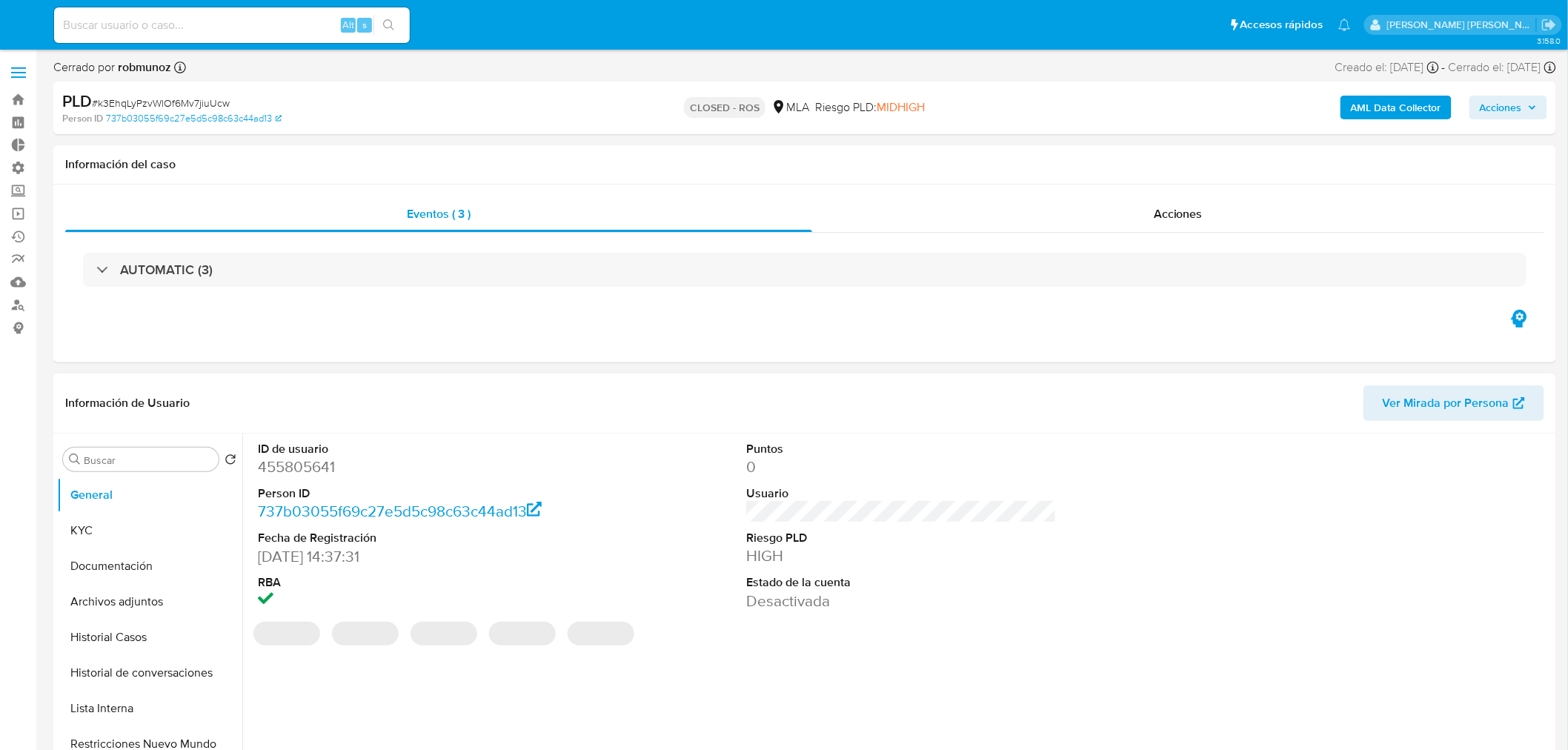
select select "10"
